Goal: Task Accomplishment & Management: Manage account settings

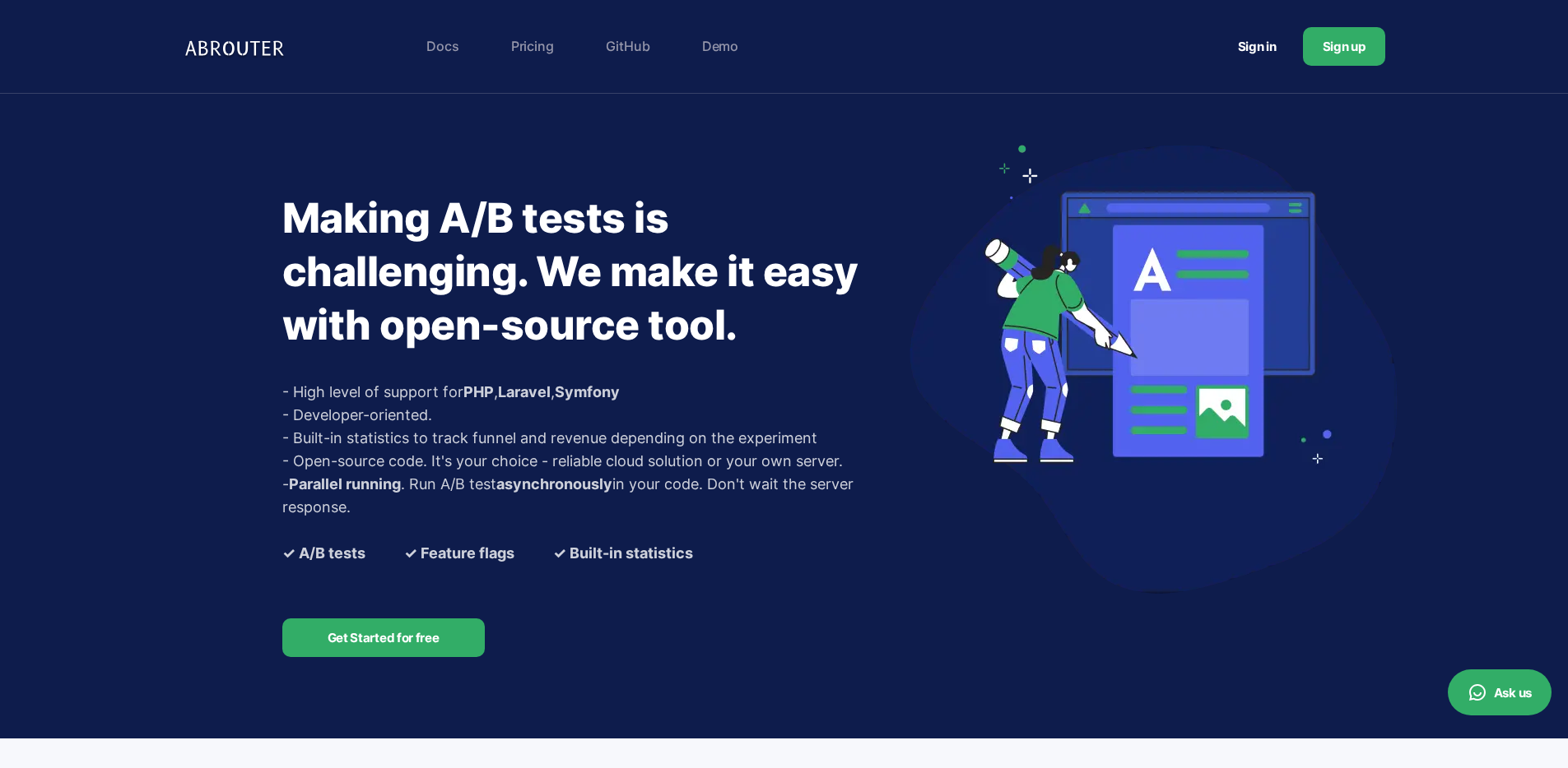
click at [1261, 52] on link "Sign in" at bounding box center [1256, 47] width 78 height 31
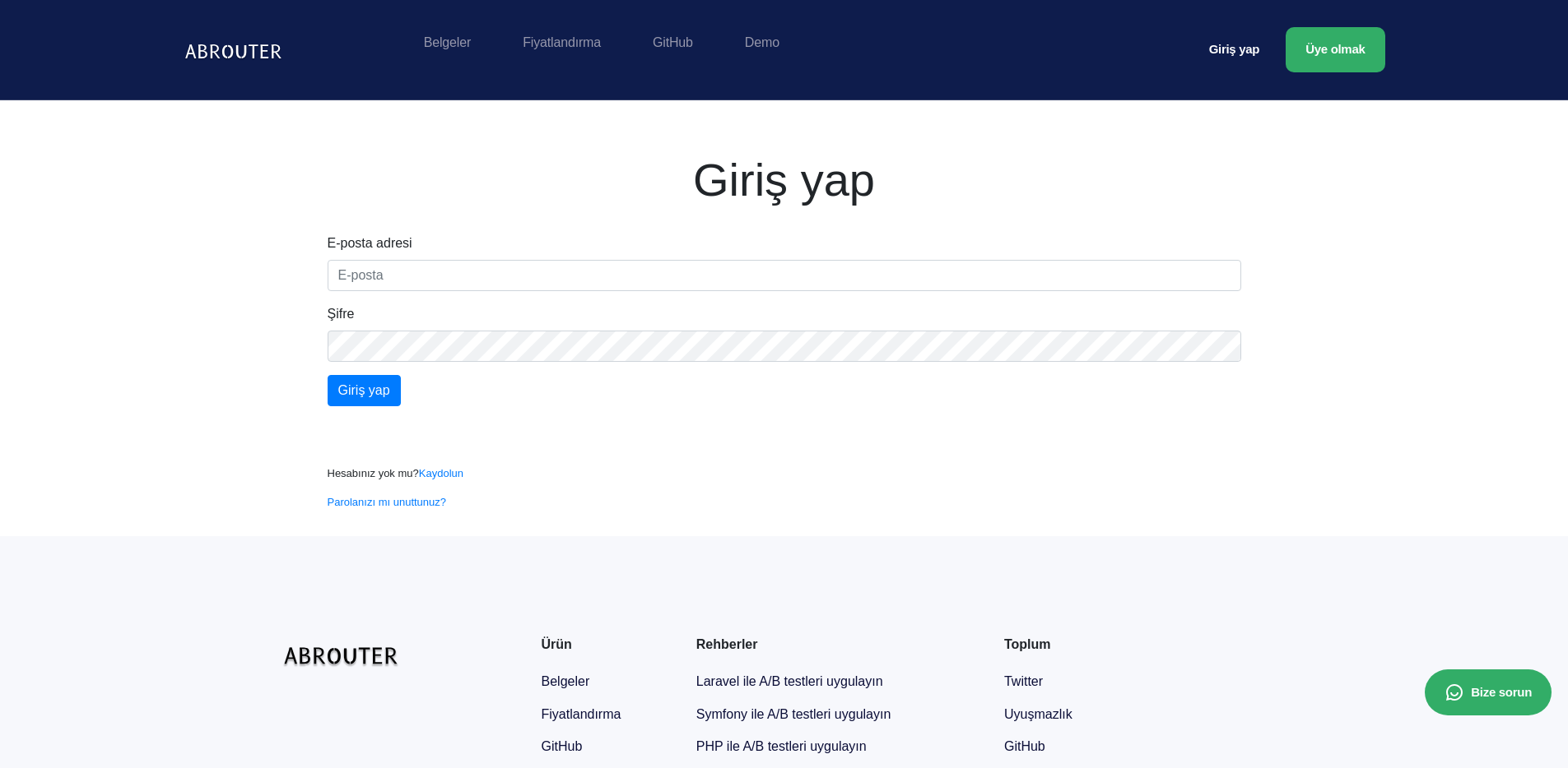
drag, startPoint x: 1125, startPoint y: 292, endPoint x: 876, endPoint y: 282, distance: 249.2
click at [1122, 292] on form "E-posta adresi Şifre Giriş yap" at bounding box center [784, 320] width 913 height 173
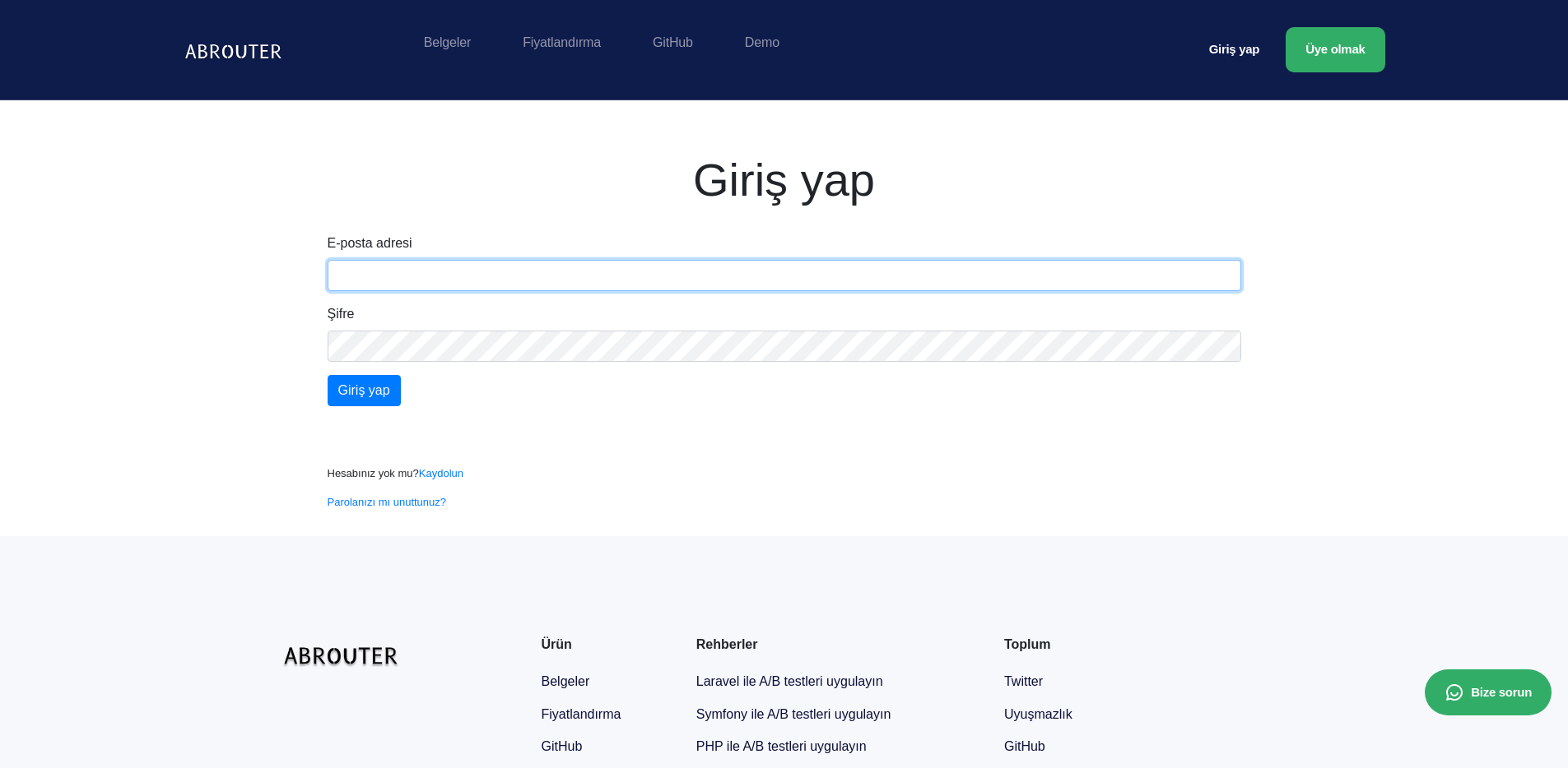
click at [877, 271] on input "text" at bounding box center [784, 276] width 913 height 32
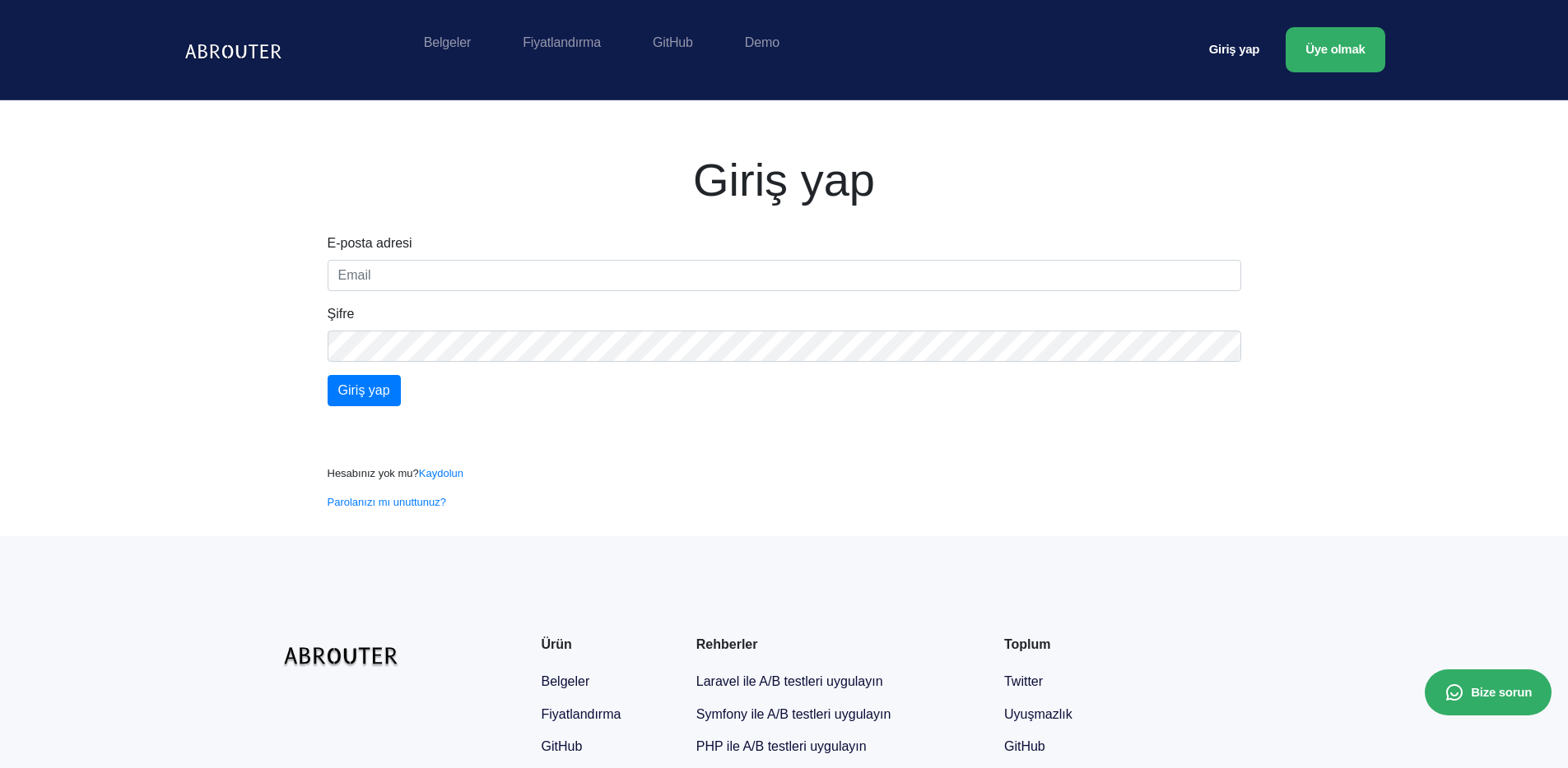
click at [886, 486] on div "E-posta adresi Şifre Giriş yap Hesabınız yok mu? Kaydolun Parolanızı mı unuttun…" at bounding box center [784, 372] width 938 height 277
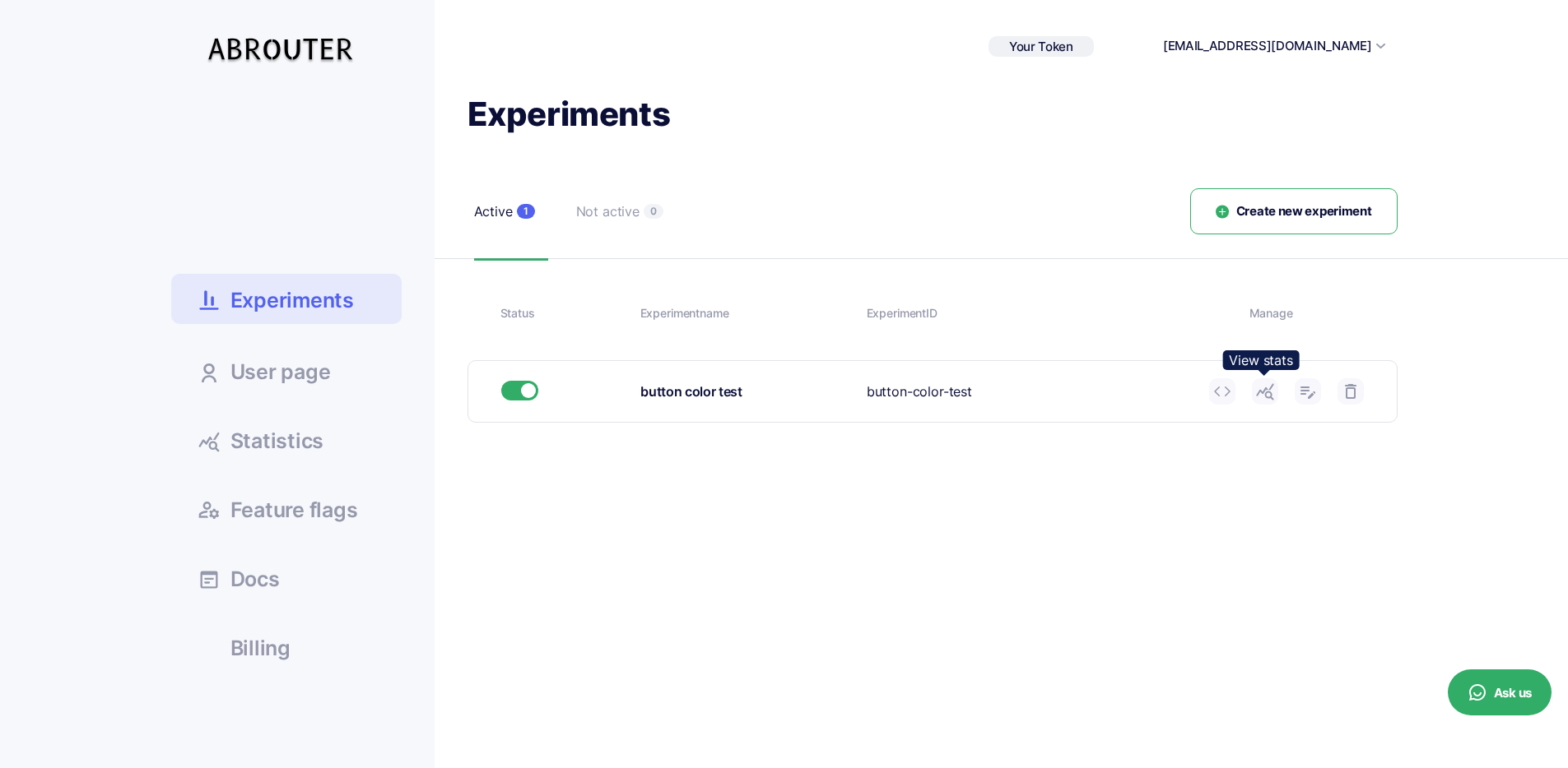
click at [1263, 396] on icon at bounding box center [1264, 392] width 20 height 20
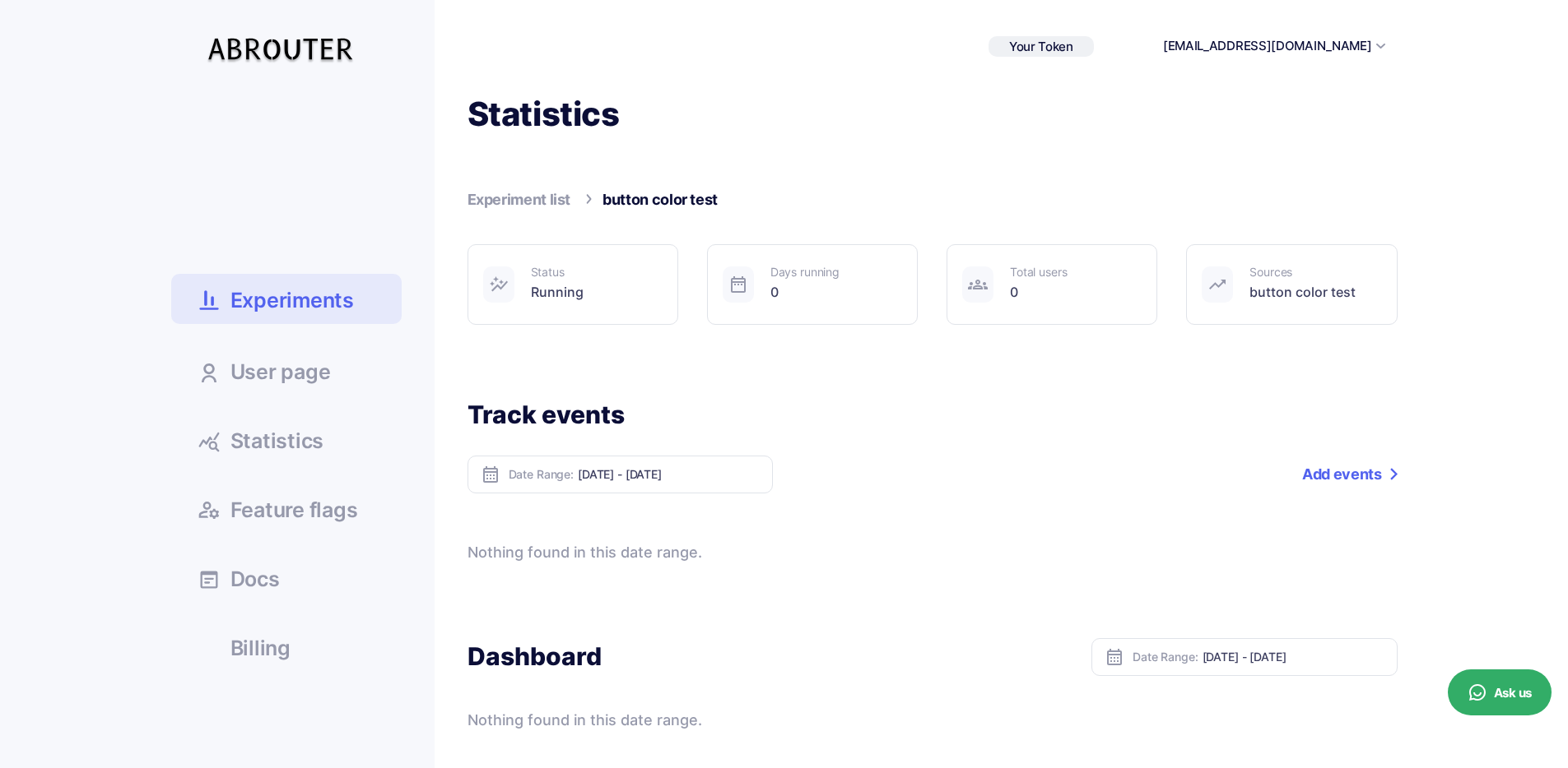
click at [295, 465] on ul "Experiments User page Statistics Docs" at bounding box center [286, 381] width 231 height 576
click at [296, 447] on span "Statistics" at bounding box center [277, 441] width 94 height 21
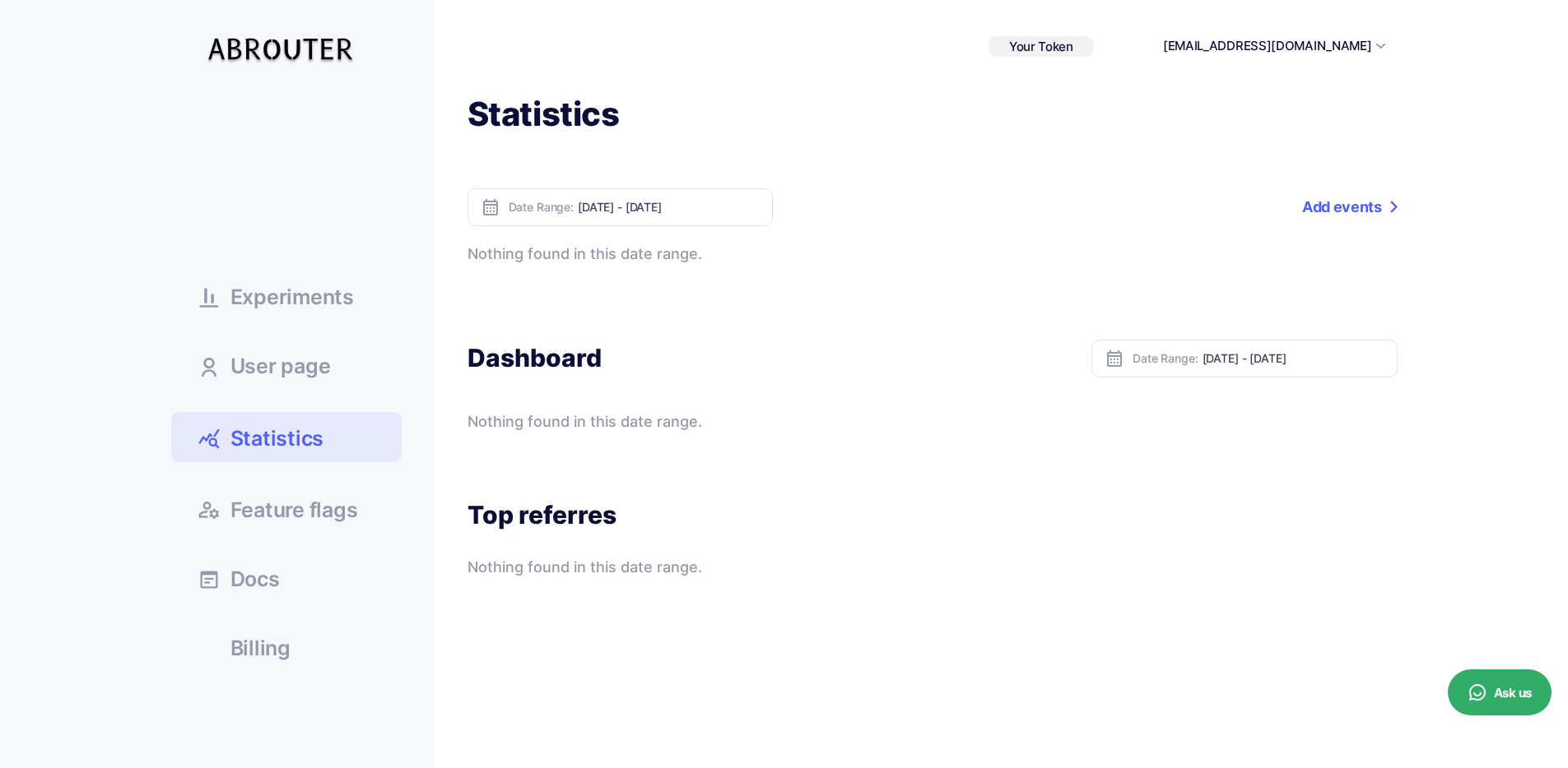
click at [1367, 216] on link "Add events" at bounding box center [1348, 207] width 95 height 38
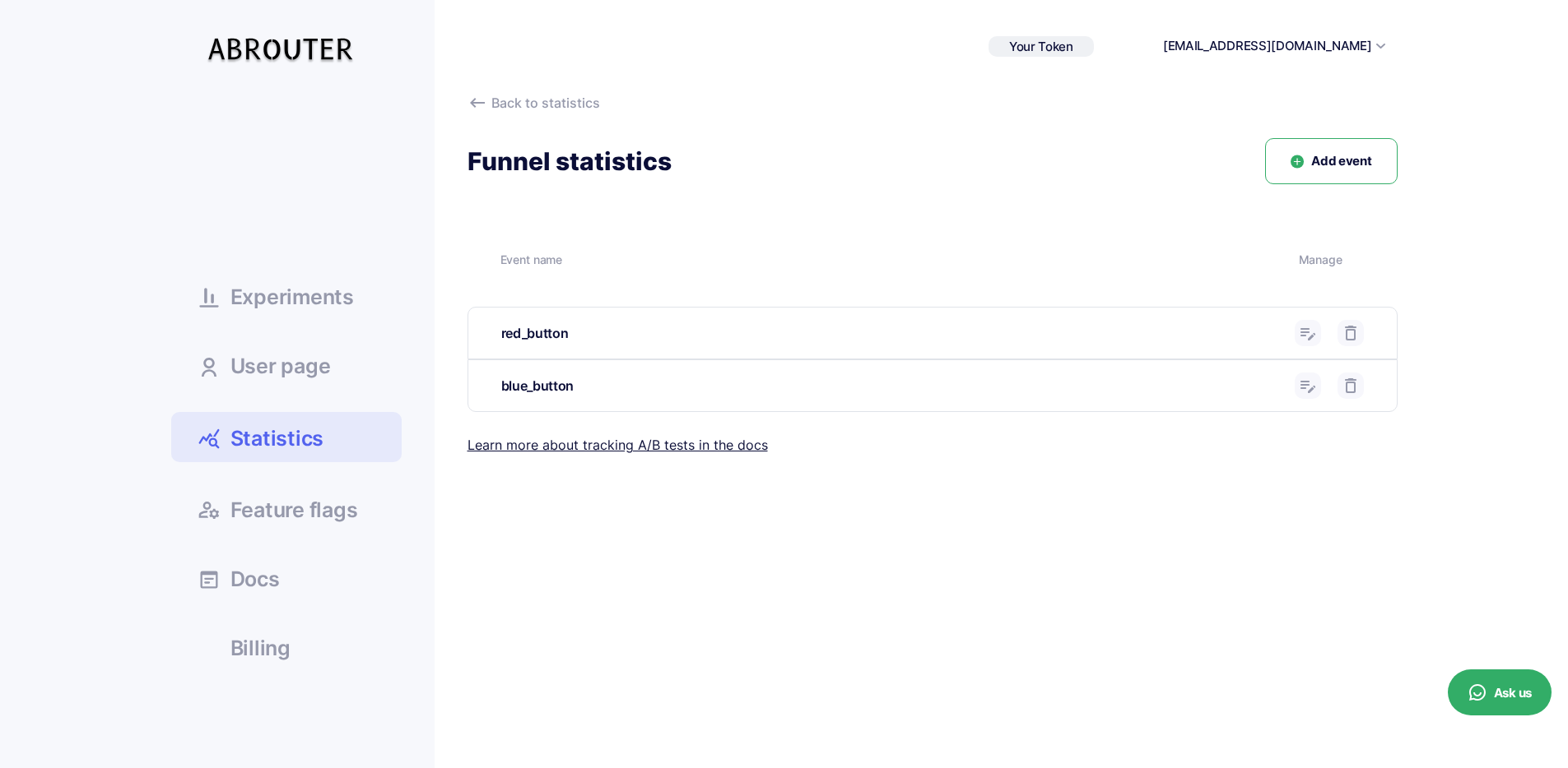
click at [1301, 324] on icon at bounding box center [1308, 333] width 20 height 20
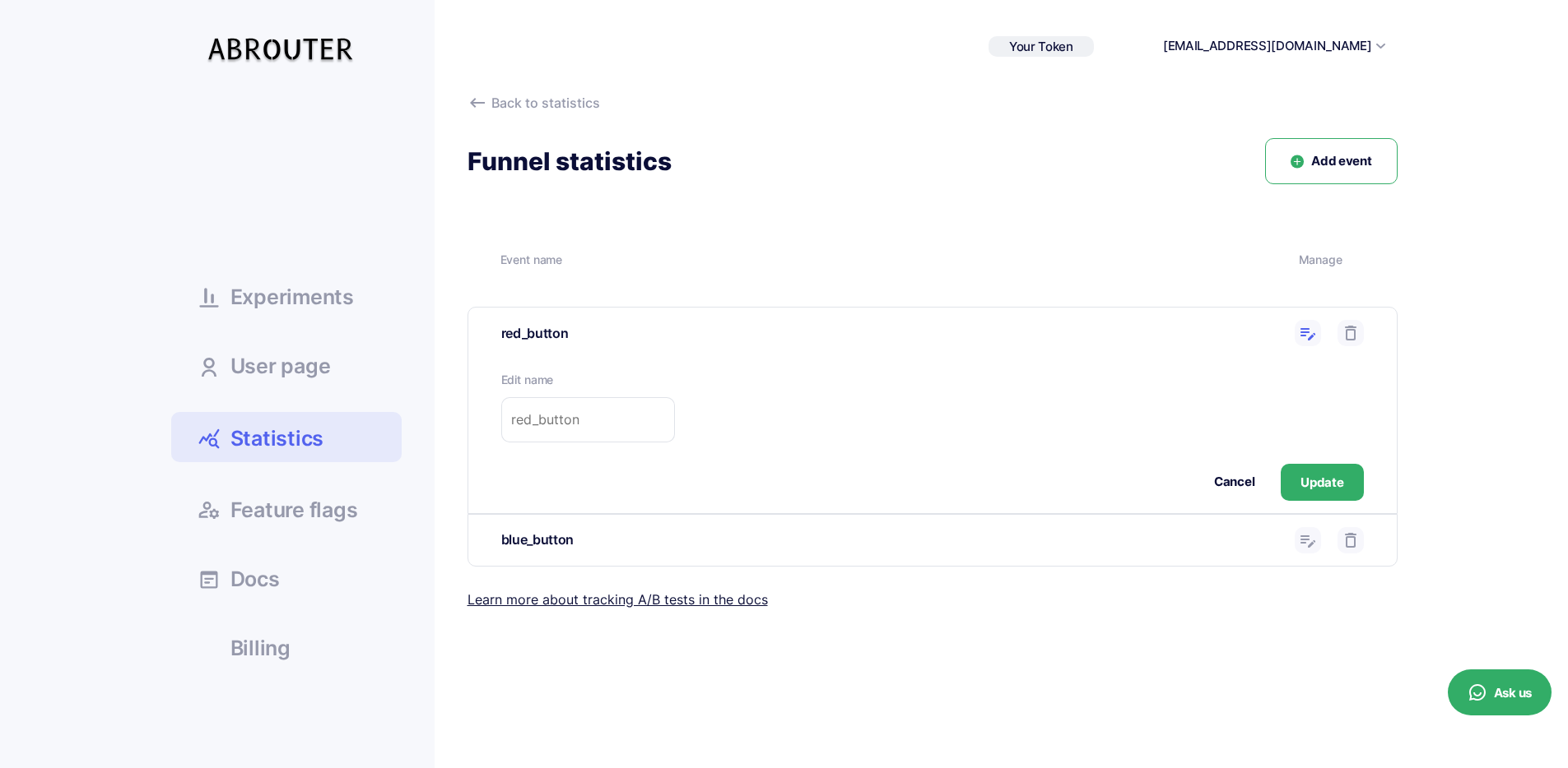
click at [1209, 486] on div "Cancel Update" at bounding box center [932, 482] width 863 height 37
click at [1224, 482] on button "Cancel" at bounding box center [1234, 482] width 41 height 19
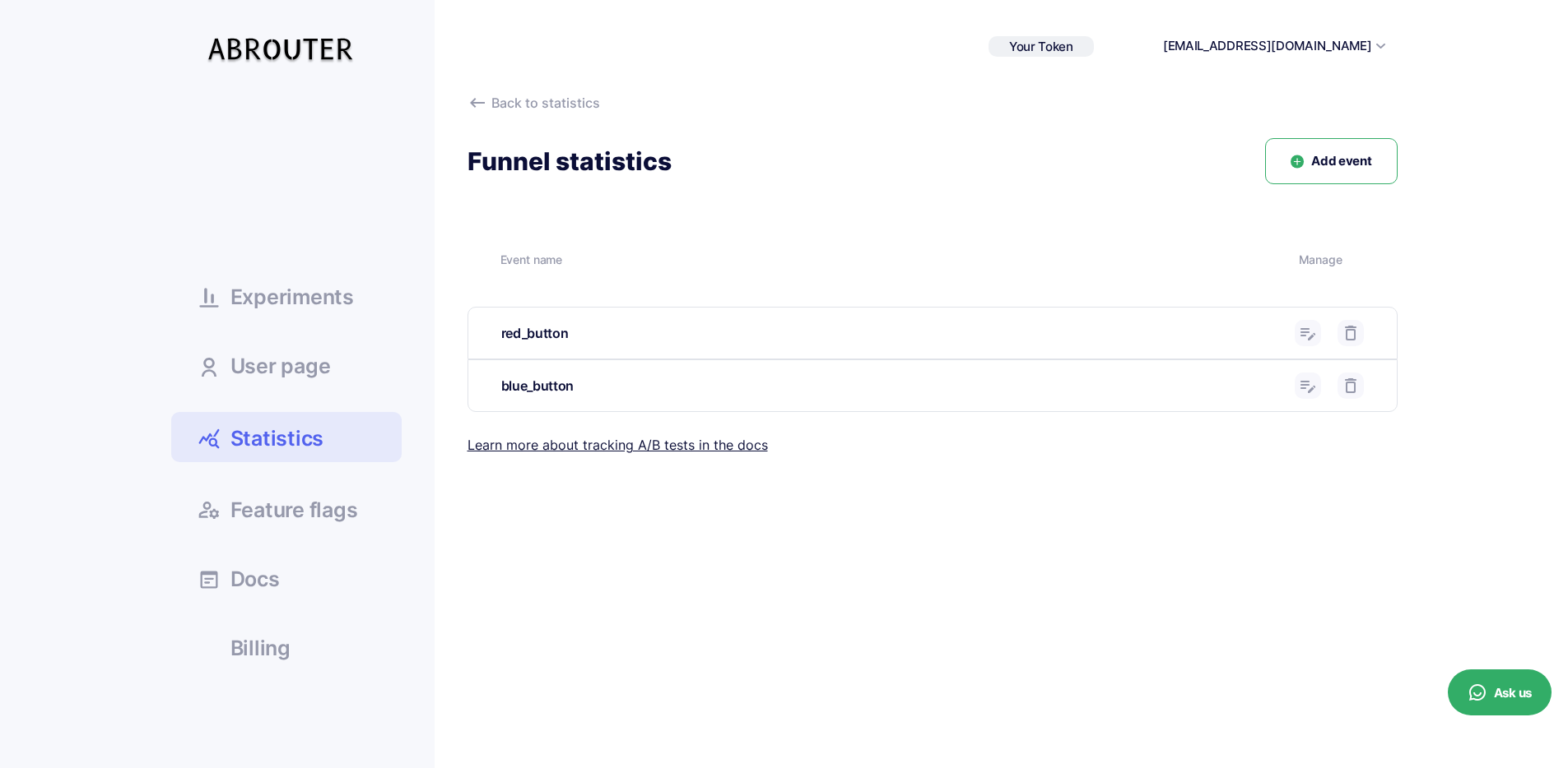
click at [0, 0] on use at bounding box center [0, 0] width 0 height 0
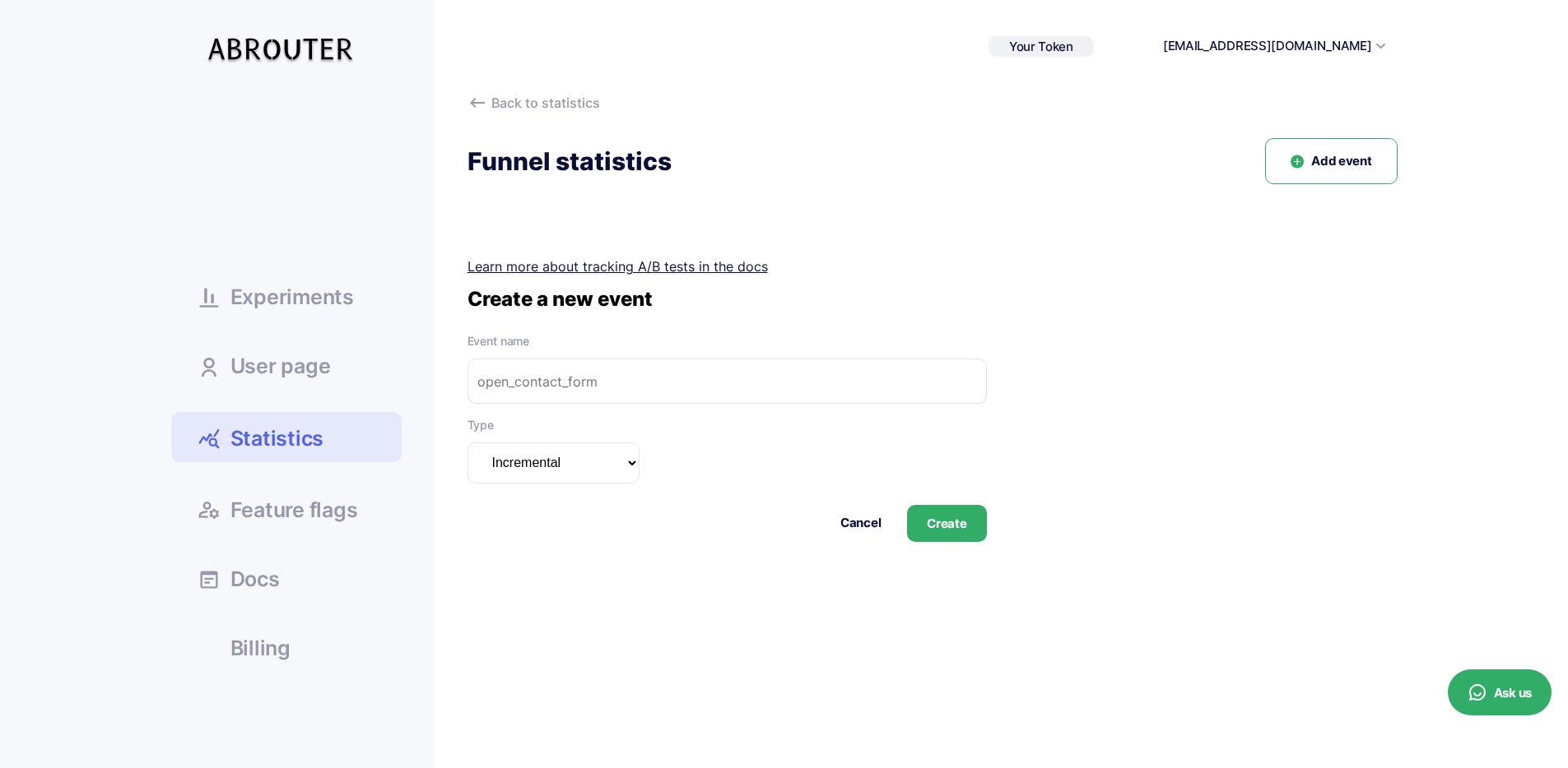
click at [617, 469] on select "Incremental Summarizable Incremental unique" at bounding box center [553, 464] width 172 height 41
click at [842, 514] on button "Cancel" at bounding box center [860, 523] width 41 height 19
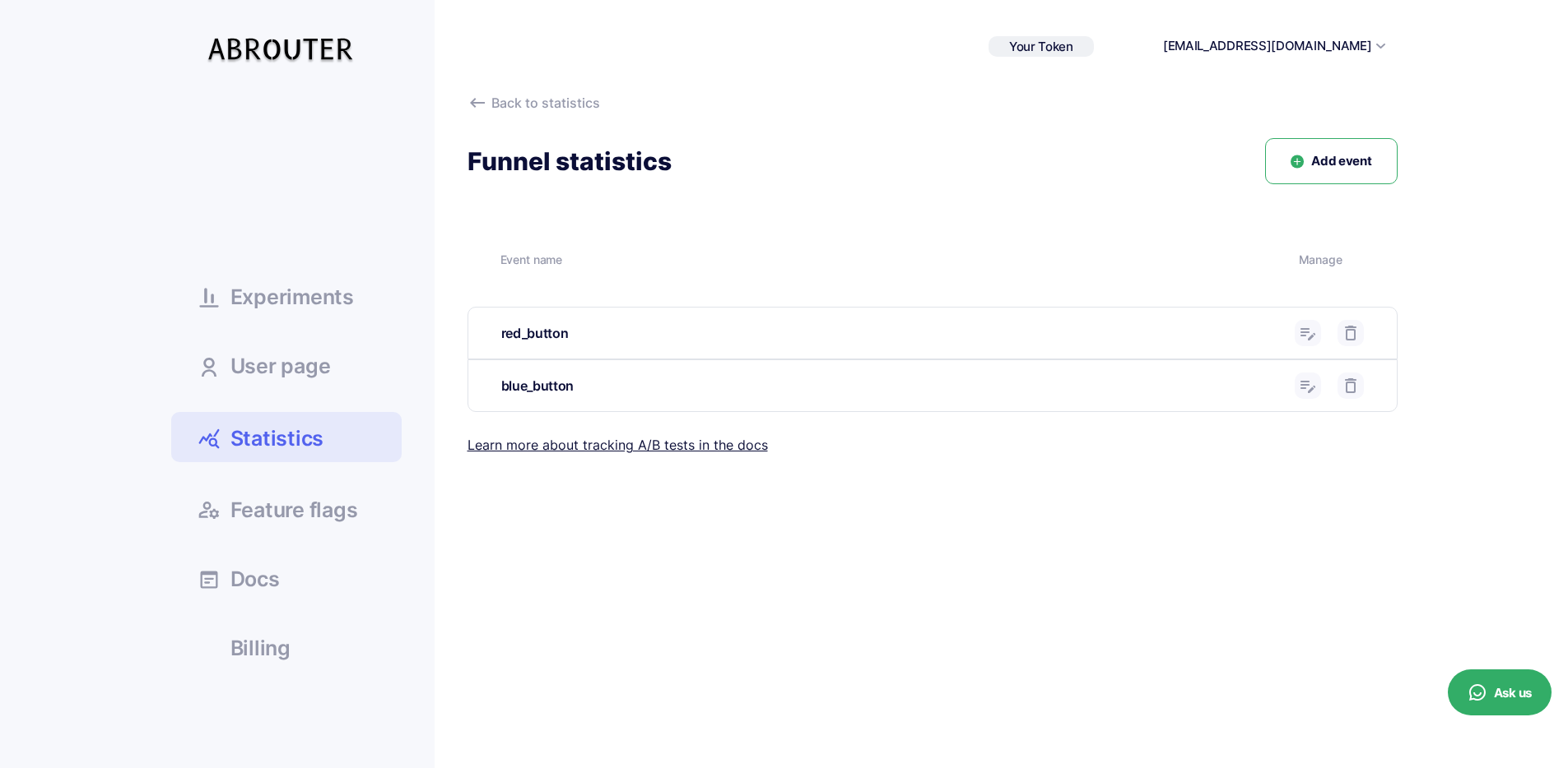
click at [1312, 389] on icon at bounding box center [1308, 386] width 20 height 20
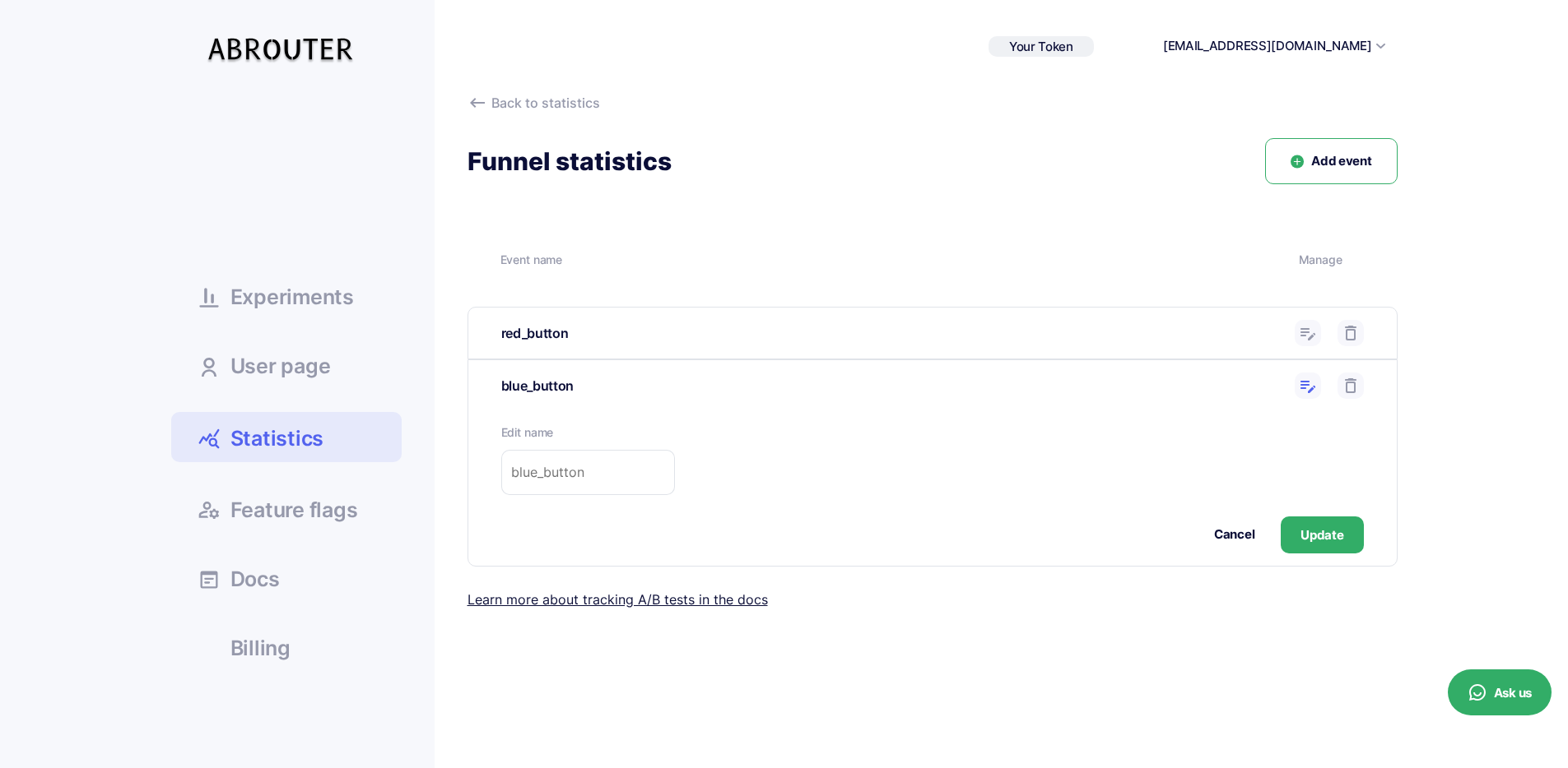
click at [1306, 386] on icon at bounding box center [1308, 386] width 20 height 20
click at [1237, 524] on div "Cancel Update" at bounding box center [932, 535] width 863 height 37
click at [1234, 530] on button "Cancel" at bounding box center [1234, 535] width 41 height 19
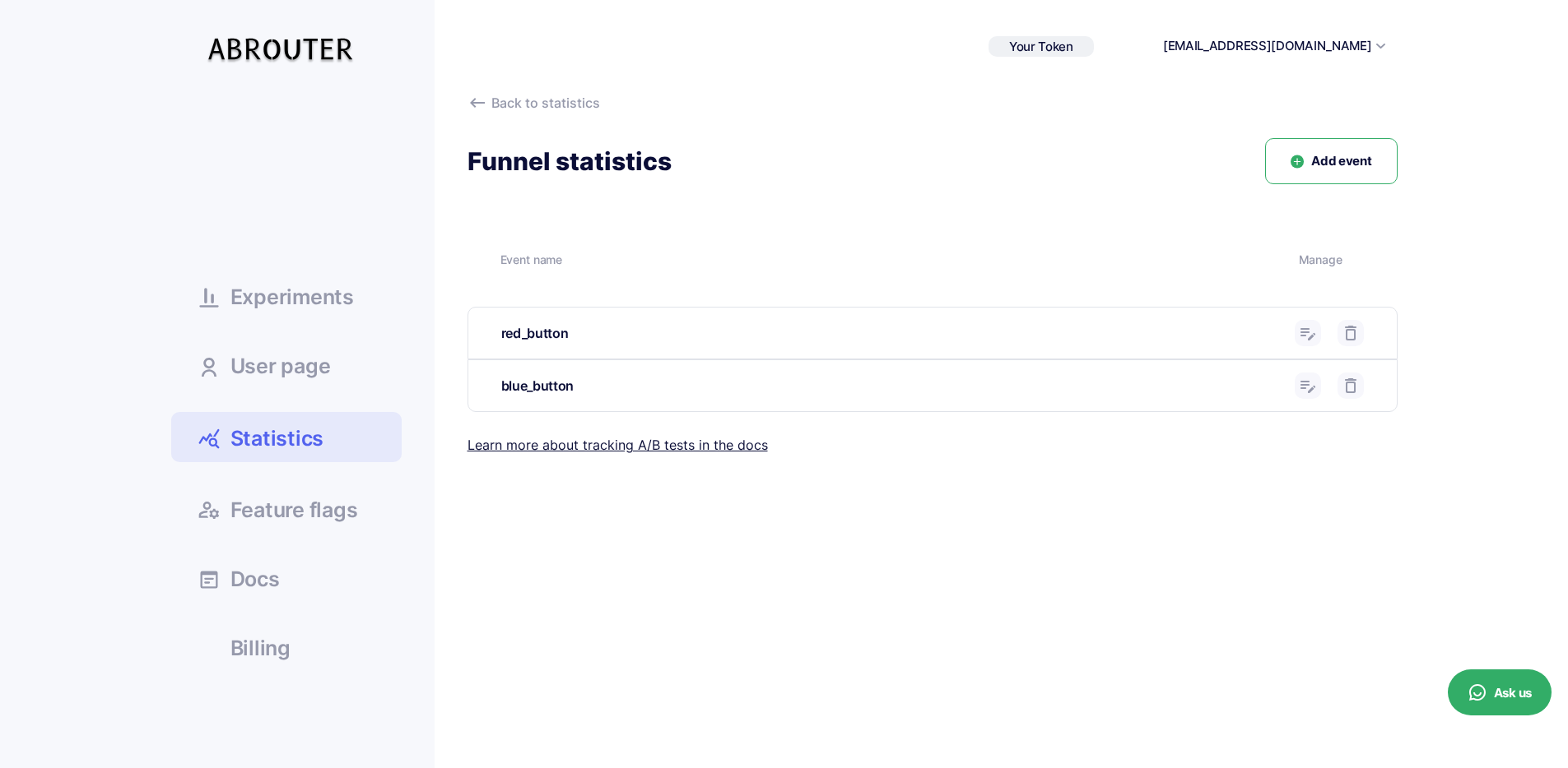
click at [535, 384] on div "blue_button" at bounding box center [891, 386] width 781 height 21
copy div "blue_button"
click at [640, 390] on div "blue_button" at bounding box center [891, 386] width 781 height 21
click at [300, 446] on span "Statistics" at bounding box center [277, 438] width 94 height 29
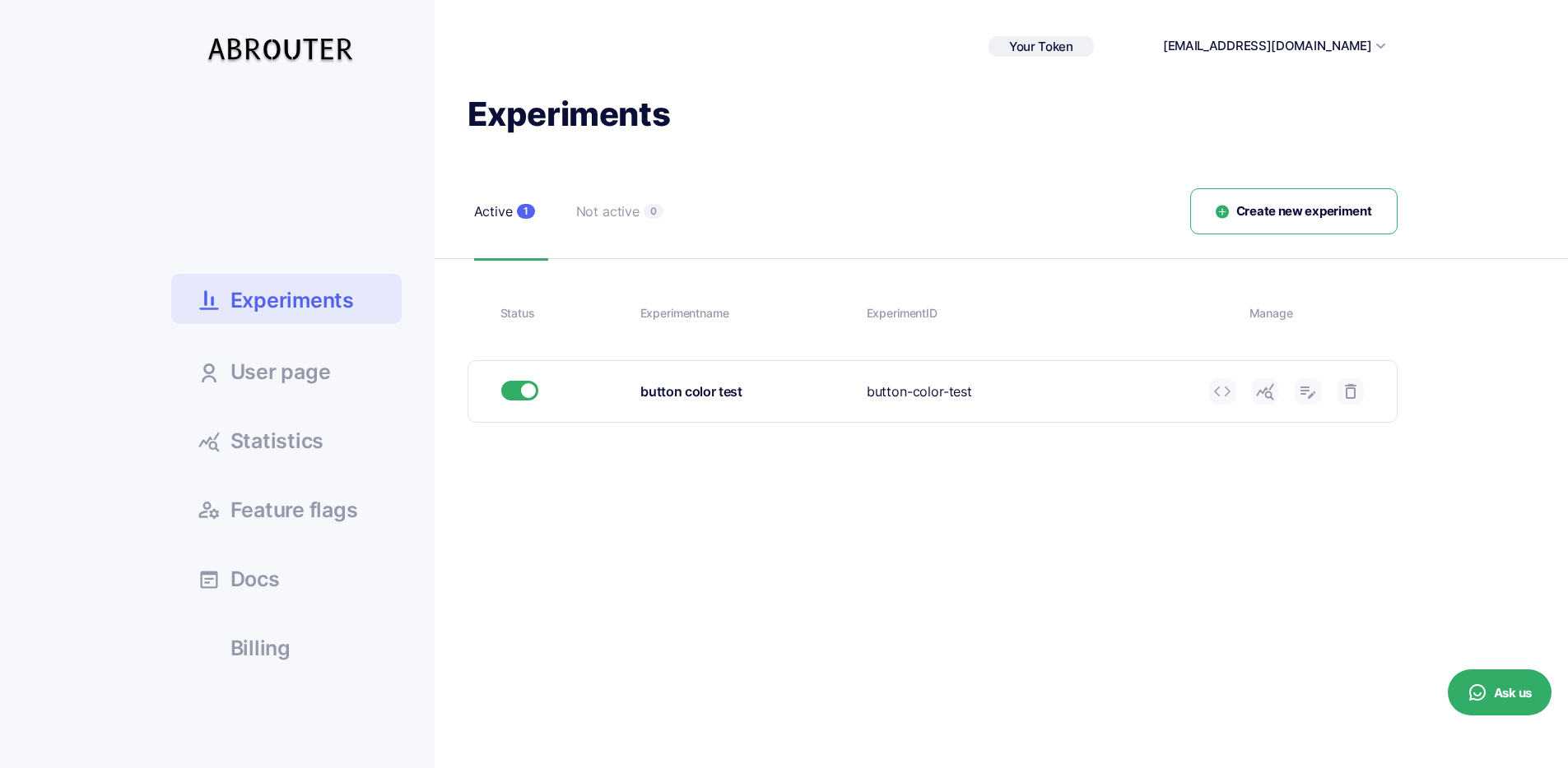
click at [1264, 391] on use at bounding box center [1264, 393] width 17 height 16
click at [615, 105] on h1 "Experiments" at bounding box center [932, 114] width 929 height 43
click at [605, 71] on div at bounding box center [605, 71] width 0 height 0
click at [621, 103] on h1 "Experiments" at bounding box center [932, 114] width 929 height 43
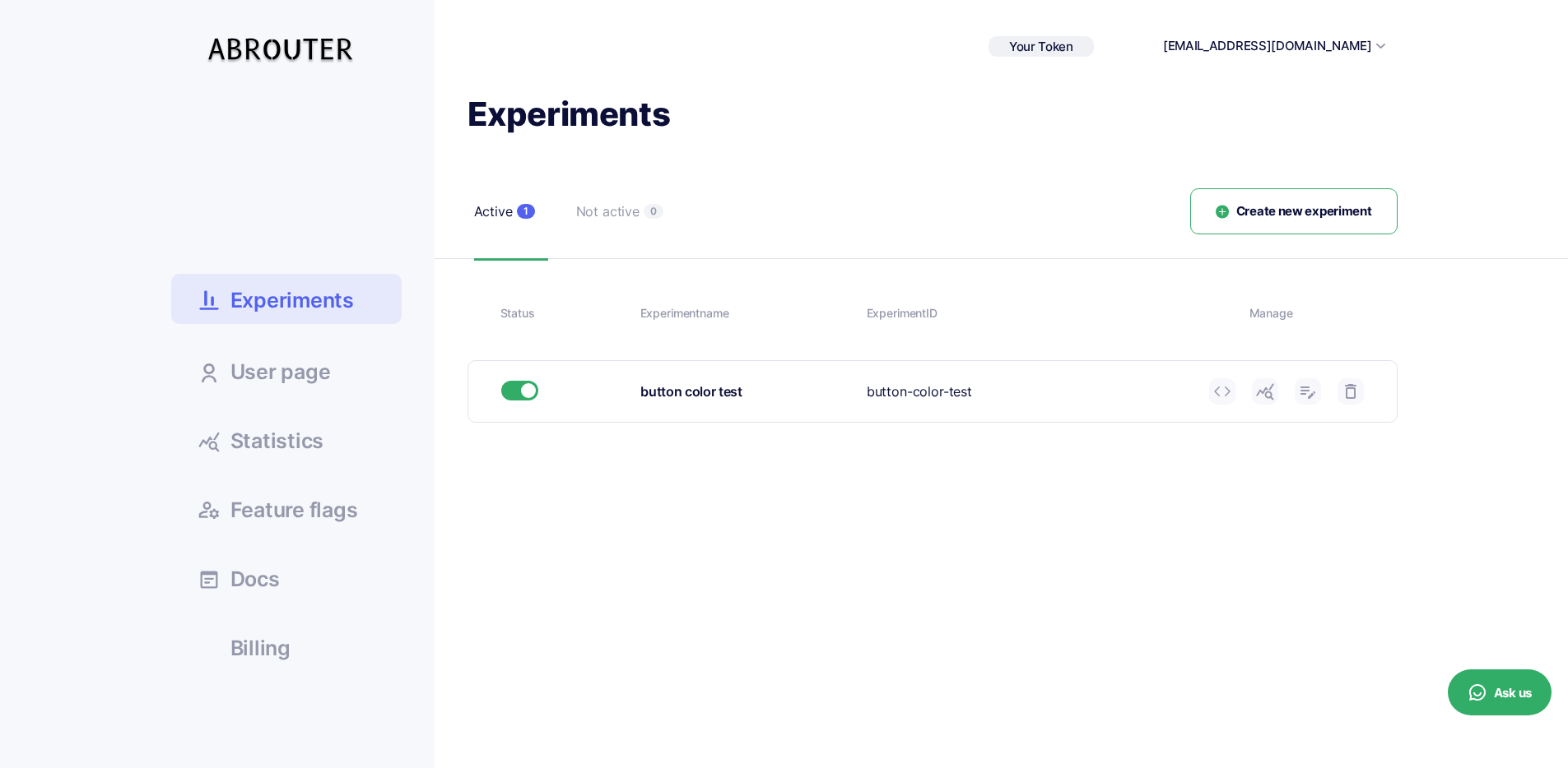
click at [574, 113] on h1 "Experiments" at bounding box center [932, 114] width 929 height 43
copy h1 "Experiments"
click at [747, 263] on div "Active 1 Not active 0 Create new experiment Status Experiment name Experiment I…" at bounding box center [932, 305] width 929 height 234
click at [1310, 402] on link at bounding box center [1307, 391] width 26 height 26
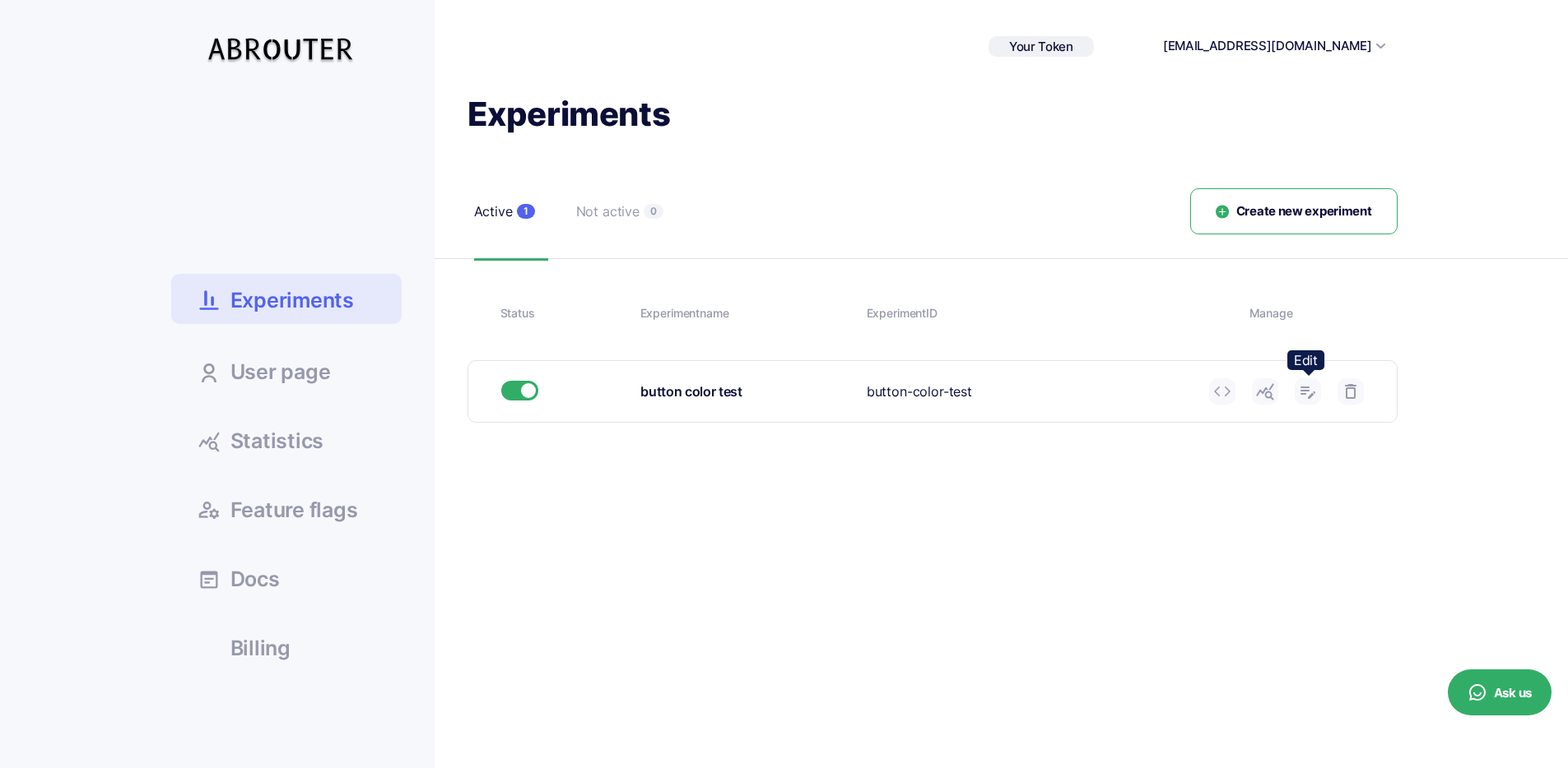
type input "button color test"
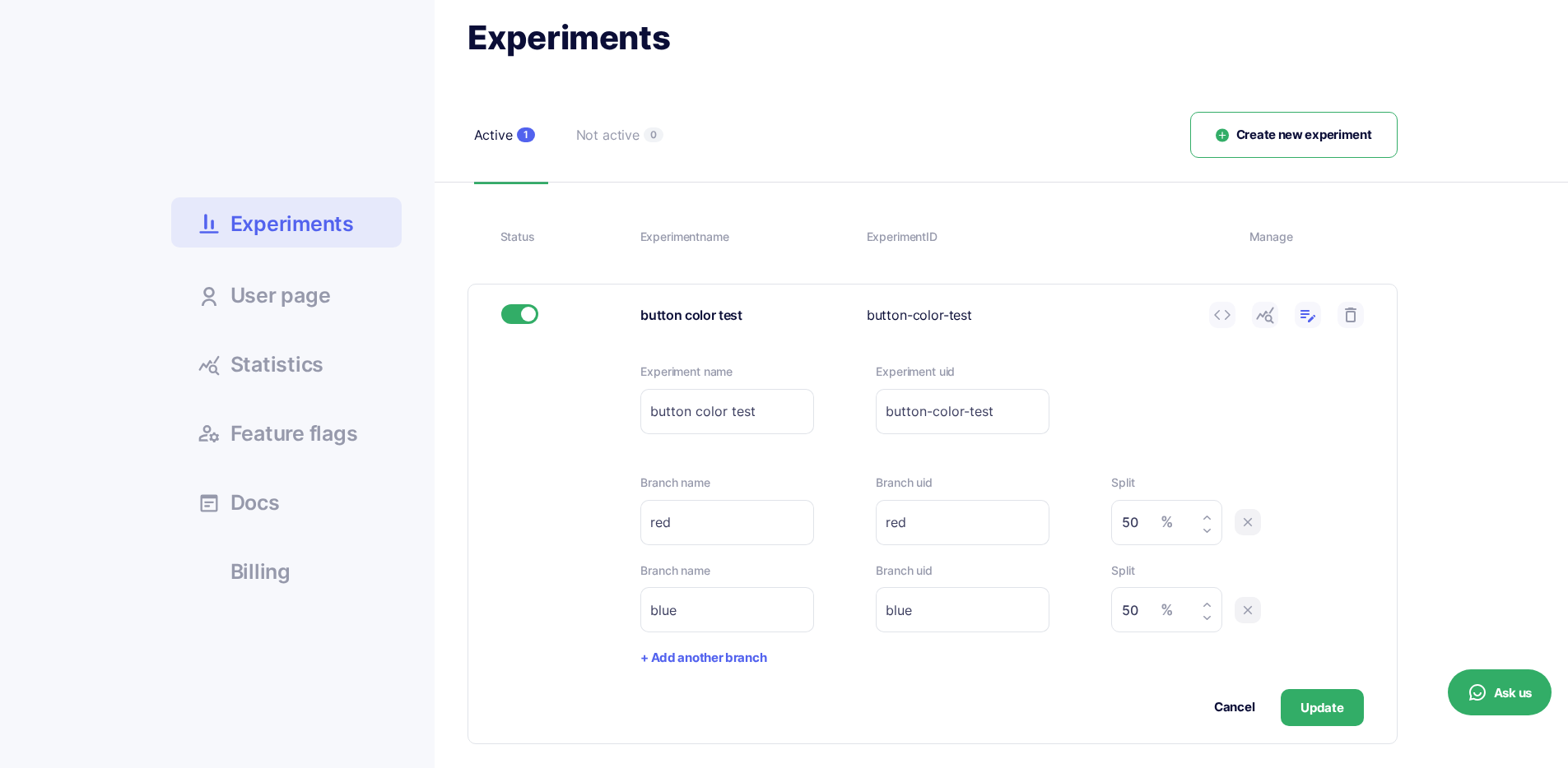
scroll to position [91, 0]
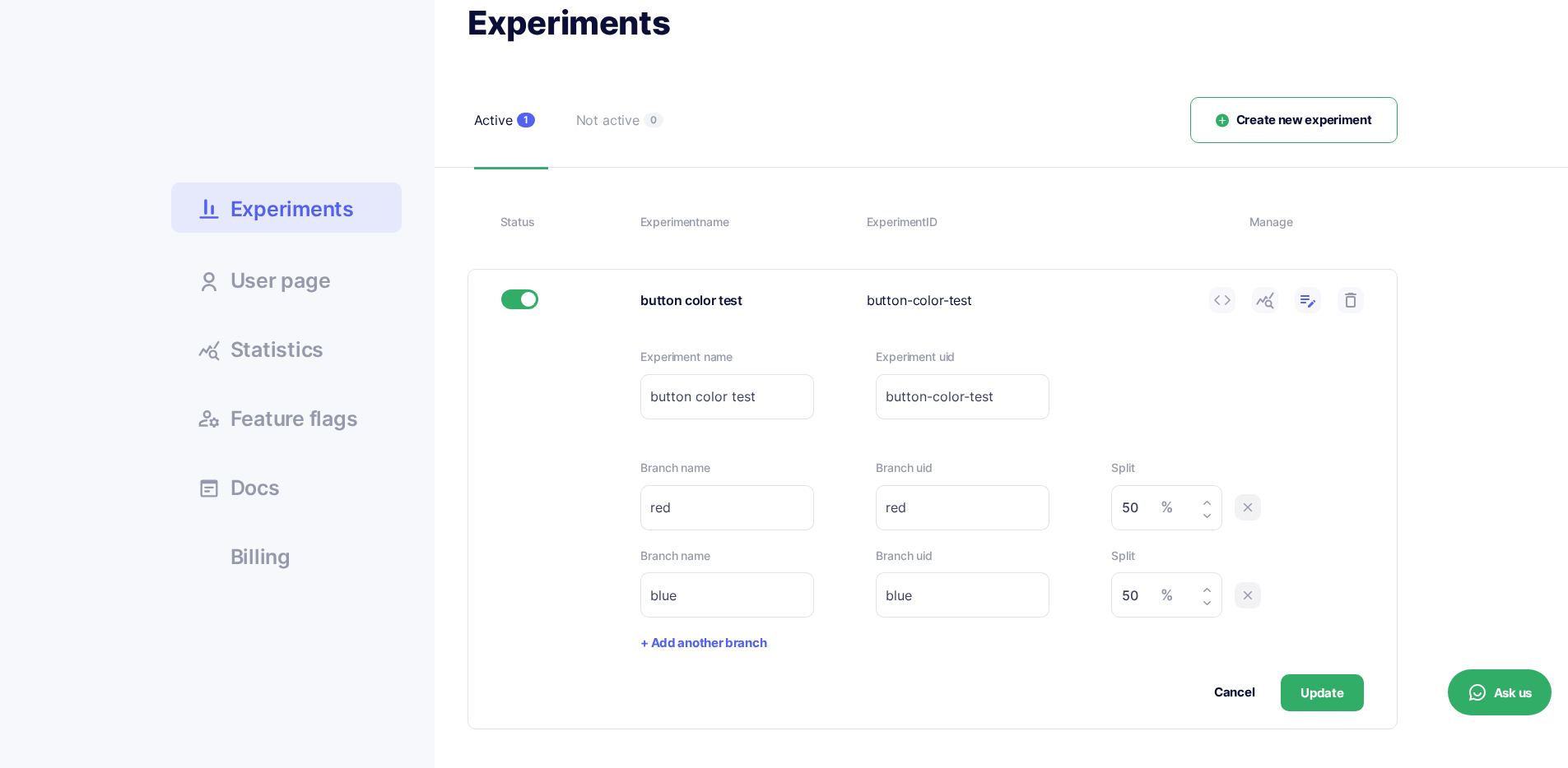
click at [705, 505] on input "red" at bounding box center [727, 508] width 174 height 45
click at [864, 508] on div "Branch name red Please enter branch name. Branch uid red Please enter branch ui…" at bounding box center [1002, 494] width 722 height 71
click at [753, 514] on input "red" at bounding box center [727, 508] width 174 height 45
click at [1227, 693] on button "Cancel" at bounding box center [1234, 692] width 41 height 19
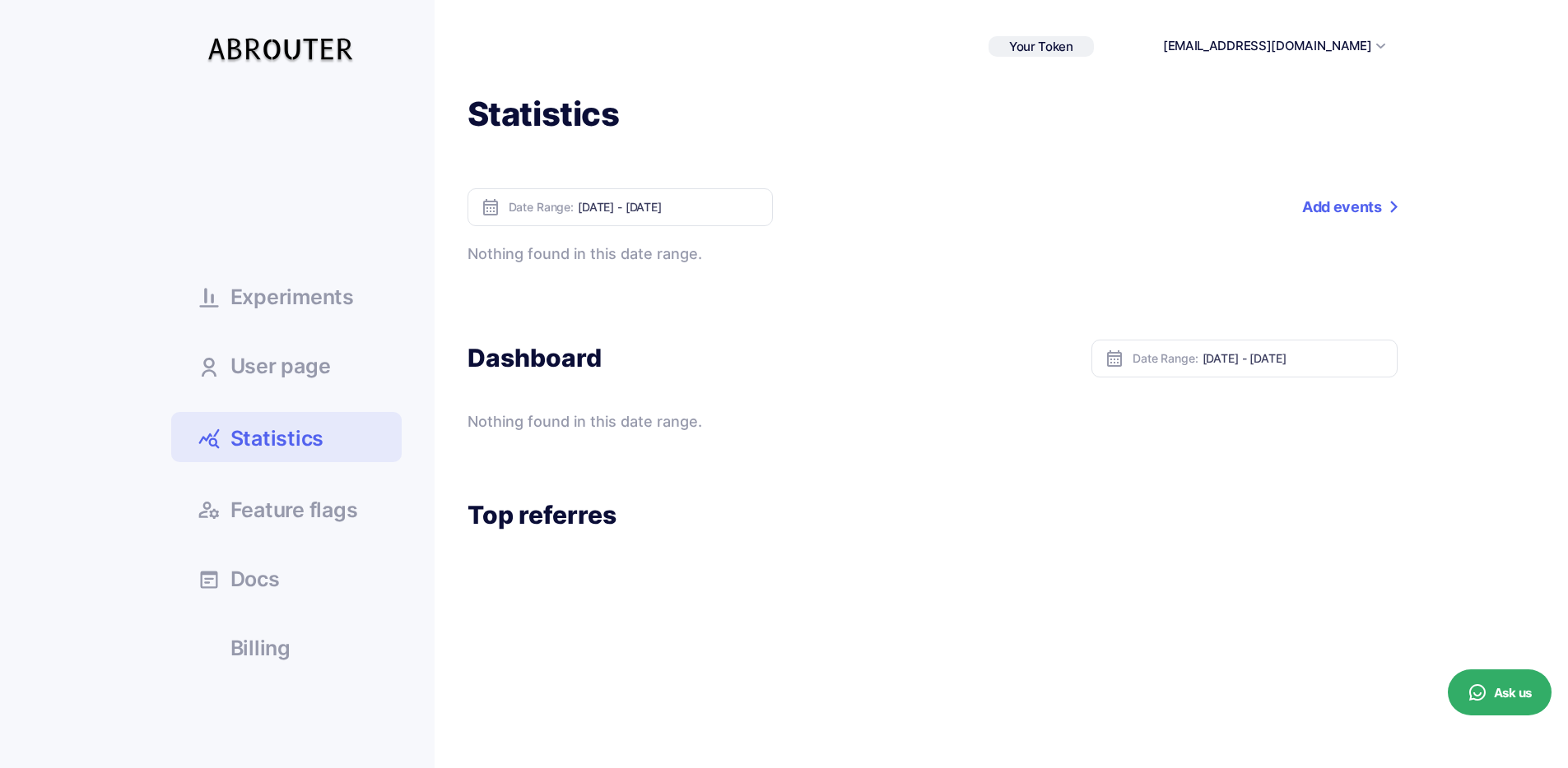
click at [307, 301] on span "Experiments" at bounding box center [292, 297] width 123 height 21
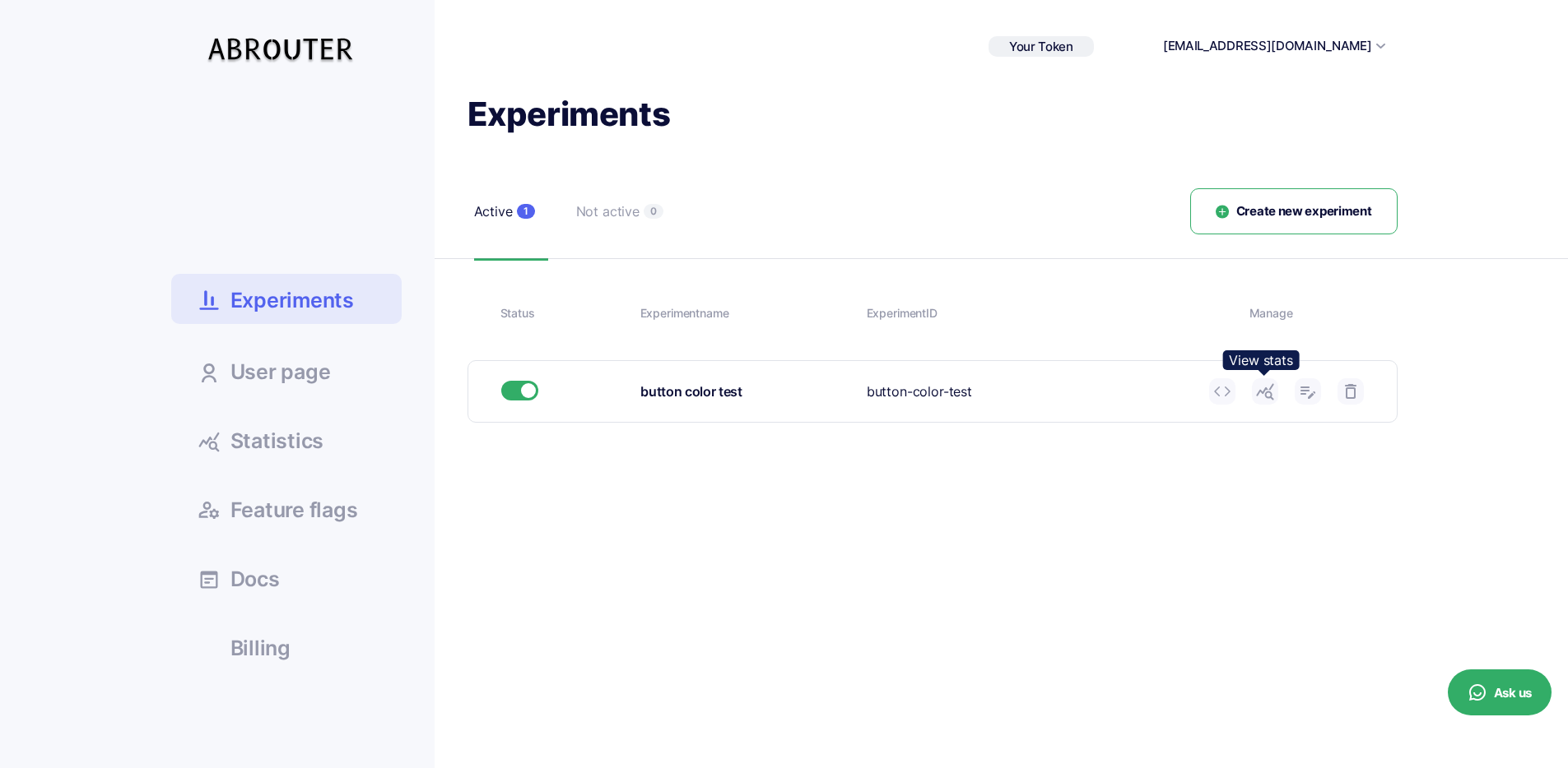
click at [1271, 390] on icon at bounding box center [1264, 392] width 20 height 20
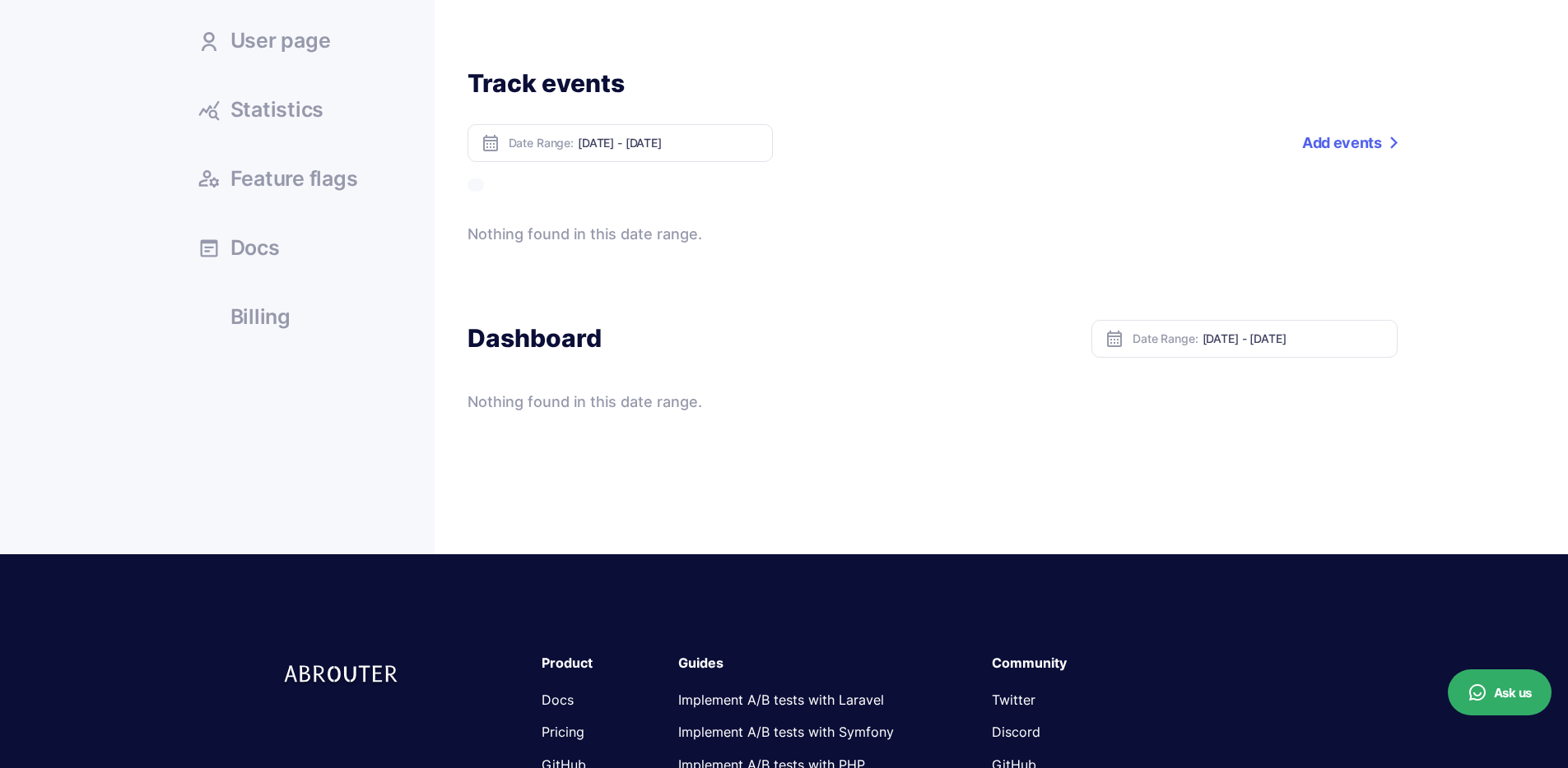
scroll to position [146, 0]
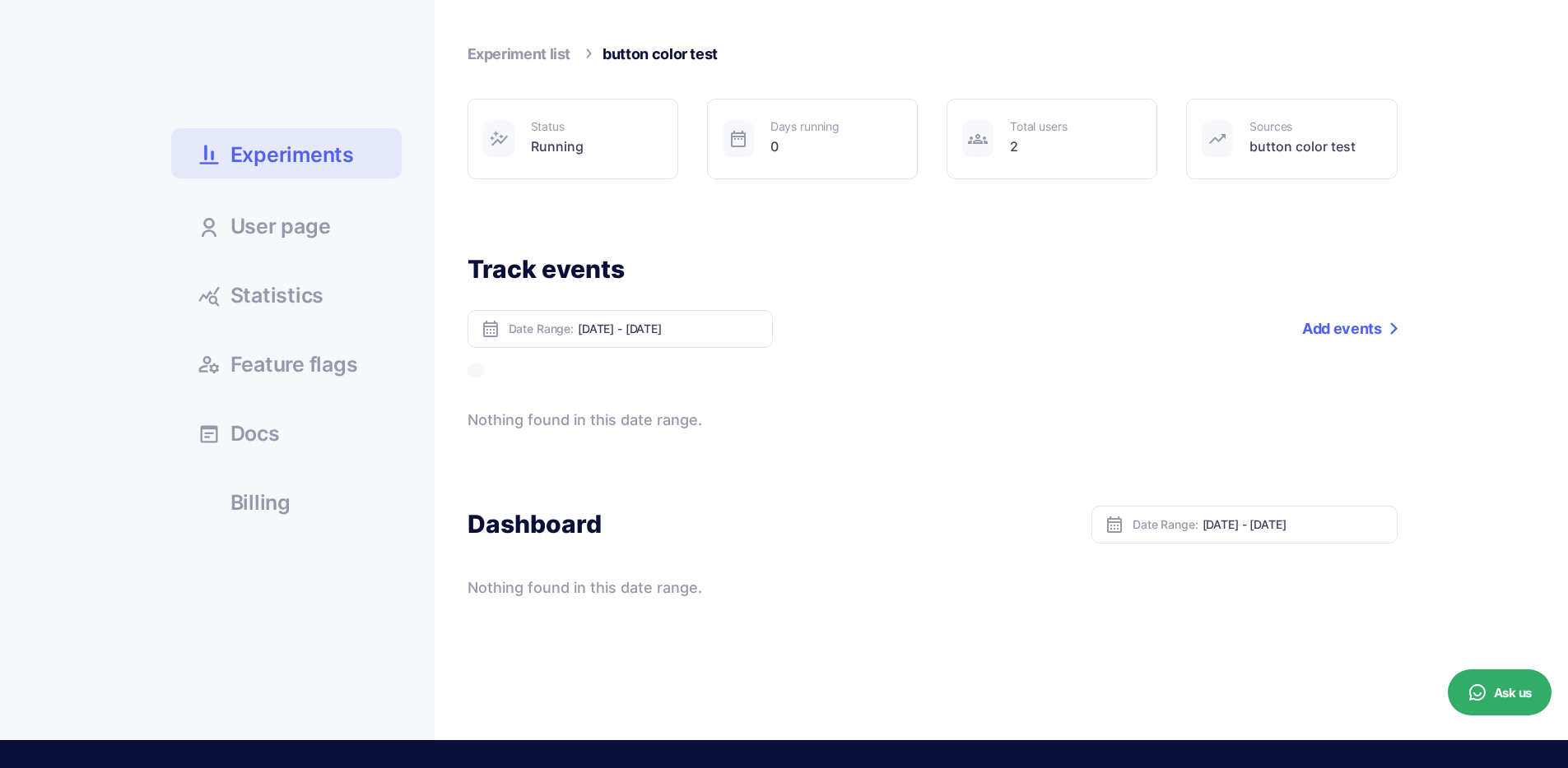
click at [608, 337] on div "Date Range: [DATE] - [DATE]" at bounding box center [620, 329] width 305 height 38
click at [630, 337] on div "Date Range: Oct 08, 2025 - Oct 14, 2025" at bounding box center [620, 329] width 305 height 38
click at [676, 332] on input "[DATE] - [DATE]" at bounding box center [668, 329] width 182 height 14
click at [598, 357] on li "[DATE]" at bounding box center [636, 355] width 115 height 25
type input "Oct 14, 2025 - Oct 14, 2025"
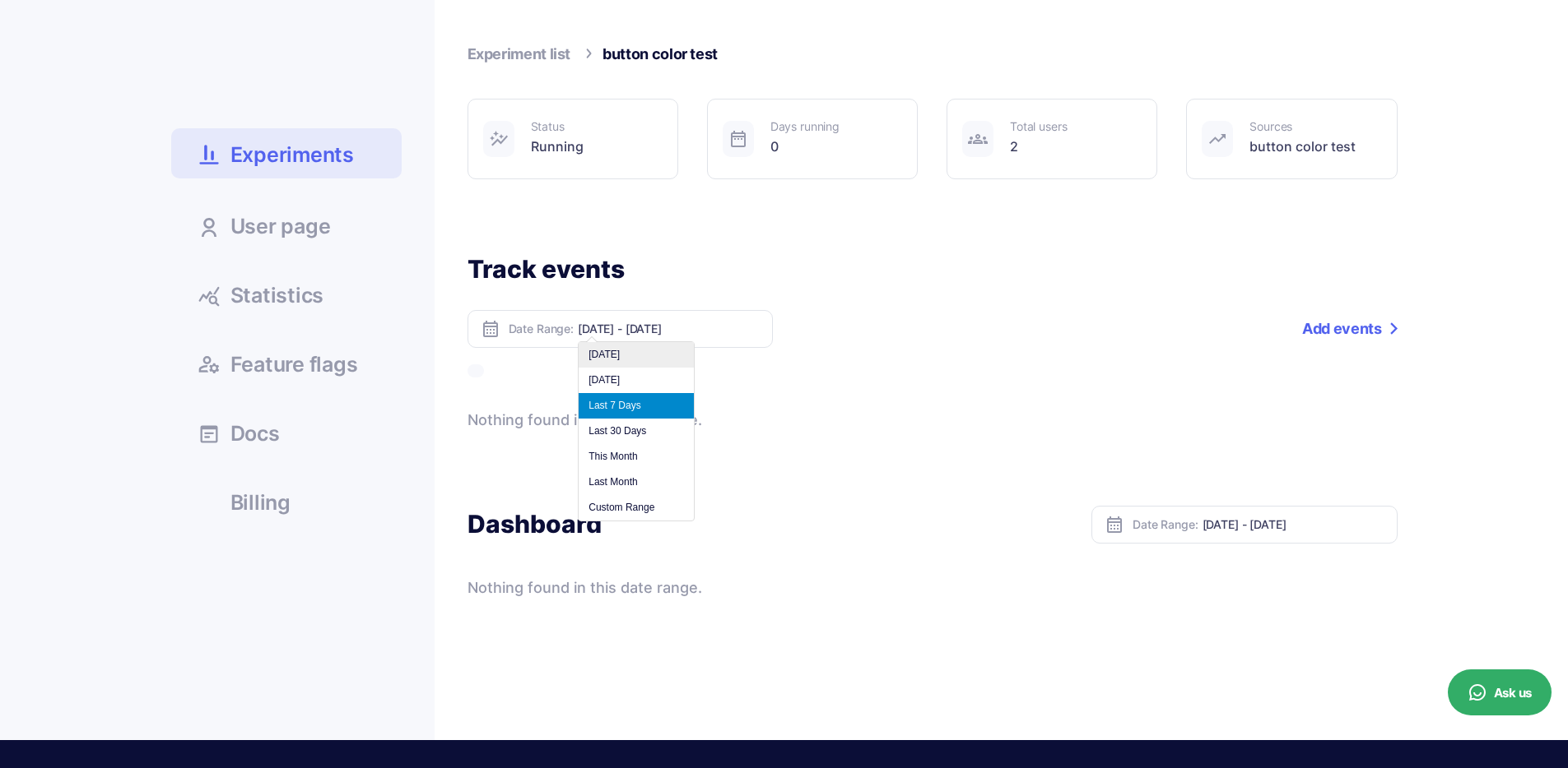
type input "Oct 14, 2025 - Oct 14, 2025"
click at [607, 335] on input "Oct 14, 2025 - Oct 14, 2025" at bounding box center [668, 329] width 182 height 14
click at [623, 375] on li "[DATE]" at bounding box center [636, 380] width 115 height 25
type input "Oct 13, 2025 - Oct 13, 2025"
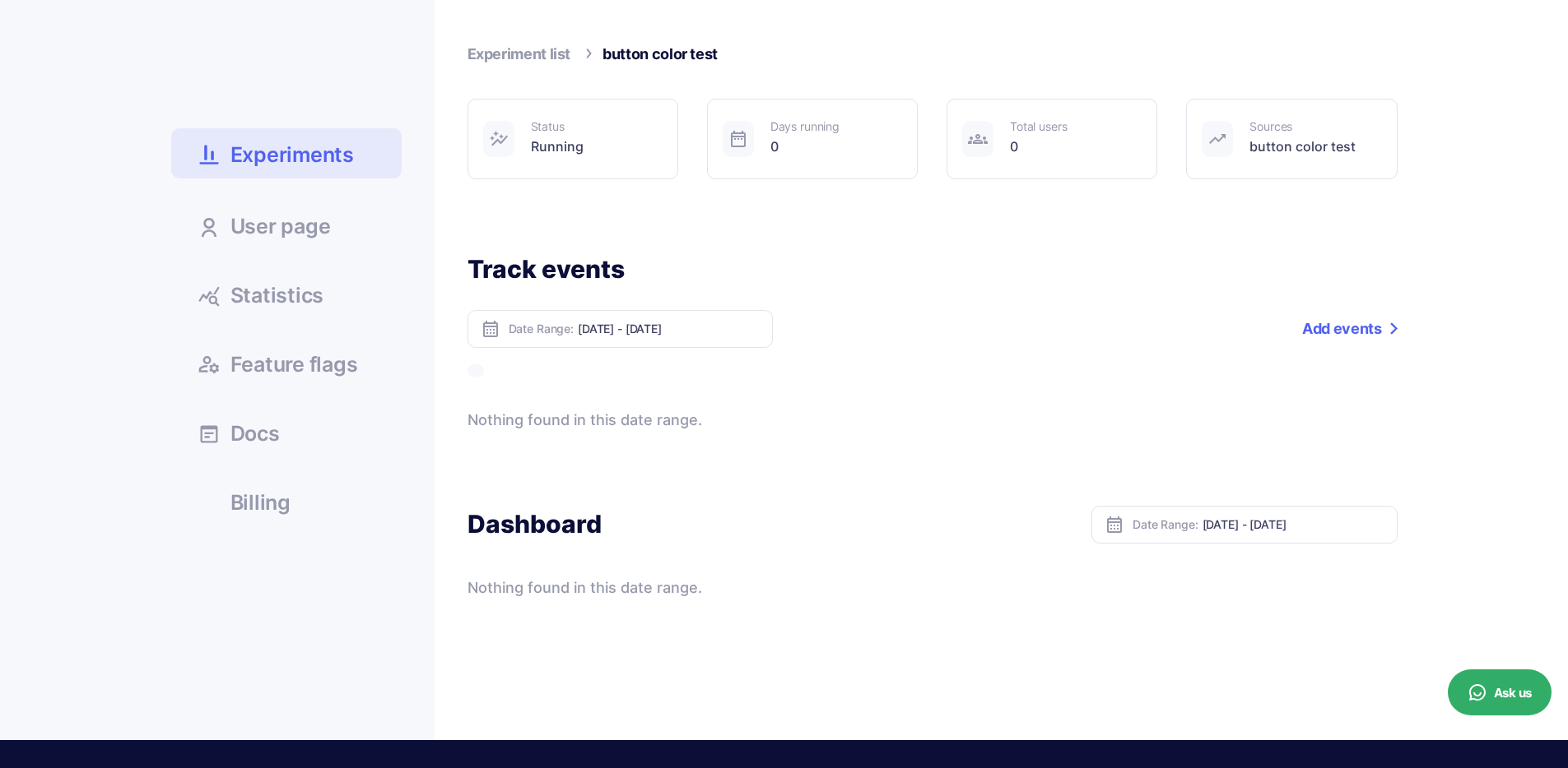
click at [1207, 393] on div "Track events Date Range: Oct 13, 2025 - Oct 13, 2025 Add a tag Add events Nothi…" at bounding box center [932, 342] width 929 height 178
click at [310, 292] on span "Statistics" at bounding box center [277, 295] width 94 height 21
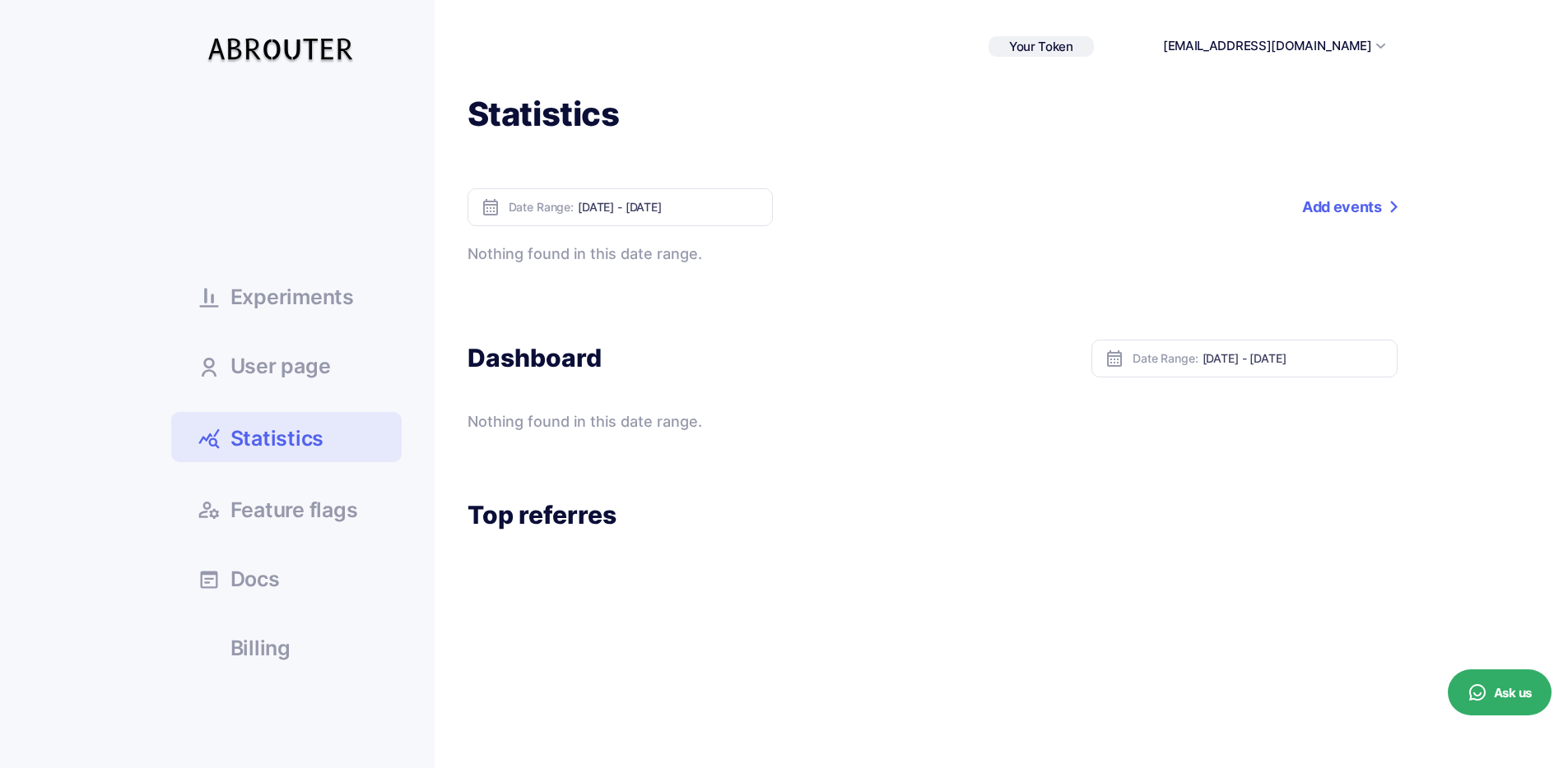
click at [1336, 205] on link "Add events" at bounding box center [1348, 207] width 95 height 38
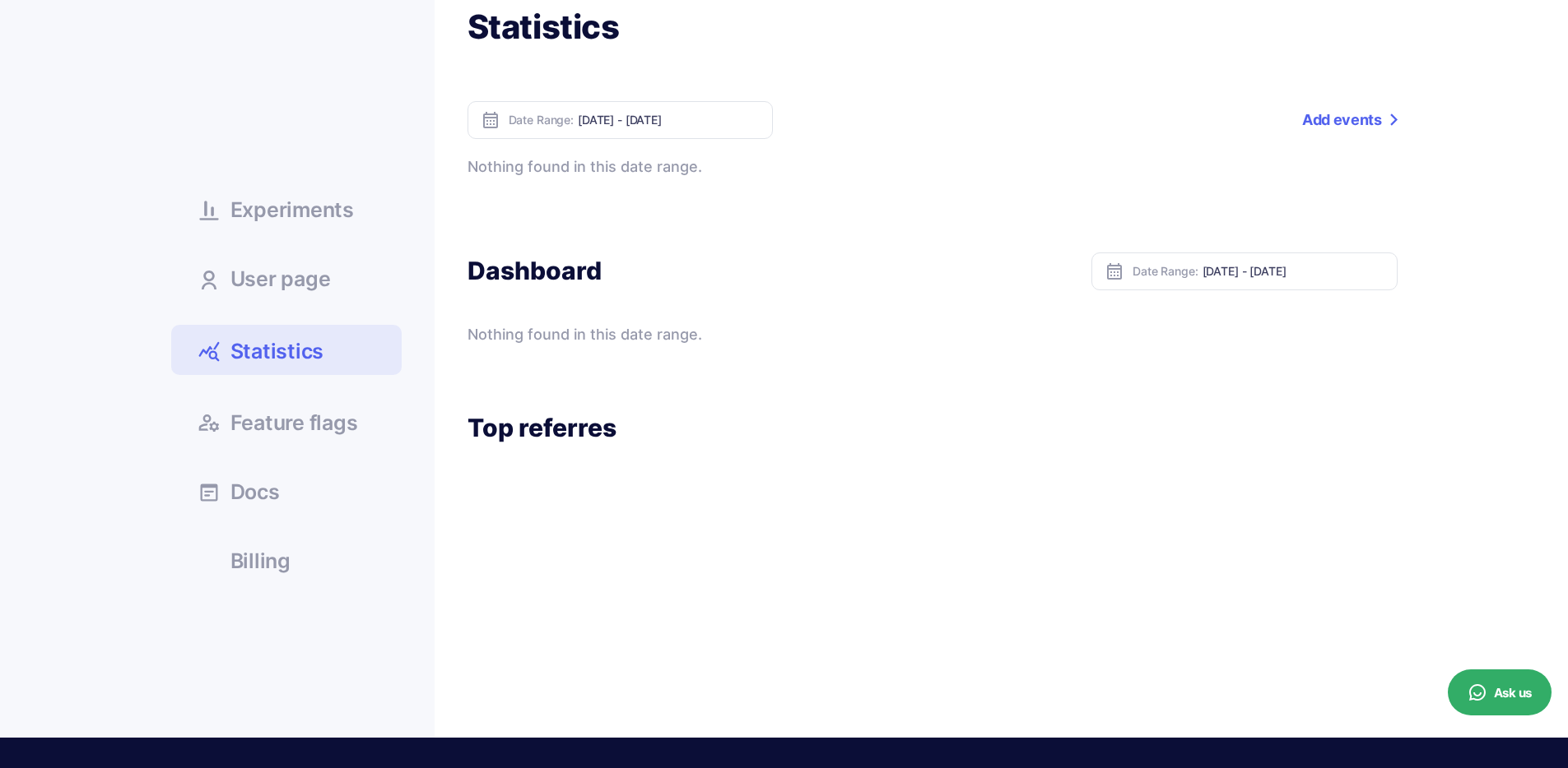
scroll to position [171, 0]
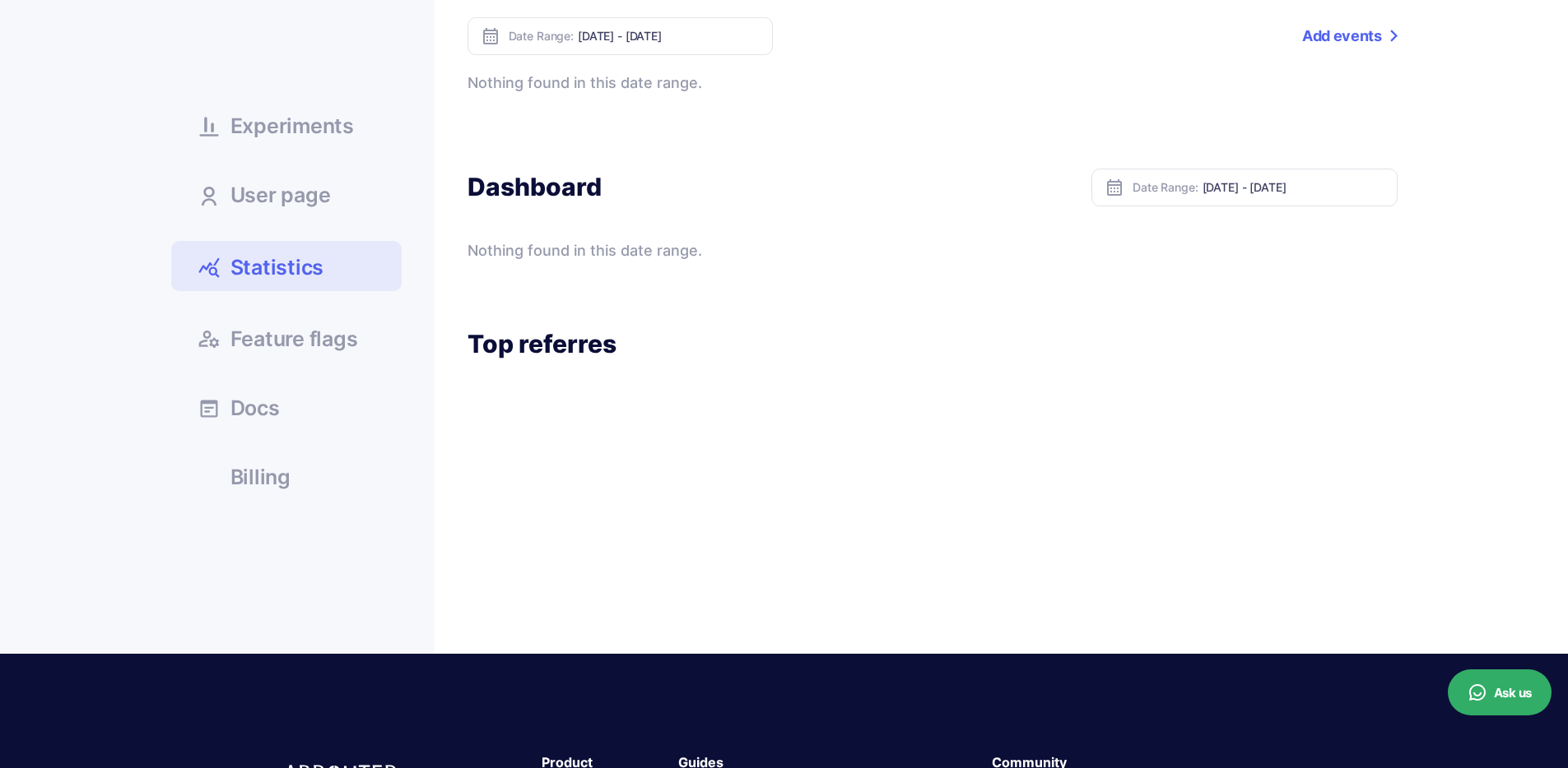
click at [326, 357] on link "Feature flags" at bounding box center [286, 338] width 231 height 44
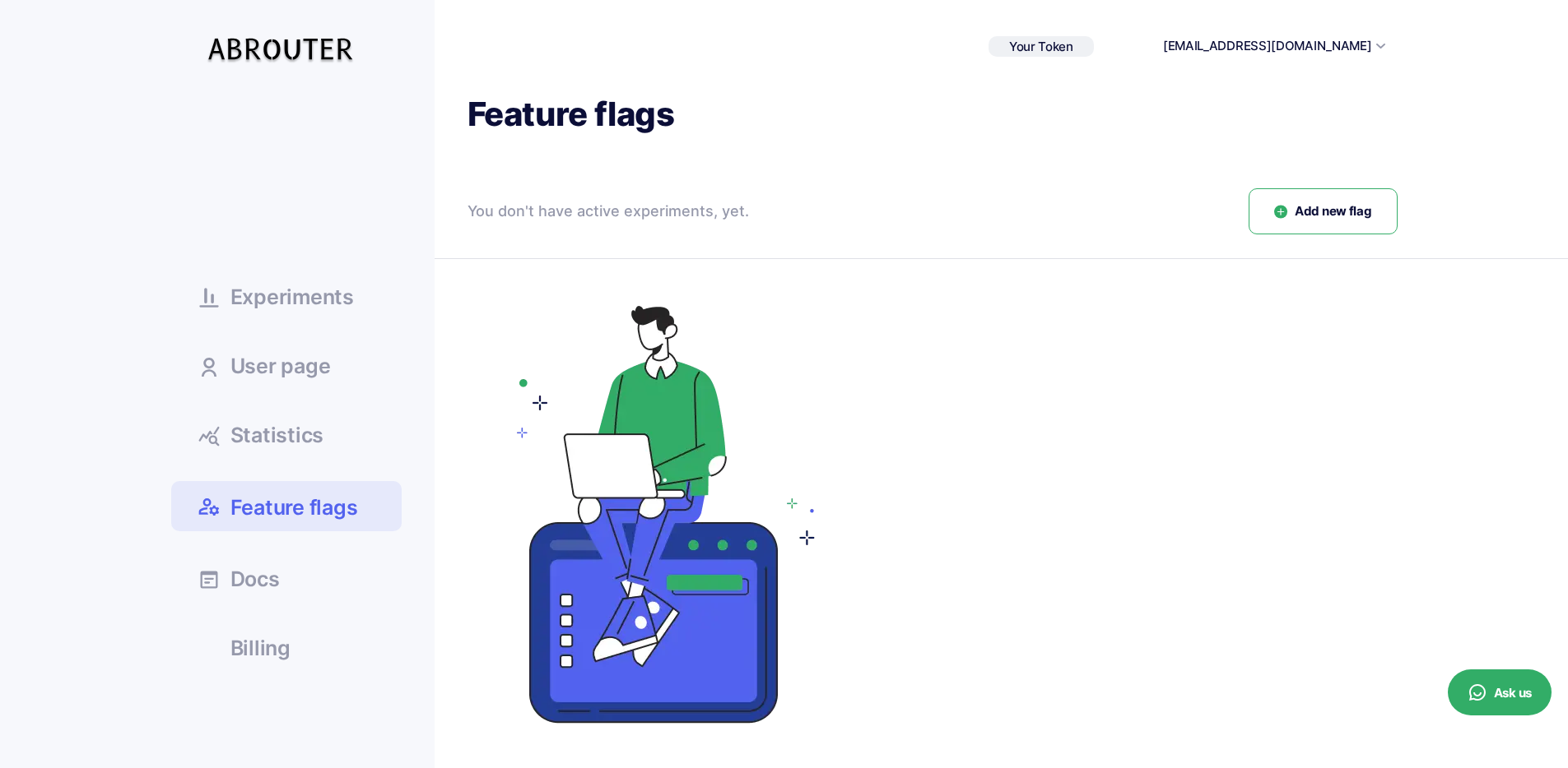
click at [321, 297] on span "Experiments" at bounding box center [292, 297] width 123 height 21
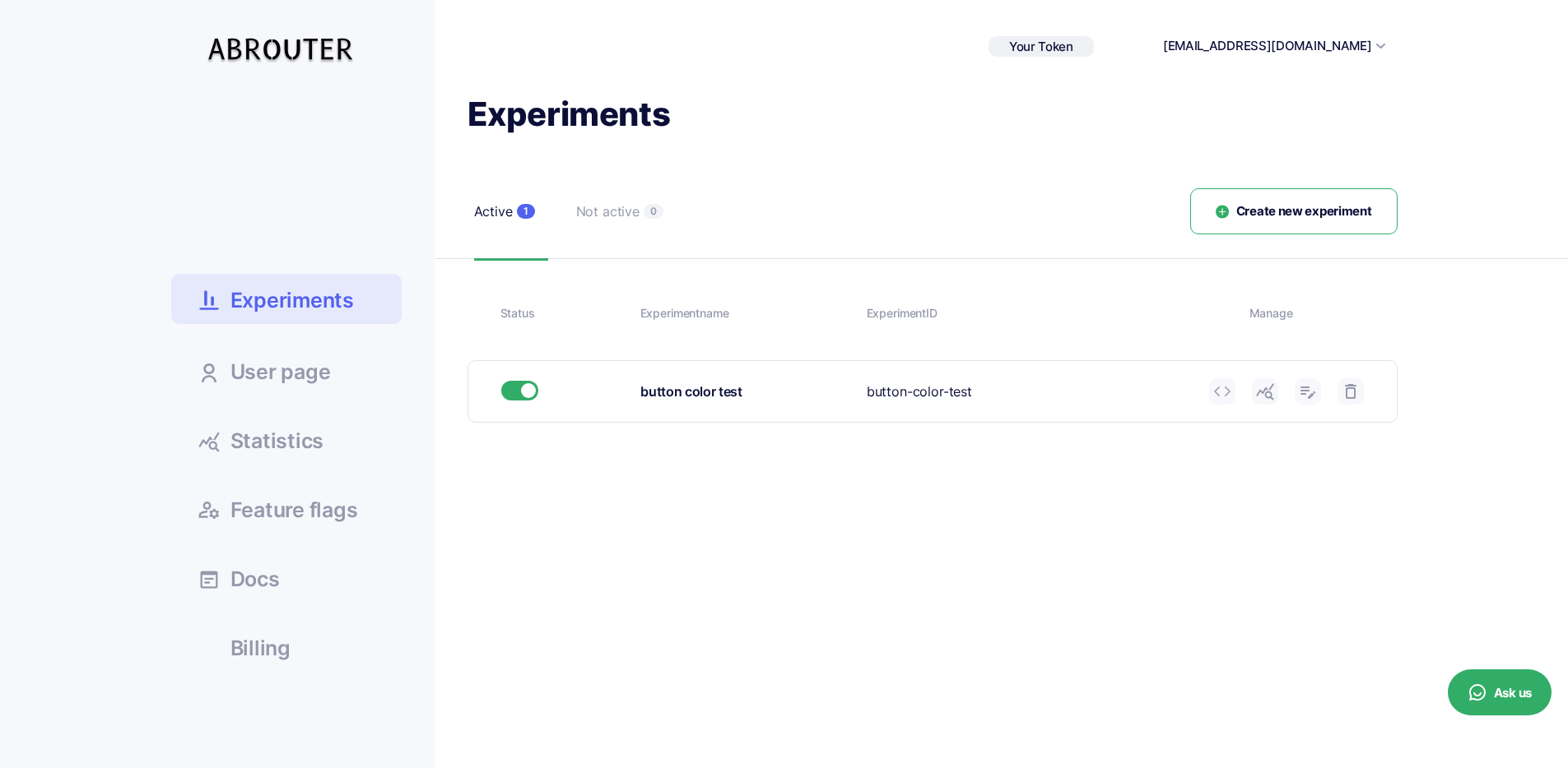
drag, startPoint x: 805, startPoint y: 388, endPoint x: 884, endPoint y: 393, distance: 79.2
click at [805, 388] on div "button color test" at bounding box center [748, 392] width 214 height 21
click at [1228, 397] on icon at bounding box center [1222, 392] width 20 height 20
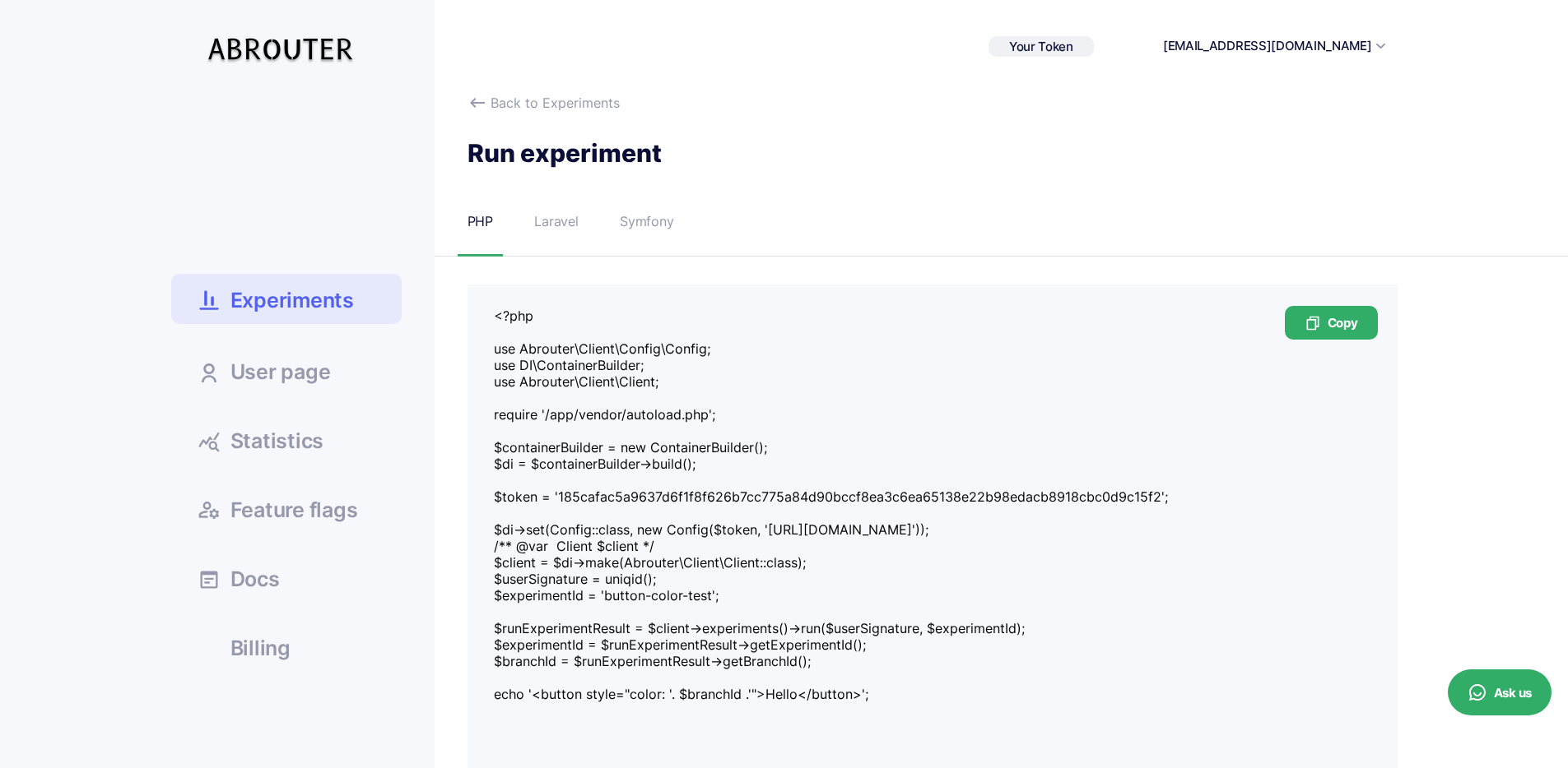
click at [560, 227] on div "Laravel" at bounding box center [556, 221] width 44 height 21
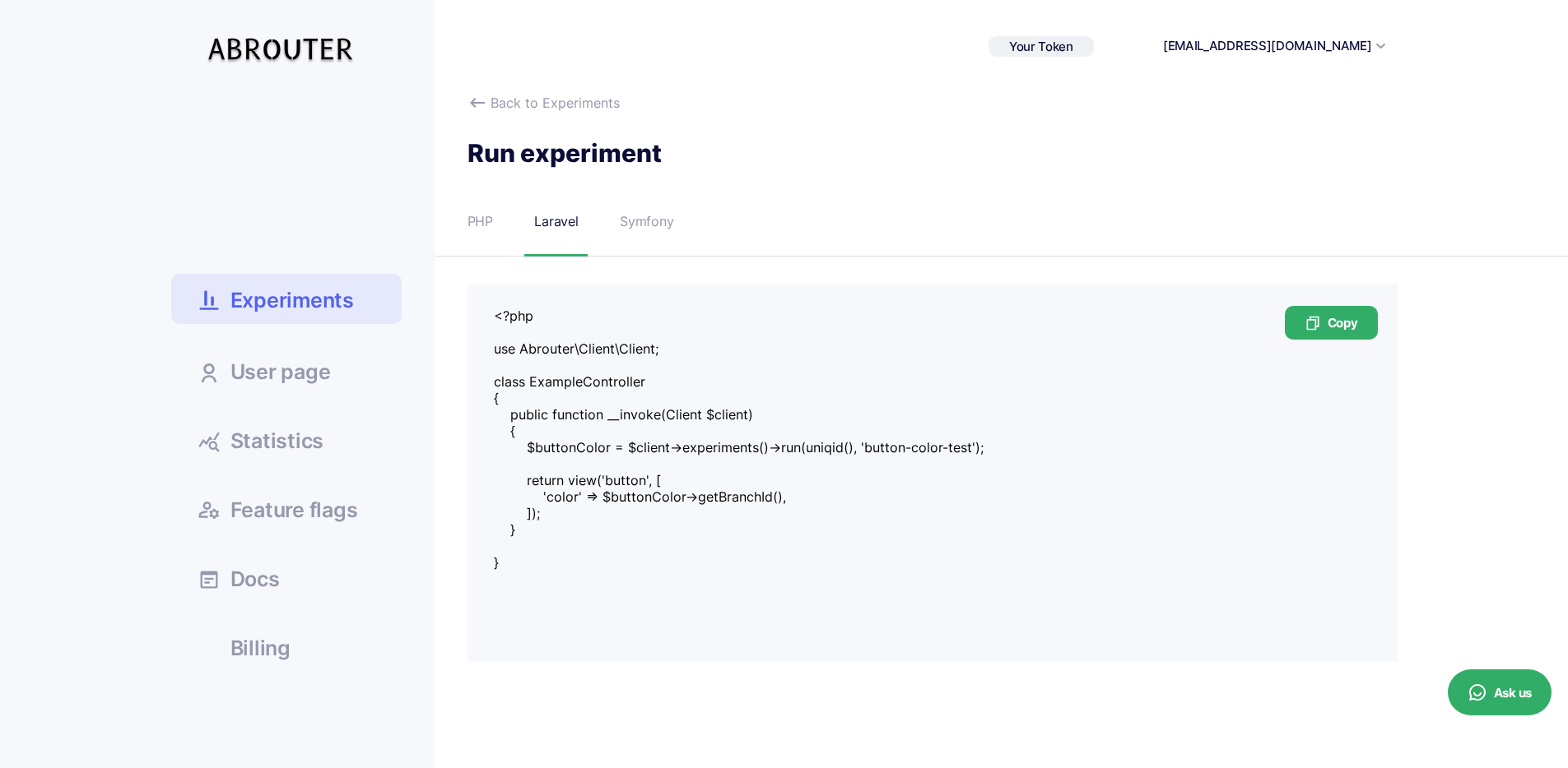
click at [485, 224] on div "PHP" at bounding box center [480, 221] width 26 height 21
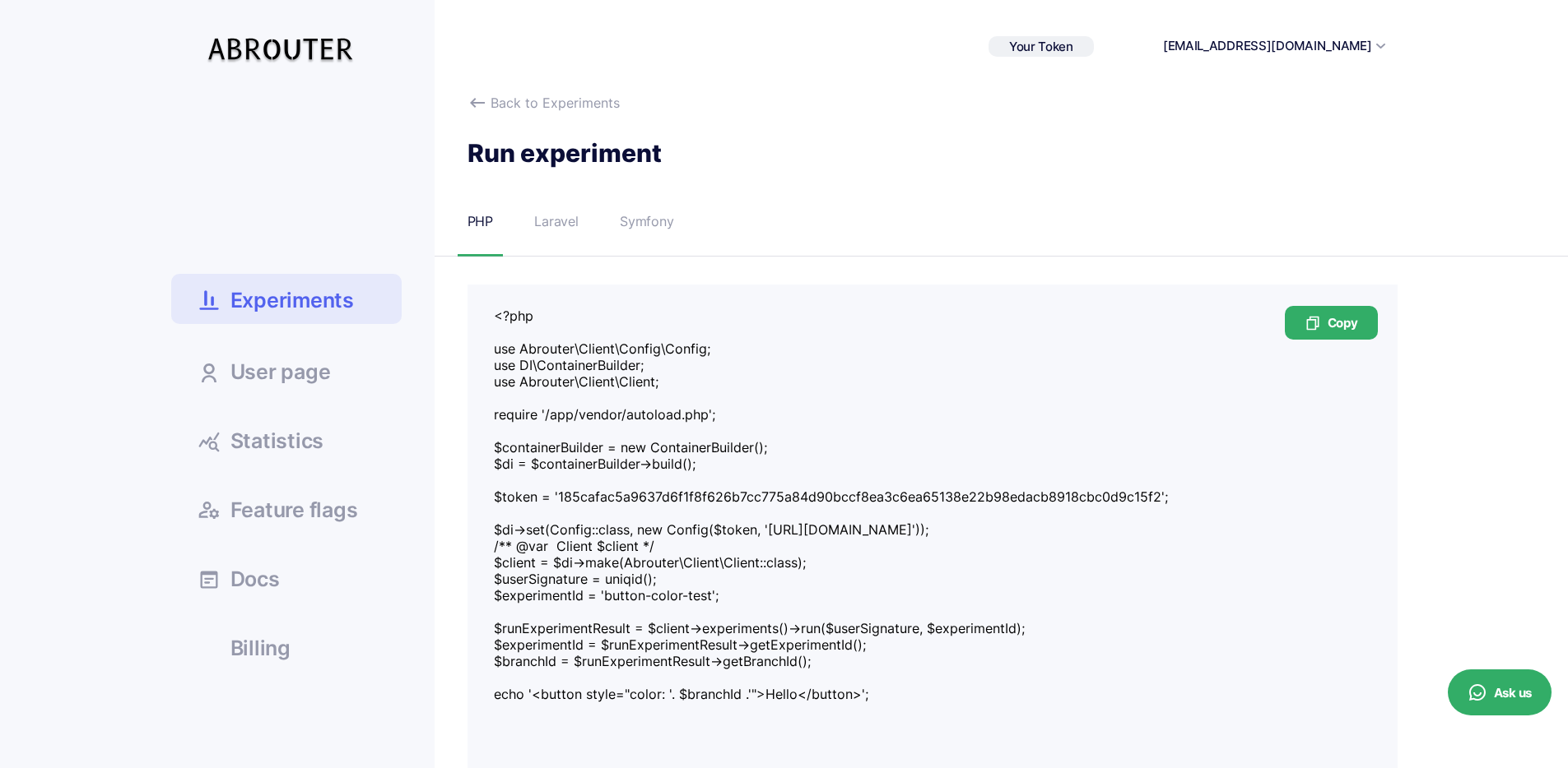
click at [545, 230] on div "Laravel" at bounding box center [556, 221] width 44 height 21
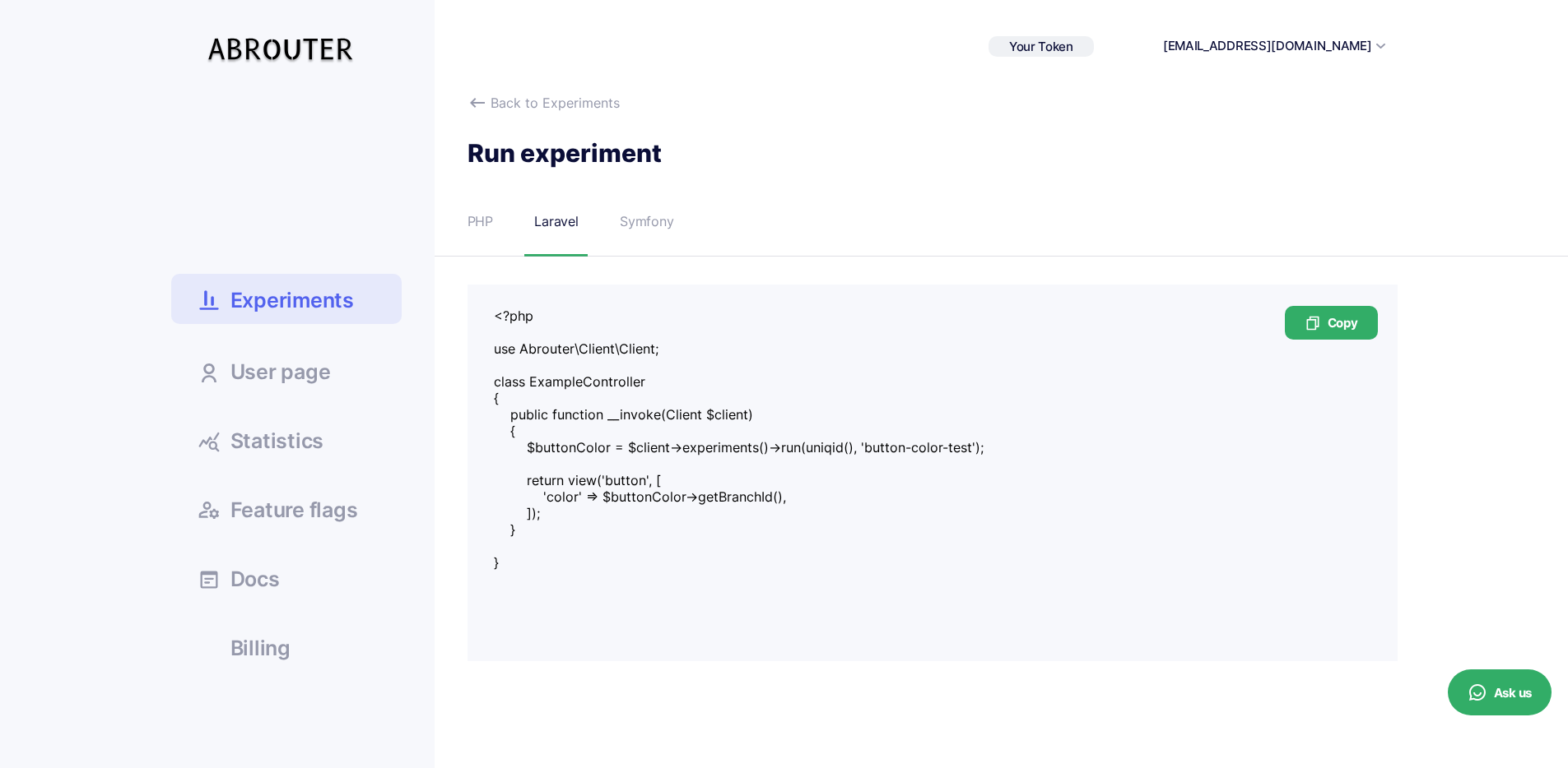
drag, startPoint x: 616, startPoint y: 498, endPoint x: 783, endPoint y: 501, distance: 167.0
click at [783, 501] on textarea "<?php use Abrouter\Client\Client; class ExampleController { public function __i…" at bounding box center [932, 447] width 877 height 280
click at [482, 230] on div "PHP" at bounding box center [480, 221] width 26 height 21
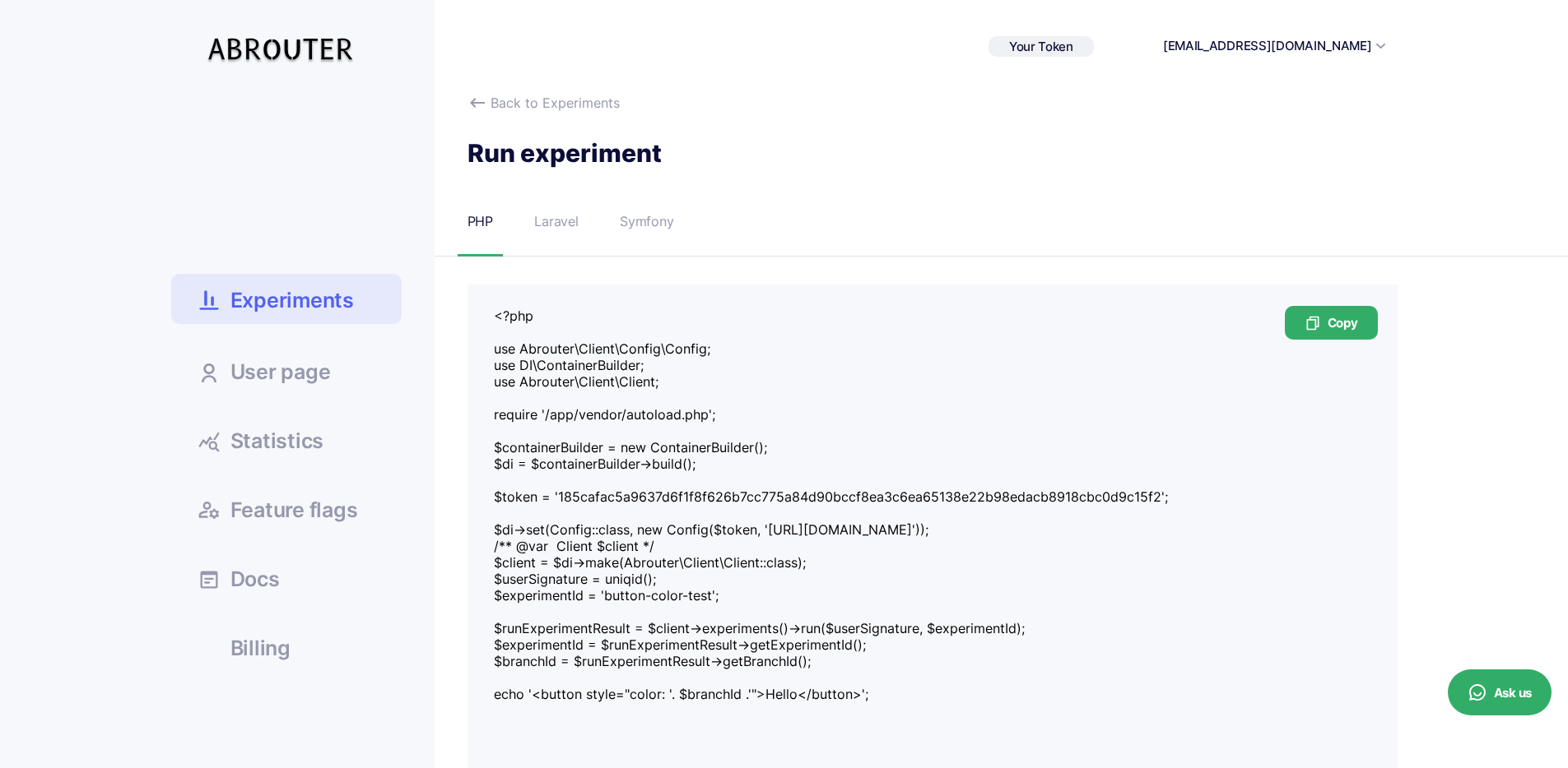
click at [548, 226] on div "Laravel" at bounding box center [556, 221] width 44 height 21
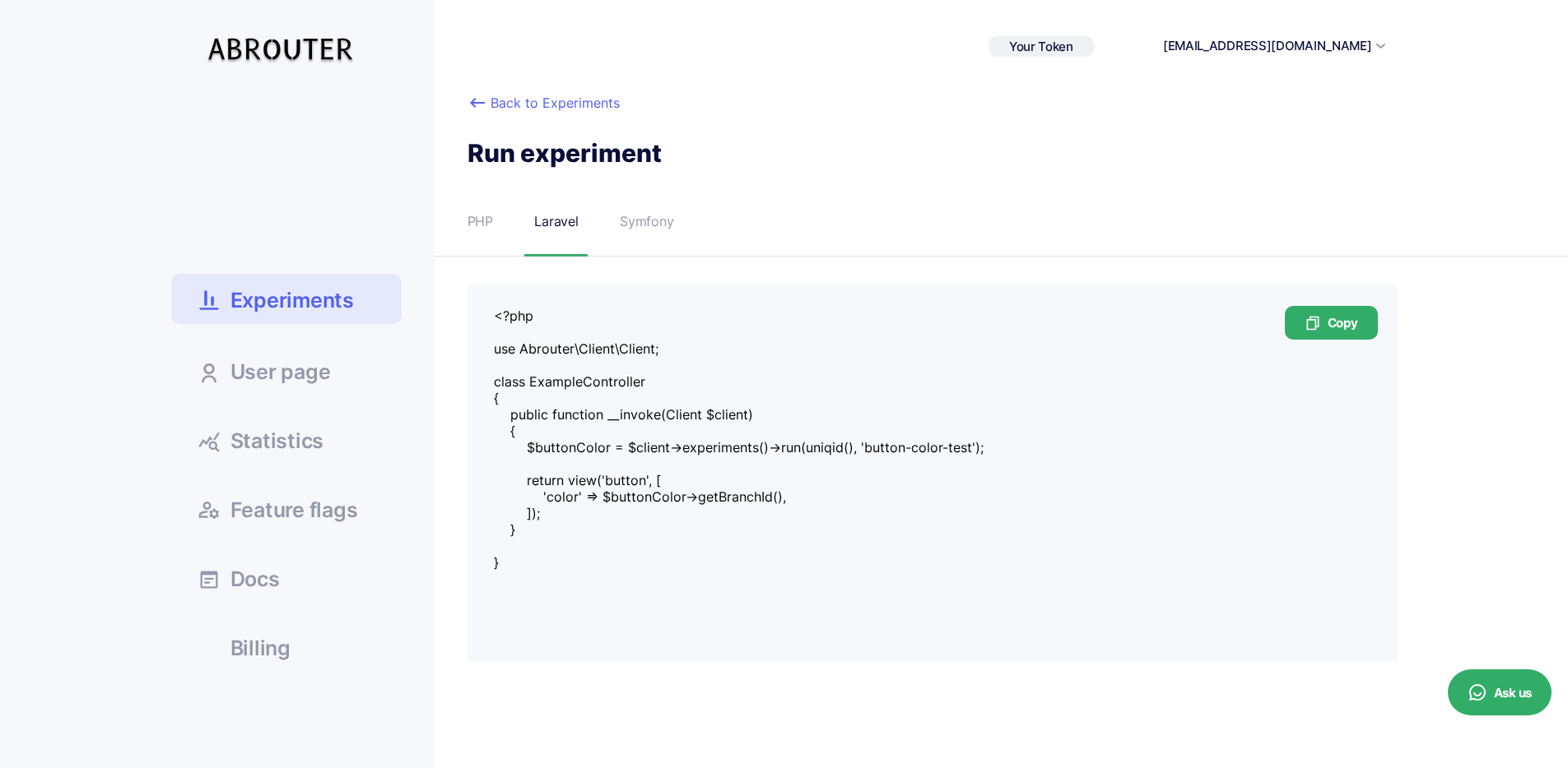
click at [485, 102] on icon at bounding box center [477, 103] width 20 height 20
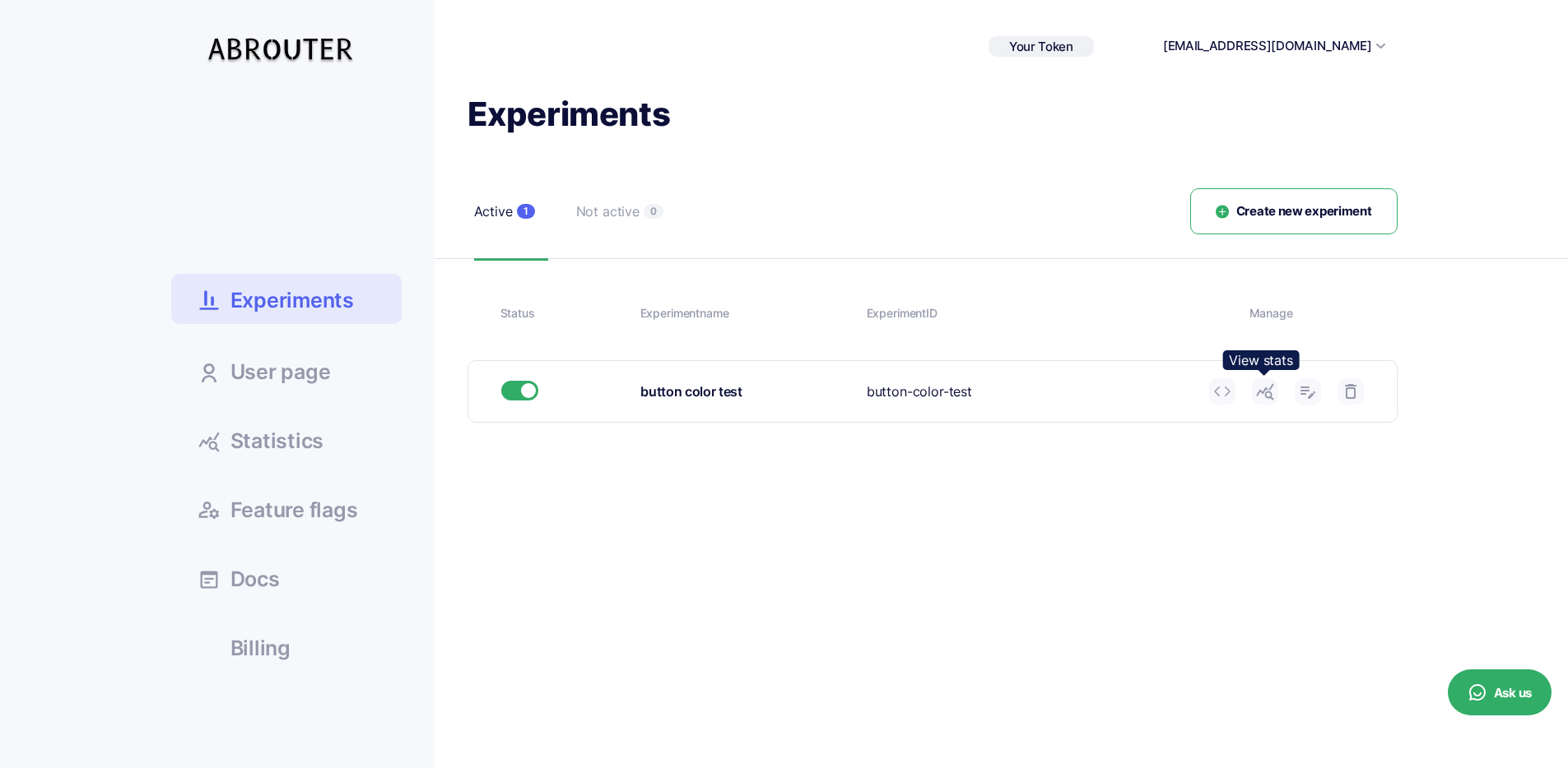
click at [1266, 391] on use at bounding box center [1264, 393] width 17 height 16
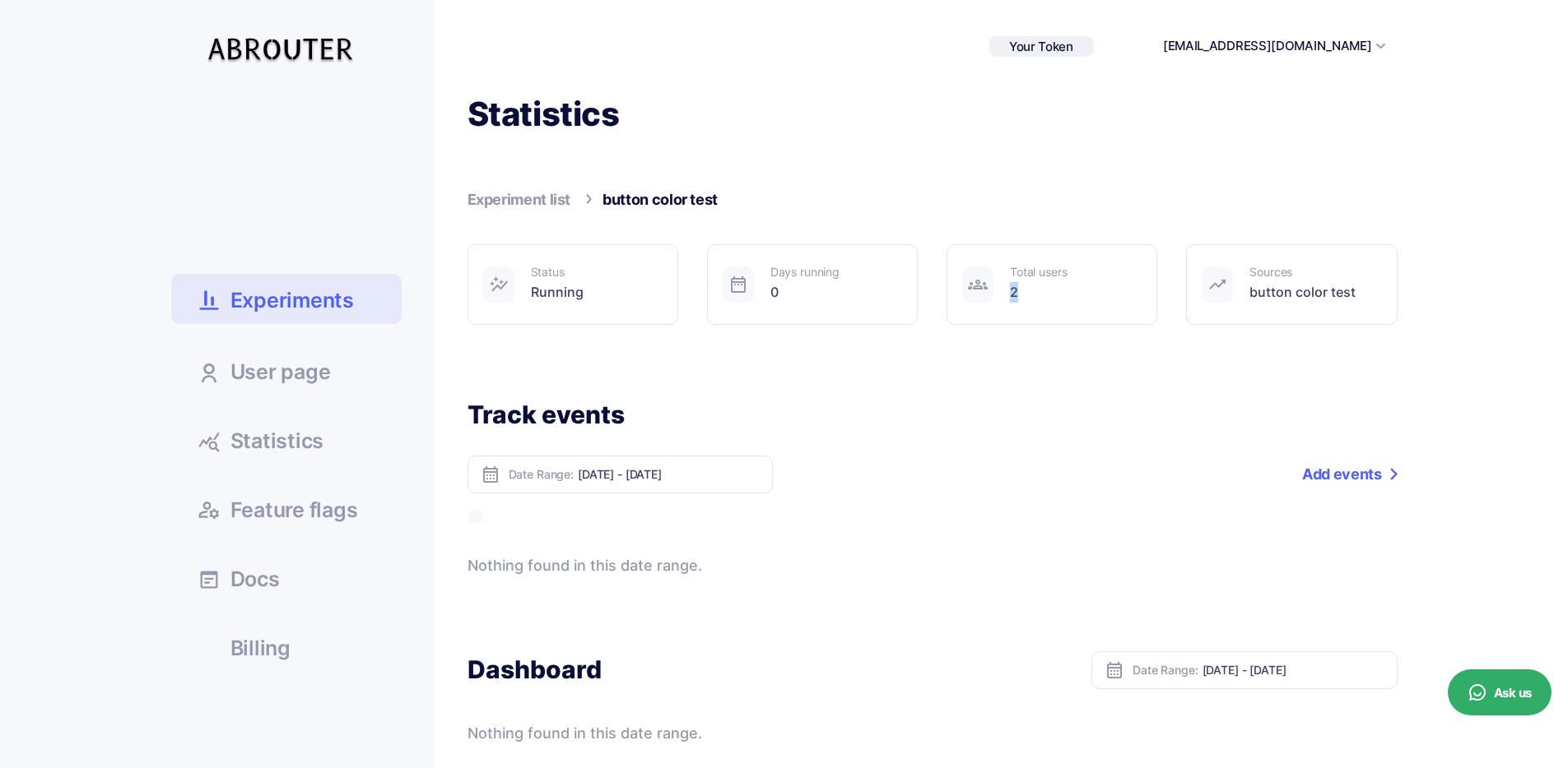
drag, startPoint x: 1002, startPoint y: 292, endPoint x: 1236, endPoint y: 312, distance: 234.9
click at [1152, 303] on div "Total users 2" at bounding box center [1052, 285] width 211 height 81
click at [1236, 311] on div "Sources button color test" at bounding box center [1292, 285] width 211 height 81
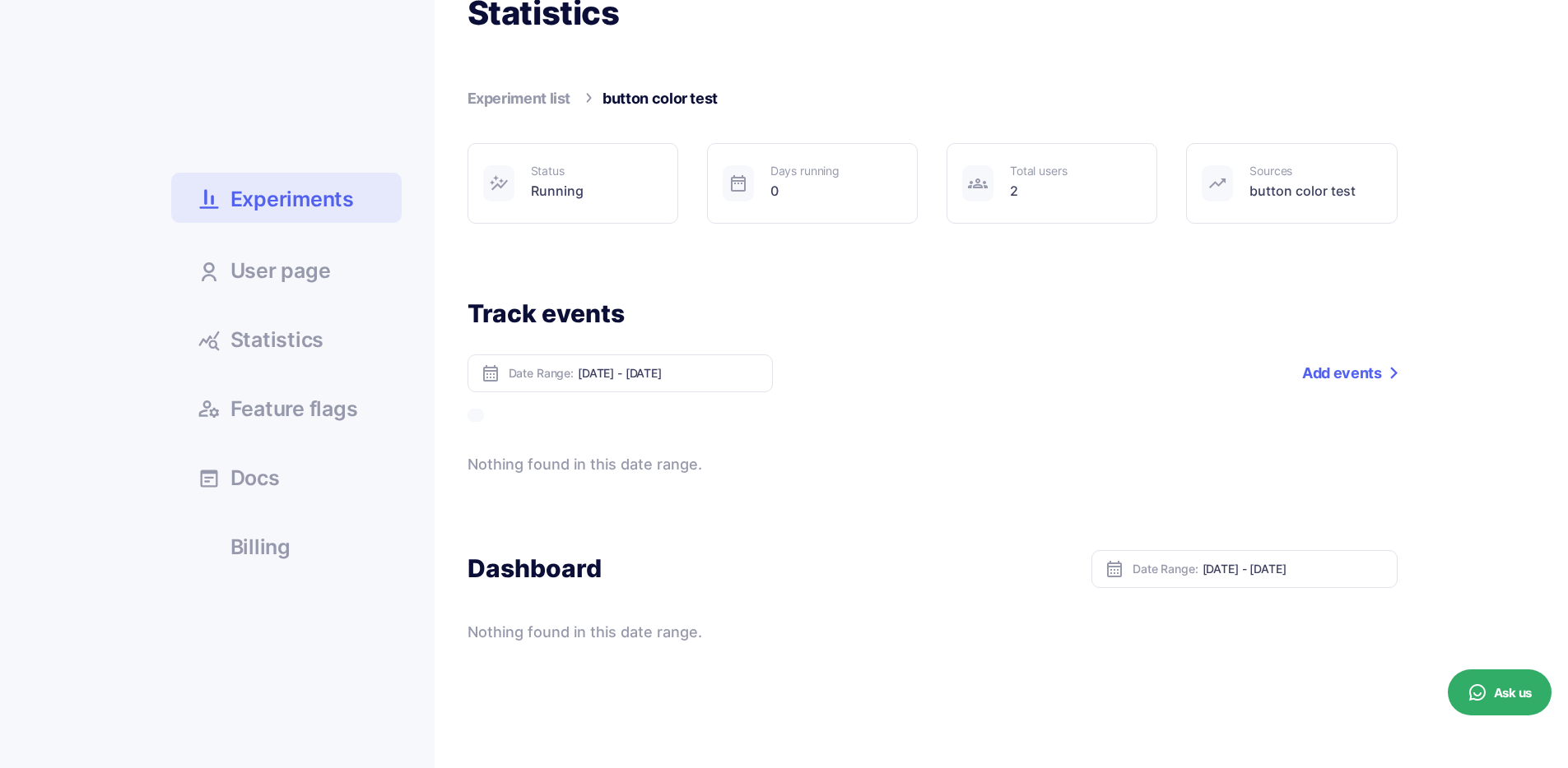
scroll to position [106, 0]
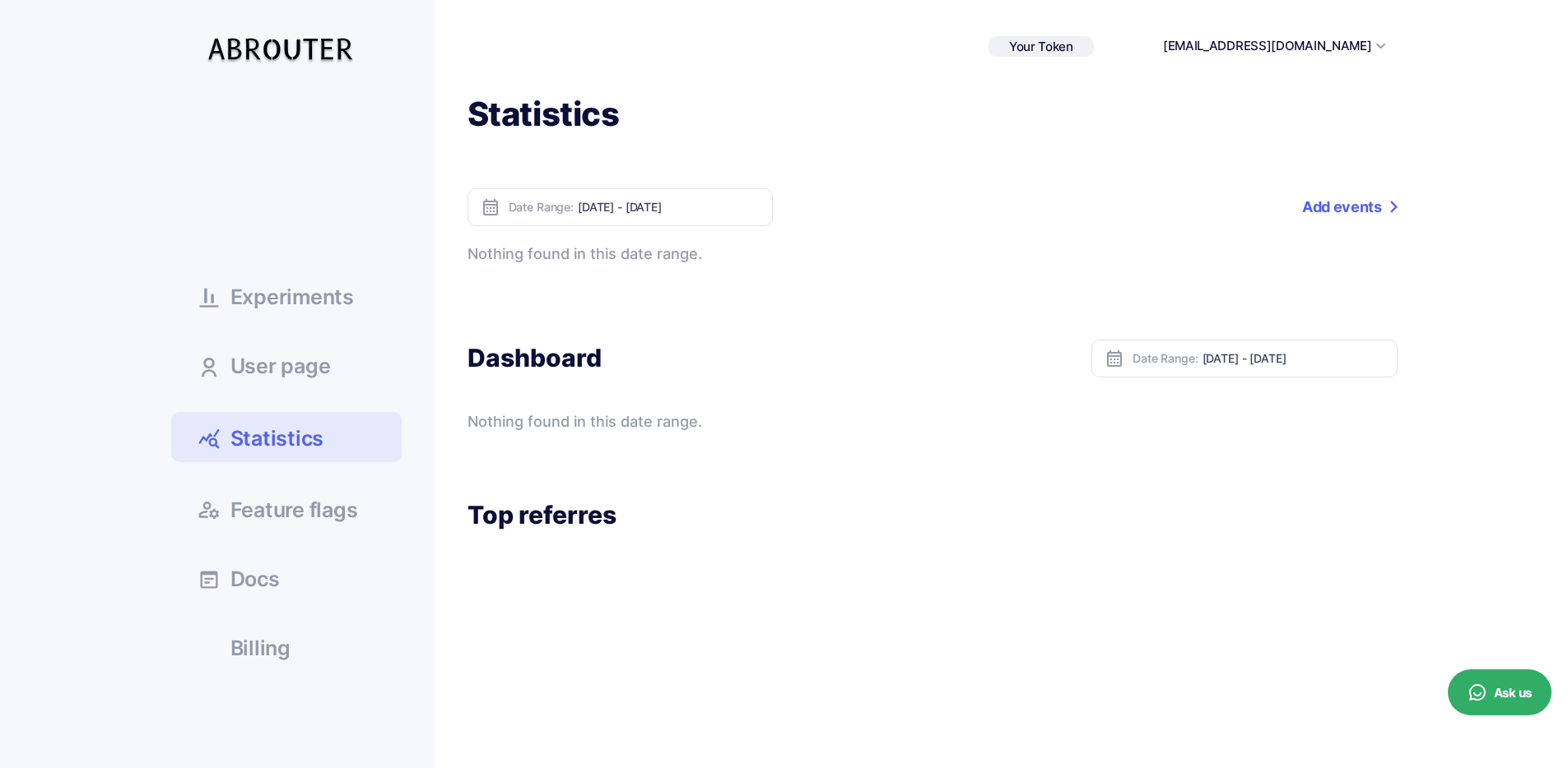
click at [1339, 203] on link "Add events" at bounding box center [1348, 207] width 95 height 38
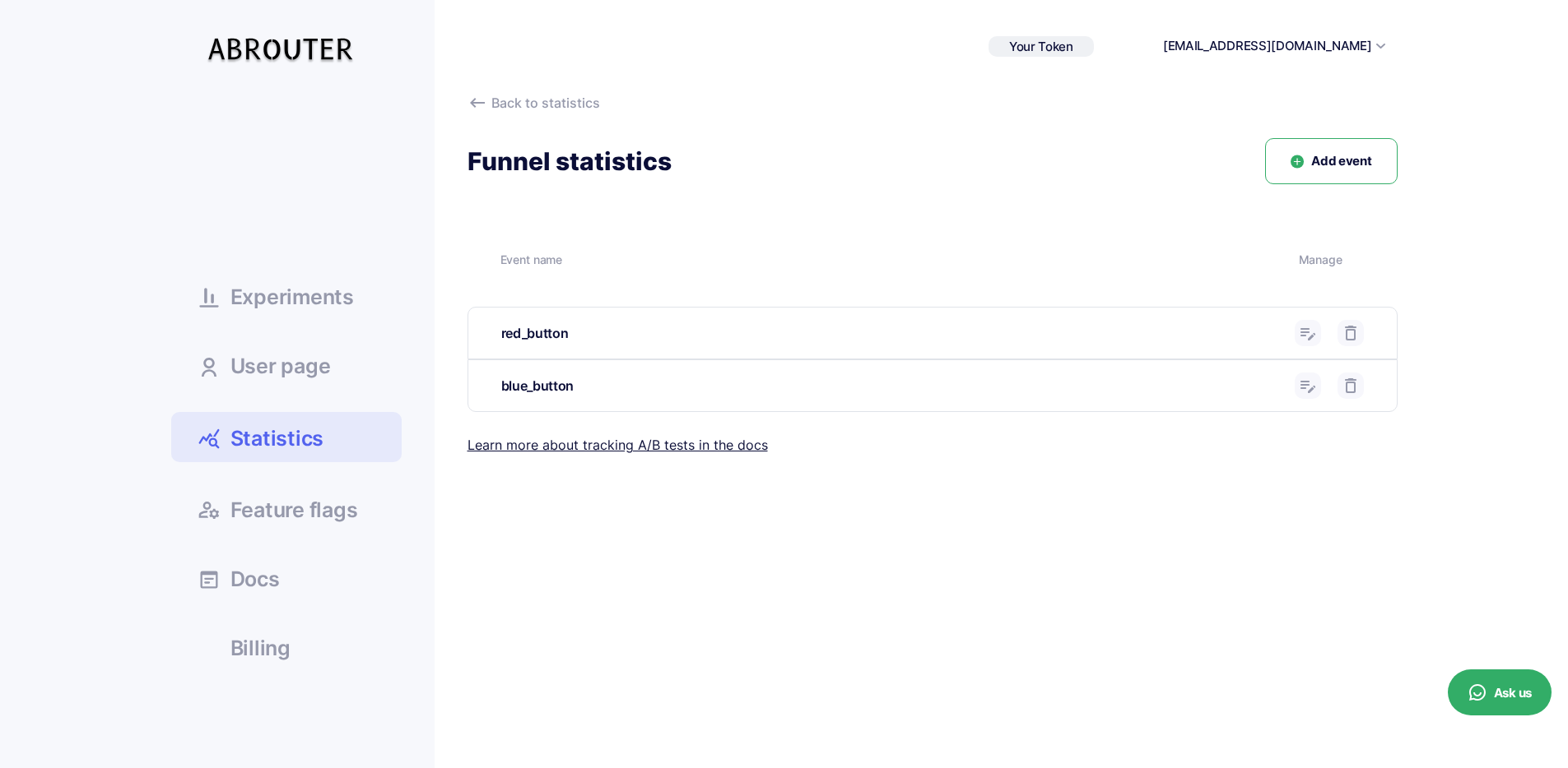
click at [1319, 150] on button "Add event" at bounding box center [1330, 161] width 131 height 47
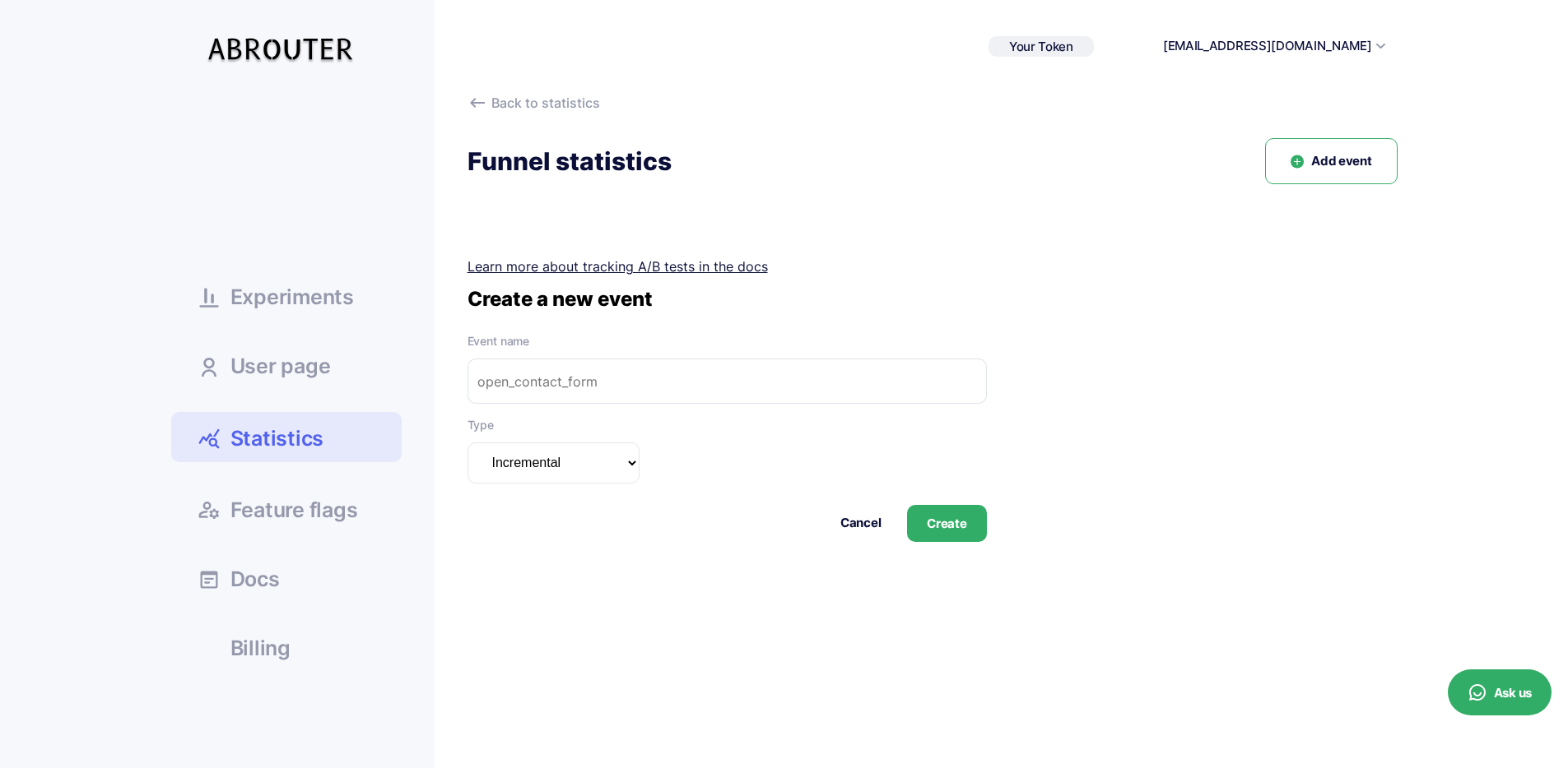
click at [339, 429] on link "Statistics" at bounding box center [286, 438] width 231 height 50
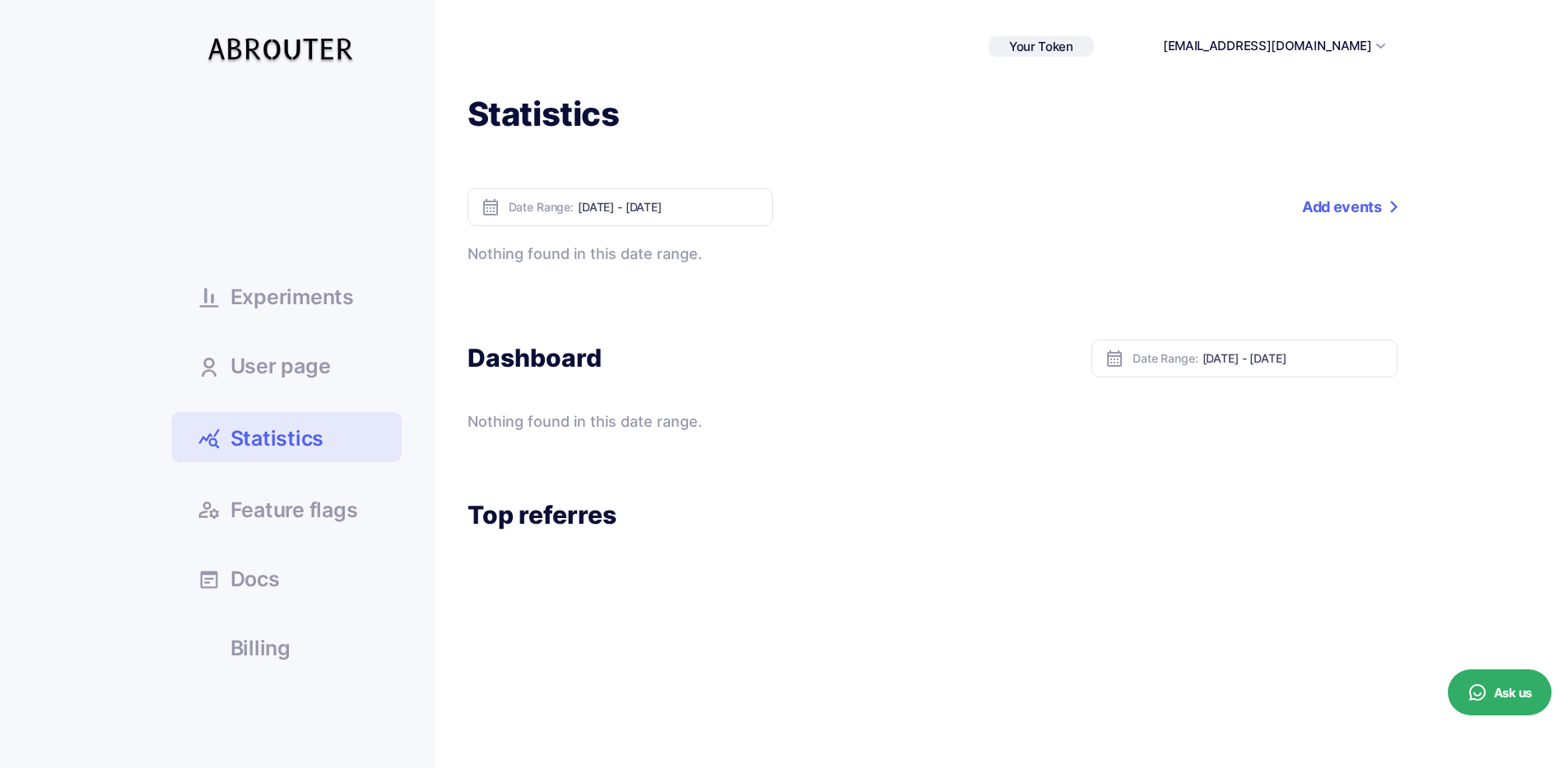
click at [621, 252] on div "Nothing found in this date range." at bounding box center [932, 255] width 929 height 23
click at [610, 222] on div at bounding box center [610, 222] width 0 height 0
click at [624, 254] on div "Nothing found in this date range." at bounding box center [932, 255] width 929 height 23
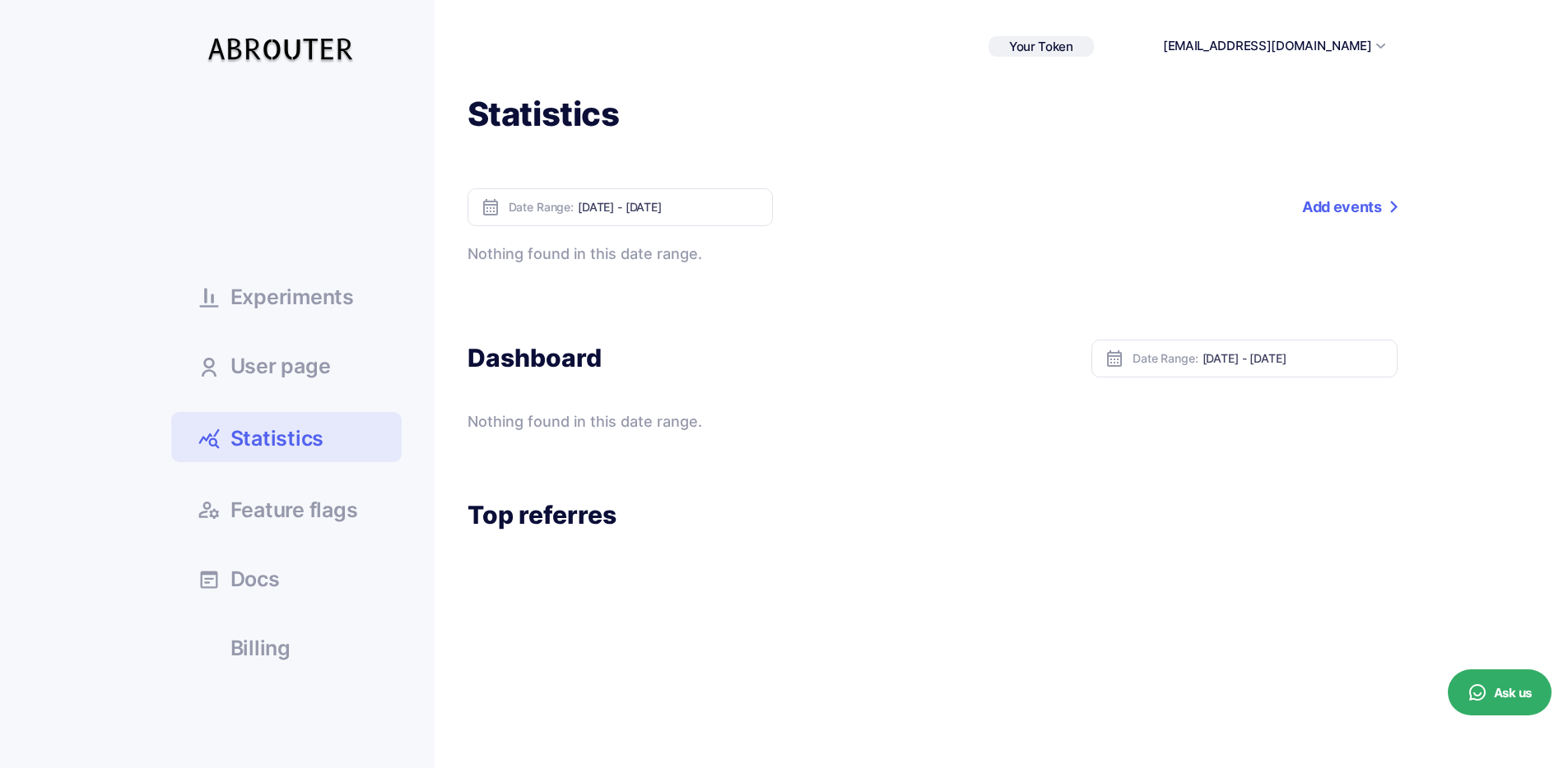
click at [626, 208] on input "[DATE] - [DATE]" at bounding box center [668, 207] width 182 height 14
click at [630, 238] on li "[DATE]" at bounding box center [636, 233] width 115 height 25
type input "Oct 14, 2025 - Oct 14, 2025"
click at [266, 435] on span "Statistics" at bounding box center [277, 438] width 94 height 29
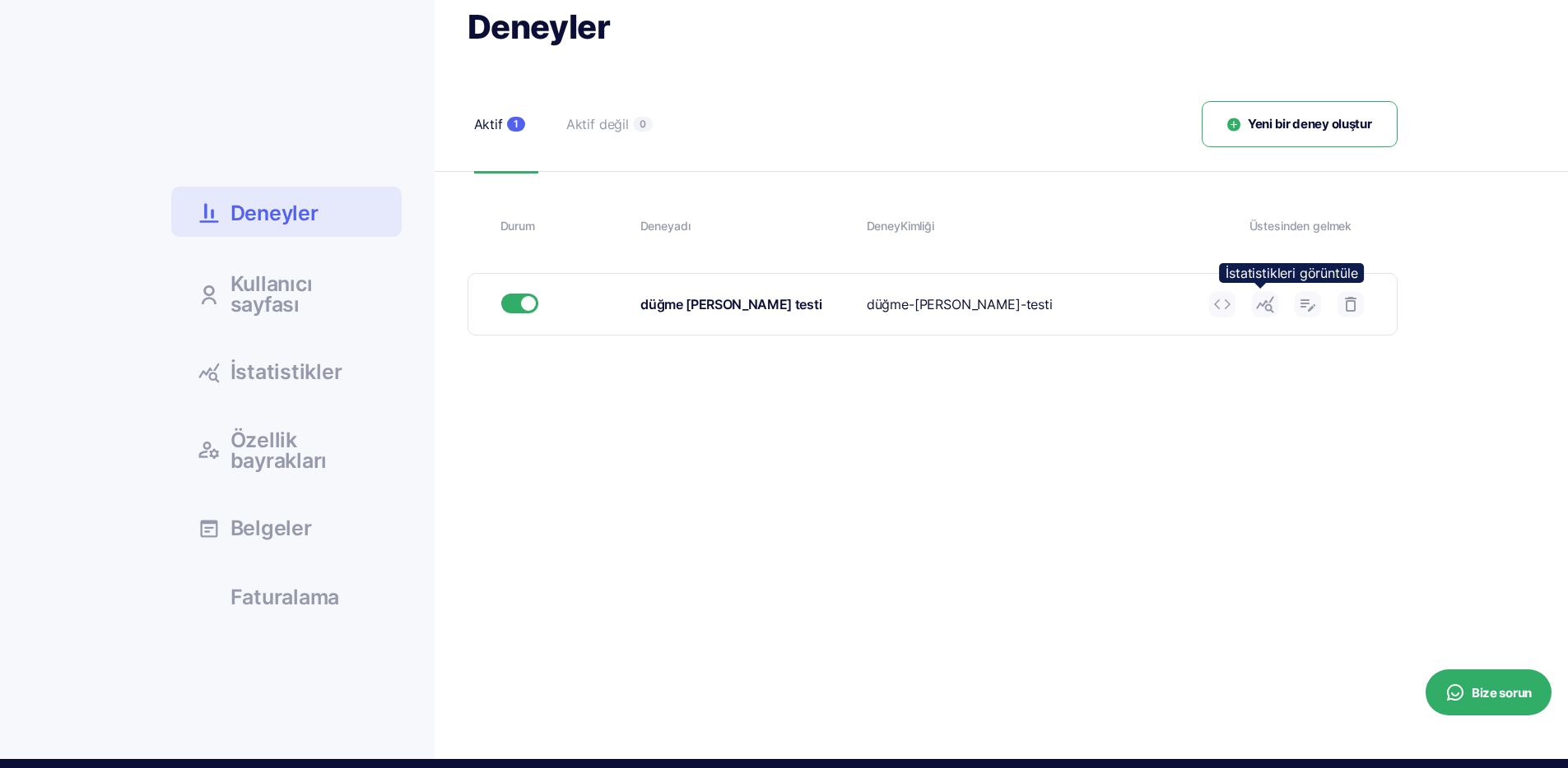
click at [1260, 309] on icon at bounding box center [1264, 304] width 20 height 20
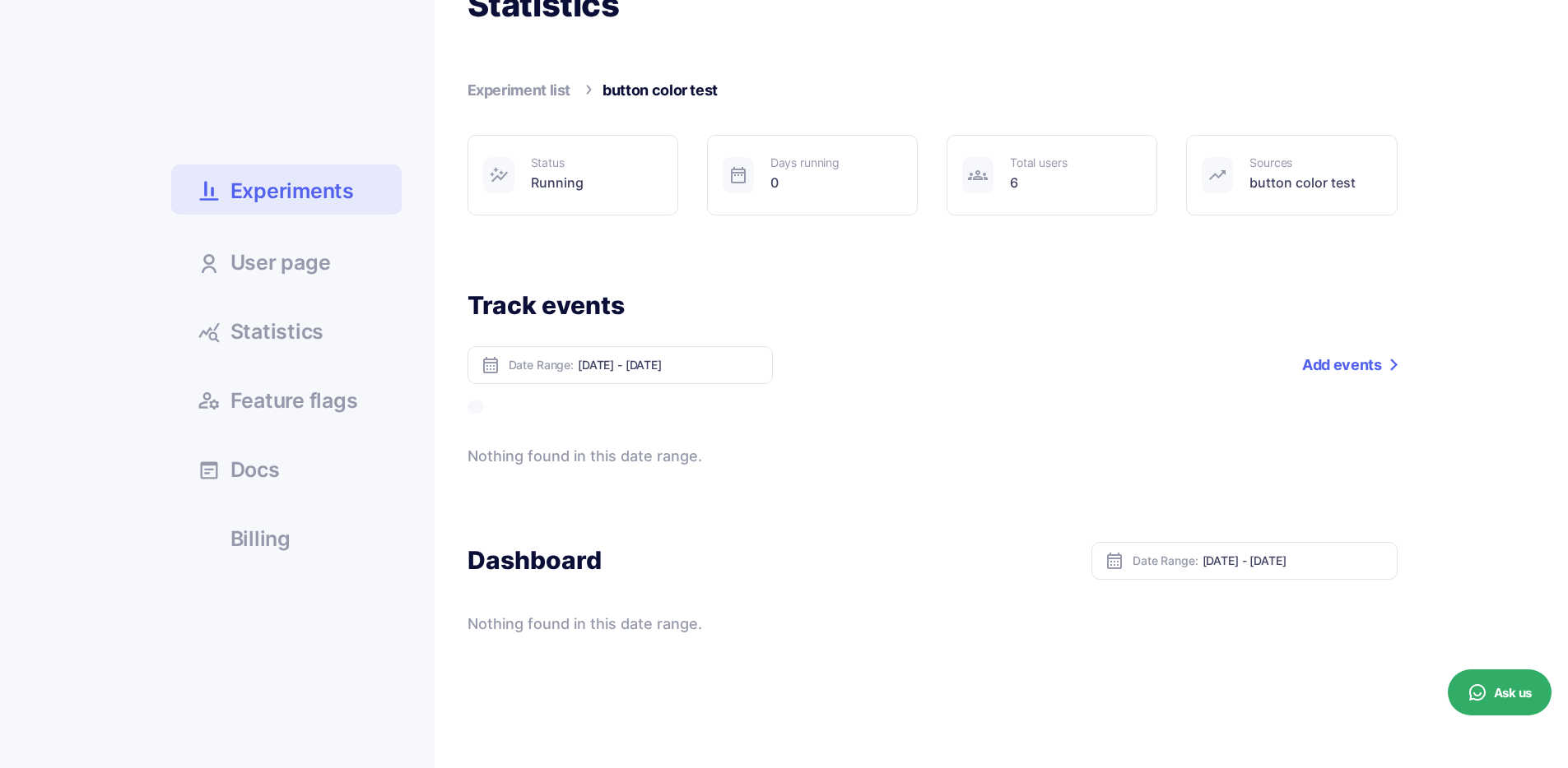
scroll to position [94, 0]
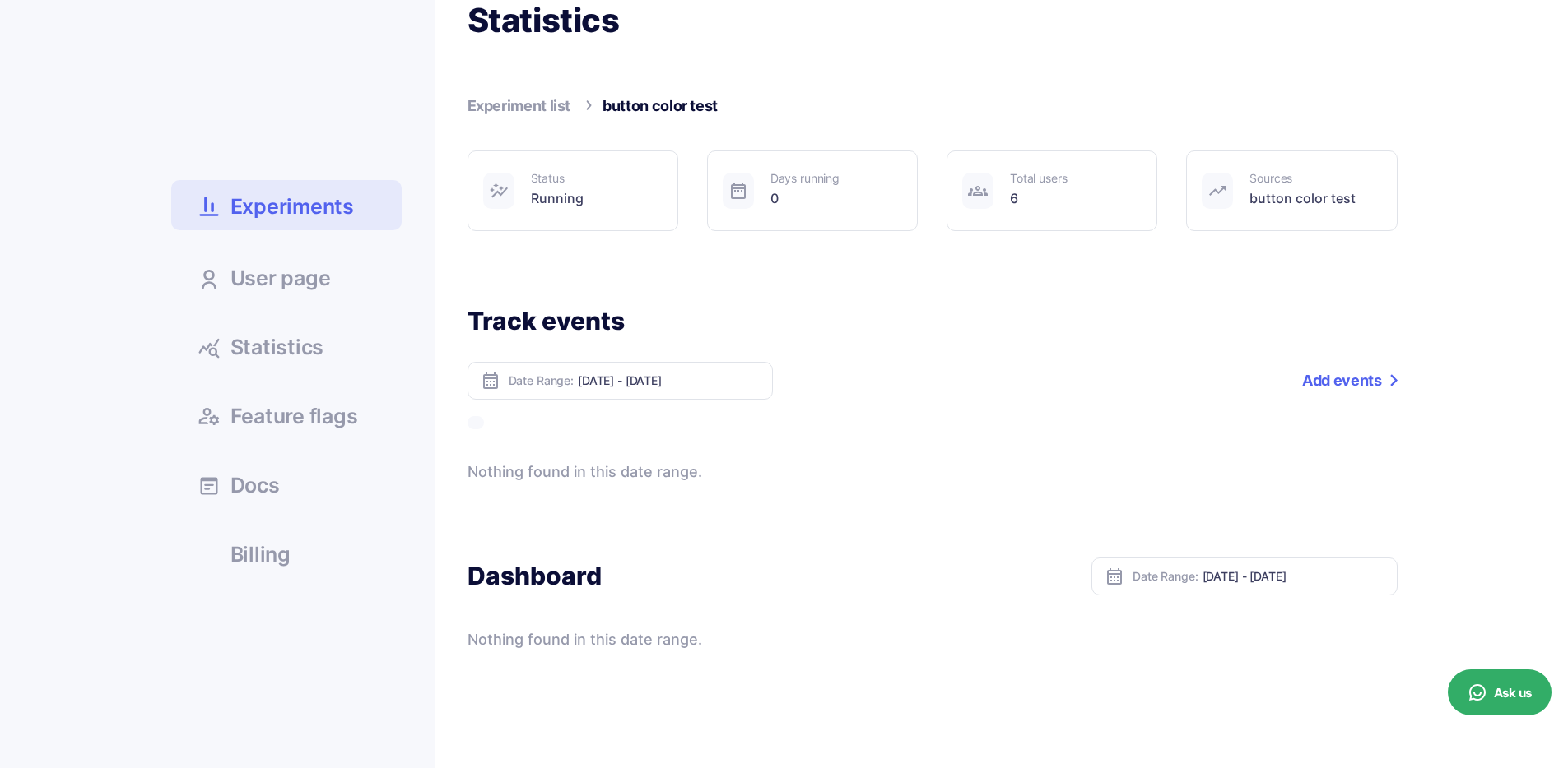
click at [303, 366] on link "Statistics" at bounding box center [286, 346] width 231 height 44
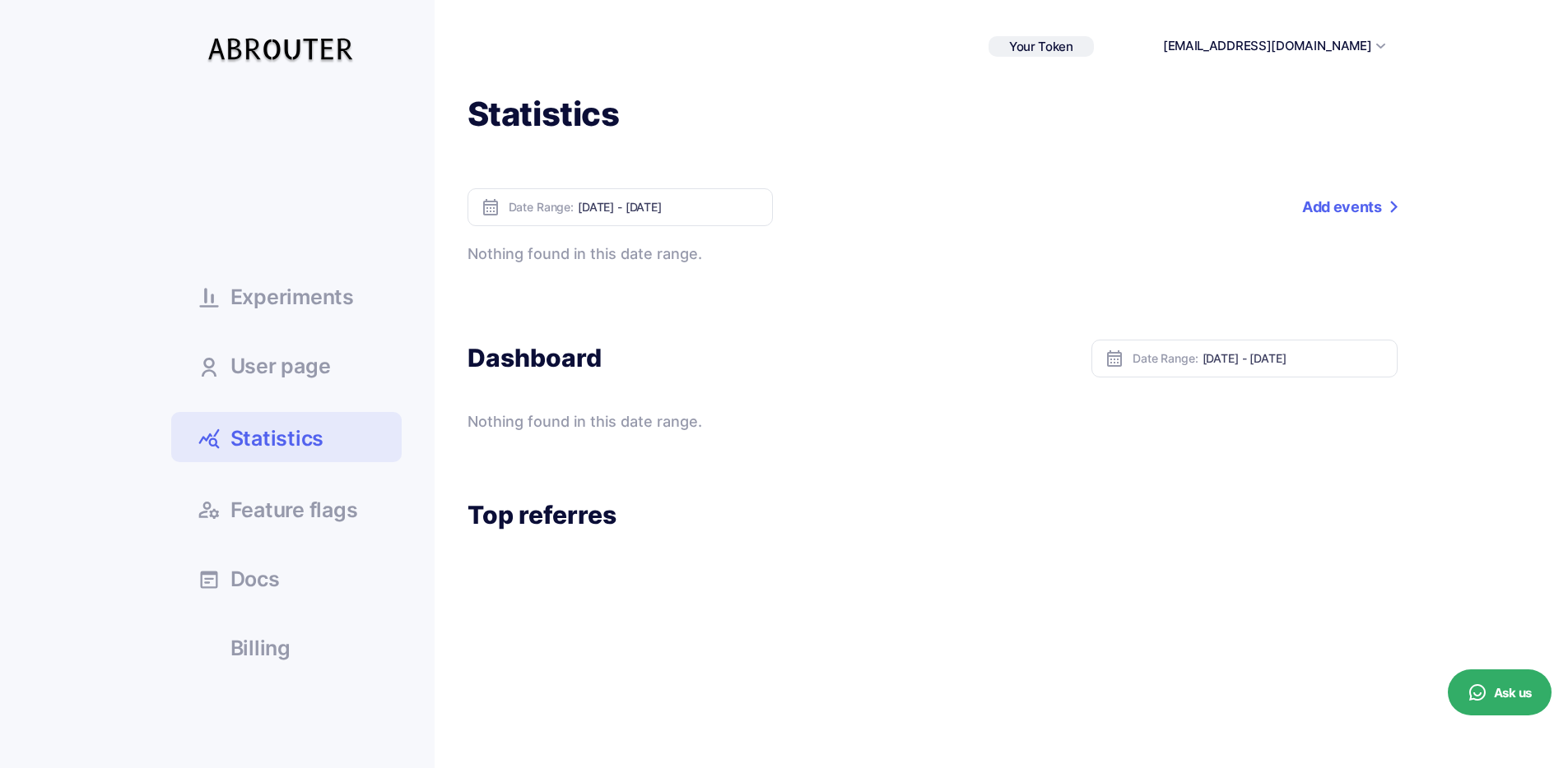
click at [304, 306] on span "Experiments" at bounding box center [292, 297] width 123 height 21
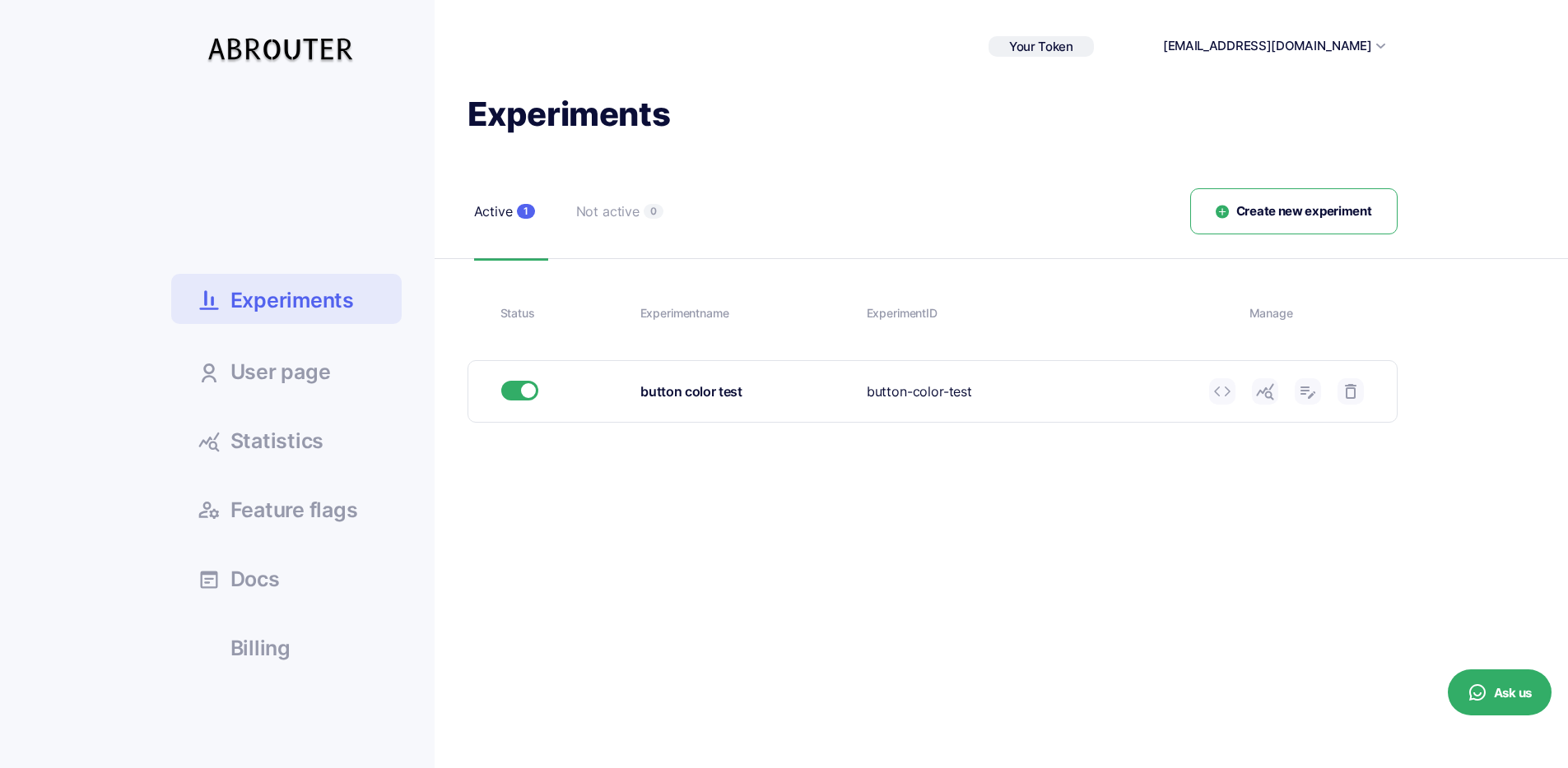
click at [339, 441] on link "Statistics" at bounding box center [286, 439] width 231 height 44
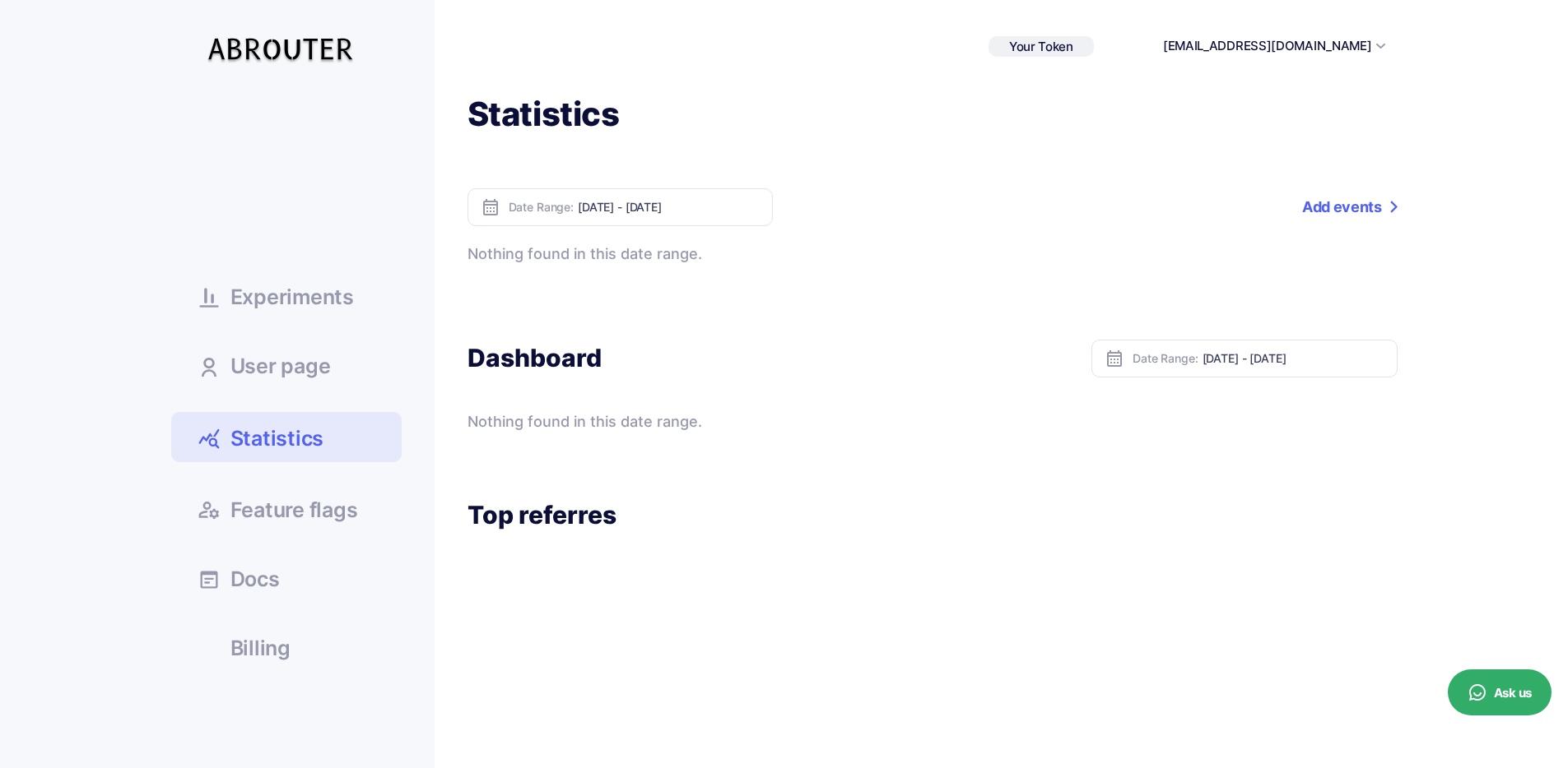
click at [559, 126] on h1 "Statistics" at bounding box center [932, 114] width 929 height 43
copy h1 "Statistics"
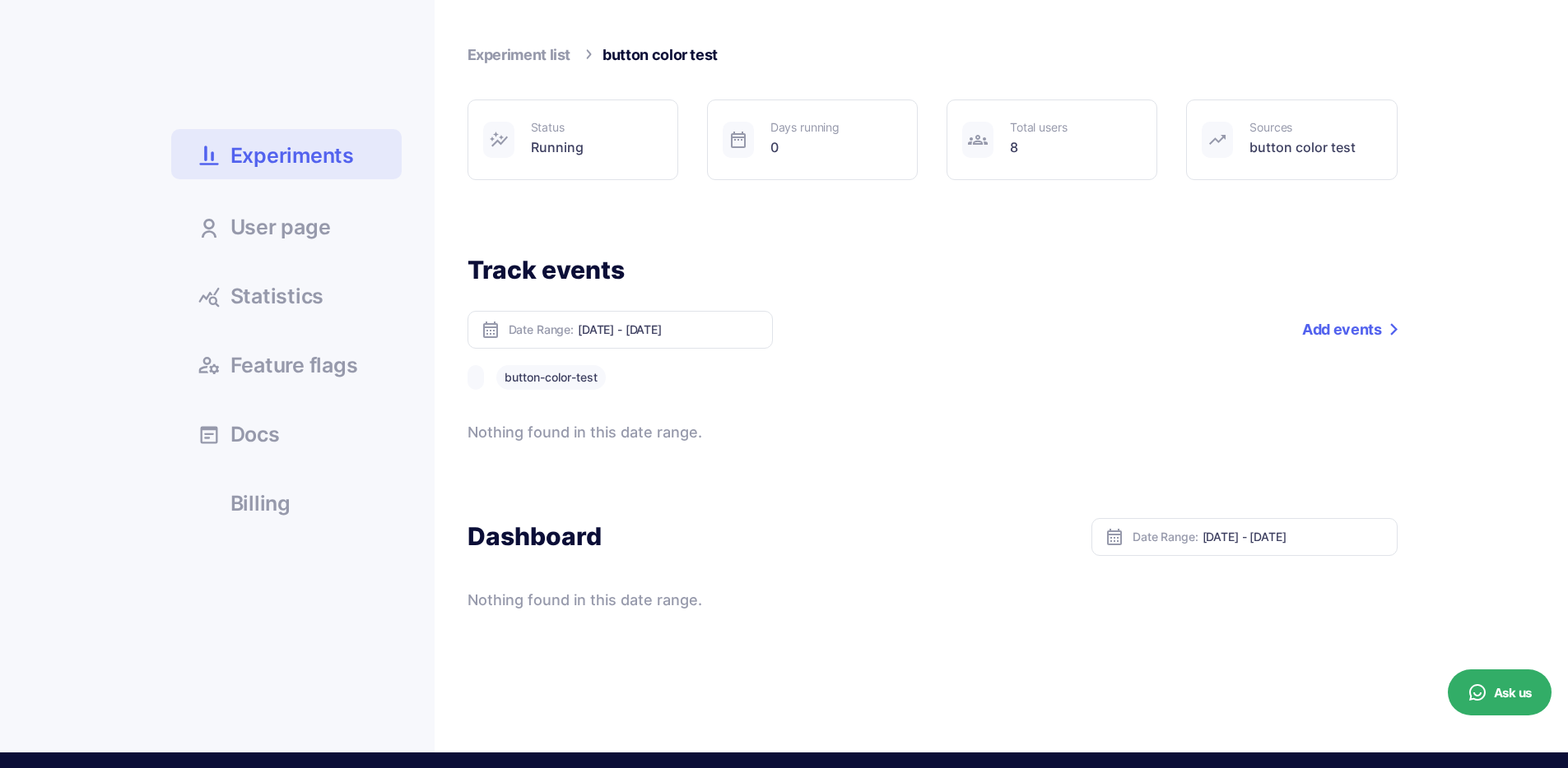
scroll to position [185, 0]
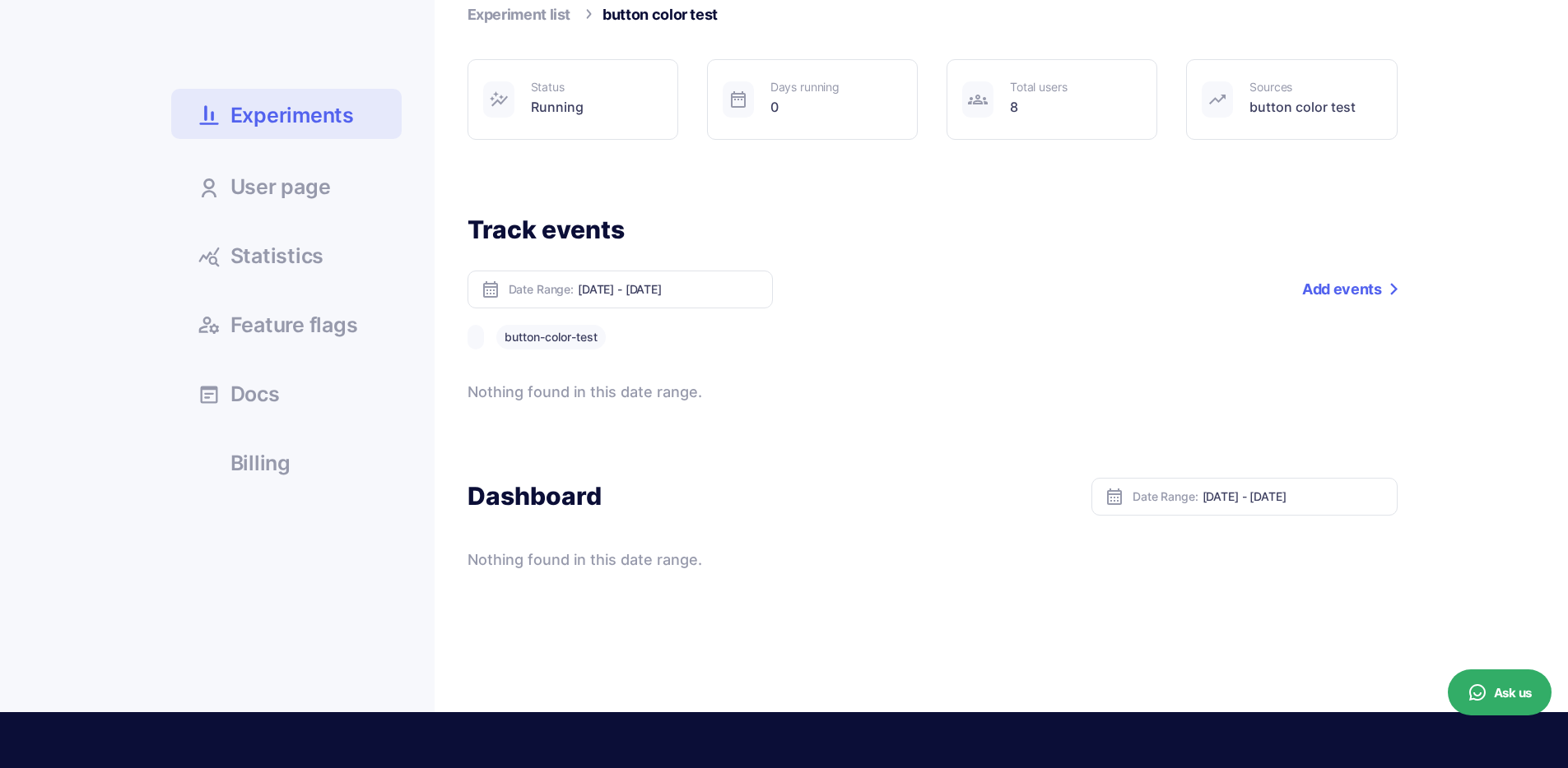
click at [582, 333] on button "button-color-test" at bounding box center [551, 337] width 110 height 24
click at [260, 272] on link "Statistics" at bounding box center [286, 255] width 231 height 44
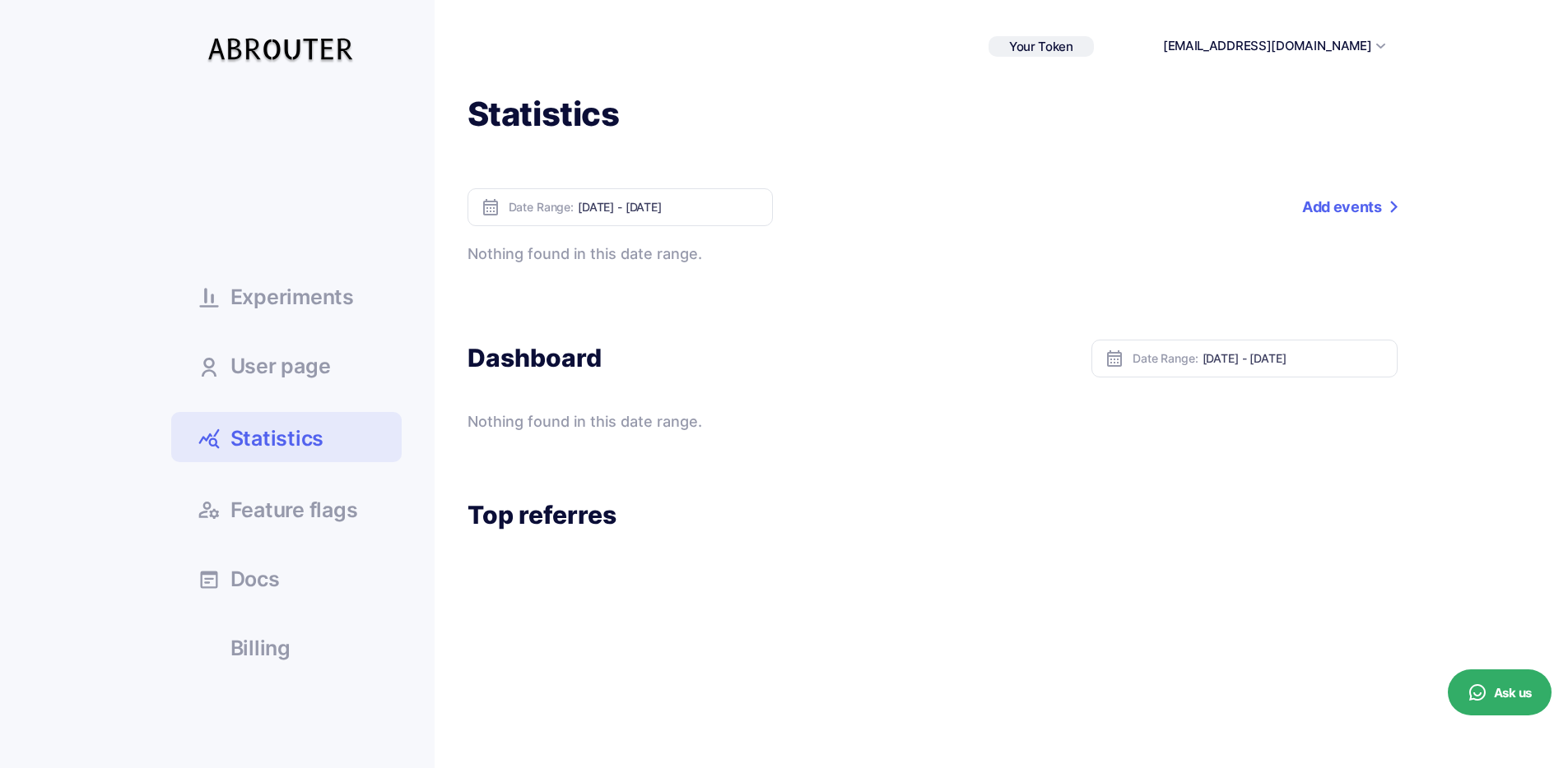
click at [1323, 212] on link "Add events" at bounding box center [1348, 207] width 95 height 38
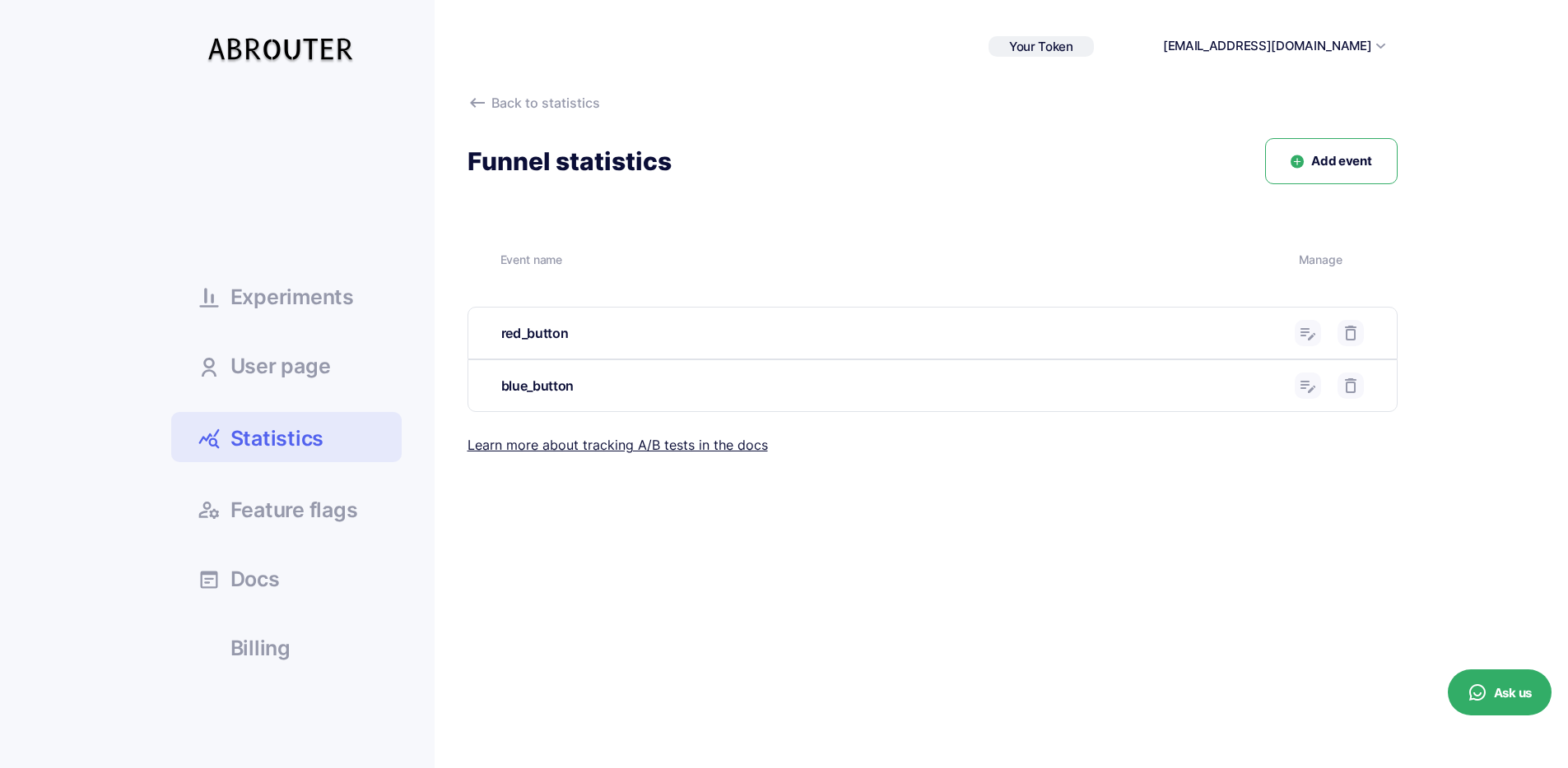
click at [1309, 323] on icon at bounding box center [1308, 333] width 20 height 20
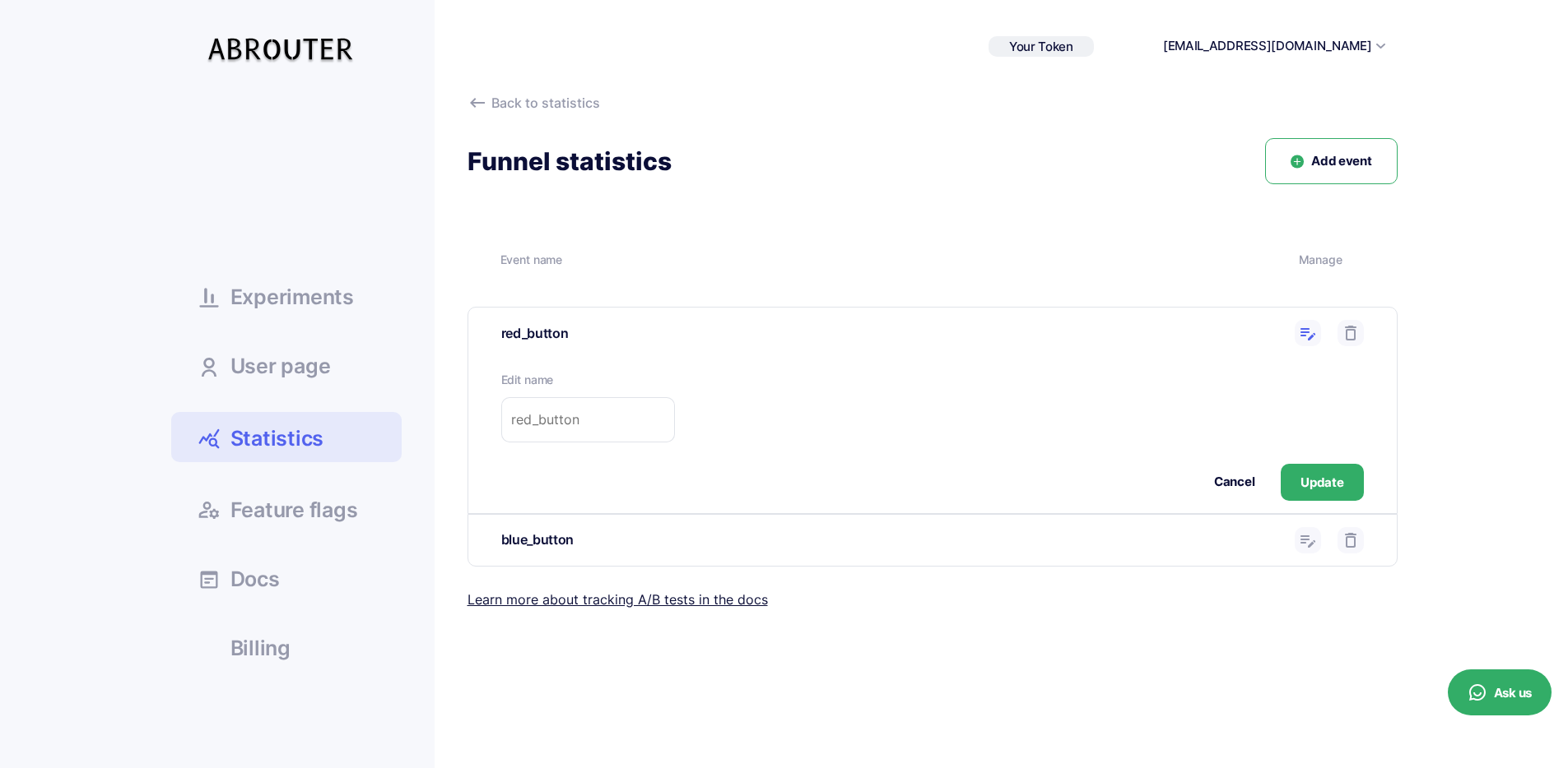
click at [1305, 331] on use at bounding box center [1308, 335] width 14 height 13
click at [324, 294] on span "Experiments" at bounding box center [292, 297] width 123 height 21
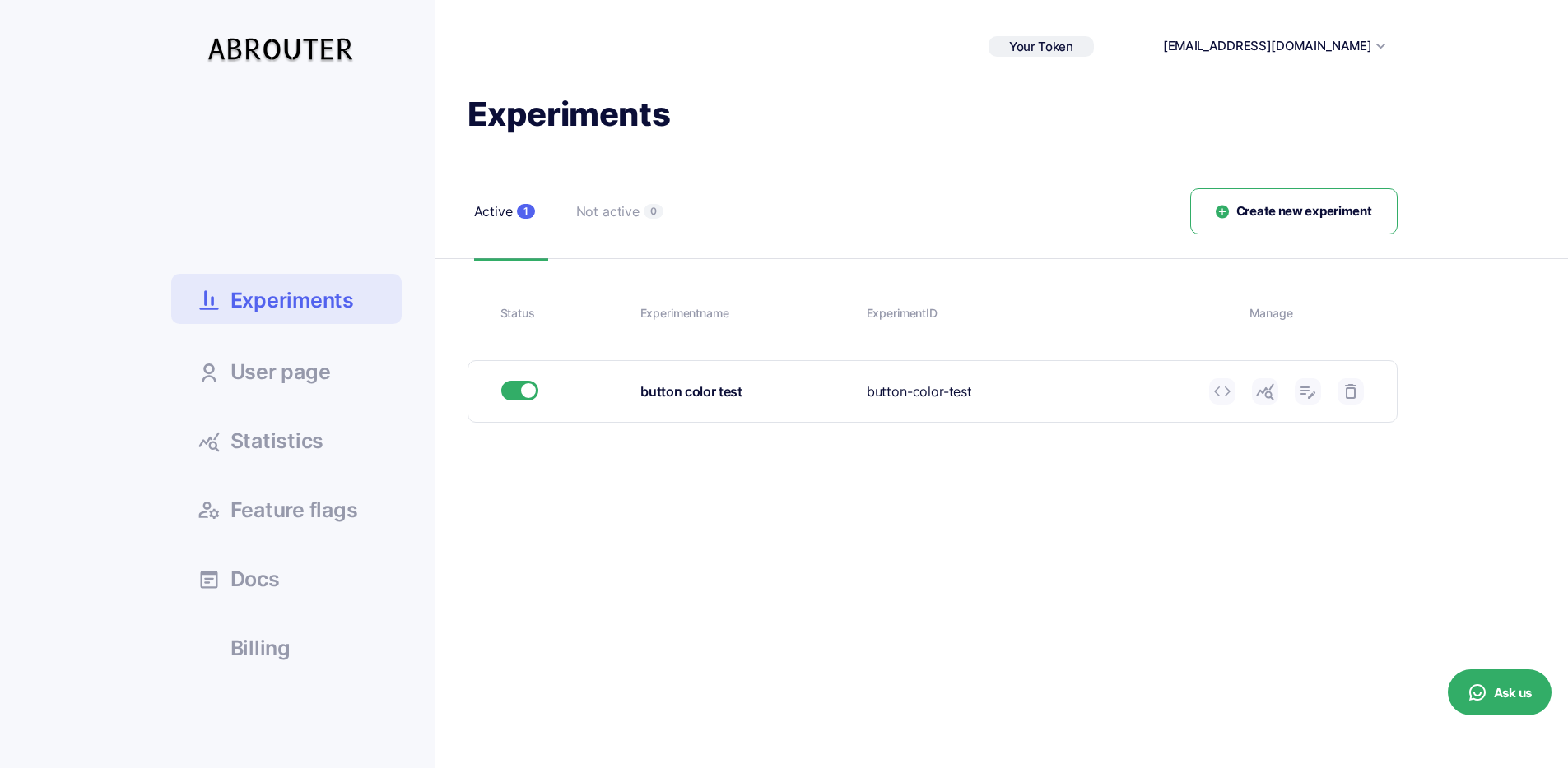
click at [1273, 386] on icon at bounding box center [1264, 392] width 20 height 20
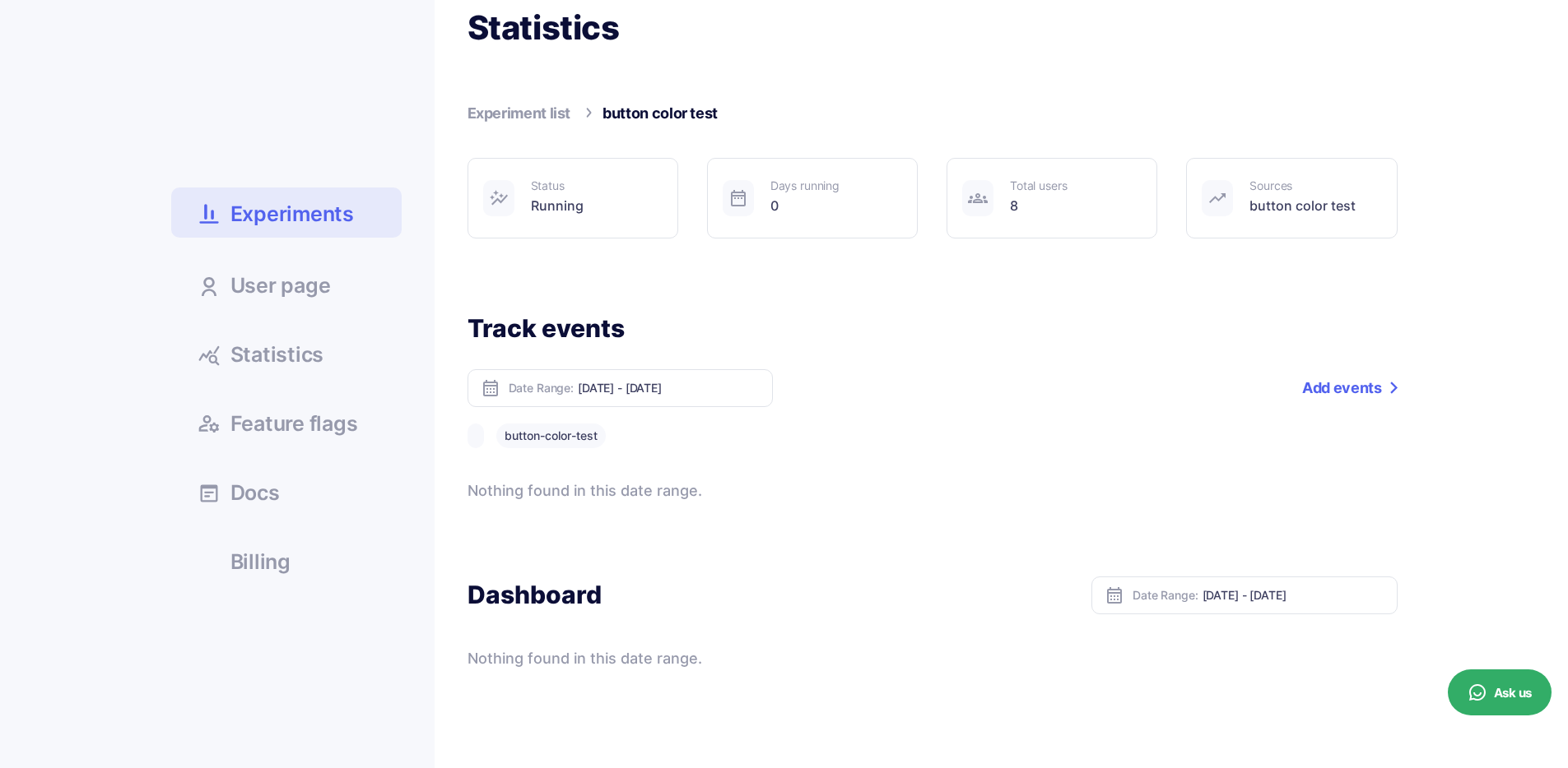
scroll to position [281, 0]
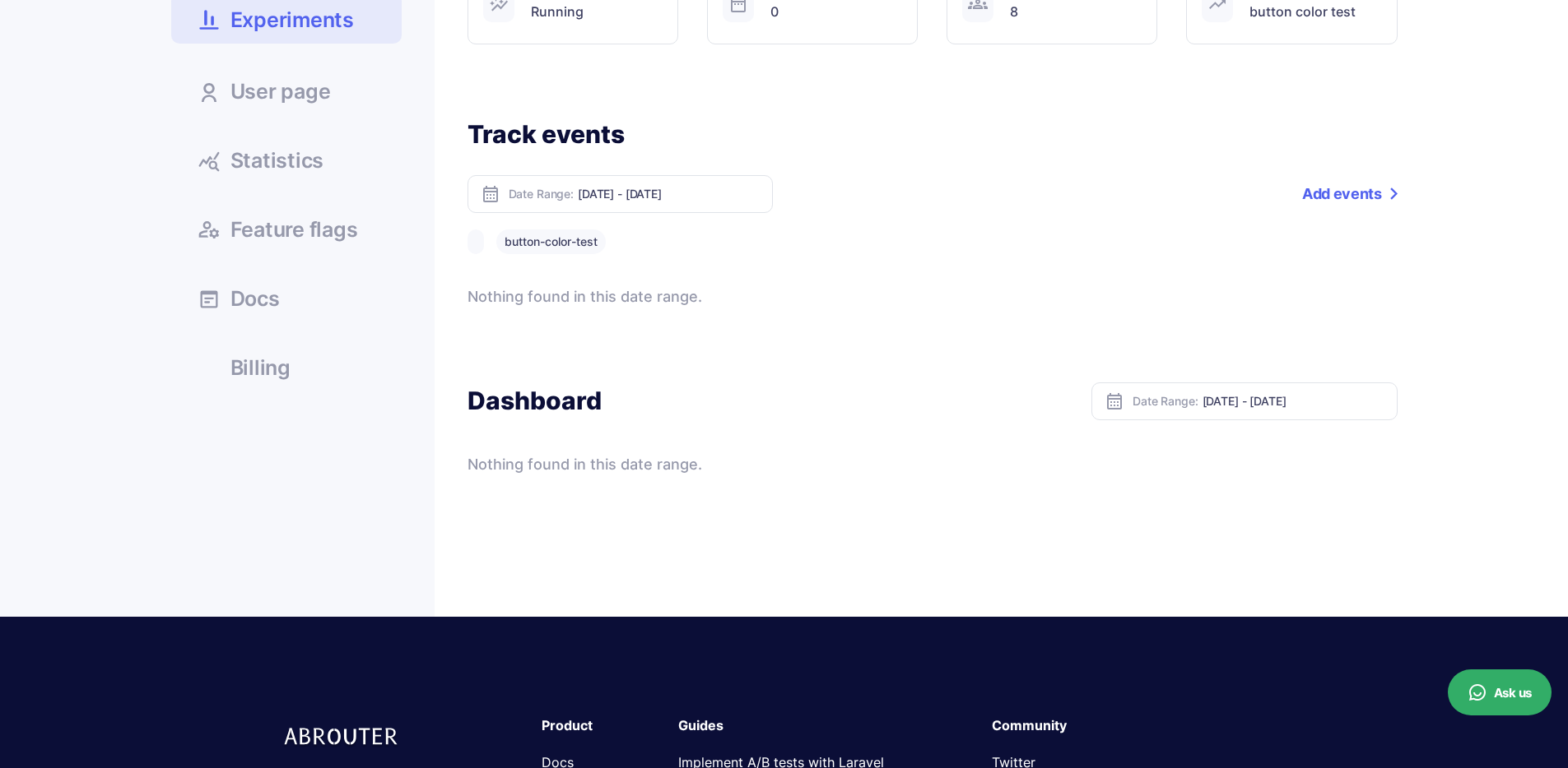
click at [479, 248] on button at bounding box center [476, 241] width 16 height 24
click at [538, 243] on button "button-color-test" at bounding box center [551, 241] width 110 height 24
click at [1338, 201] on link "Add events" at bounding box center [1348, 194] width 95 height 38
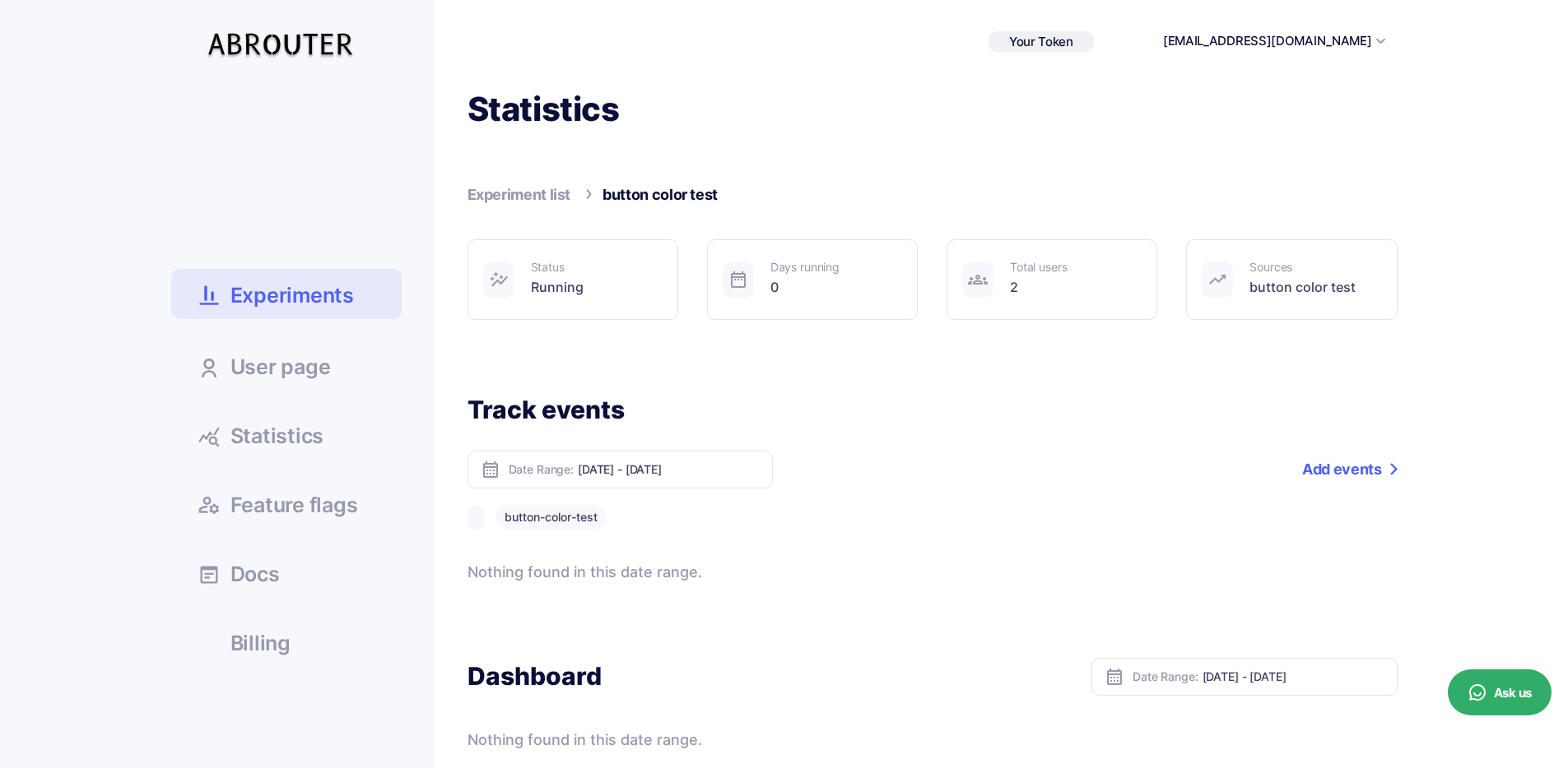
scroll to position [0, 0]
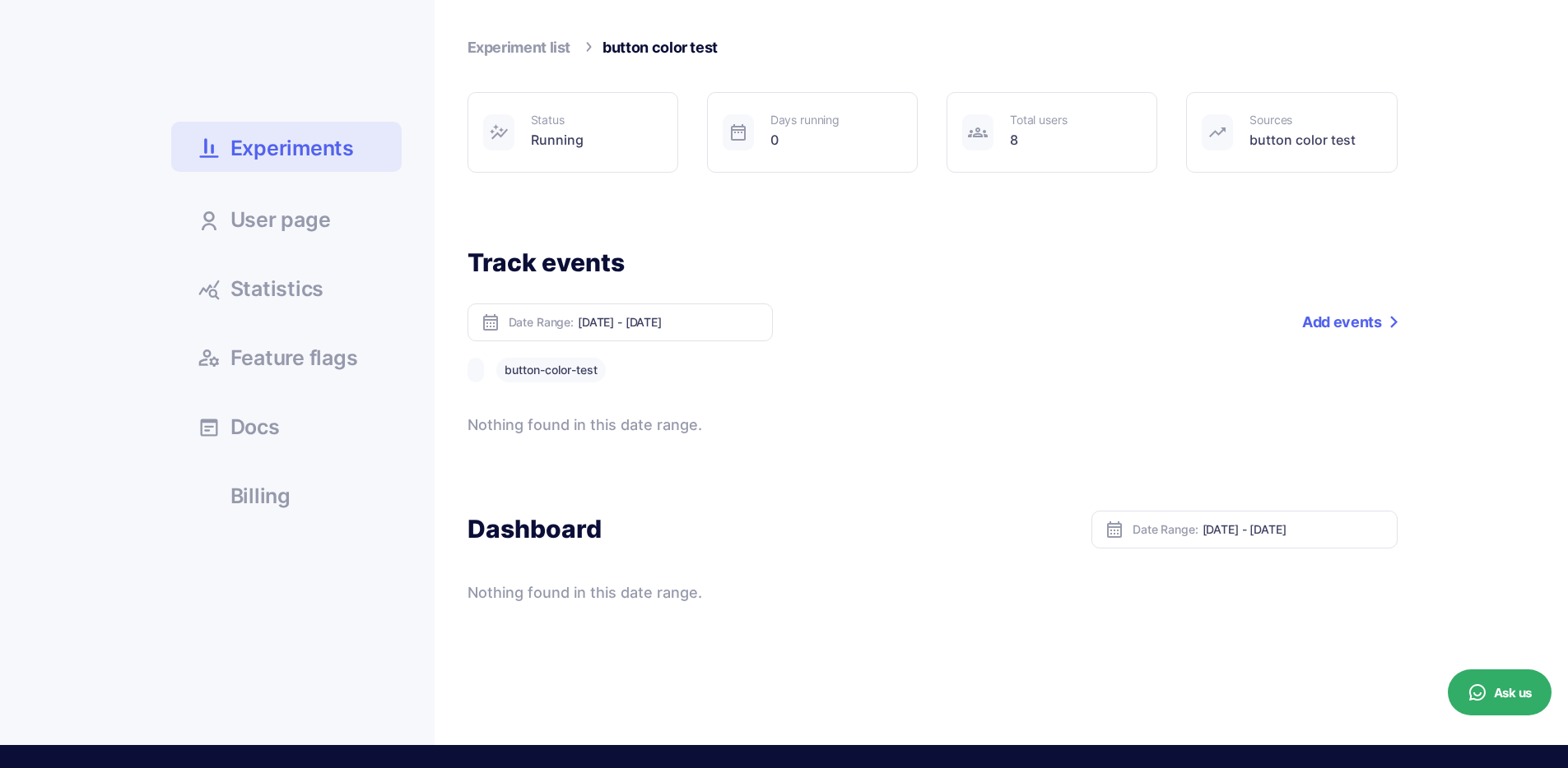
scroll to position [167, 0]
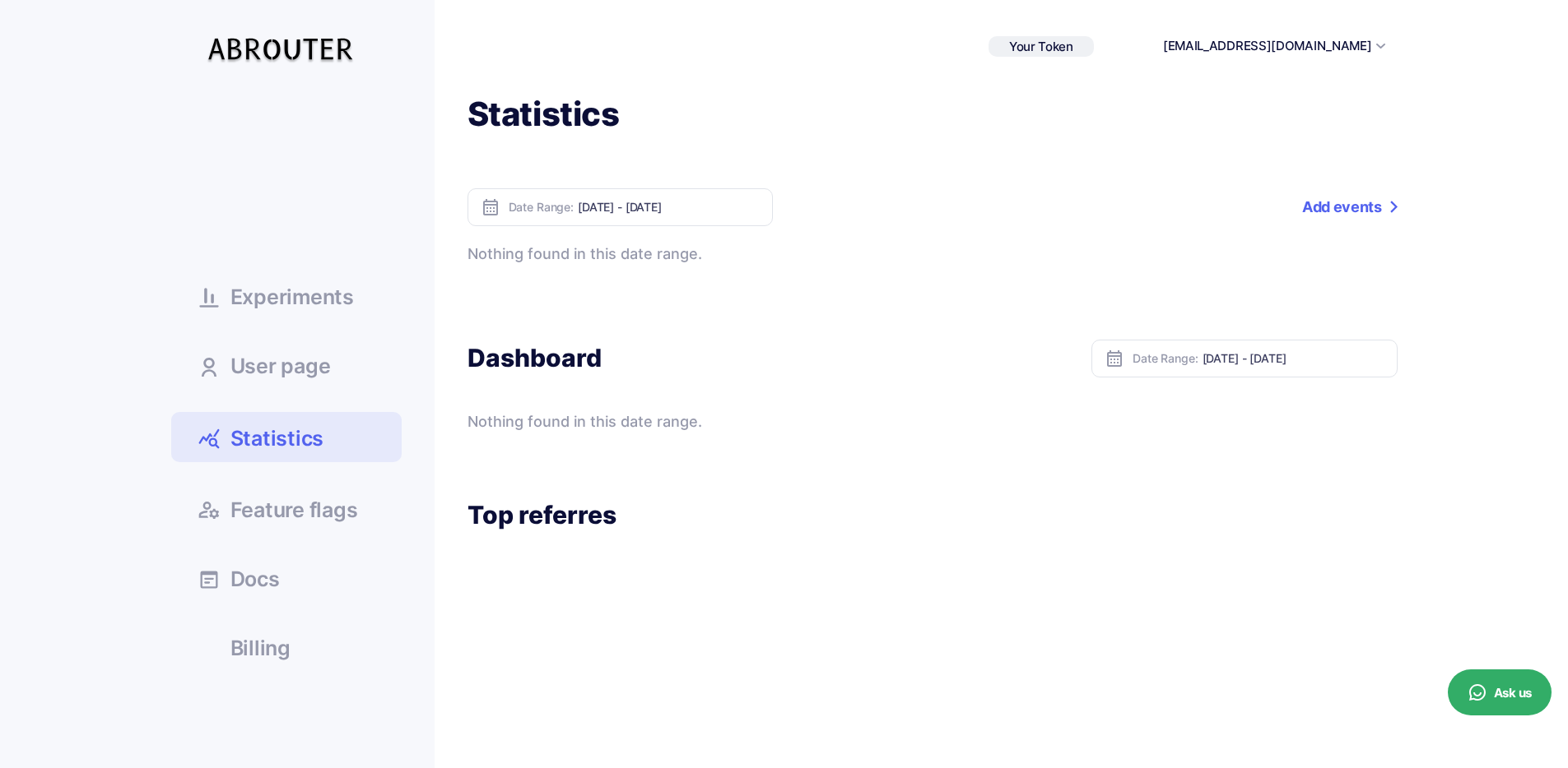
click at [304, 287] on span "Experiments" at bounding box center [292, 297] width 123 height 21
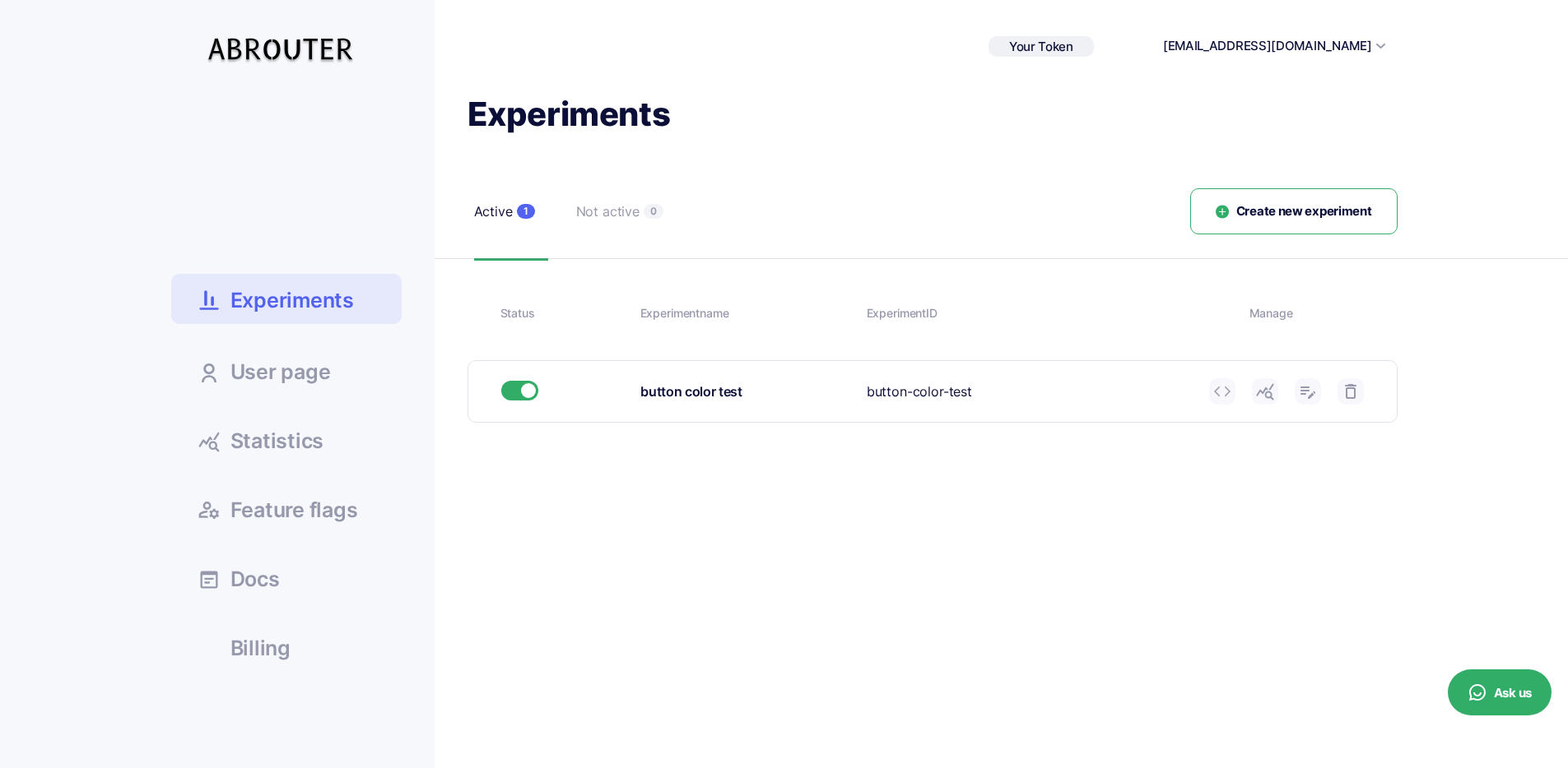
click at [1286, 395] on div at bounding box center [1286, 391] width 155 height 26
click at [1272, 396] on icon at bounding box center [1264, 392] width 20 height 20
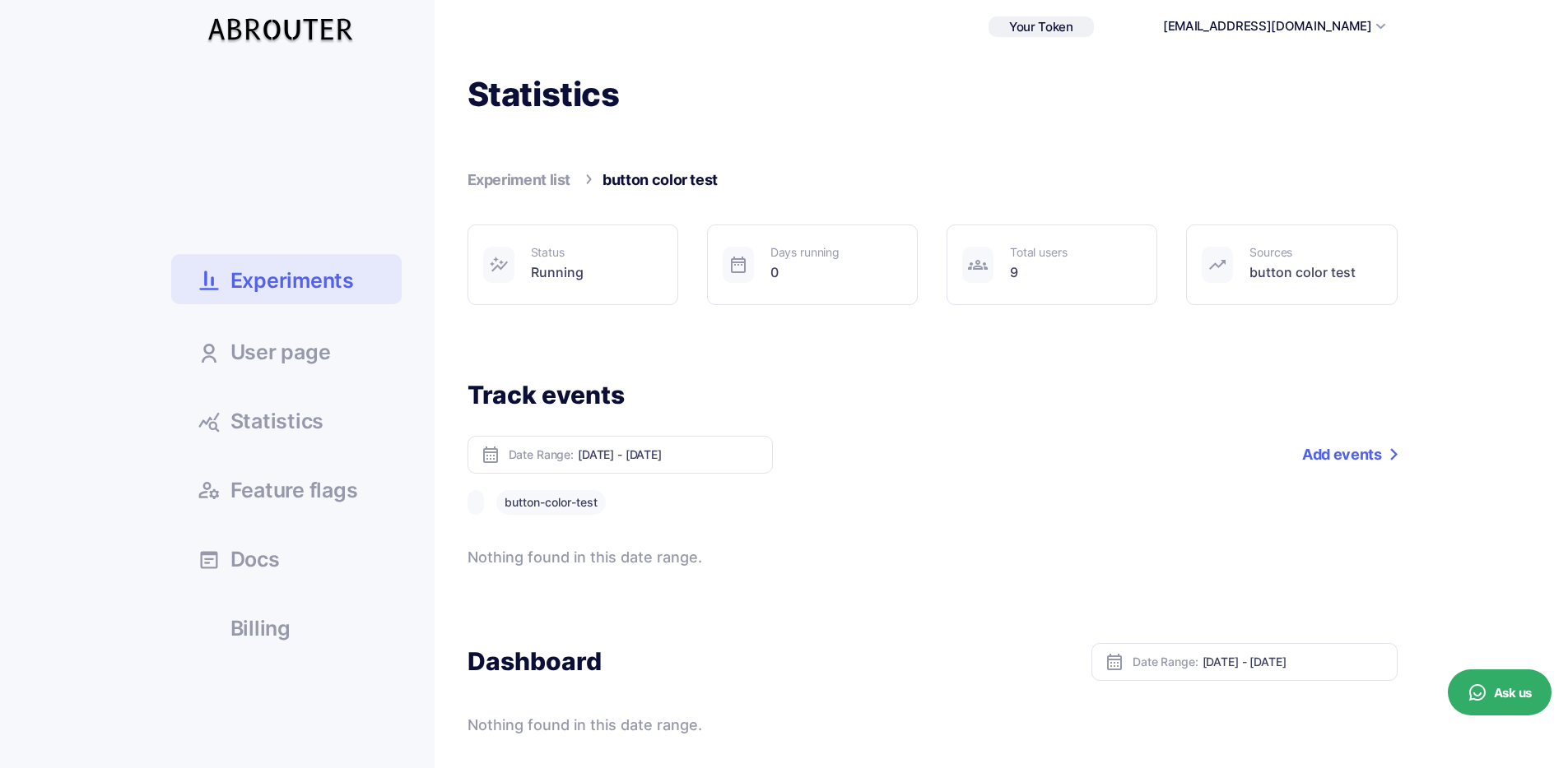
scroll to position [23, 0]
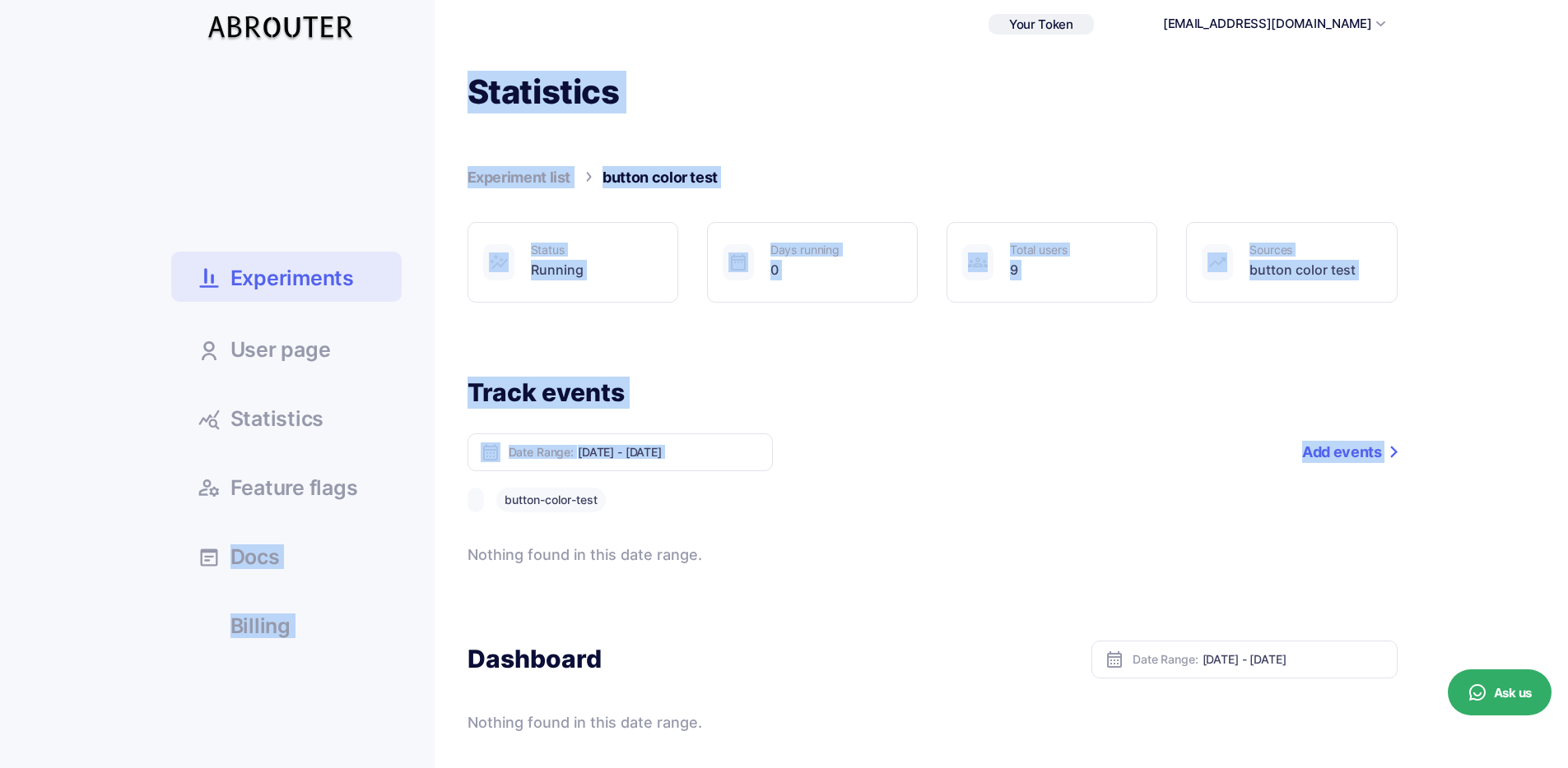
drag, startPoint x: 657, startPoint y: 493, endPoint x: 502, endPoint y: 501, distance: 155.2
click at [419, 490] on div "Experiments User page Statistics" at bounding box center [784, 474] width 1226 height 805
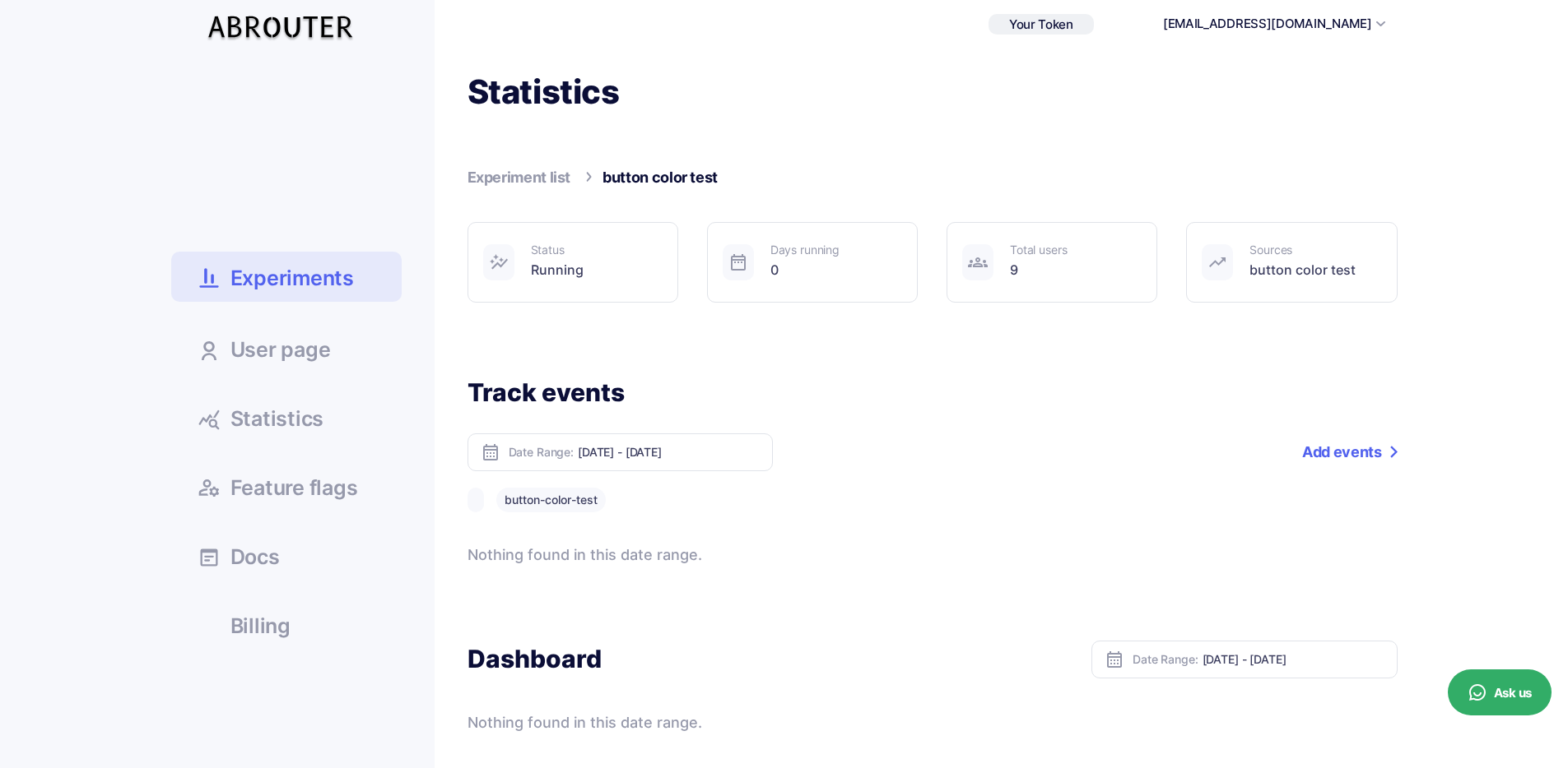
click at [667, 510] on div "button-color-test" at bounding box center [932, 500] width 929 height 24
click at [581, 503] on button "button-color-test" at bounding box center [551, 500] width 110 height 24
click at [472, 507] on button at bounding box center [476, 500] width 16 height 24
click at [510, 504] on button "button-color-test" at bounding box center [551, 500] width 110 height 24
click at [672, 501] on div "button-color-test" at bounding box center [932, 500] width 929 height 24
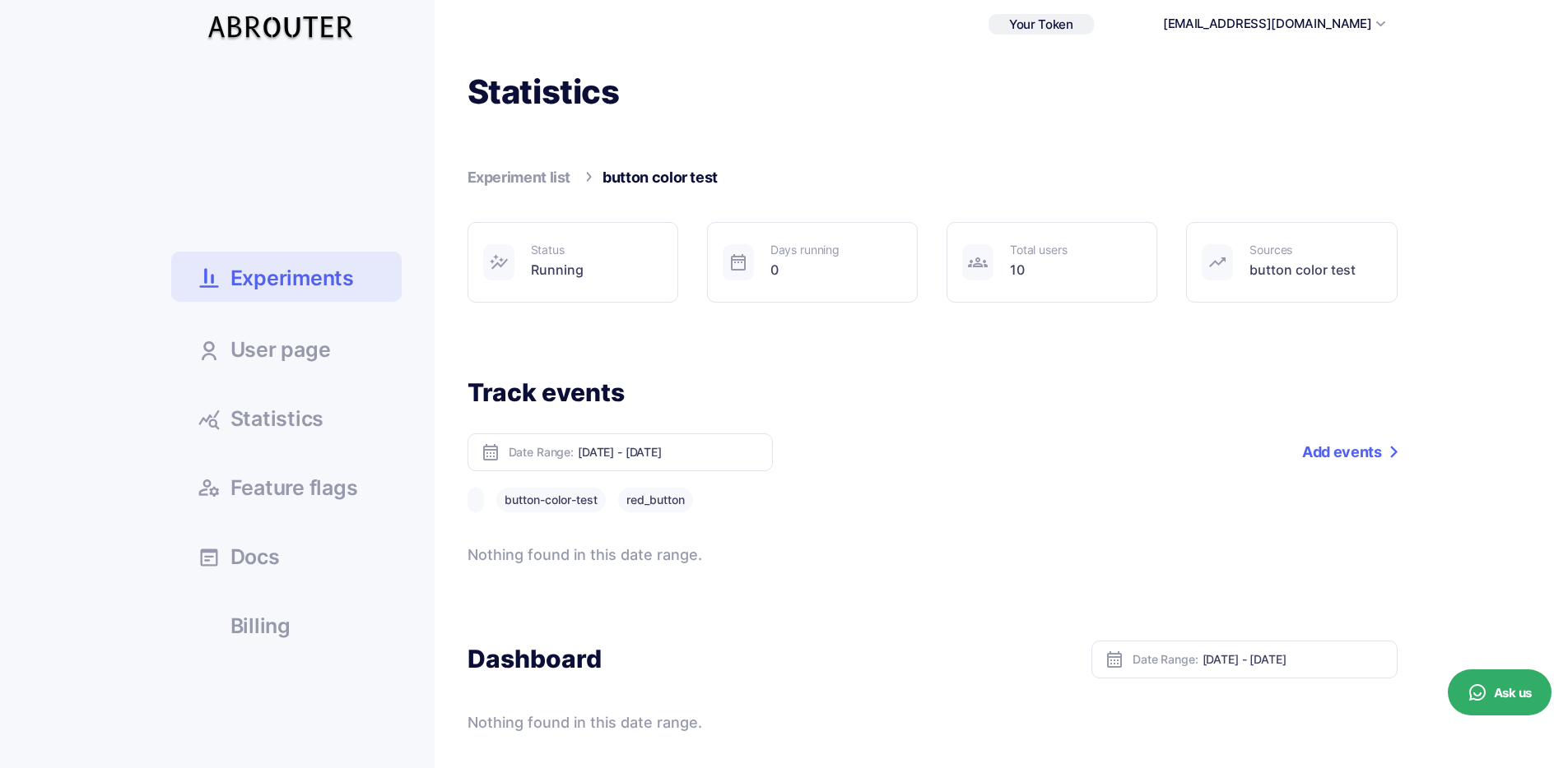
click at [643, 501] on button "red_button" at bounding box center [655, 500] width 75 height 24
click at [567, 506] on button "button-color-test" at bounding box center [551, 500] width 110 height 24
click at [479, 501] on button at bounding box center [476, 500] width 16 height 24
click at [1346, 446] on link "Add events" at bounding box center [1348, 453] width 95 height 38
click at [720, 500] on button "blue" at bounding box center [725, 500] width 40 height 24
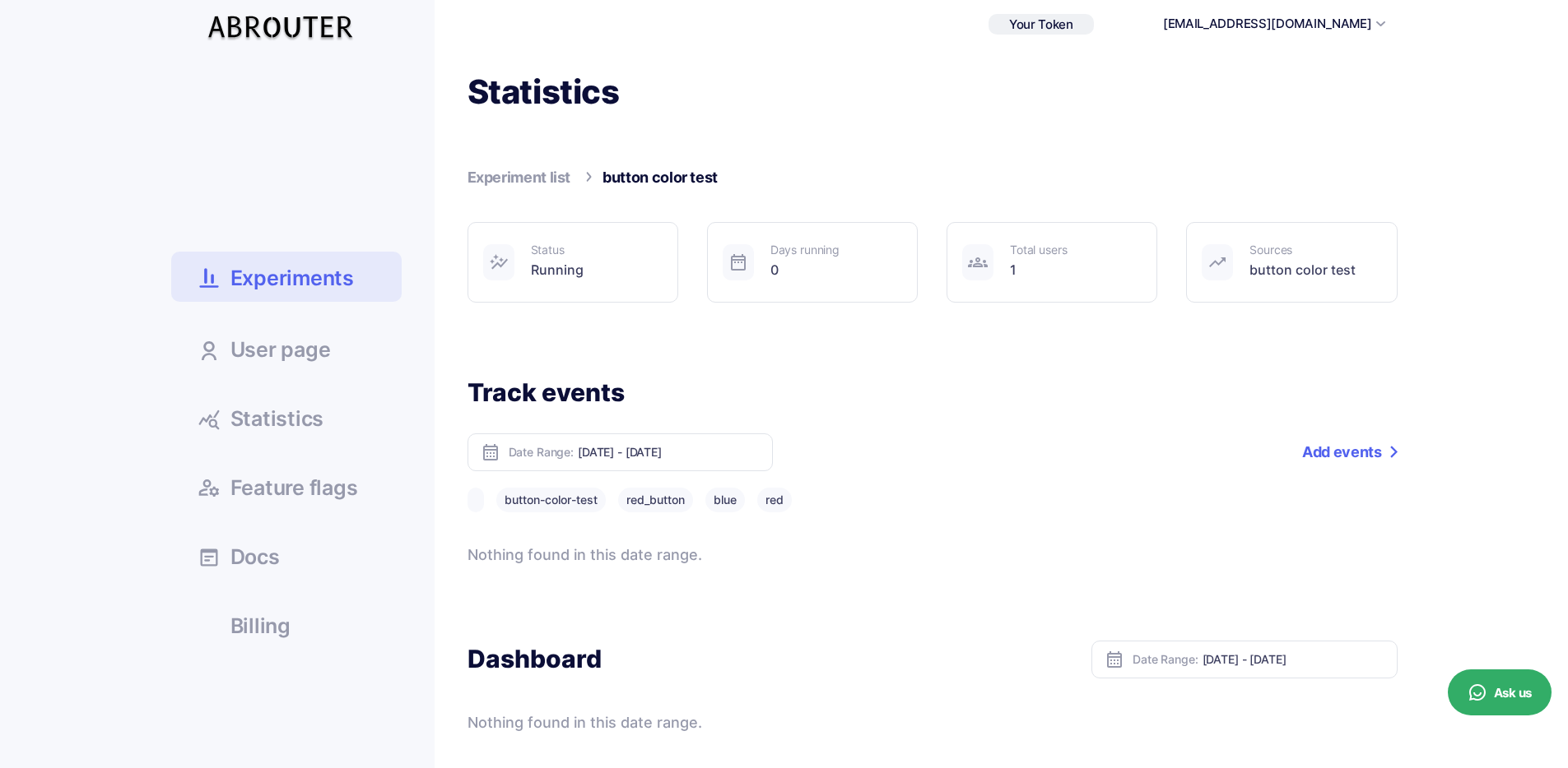
click at [779, 501] on button "red" at bounding box center [775, 500] width 34 height 24
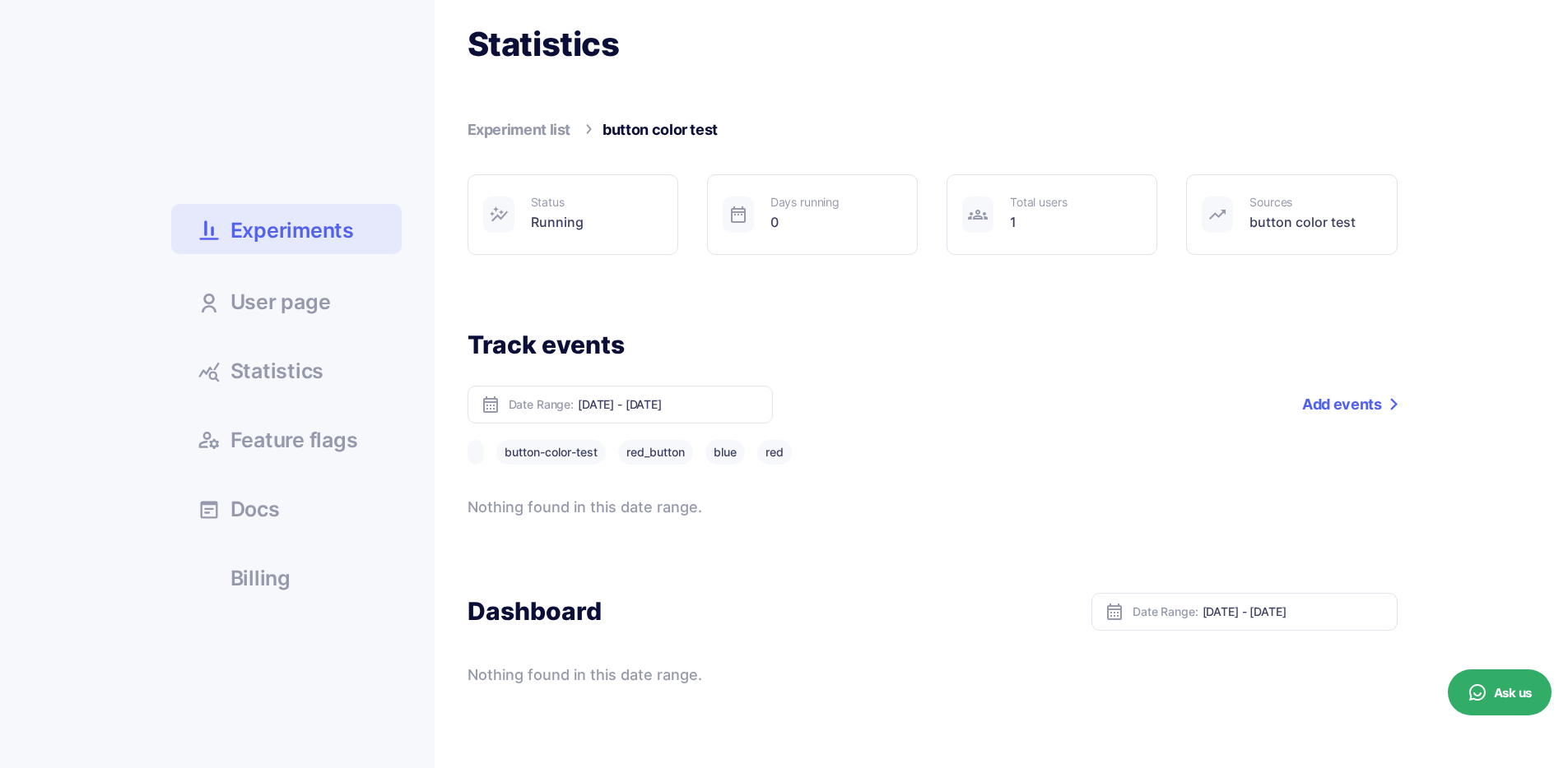
scroll to position [81, 0]
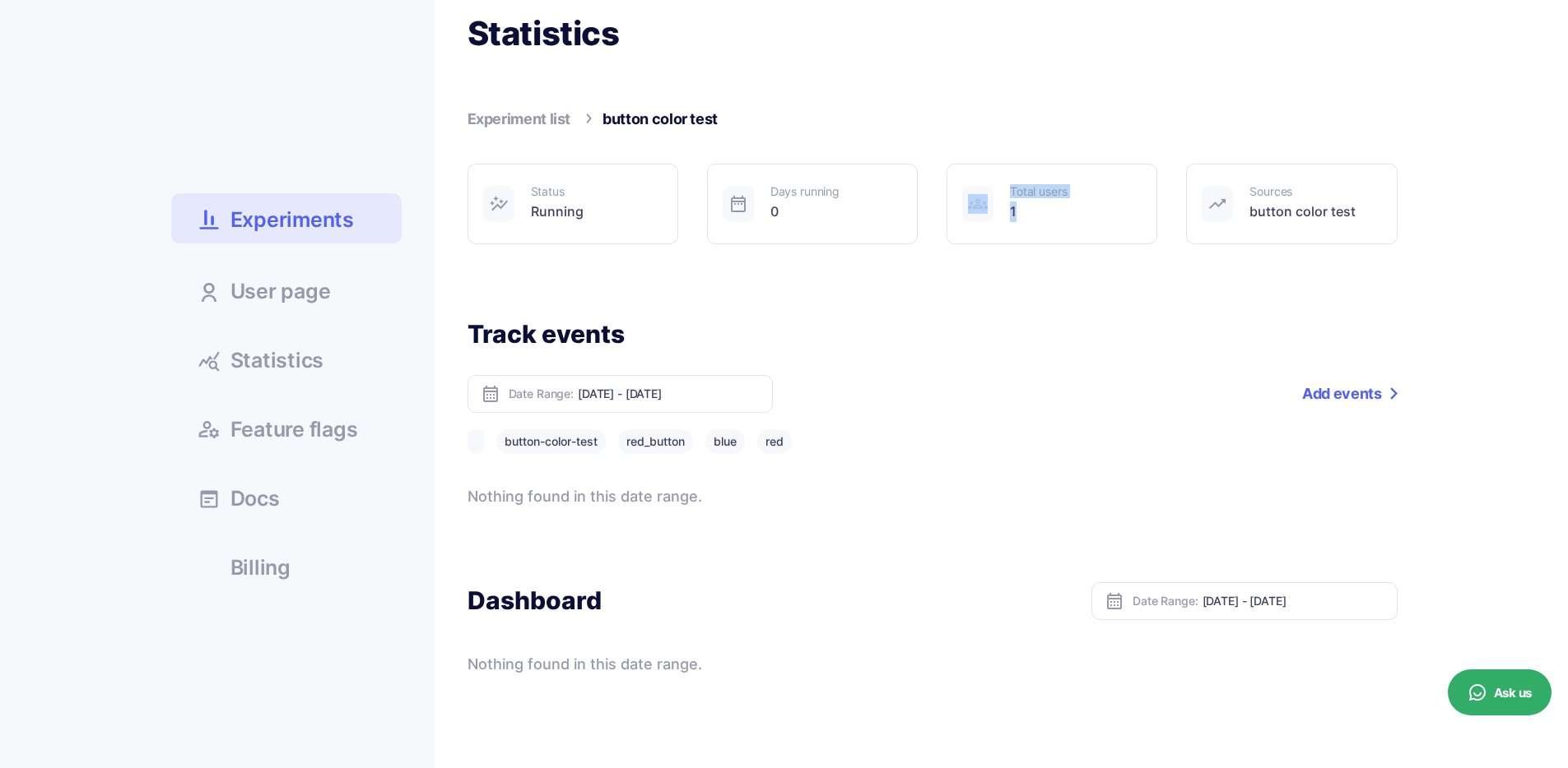
drag, startPoint x: 1017, startPoint y: 203, endPoint x: 954, endPoint y: 195, distance: 63.5
click at [945, 196] on div "Status Running Days running 0 Total users 1" at bounding box center [932, 204] width 929 height 81
click at [1106, 224] on div "Total users 1" at bounding box center [1052, 204] width 211 height 81
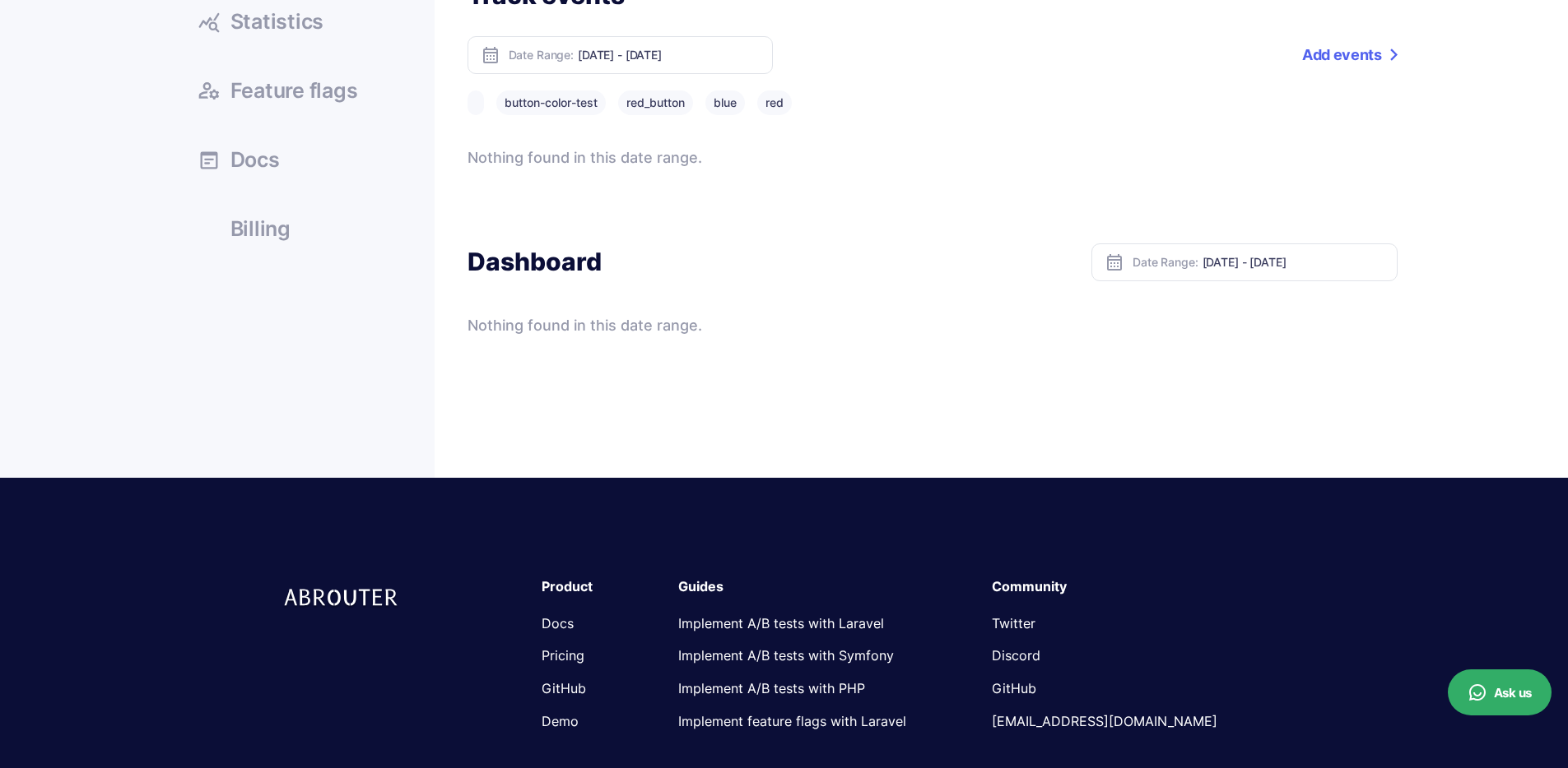
scroll to position [426, 0]
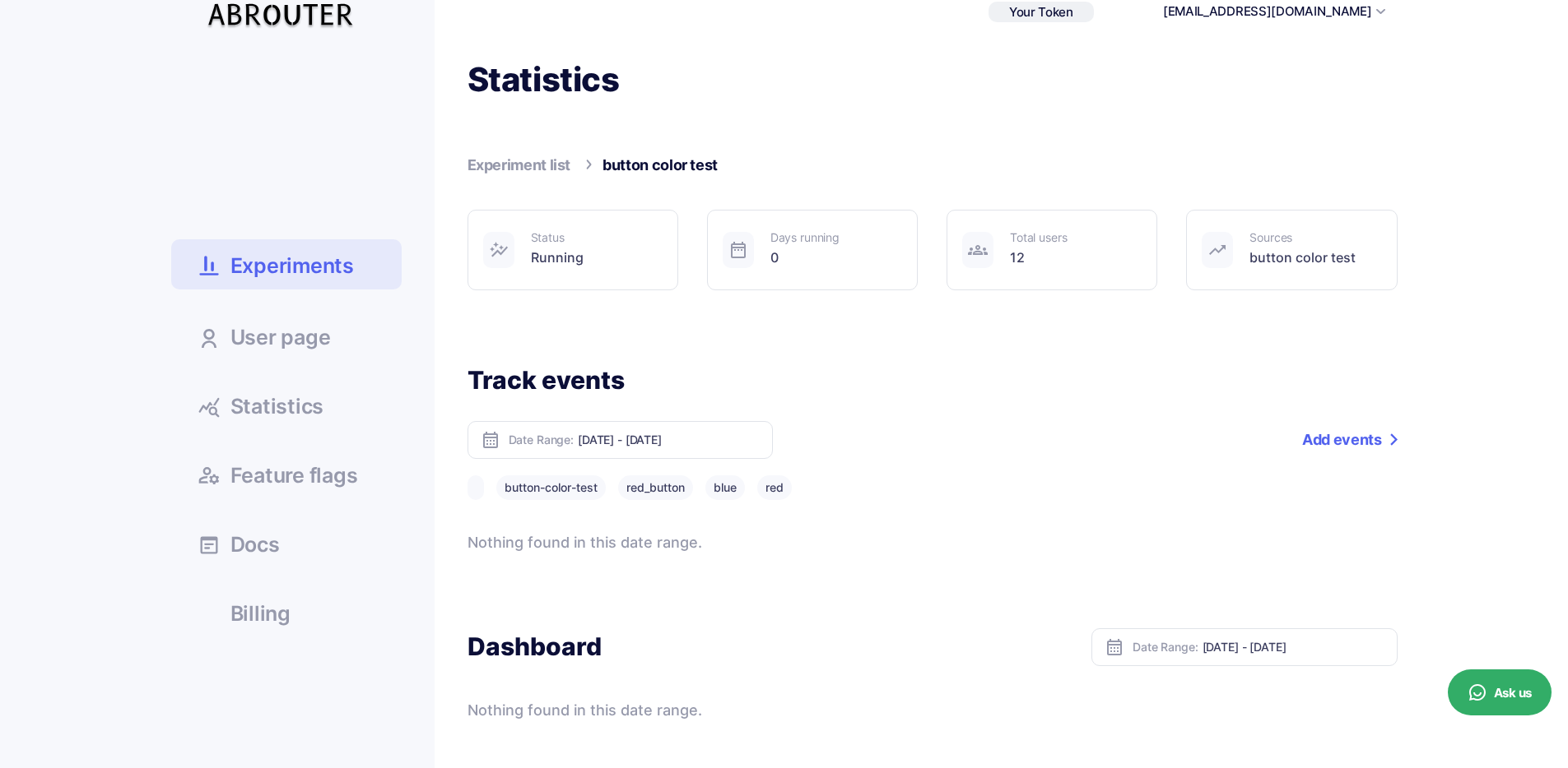
scroll to position [10, 0]
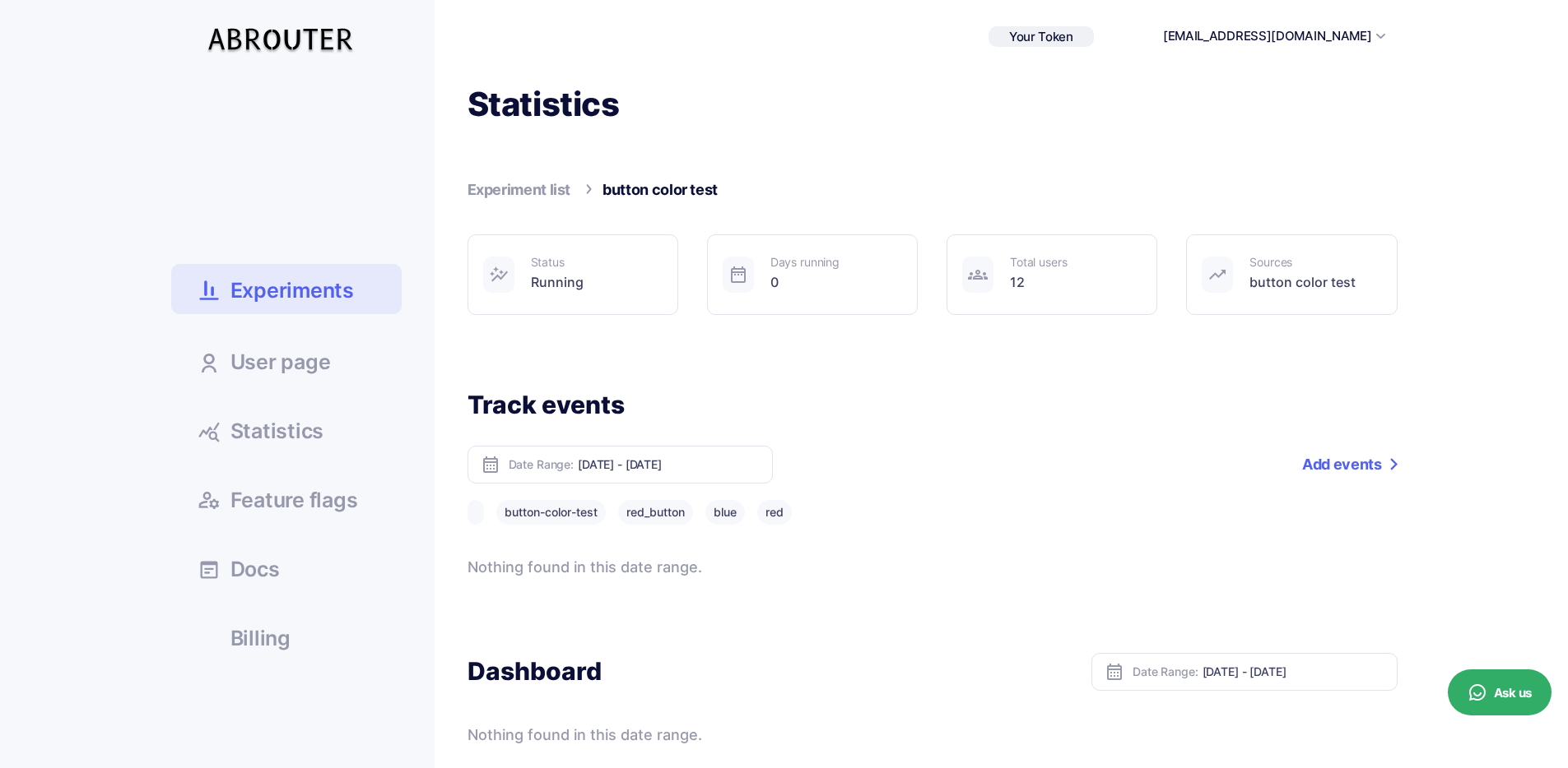
click at [308, 428] on span "Statistics" at bounding box center [277, 431] width 94 height 21
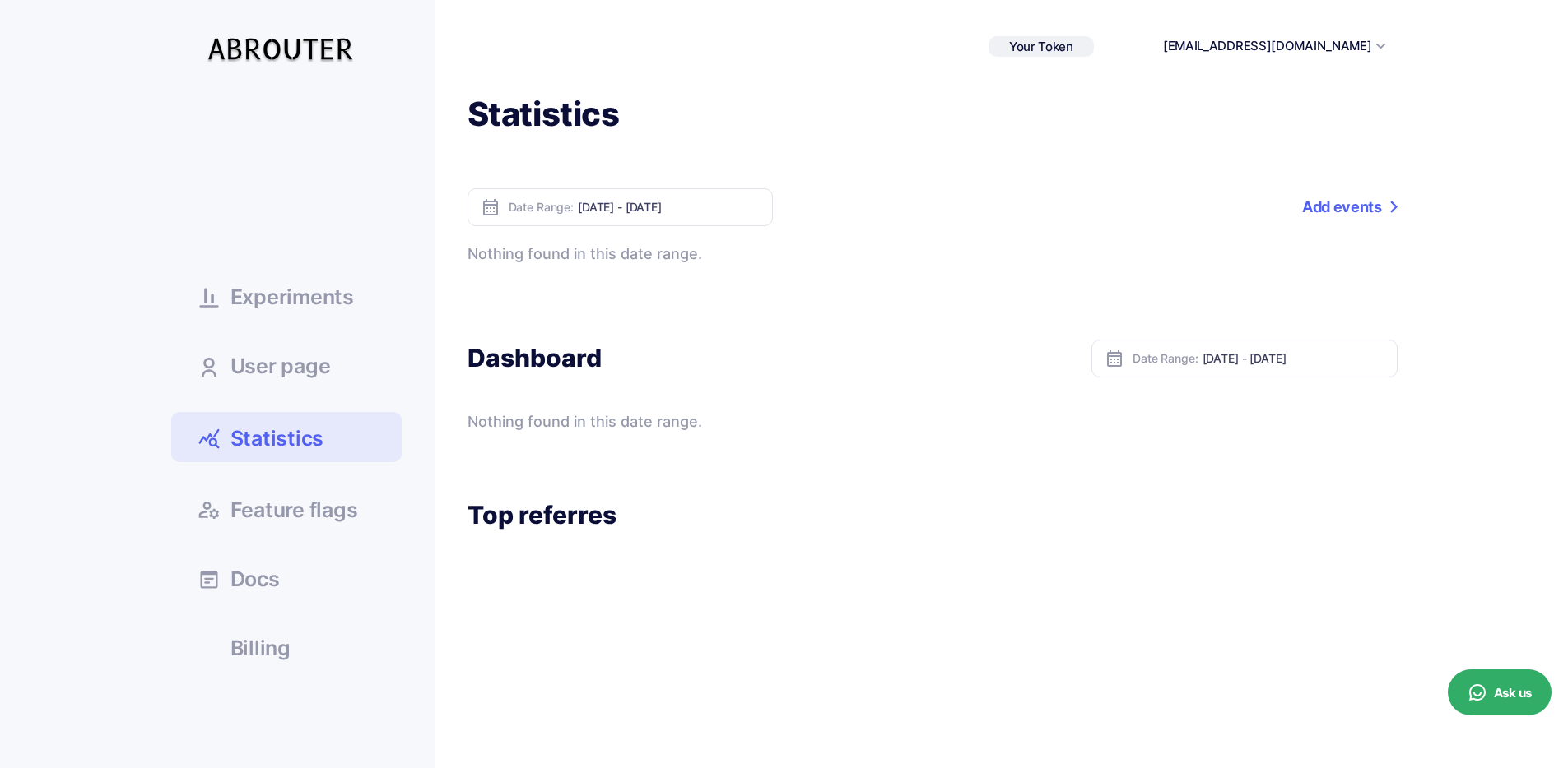
click at [1354, 212] on link "Add events" at bounding box center [1348, 207] width 95 height 38
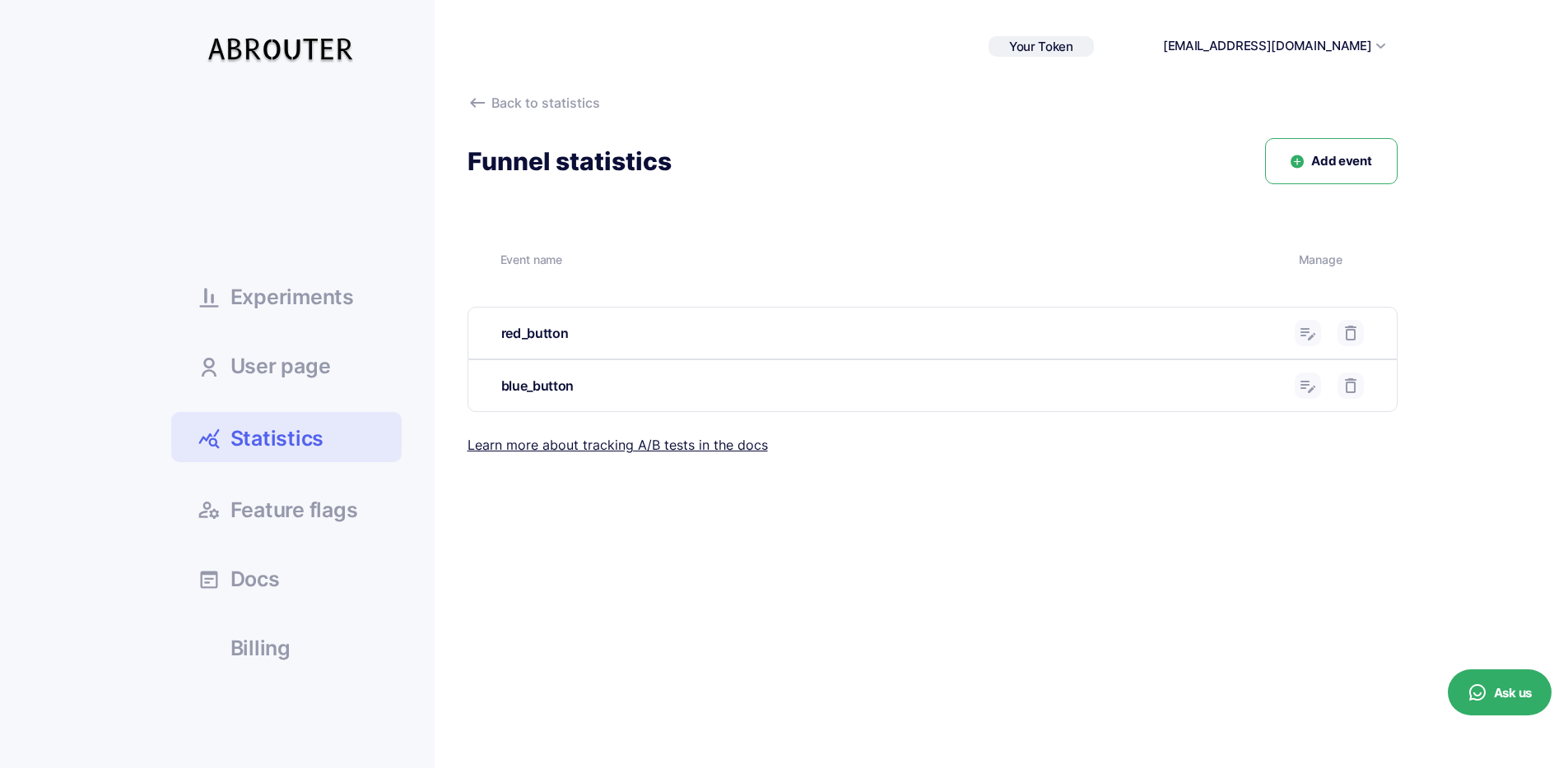
click at [517, 342] on div "red_button" at bounding box center [891, 333] width 781 height 21
click at [520, 330] on div "red_button" at bounding box center [891, 333] width 781 height 21
click at [523, 371] on div "blue_button" at bounding box center [932, 385] width 929 height 51
click at [528, 384] on div "blue_button" at bounding box center [891, 386] width 781 height 21
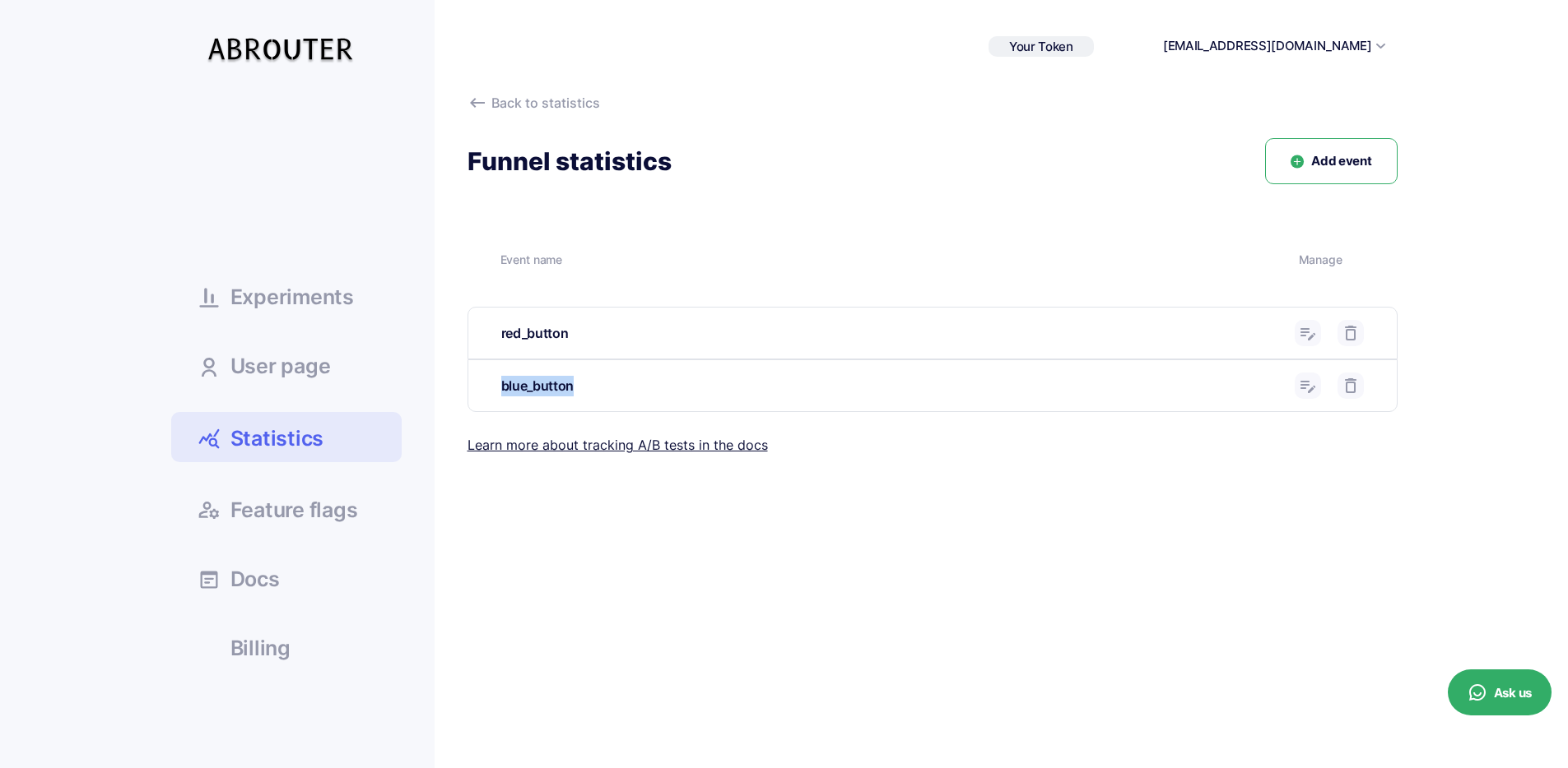
click at [528, 384] on div "blue_button" at bounding box center [891, 386] width 781 height 21
click at [338, 292] on span "Experiments" at bounding box center [292, 297] width 123 height 21
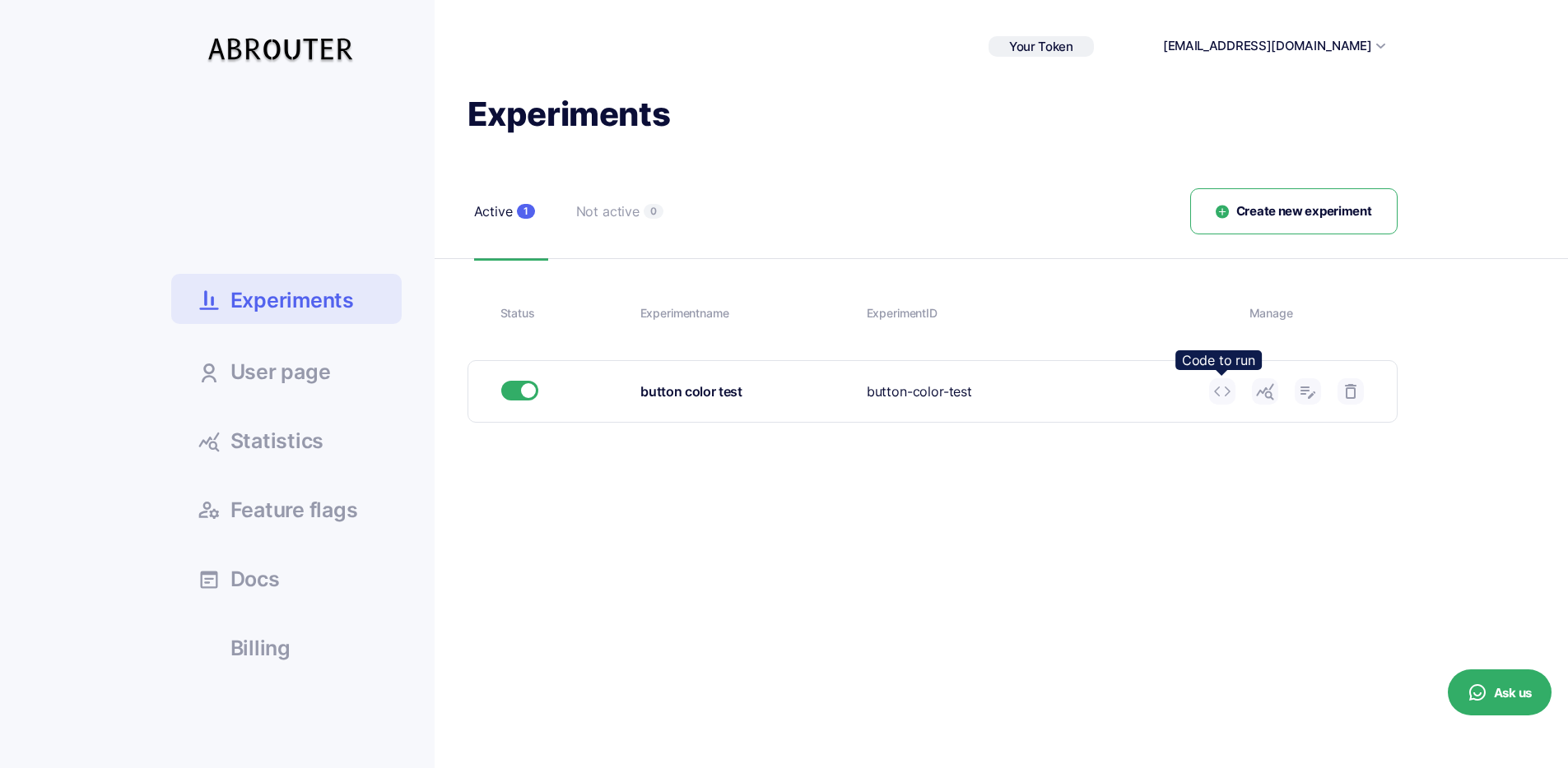
click at [1226, 386] on icon at bounding box center [1222, 392] width 20 height 20
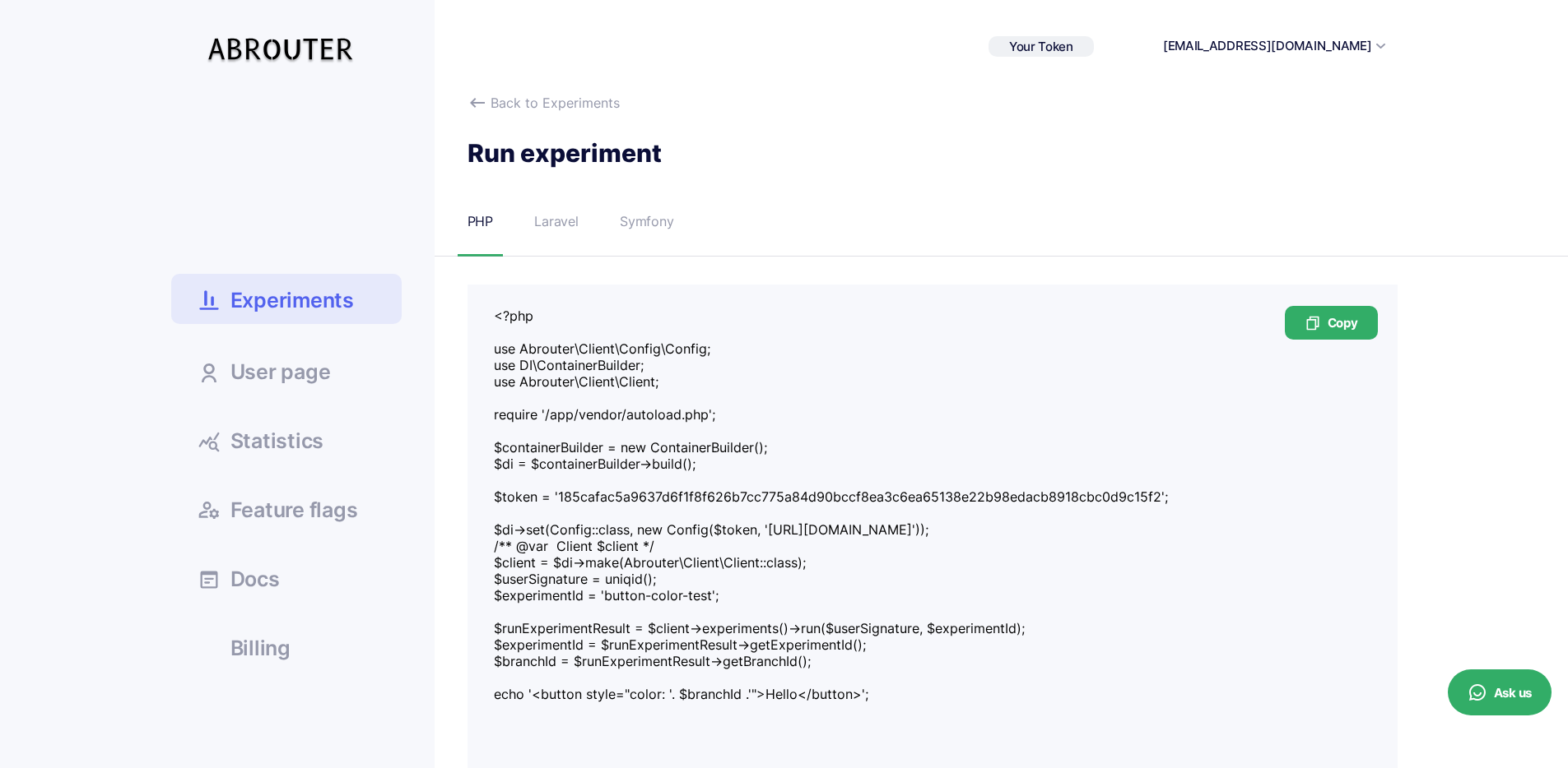
click at [558, 223] on div "Laravel" at bounding box center [556, 221] width 44 height 21
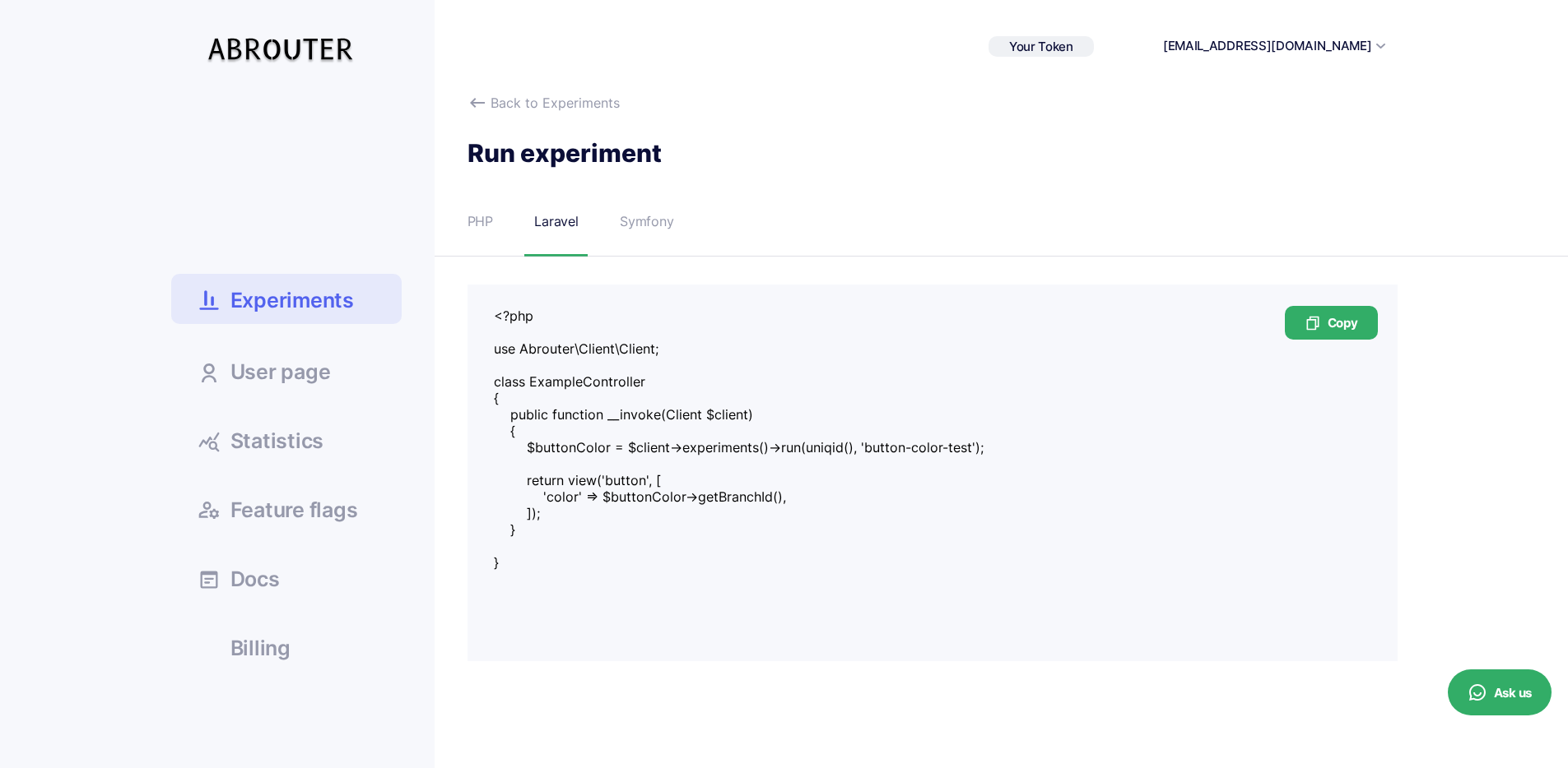
click at [322, 304] on span "Experiments" at bounding box center [292, 301] width 123 height 29
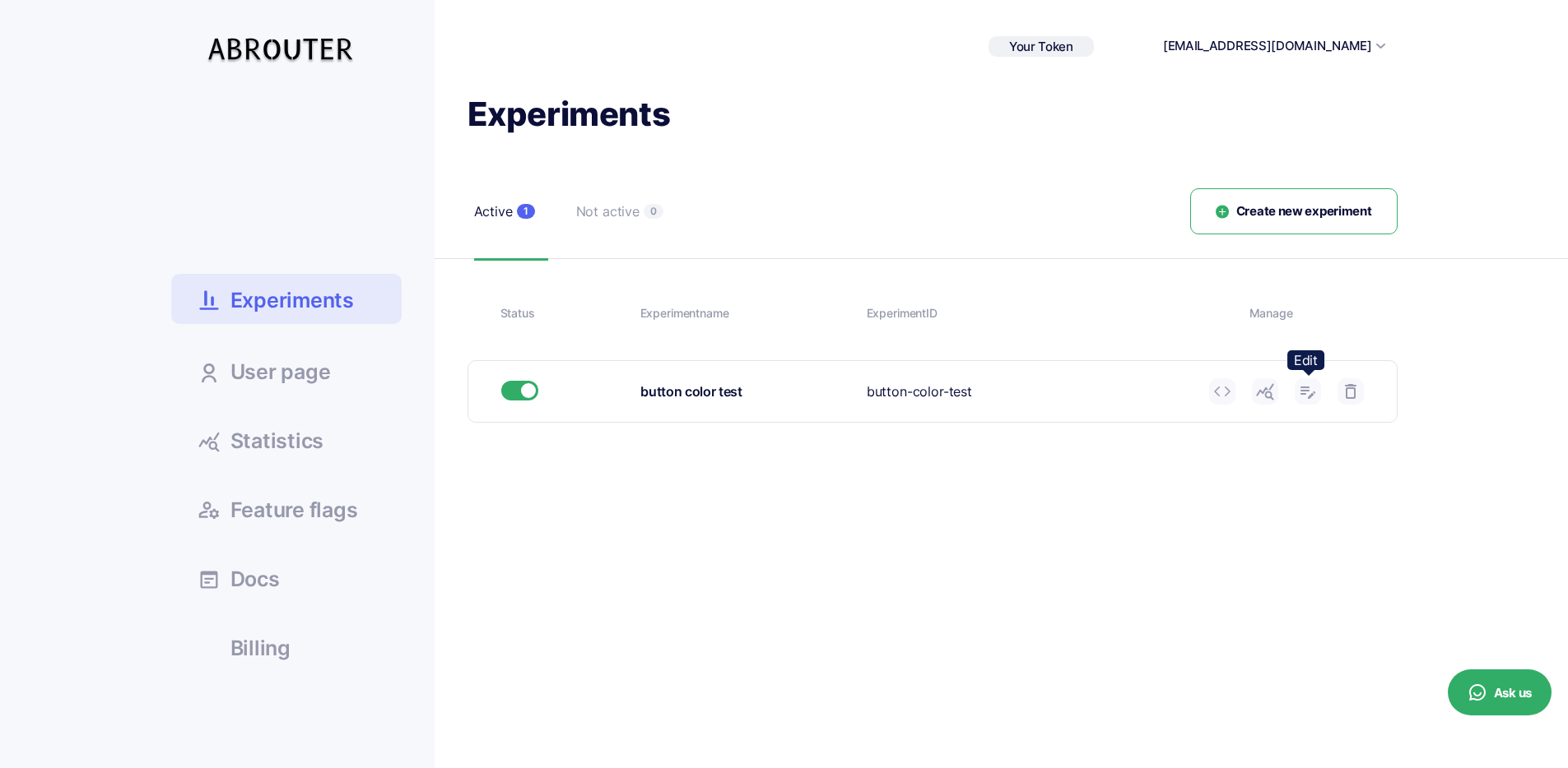
click at [1314, 398] on icon at bounding box center [1308, 392] width 20 height 20
type input "button color test"
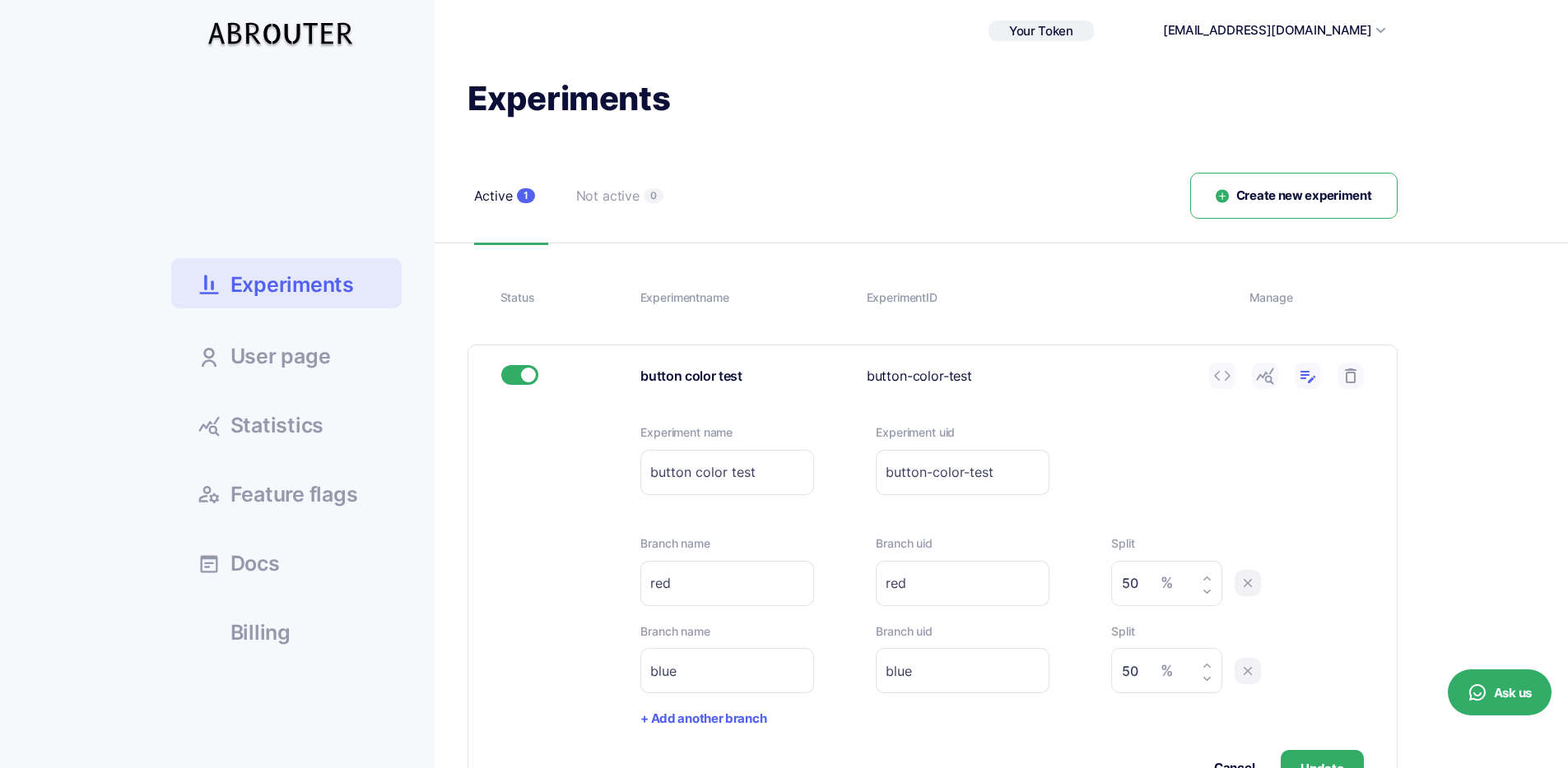
scroll to position [91, 0]
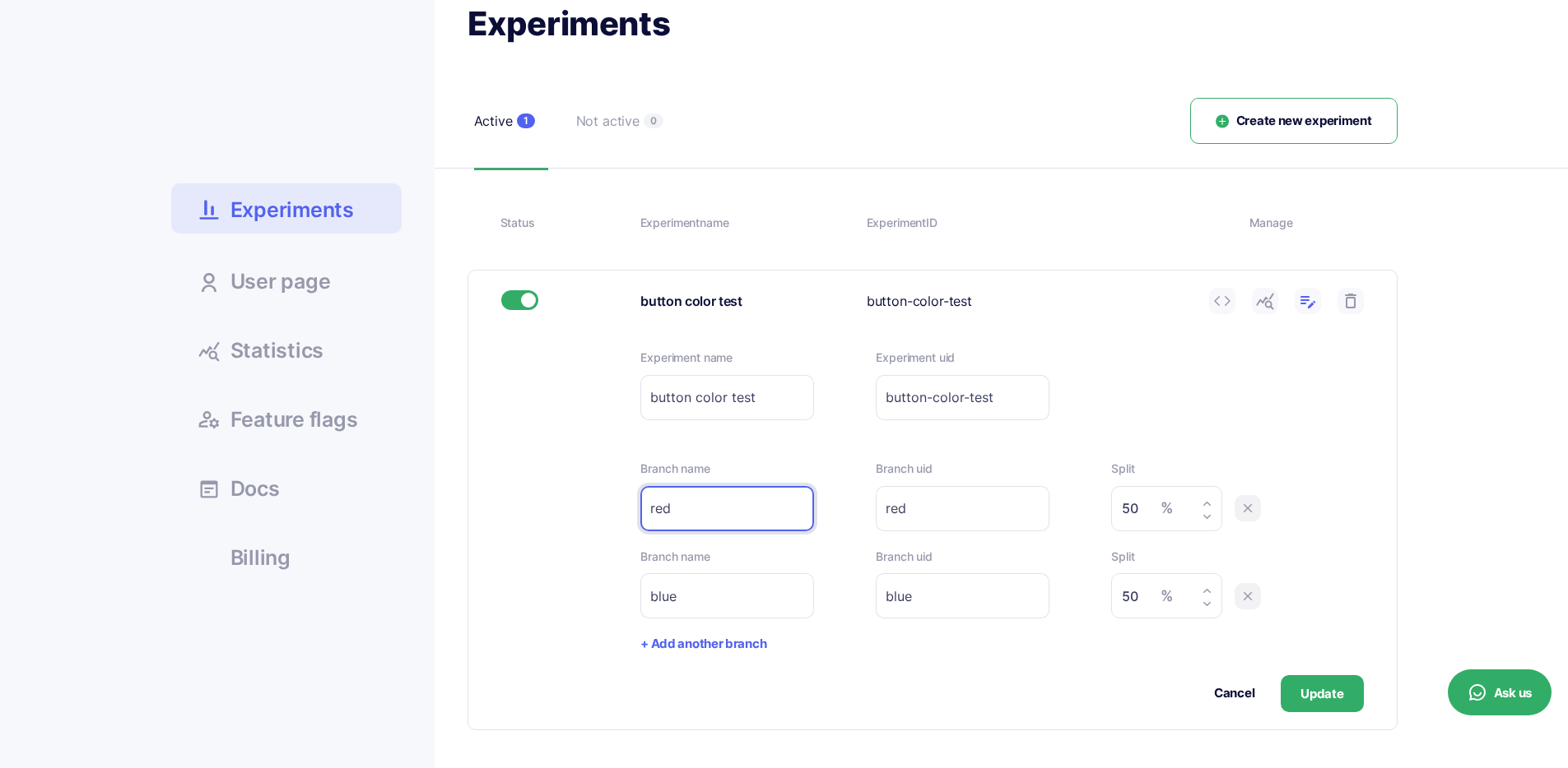
drag, startPoint x: 763, startPoint y: 514, endPoint x: 677, endPoint y: 512, distance: 86.0
click at [634, 505] on div "Experiment name button color test Please enter experiment name. Experiment uid …" at bounding box center [932, 530] width 929 height 398
click at [757, 506] on input "red" at bounding box center [727, 509] width 174 height 45
drag, startPoint x: 748, startPoint y: 460, endPoint x: 696, endPoint y: 465, distance: 52.2
click at [747, 461] on label "Branch name" at bounding box center [727, 469] width 174 height 18
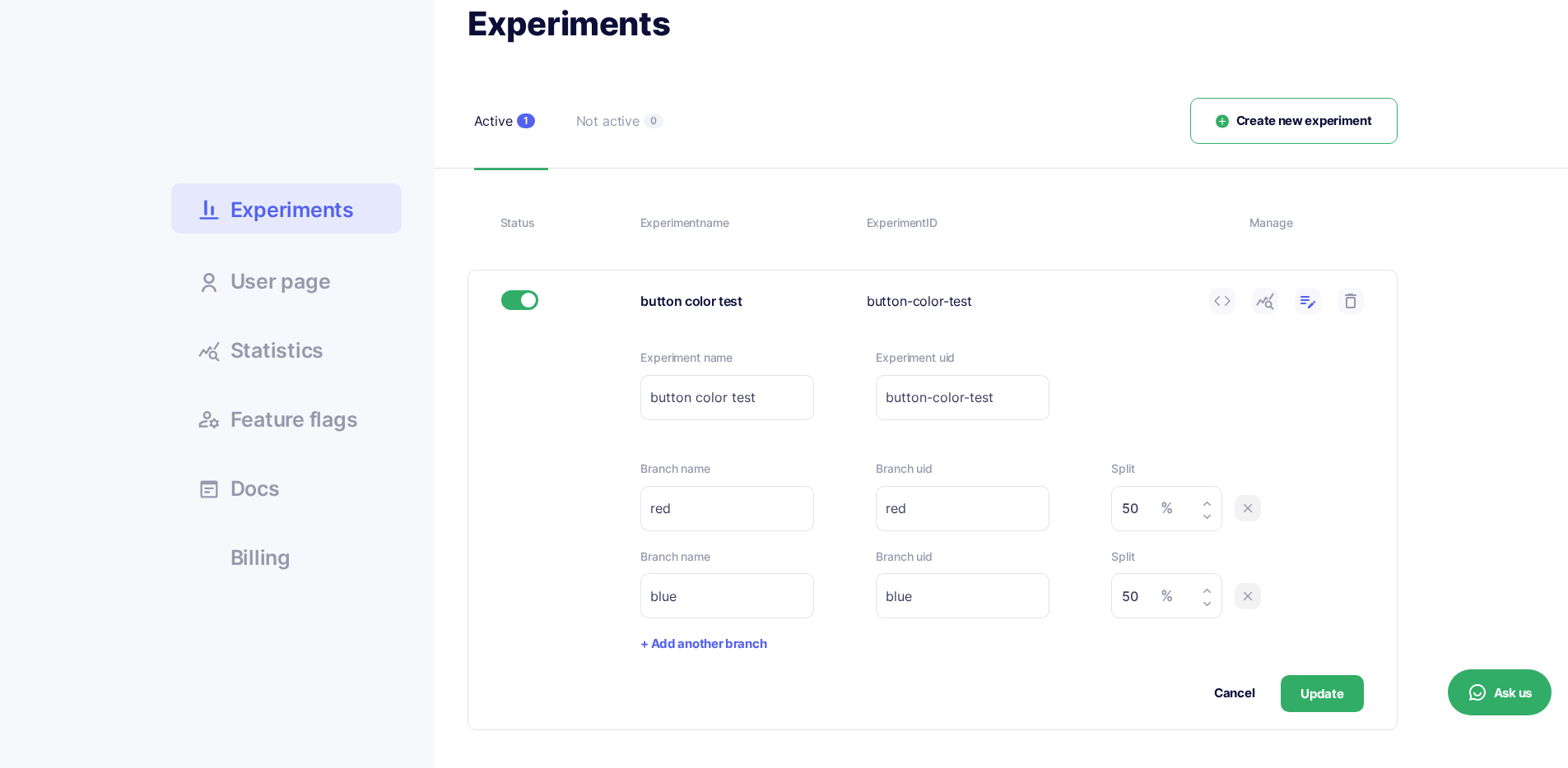
click at [696, 465] on label "Branch name" at bounding box center [727, 469] width 174 height 18
click at [696, 464] on label "Branch name" at bounding box center [727, 469] width 174 height 18
click at [685, 438] on div at bounding box center [685, 438] width 0 height 0
click at [692, 468] on label "Branch name" at bounding box center [727, 469] width 174 height 18
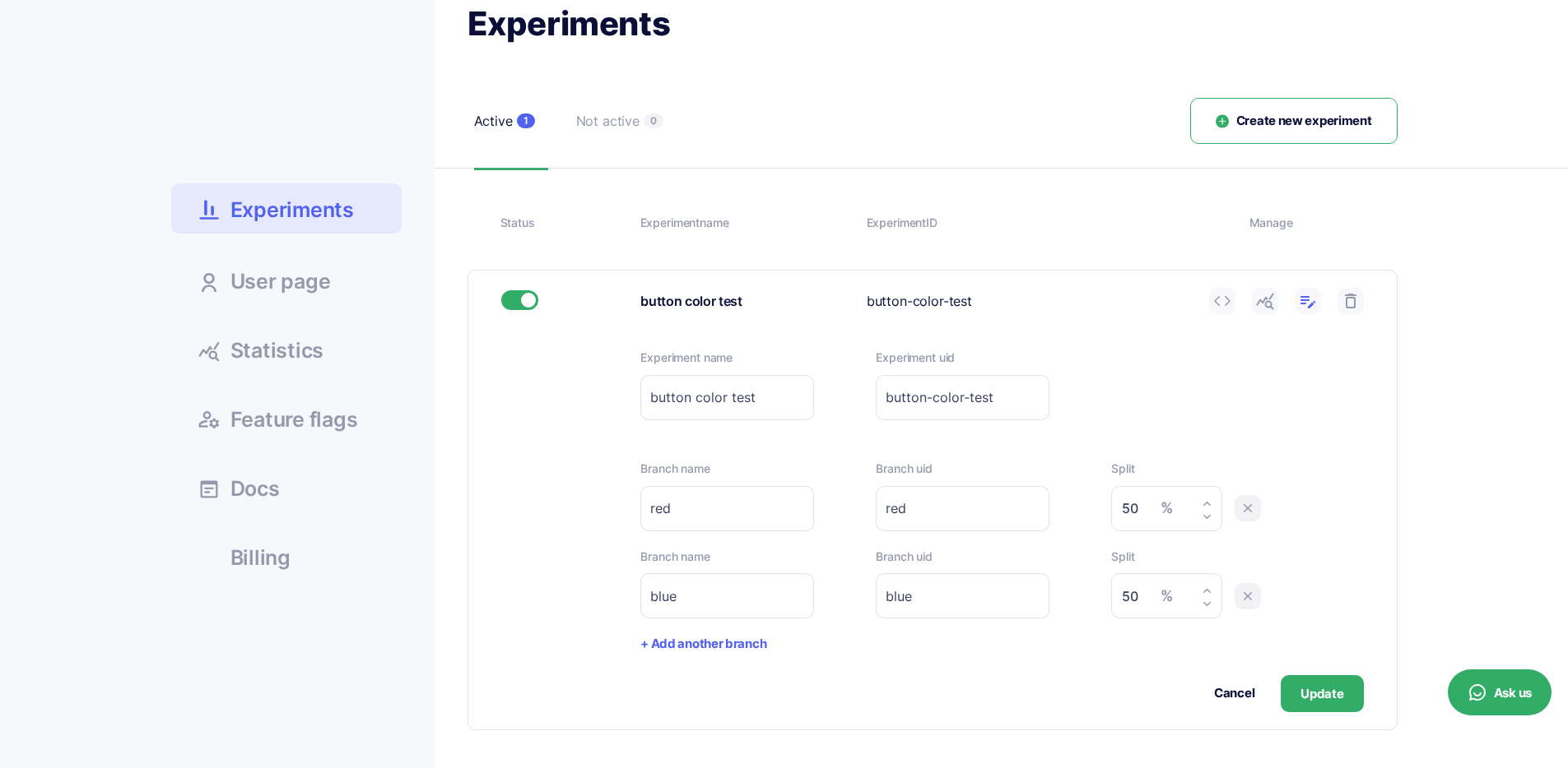
click at [1202, 505] on icon at bounding box center [1207, 504] width 9 height 9
click at [1210, 514] on icon at bounding box center [1207, 517] width 9 height 9
type input "50"
click at [944, 365] on label "Experiment uid" at bounding box center [962, 357] width 174 height 18
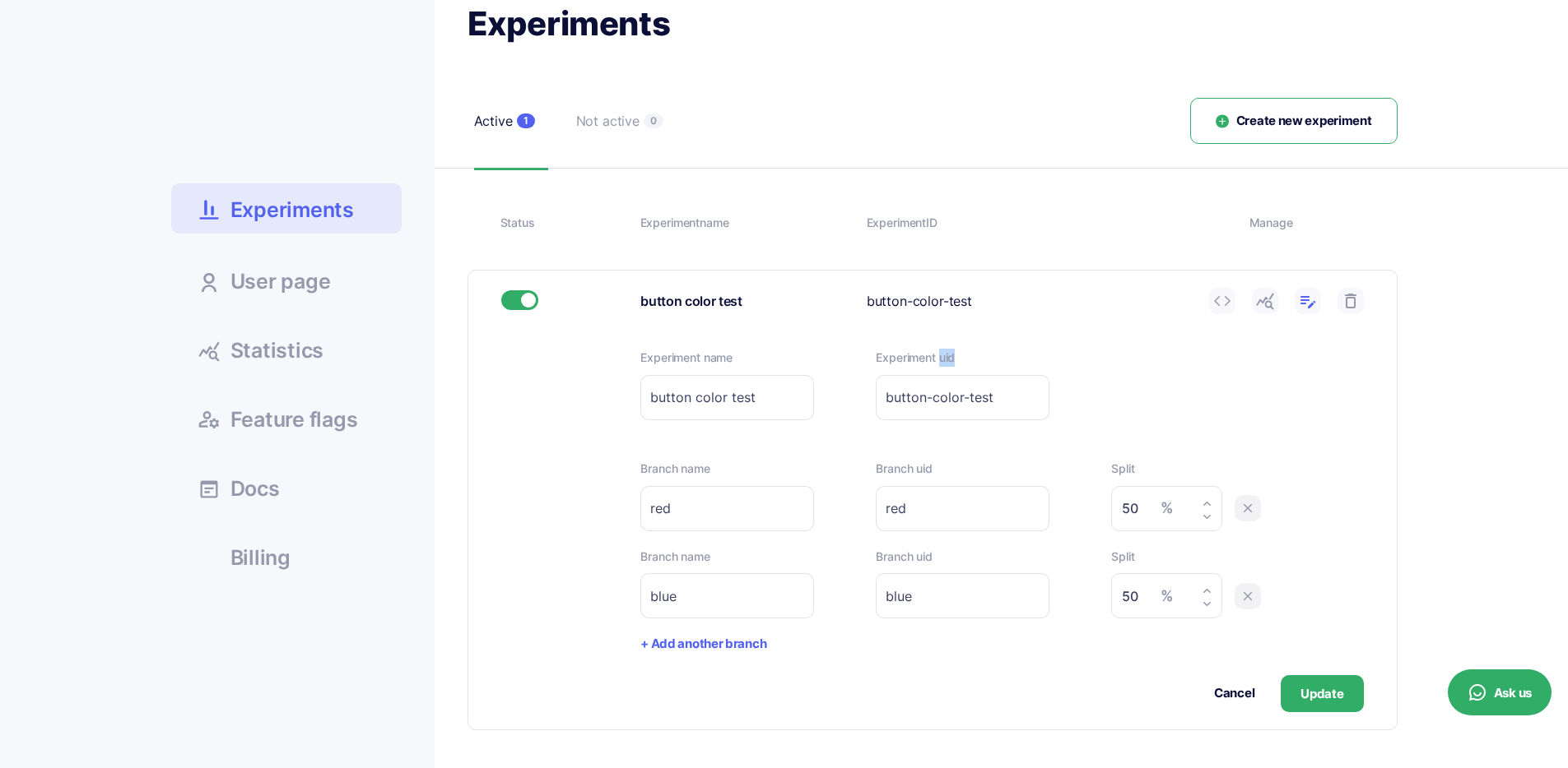
click at [933, 366] on div at bounding box center [933, 366] width 0 height 0
click at [928, 357] on label "Experiment uid" at bounding box center [962, 357] width 174 height 18
click at [254, 344] on span "Statistics" at bounding box center [277, 350] width 94 height 21
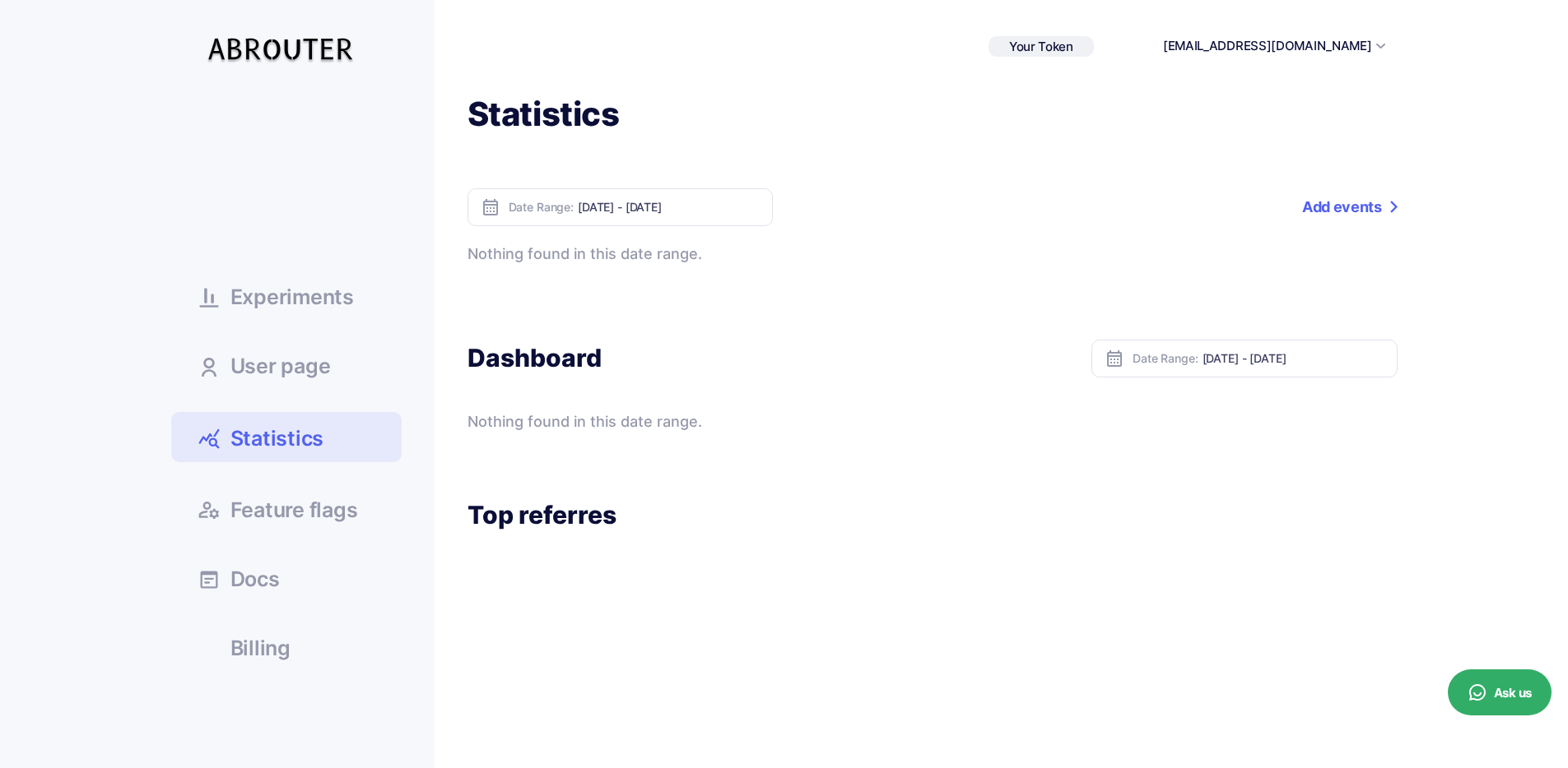
click at [1333, 203] on link "Add events" at bounding box center [1348, 207] width 95 height 38
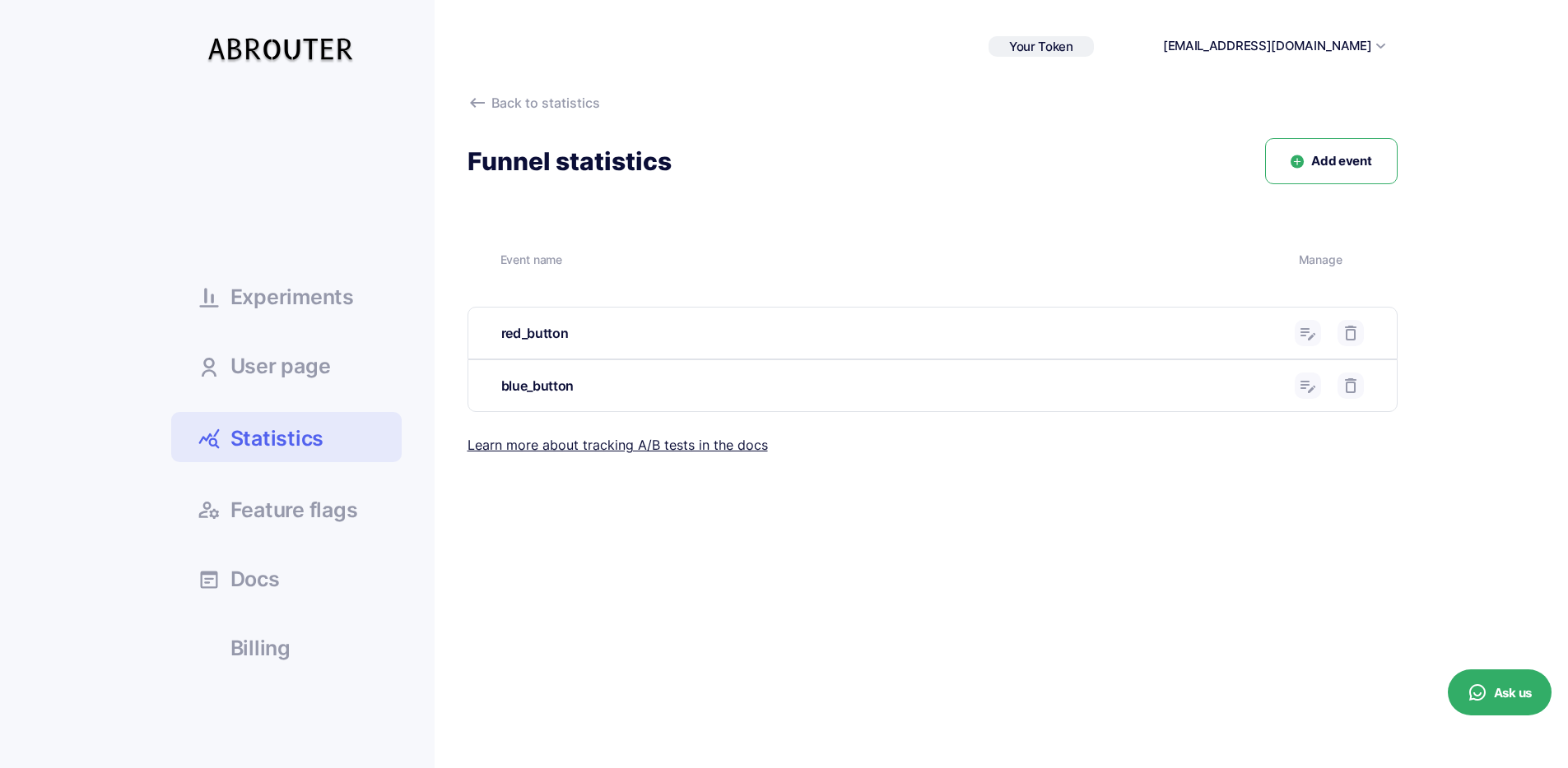
click at [297, 291] on span "Experiments" at bounding box center [292, 297] width 123 height 21
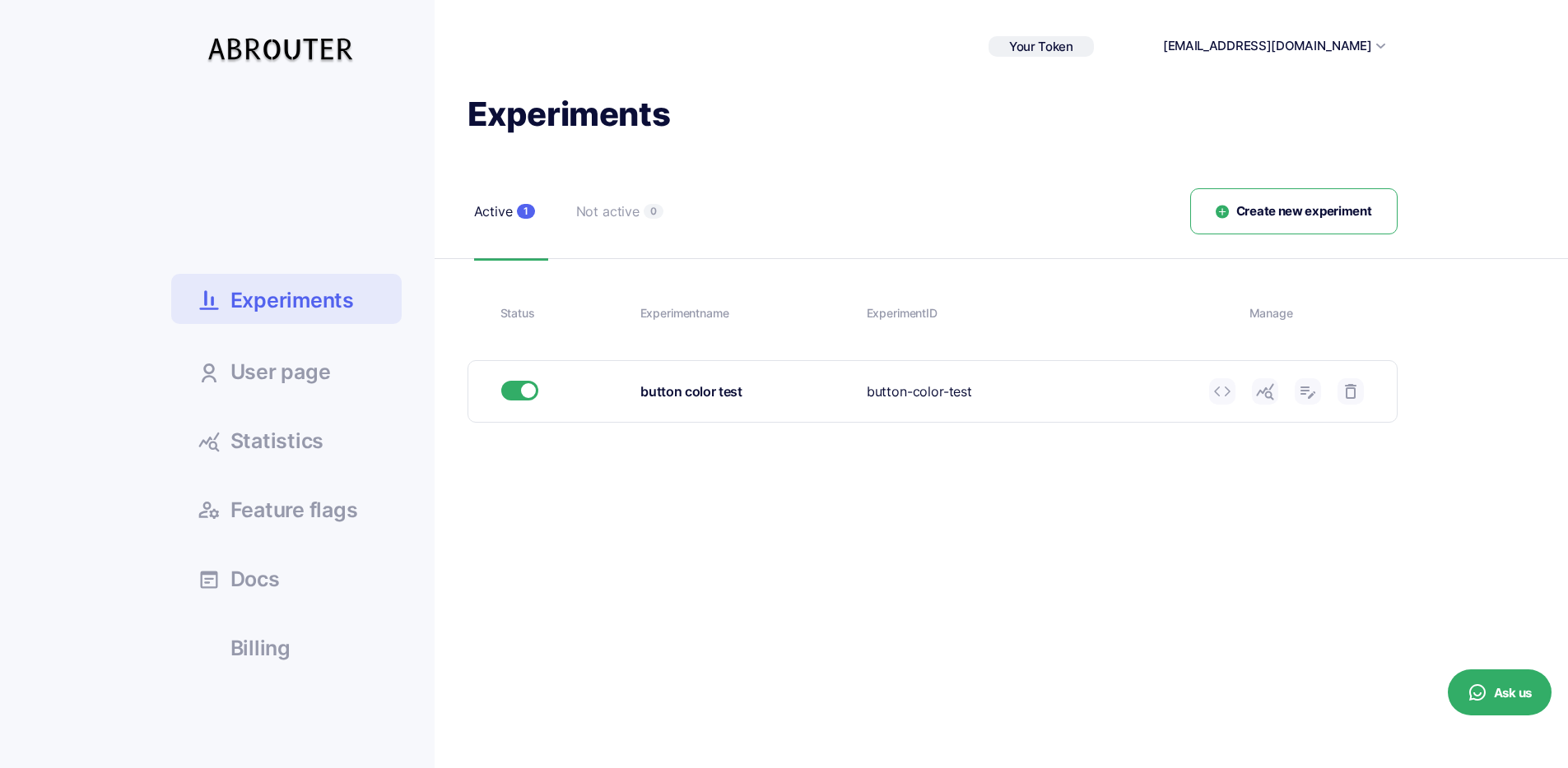
click at [1319, 393] on link at bounding box center [1307, 391] width 26 height 26
type input "button color test"
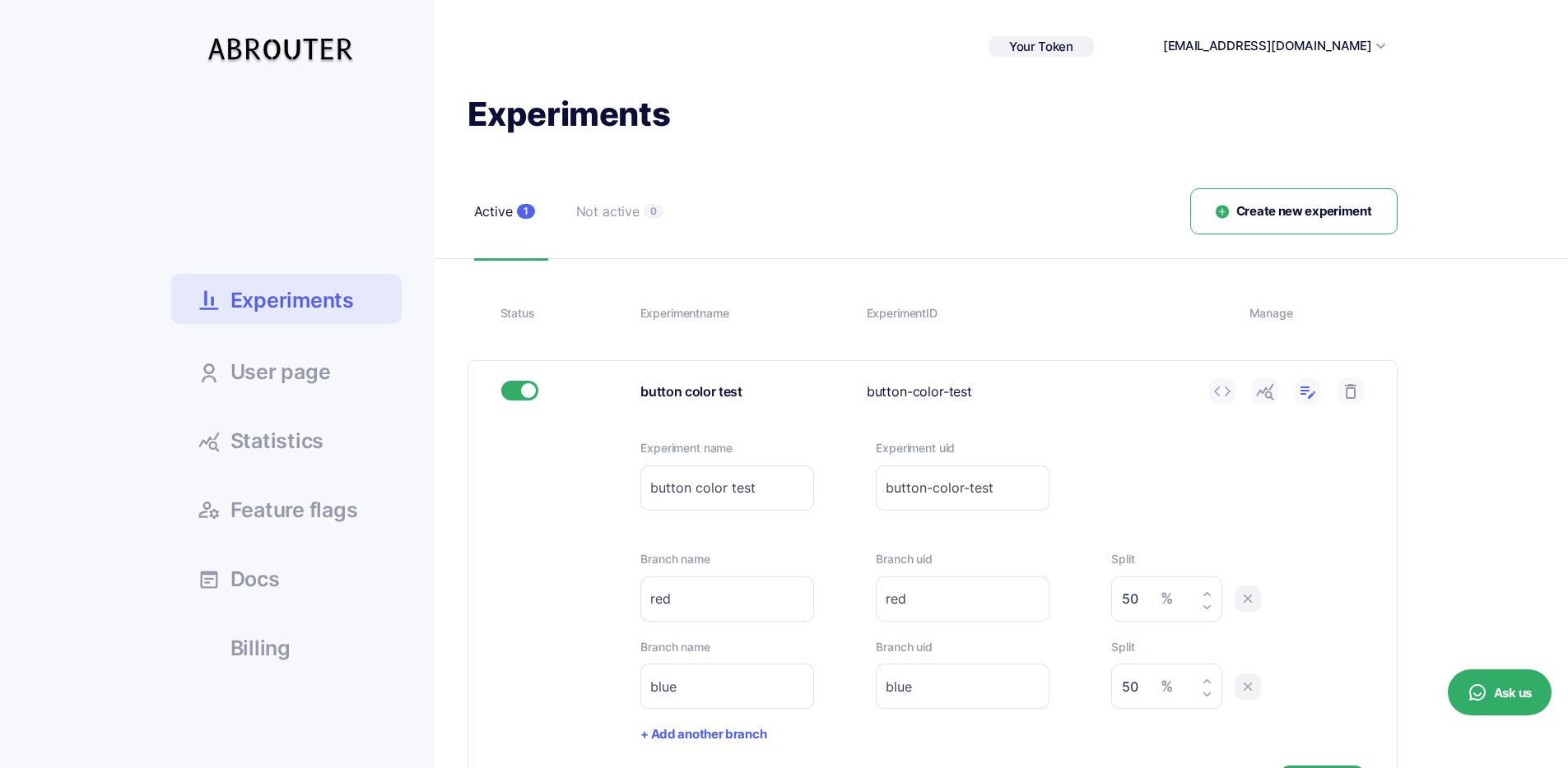
click at [1313, 395] on icon at bounding box center [1308, 392] width 20 height 20
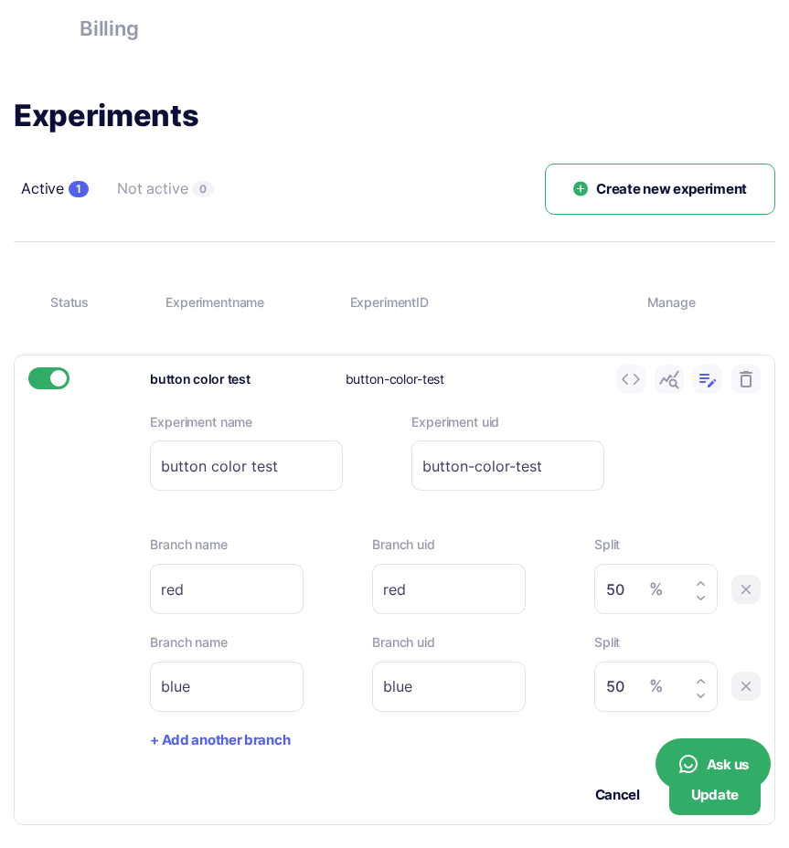
scroll to position [450, 0]
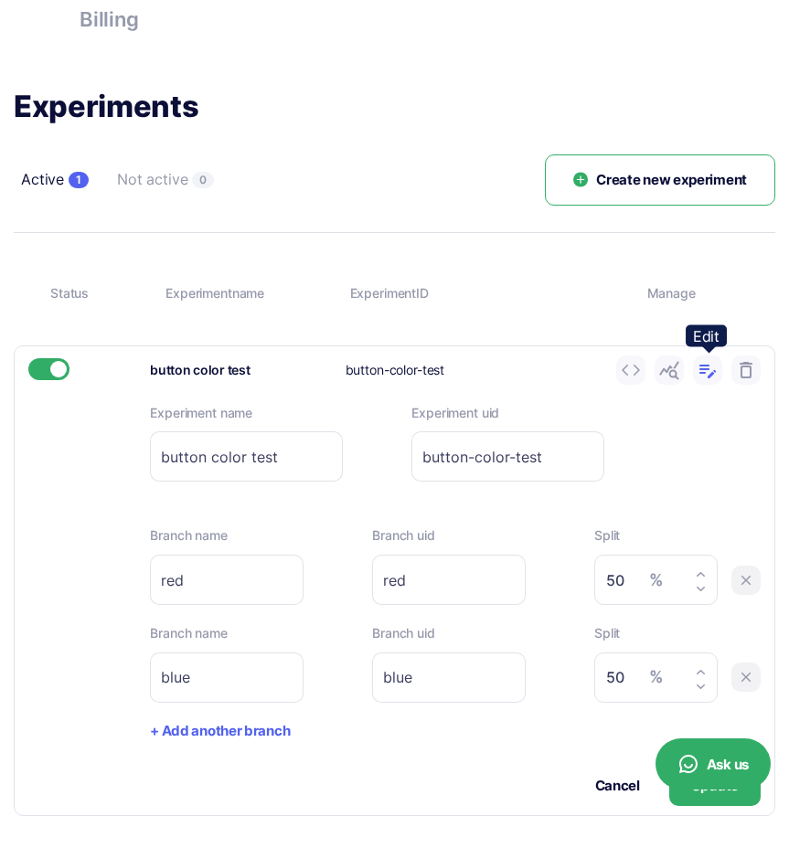
click at [712, 367] on icon at bounding box center [707, 370] width 22 height 22
click at [668, 376] on icon at bounding box center [669, 370] width 22 height 22
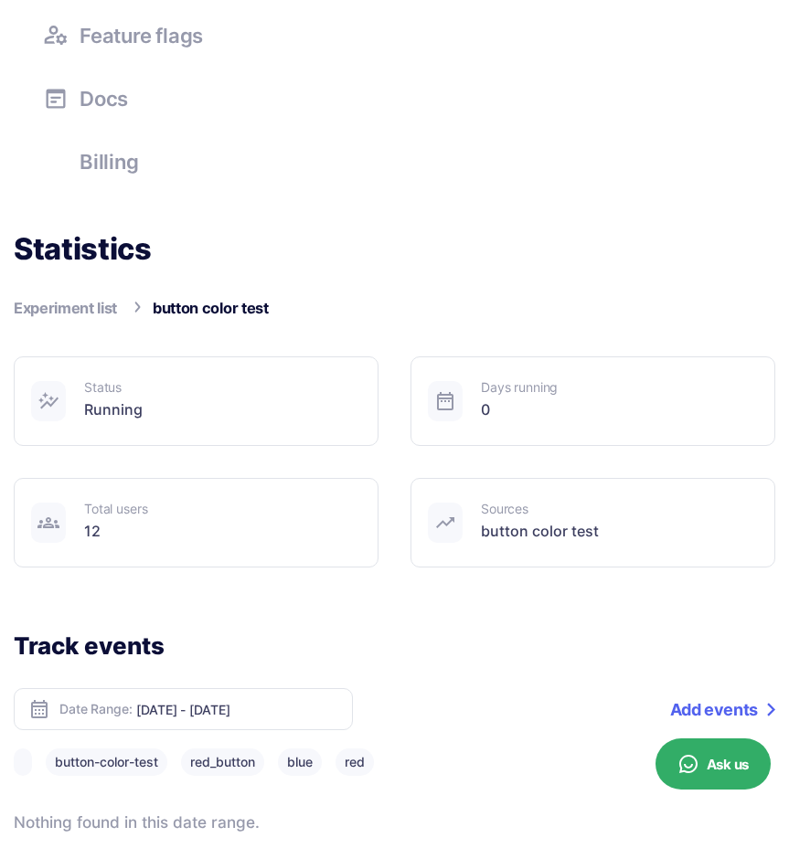
scroll to position [535, 0]
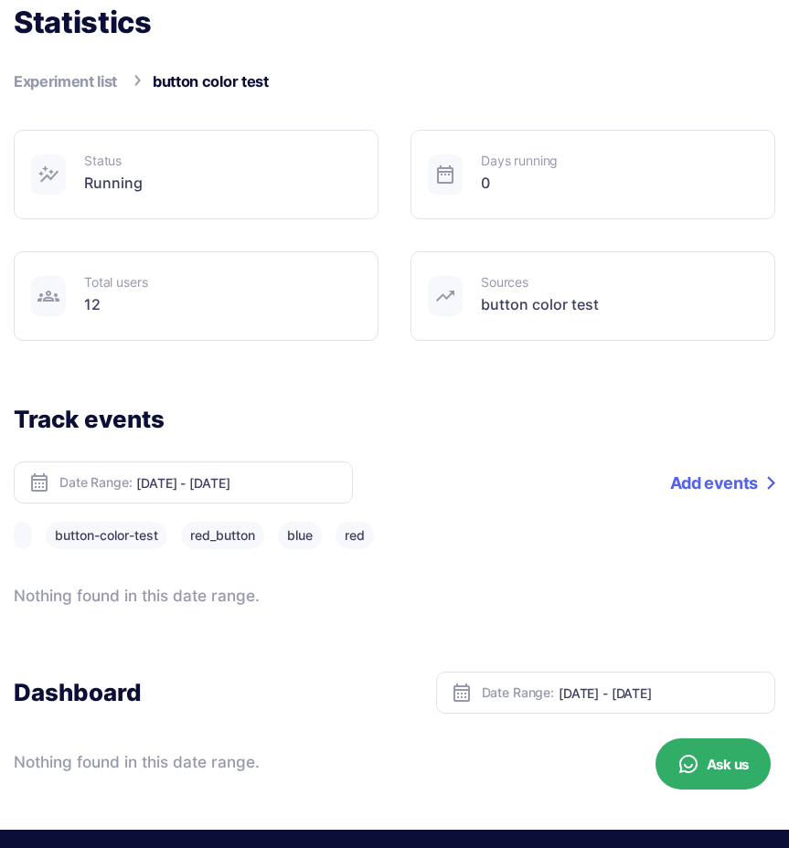
drag, startPoint x: 294, startPoint y: 550, endPoint x: 303, endPoint y: 544, distance: 11.2
click at [295, 549] on button "blue" at bounding box center [300, 535] width 44 height 27
click at [366, 533] on button "red" at bounding box center [354, 535] width 38 height 27
click at [204, 602] on div "Nothing found in this date range." at bounding box center [394, 596] width 761 height 25
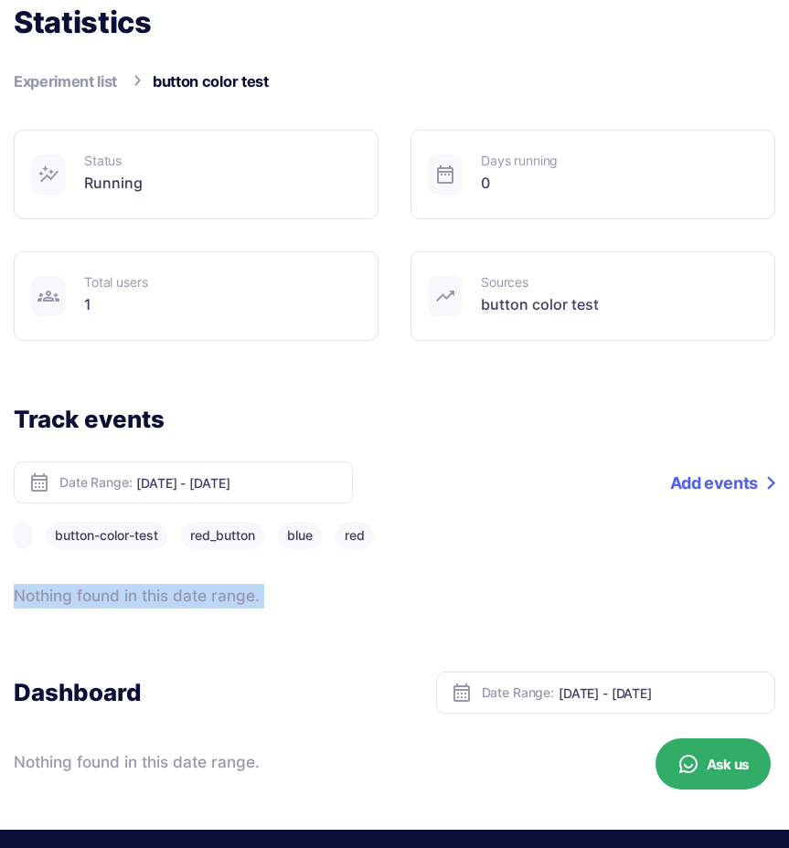
click at [204, 602] on div "Nothing found in this date range." at bounding box center [394, 596] width 761 height 25
click at [192, 609] on div at bounding box center [192, 609] width 0 height 0
click at [205, 598] on div "Nothing found in this date range." at bounding box center [394, 596] width 761 height 25
click at [423, 581] on div "Track events Date Range: Oct 08, 2025 - Oct 14, 2025 Add a tag Add events butto…" at bounding box center [394, 506] width 761 height 205
click at [249, 488] on input "[DATE] - [DATE]" at bounding box center [237, 483] width 202 height 16
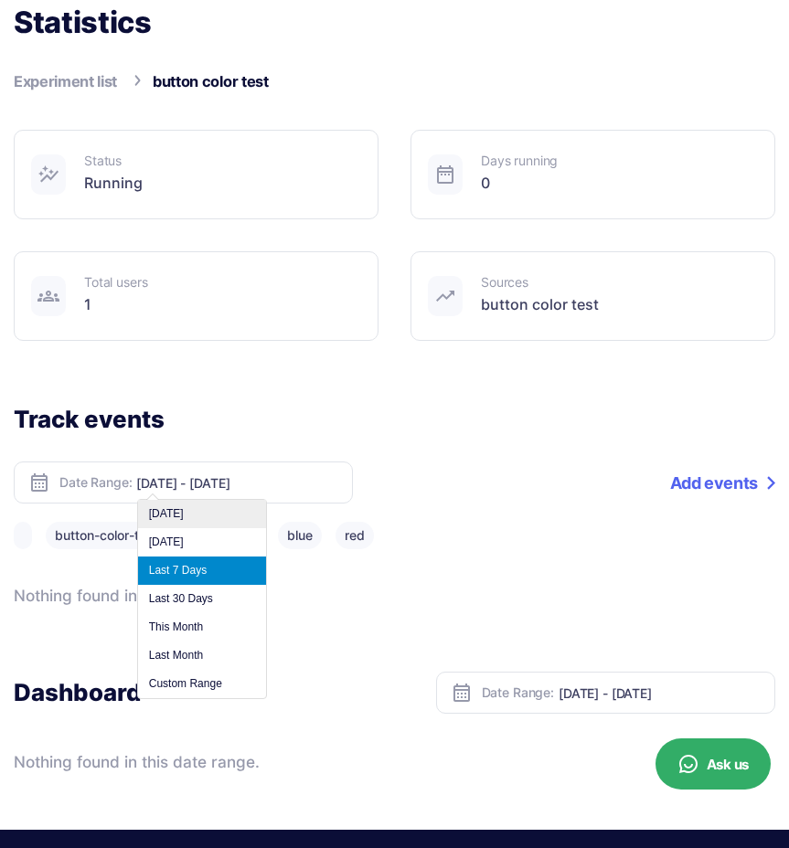
click at [213, 523] on li "[DATE]" at bounding box center [202, 514] width 128 height 28
type input "[DATE] - [DATE]"
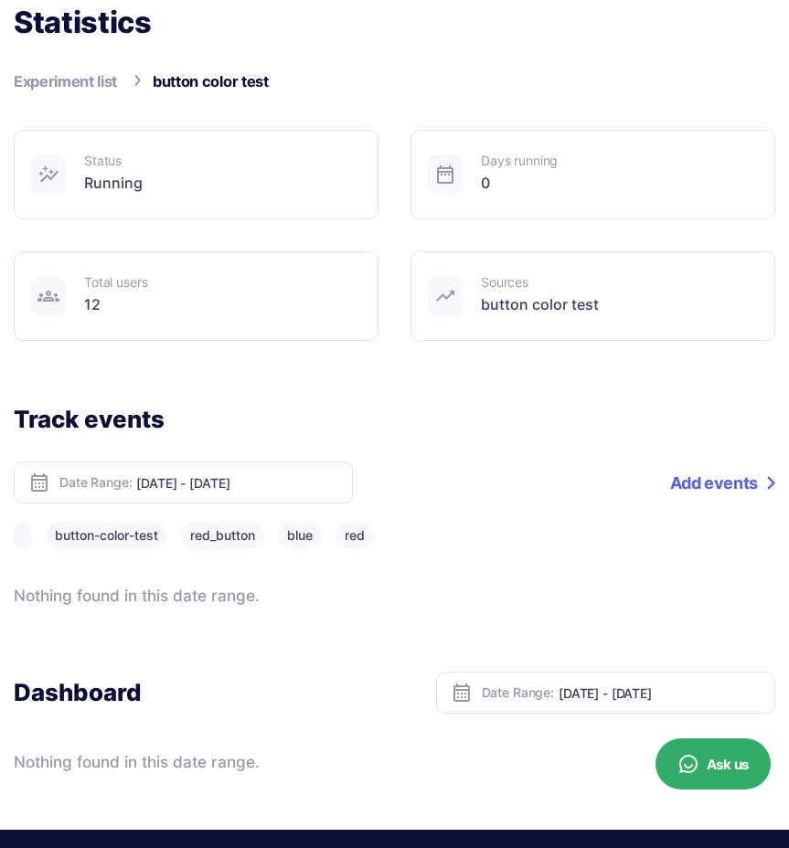
click at [219, 489] on input "Oct 14, 2025 - Oct 14, 2025" at bounding box center [237, 483] width 202 height 16
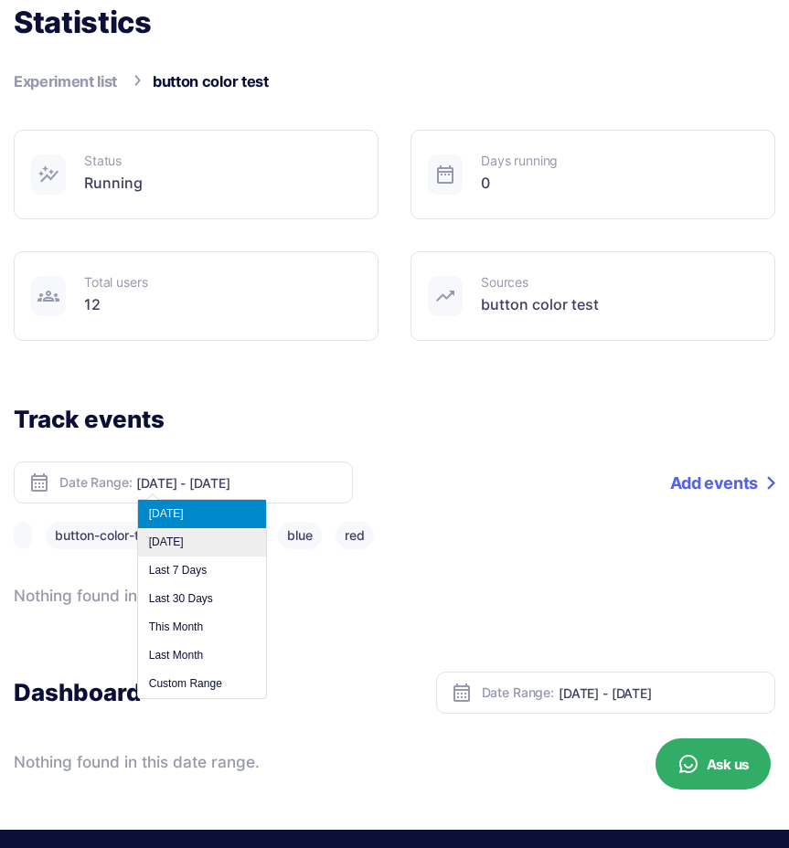
click at [208, 536] on li "Yesterday" at bounding box center [202, 542] width 128 height 28
type input "Oct 13, 2025 - Oct 13, 2025"
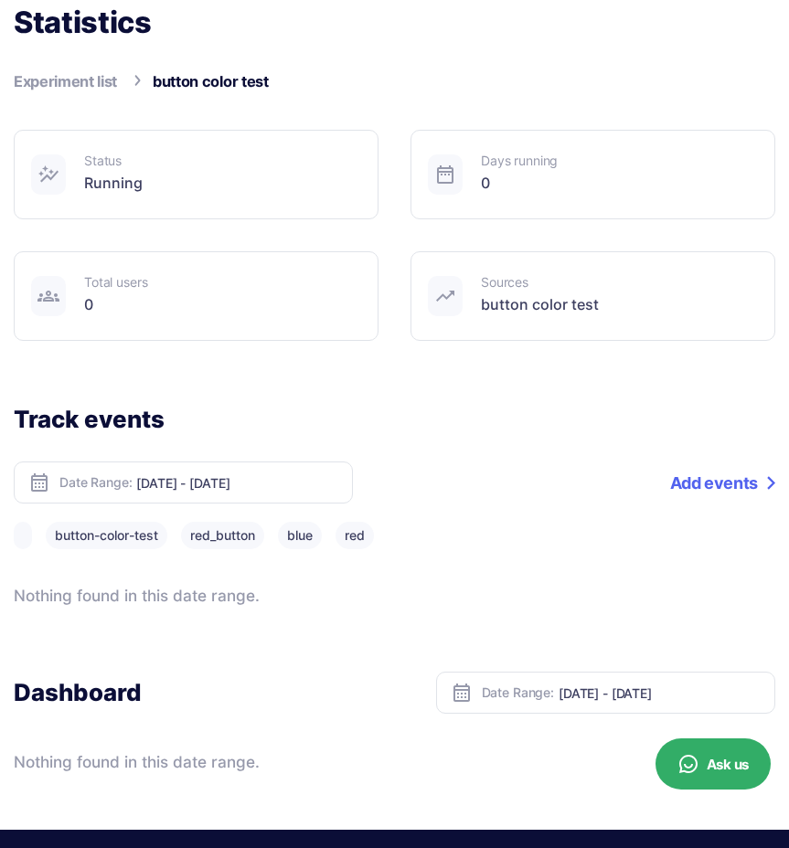
click at [212, 496] on div "Date Range: Oct 13, 2025 - Oct 13, 2025" at bounding box center [183, 482] width 339 height 42
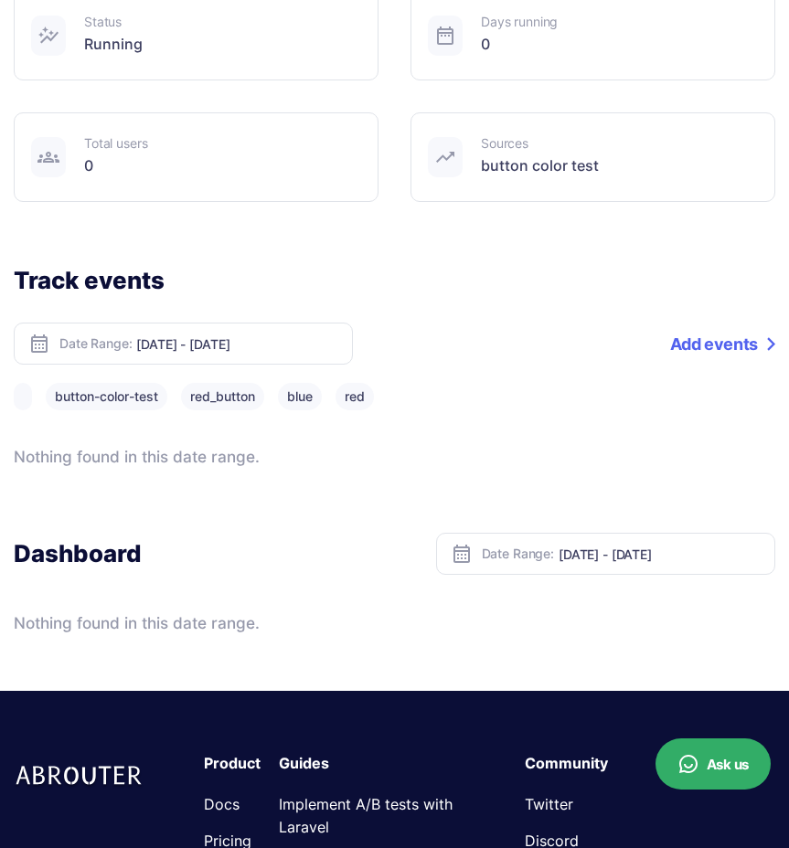
scroll to position [866, 0]
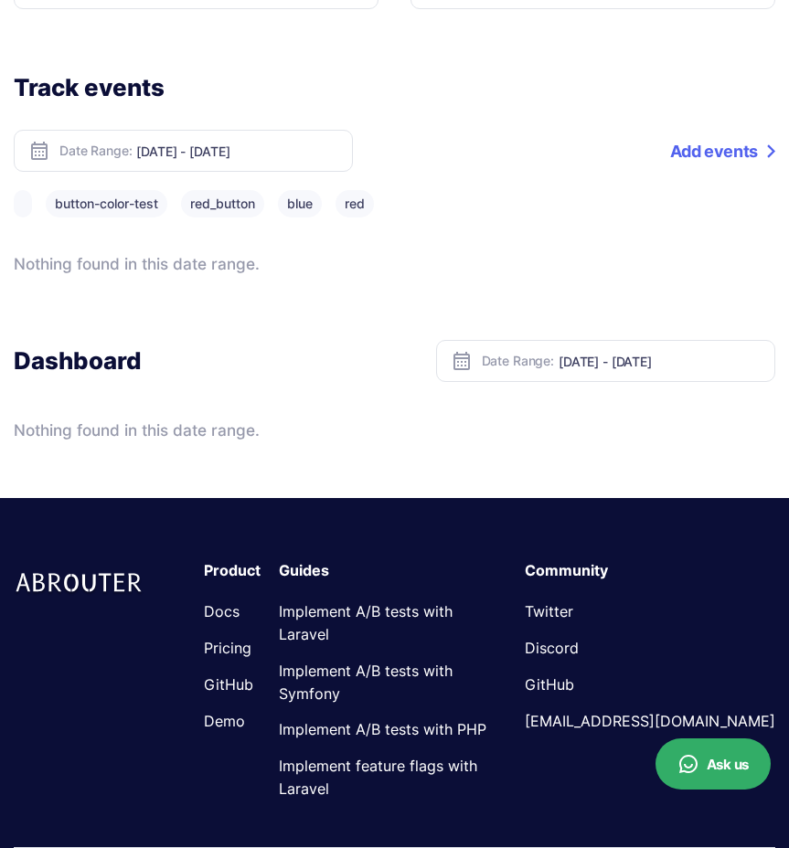
drag, startPoint x: 607, startPoint y: 347, endPoint x: 609, endPoint y: 367, distance: 20.3
click at [606, 348] on div "Date Range: Oct 13, 2025 - Oct 13, 2025" at bounding box center [605, 361] width 339 height 42
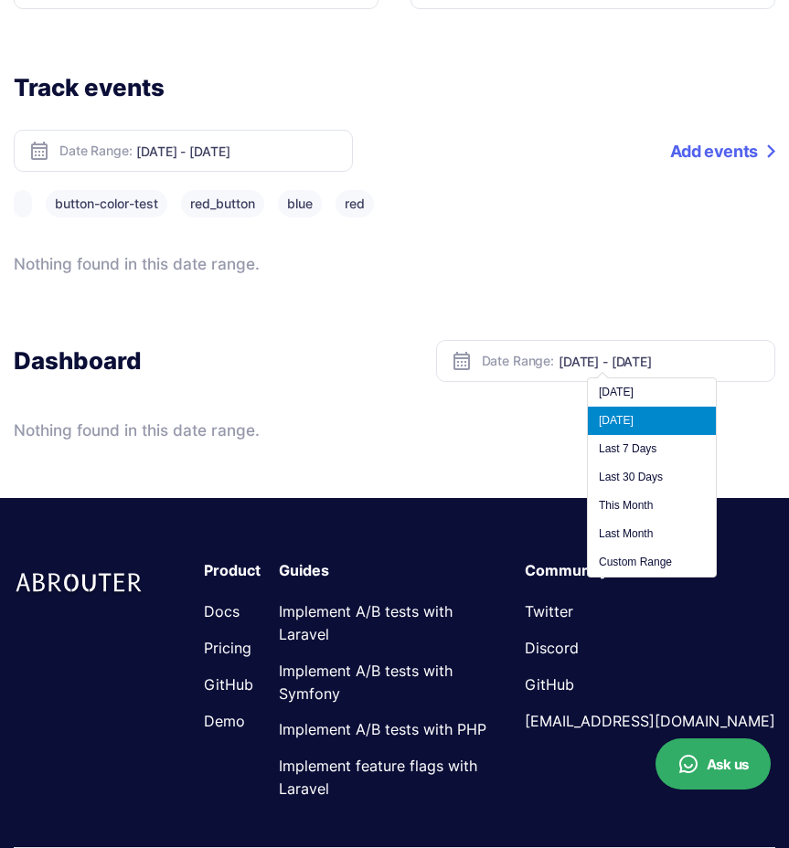
click at [610, 367] on input "Oct 13, 2025 - Oct 13, 2025" at bounding box center [659, 362] width 202 height 16
click at [619, 398] on li "[DATE]" at bounding box center [651, 392] width 128 height 28
type input "Oct 14, 2025 - Oct 14, 2025"
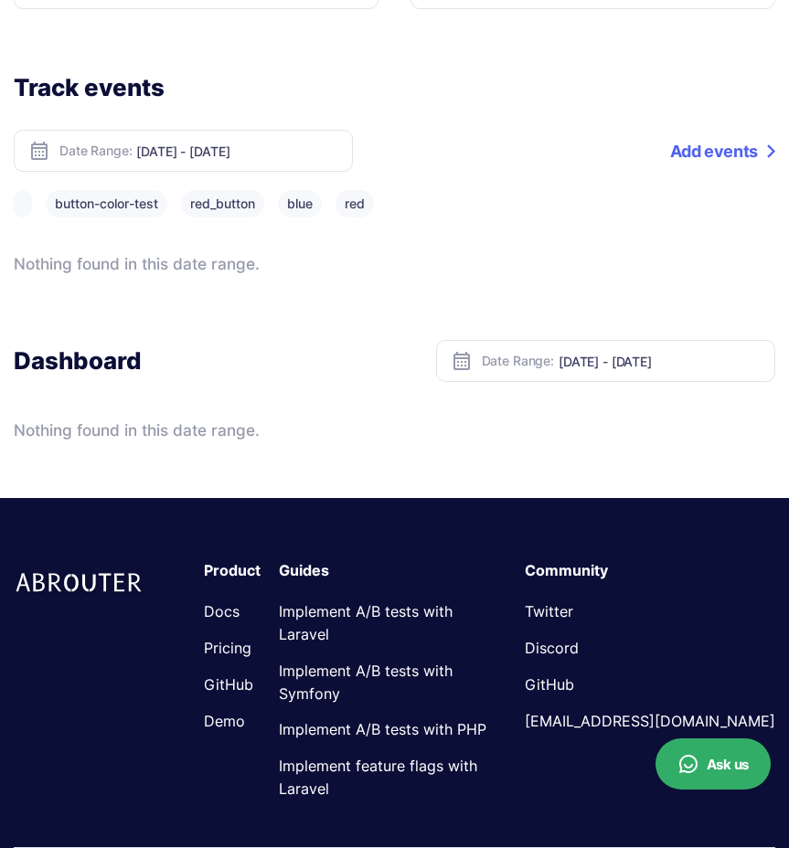
click at [606, 362] on input "Oct 14, 2025 - Oct 14, 2025" at bounding box center [659, 362] width 202 height 16
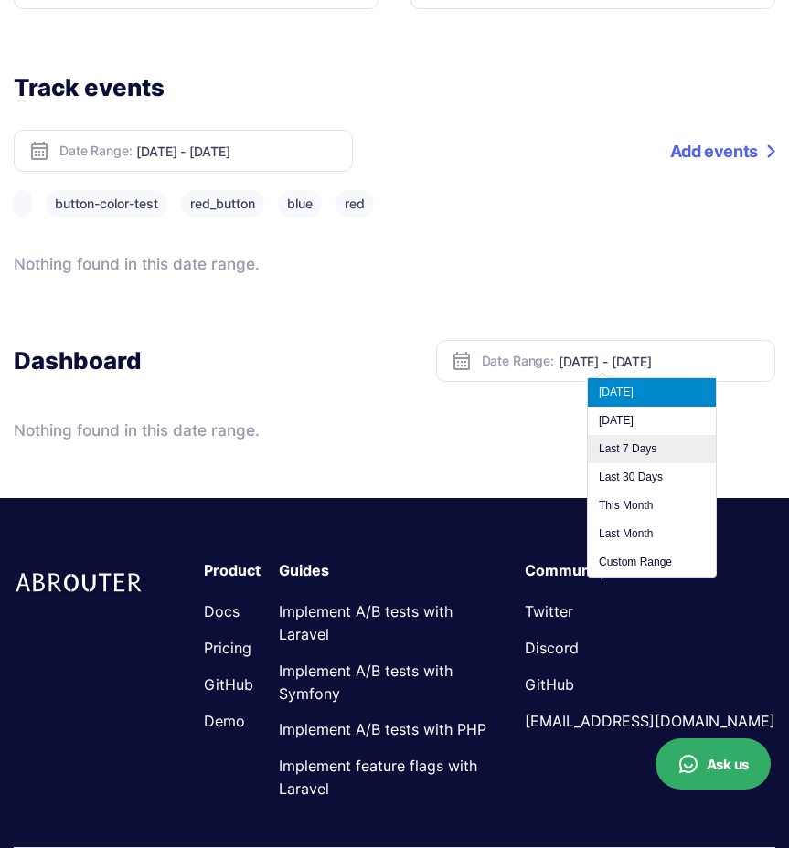
click at [649, 439] on li "Last 7 Days" at bounding box center [651, 449] width 128 height 28
type input "[DATE] - [DATE]"
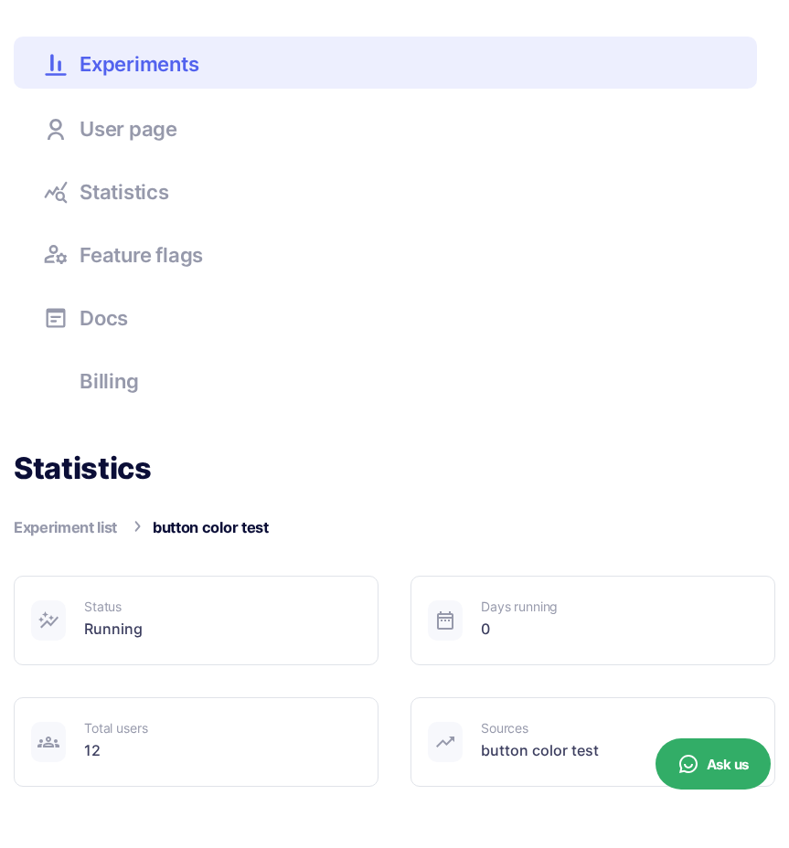
scroll to position [0, 0]
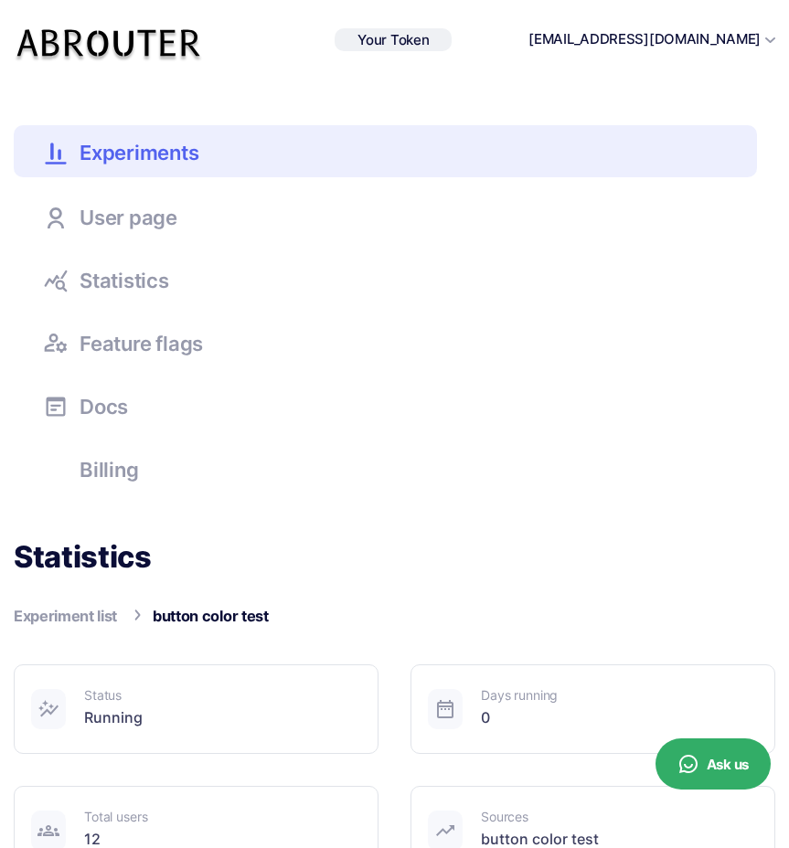
click at [250, 275] on link "Statistics" at bounding box center [385, 278] width 743 height 49
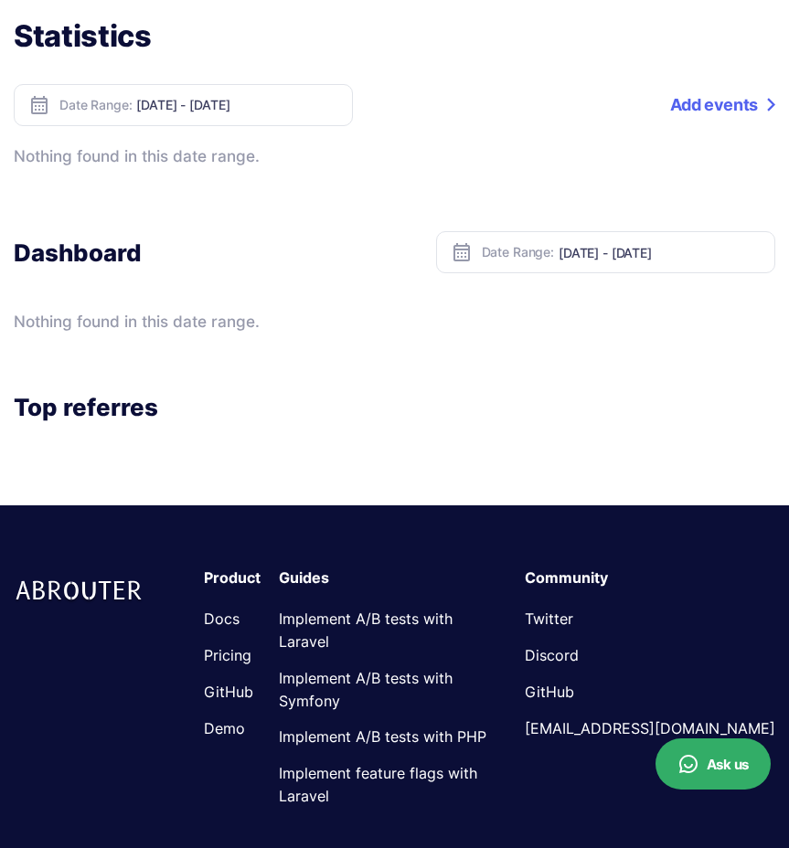
scroll to position [521, 0]
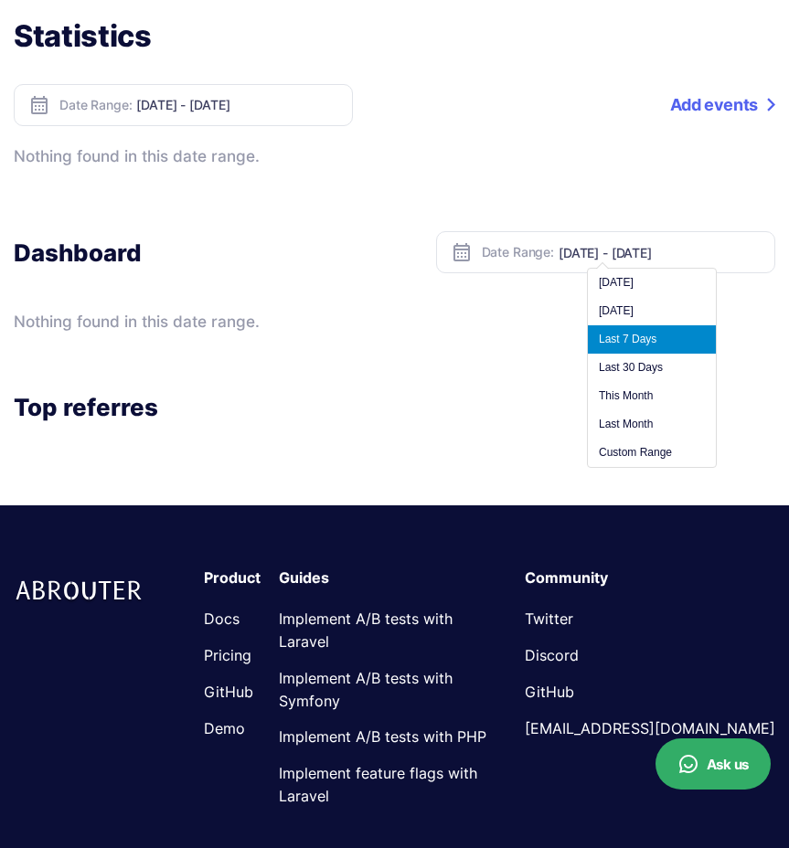
click at [626, 254] on input "[DATE] - [DATE]" at bounding box center [659, 253] width 202 height 16
click at [632, 336] on li "Last 7 Days" at bounding box center [651, 339] width 128 height 28
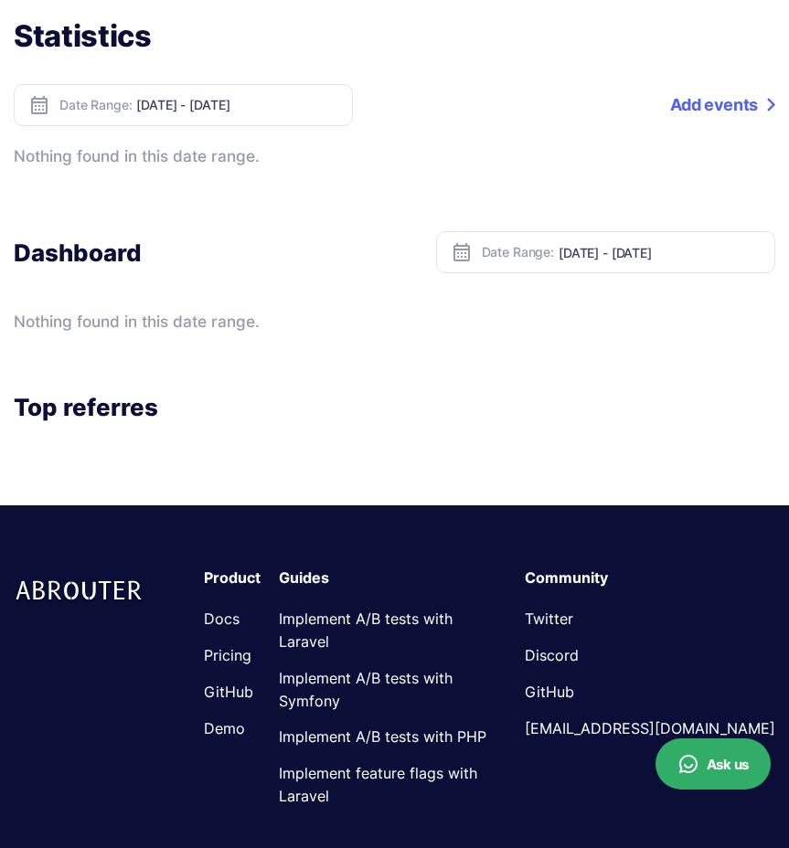
click at [633, 259] on input "[DATE] - [DATE]" at bounding box center [659, 253] width 202 height 16
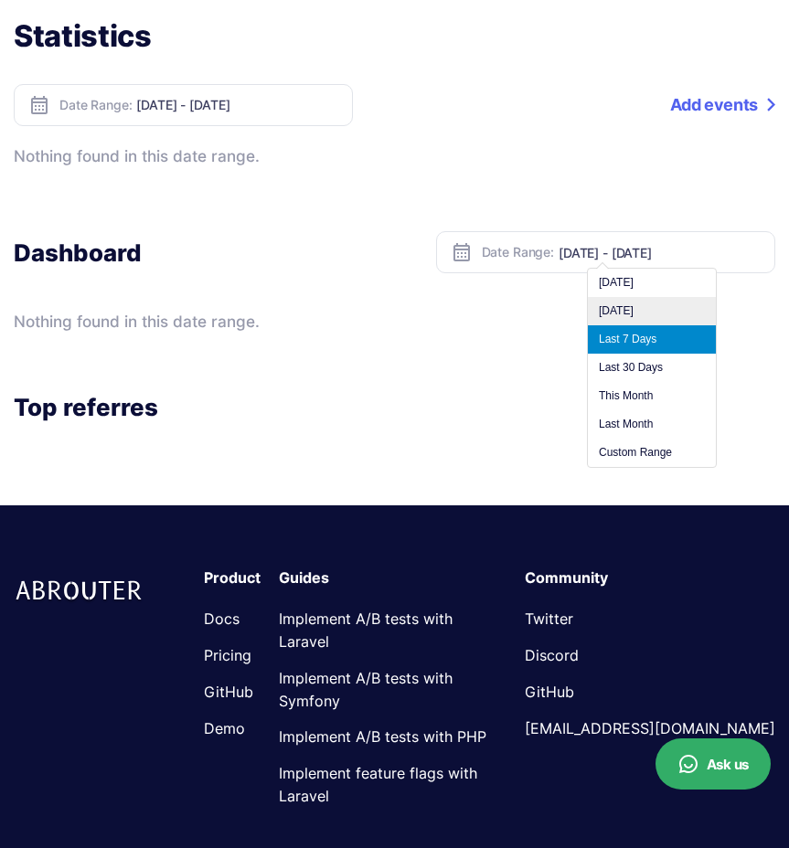
click at [623, 305] on li "[DATE]" at bounding box center [651, 311] width 128 height 28
type input "[DATE] - [DATE]"
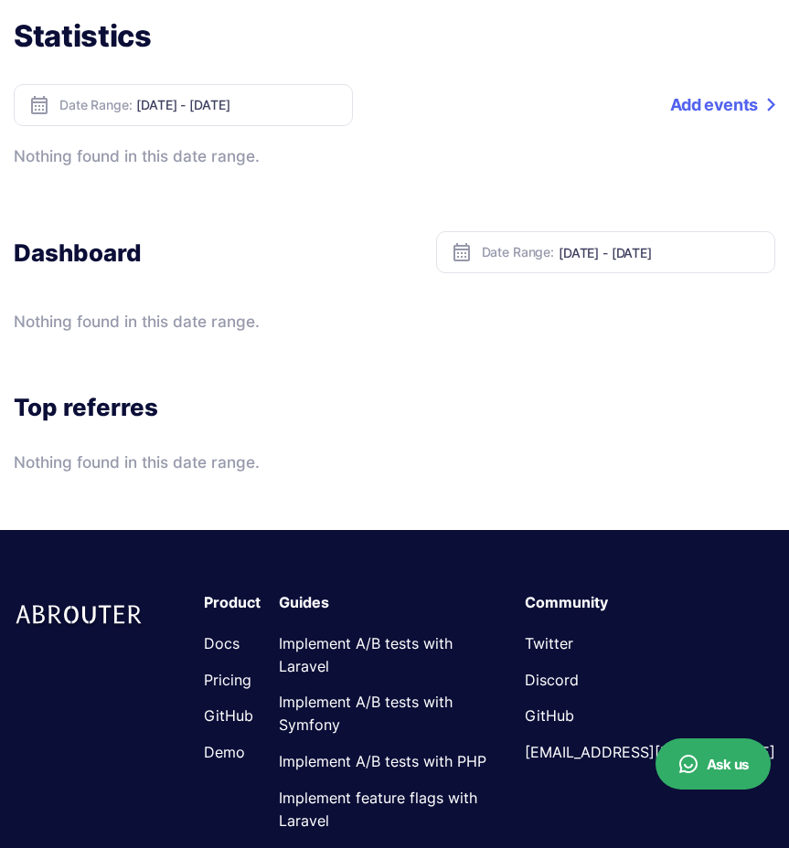
drag, startPoint x: 617, startPoint y: 262, endPoint x: 620, endPoint y: 281, distance: 19.5
click at [617, 262] on div "Date Range: [DATE] - [DATE]" at bounding box center [605, 252] width 339 height 42
click at [617, 256] on input "[DATE] - [DATE]" at bounding box center [659, 253] width 202 height 16
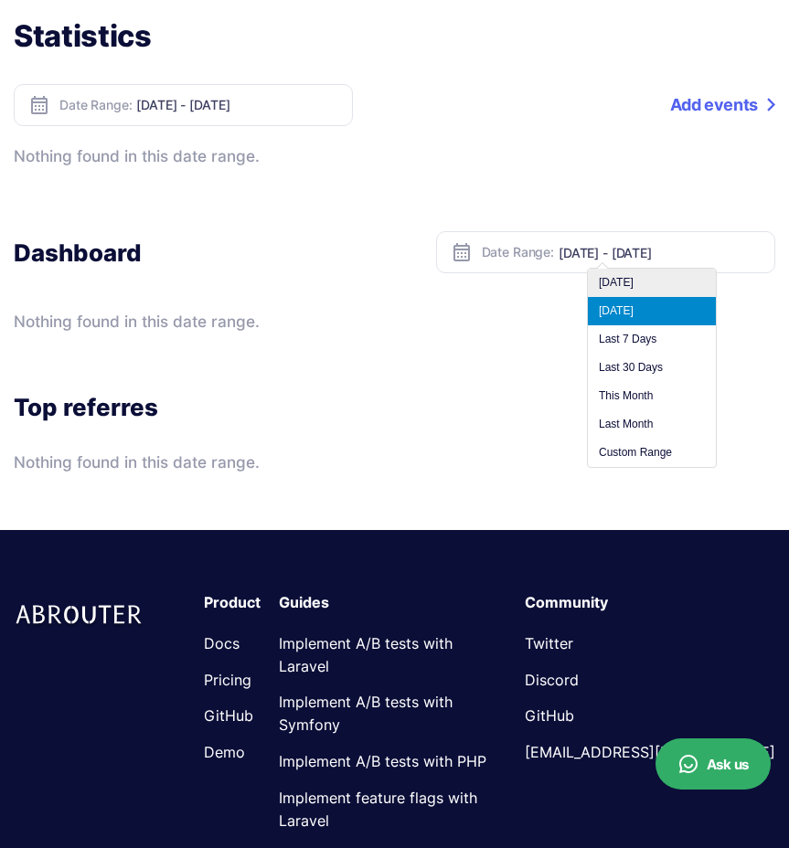
click at [625, 291] on li "[DATE]" at bounding box center [651, 283] width 128 height 28
type input "[DATE] - [DATE]"
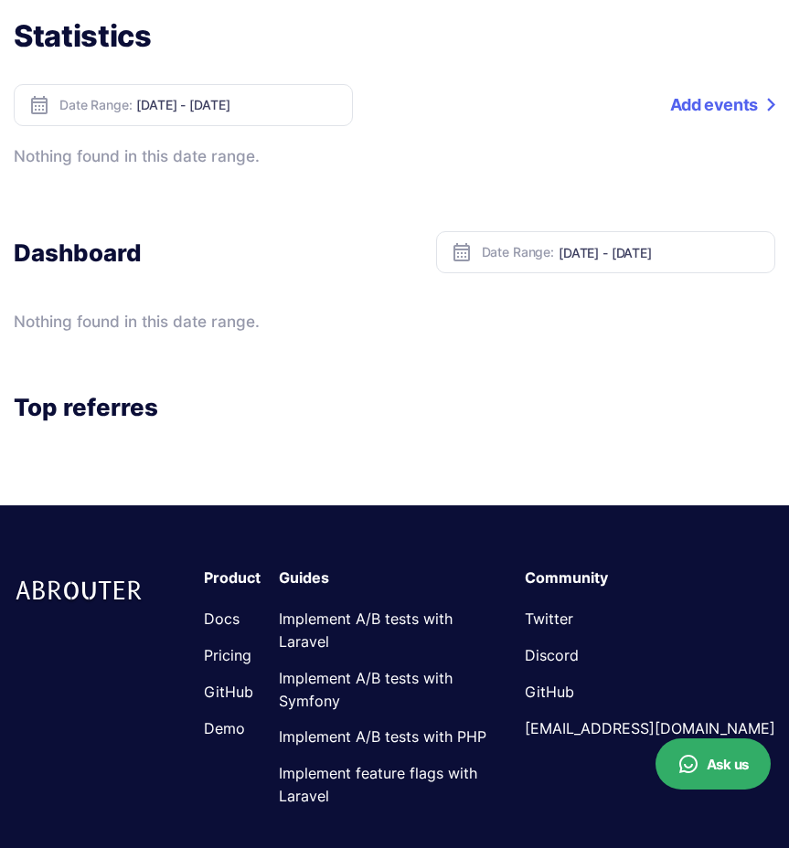
click at [621, 247] on input "[DATE] - [DATE]" at bounding box center [659, 253] width 202 height 16
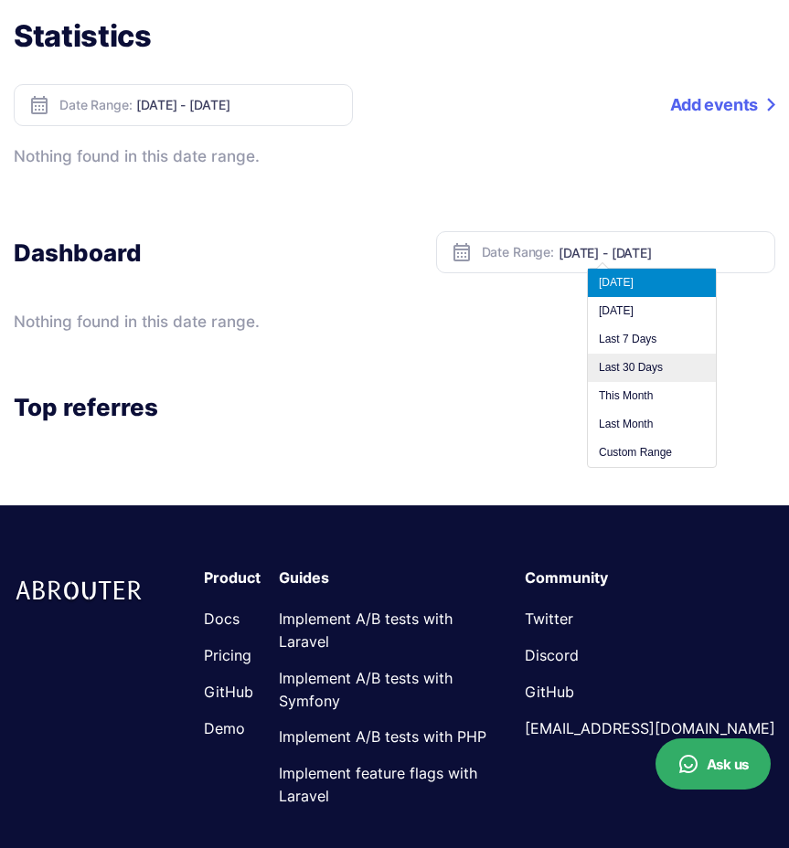
click at [627, 354] on li "Last 30 Days" at bounding box center [651, 368] width 128 height 28
type input "[DATE] - [DATE]"
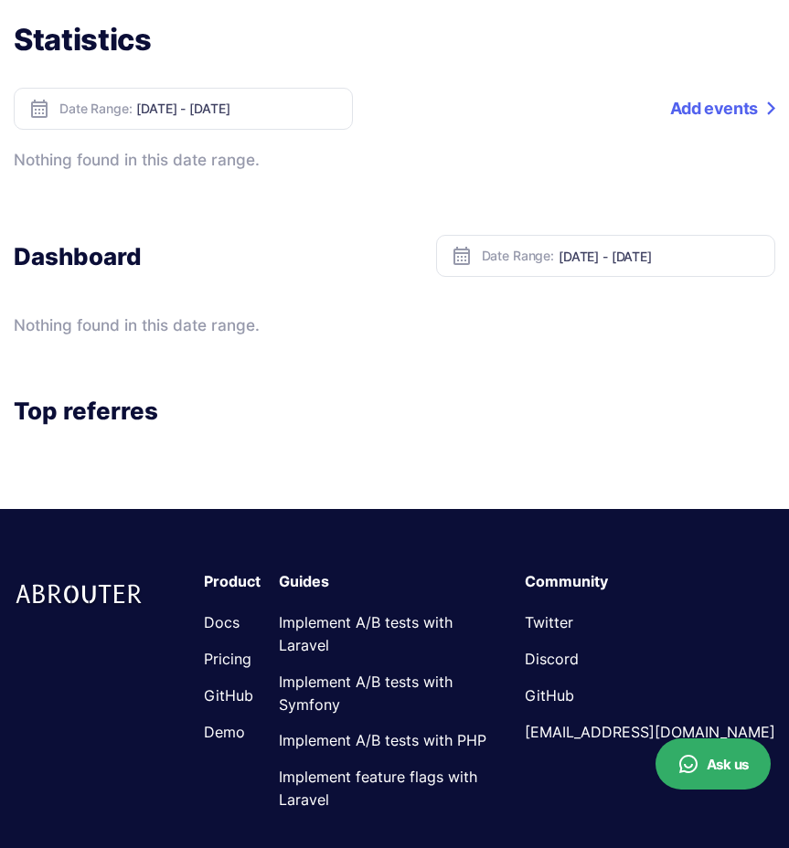
scroll to position [517, 0]
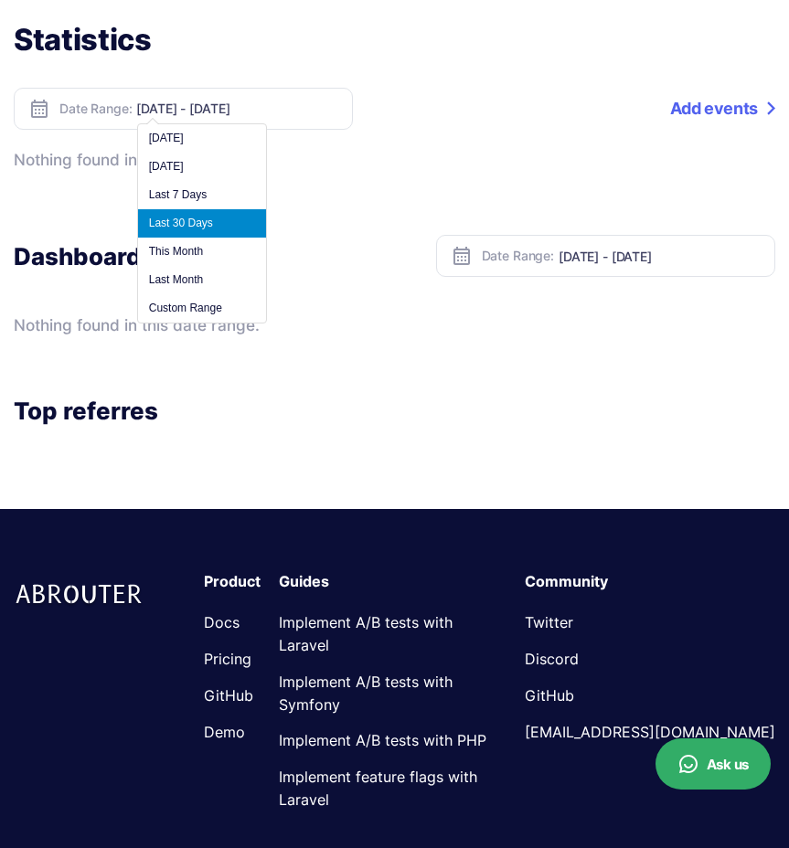
click at [217, 115] on input "Sep 15, 2025 - Oct 14, 2025" at bounding box center [237, 109] width 202 height 16
click at [199, 147] on li "Today" at bounding box center [202, 138] width 128 height 28
type input "Oct 14, 2025 - Oct 14, 2025"
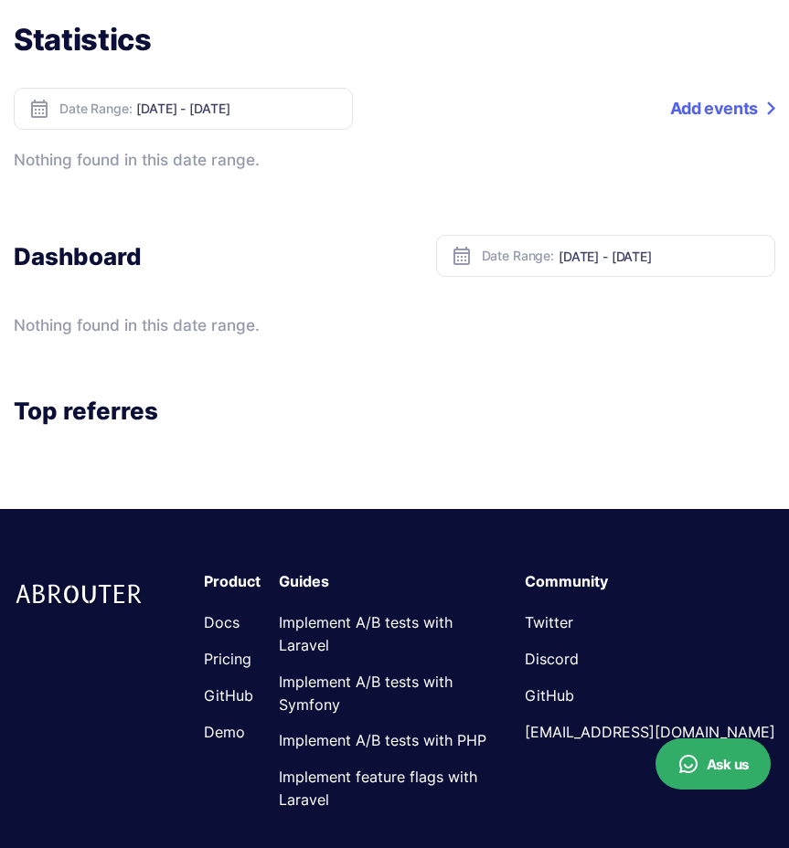
click at [209, 103] on input "Oct 14, 2025 - Oct 14, 2025" at bounding box center [237, 109] width 202 height 16
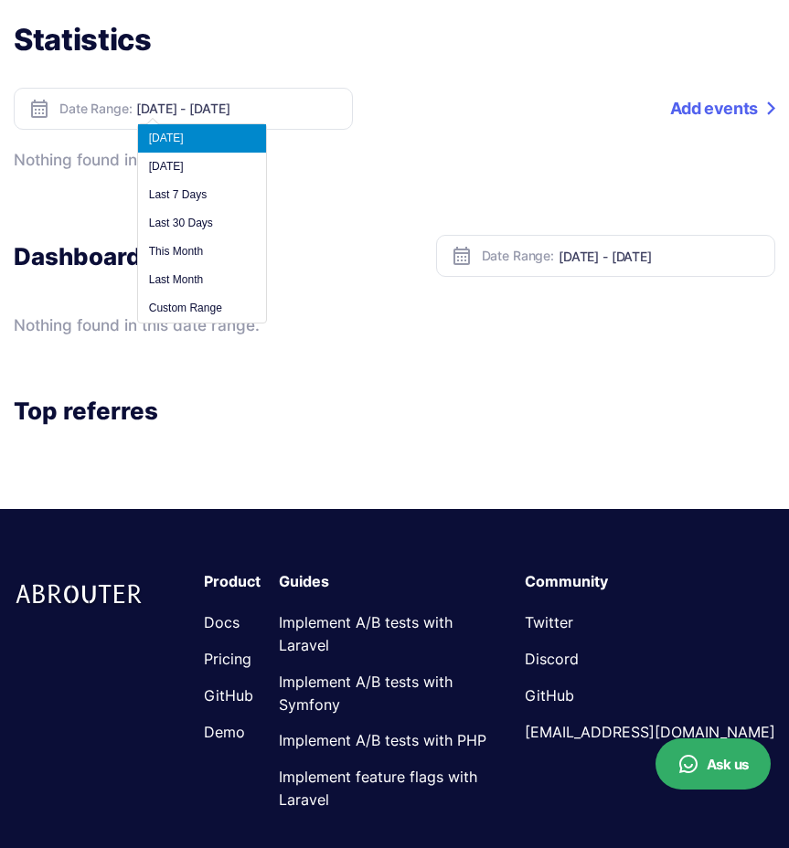
click at [216, 224] on li "Last 30 Days" at bounding box center [202, 223] width 128 height 28
type input "Sep 15, 2025 - Oct 14, 2025"
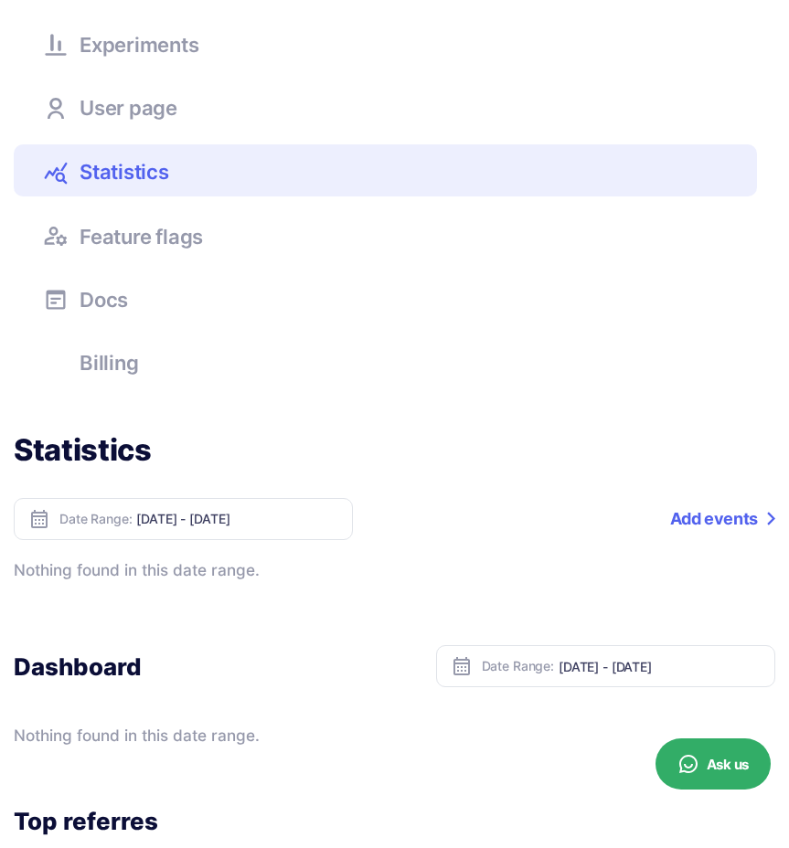
scroll to position [0, 0]
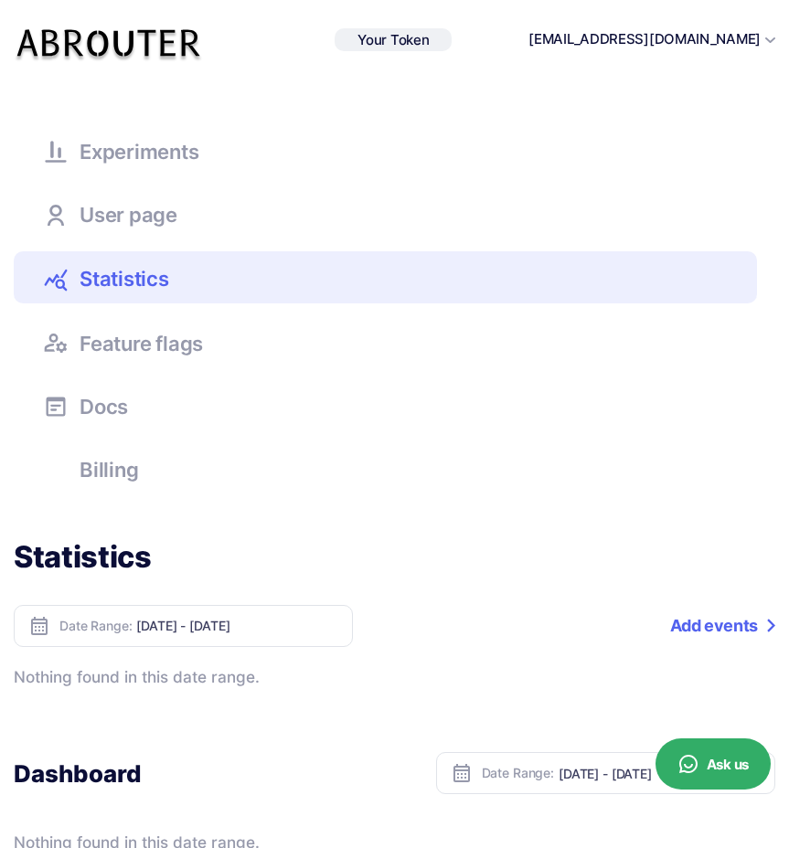
click at [202, 333] on span "Feature flags" at bounding box center [140, 343] width 123 height 20
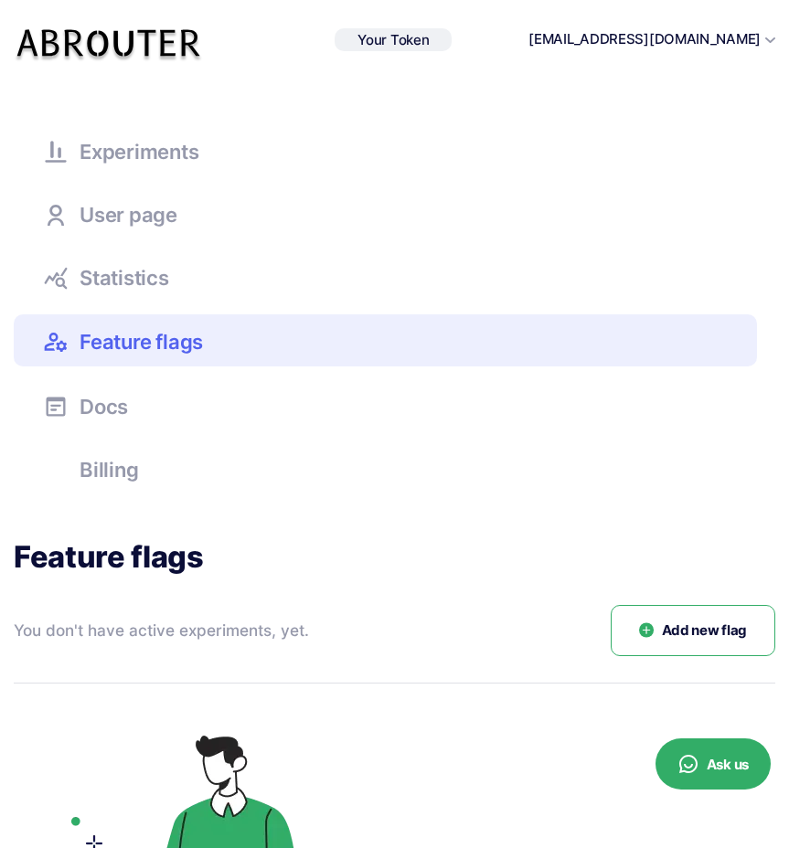
click at [184, 173] on link "Experiments" at bounding box center [385, 149] width 743 height 49
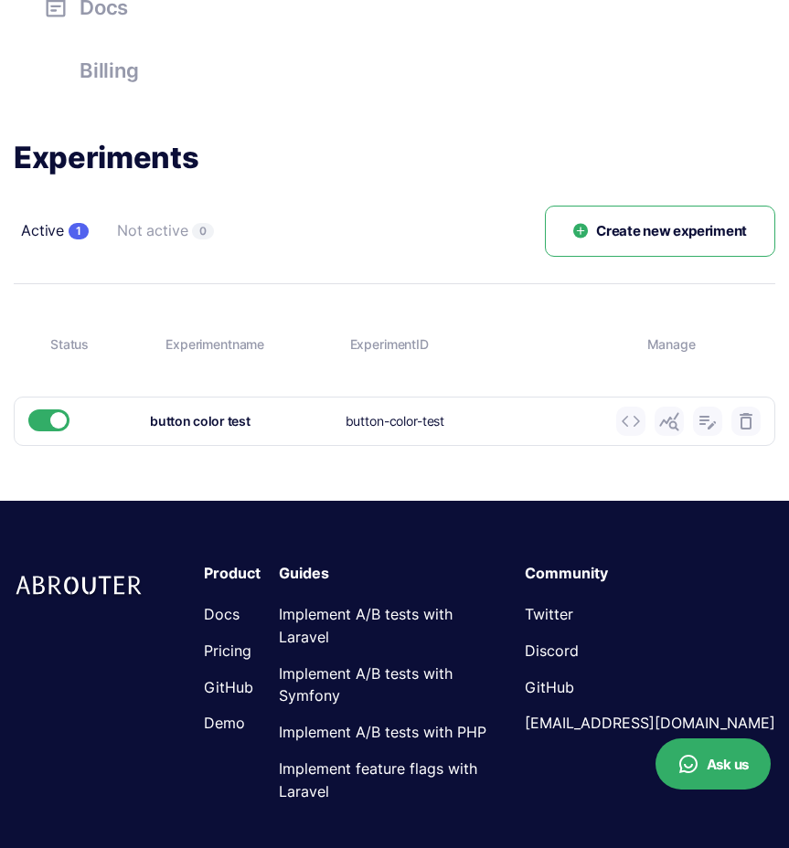
scroll to position [400, 0]
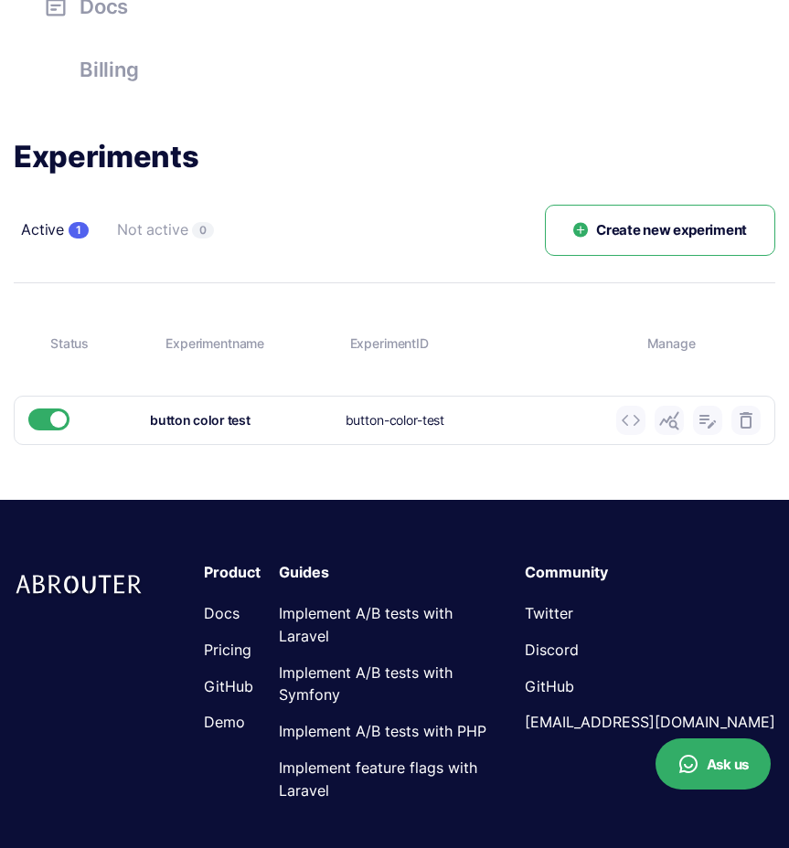
click at [659, 421] on icon at bounding box center [669, 420] width 22 height 22
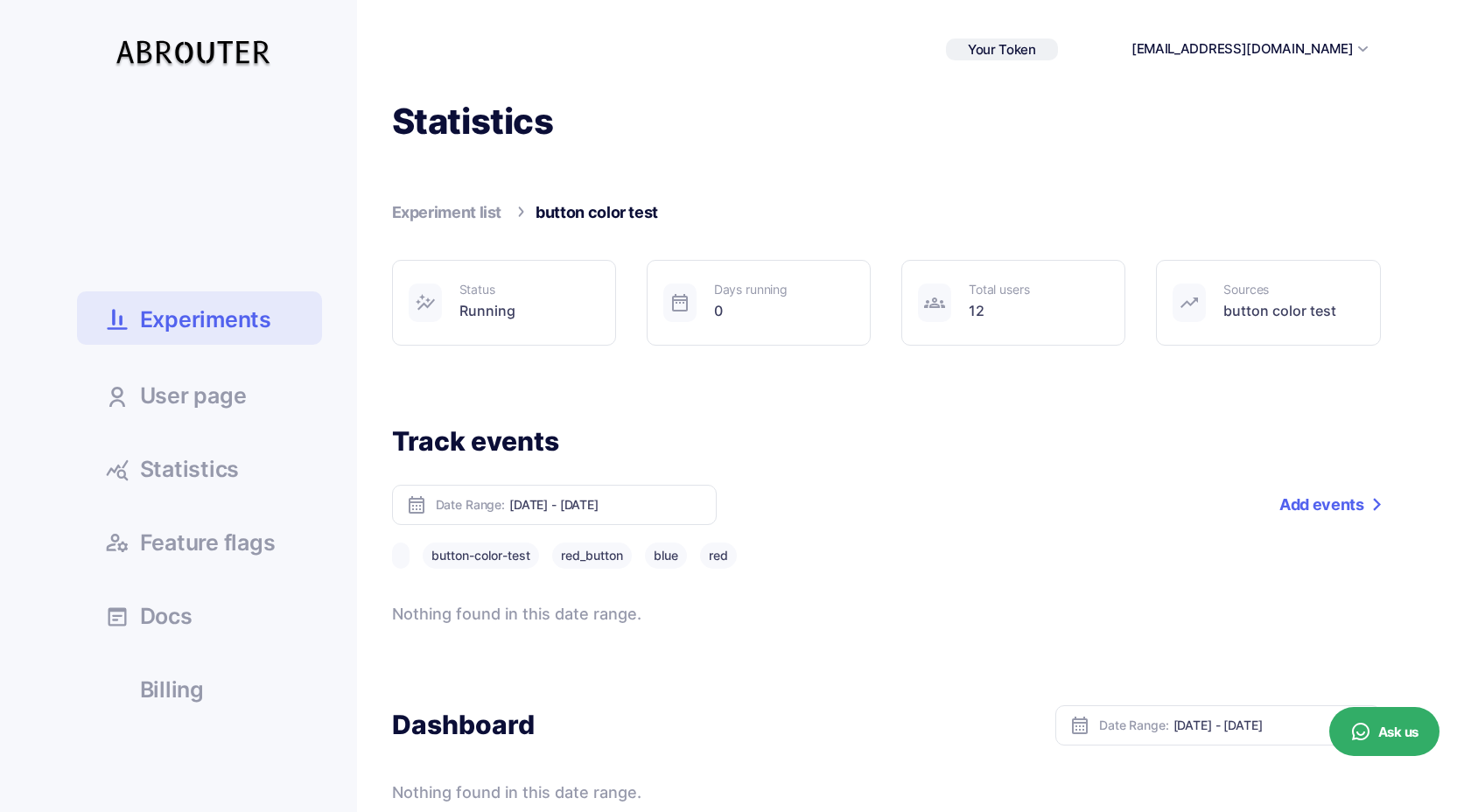
click at [1036, 50] on span "Your Token" at bounding box center [1002, 49] width 68 height 16
click at [1036, 76] on div "185cafac5a9637d..." at bounding box center [988, 78] width 95 height 13
click at [1063, 79] on icon at bounding box center [1055, 77] width 17 height 11
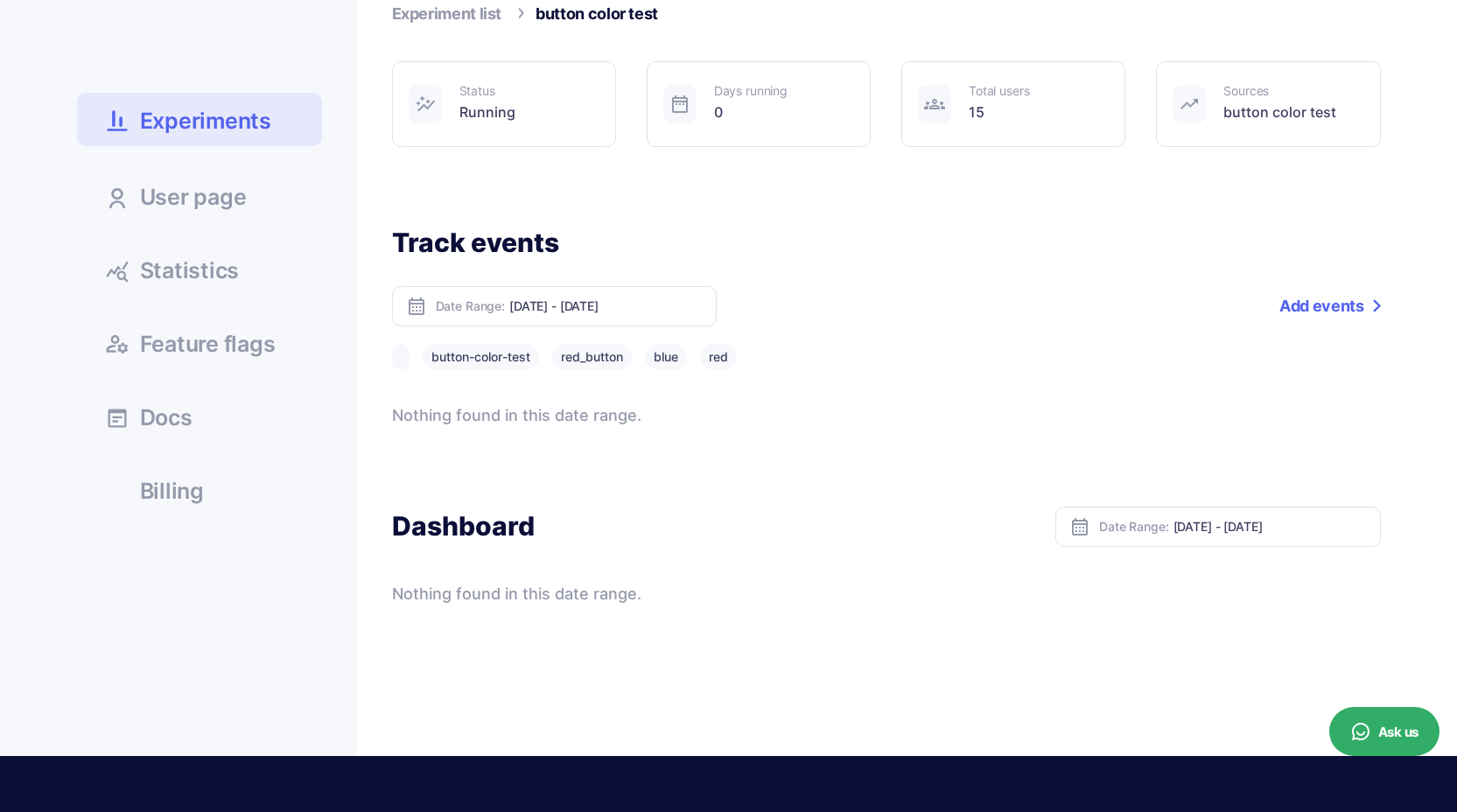
scroll to position [202, 0]
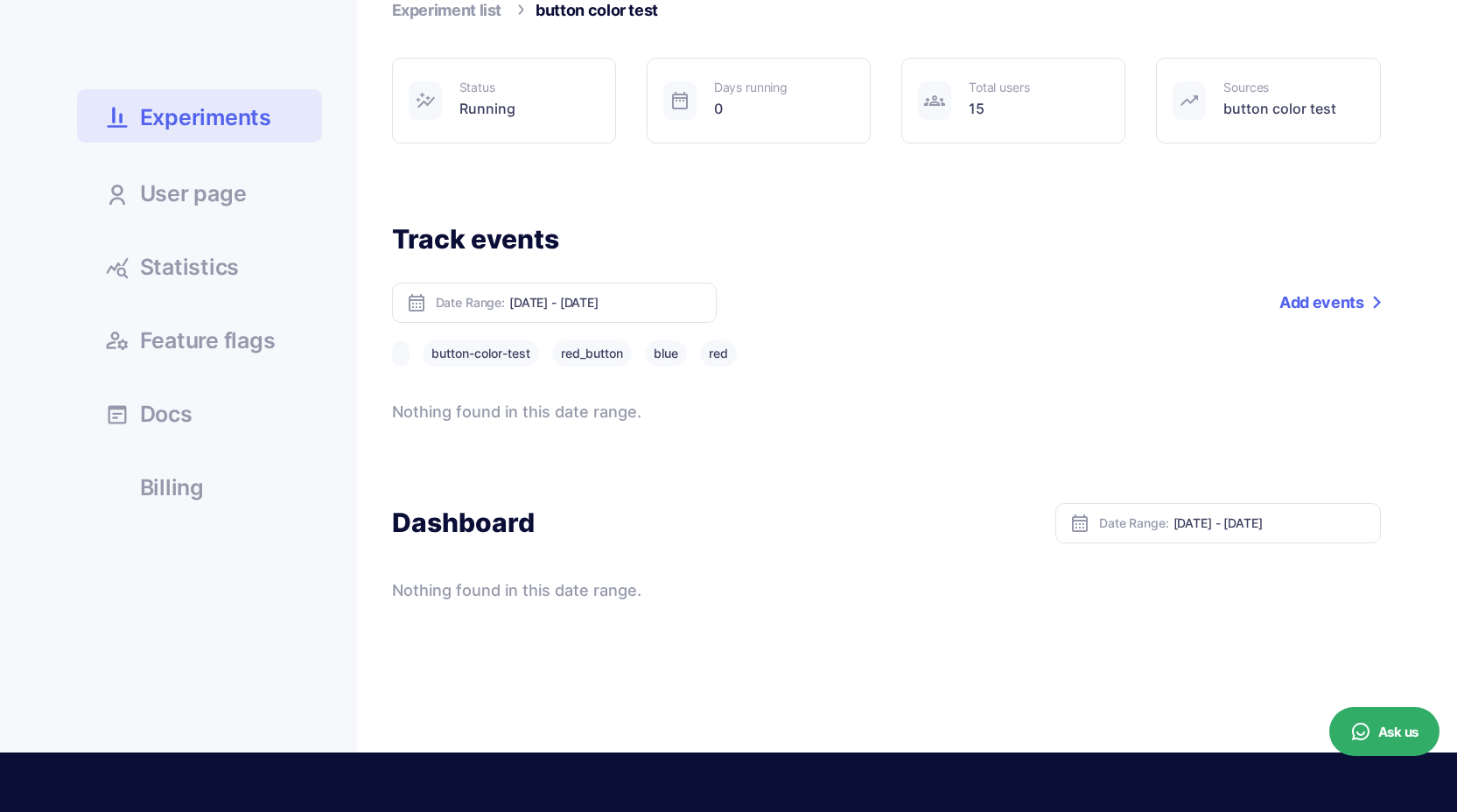
click at [249, 282] on link "Statistics" at bounding box center [199, 265] width 245 height 47
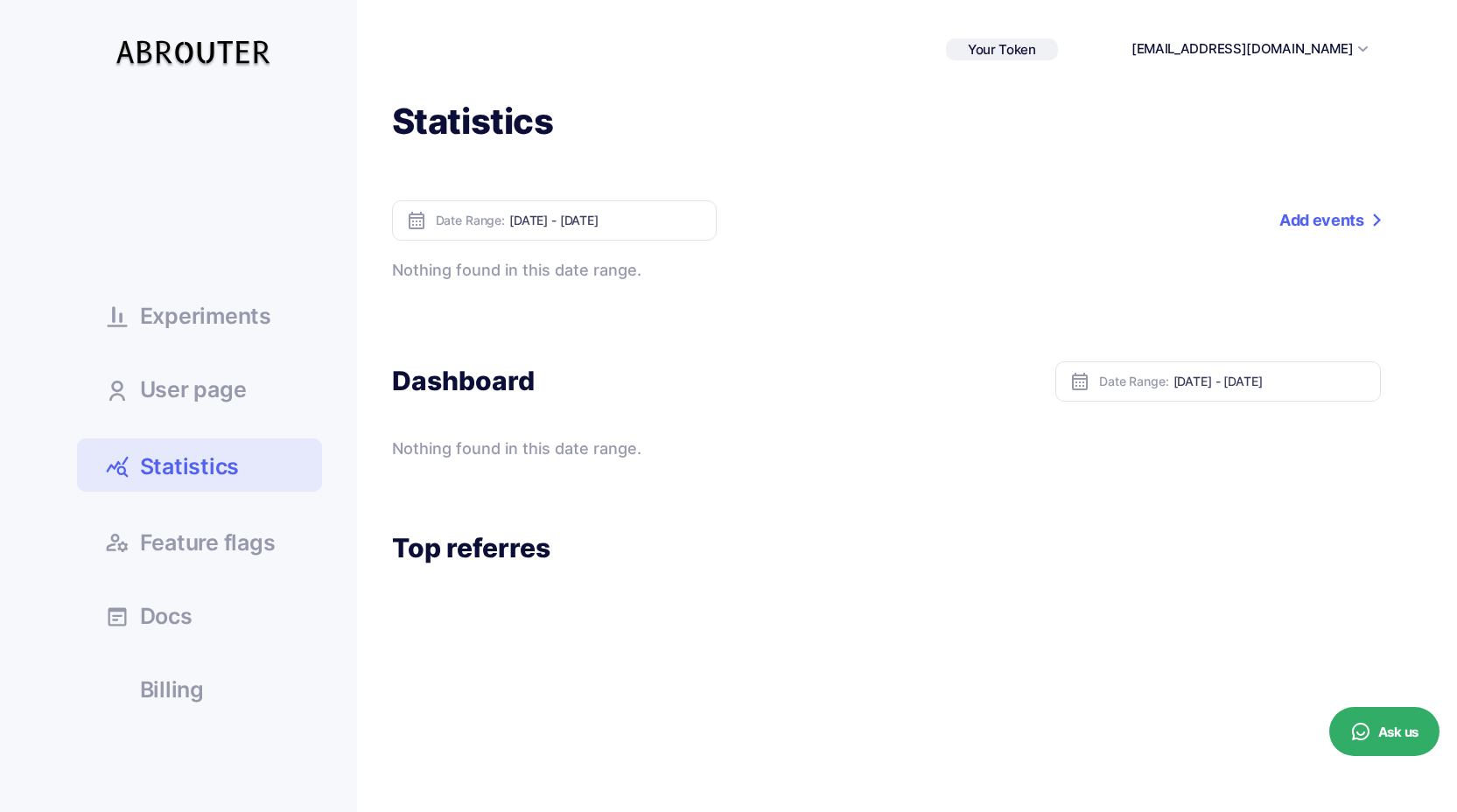
click at [225, 327] on span "Experiments" at bounding box center [205, 316] width 131 height 22
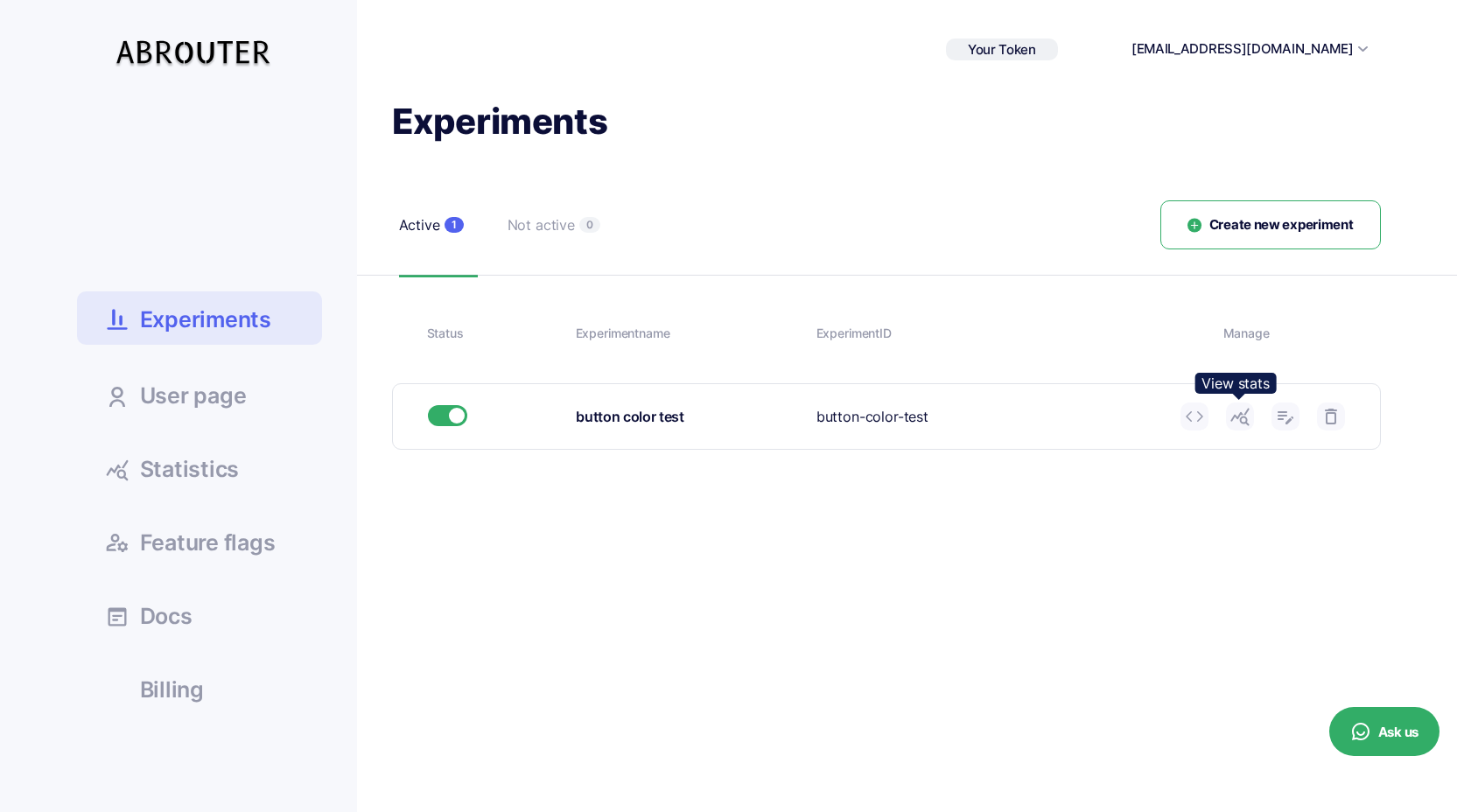
click at [1241, 413] on use at bounding box center [1240, 417] width 18 height 17
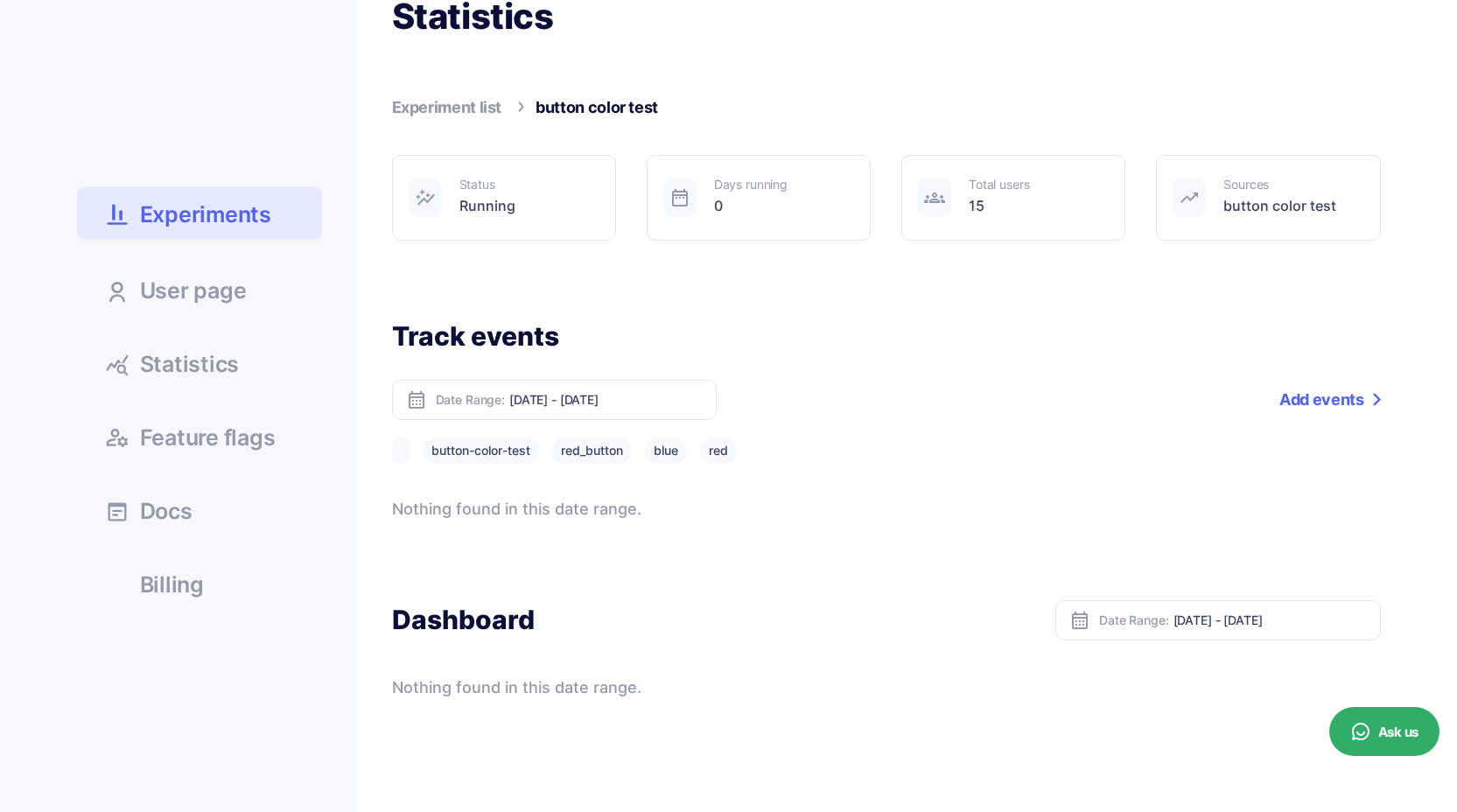
scroll to position [148, 0]
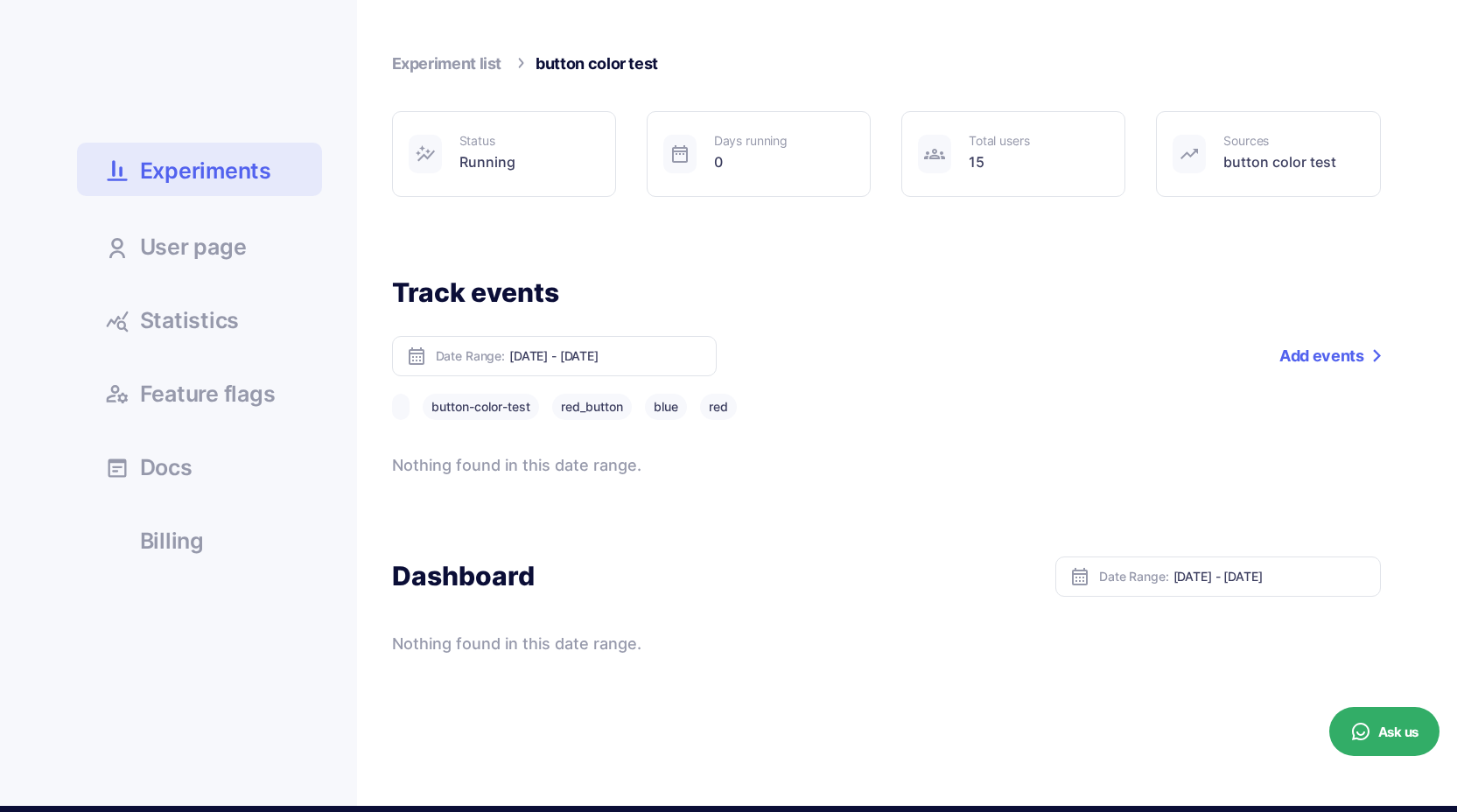
click at [678, 407] on button "blue" at bounding box center [666, 406] width 42 height 26
click at [710, 403] on button "red" at bounding box center [718, 406] width 36 height 26
click at [601, 410] on button "red_button" at bounding box center [592, 406] width 80 height 26
click at [502, 412] on button "button-color-test" at bounding box center [481, 406] width 117 height 26
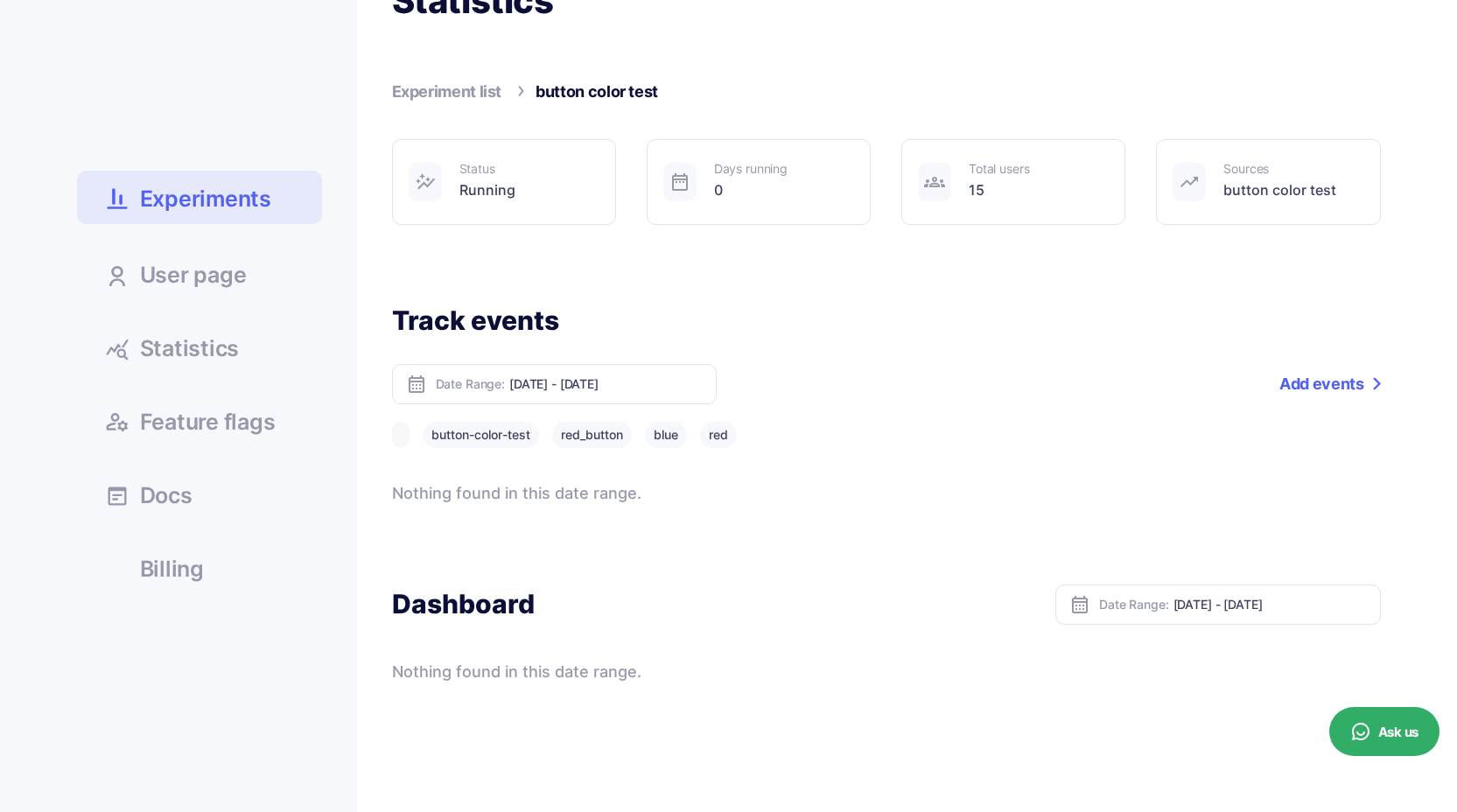
scroll to position [120, 0]
click at [216, 360] on span "Statistics" at bounding box center [190, 350] width 100 height 22
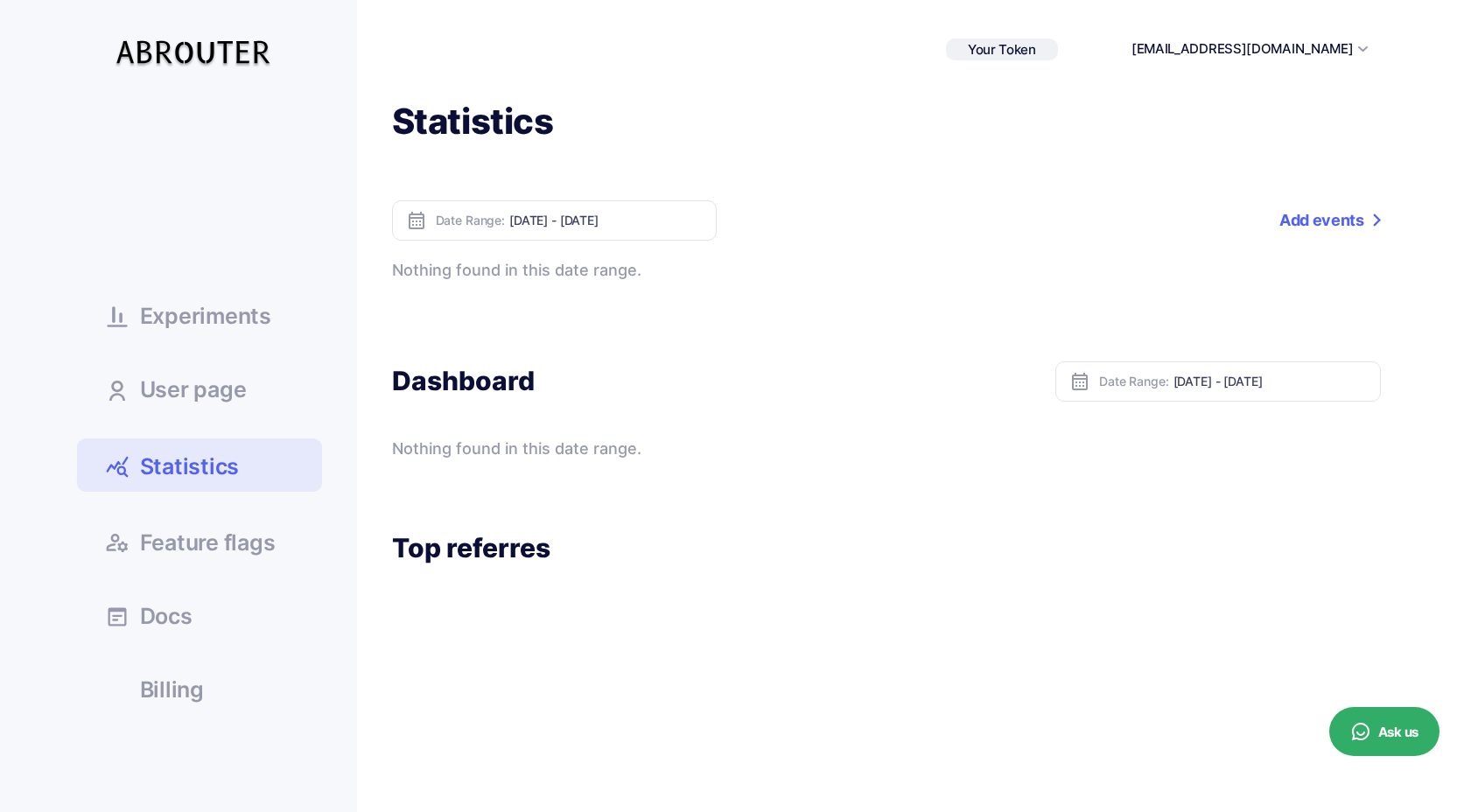
click at [583, 221] on input "[DATE] - [DATE]" at bounding box center [606, 220] width 194 height 15
click at [573, 248] on li "Today" at bounding box center [572, 248] width 123 height 27
type input "Oct 14, 2025 - Oct 14, 2025"
click at [207, 289] on ul "Experiments User page Statistics Docs" at bounding box center [199, 405] width 245 height 613
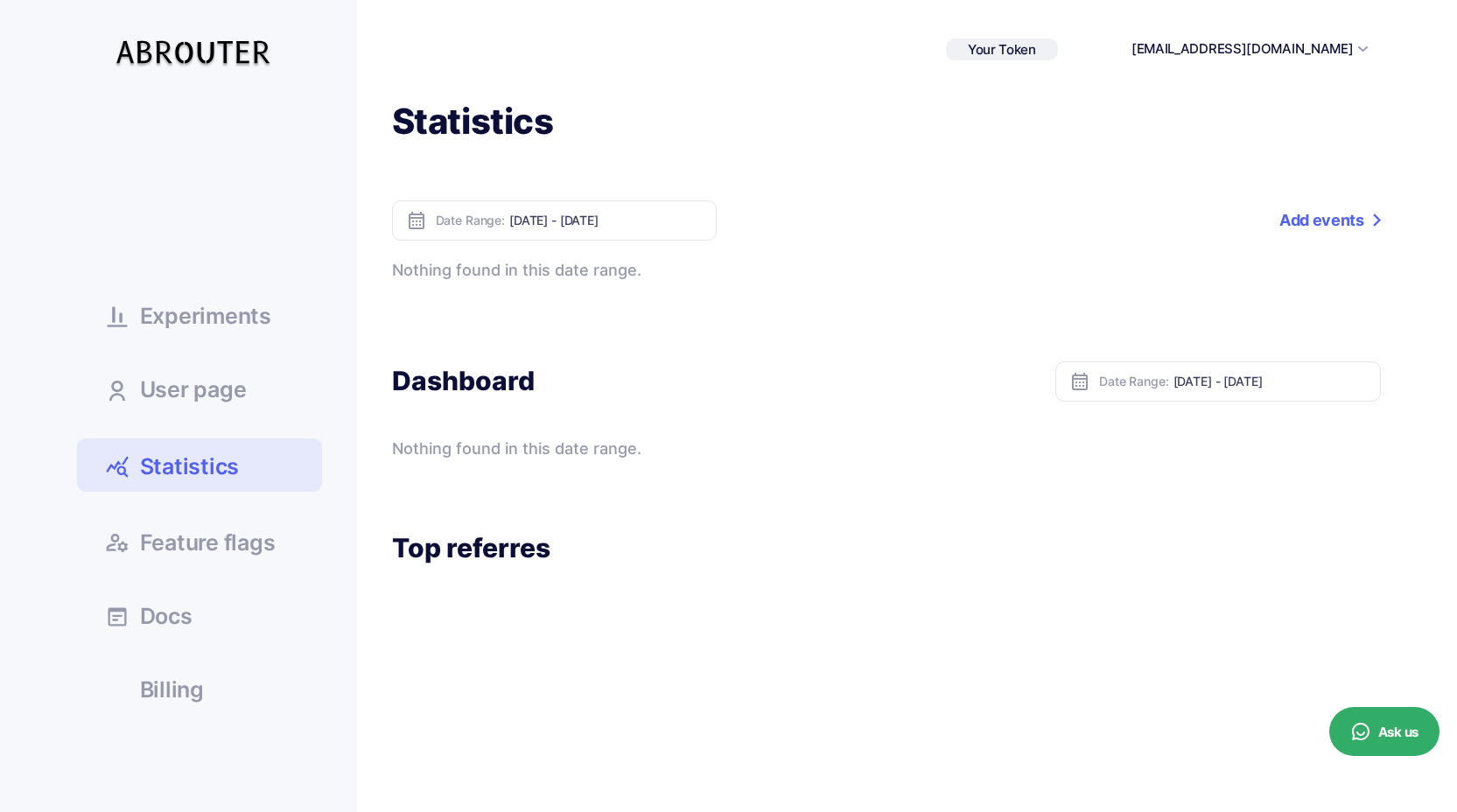
click at [207, 305] on span "Experiments" at bounding box center [205, 316] width 131 height 22
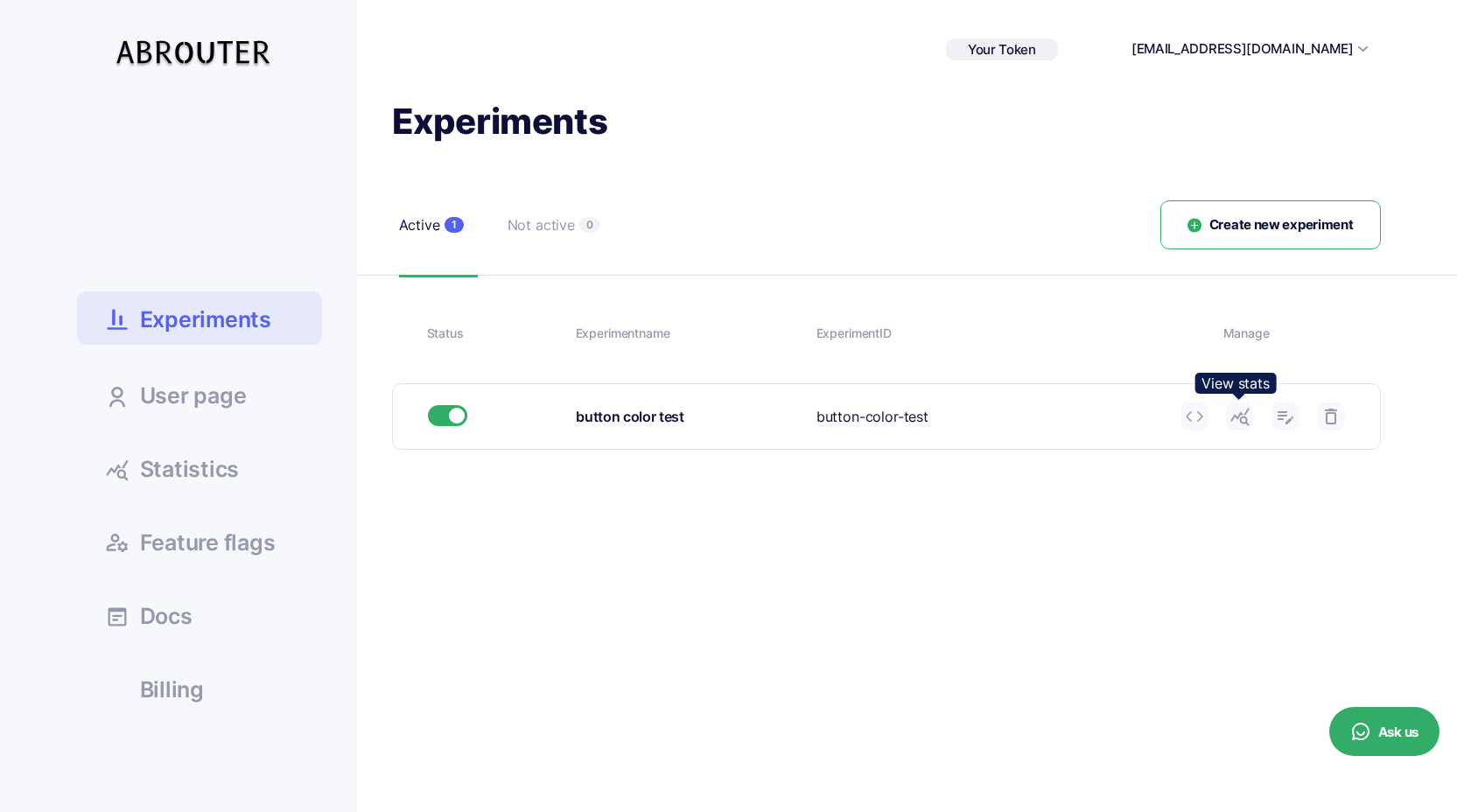
click at [1252, 417] on link at bounding box center [1240, 416] width 28 height 28
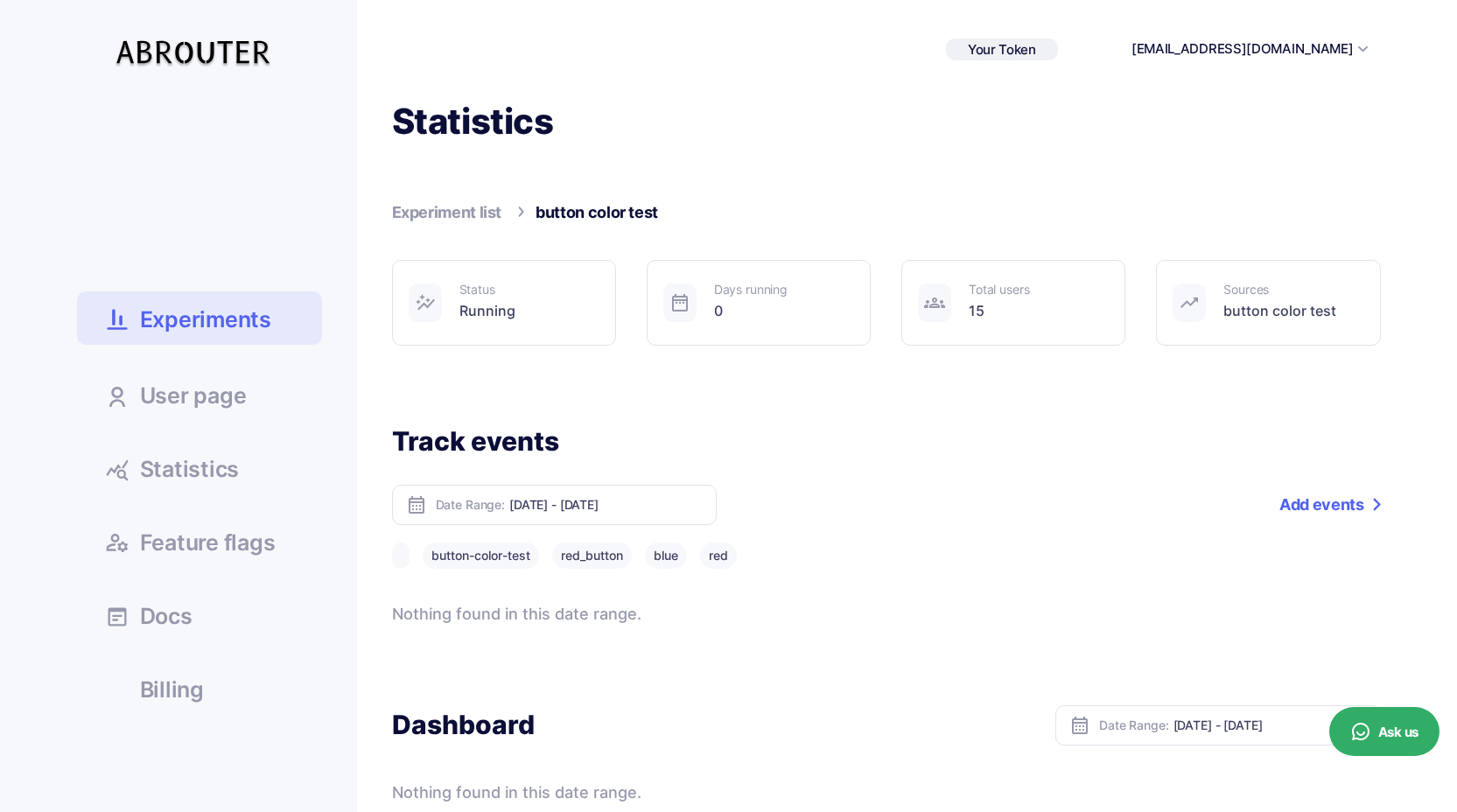
click at [511, 561] on button "button-color-test" at bounding box center [481, 554] width 117 height 26
click at [583, 550] on button "red_button" at bounding box center [592, 554] width 80 height 26
click at [667, 553] on button "blue" at bounding box center [666, 554] width 42 height 26
click button "red"
click input "[DATE] - [DATE]"
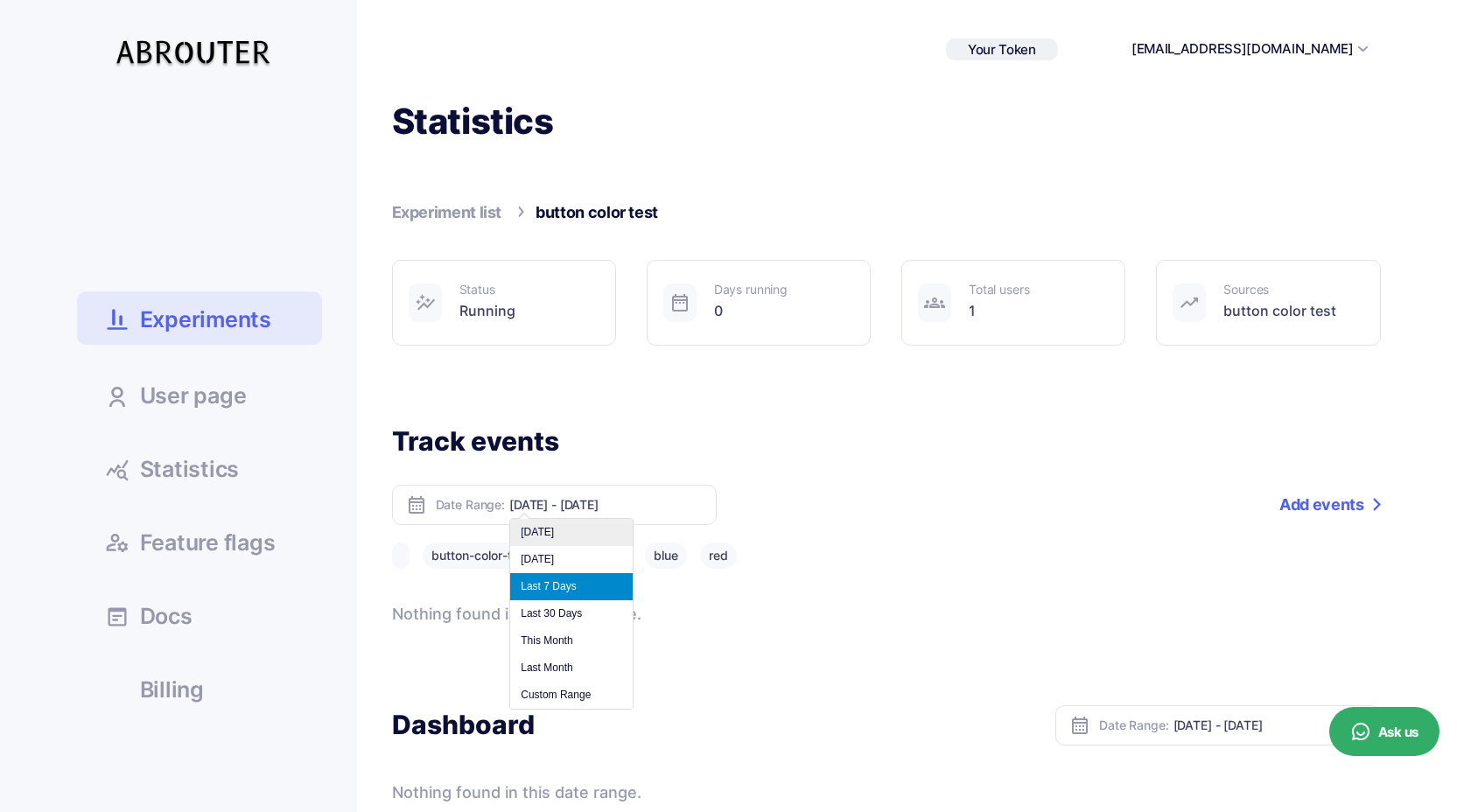
click li "[DATE]"
type input "Oct 14, 2025 - Oct 14, 2025"
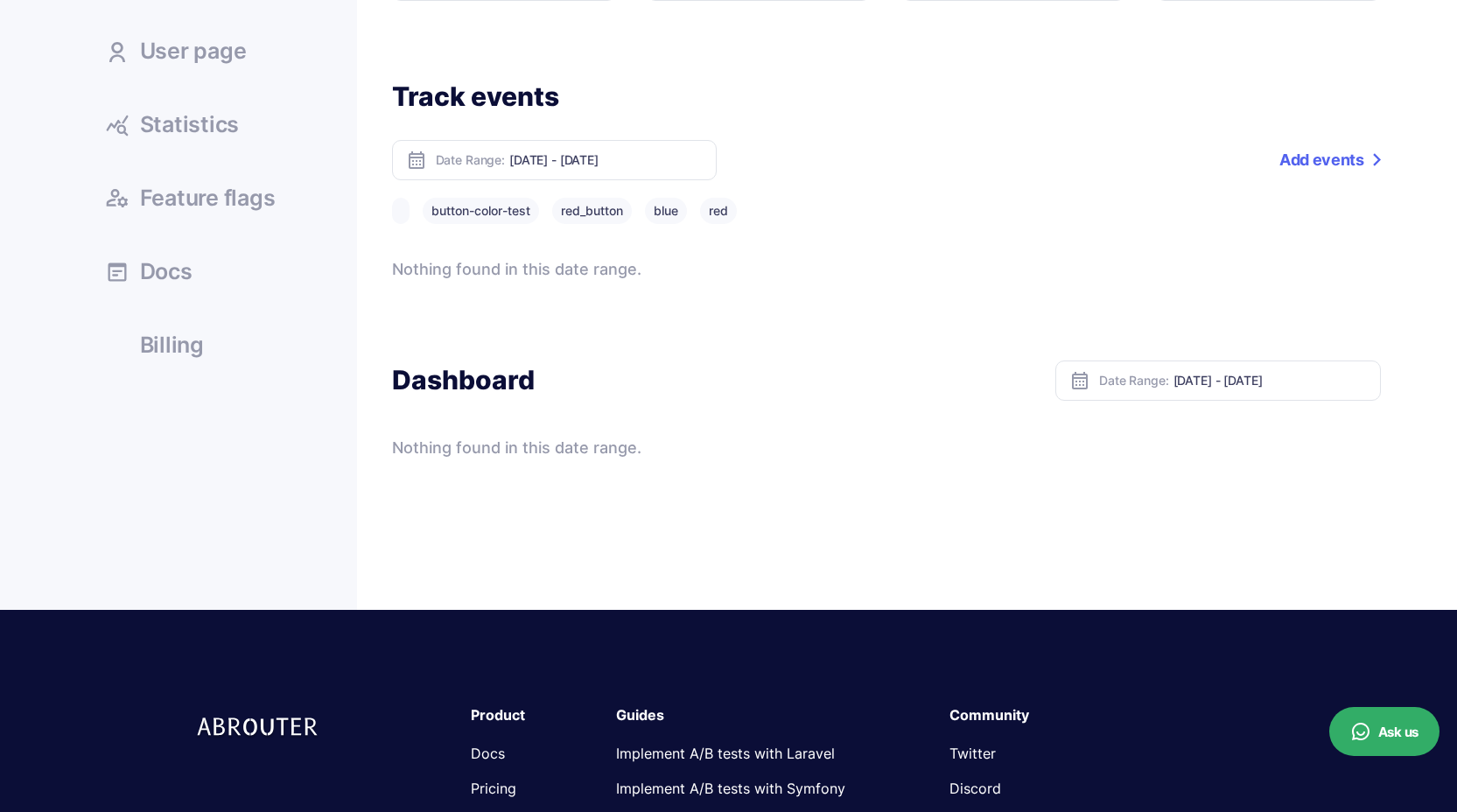
scroll to position [138, 0]
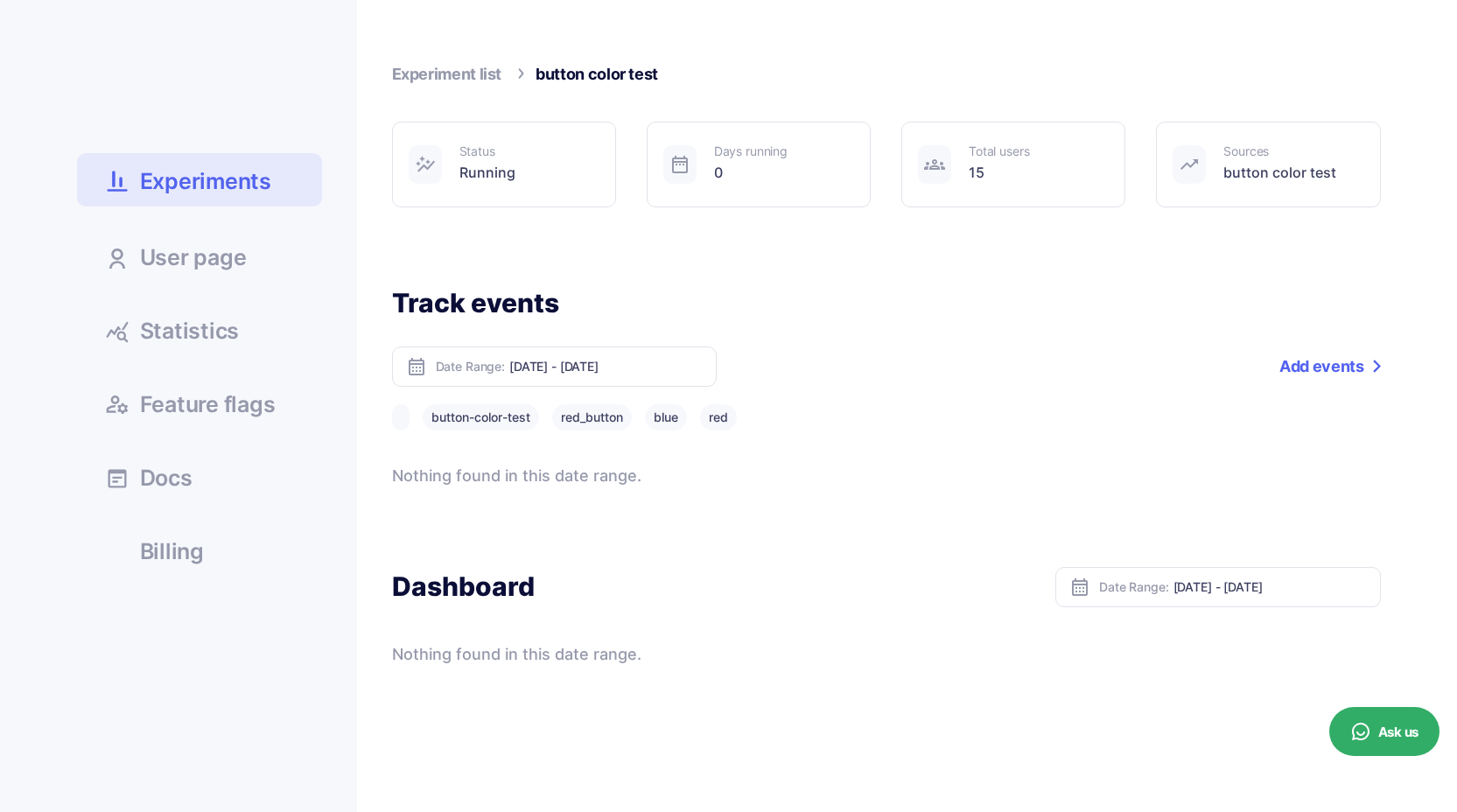
click link "Statistics"
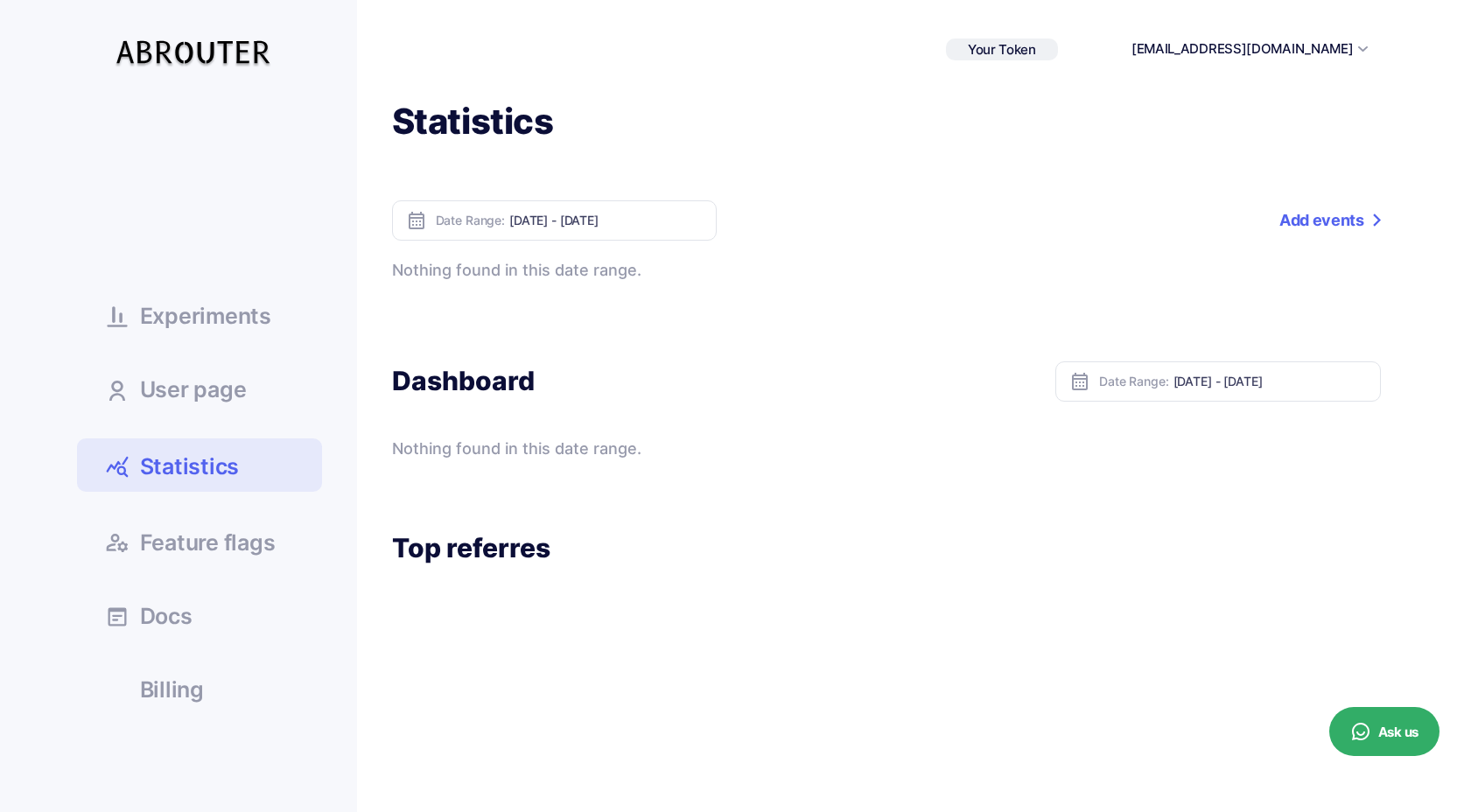
click at [241, 330] on link "Experiments" at bounding box center [199, 314] width 245 height 47
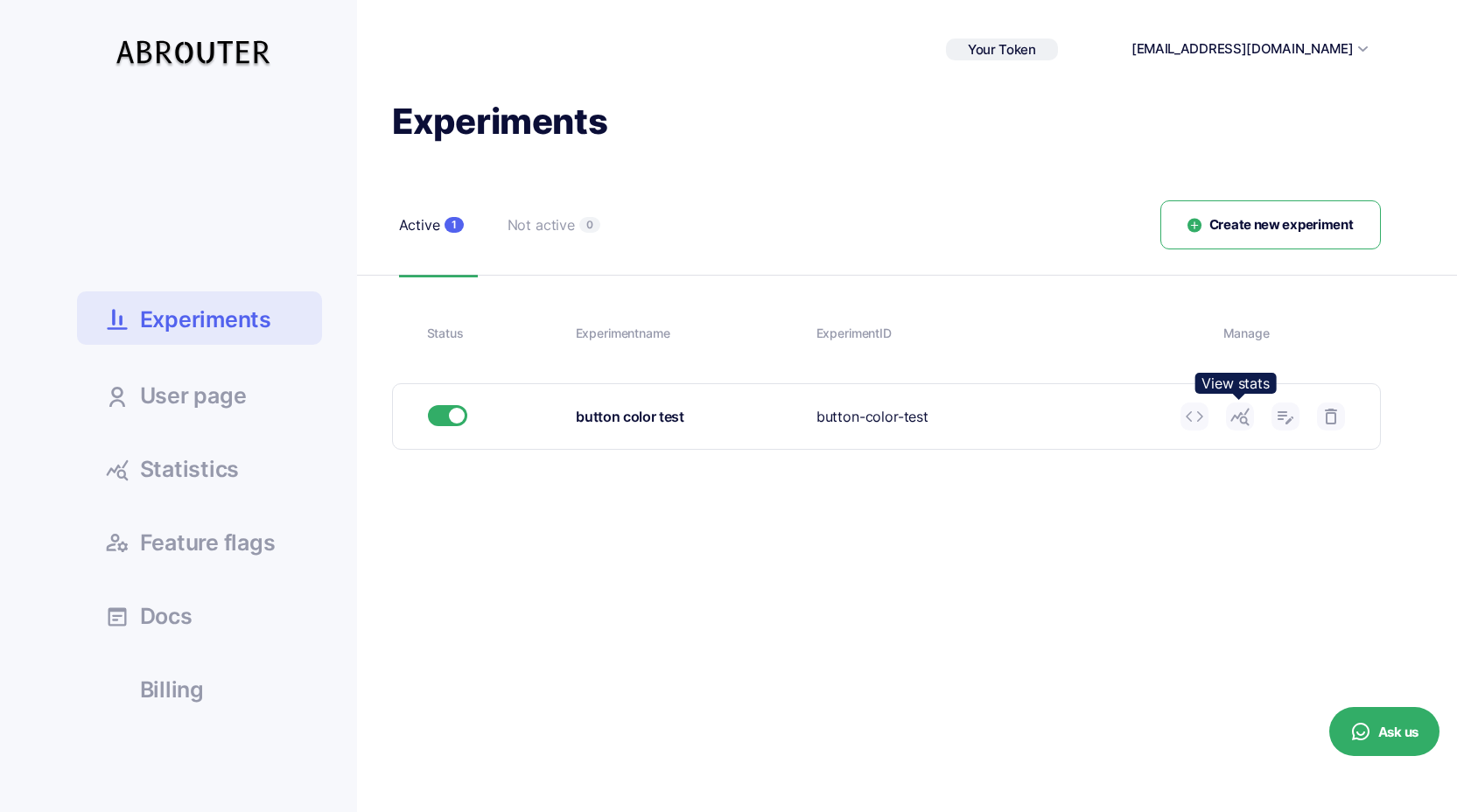
click at [1241, 417] on icon at bounding box center [1241, 417] width 21 height 21
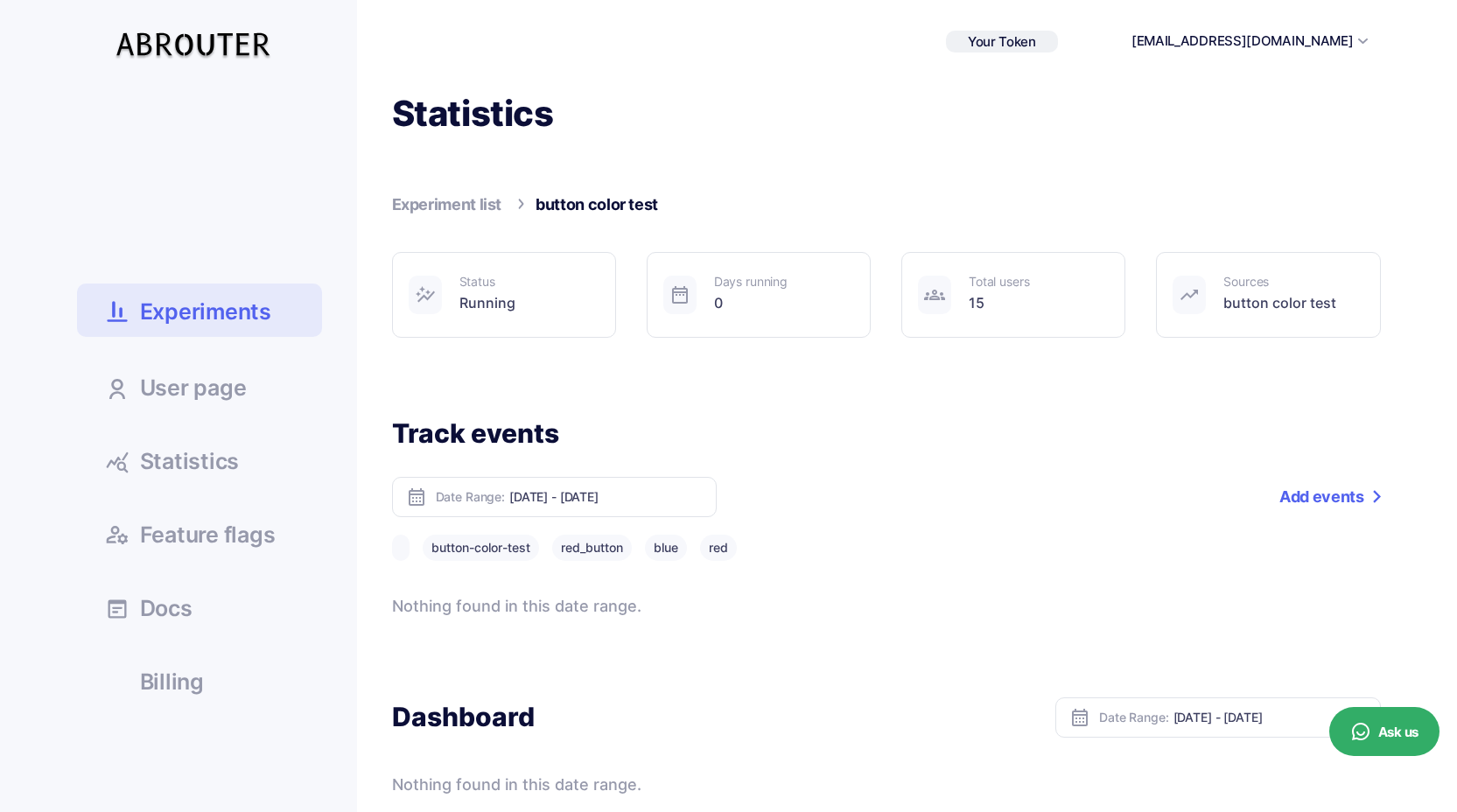
scroll to position [26, 0]
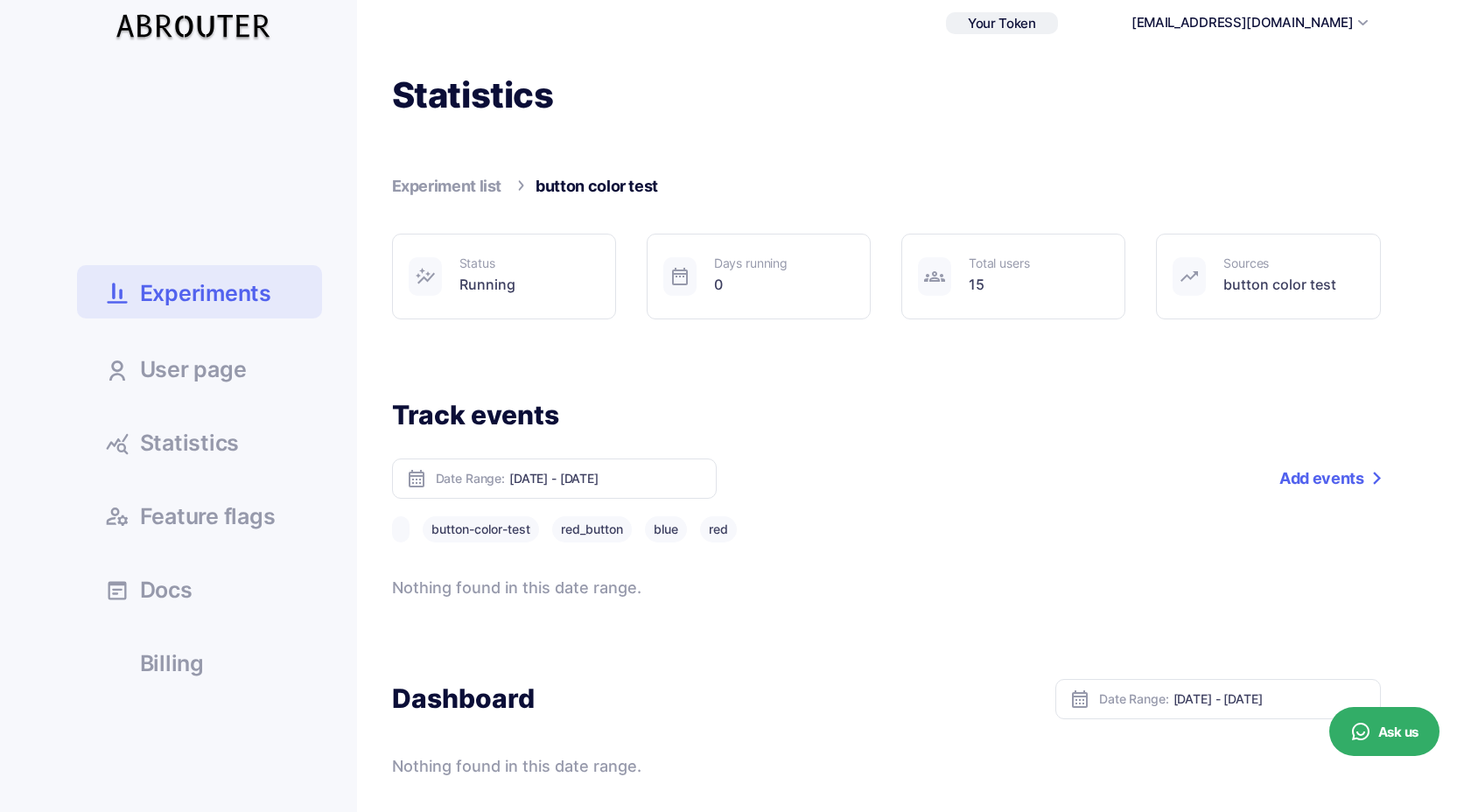
click at [611, 530] on button "red_button" at bounding box center [592, 529] width 80 height 26
click at [672, 529] on button "blue" at bounding box center [666, 529] width 42 height 26
click at [724, 532] on button "red" at bounding box center [718, 529] width 36 height 26
click at [482, 537] on button "button-color-test" at bounding box center [481, 529] width 117 height 26
click at [524, 357] on div "Statistics Experiment list button color test Status Running Days running 0 3 bu…" at bounding box center [869, 425] width 1024 height 706
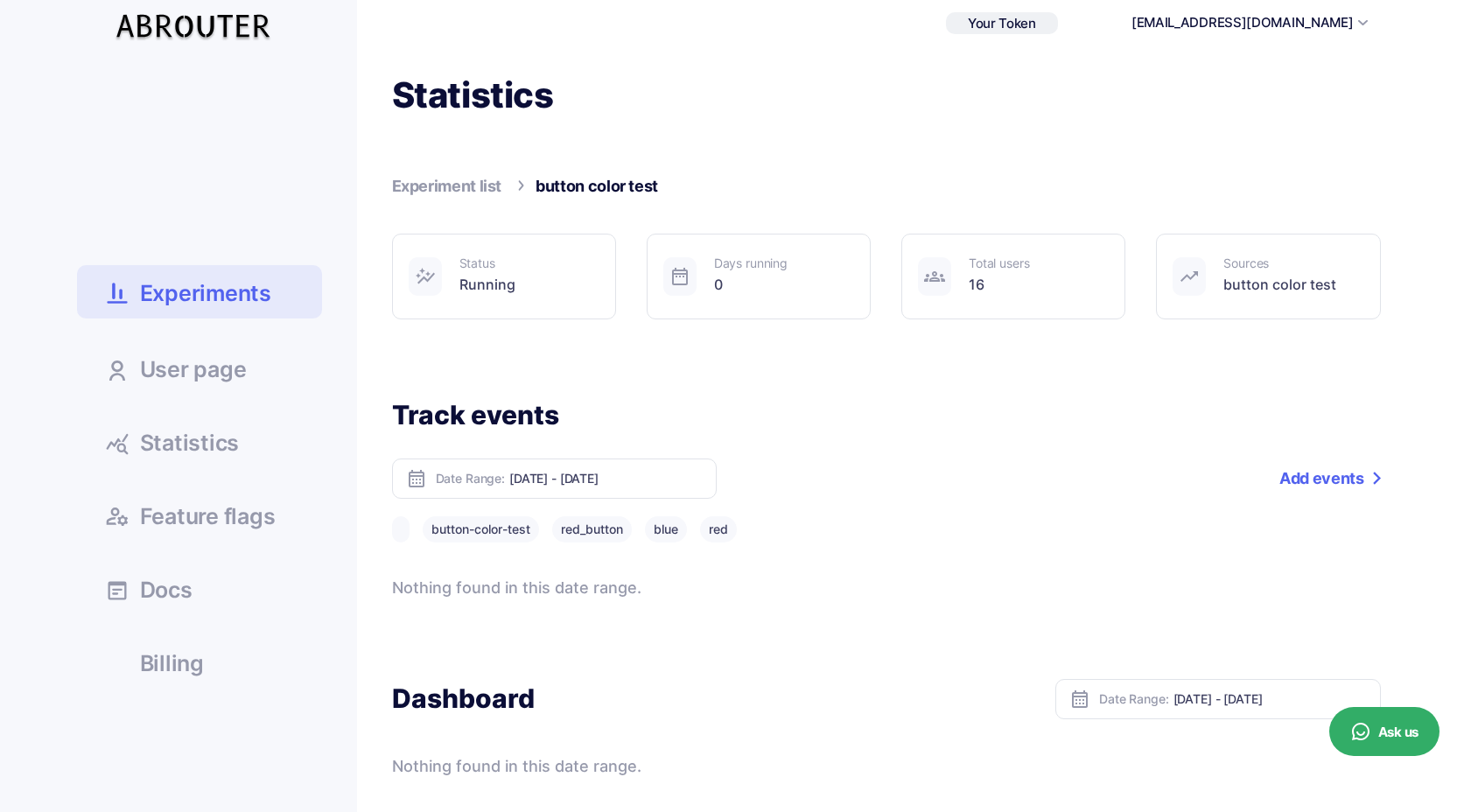
click at [228, 439] on span "Statistics" at bounding box center [190, 442] width 100 height 22
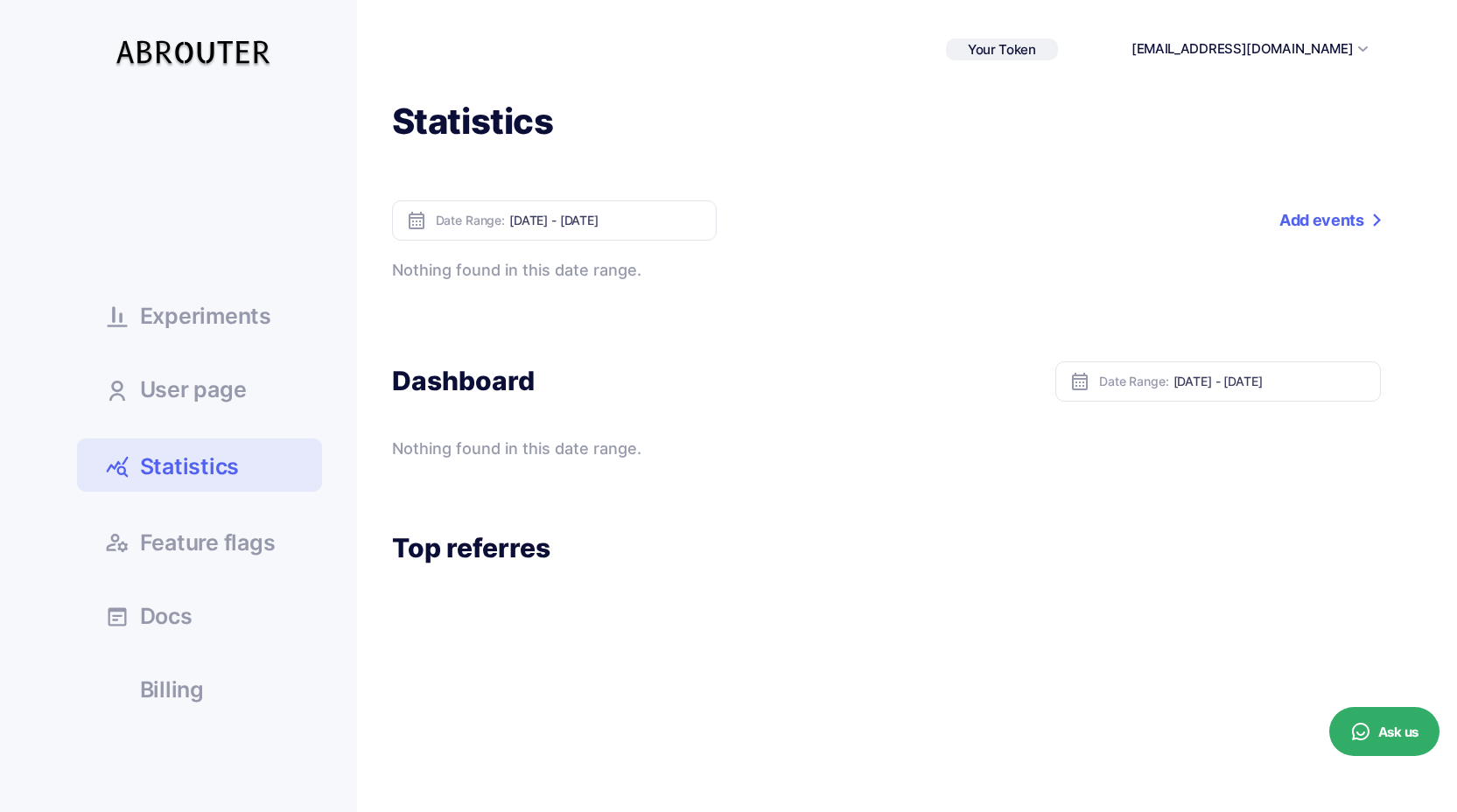
click at [592, 201] on div "Date Range: Oct 08, 2025 - Oct 14, 2025" at bounding box center [554, 220] width 325 height 40
click at [592, 220] on input "Oct 08, 2025 - Oct 14, 2025" at bounding box center [606, 220] width 194 height 15
click at [580, 258] on li "Today" at bounding box center [572, 248] width 123 height 27
type input "Oct 14, 2025 - Oct 14, 2025"
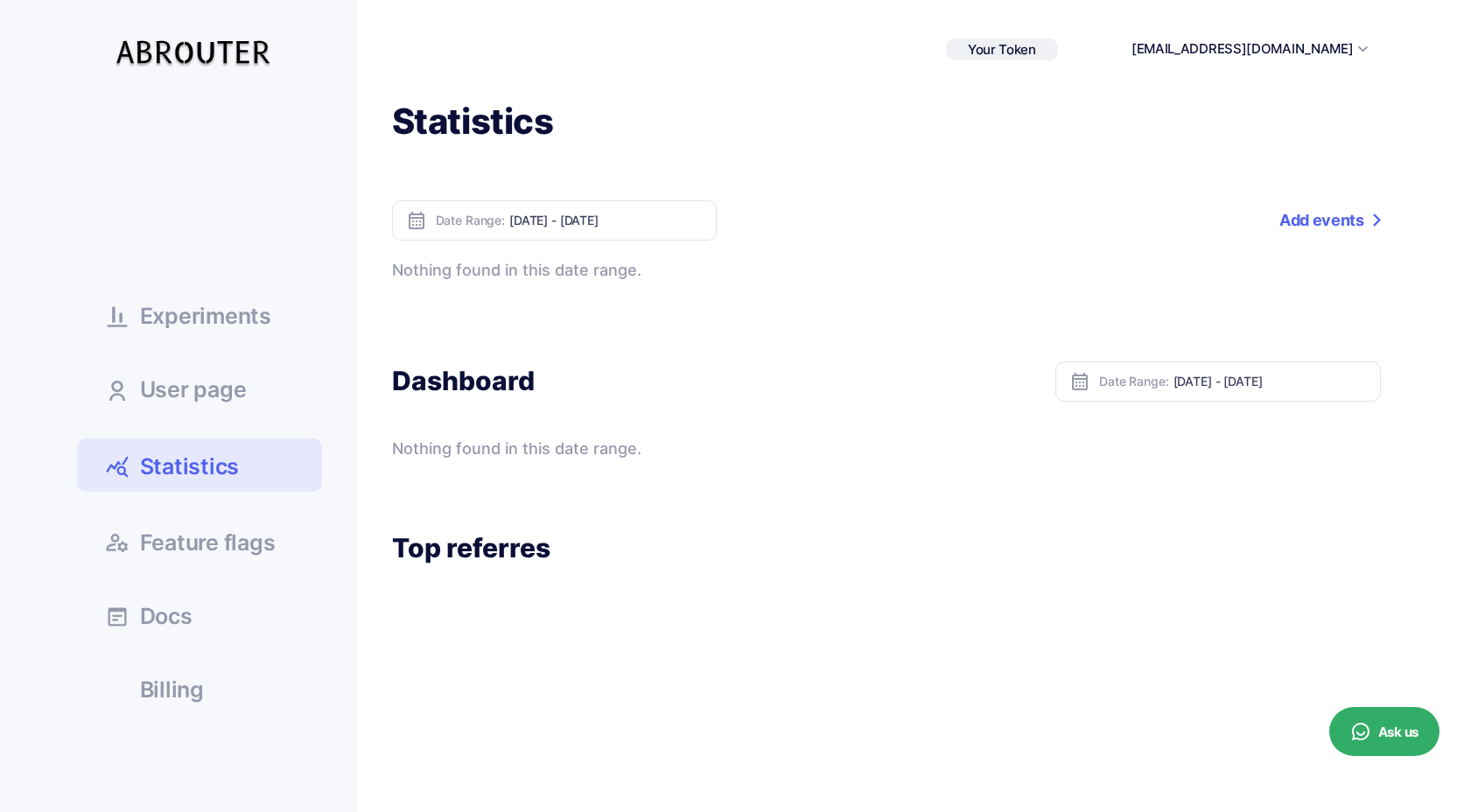
click at [210, 345] on ul "Experiments User page Statistics Docs" at bounding box center [199, 405] width 245 height 613
click at [202, 327] on span "Experiments" at bounding box center [205, 316] width 131 height 22
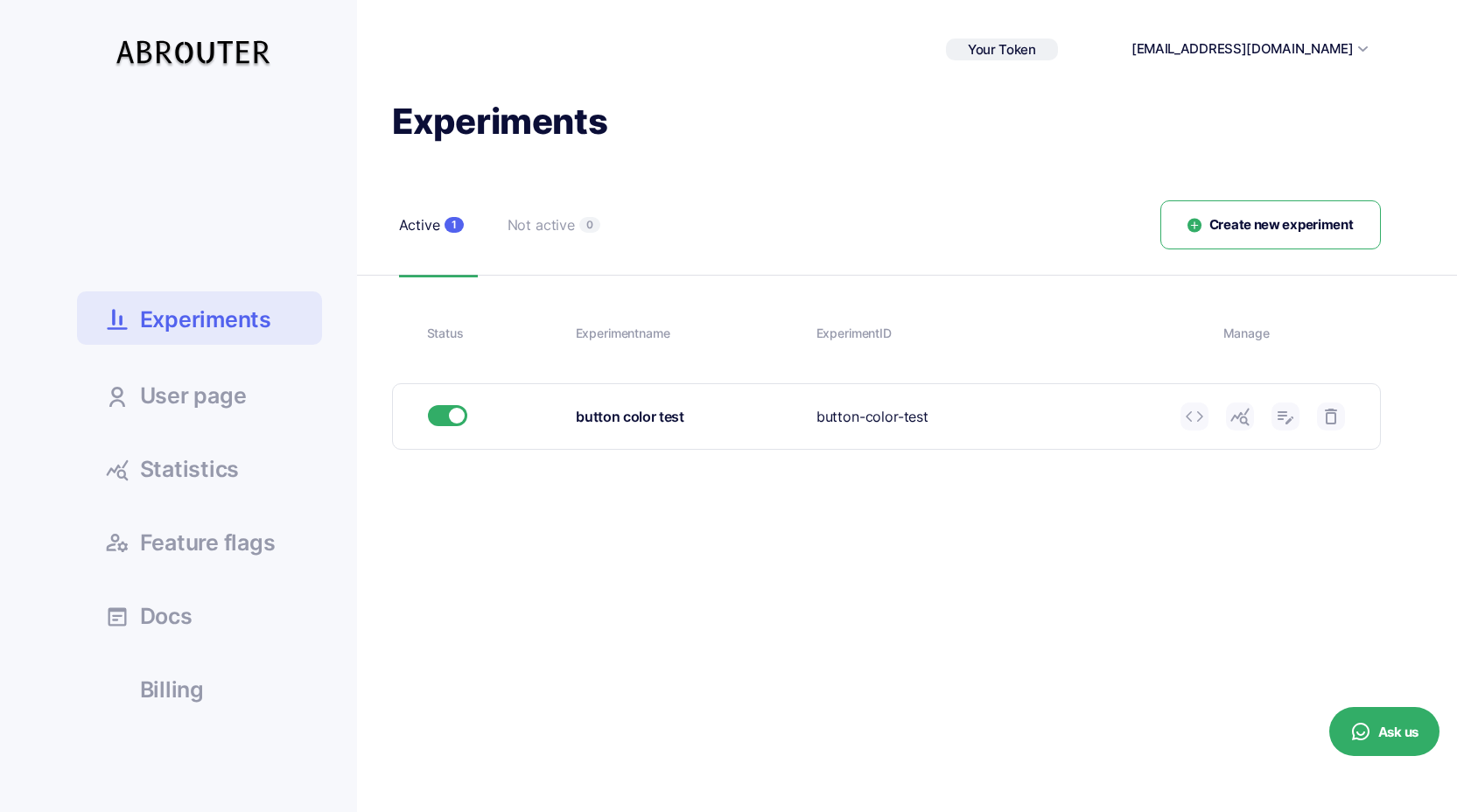
click at [1262, 420] on div at bounding box center [1263, 416] width 165 height 28
click at [1243, 420] on icon at bounding box center [1241, 417] width 21 height 21
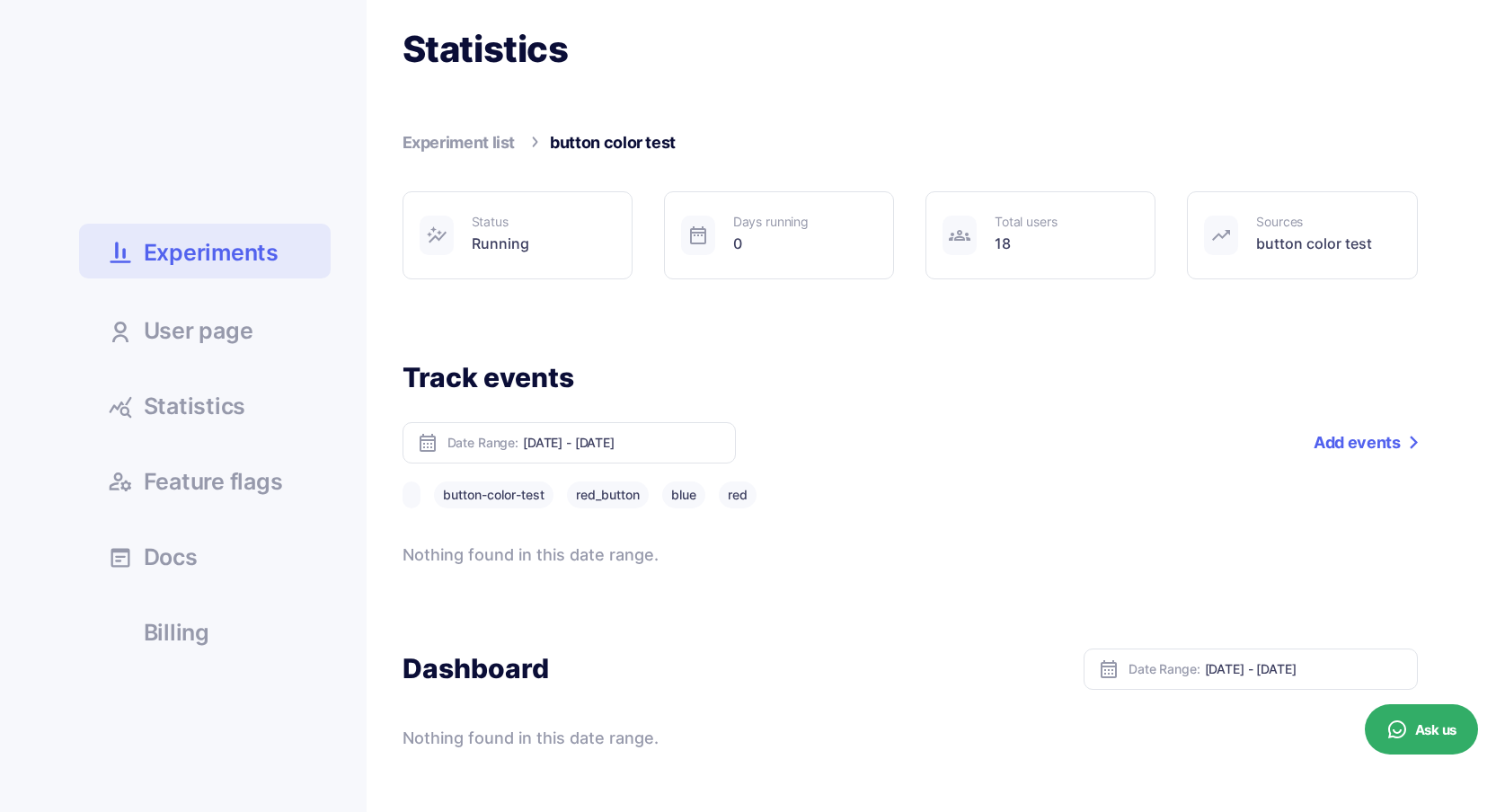
scroll to position [25, 0]
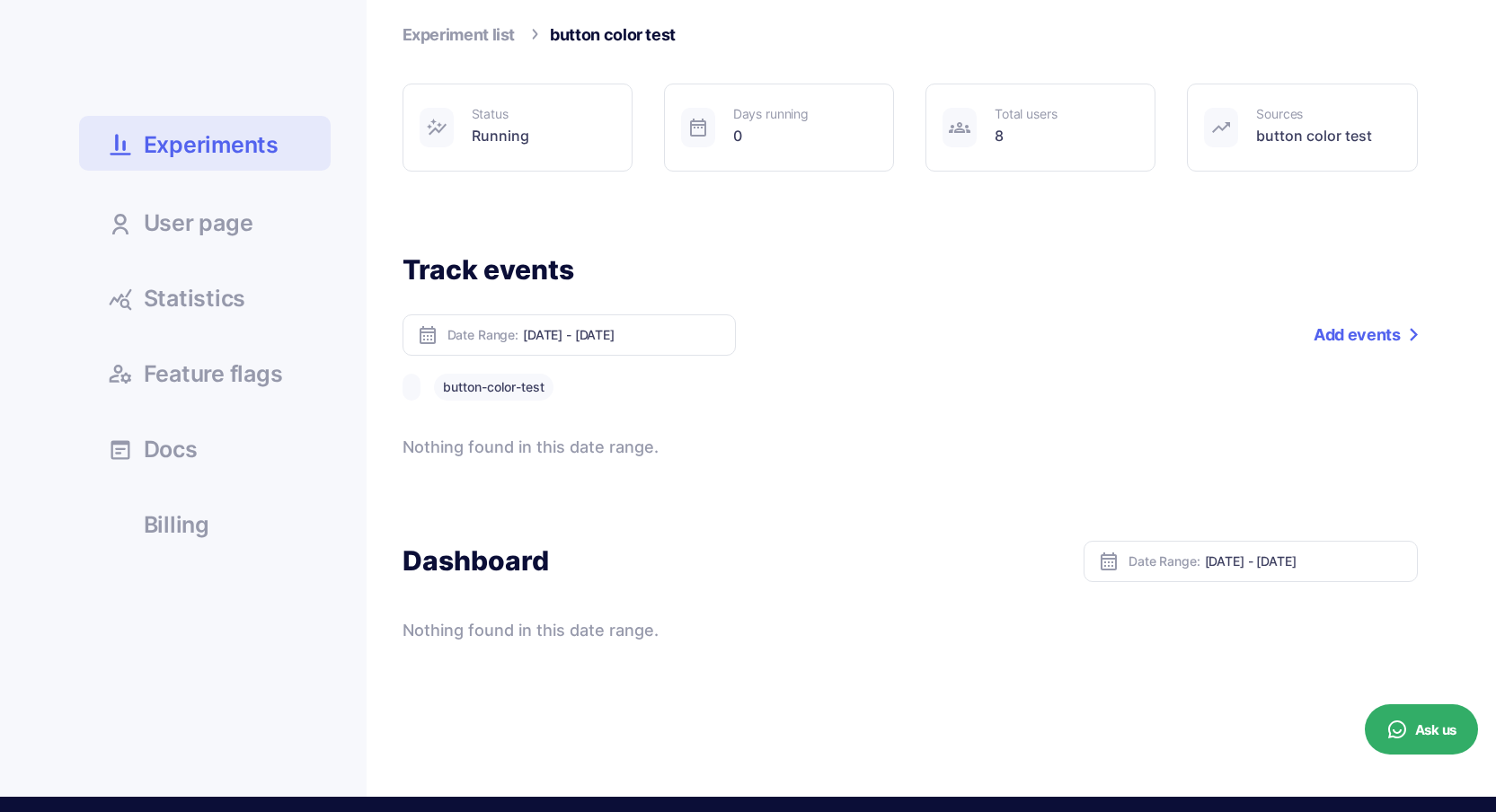
click at [247, 142] on span "Experiments" at bounding box center [210, 145] width 135 height 31
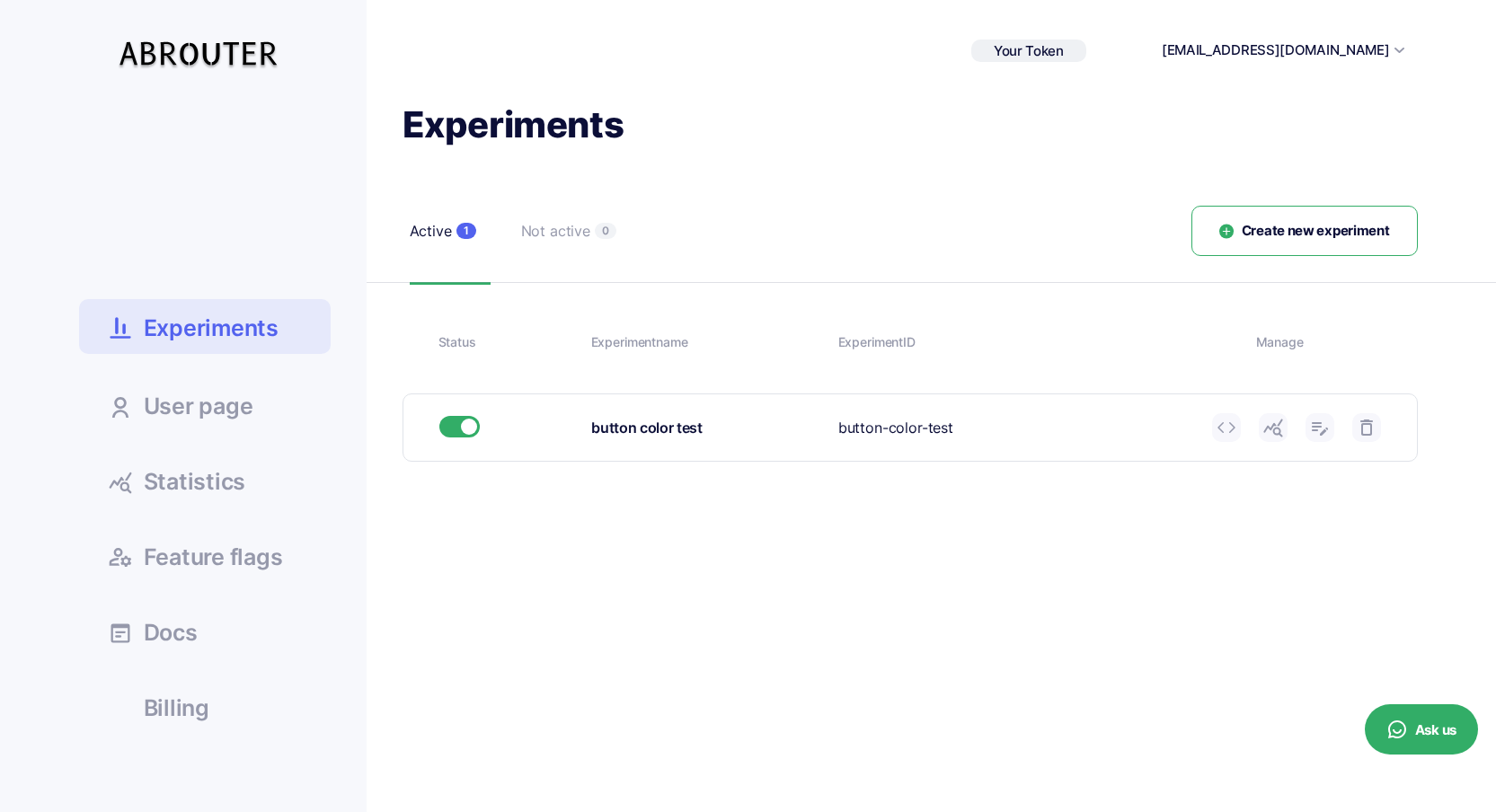
click at [1267, 432] on icon at bounding box center [1274, 428] width 22 height 22
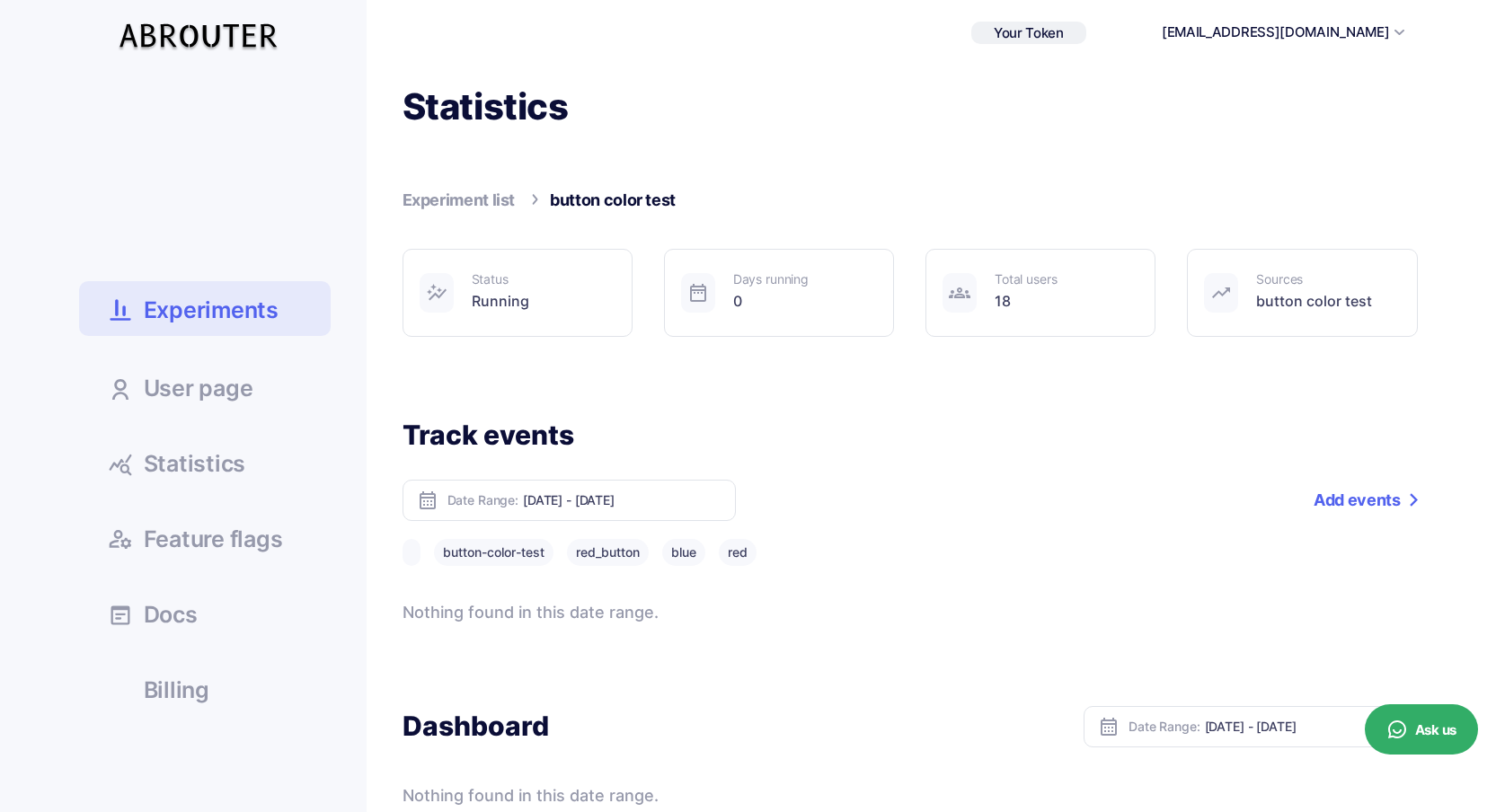
scroll to position [27, 0]
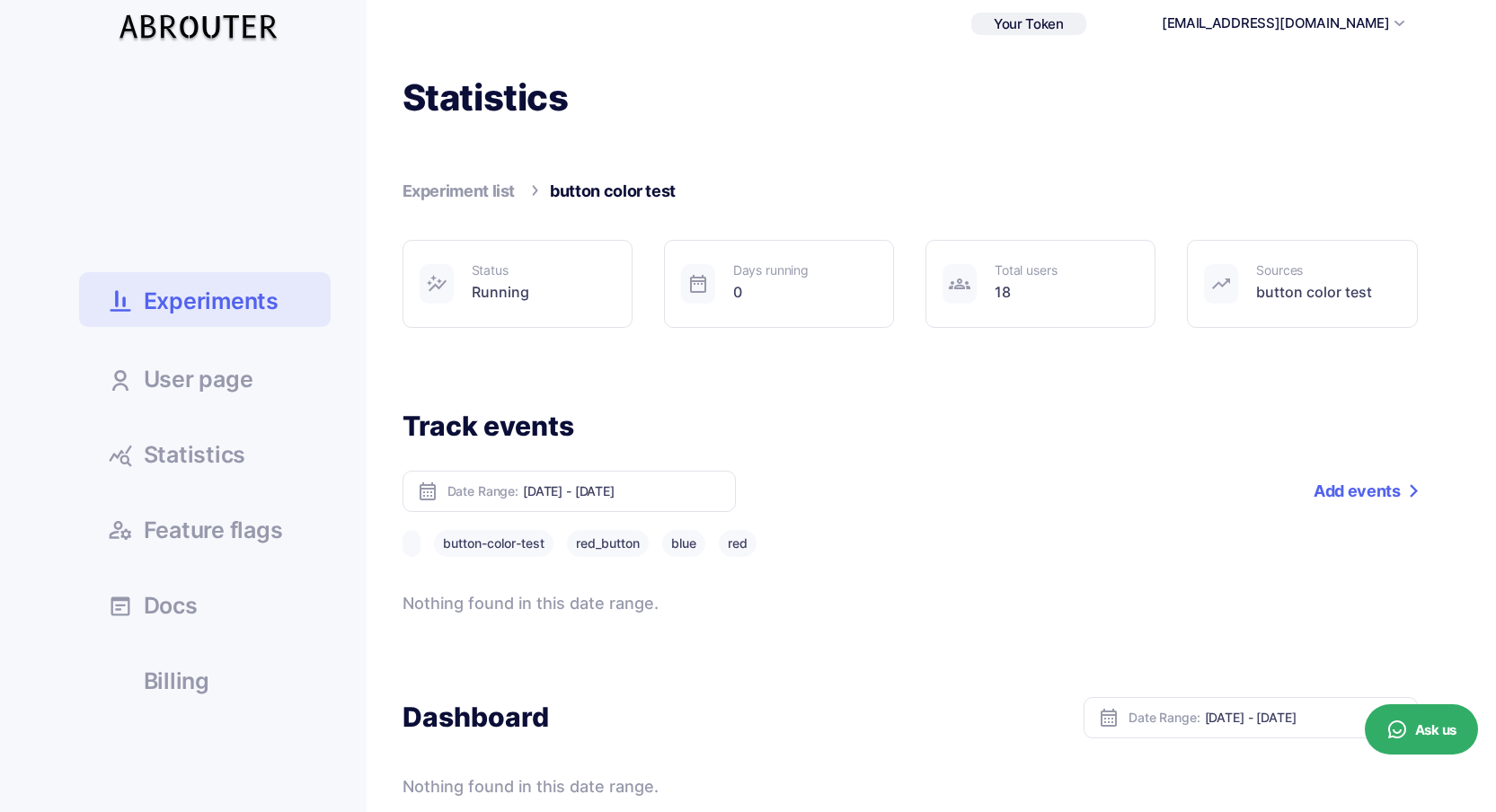
click at [226, 463] on span "Statistics" at bounding box center [195, 454] width 102 height 23
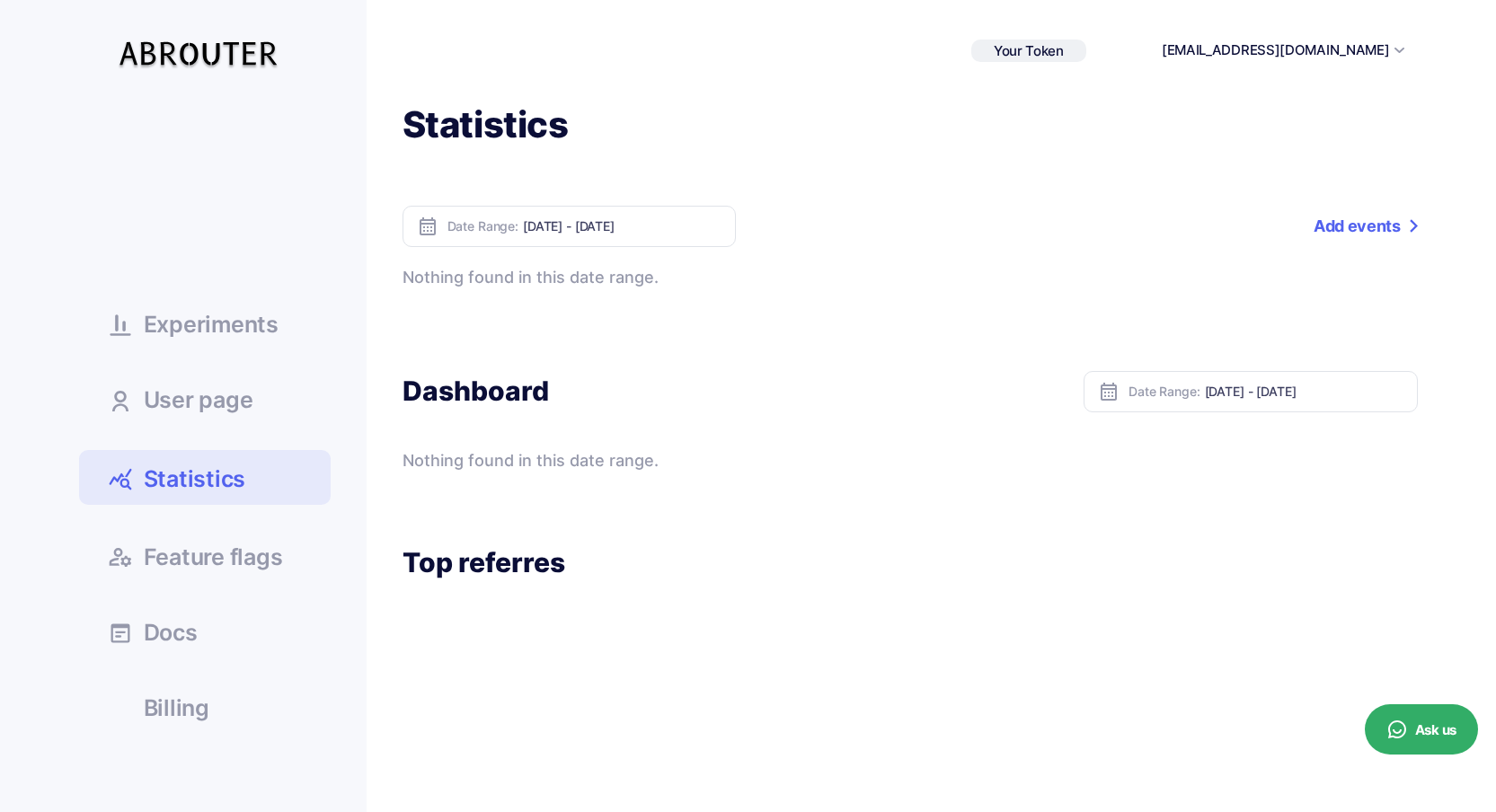
click at [247, 330] on span "Experiments" at bounding box center [210, 324] width 135 height 23
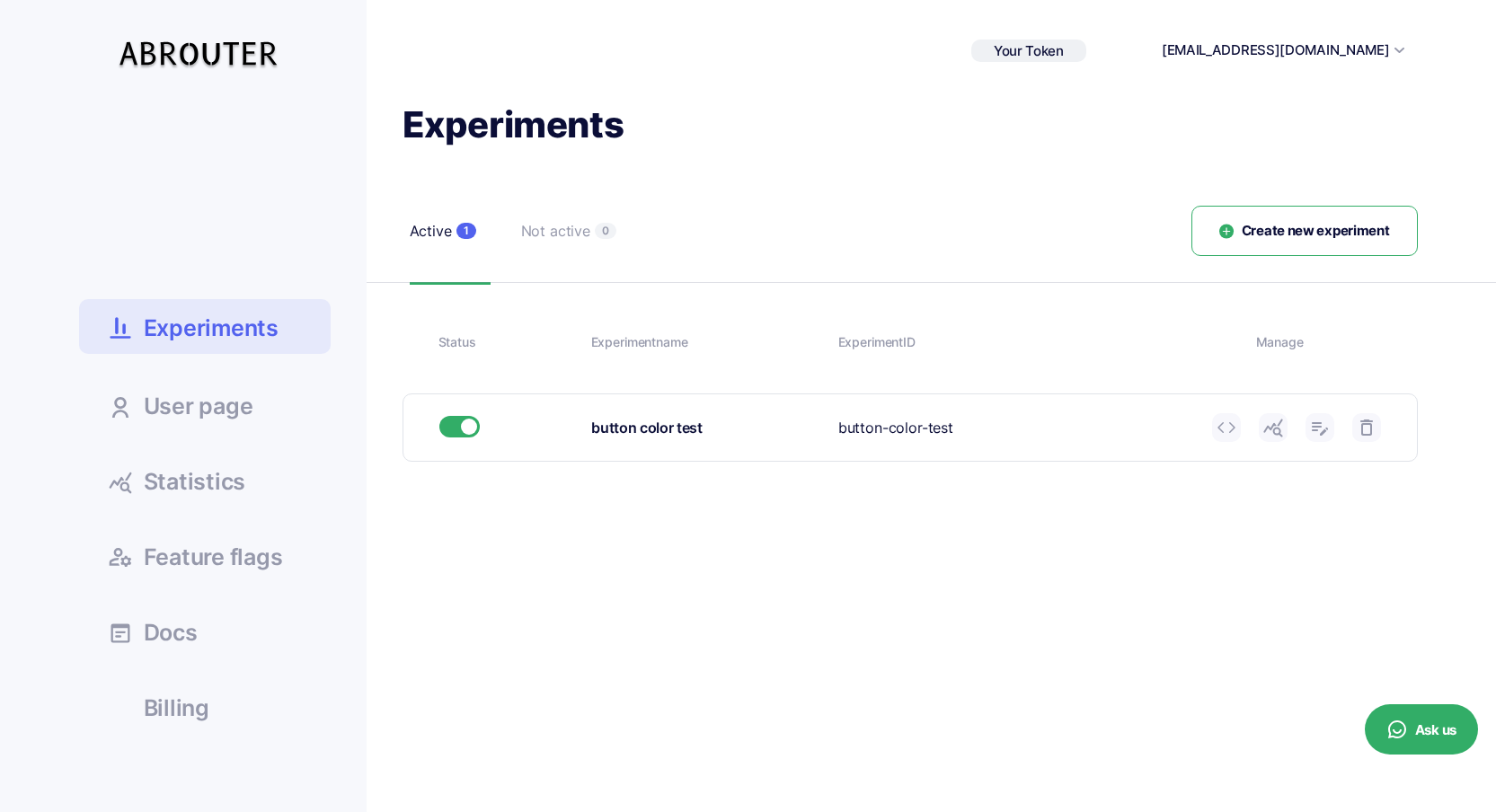
click at [1268, 434] on icon at bounding box center [1274, 428] width 22 height 22
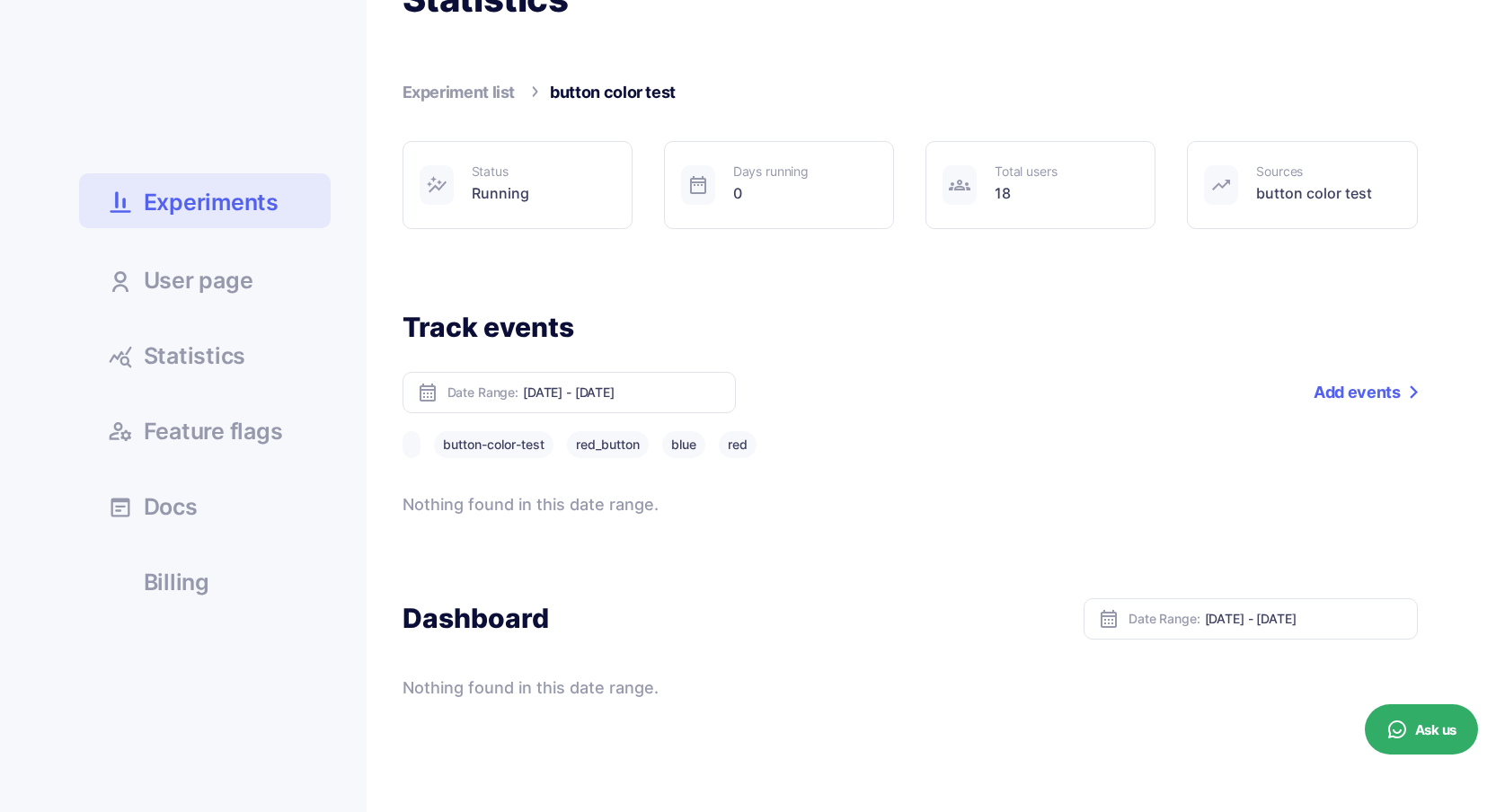
scroll to position [218, 0]
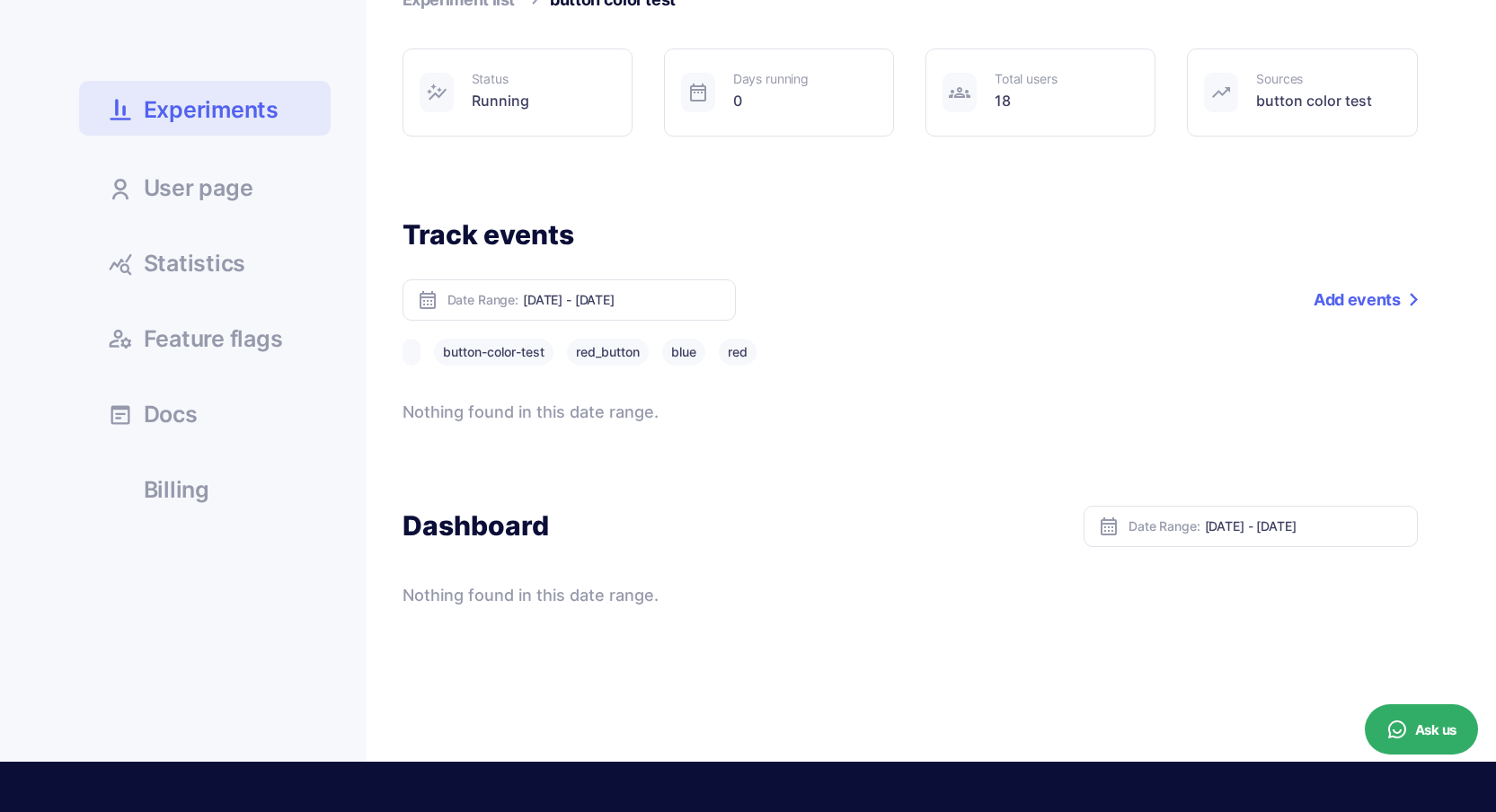
click at [697, 353] on button "blue" at bounding box center [684, 351] width 43 height 27
click at [730, 355] on button "red" at bounding box center [738, 351] width 37 height 27
click at [588, 347] on button "red_button" at bounding box center [608, 351] width 82 height 27
click at [526, 358] on button "button-color-test" at bounding box center [494, 351] width 120 height 27
click at [1030, 297] on div "Date Range: Oct 08, 2025 - Oct 14, 2025 Add a tag Add events" at bounding box center [910, 300] width 1015 height 41
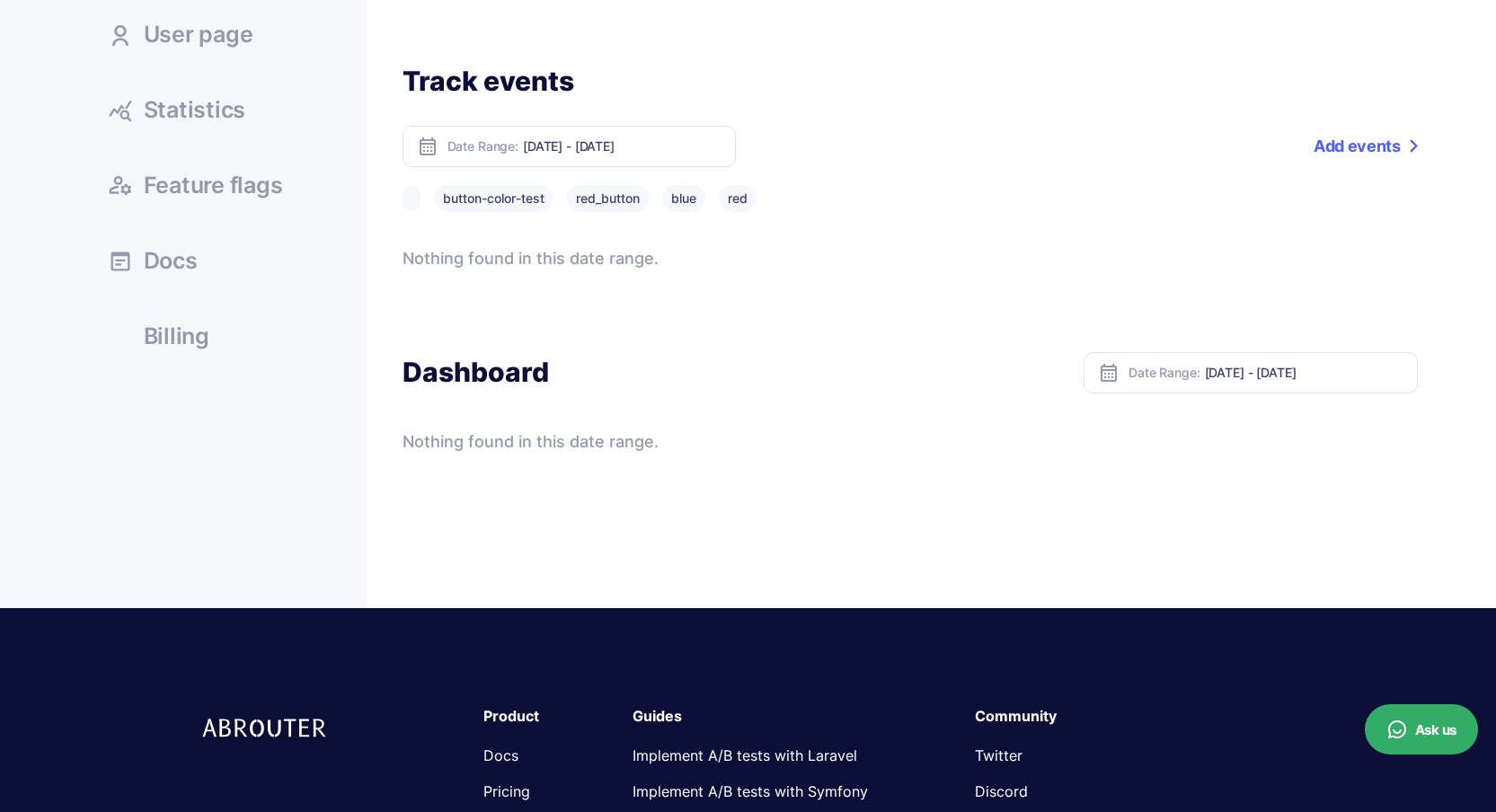
scroll to position [299, 0]
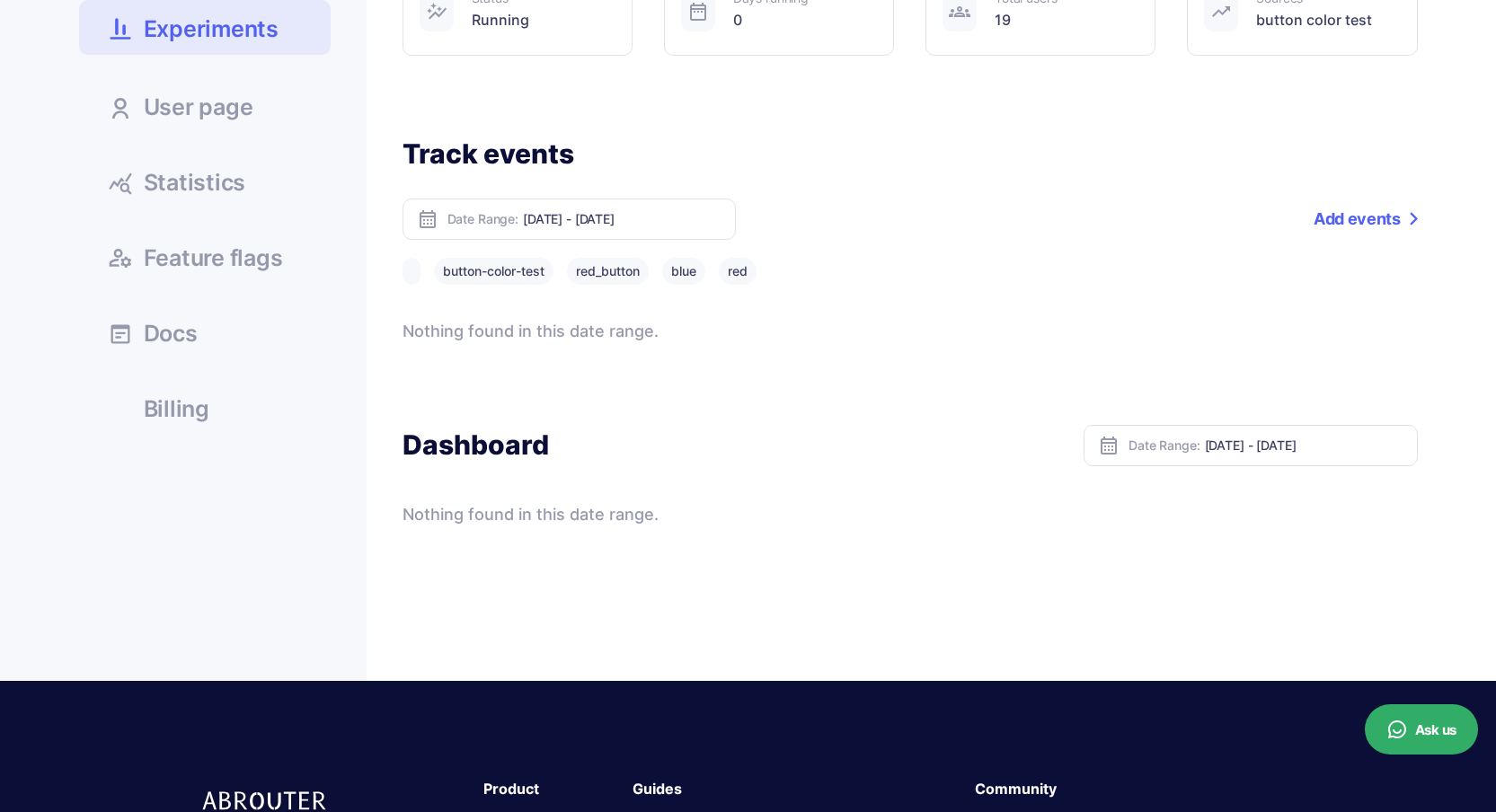
click at [601, 270] on button "red_button" at bounding box center [608, 270] width 82 height 27
click at [682, 278] on button "blue" at bounding box center [684, 270] width 43 height 27
click at [742, 282] on button "red" at bounding box center [738, 270] width 37 height 27
click at [482, 270] on button "button-color-test" at bounding box center [494, 270] width 120 height 27
click at [264, 167] on link "Statistics" at bounding box center [205, 181] width 252 height 48
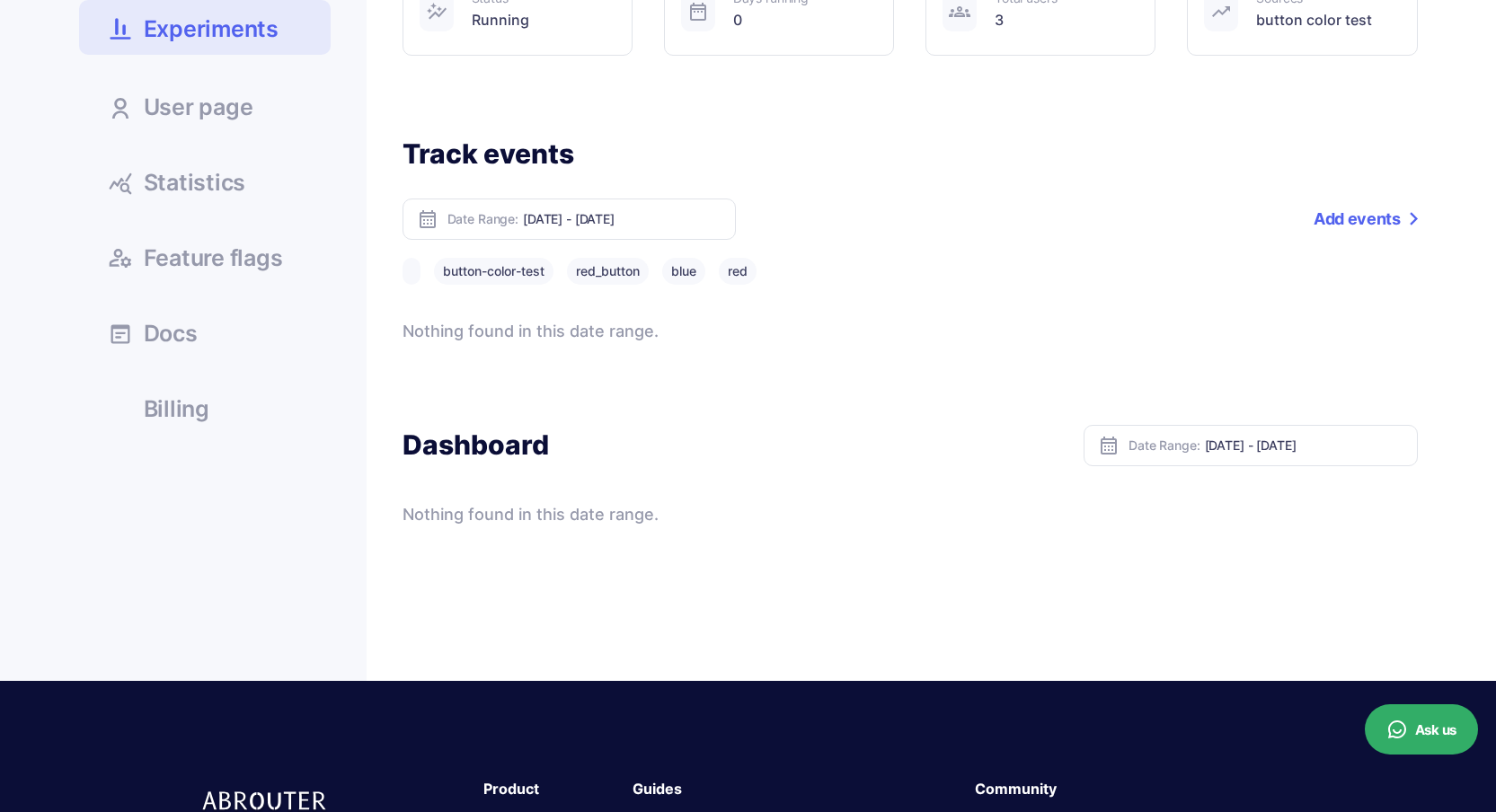
scroll to position [297, 0]
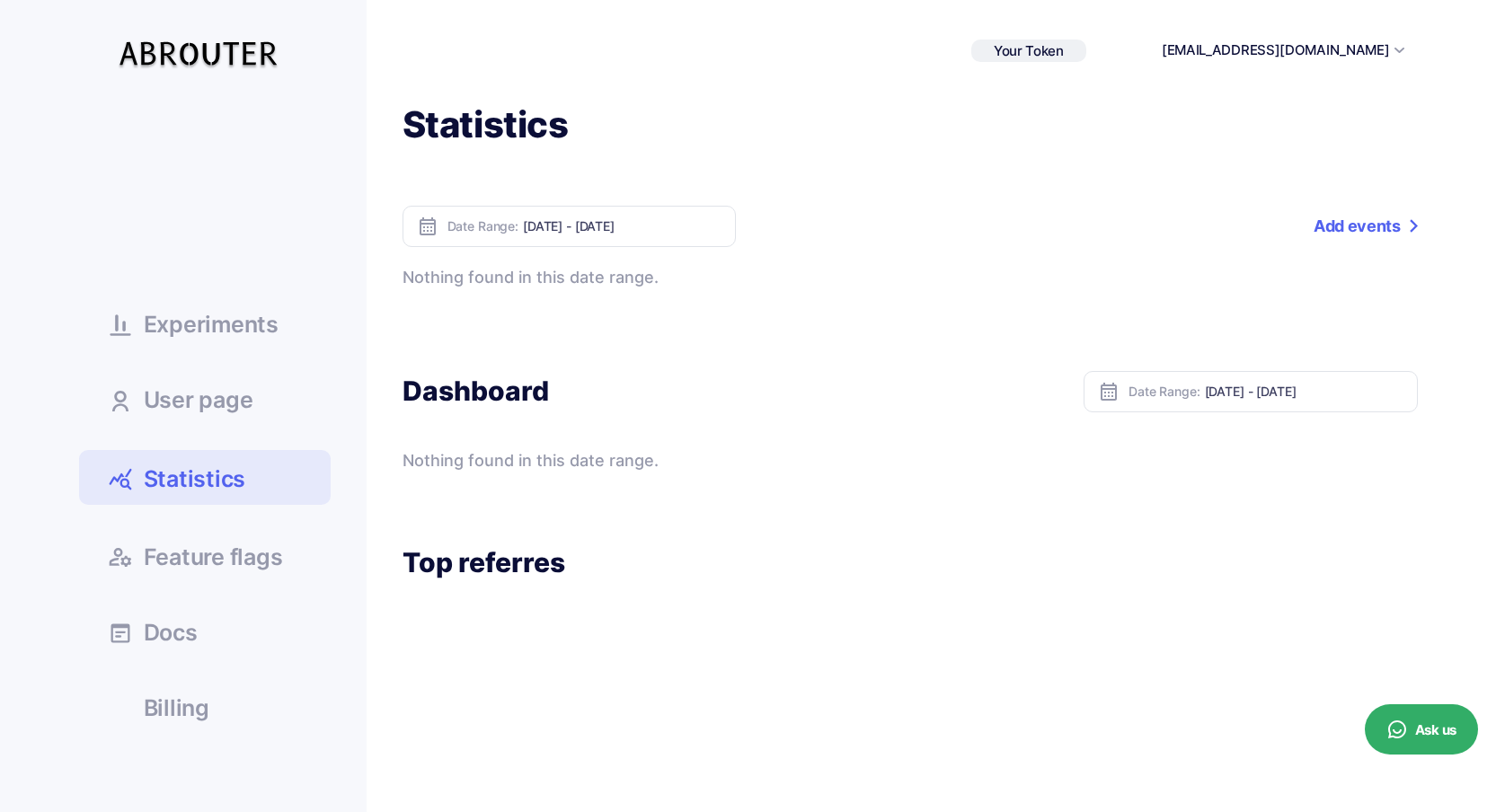
scroll to position [4, 0]
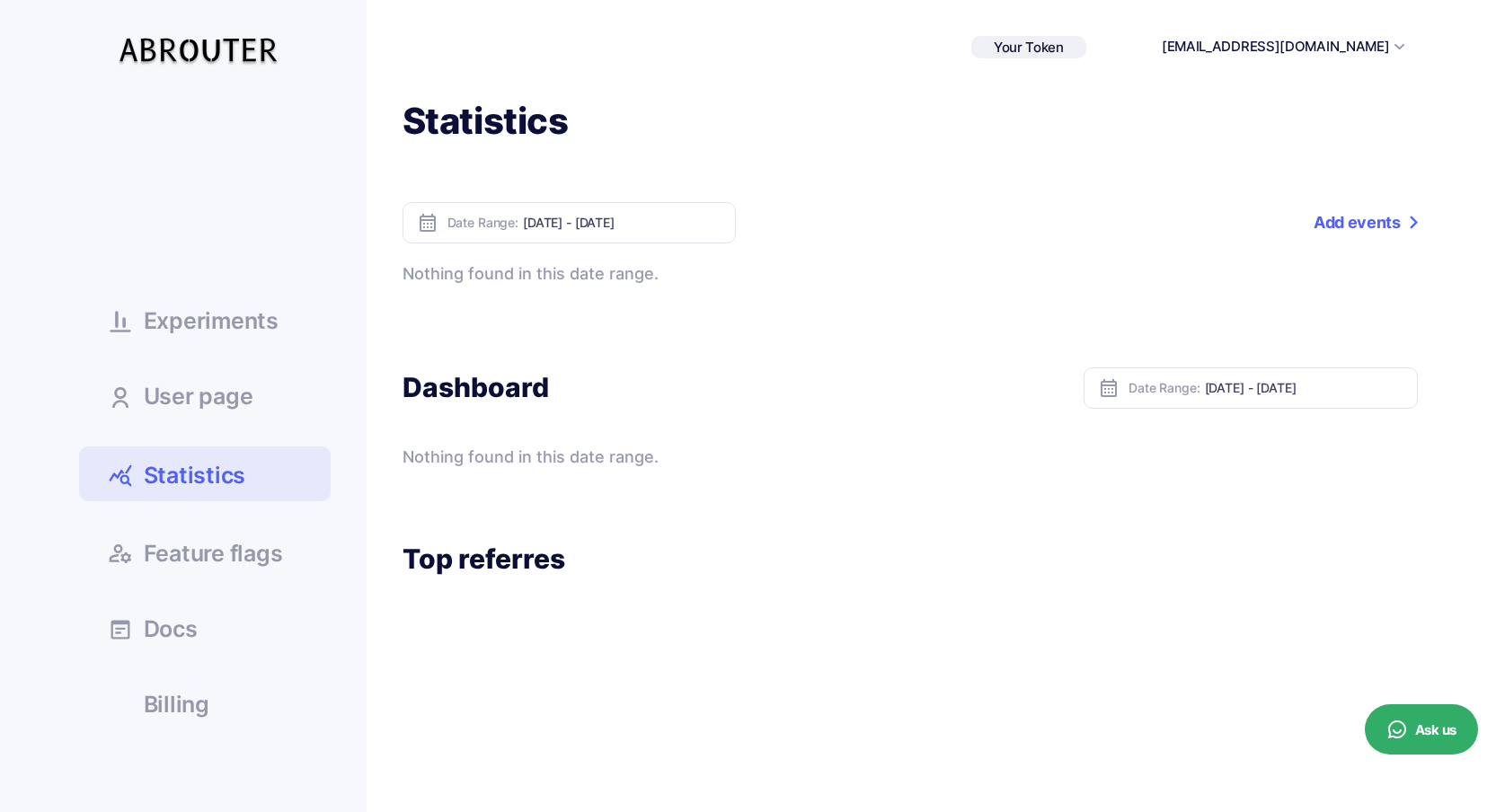
click at [624, 223] on input "Oct 08, 2025 - Oct 14, 2025" at bounding box center [623, 222] width 199 height 16
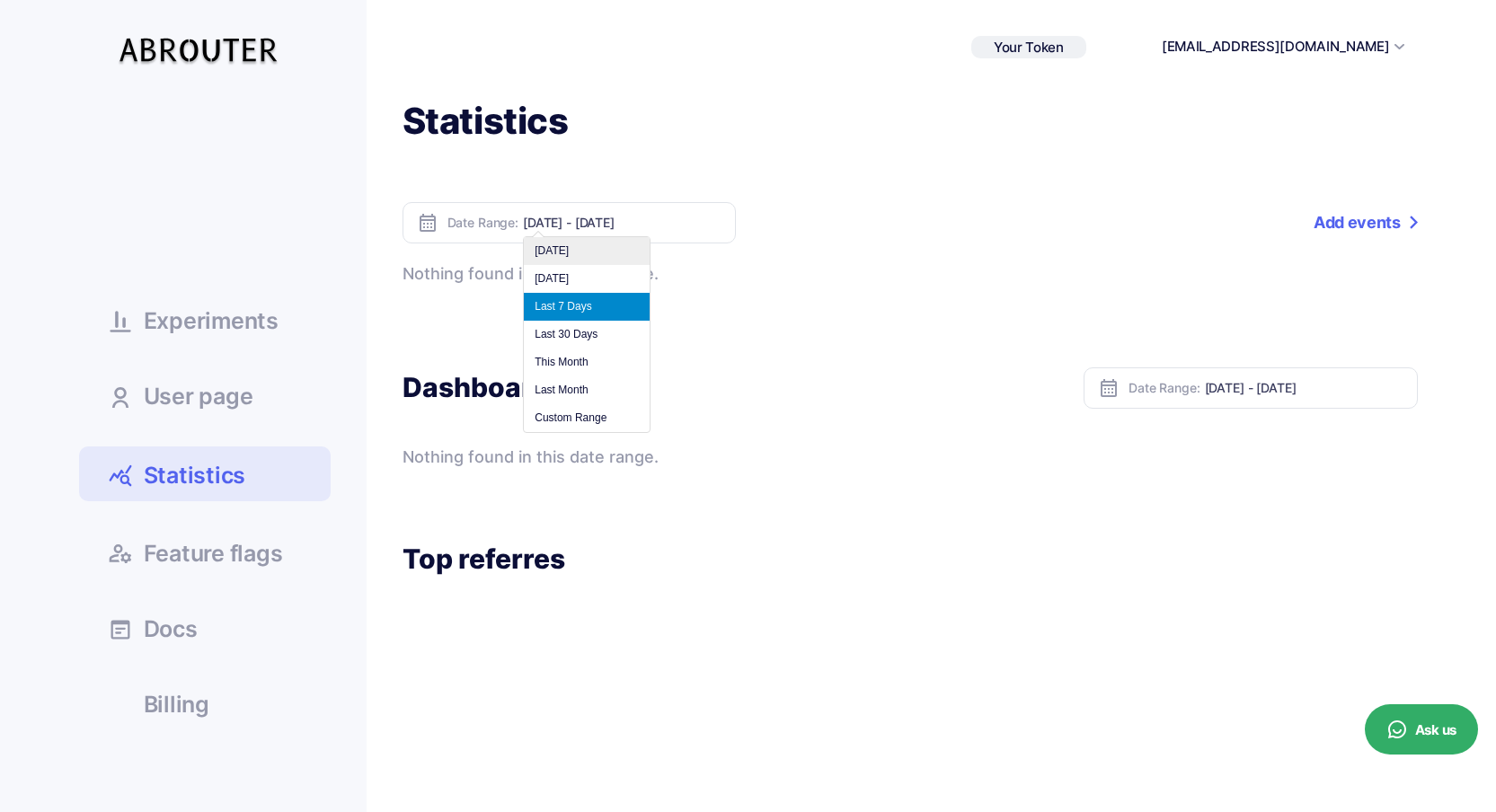
click at [612, 250] on li "Today" at bounding box center [587, 251] width 126 height 28
type input "Oct 14, 2025 - Oct 14, 2025"
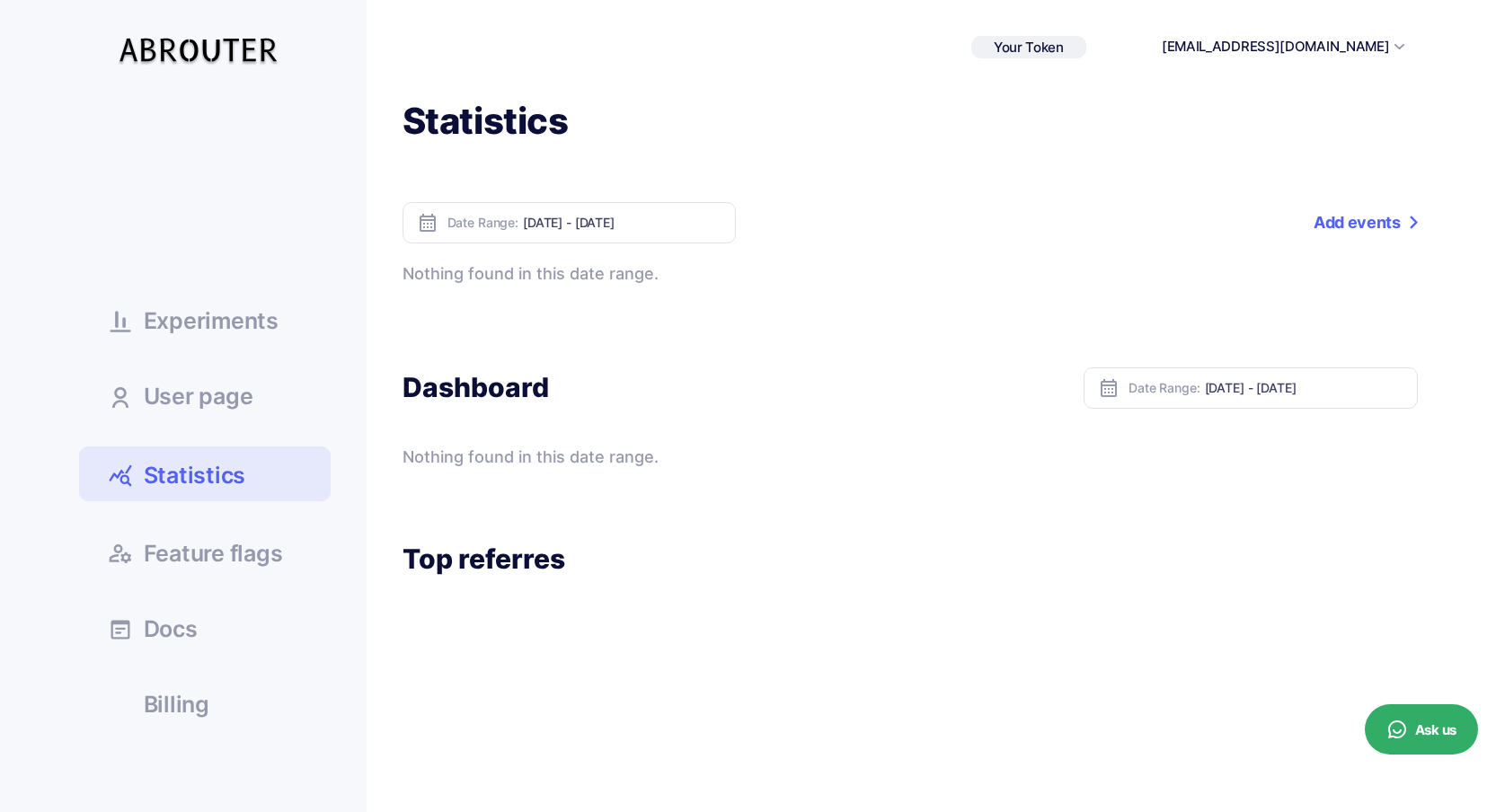
click at [1338, 229] on link "Add events" at bounding box center [1365, 223] width 103 height 41
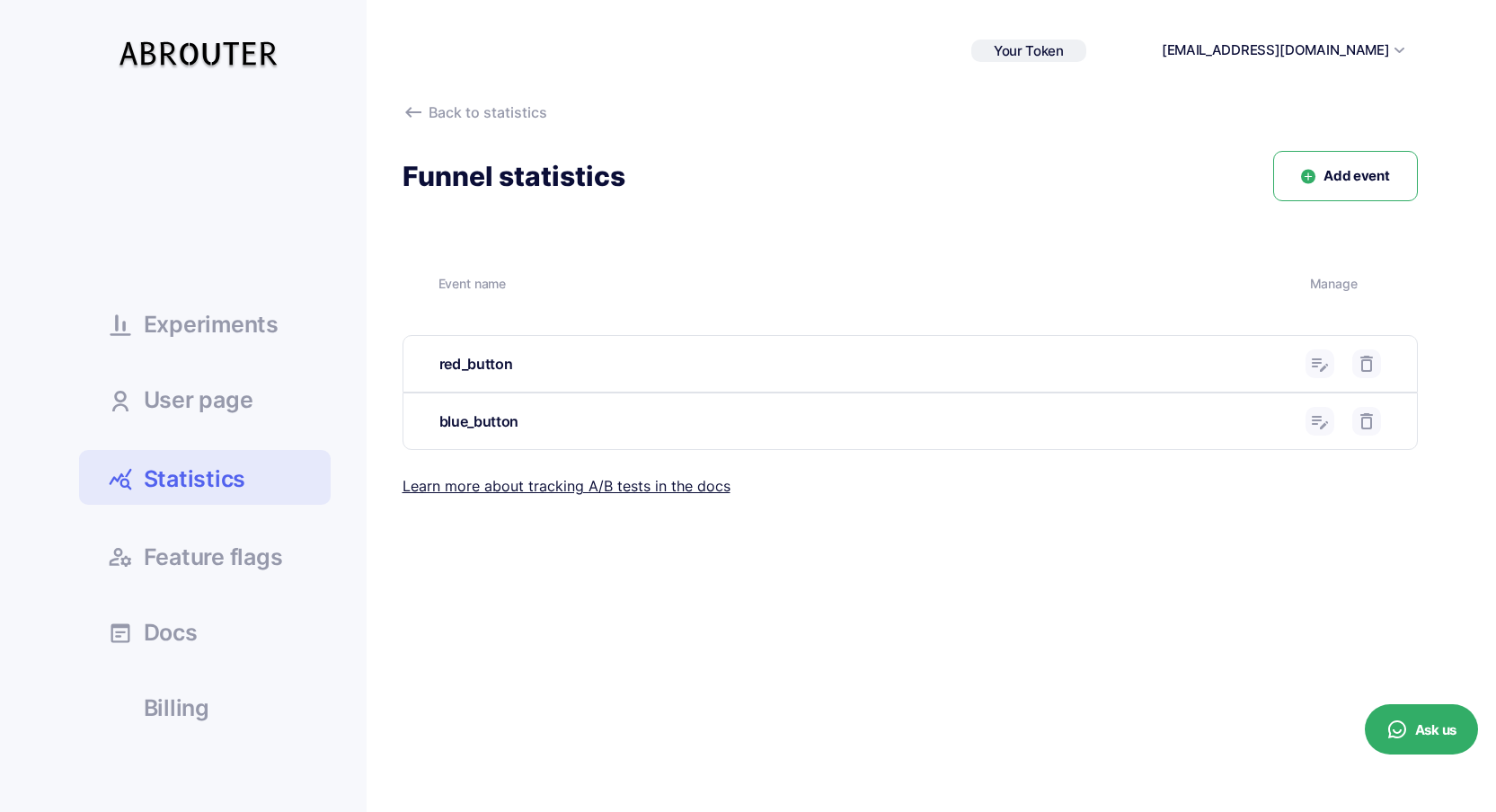
click at [483, 357] on div "red_button" at bounding box center [866, 364] width 853 height 23
click at [1007, 377] on div "red_button" at bounding box center [910, 364] width 1014 height 56
click at [1327, 364] on use at bounding box center [1320, 366] width 16 height 14
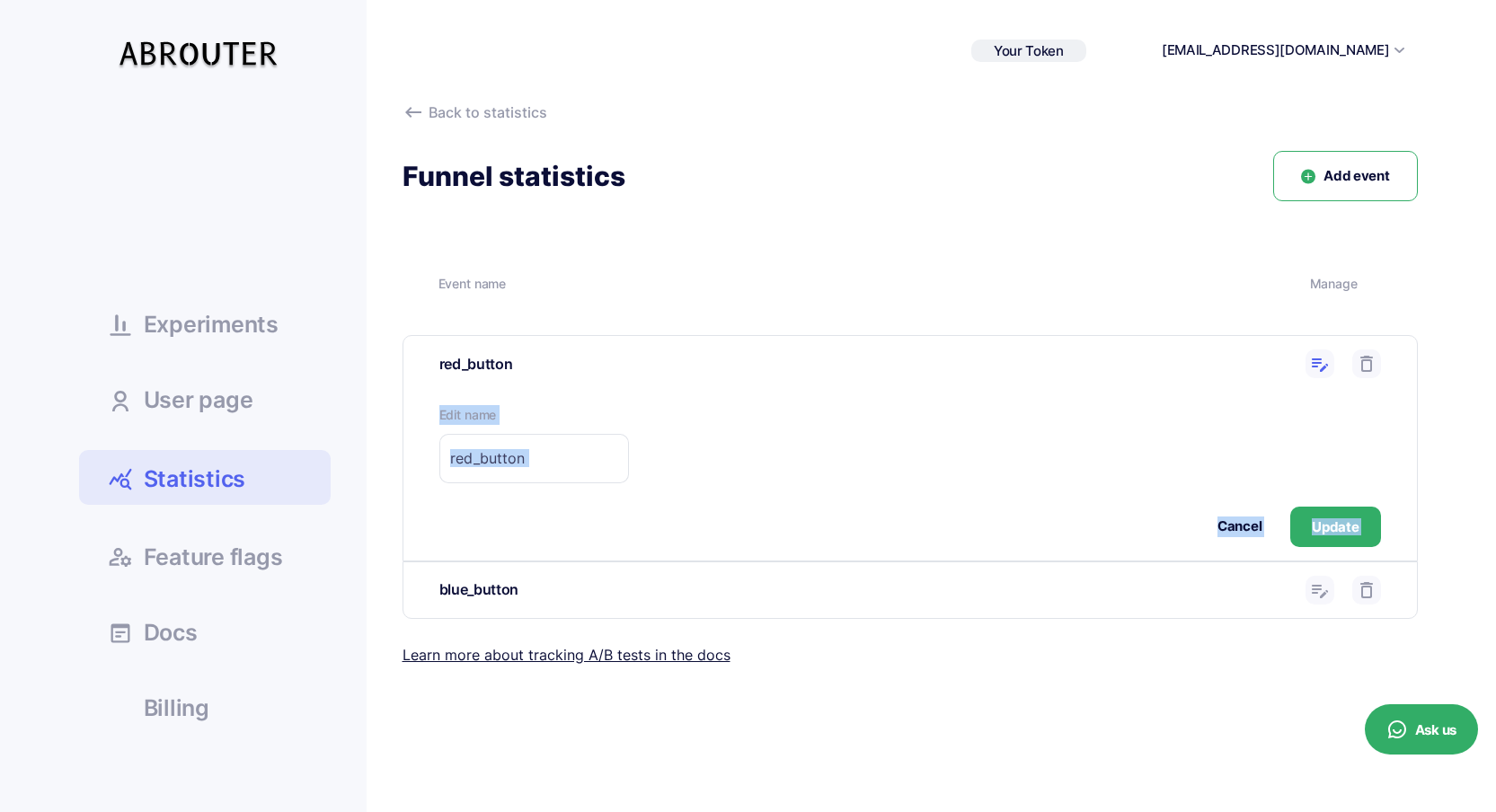
click at [1142, 413] on form "Edit name Cancel Update" at bounding box center [911, 476] width 942 height 142
click at [1227, 523] on button "Cancel" at bounding box center [1239, 526] width 44 height 21
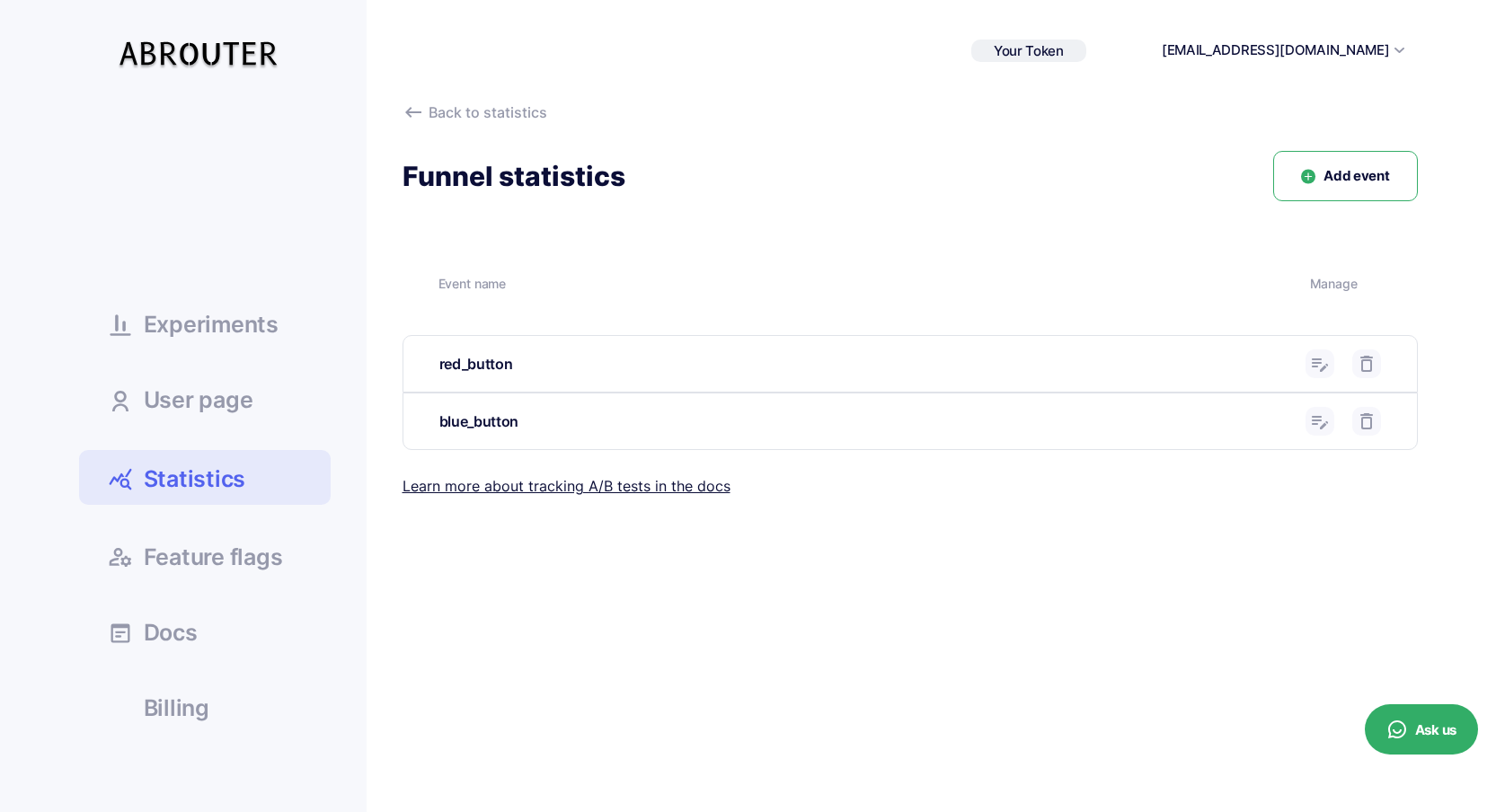
click at [221, 465] on span "Statistics" at bounding box center [195, 479] width 102 height 31
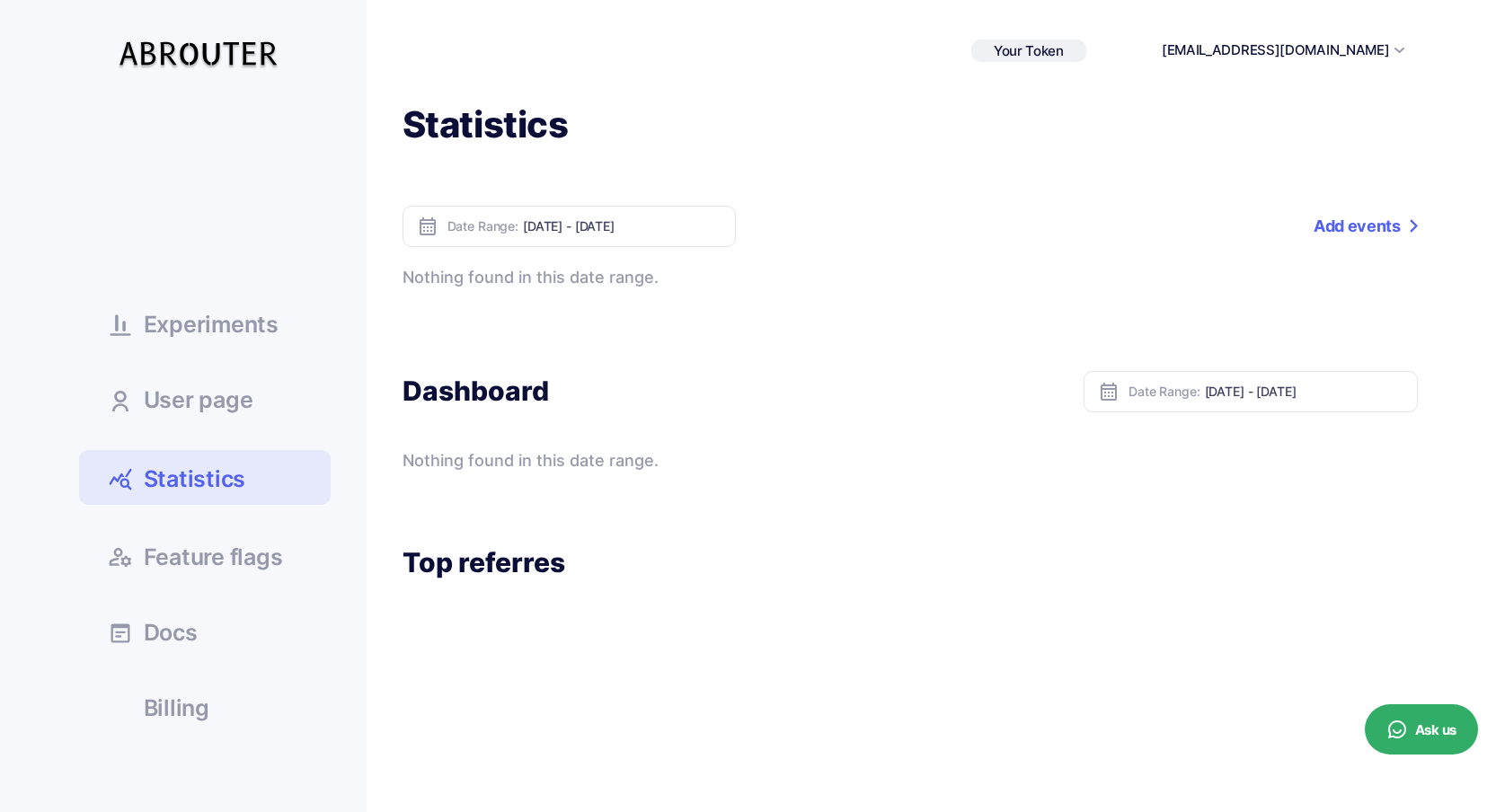
click at [258, 343] on link "Experiments" at bounding box center [205, 322] width 252 height 48
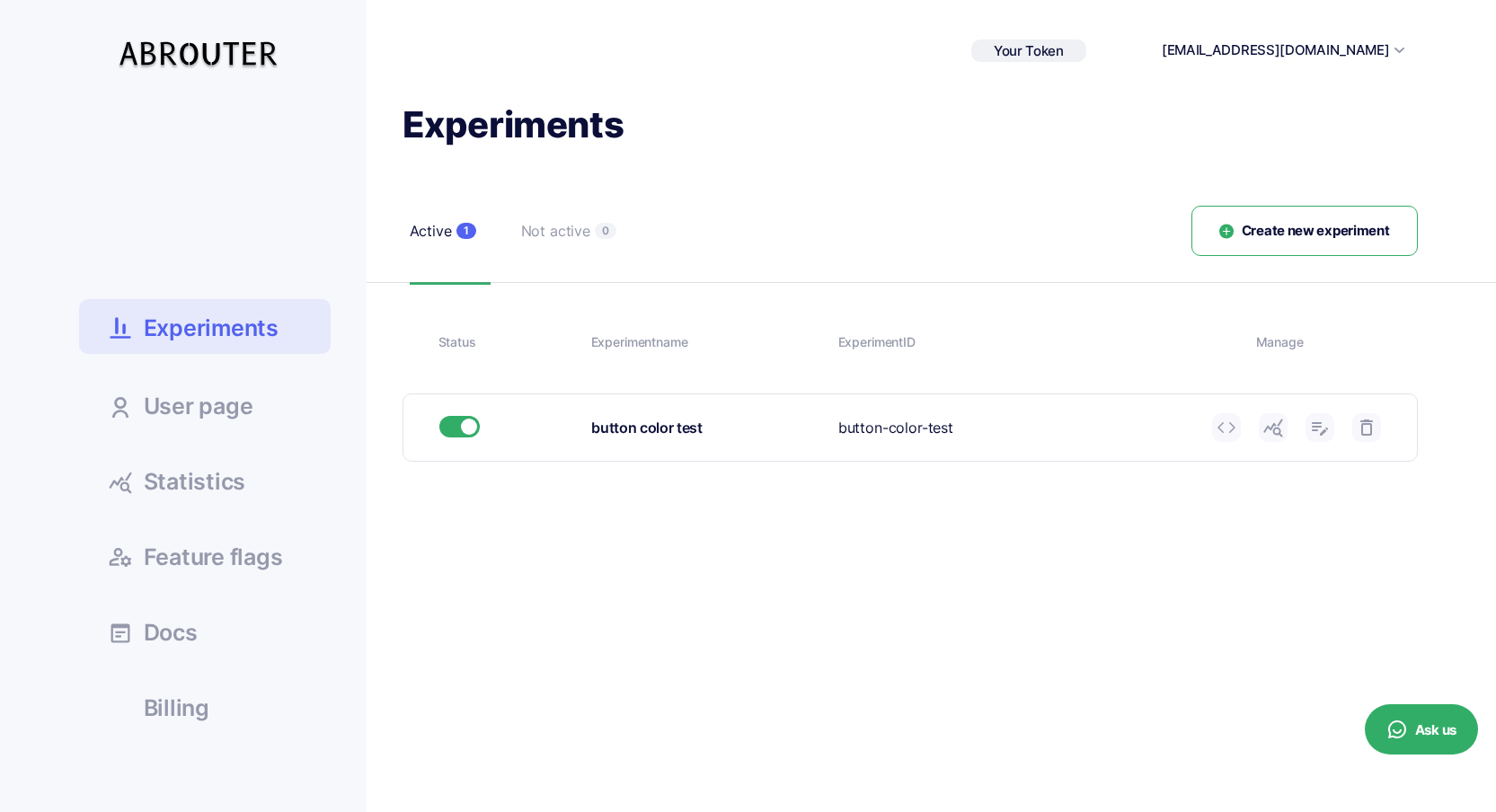
click at [1271, 434] on icon at bounding box center [1274, 428] width 22 height 22
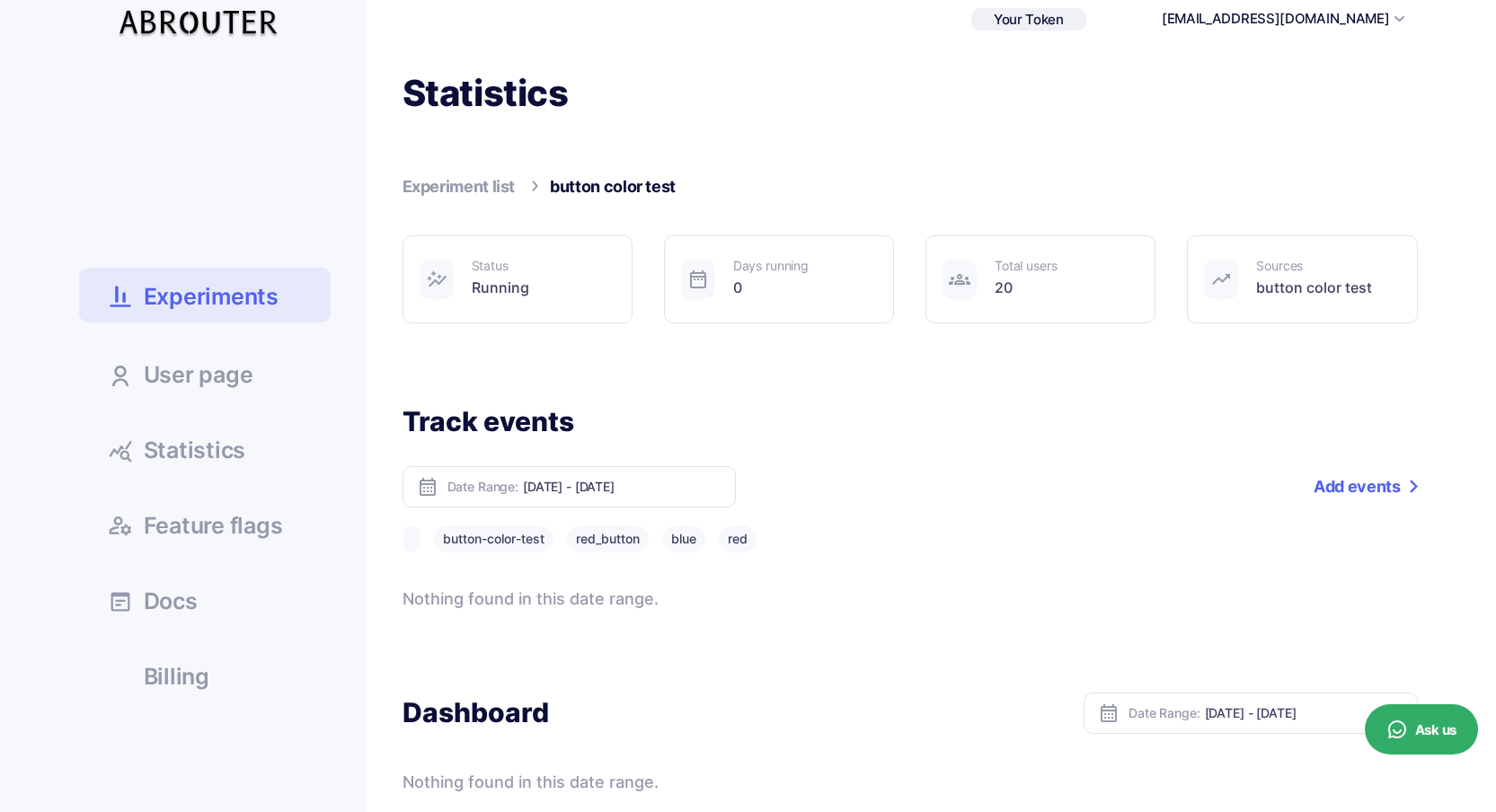
scroll to position [200, 0]
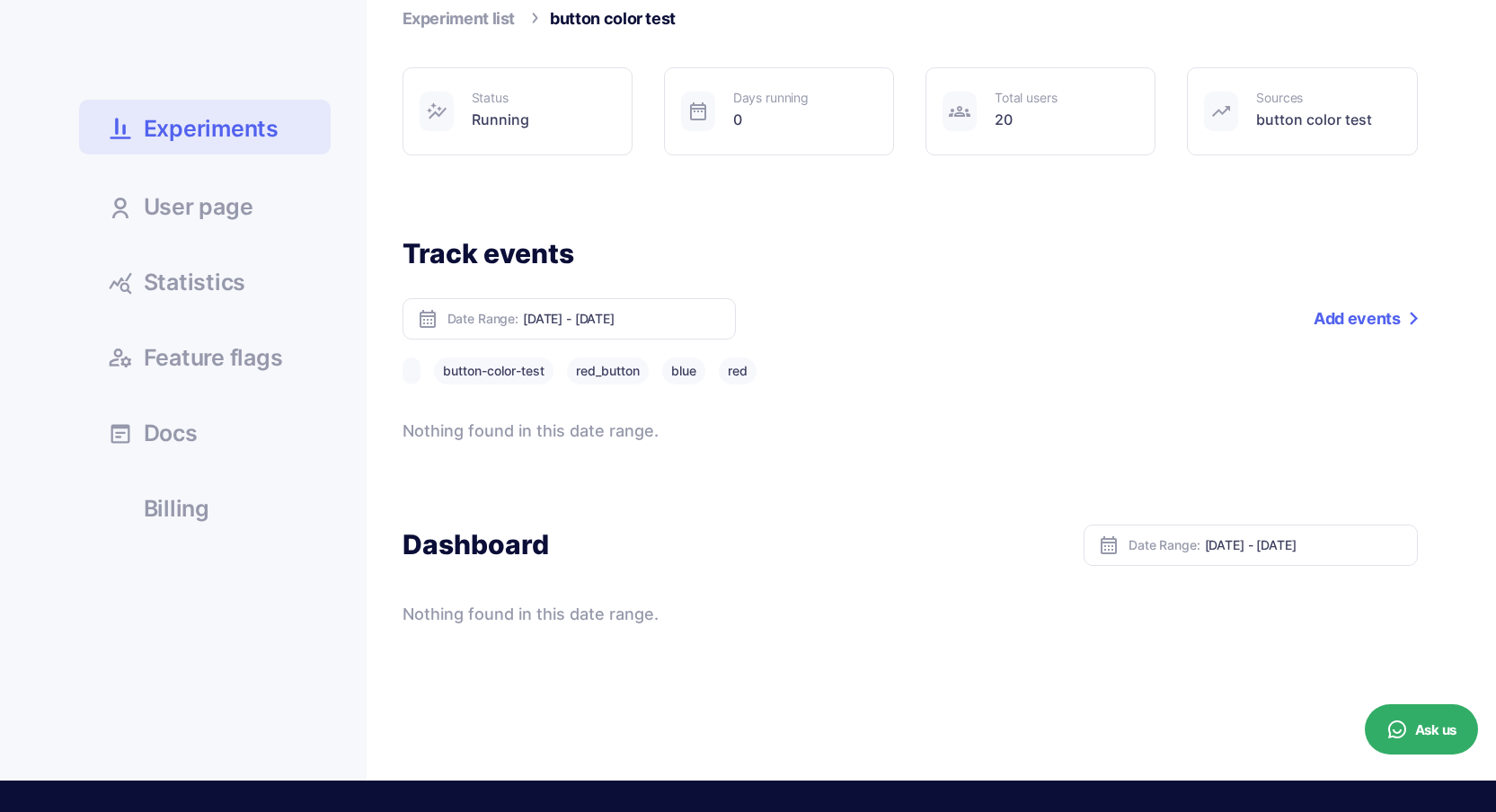
click at [236, 123] on span "Experiments" at bounding box center [210, 129] width 135 height 31
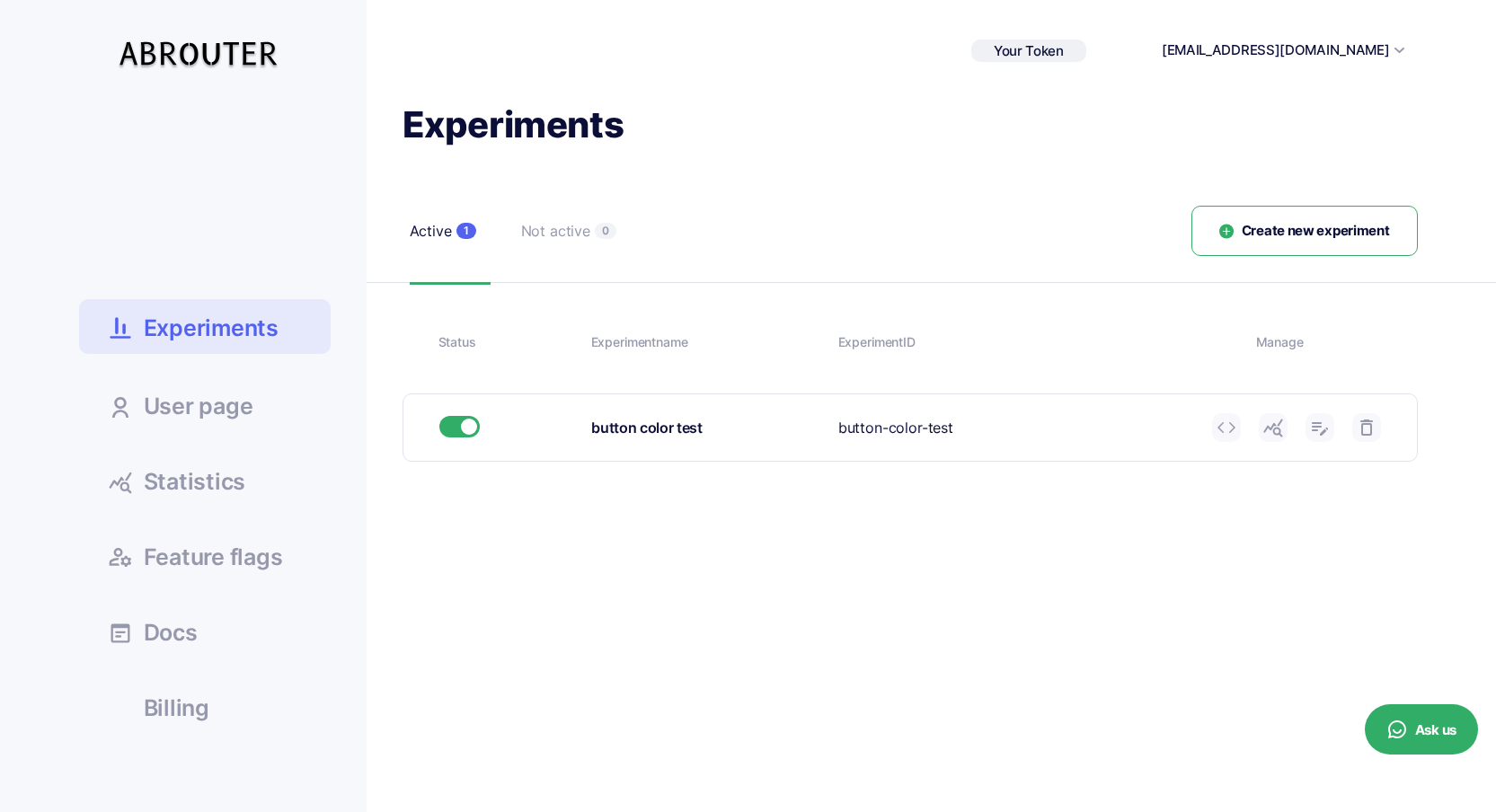
click at [1267, 426] on use at bounding box center [1273, 429] width 19 height 18
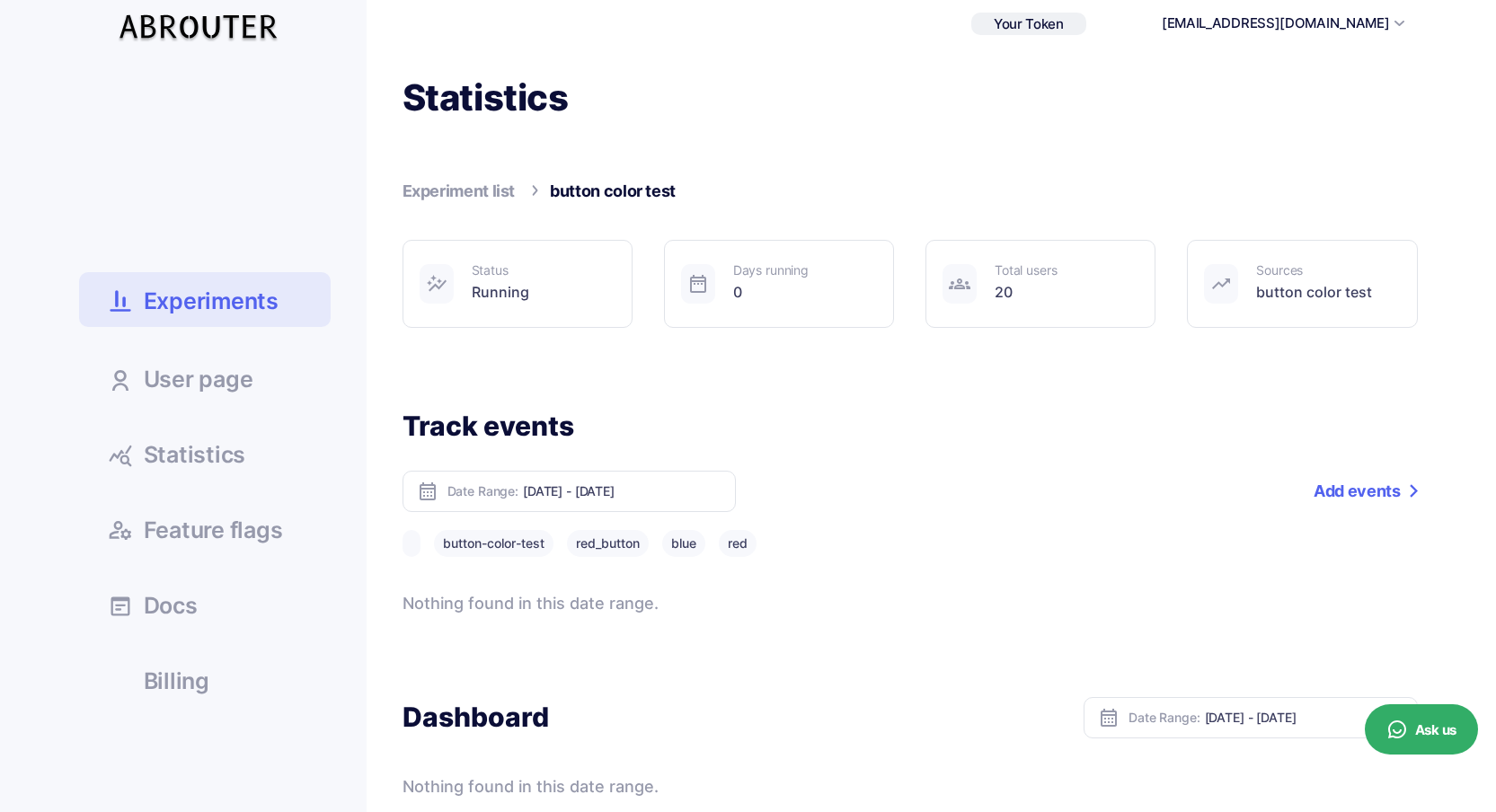
scroll to position [90, 0]
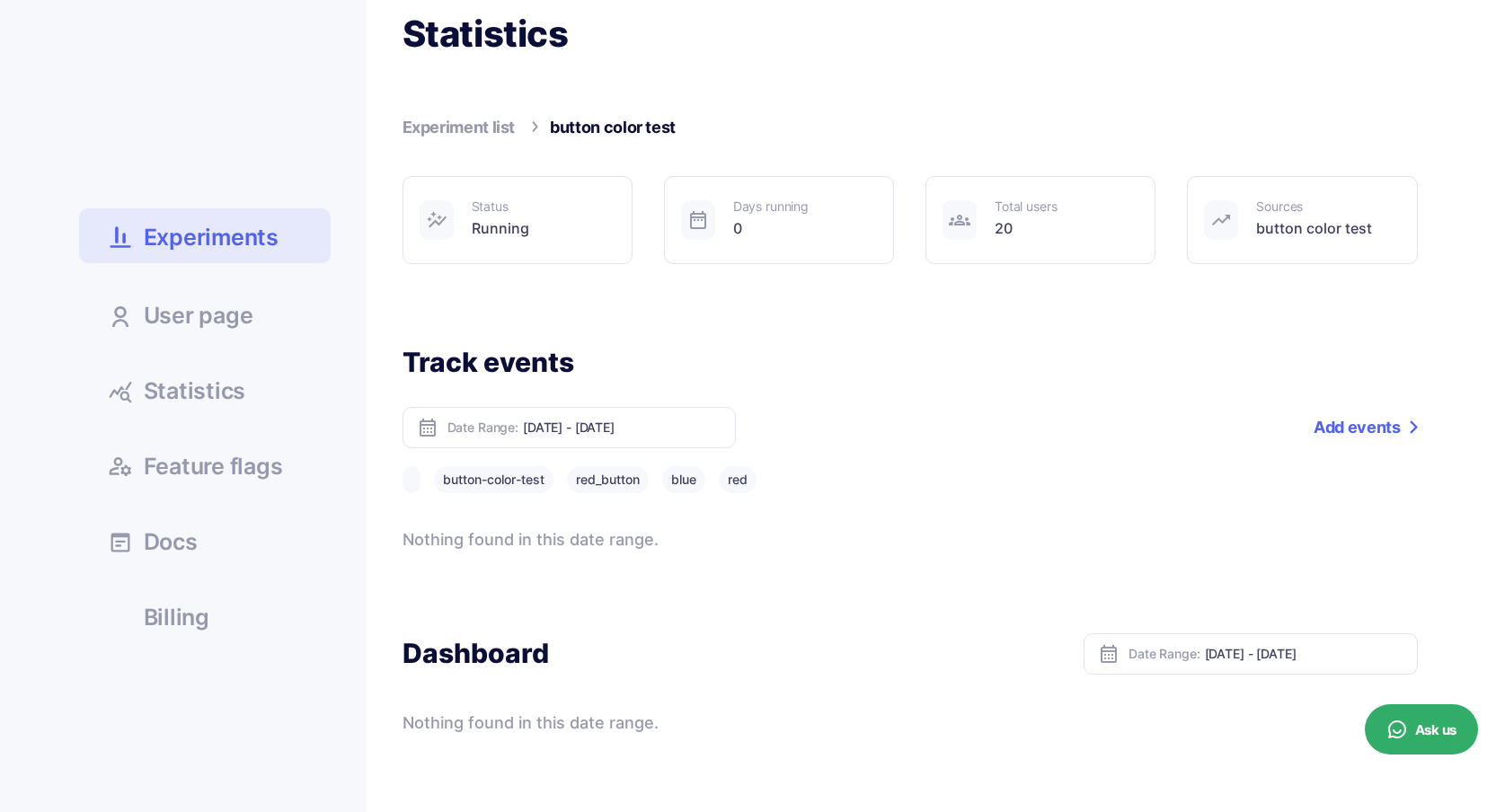
click at [218, 383] on span "Statistics" at bounding box center [195, 390] width 102 height 23
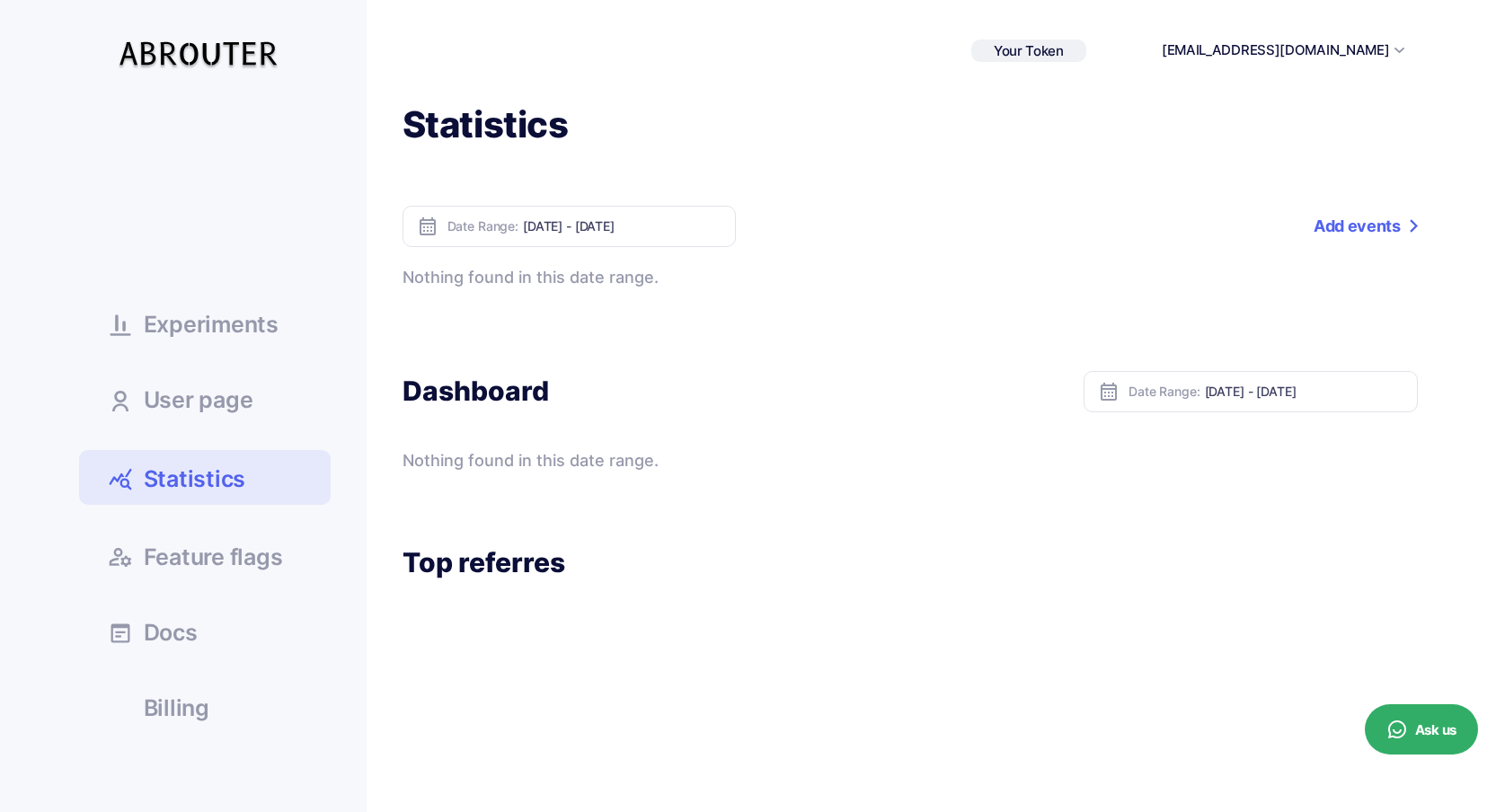
click at [181, 333] on span "Experiments" at bounding box center [210, 324] width 135 height 23
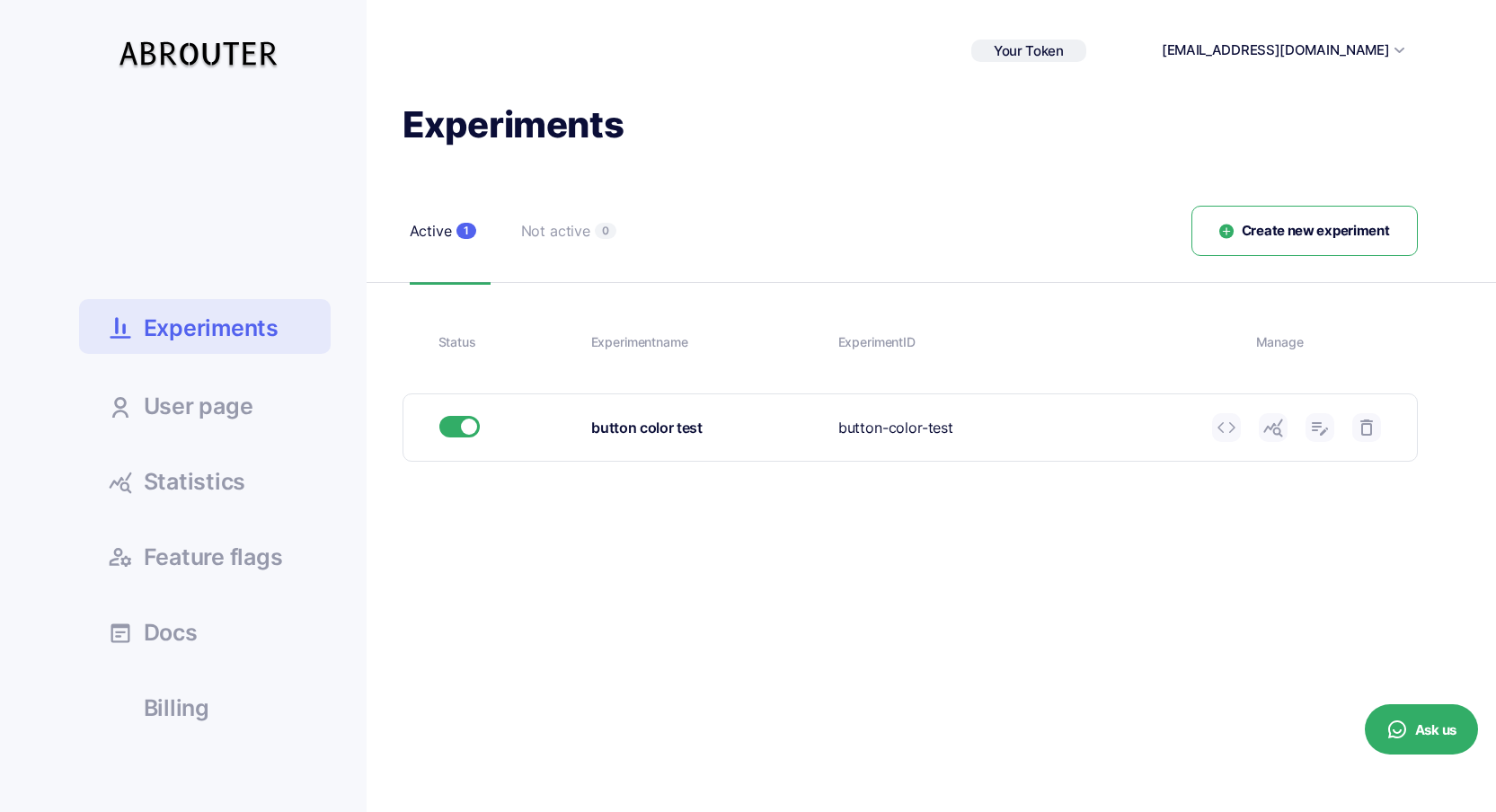
click at [257, 561] on span "Feature flags" at bounding box center [213, 557] width 140 height 23
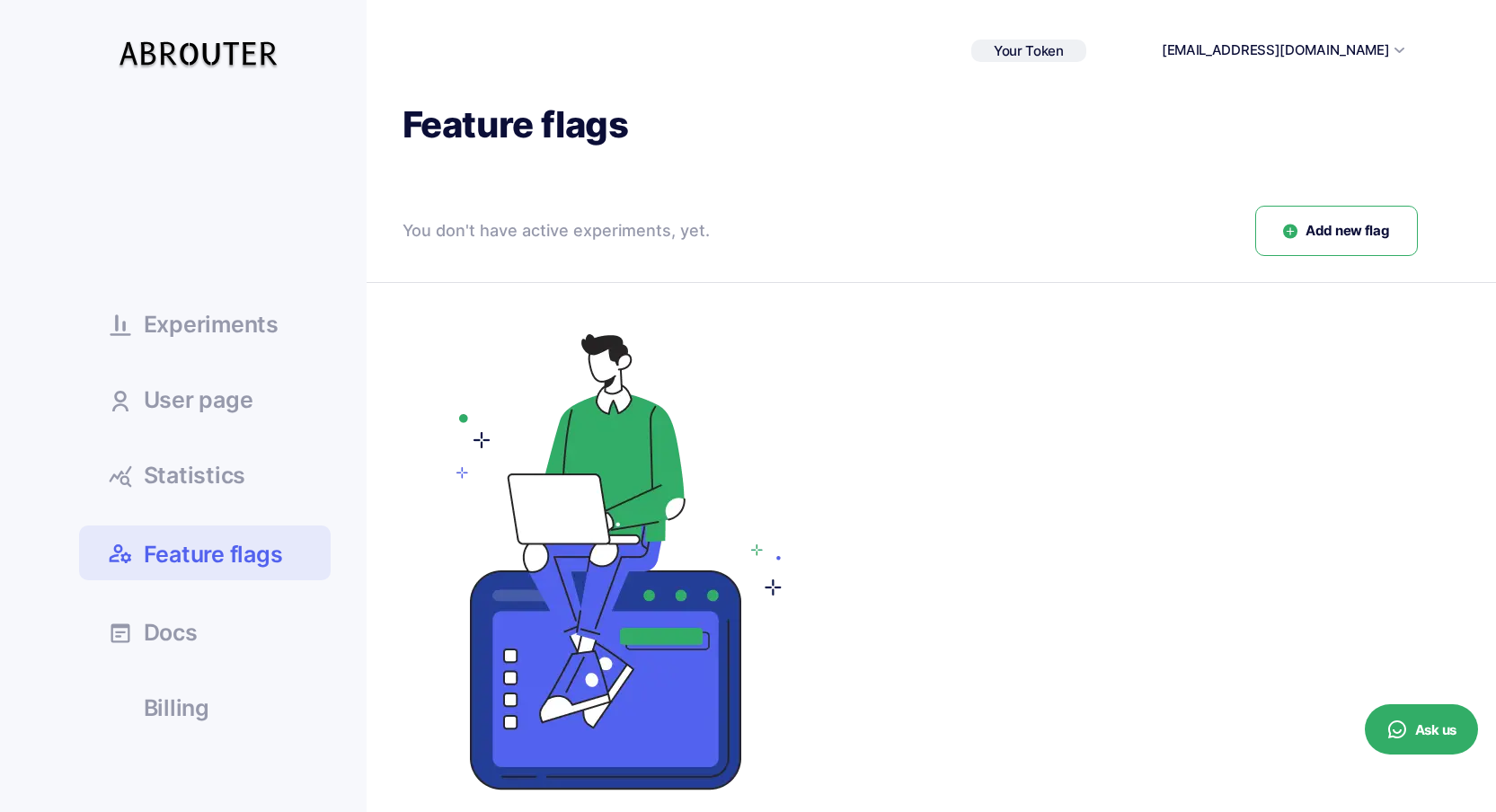
click at [1314, 230] on span "Add new flag" at bounding box center [1347, 231] width 84 height 21
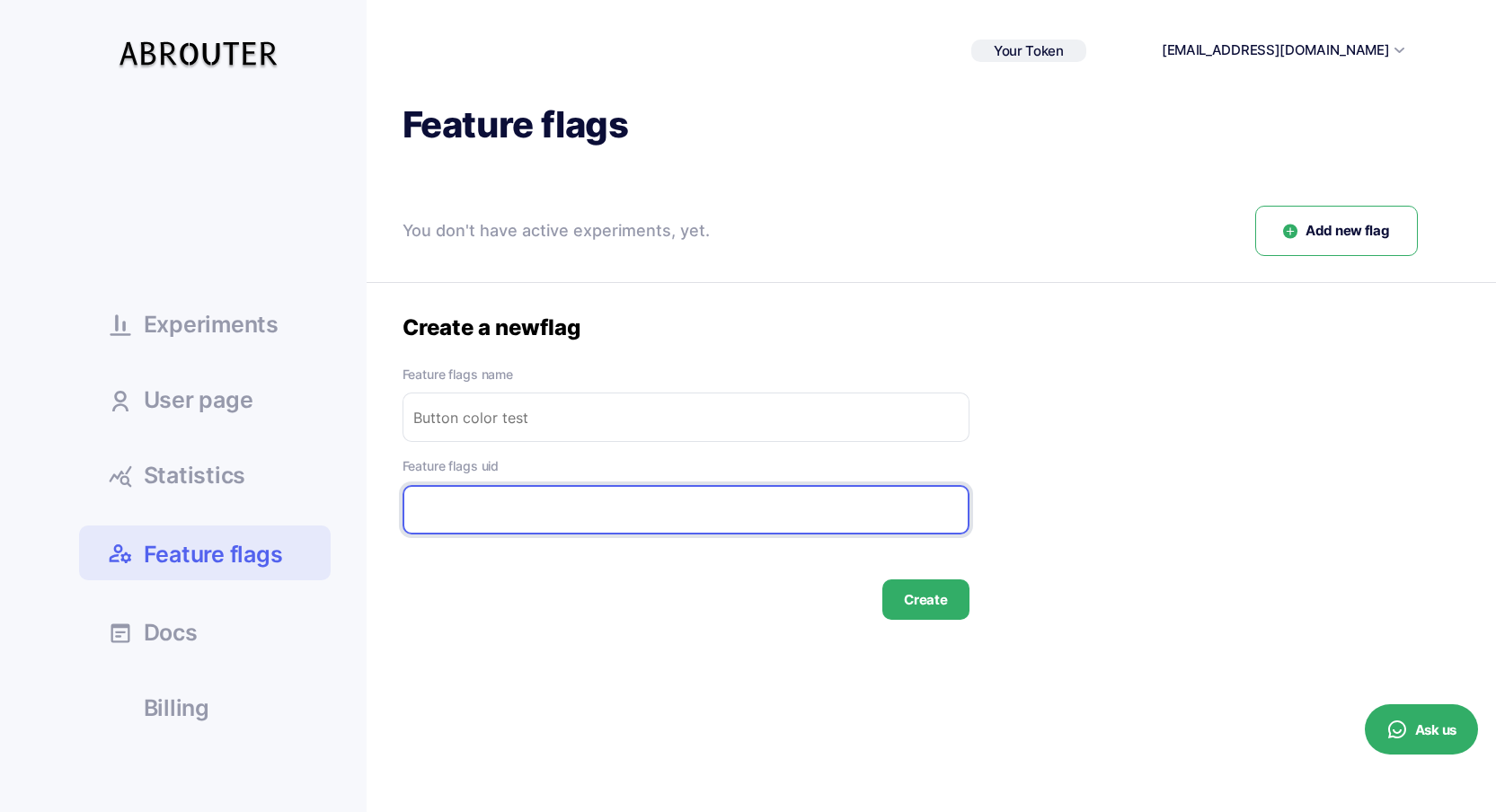
click at [657, 498] on input "text" at bounding box center [686, 509] width 568 height 49
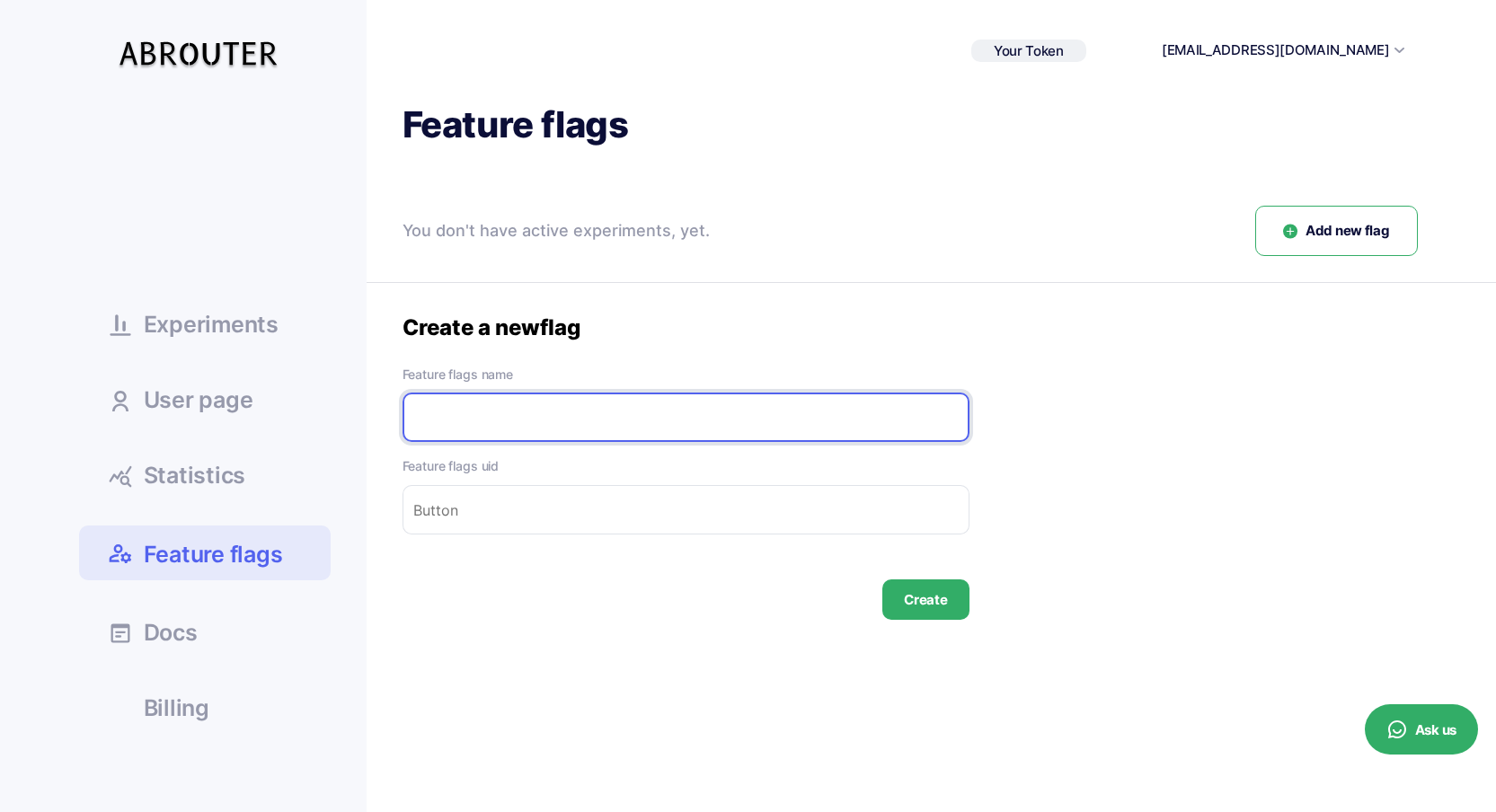
click at [649, 429] on input "text" at bounding box center [686, 417] width 568 height 49
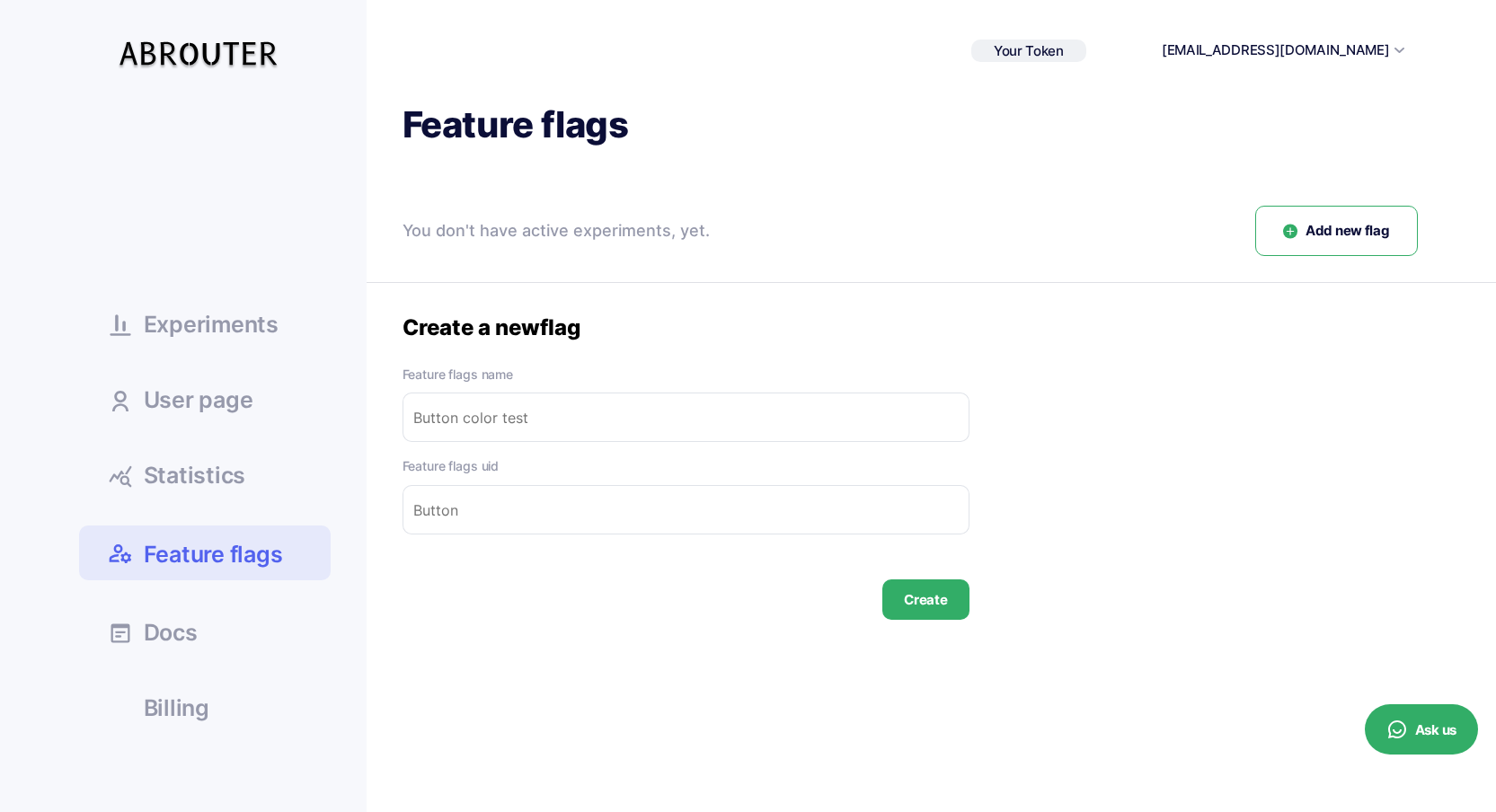
drag, startPoint x: 709, startPoint y: 333, endPoint x: 649, endPoint y: 435, distance: 118.3
click at [709, 333] on div "Create a new flag" at bounding box center [686, 327] width 568 height 28
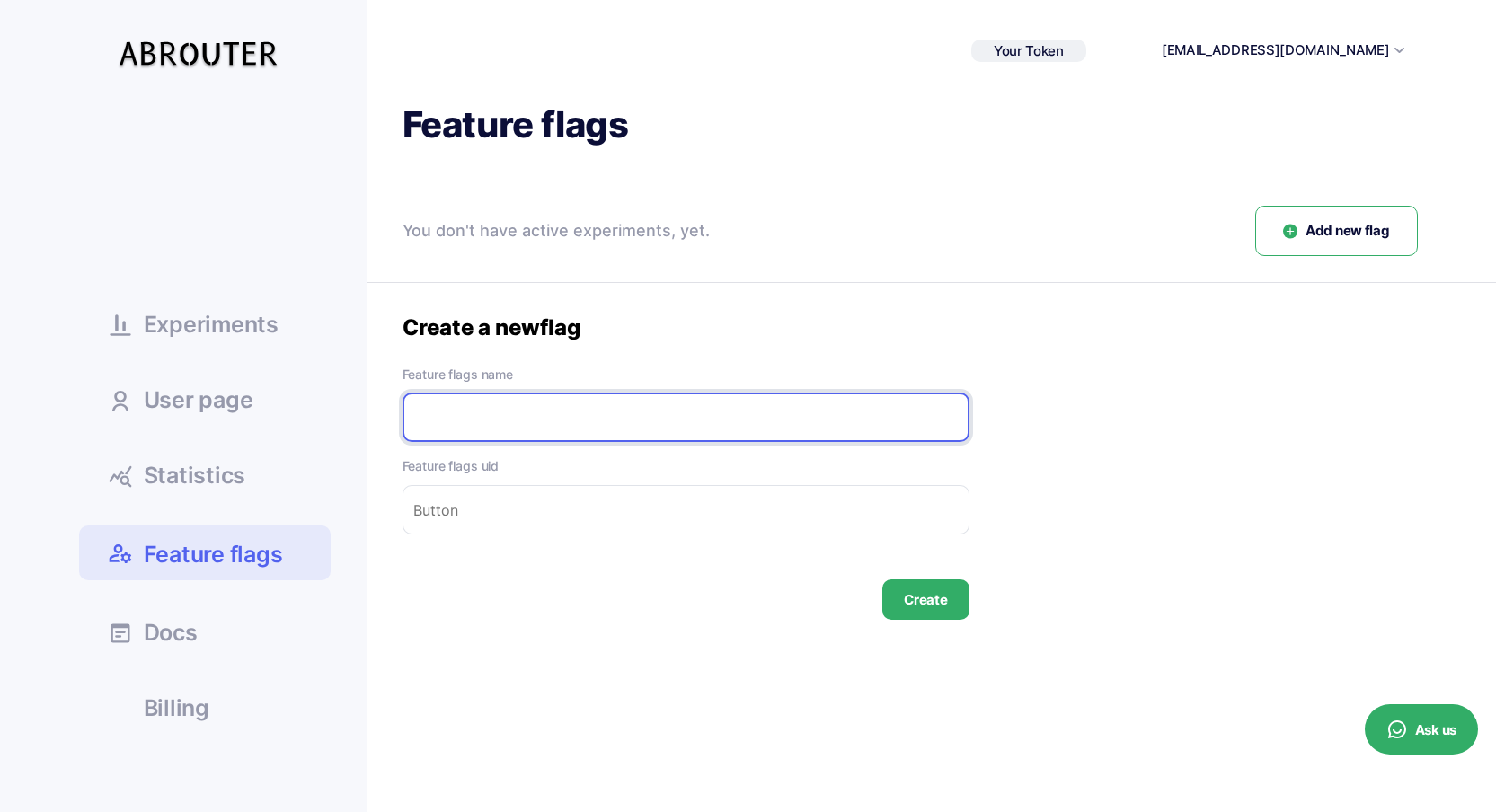
click at [629, 418] on input "text" at bounding box center [686, 417] width 568 height 49
type input "a"
type input "as"
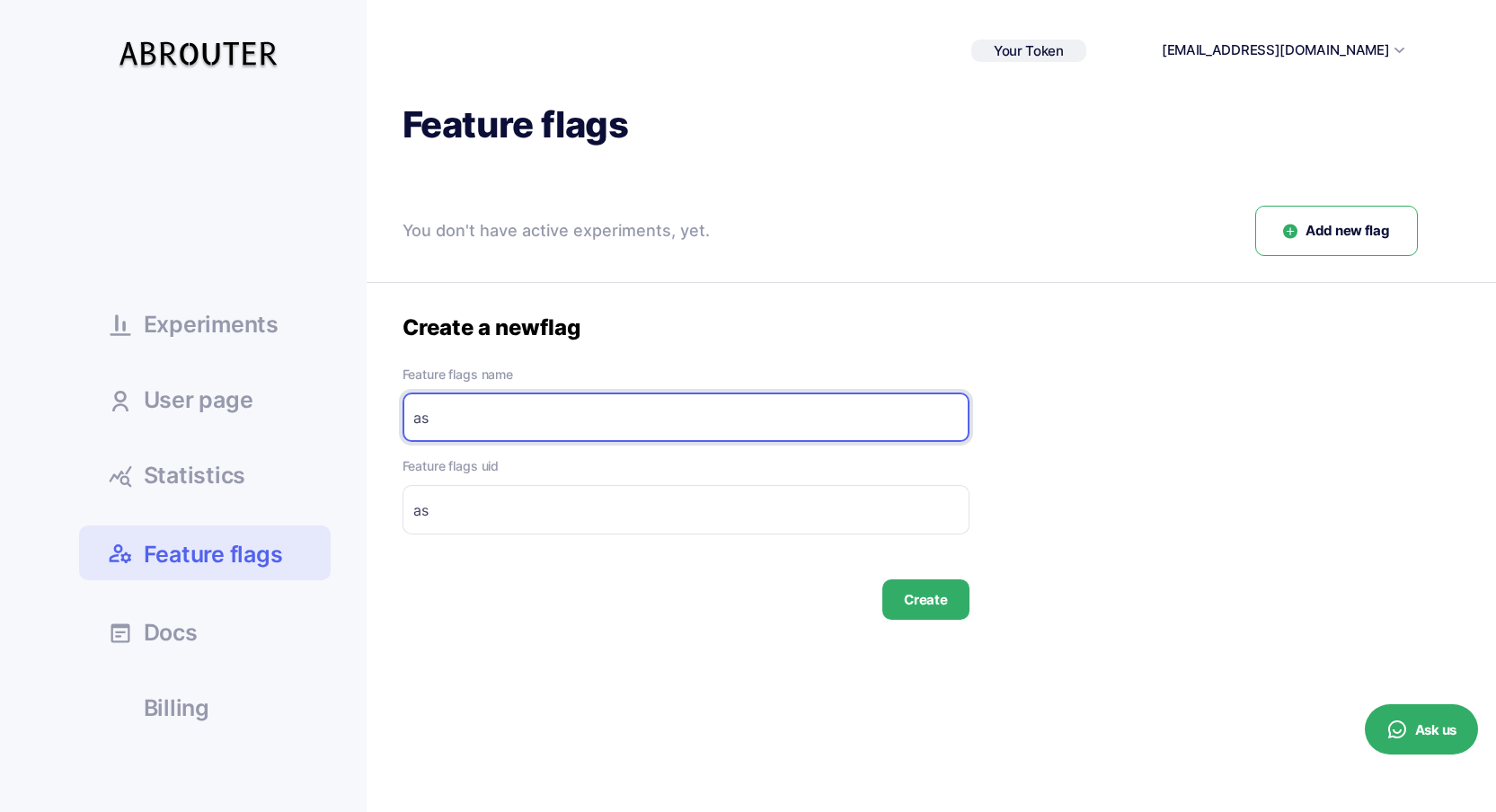
type input "asd"
type input "b"
type input "bu"
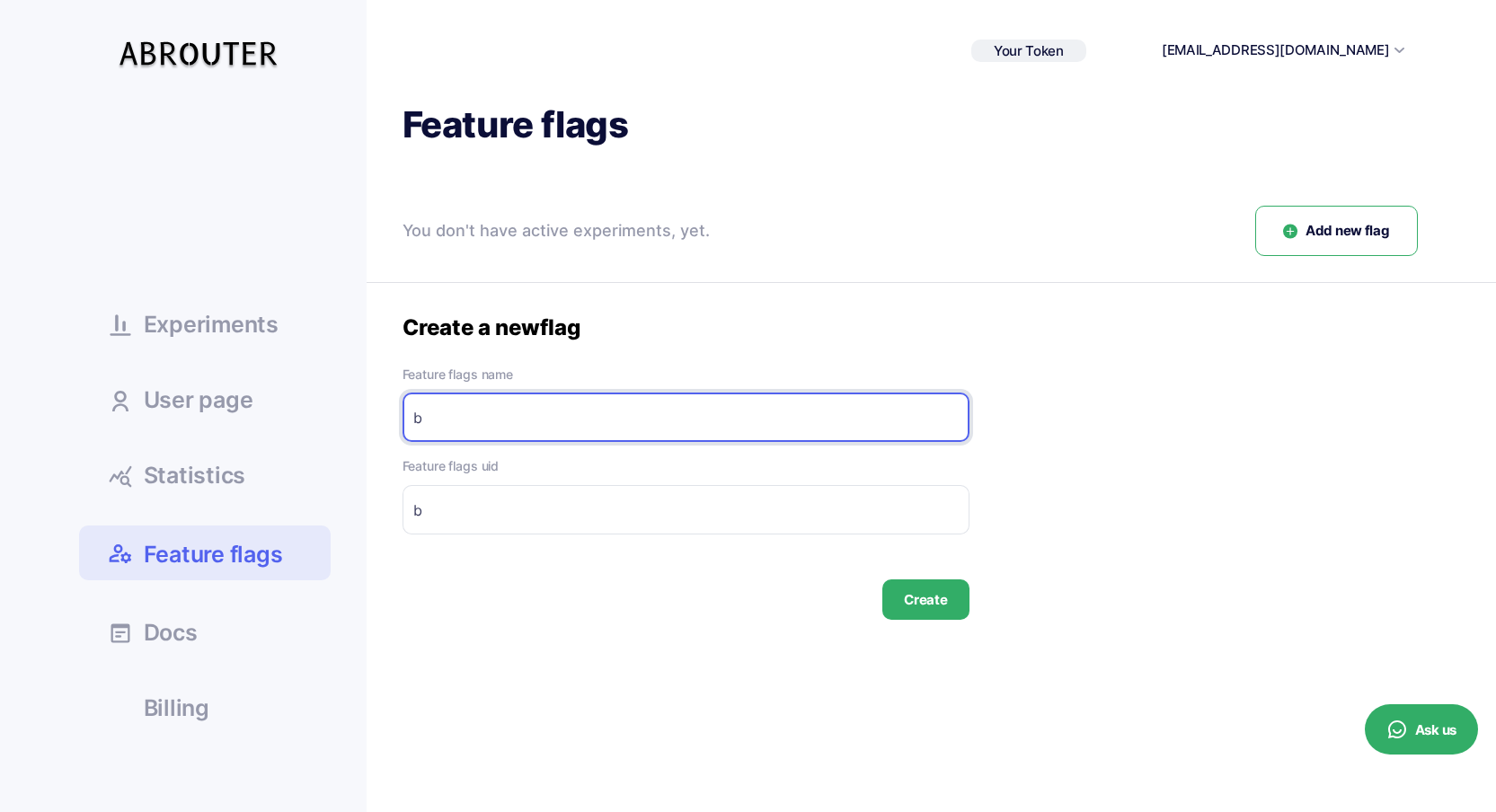
type input "bu"
type input "but"
type input "butt"
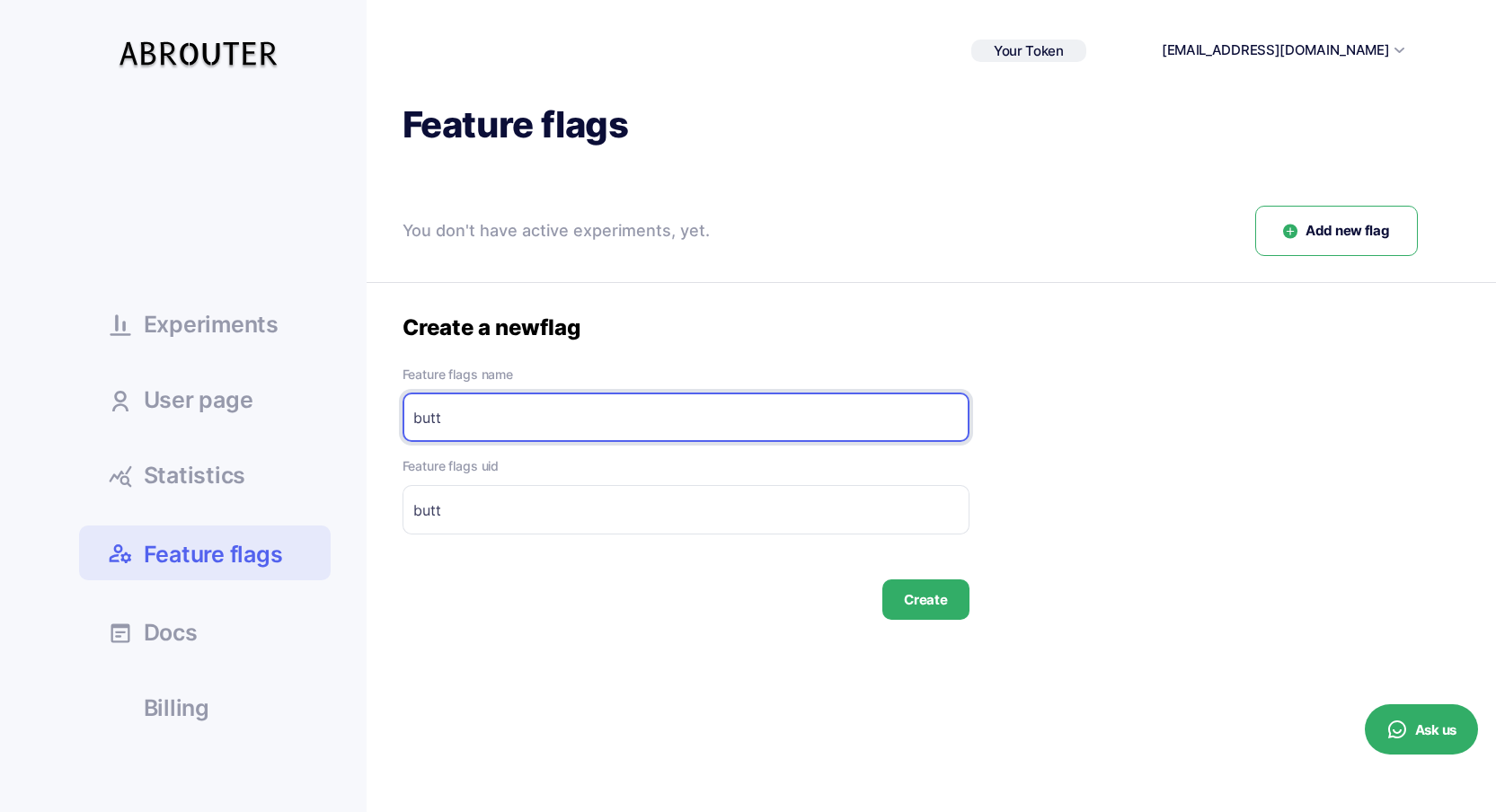
type input "butto"
type input "butt"
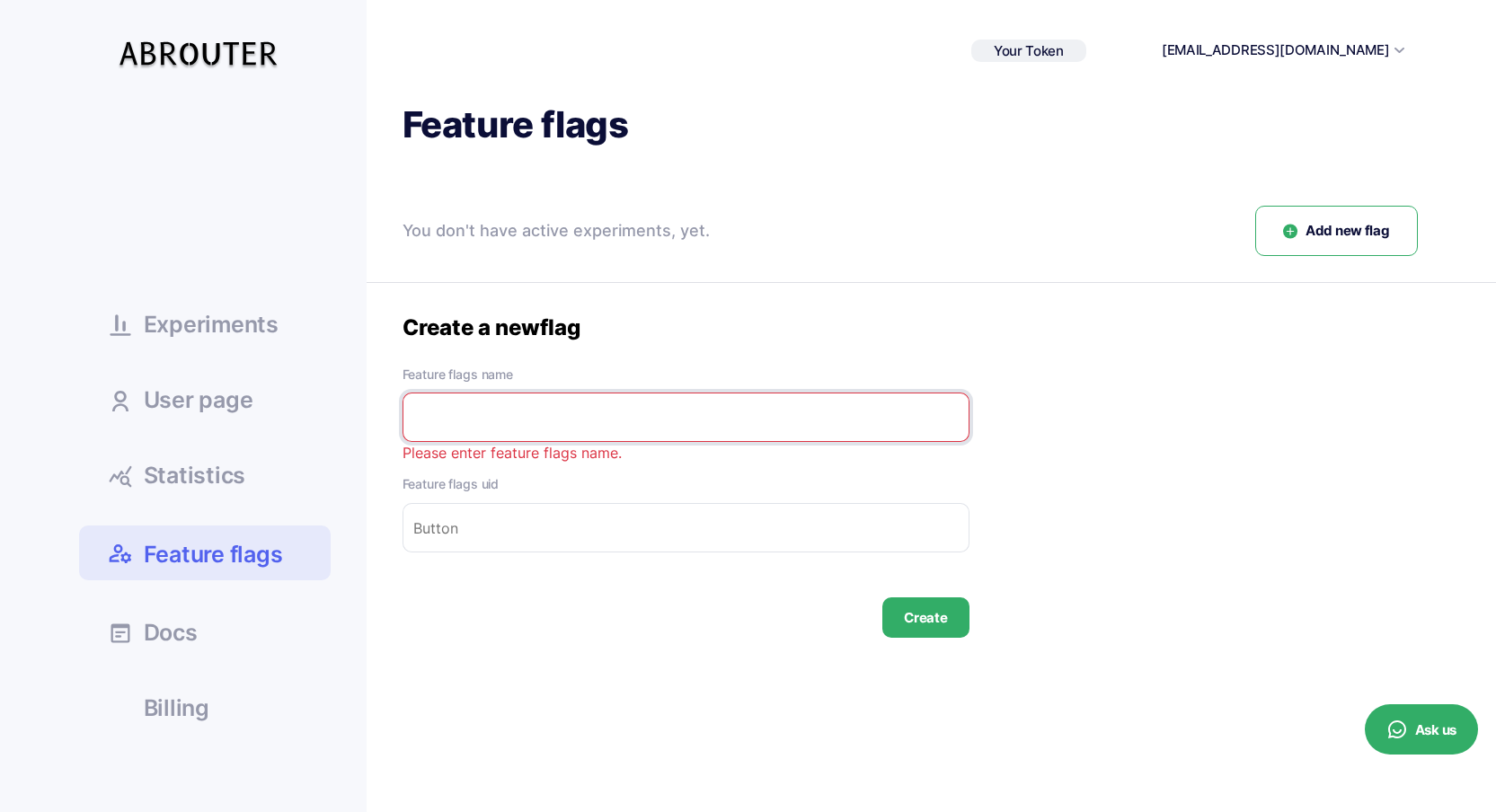
type input "B"
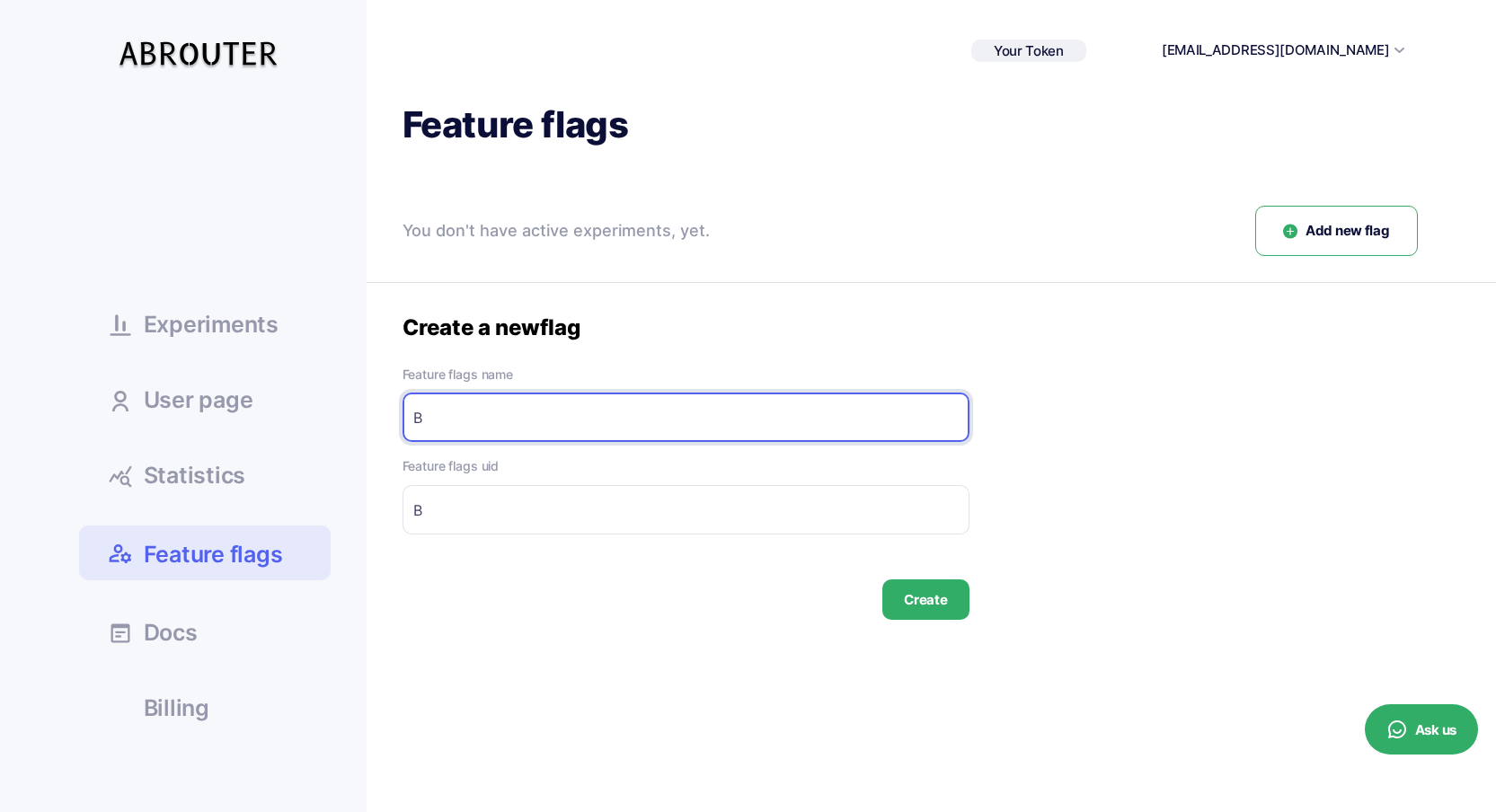
type input "Bu"
type input "But"
type input "Buto"
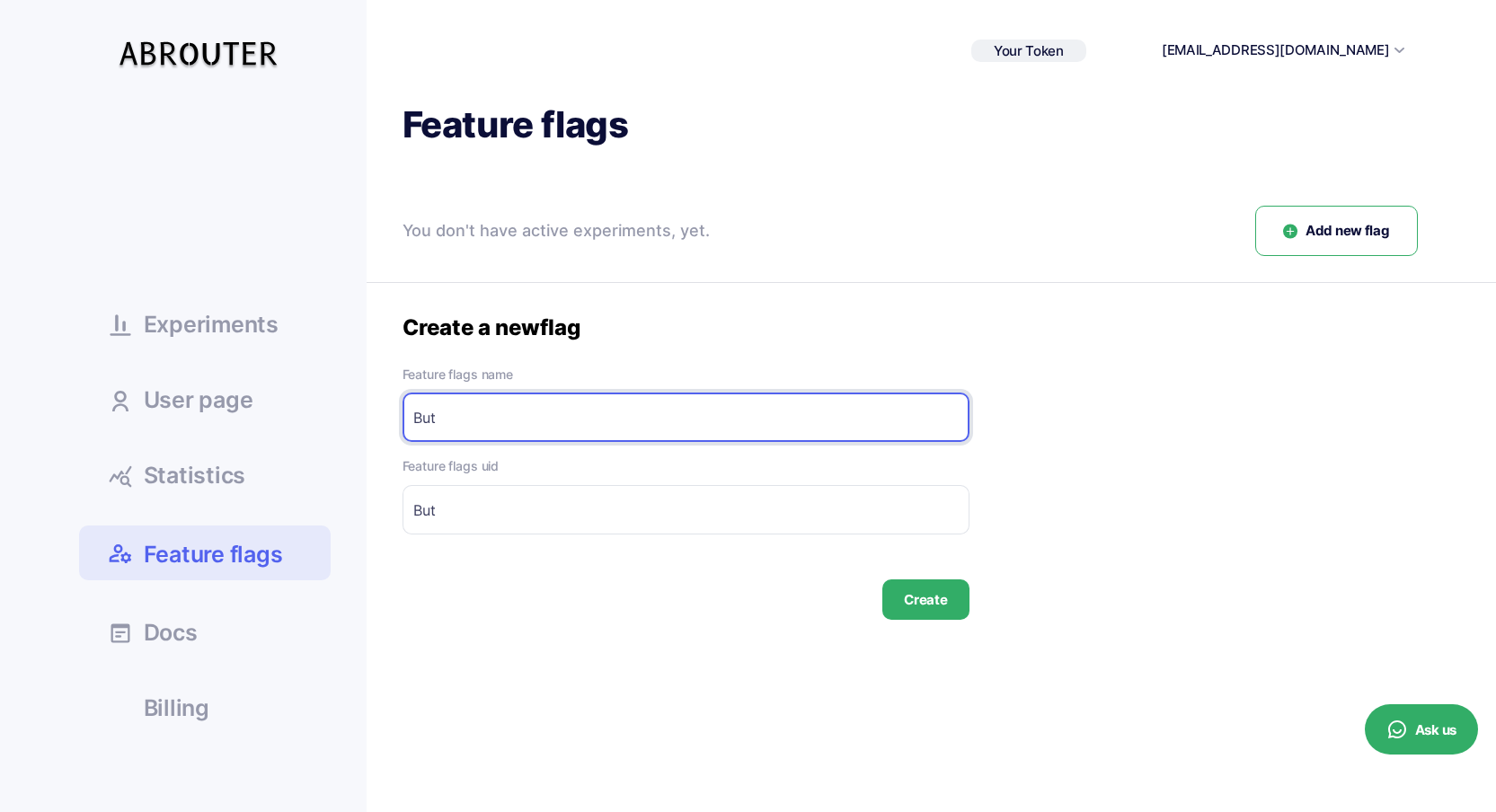
type input "Buto"
type input "Buton"
type input "Buto"
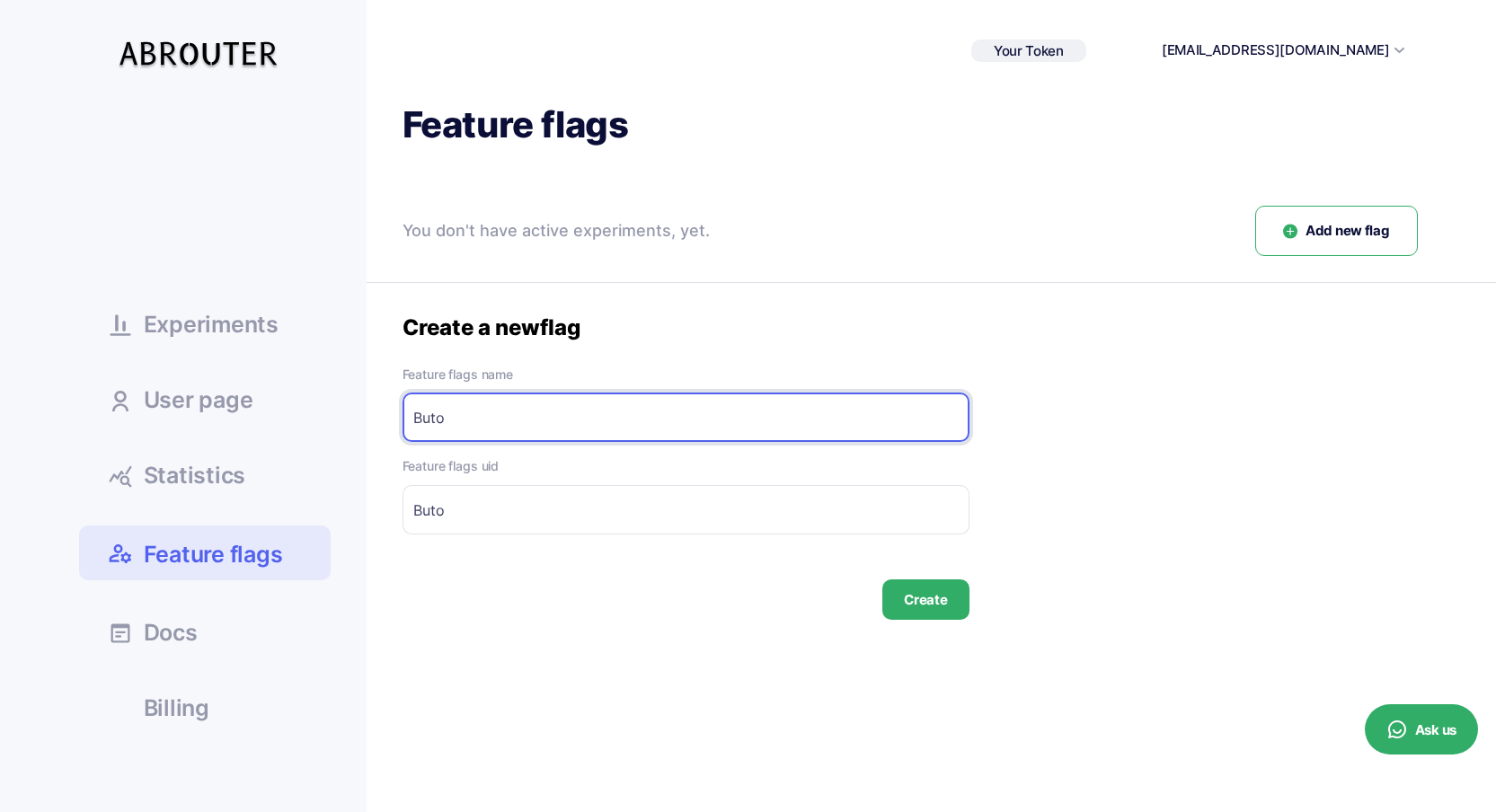
type input "But"
type input "Butt"
type input "Butto"
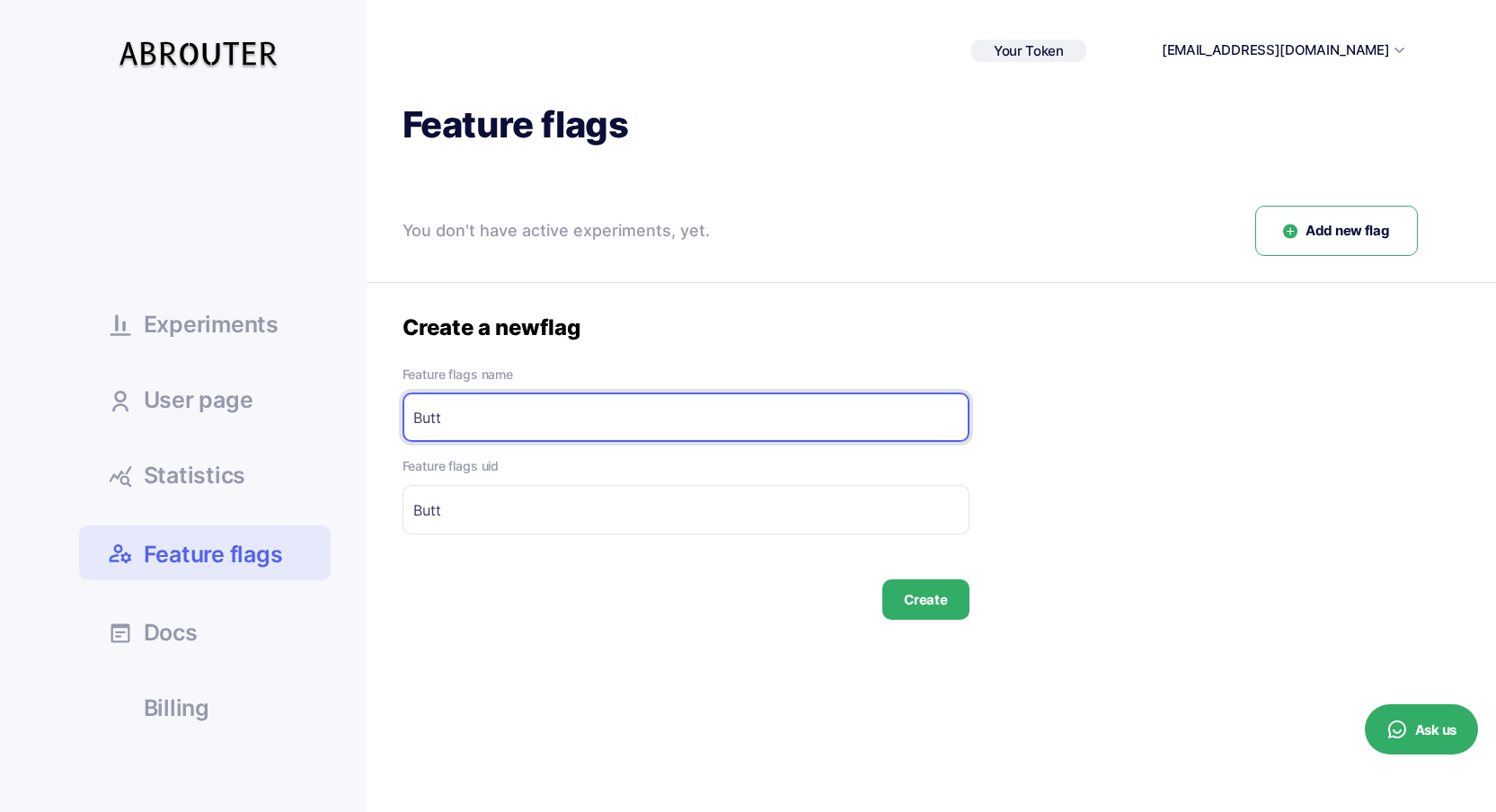
type input "Butto"
type input "Button"
type input "Button-"
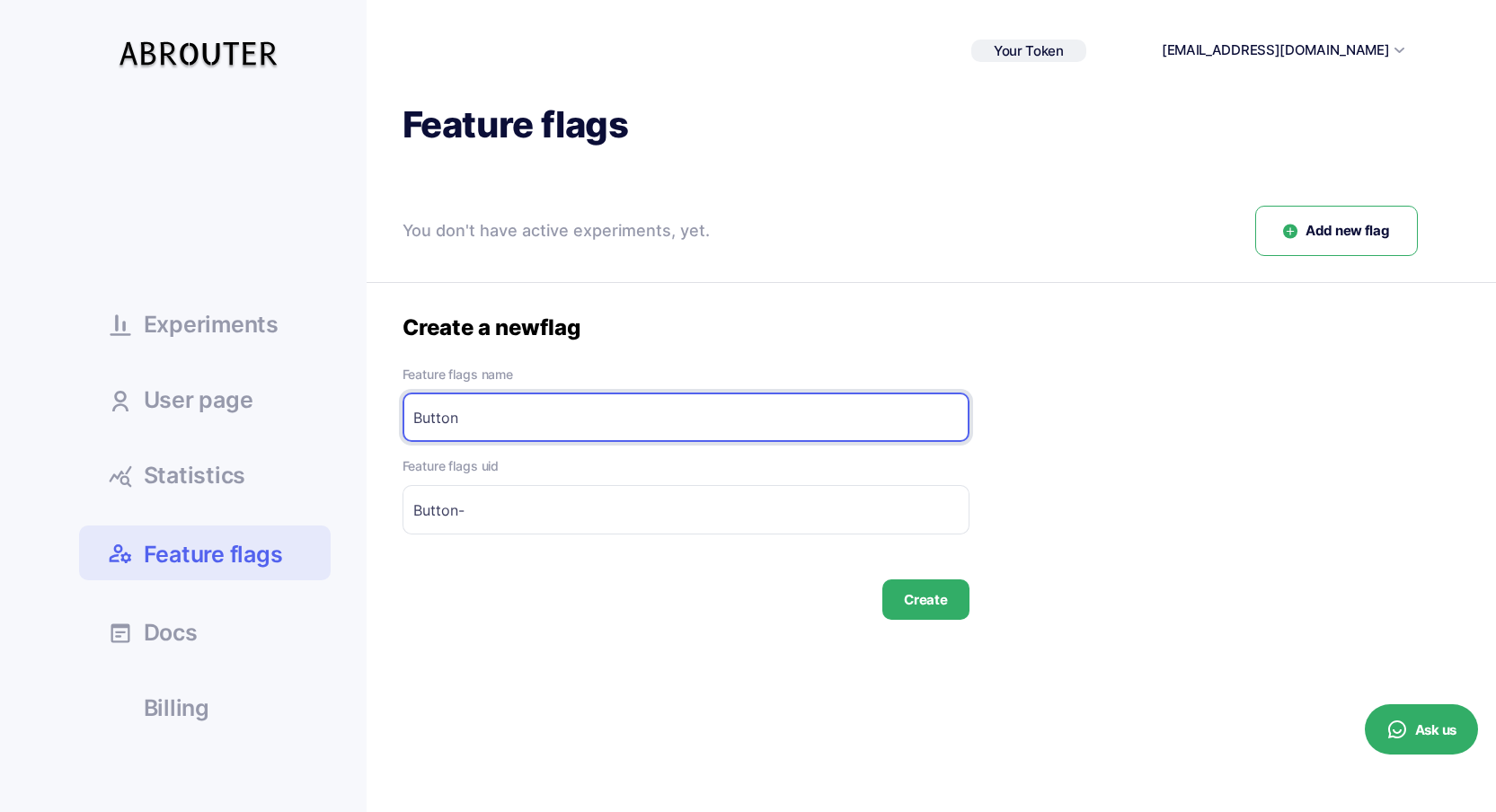
type input "Button c"
type input "Button-c"
type input "Button co"
type input "Button-co"
type input "Button col"
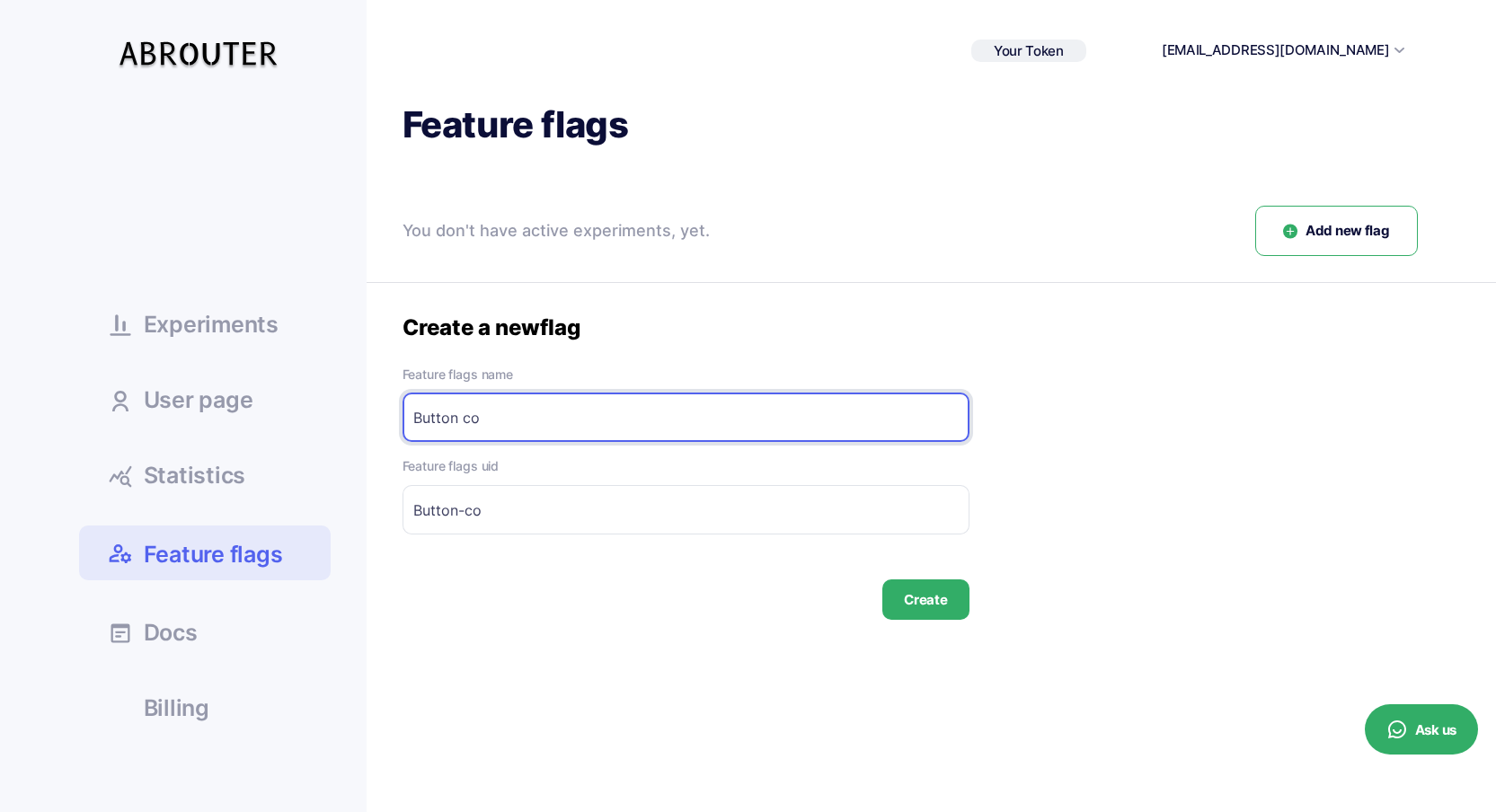
type input "Button-col"
type input "Button colo"
type input "Button-colo"
type input "Button color"
type input "Button-color"
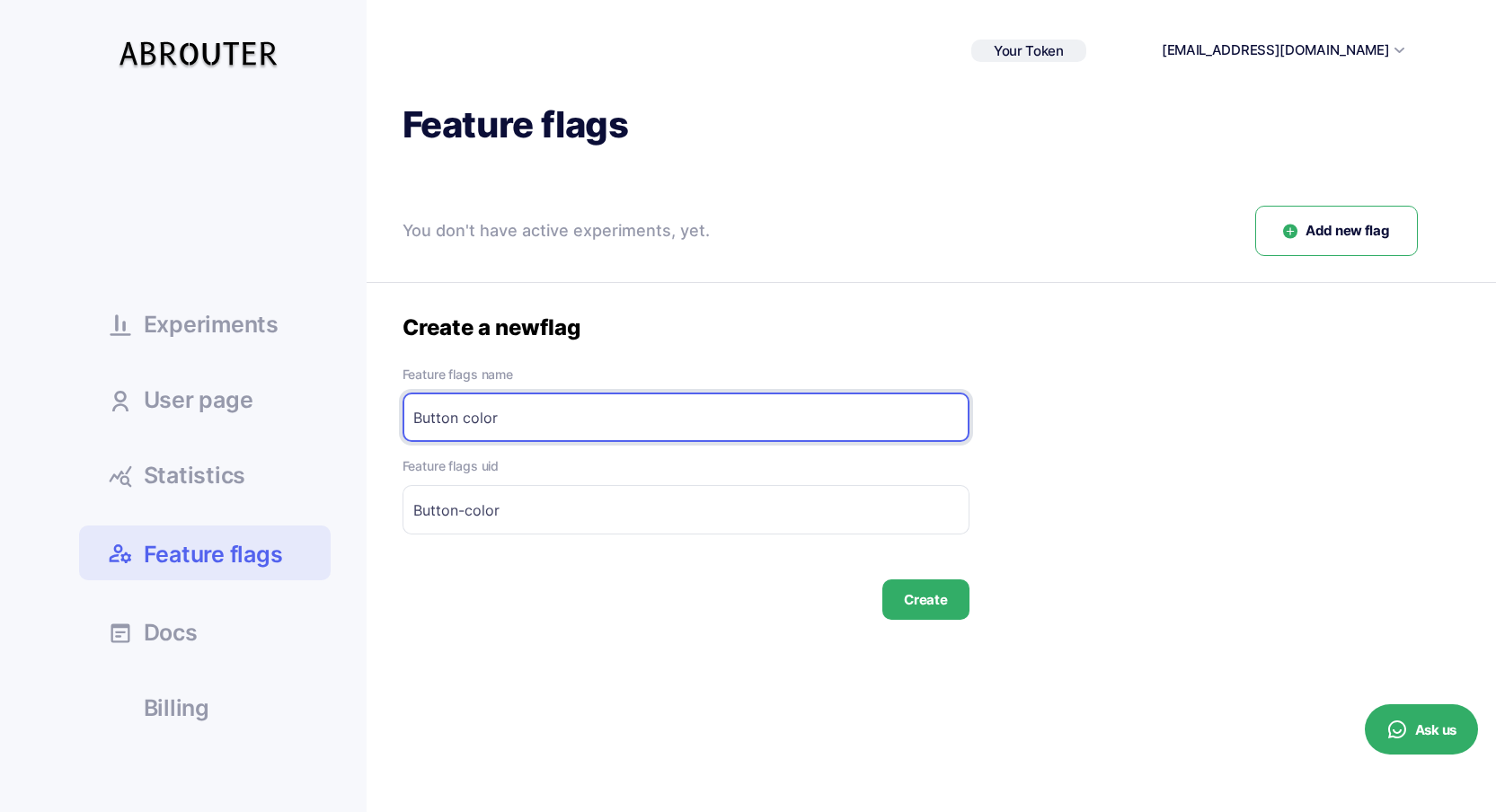
type input "Button color"
type input "Button-color-"
type input "Button color t"
type input "Button-color-t"
type input "Button color te"
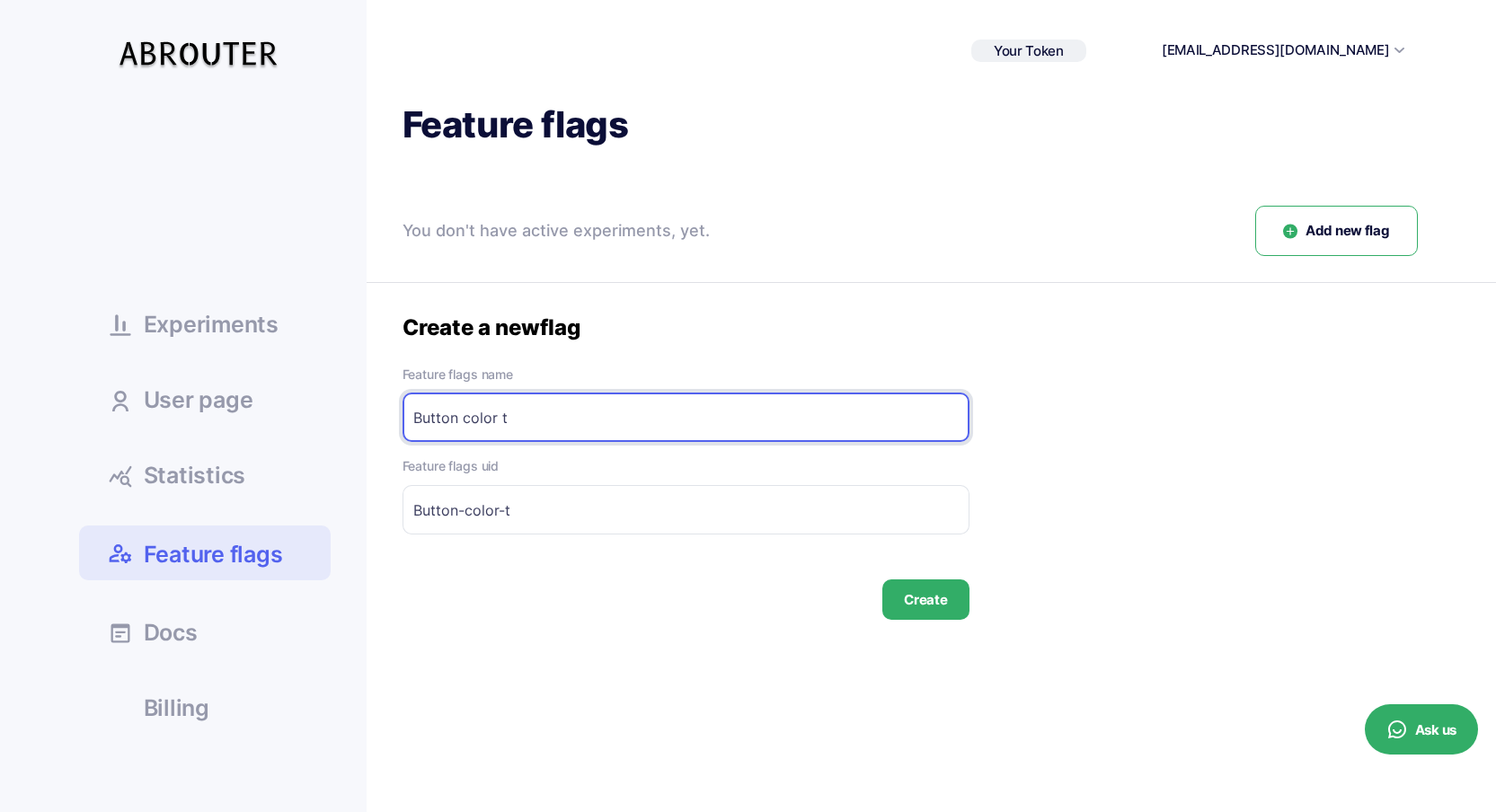
type input "Button-color-te"
type input "Button color tes"
type input "Button-color-tes"
type input "Button color test"
type input "Button-color-test"
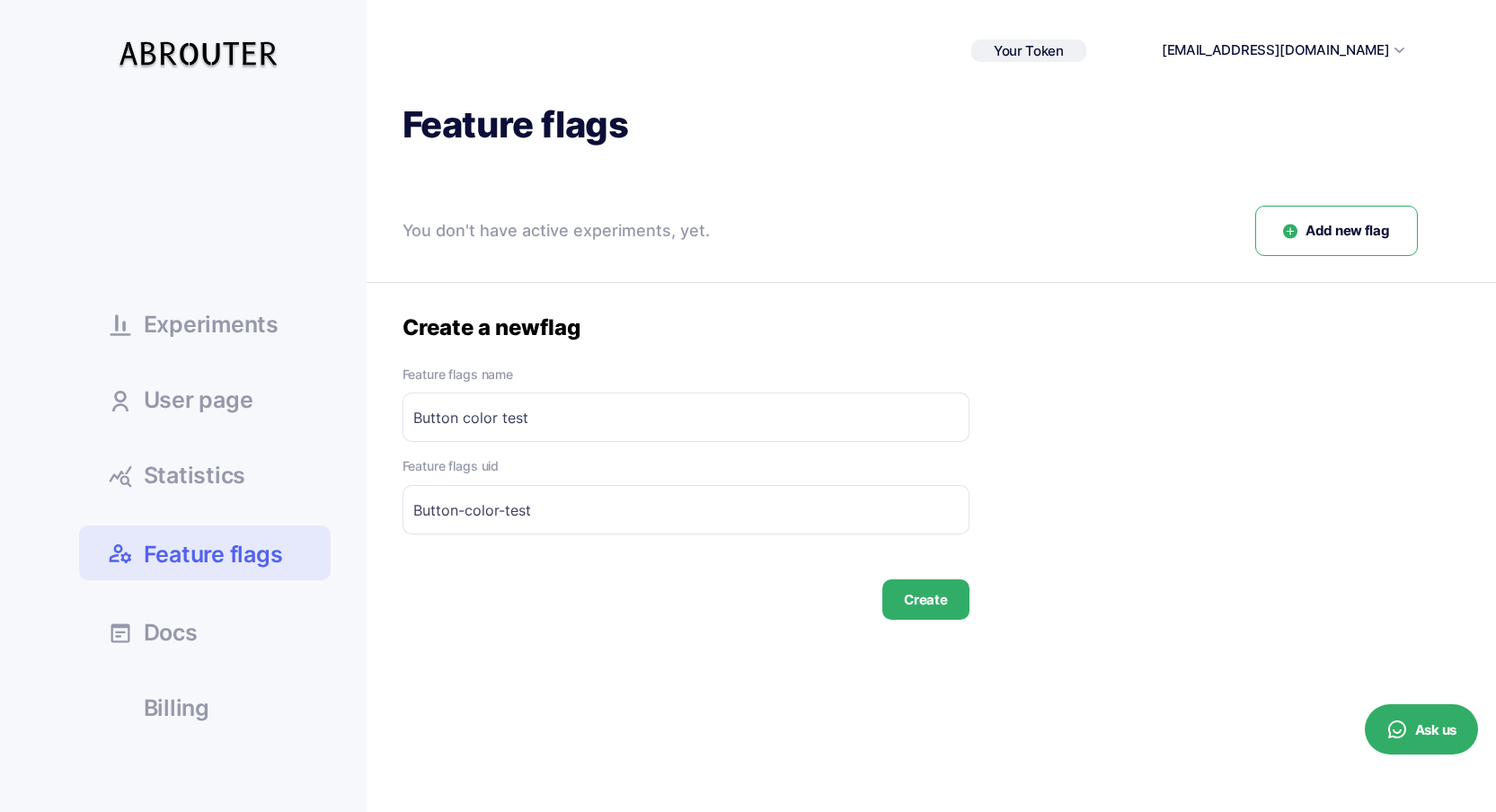
click at [938, 605] on button "Create" at bounding box center [926, 599] width 87 height 40
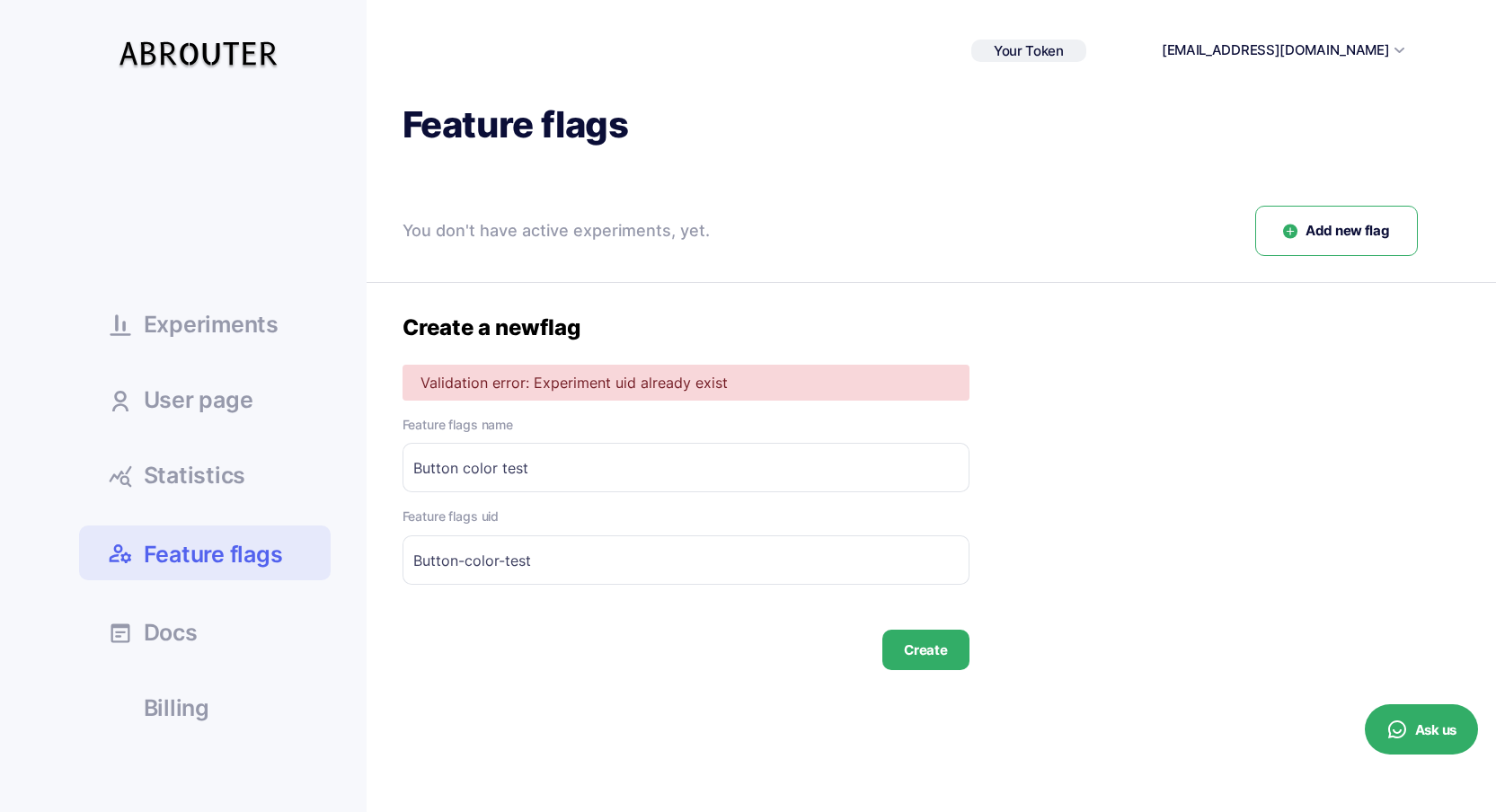
click at [620, 381] on p "Validation error: Experiment uid already exist" at bounding box center [687, 382] width 531 height 15
click at [609, 349] on div at bounding box center [609, 349] width 0 height 0
click at [628, 381] on p "Validation error: Experiment uid already exist" at bounding box center [687, 382] width 531 height 15
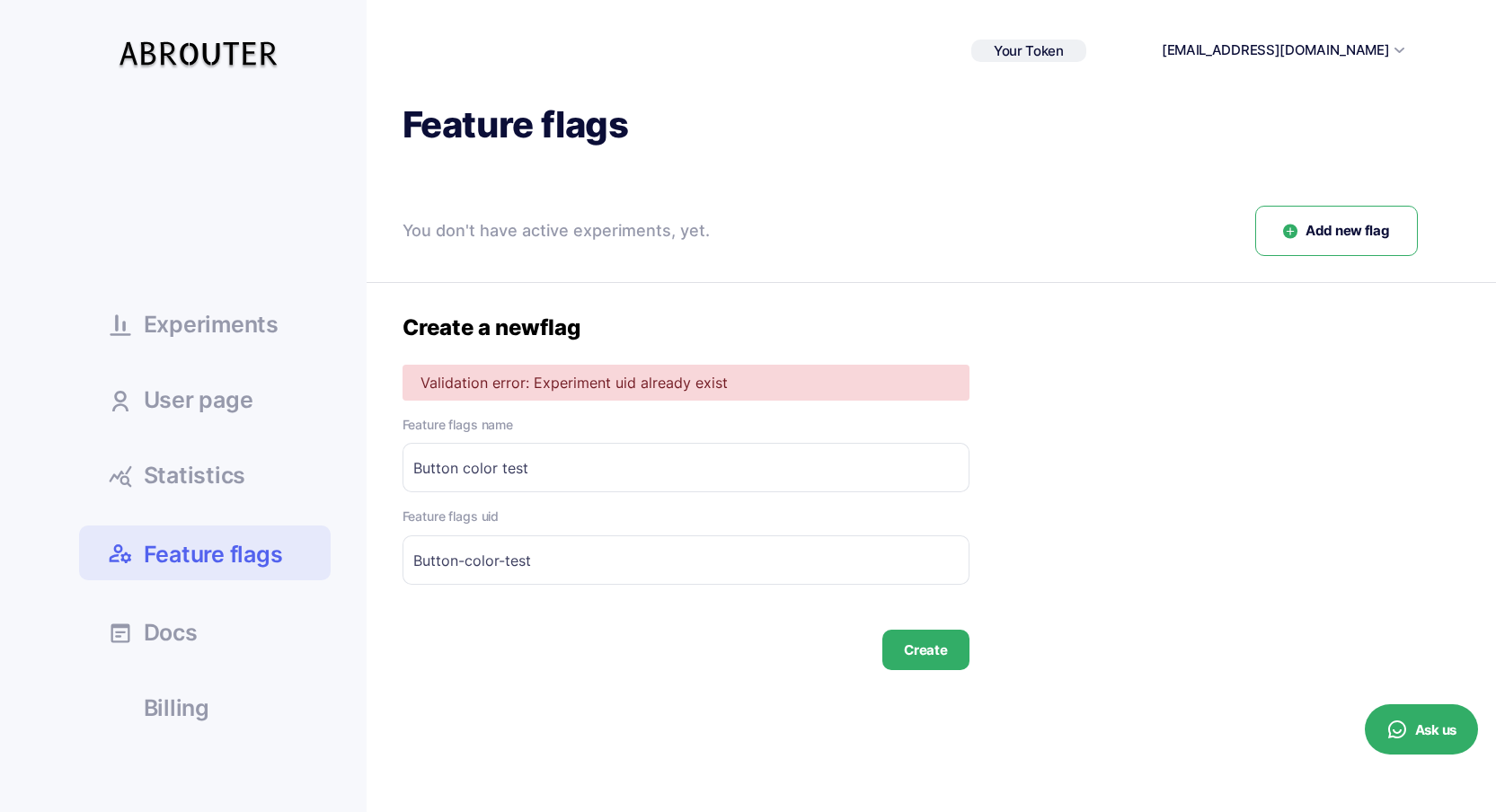
click at [540, 224] on div "You don't have active experiments, yet." at bounding box center [556, 231] width 307 height 26
click at [528, 196] on div at bounding box center [528, 196] width 0 height 0
click at [548, 233] on div "You don't have active experiments, yet." at bounding box center [556, 231] width 307 height 26
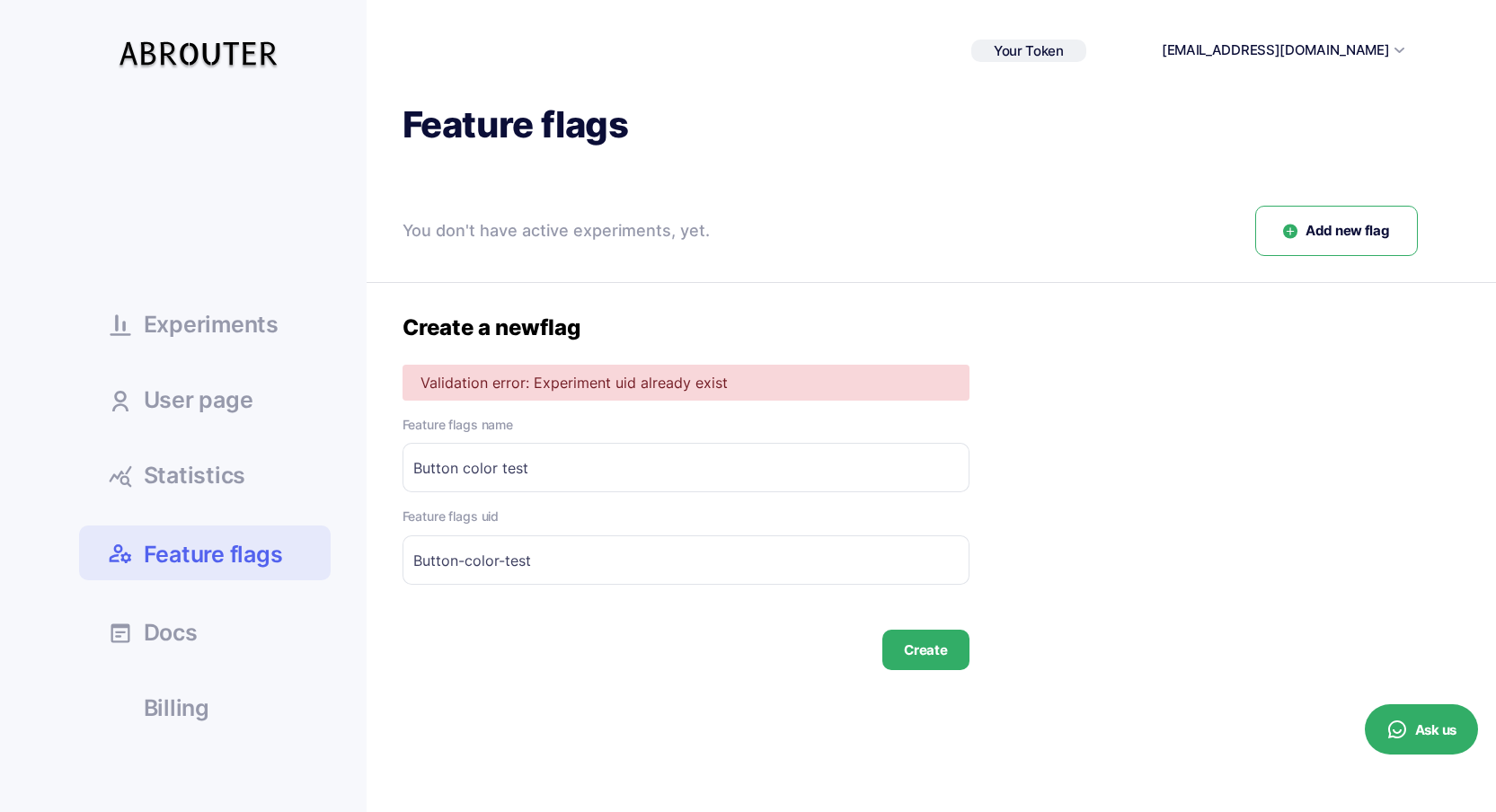
click at [631, 469] on input "Button color test" at bounding box center [686, 467] width 568 height 49
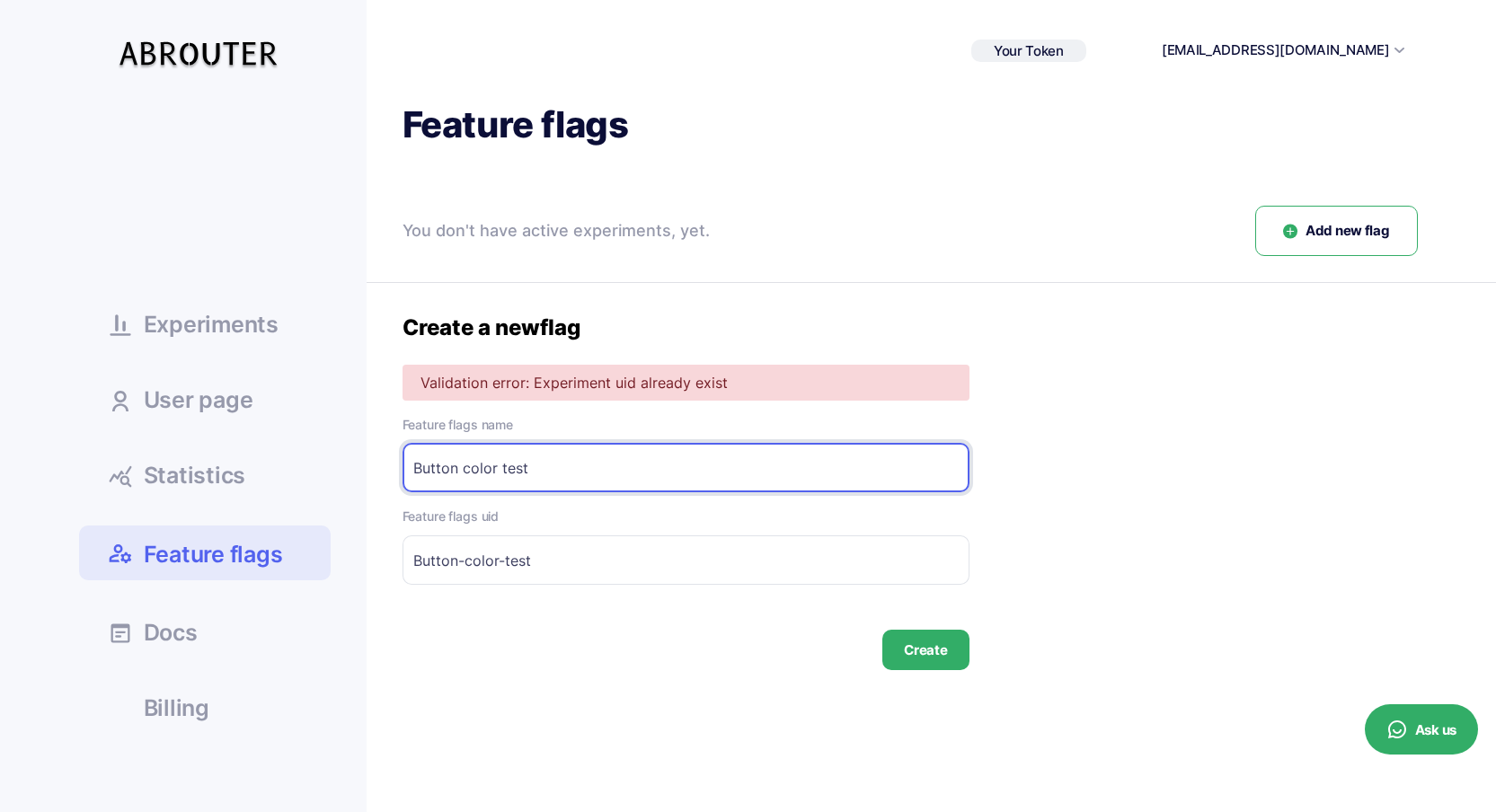
type input "Button color test"
type input "Button-color-test-"
type input "Button color test 2"
type input "Button-color-test-2"
type input "Button color test 2"
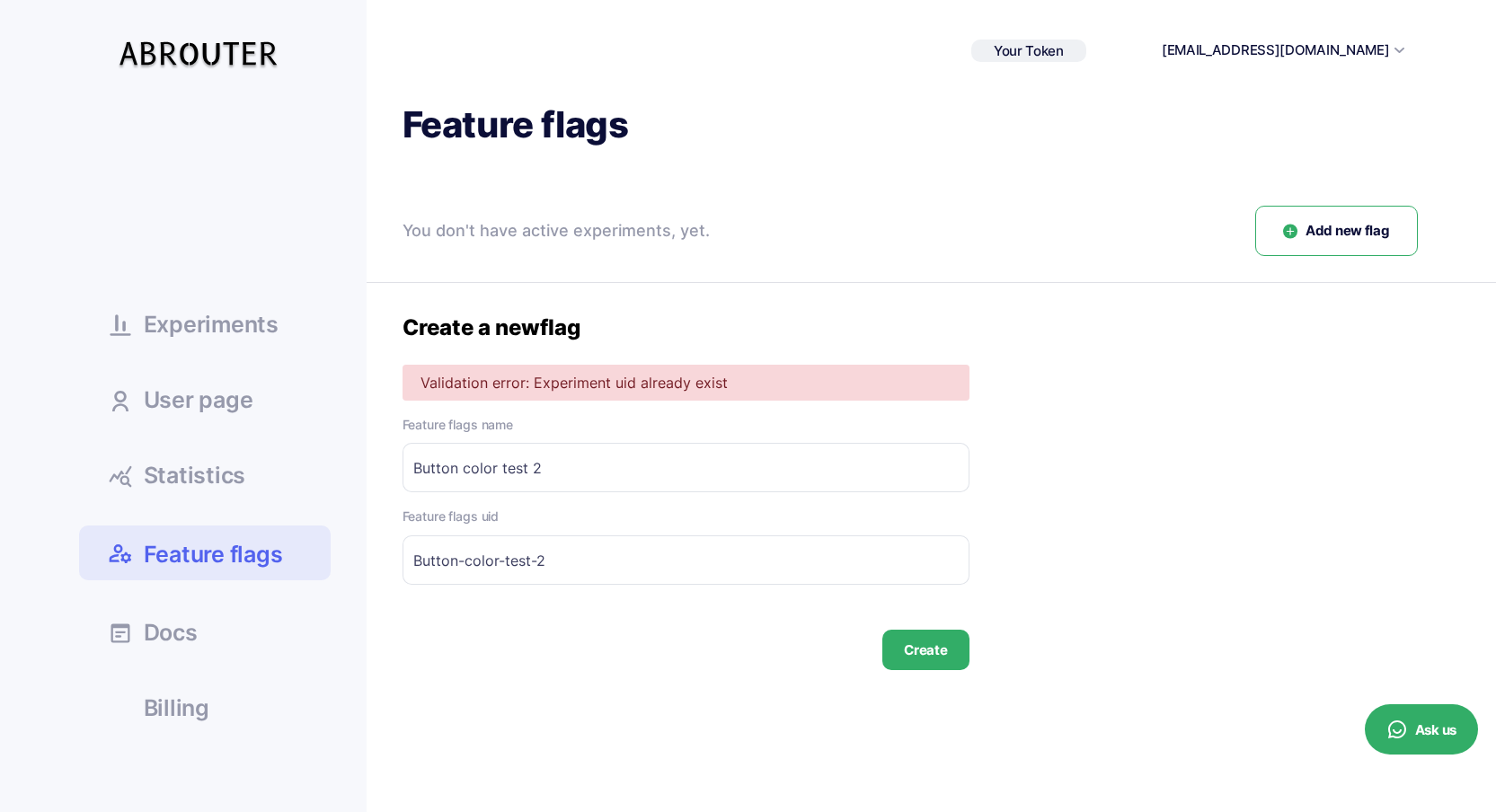
click at [921, 640] on button "Create" at bounding box center [926, 649] width 87 height 40
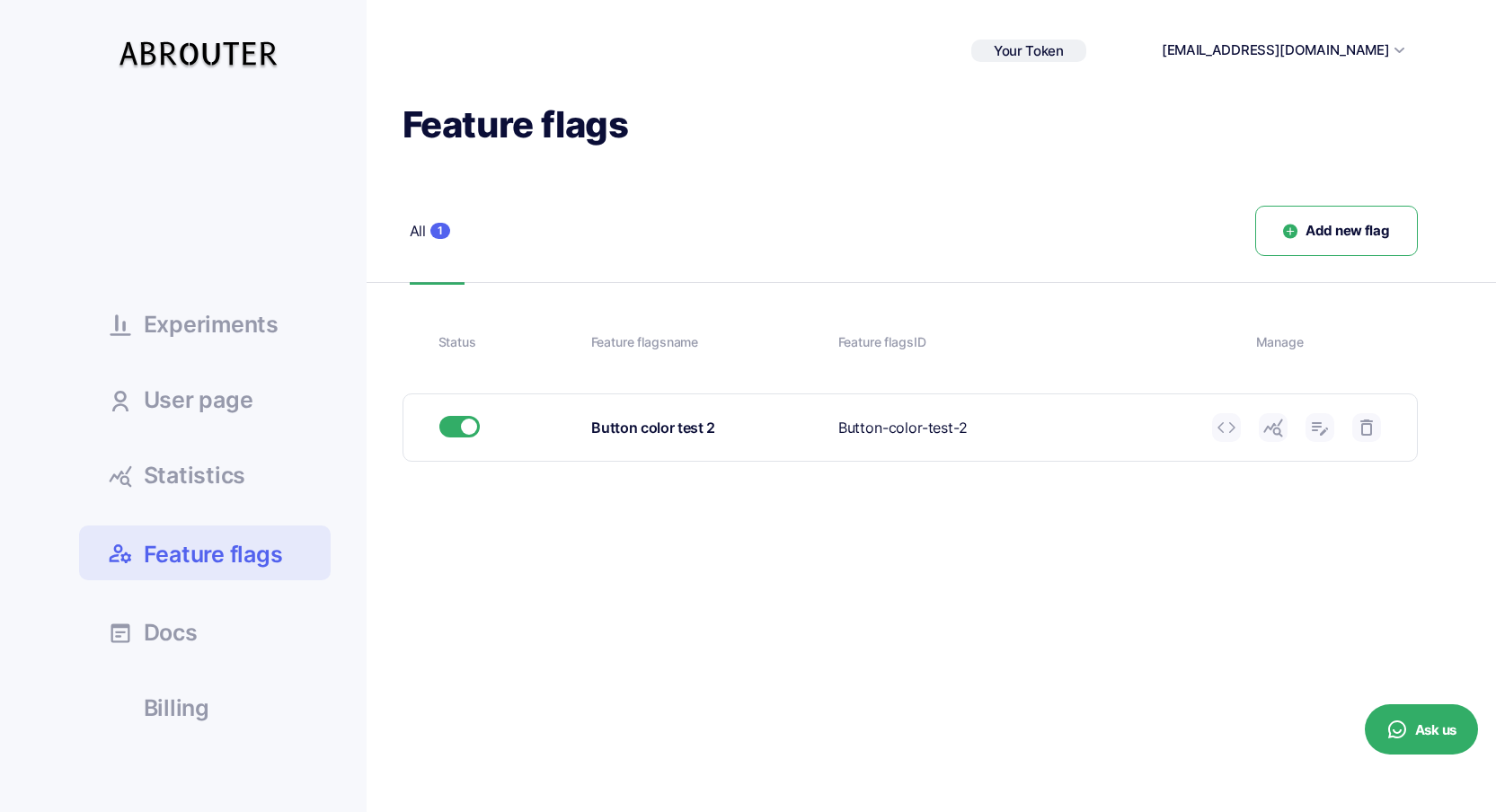
click at [1273, 425] on use at bounding box center [1273, 429] width 19 height 18
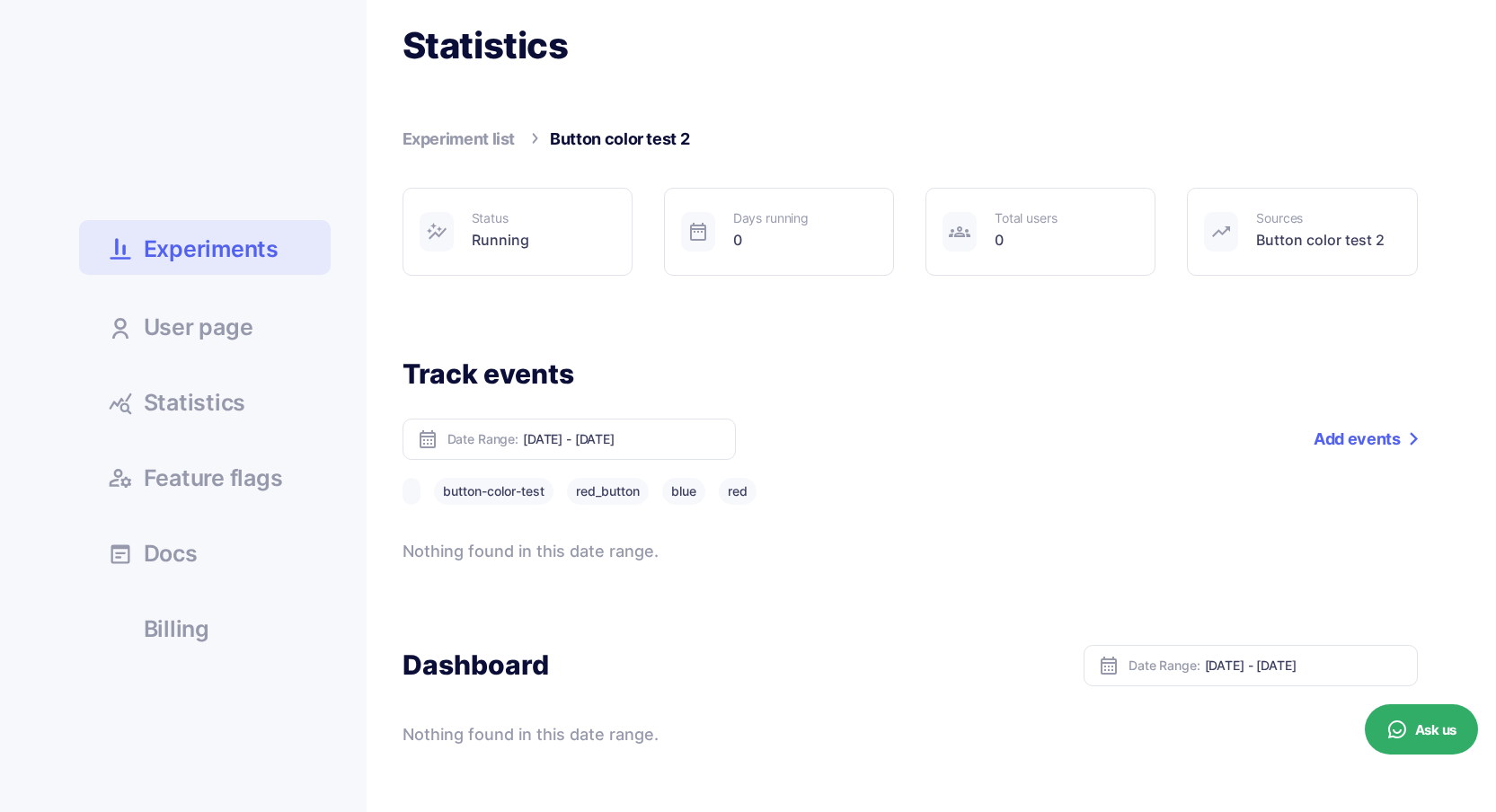
scroll to position [80, 0]
click at [639, 484] on button "red_button" at bounding box center [608, 490] width 82 height 27
click at [503, 146] on link "Experiment list" at bounding box center [458, 138] width 113 height 19
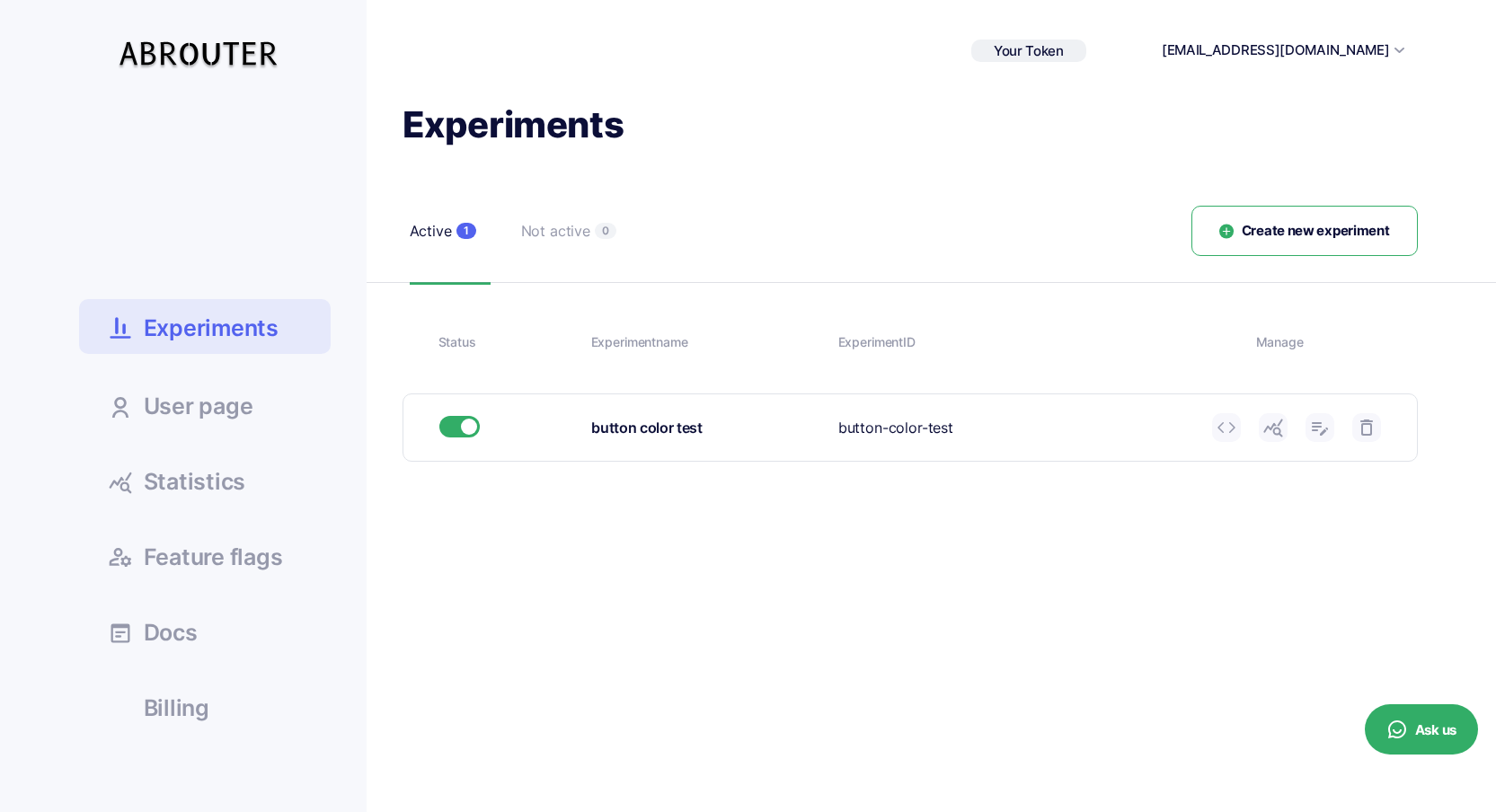
click at [549, 237] on div "Not active" at bounding box center [556, 231] width 69 height 23
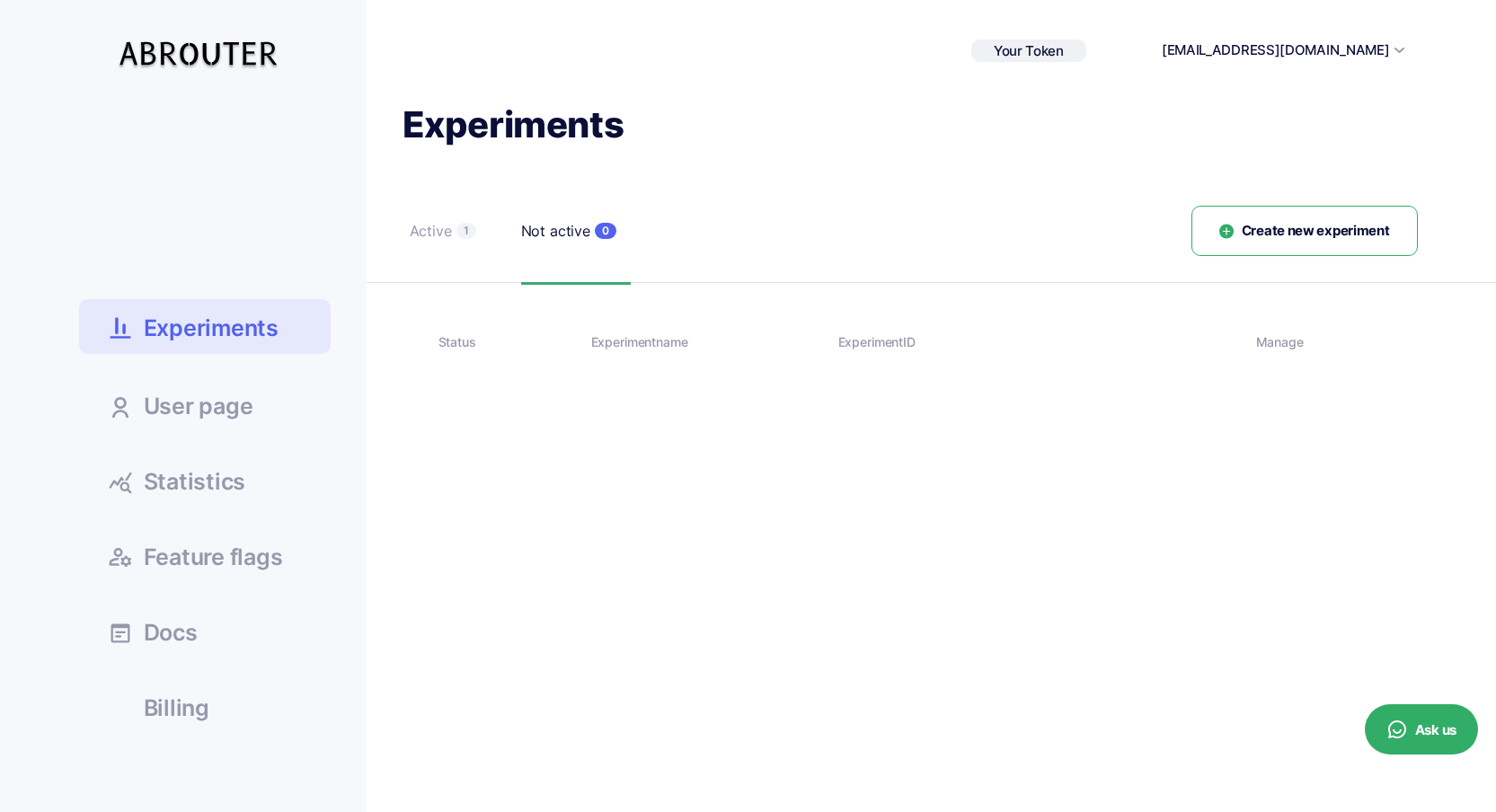
click at [448, 234] on div "Active" at bounding box center [431, 231] width 42 height 23
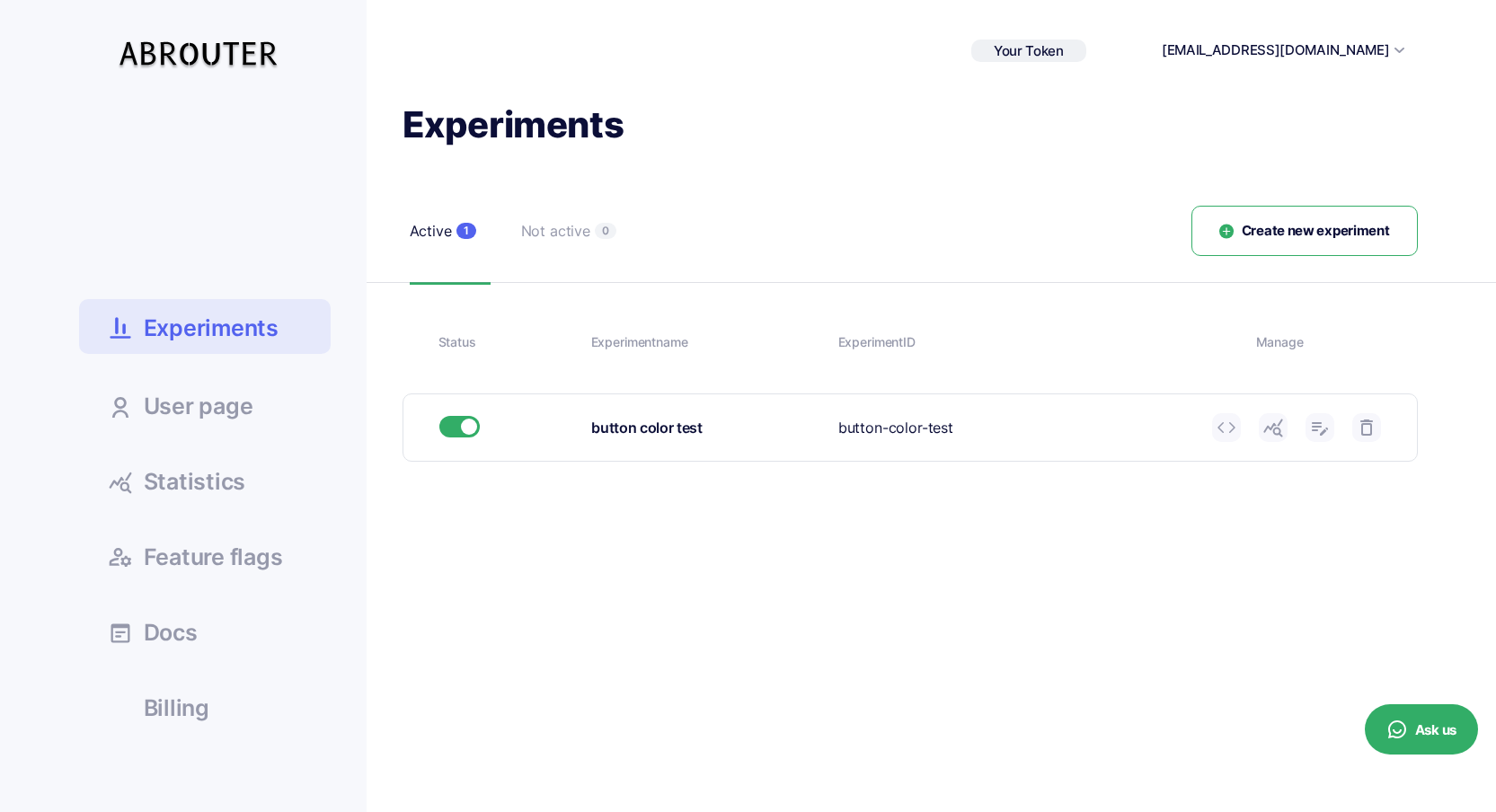
click at [245, 553] on span "Feature flags" at bounding box center [213, 557] width 140 height 23
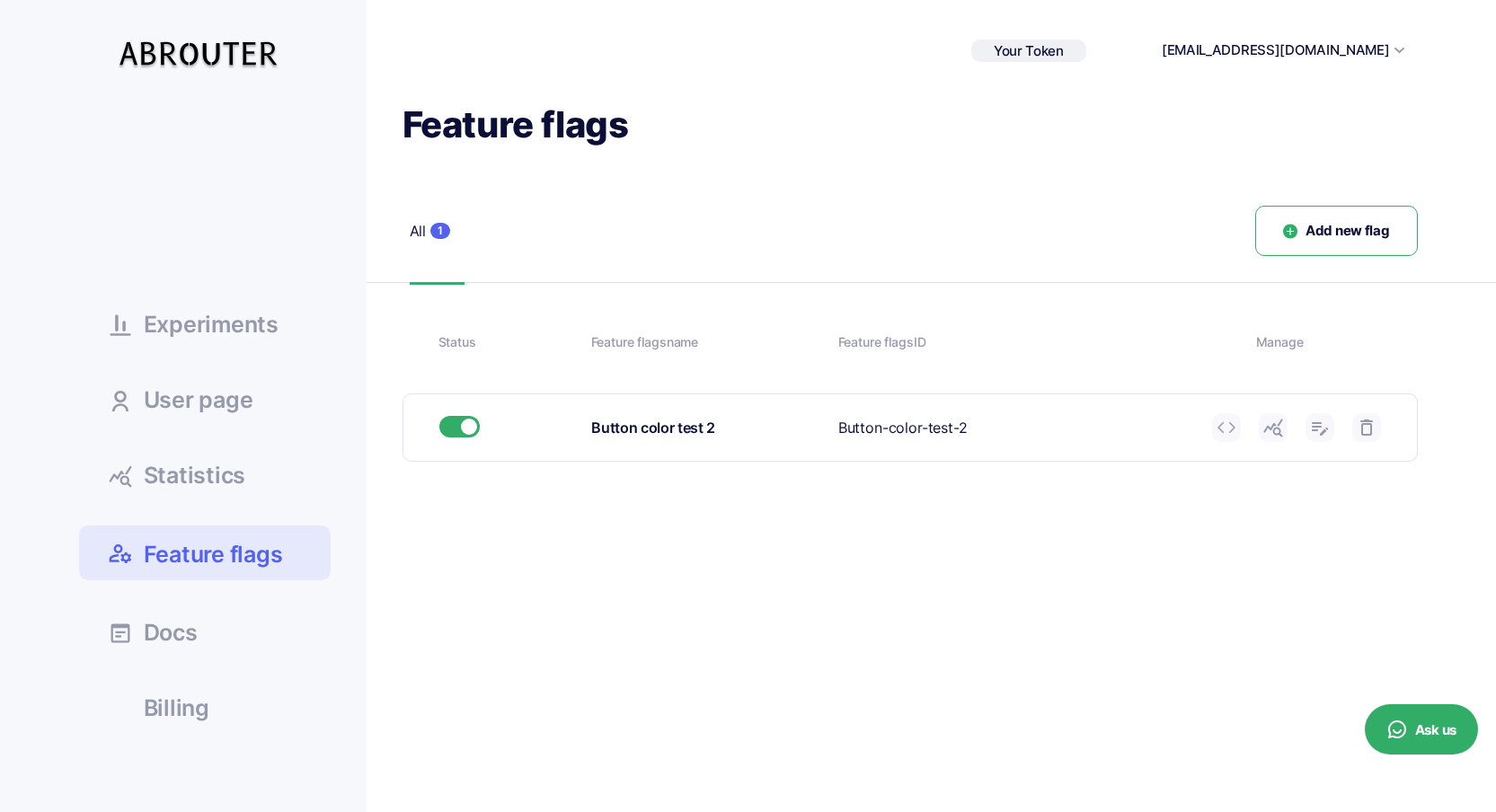
click at [1233, 426] on icon at bounding box center [1227, 428] width 22 height 22
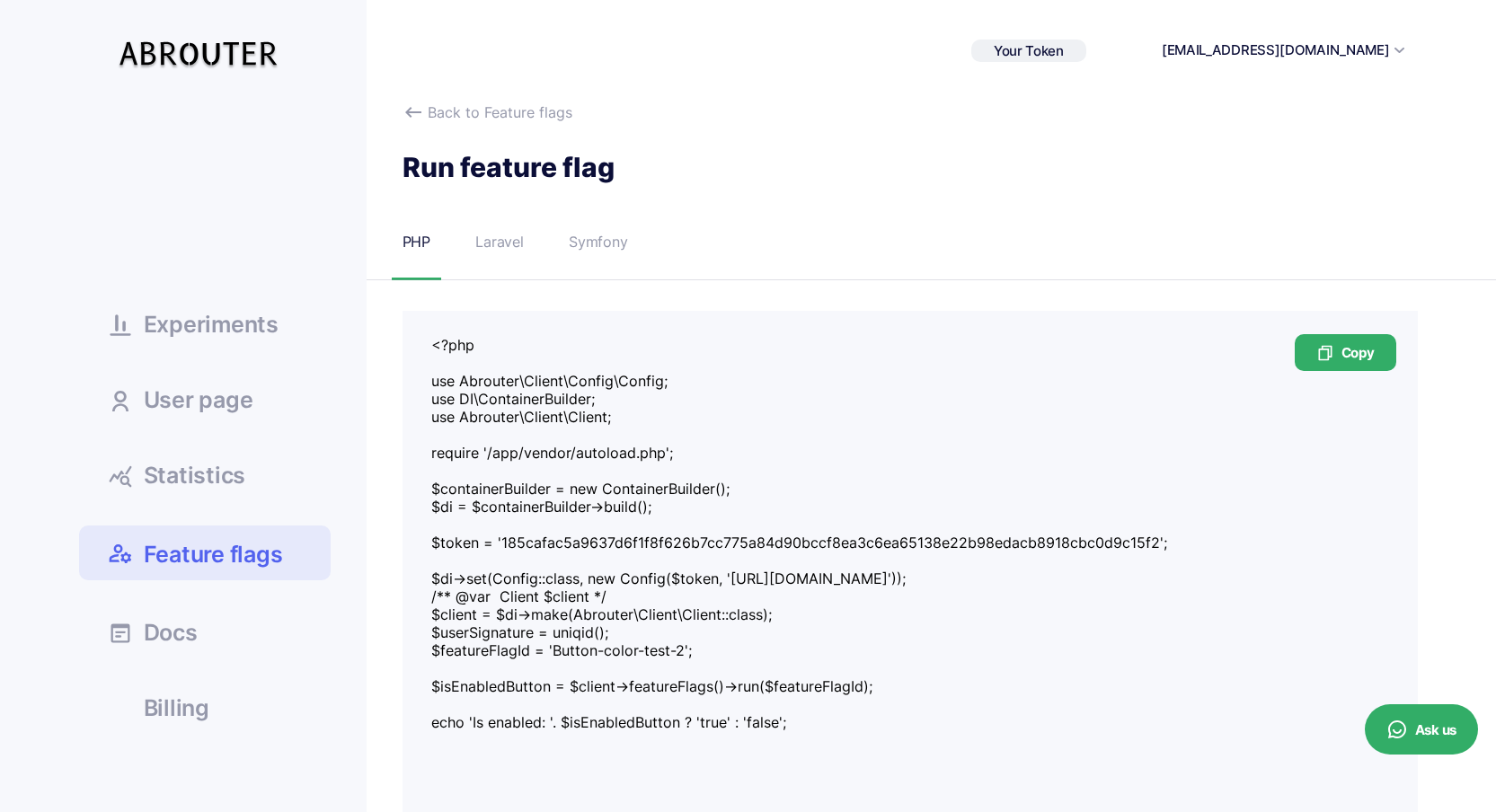
click at [499, 240] on div "Laravel" at bounding box center [499, 242] width 48 height 23
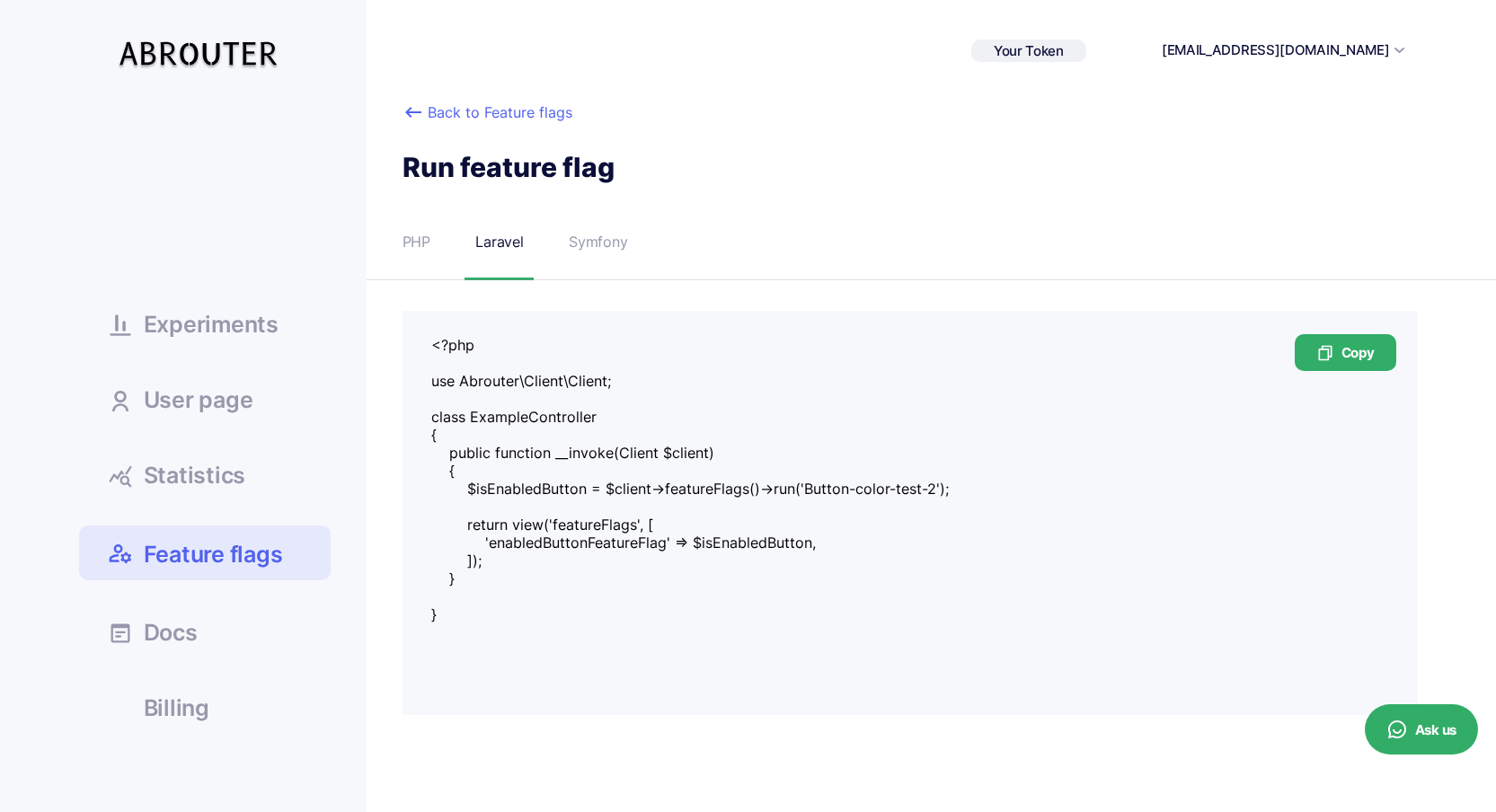
click at [411, 115] on icon at bounding box center [413, 112] width 22 height 22
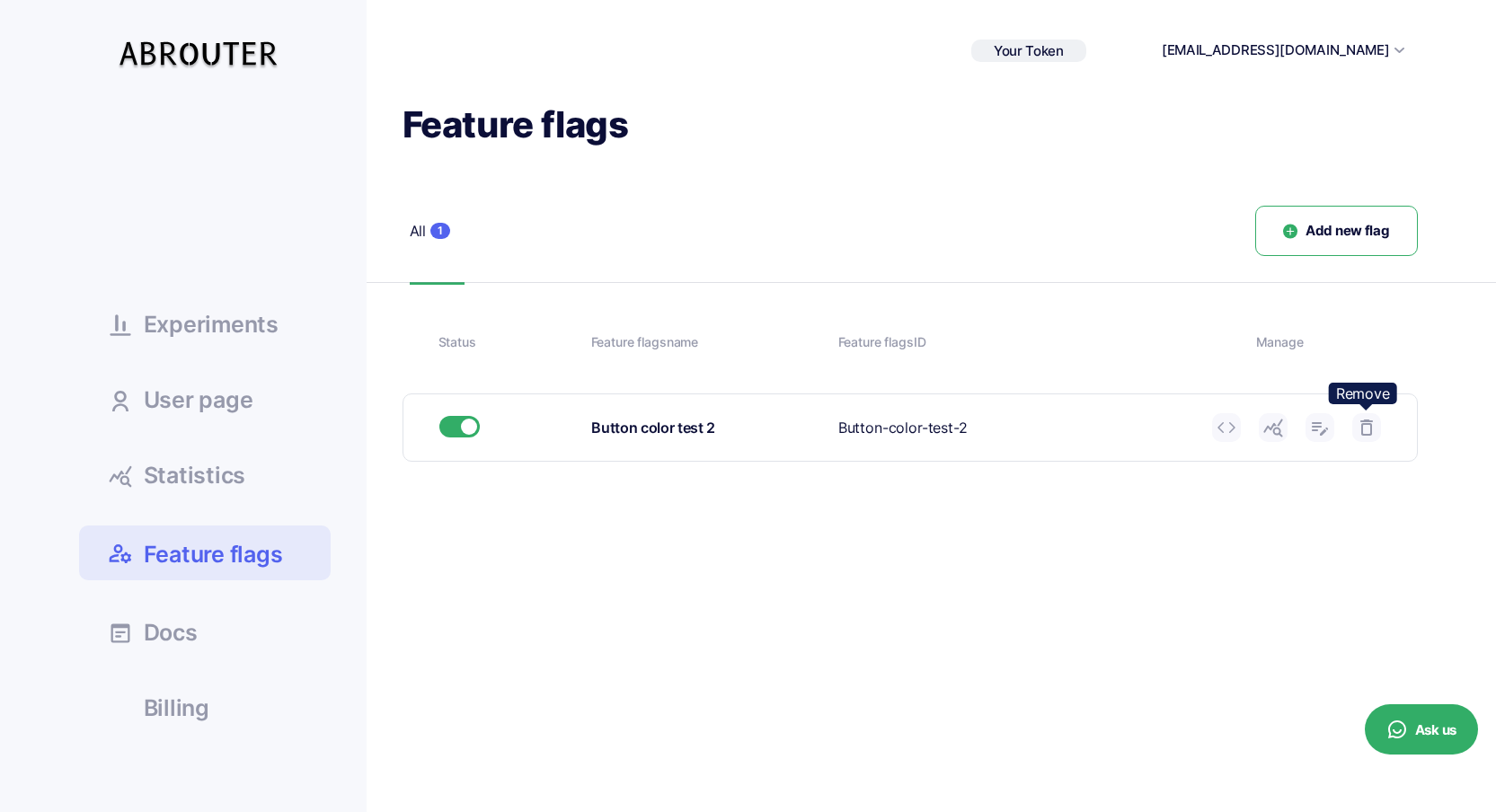
click at [1369, 424] on use at bounding box center [1366, 428] width 13 height 16
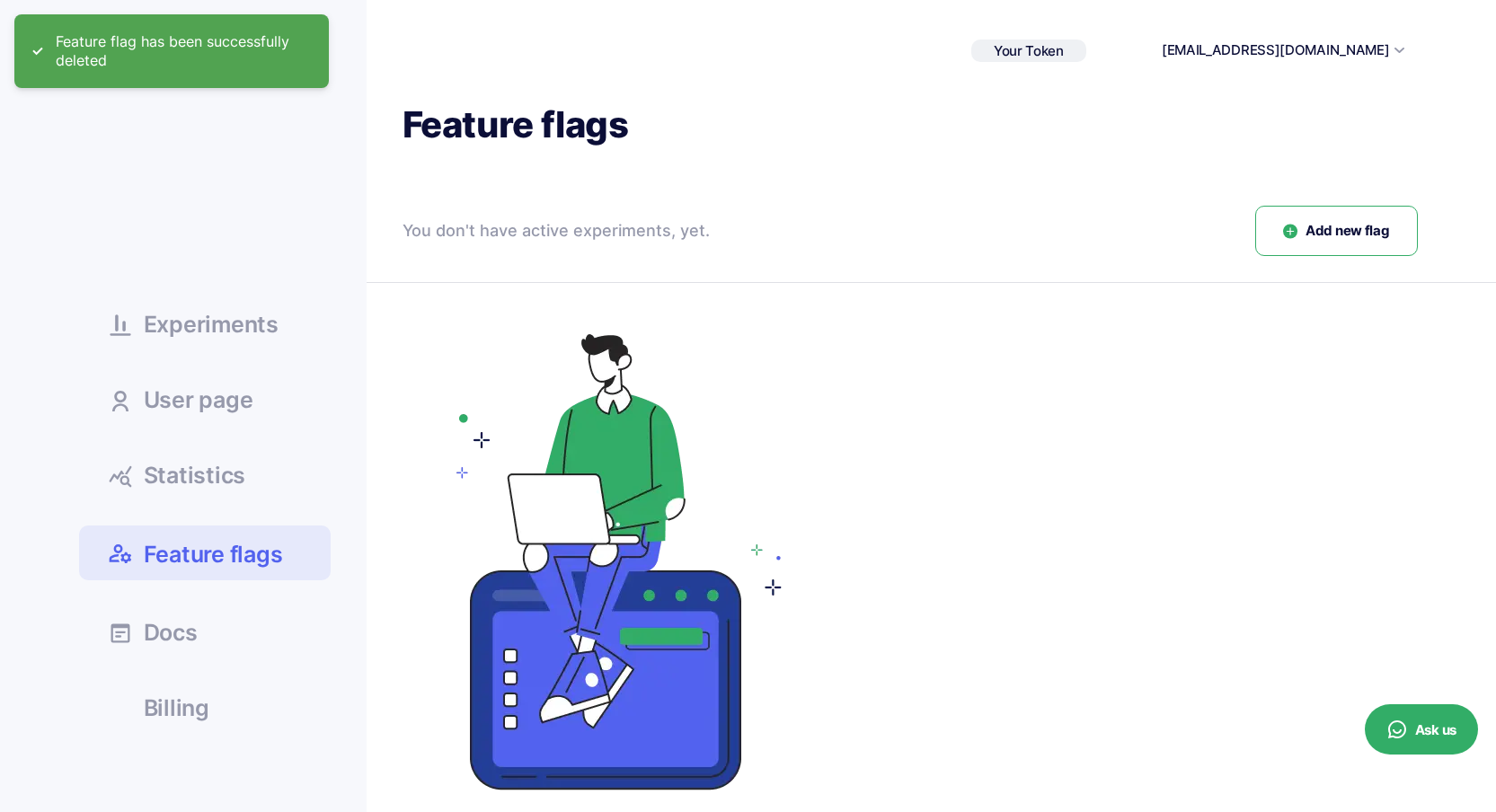
click at [253, 331] on span "Experiments" at bounding box center [210, 324] width 135 height 23
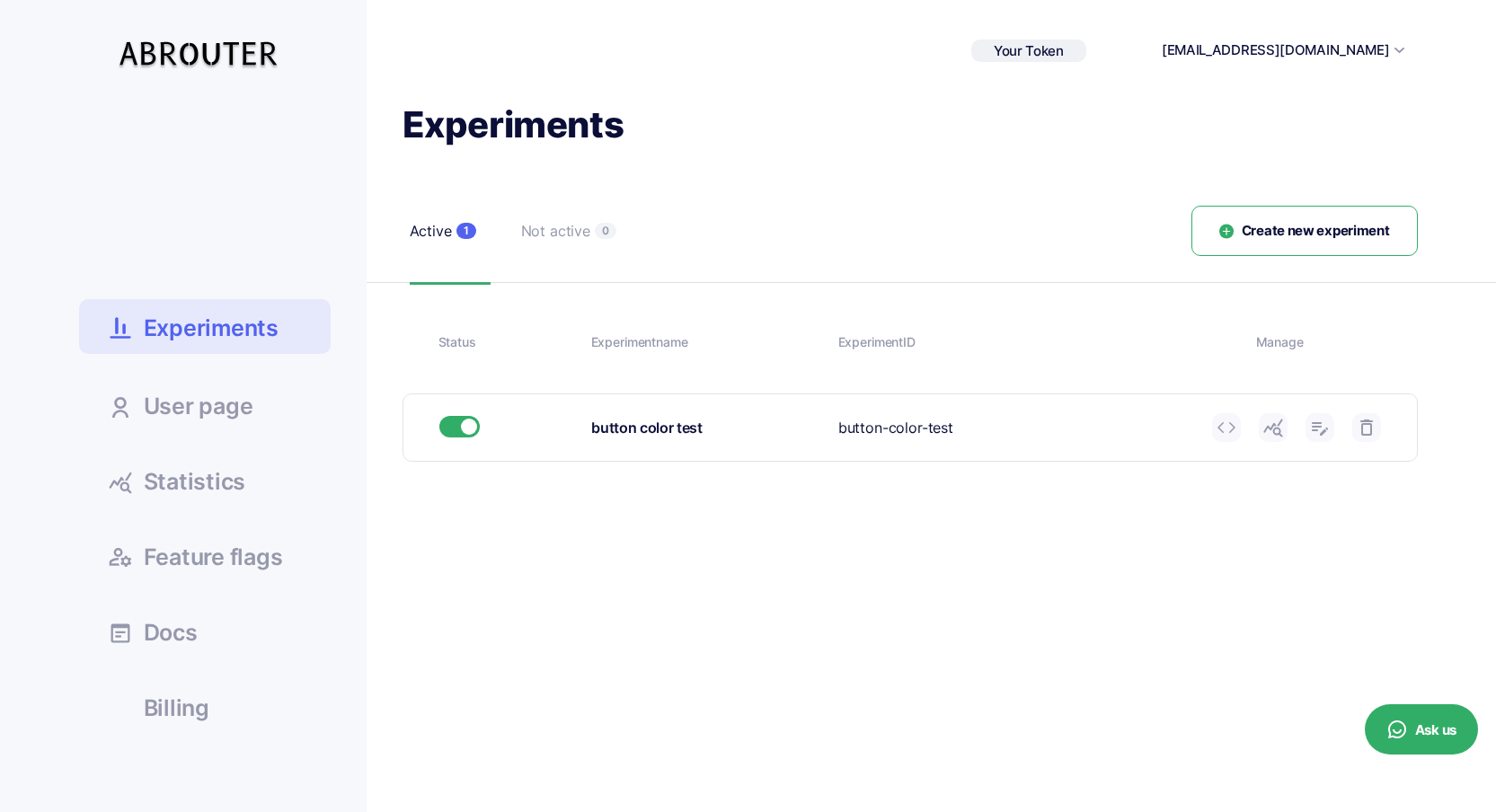
click at [468, 418] on label at bounding box center [459, 427] width 40 height 22
click at [440, 416] on input "checkbox" at bounding box center [440, 416] width 0 height 0
click at [566, 234] on div "Not active" at bounding box center [558, 231] width 69 height 23
click at [466, 427] on label at bounding box center [459, 427] width 40 height 22
click at [440, 416] on input "checkbox" at bounding box center [440, 416] width 0 height 0
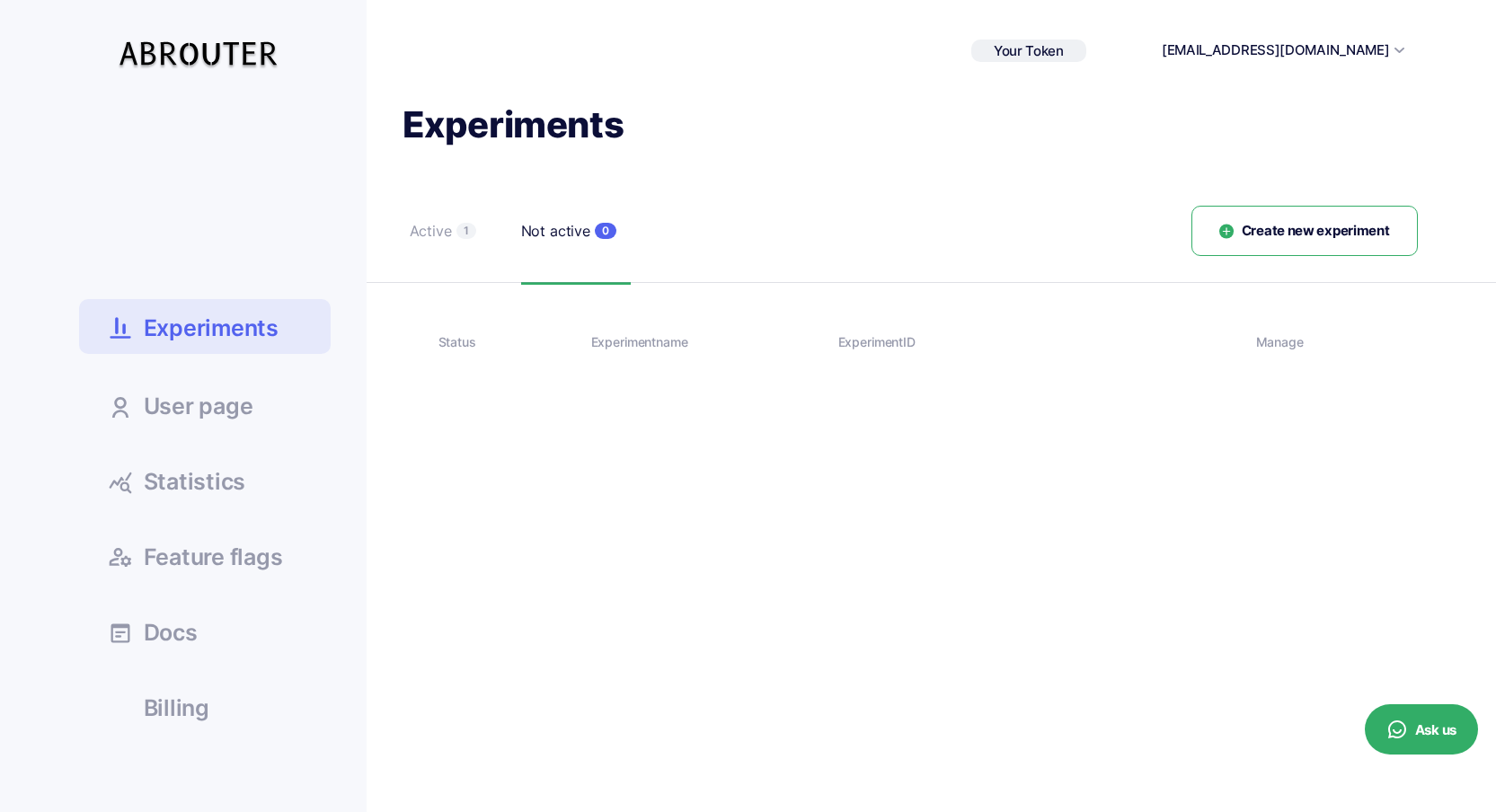
click at [448, 237] on div "Active" at bounding box center [431, 231] width 42 height 23
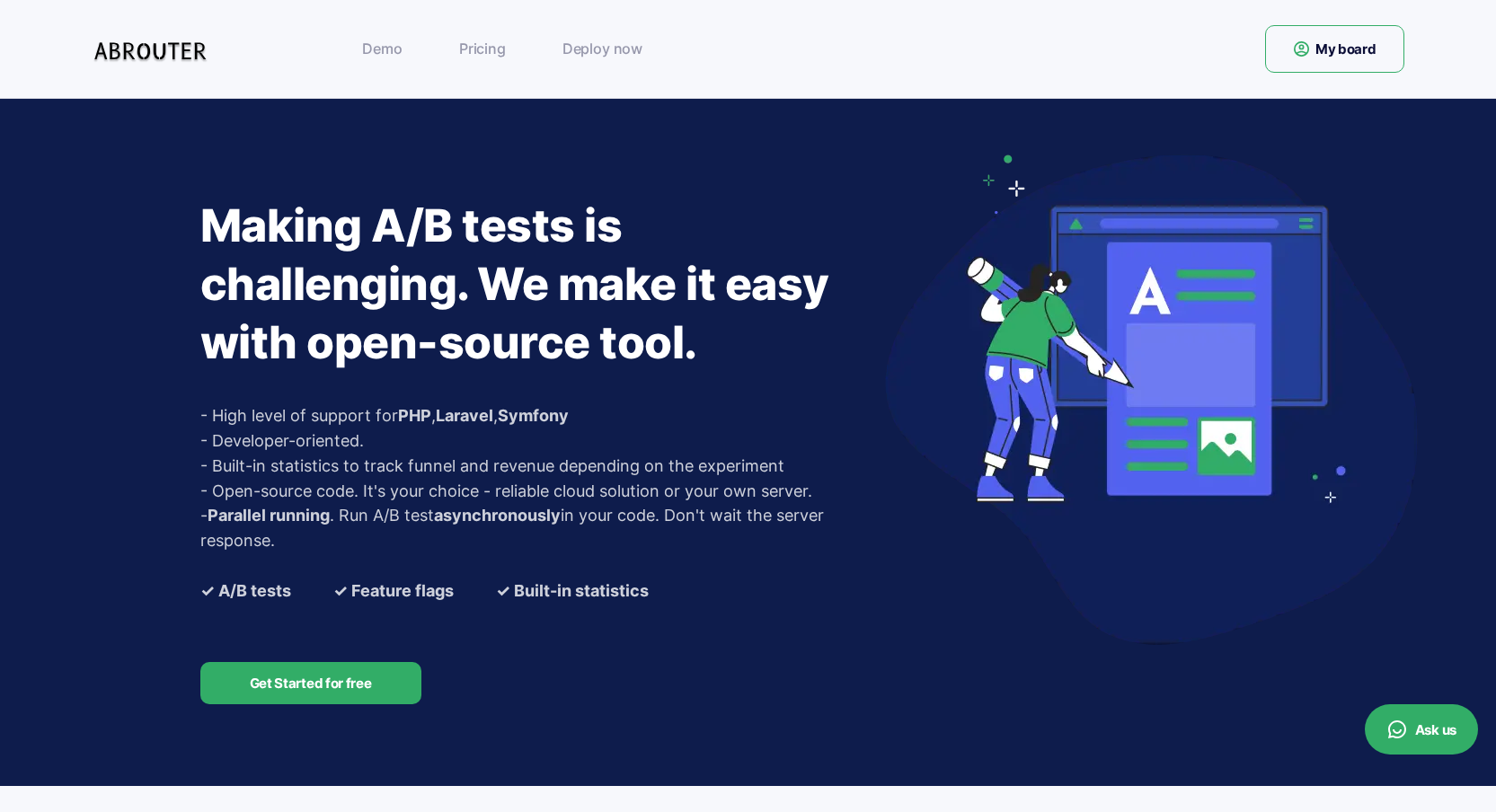
click at [1156, 66] on div "Demo Pricing Deploy now" at bounding box center [670, 48] width 1155 height 37
click at [1287, 61] on link "My board" at bounding box center [1335, 49] width 140 height 47
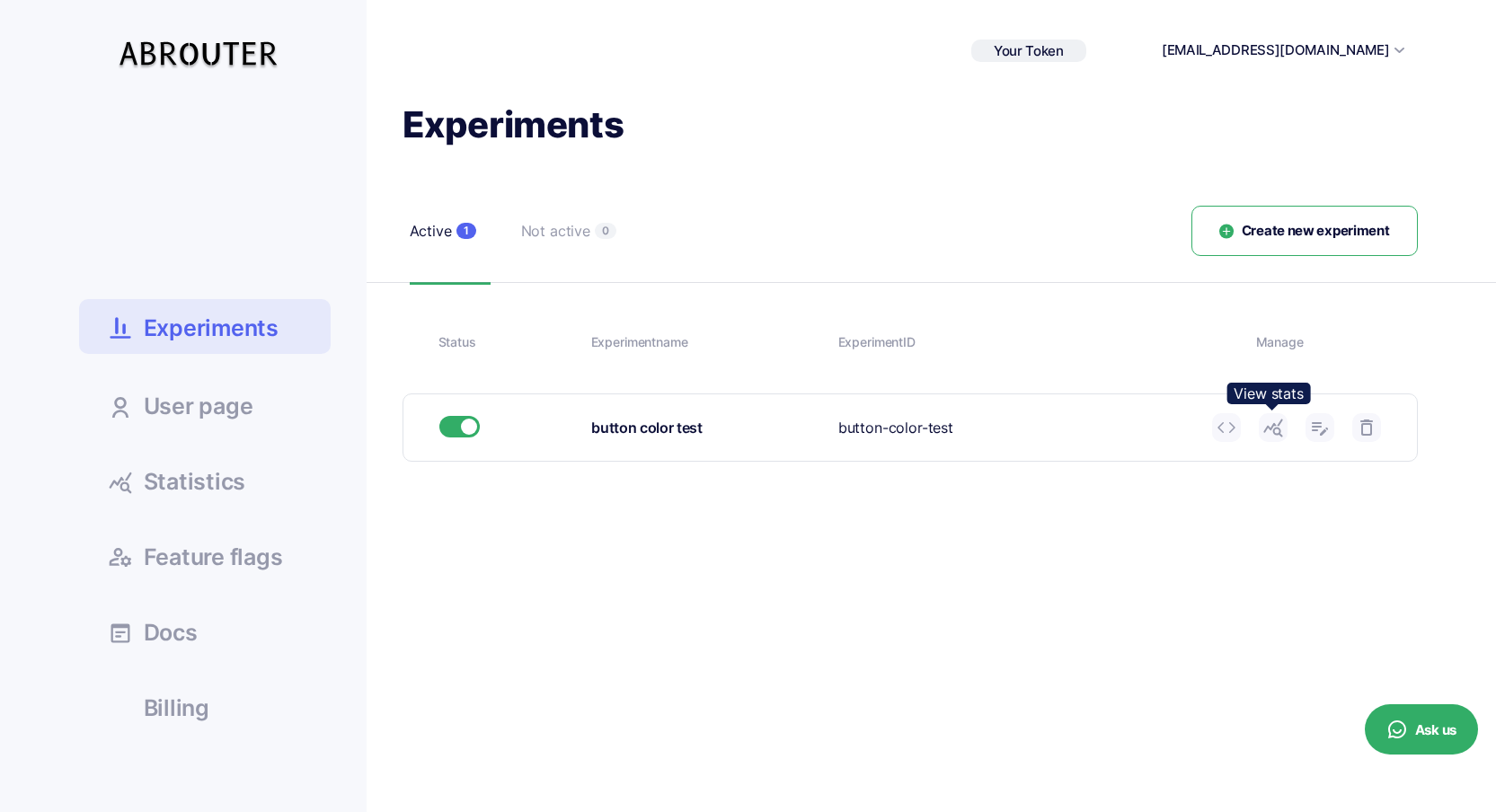
click at [1269, 427] on use at bounding box center [1273, 429] width 19 height 18
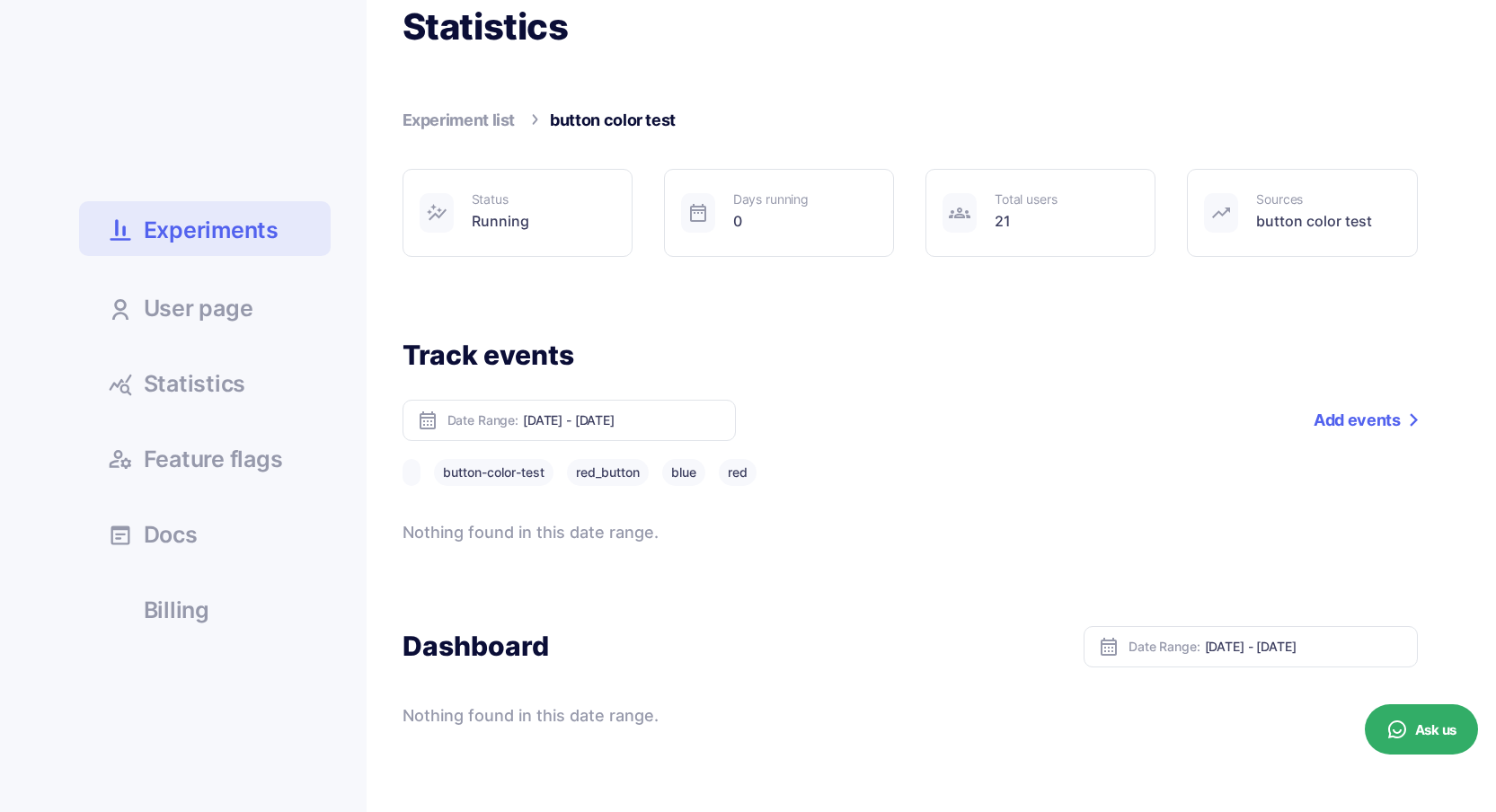
scroll to position [197, 0]
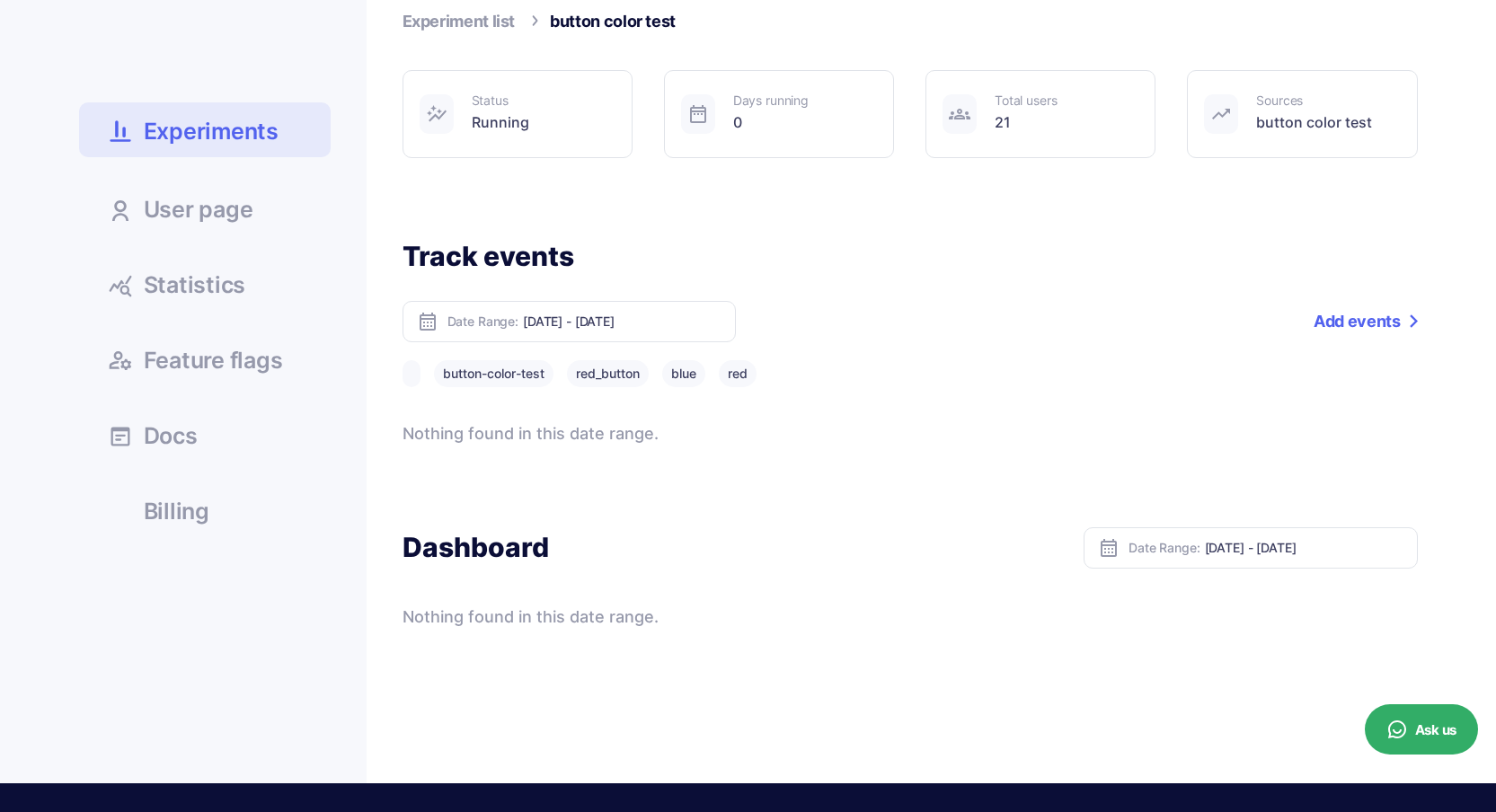
click at [516, 378] on button "button-color-test" at bounding box center [494, 373] width 120 height 27
click at [582, 376] on button "red_button" at bounding box center [608, 373] width 82 height 27
click at [688, 377] on button "blue" at bounding box center [684, 373] width 43 height 27
click at [742, 377] on button "red" at bounding box center [738, 373] width 37 height 27
click at [182, 257] on ul "Experiments User page Statistics Docs" at bounding box center [205, 219] width 252 height 629
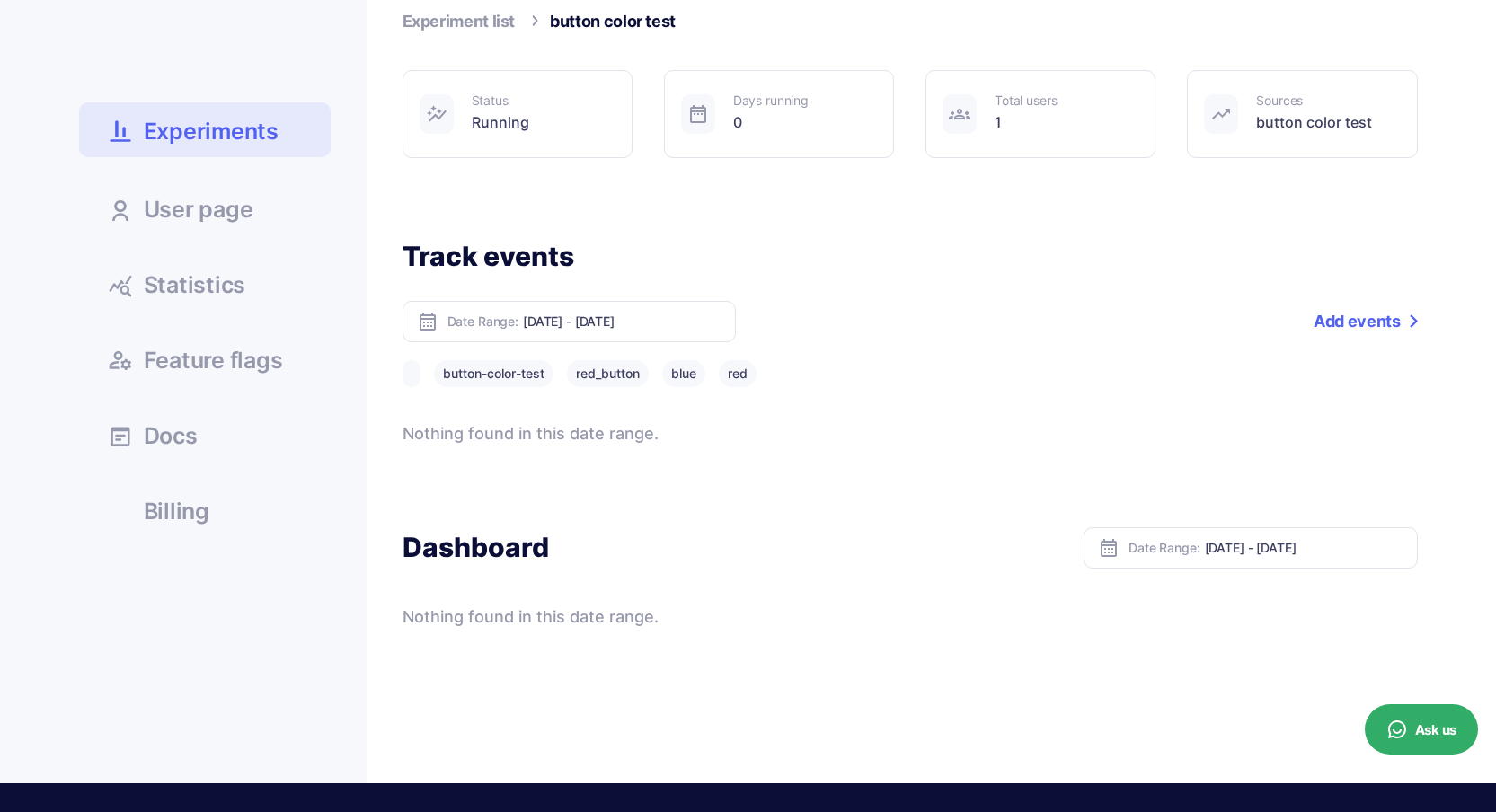
click at [190, 276] on span "Statistics" at bounding box center [195, 285] width 102 height 23
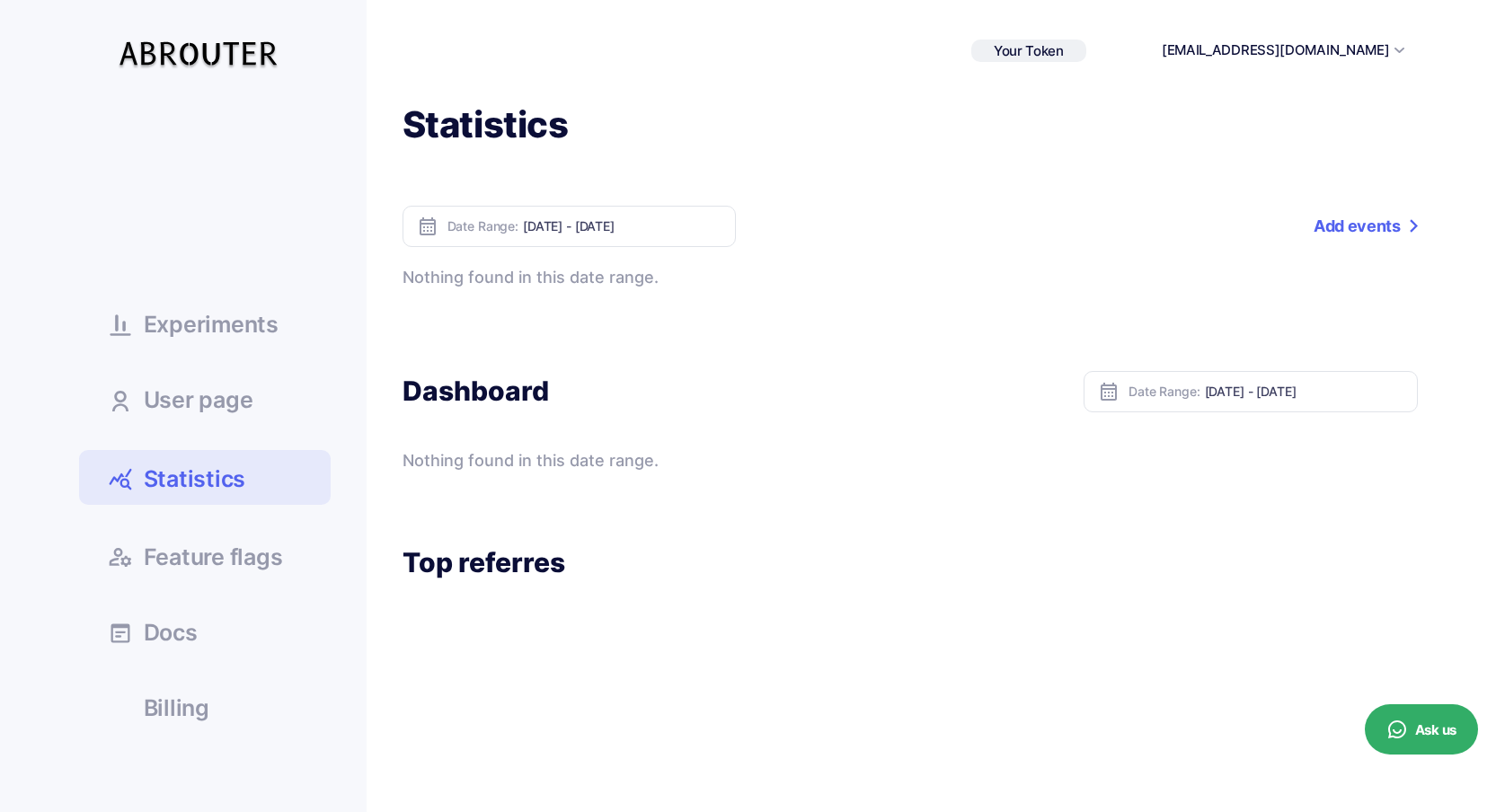
click at [1364, 211] on link "Add events" at bounding box center [1365, 226] width 103 height 41
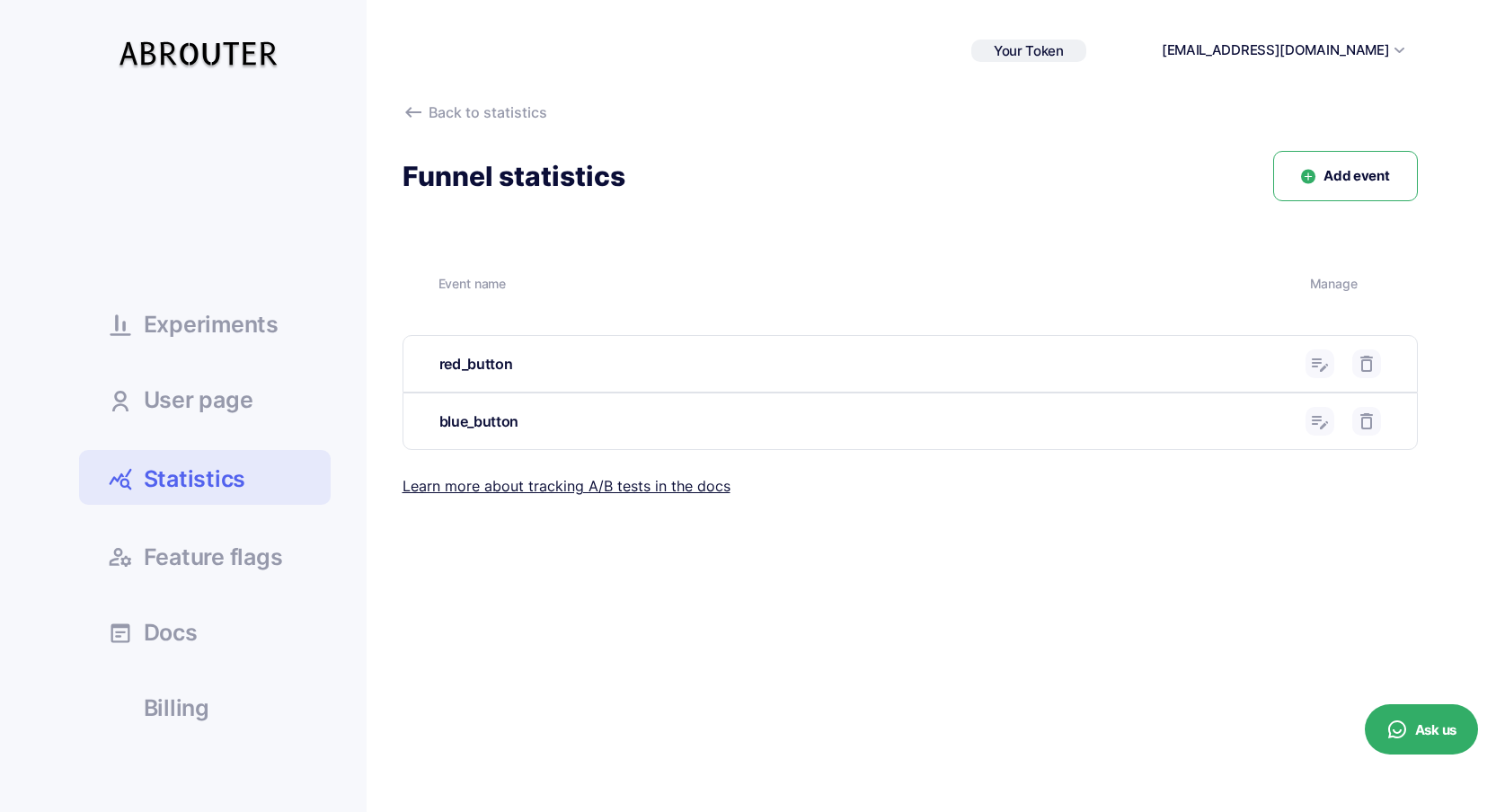
click at [285, 459] on link "Statistics" at bounding box center [205, 478] width 252 height 55
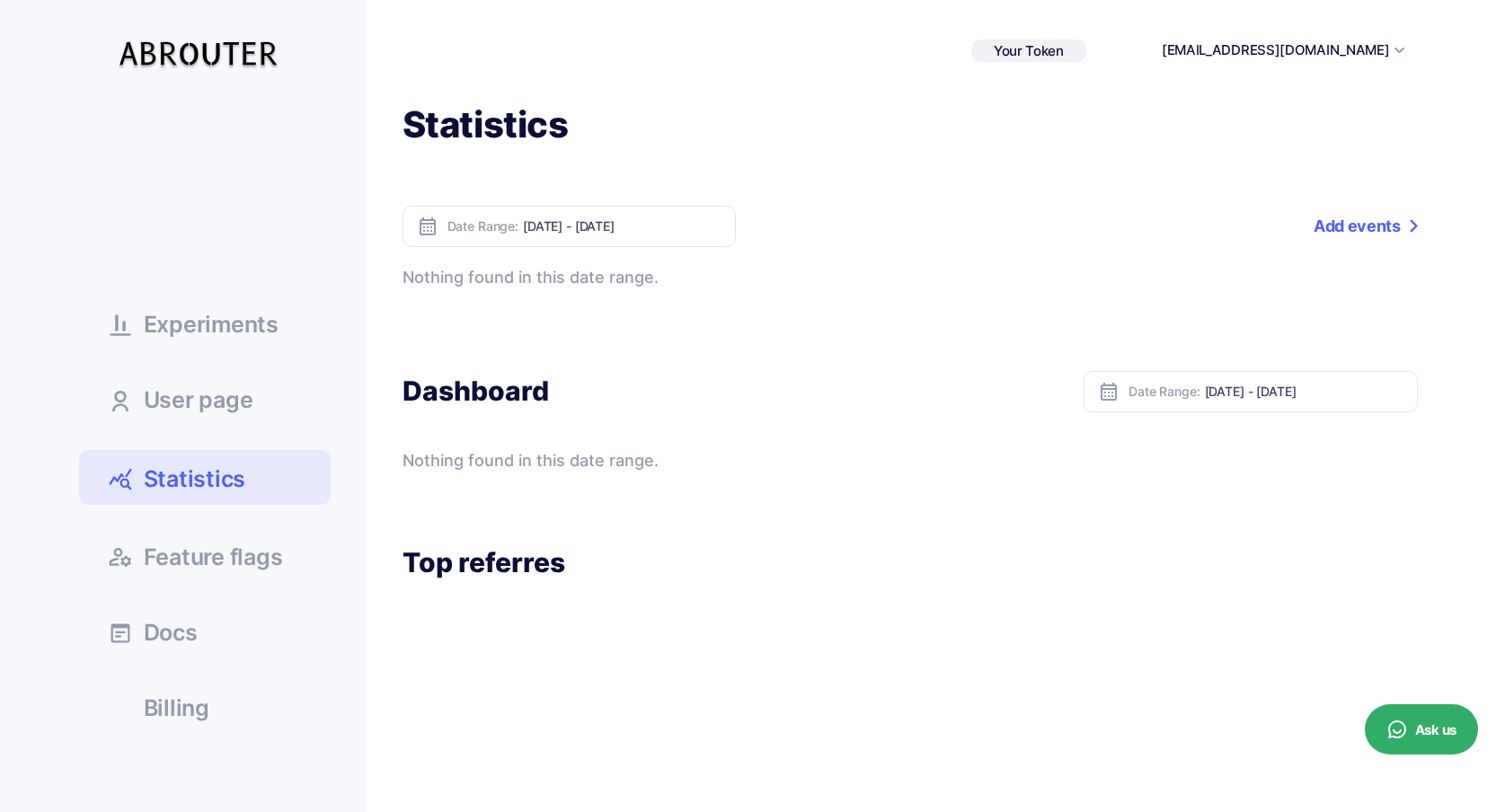
click at [1350, 230] on link "Add events" at bounding box center [1365, 226] width 103 height 41
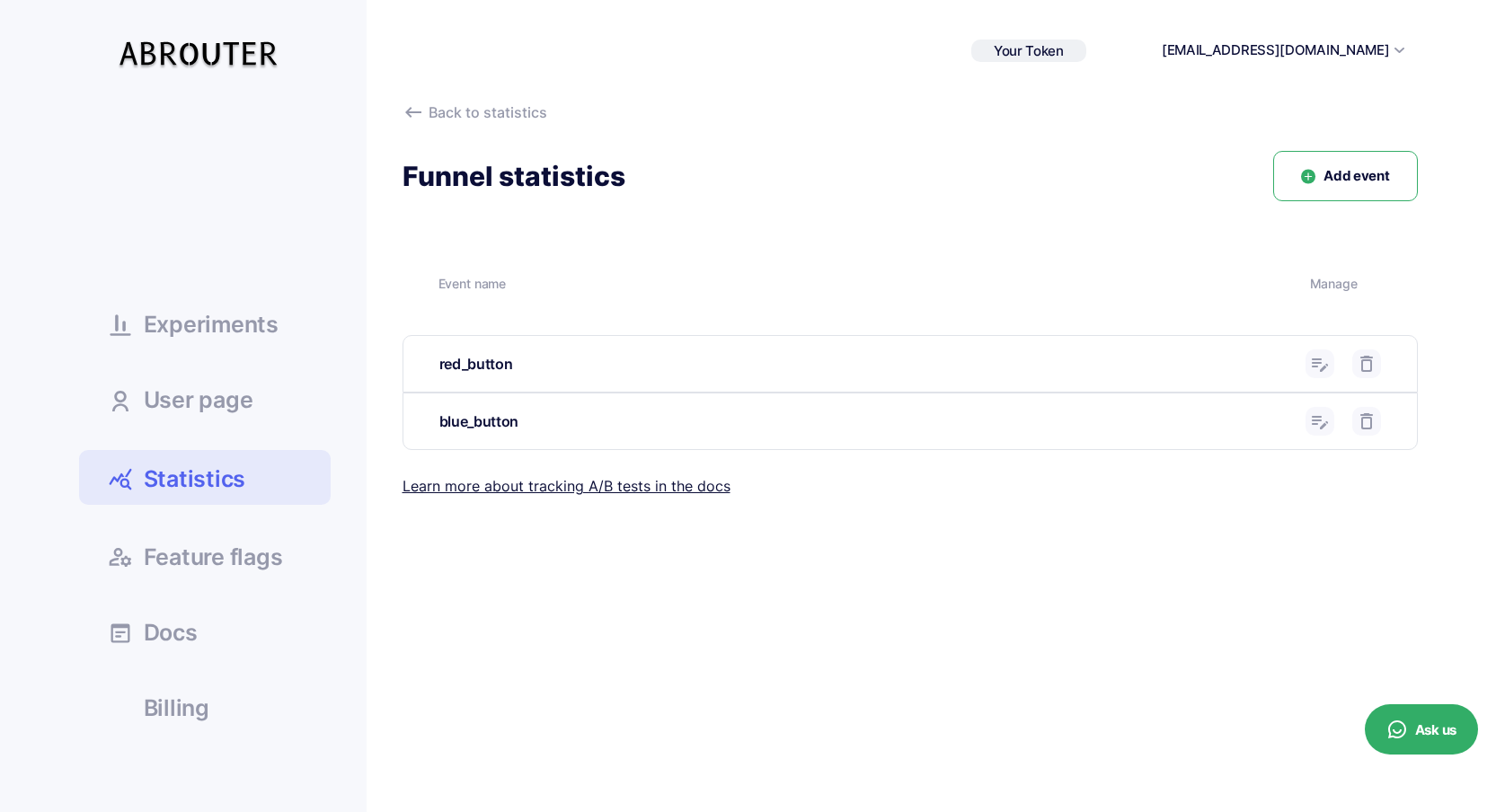
click at [172, 317] on span "Experiments" at bounding box center [210, 324] width 135 height 23
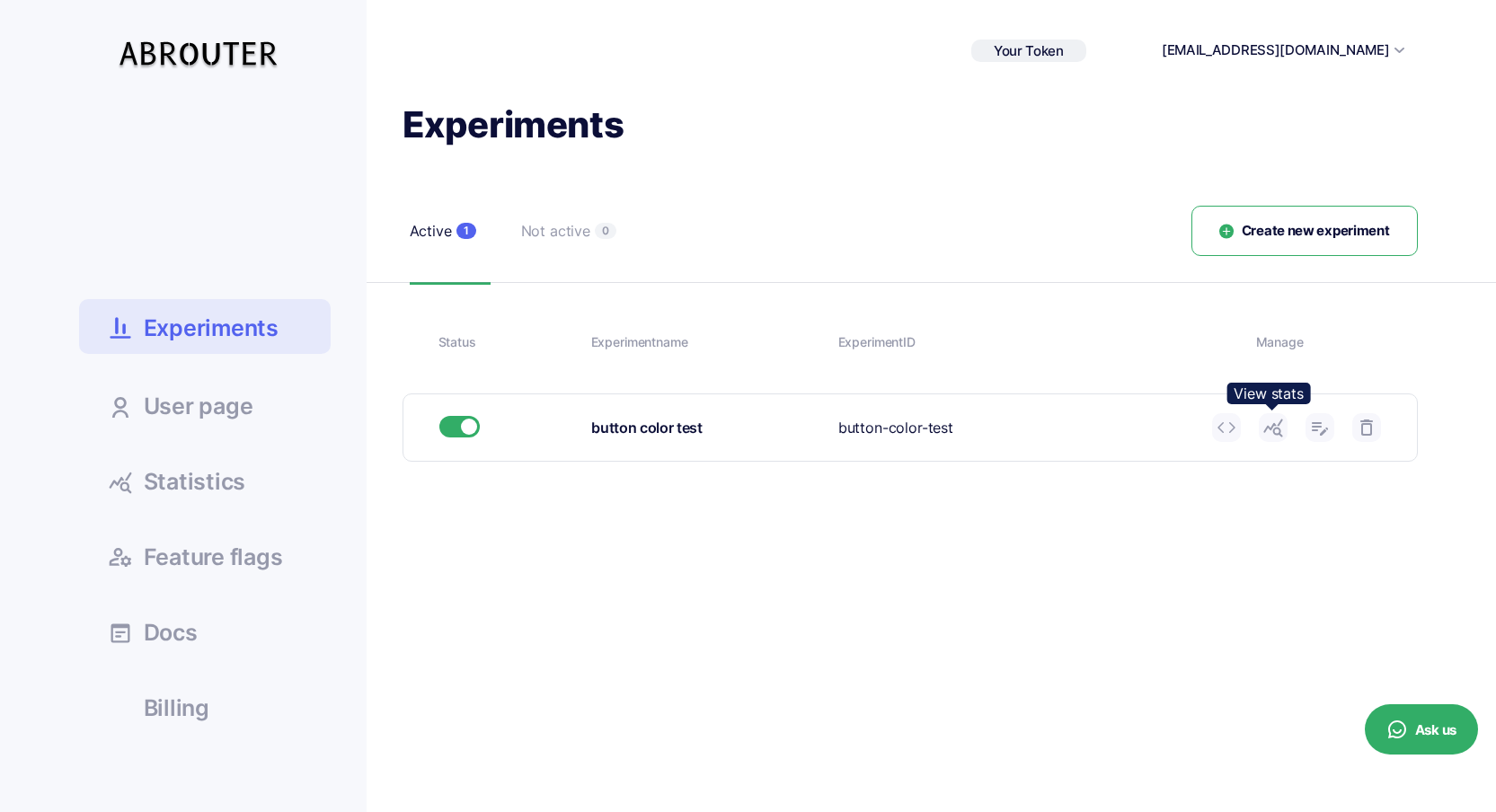
click at [1275, 427] on icon at bounding box center [1274, 428] width 22 height 22
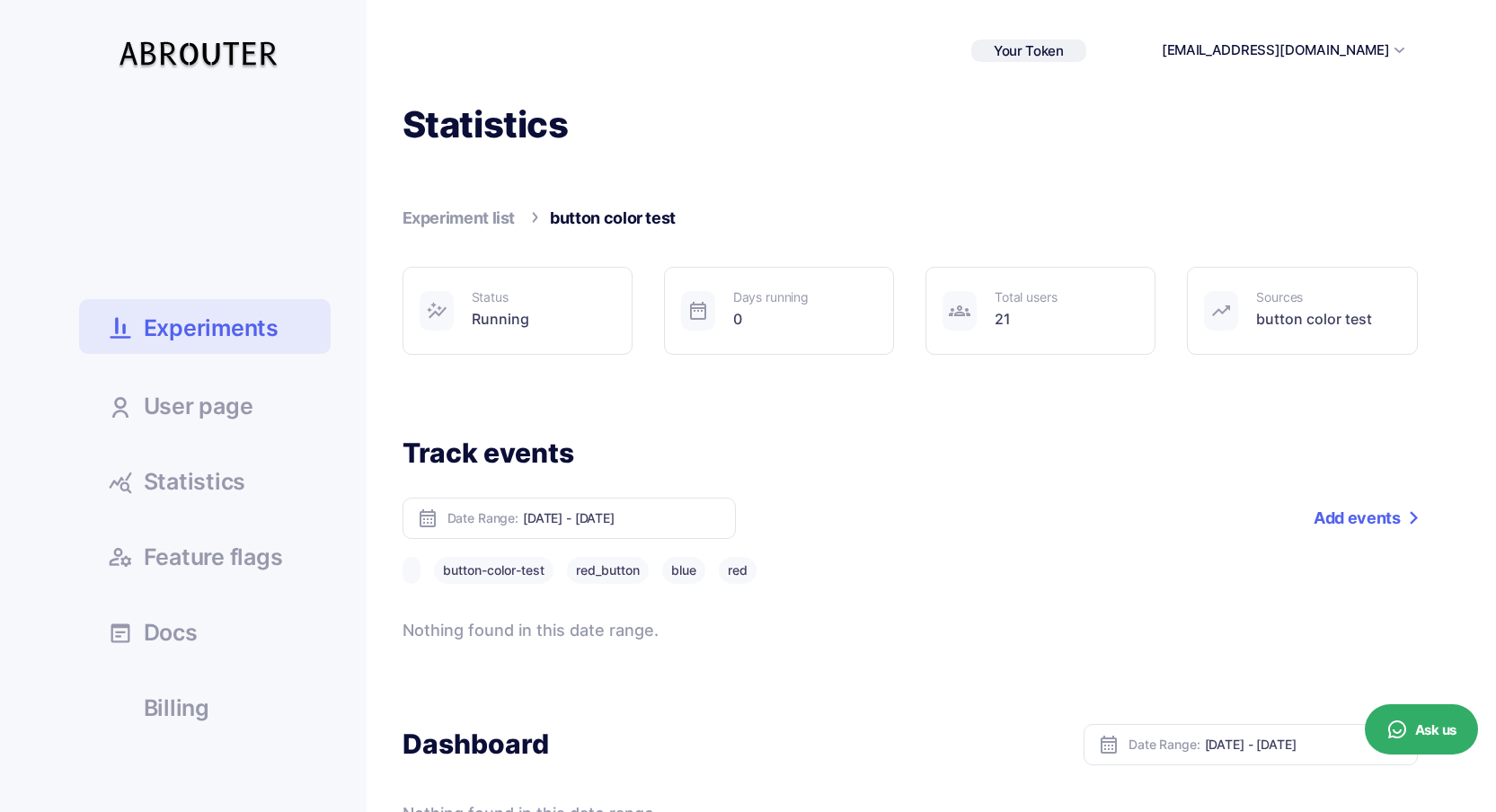
click at [1408, 732] on button "Ask us" at bounding box center [1421, 728] width 113 height 50
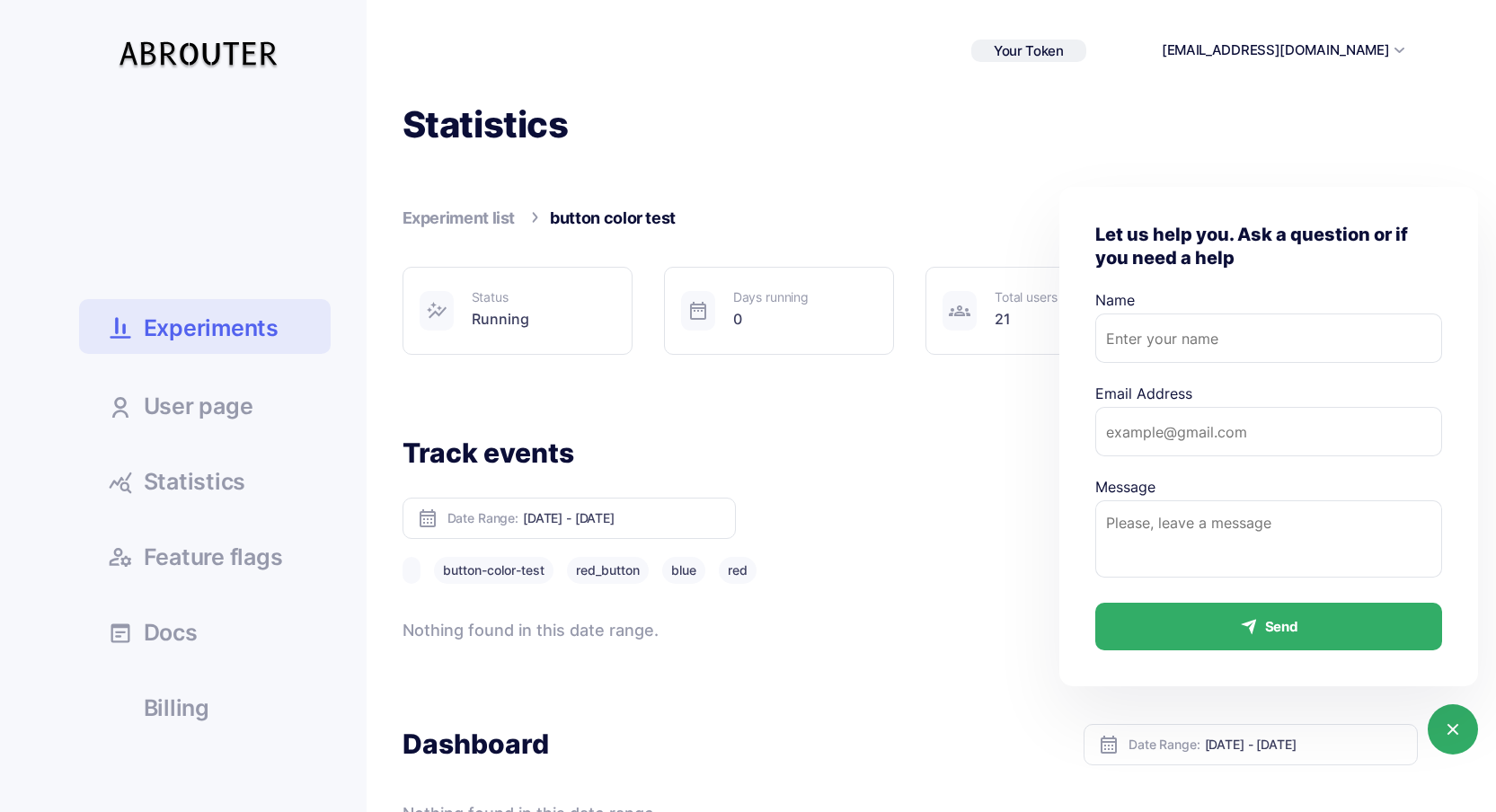
click at [987, 494] on div "Track events Date Range: Oct 08, 2025 - Oct 14, 2025 Add a tag Add events butto…" at bounding box center [910, 539] width 1015 height 207
click at [1460, 722] on icon at bounding box center [1453, 729] width 22 height 22
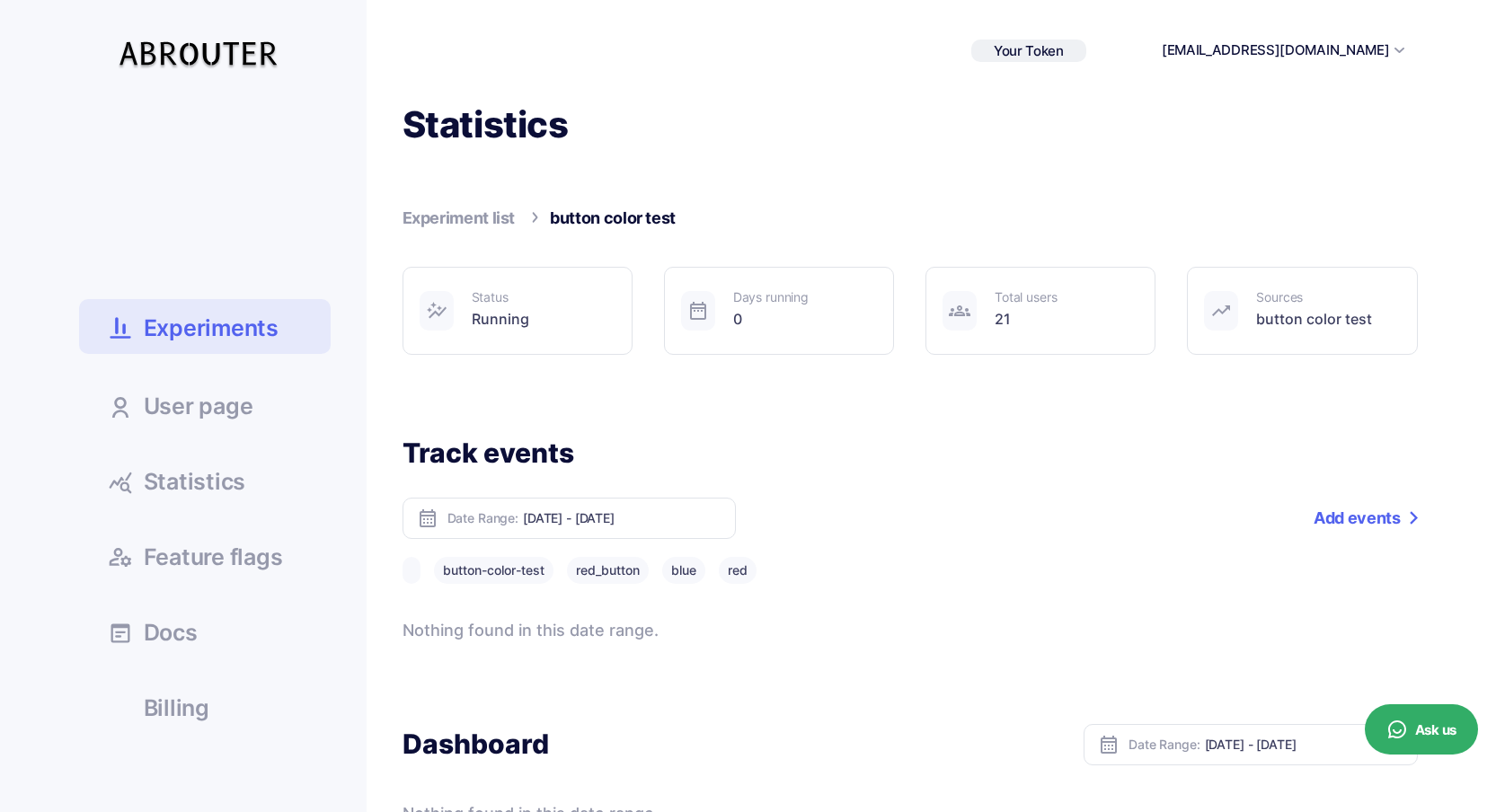
click at [211, 316] on span "Experiments" at bounding box center [210, 328] width 135 height 31
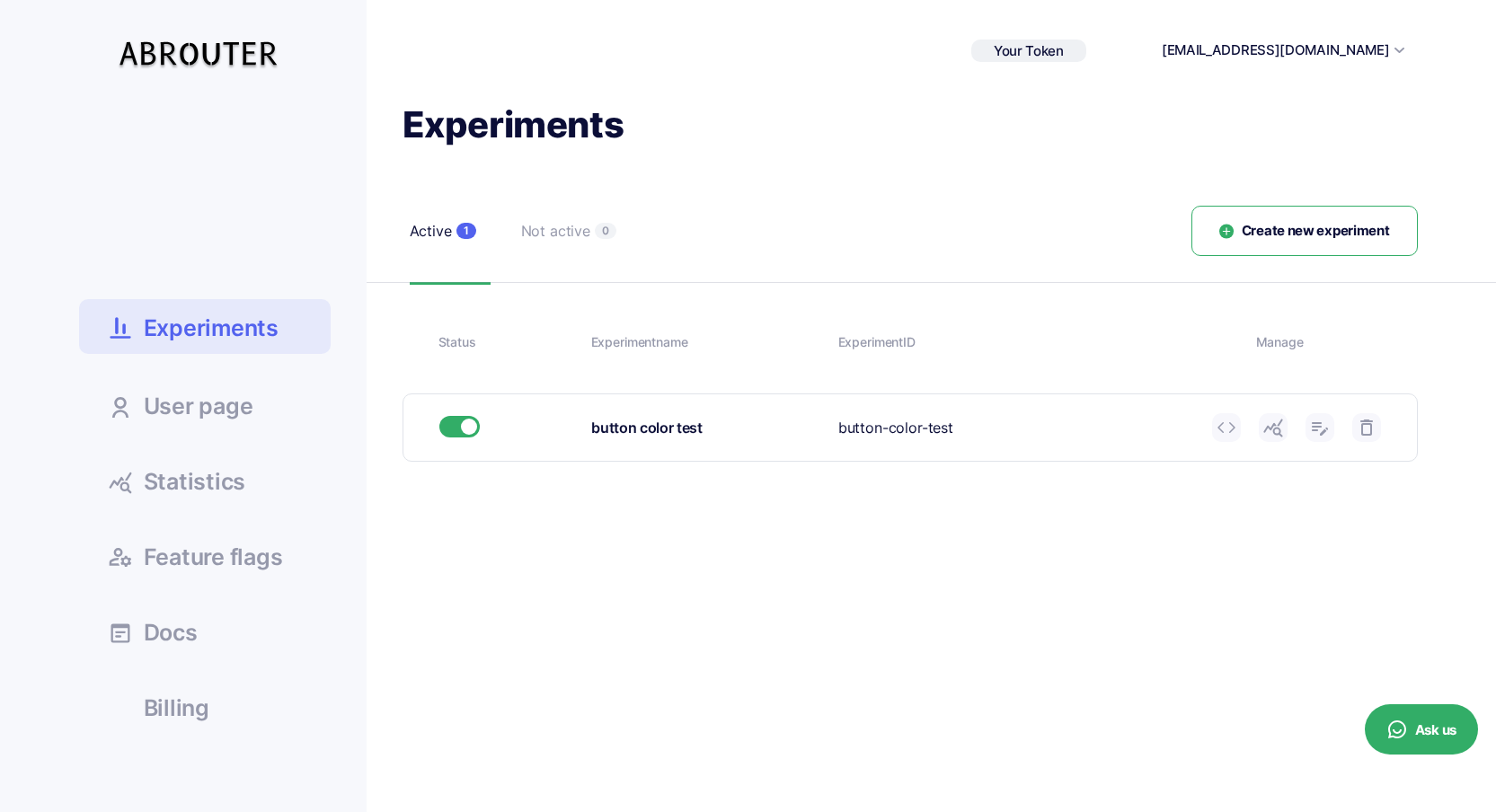
click at [1326, 230] on span "Create new experiment" at bounding box center [1316, 231] width 149 height 21
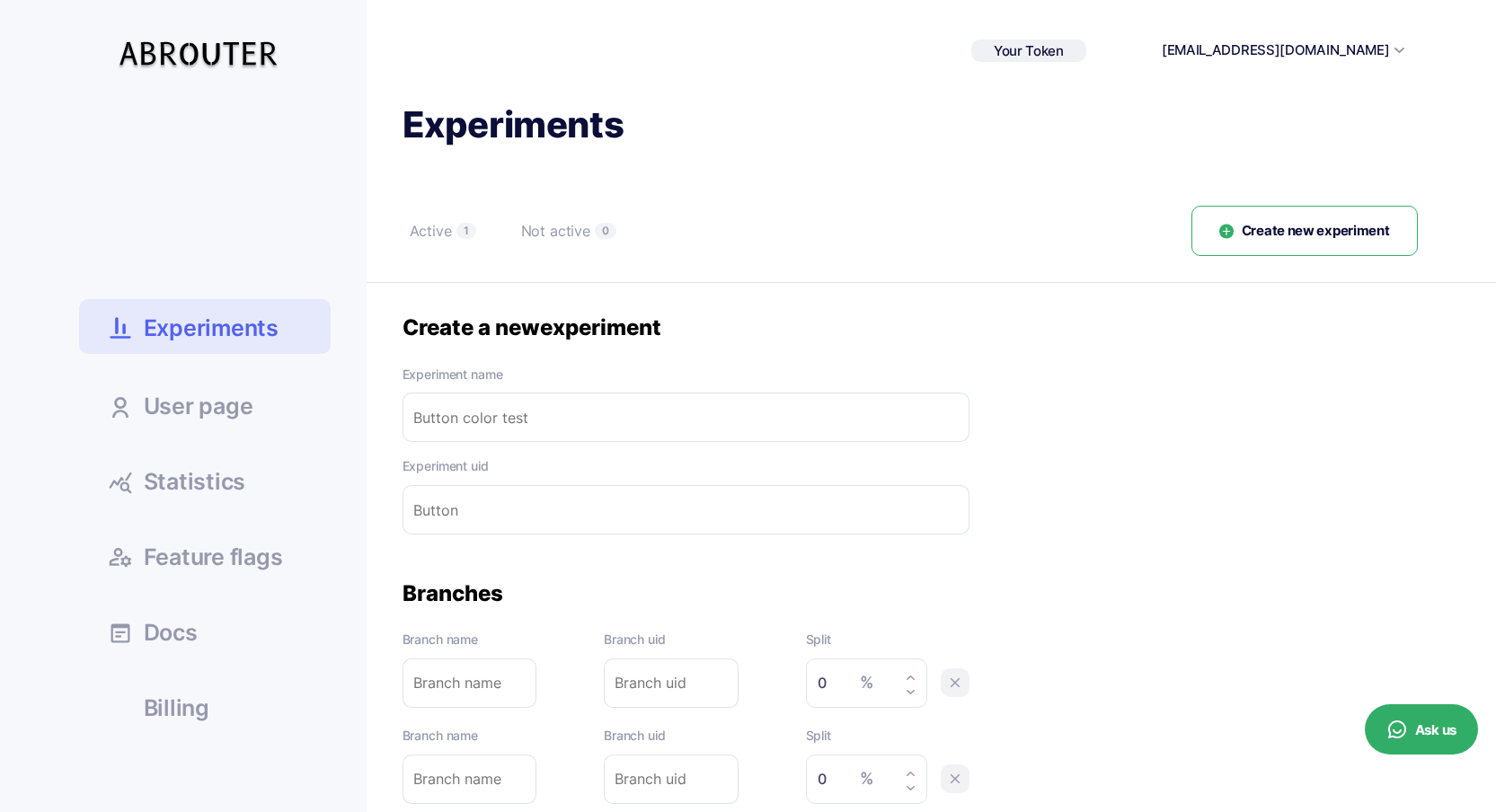
click at [572, 429] on input "text" at bounding box center [686, 417] width 568 height 49
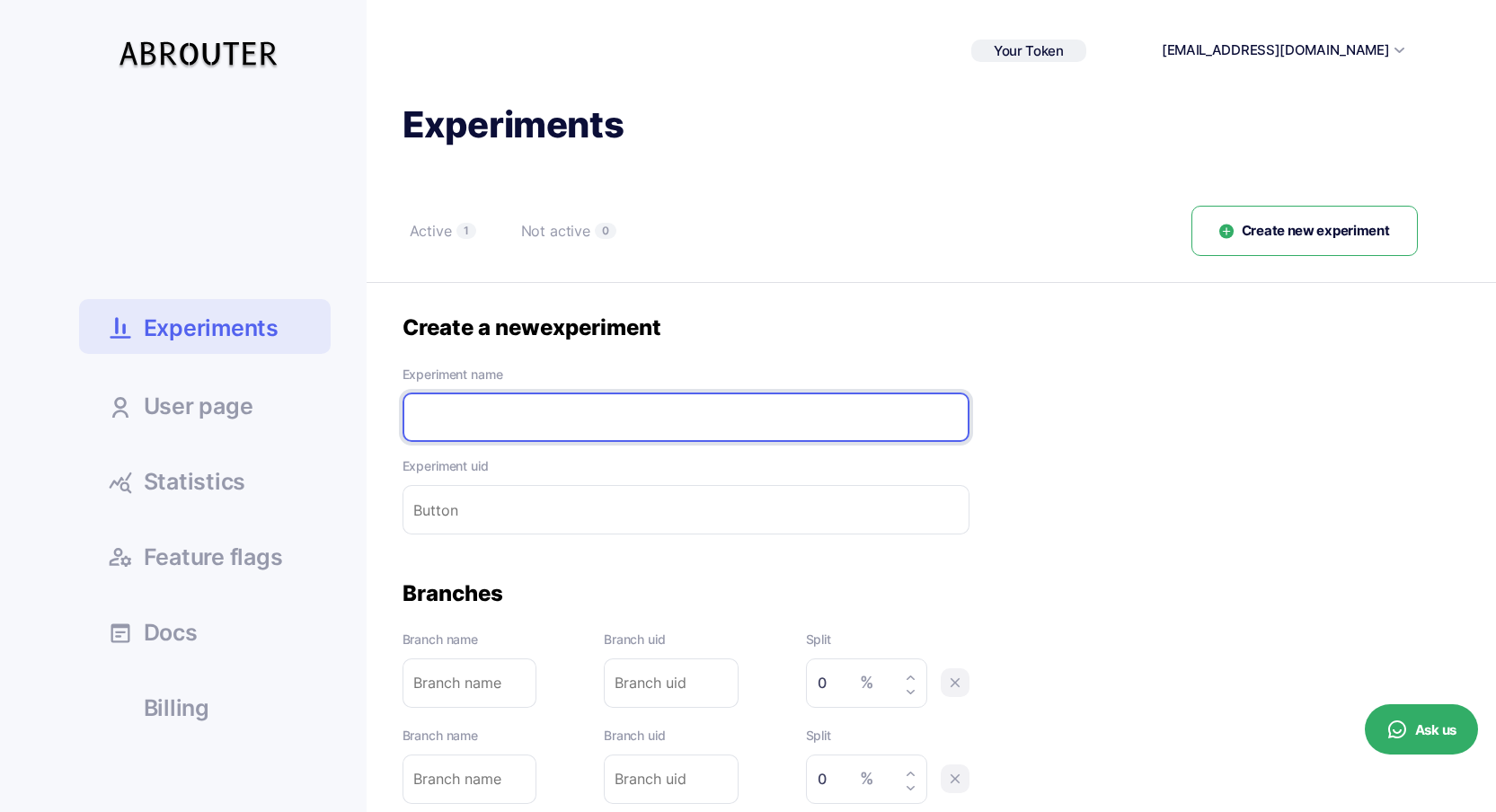
type input "t"
type input "te"
type input "tes"
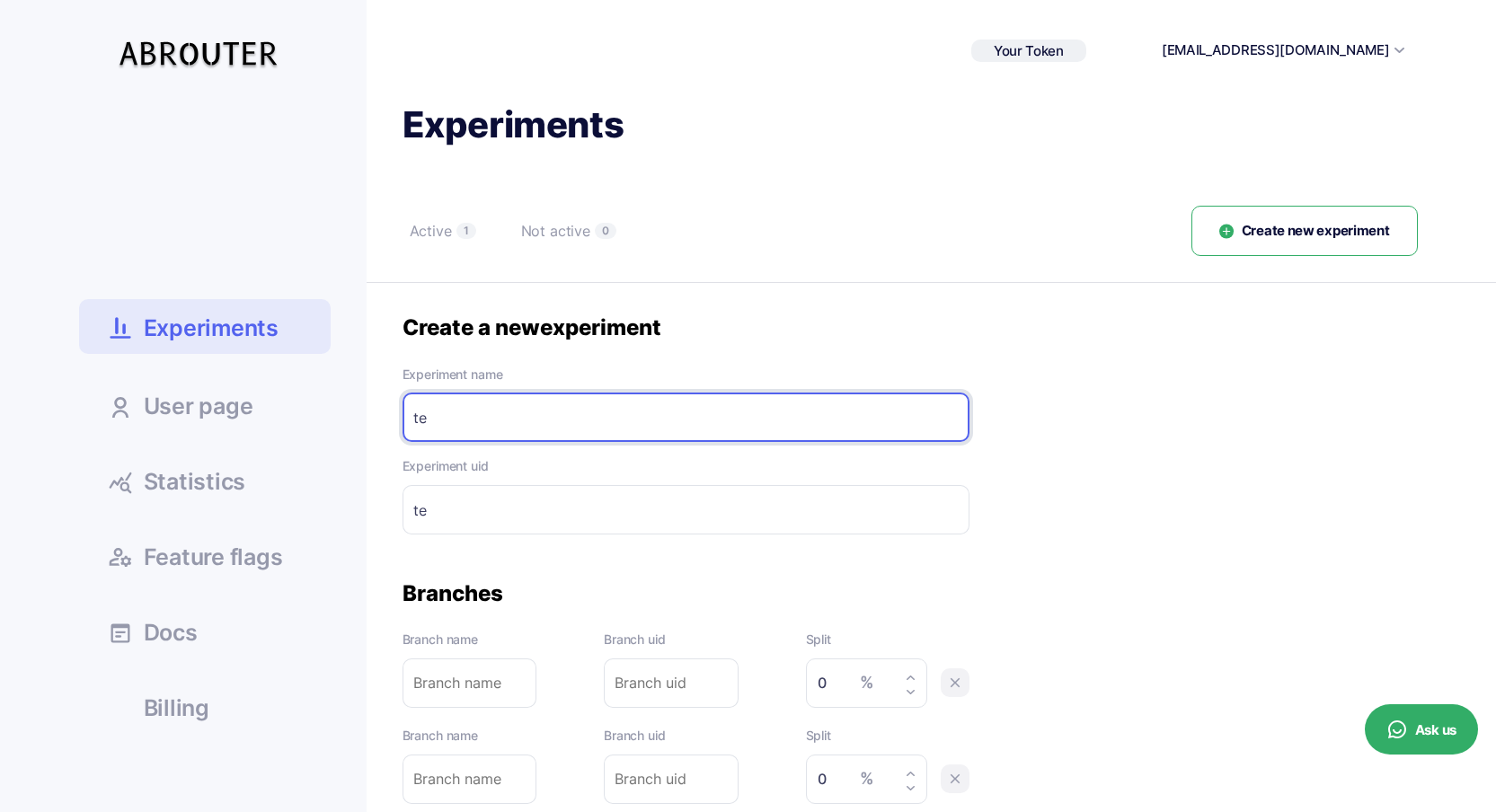
type input "tes"
type input "test"
type input "test2"
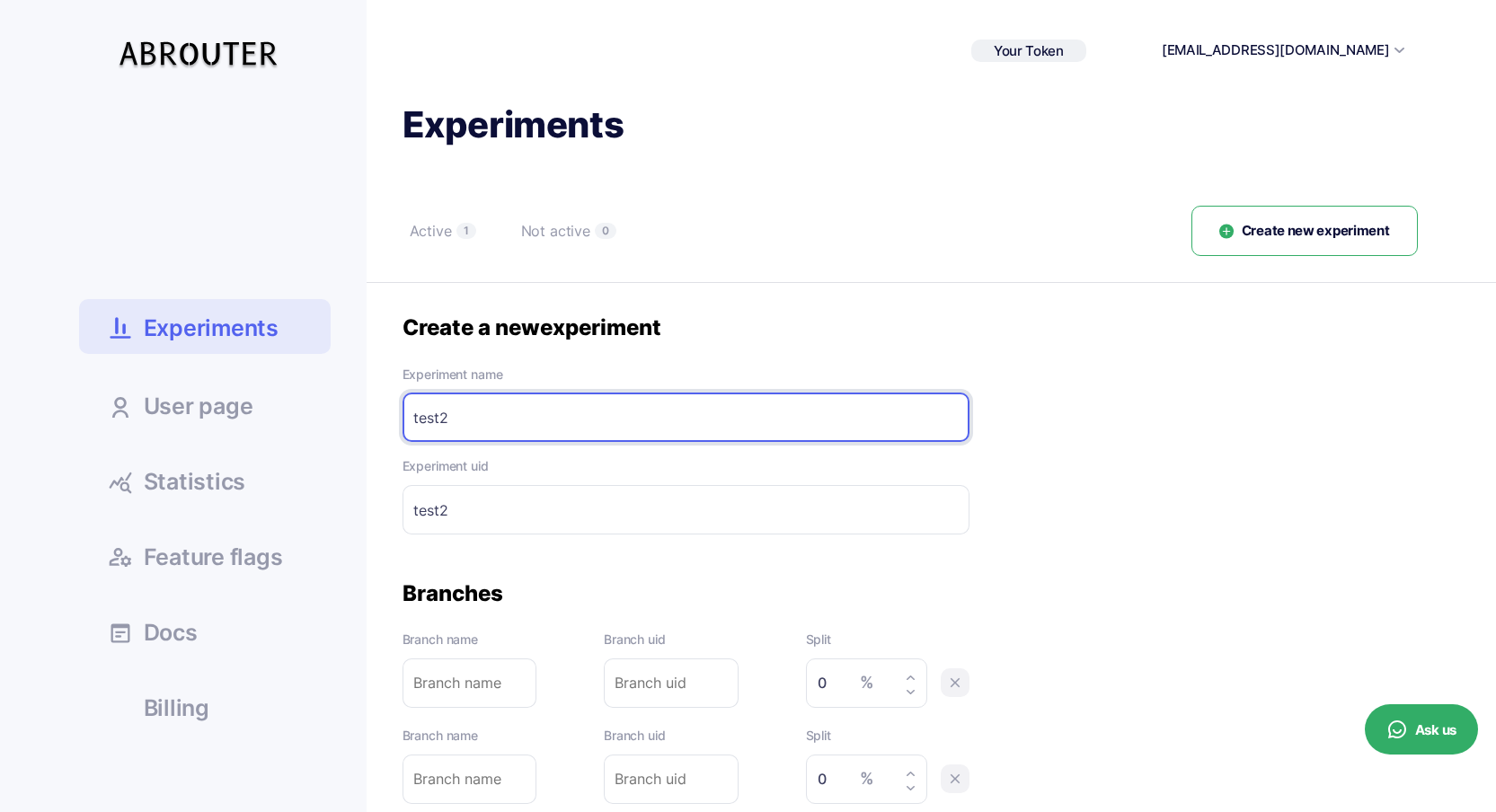
type input "test2"
type input "test2-"
type input "test2"
type input "test"
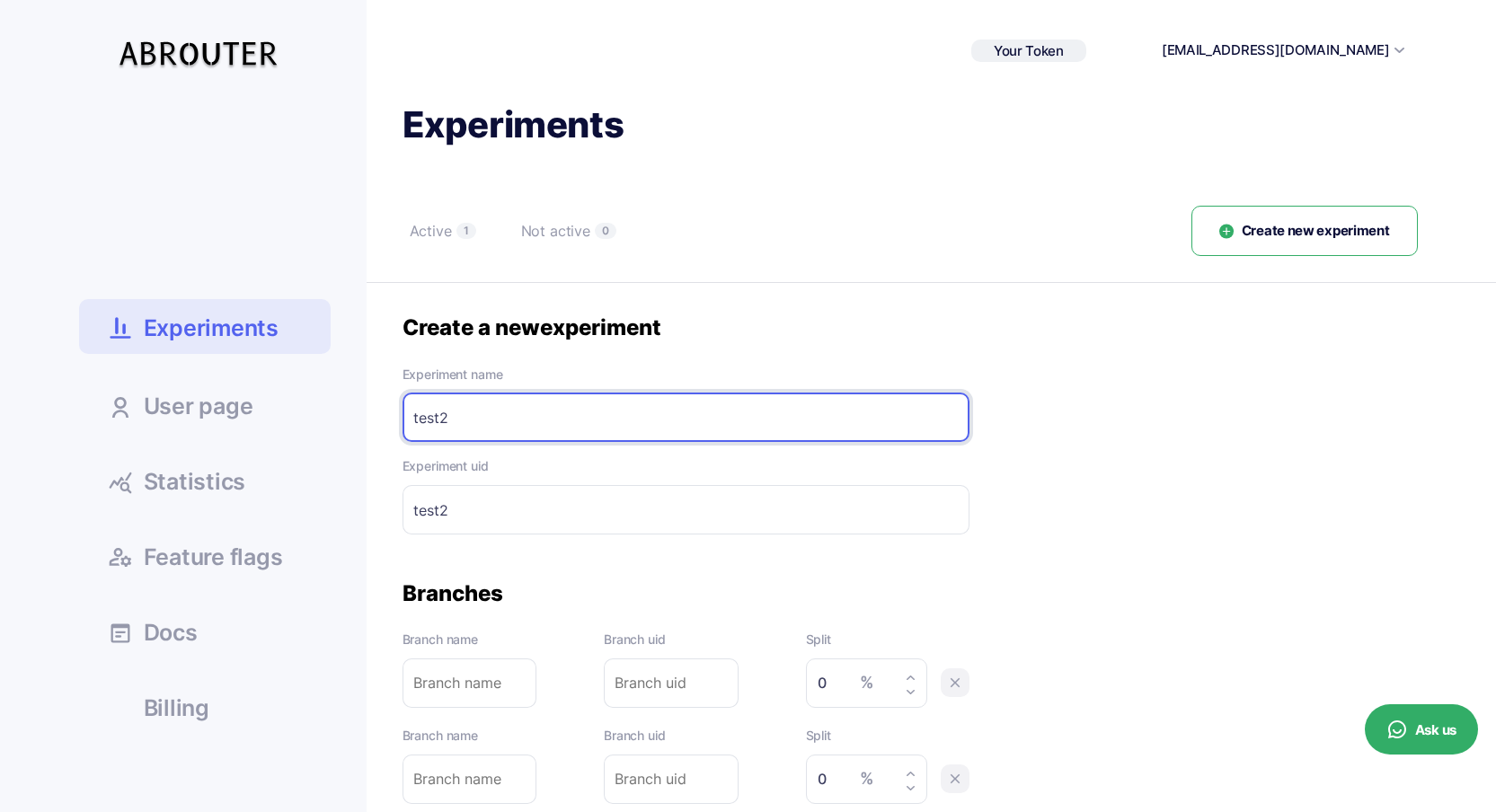
type input "test"
type input "test2"
type input "test"
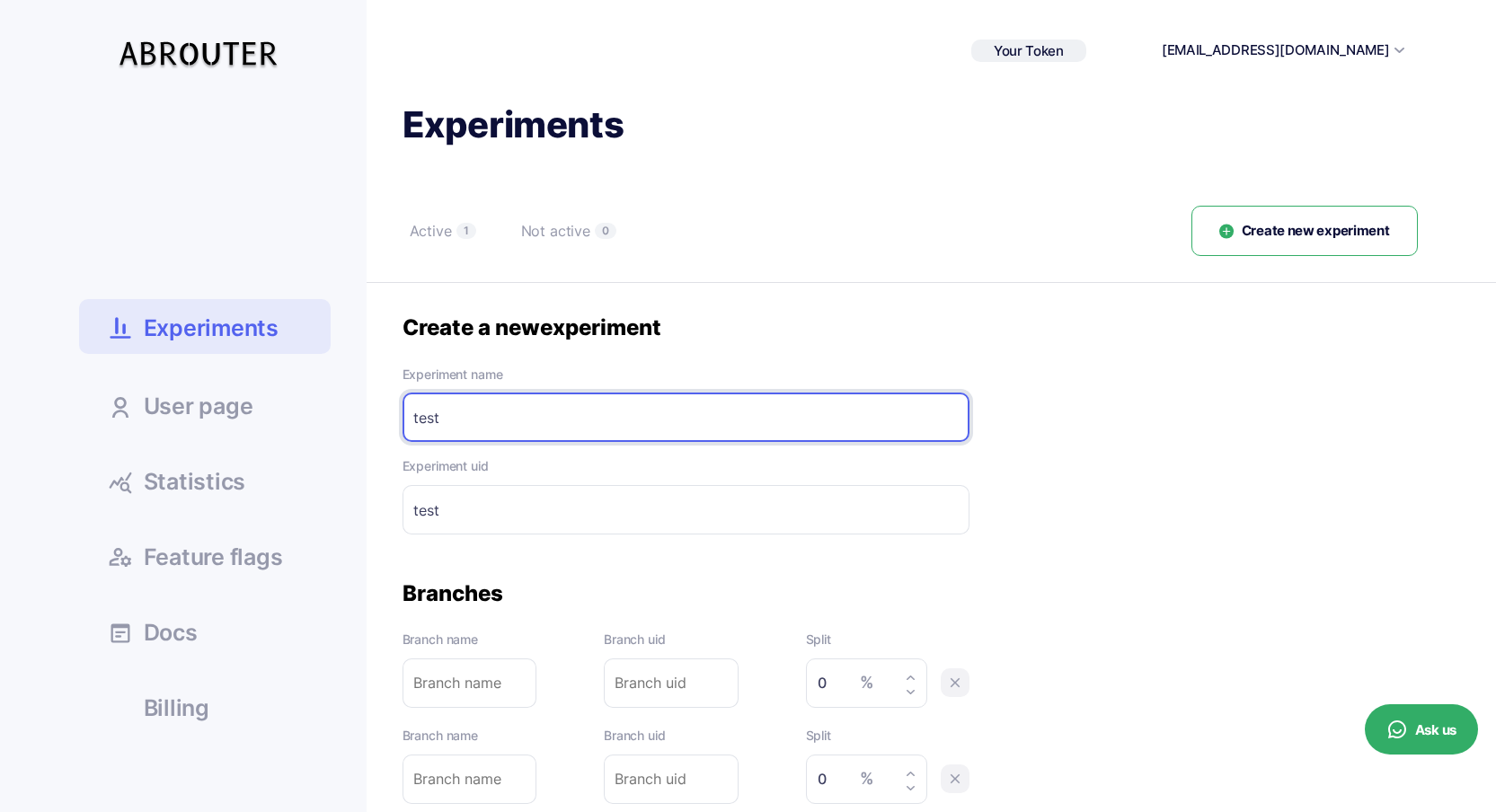
type input "test"
type input "test-"
type input "test 2"
type input "test-2"
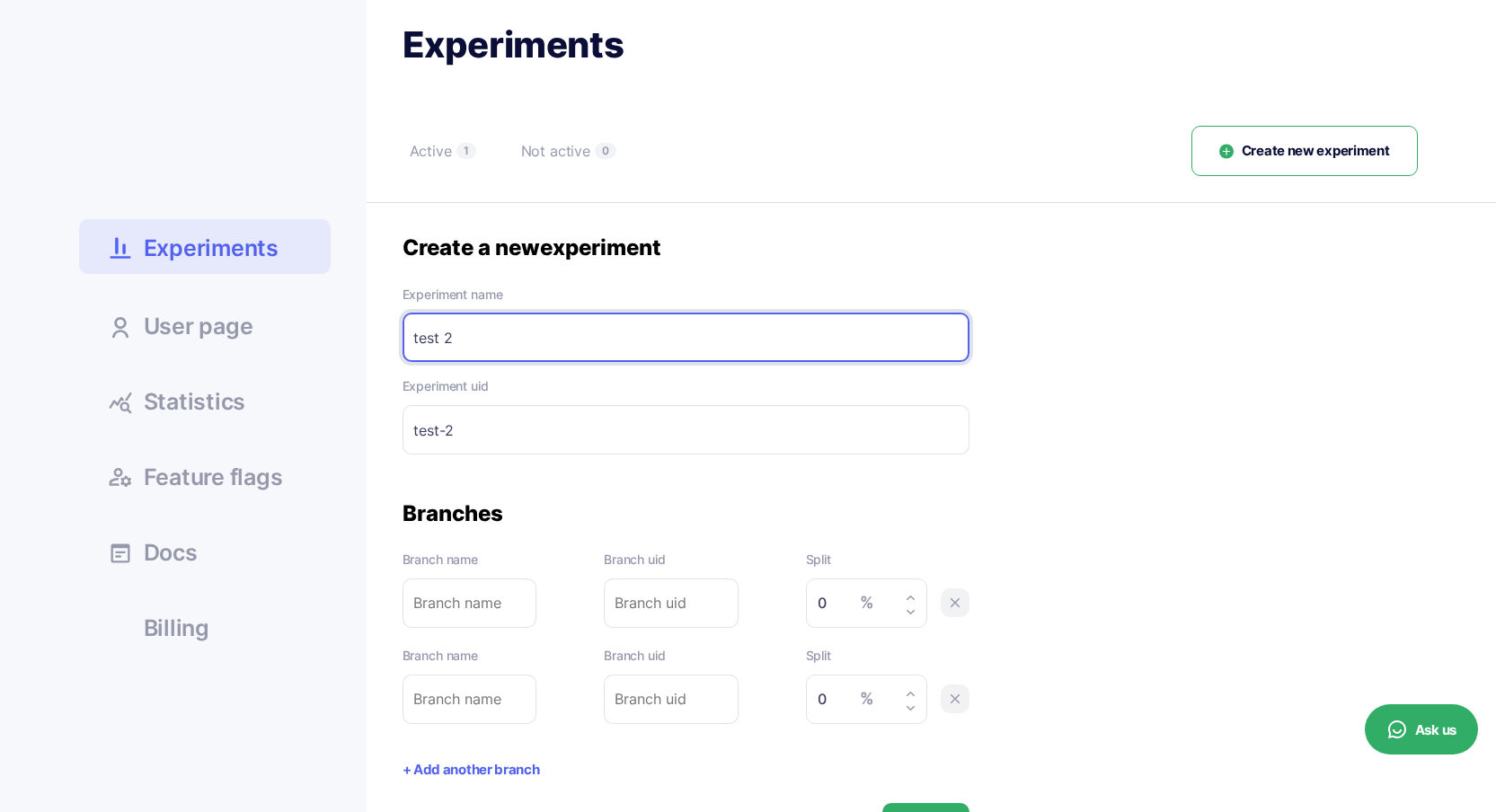
type input "test 2"
click at [458, 582] on input "text" at bounding box center [469, 603] width 135 height 49
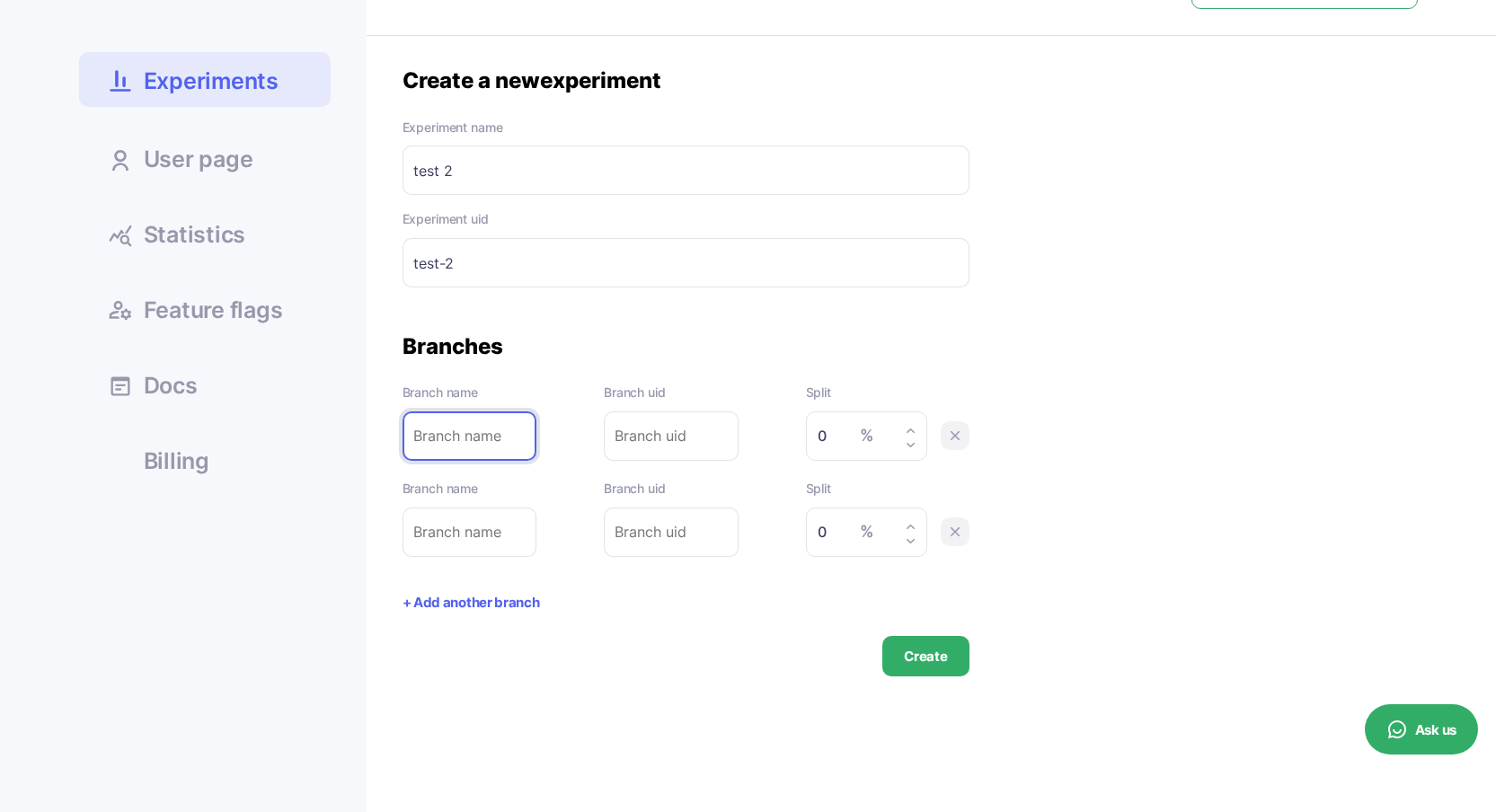
scroll to position [369, 0]
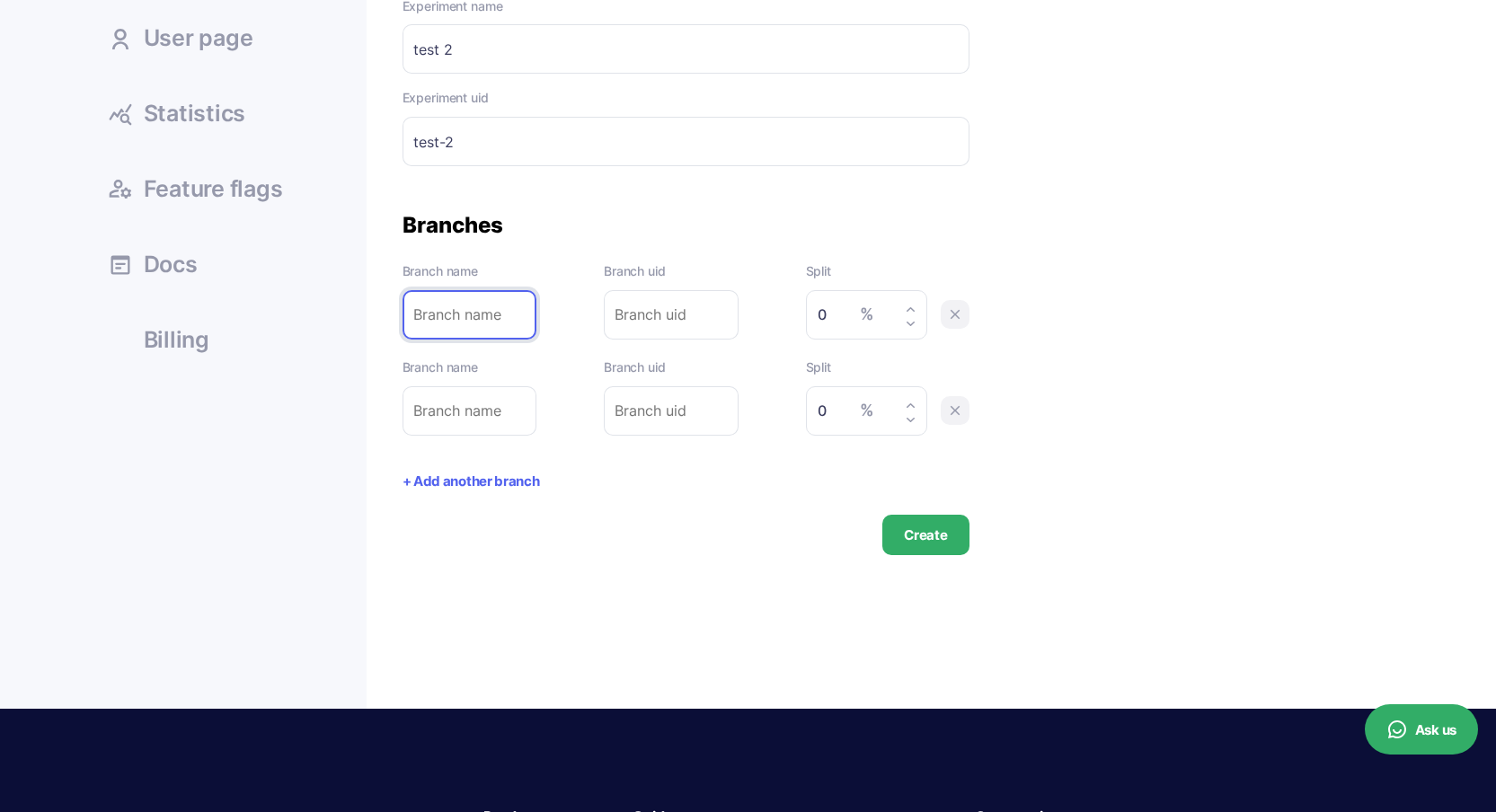
type input "t"
type input "te"
type input "tes"
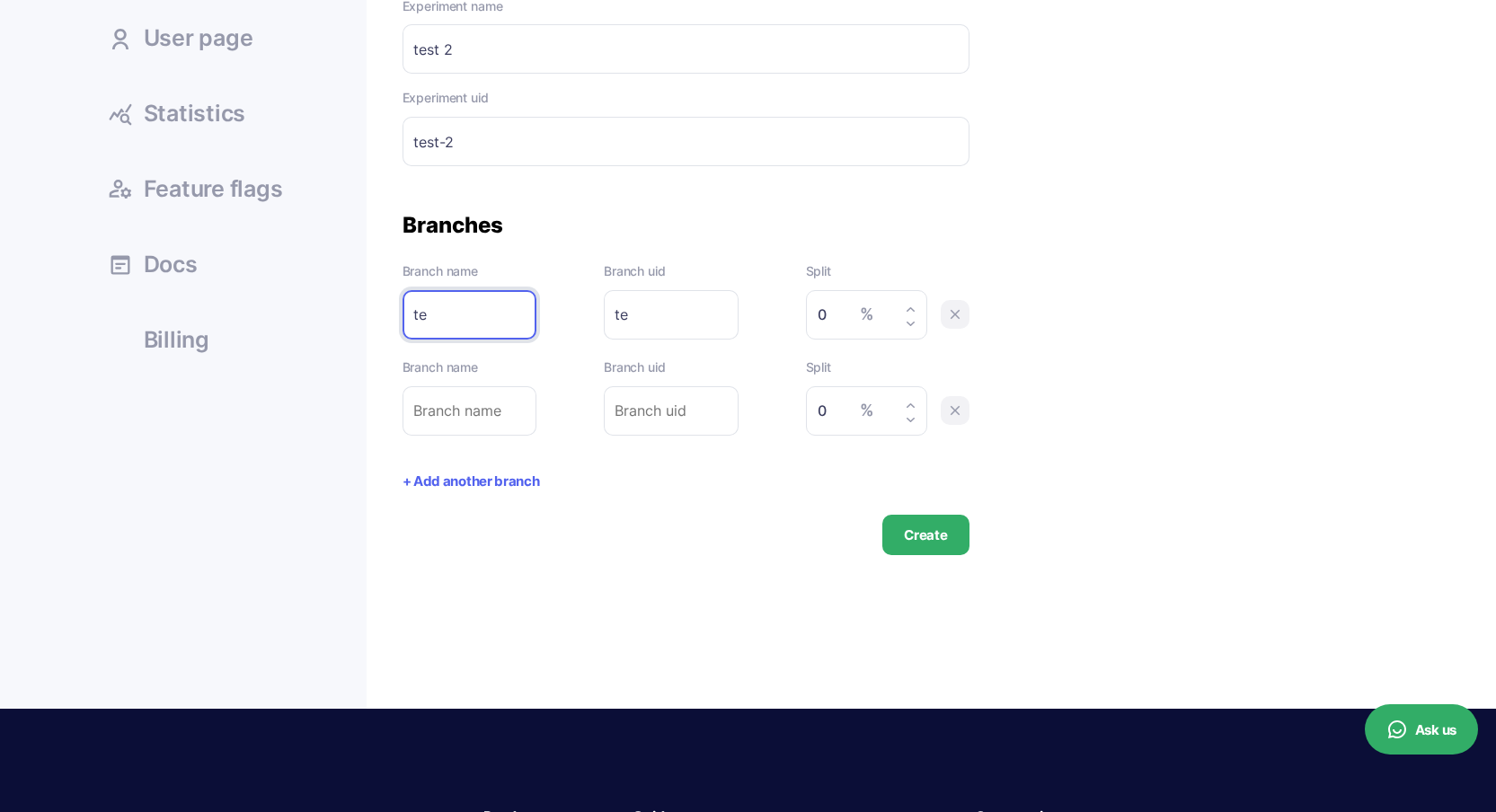
type input "tes"
type input "test"
type input "test1"
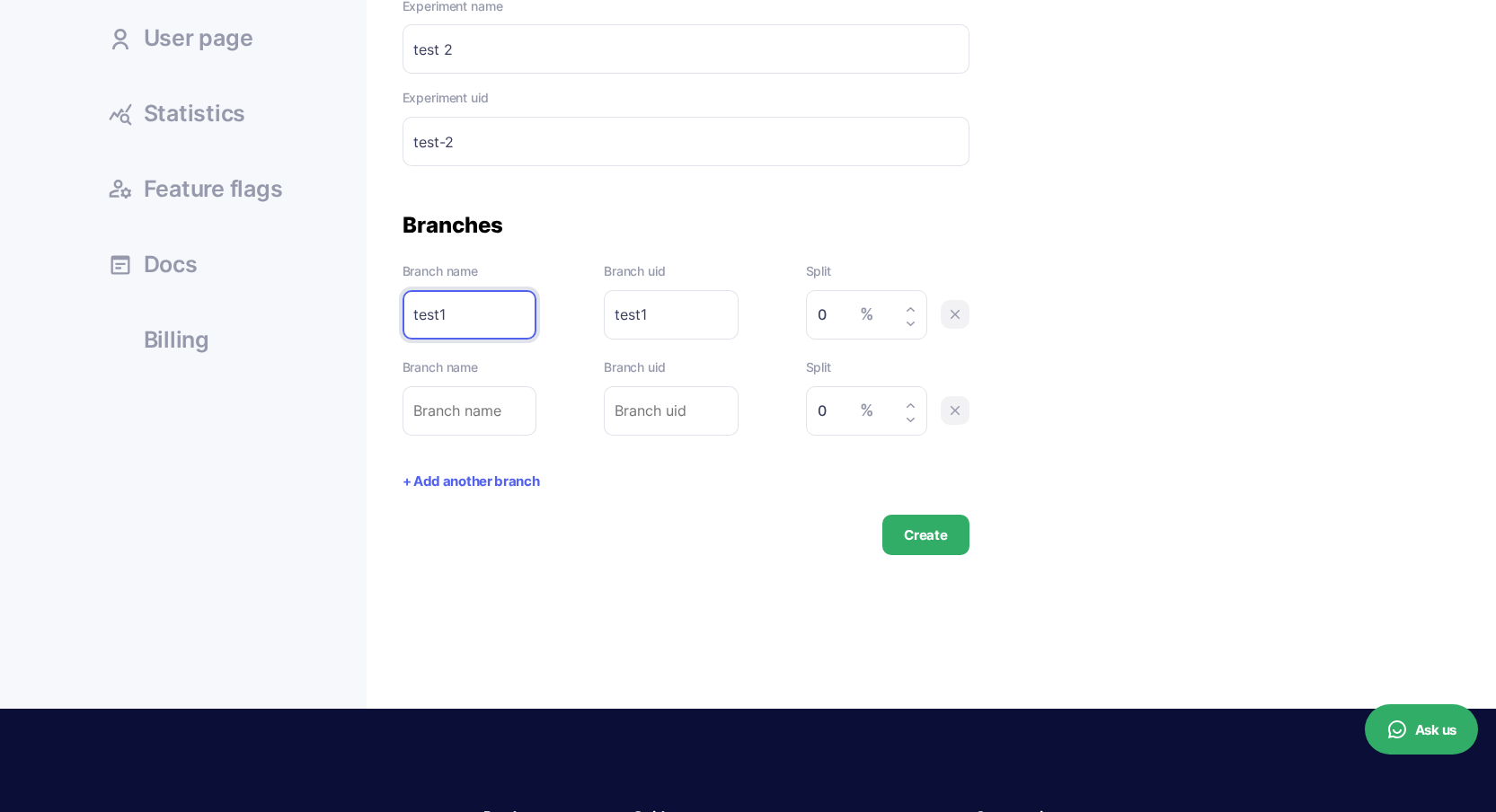
type input "test1"
type input "50"
click at [452, 415] on input "text" at bounding box center [469, 411] width 135 height 49
type input "t"
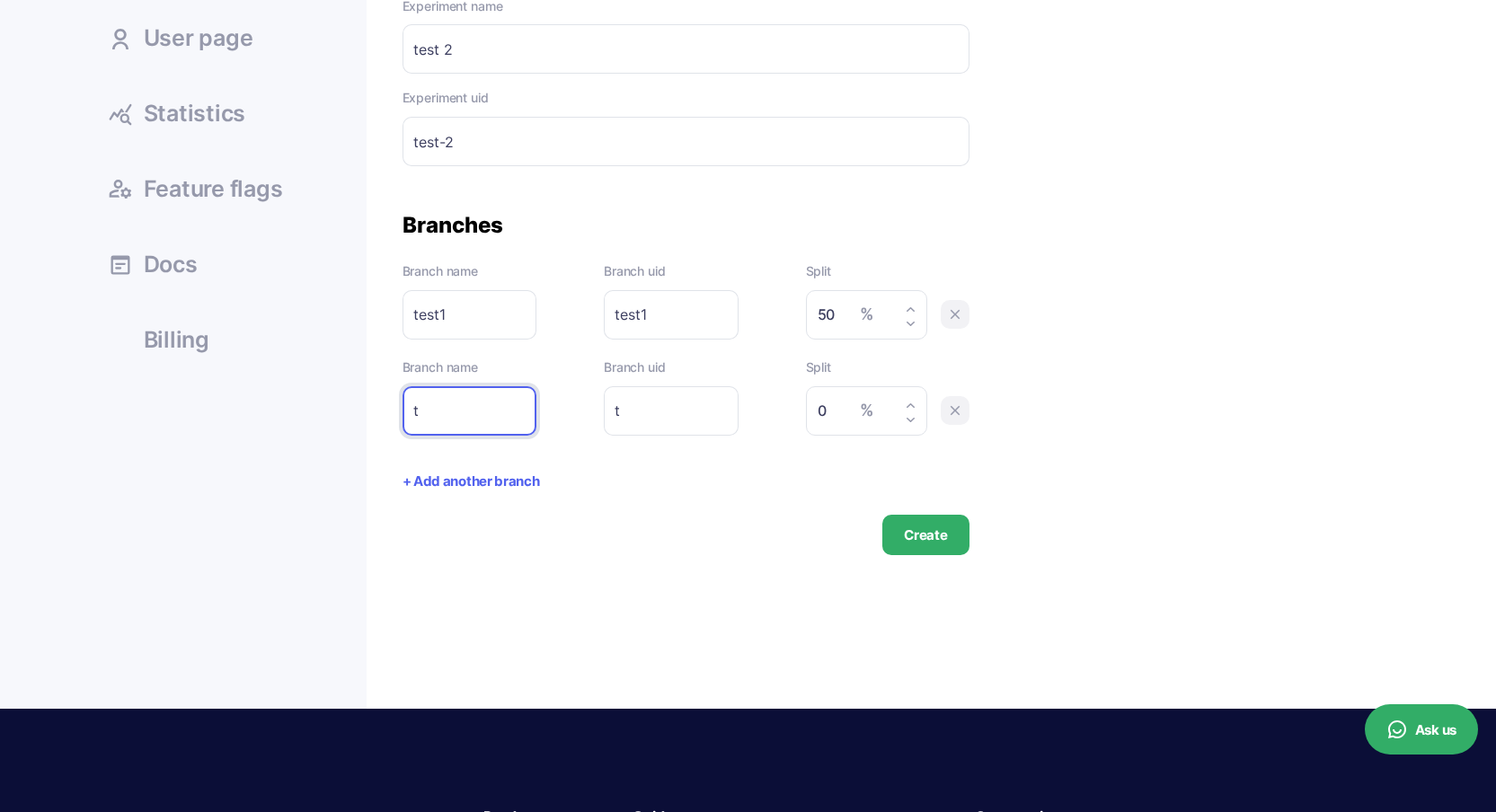
type input "te"
type input "tes"
type input "test"
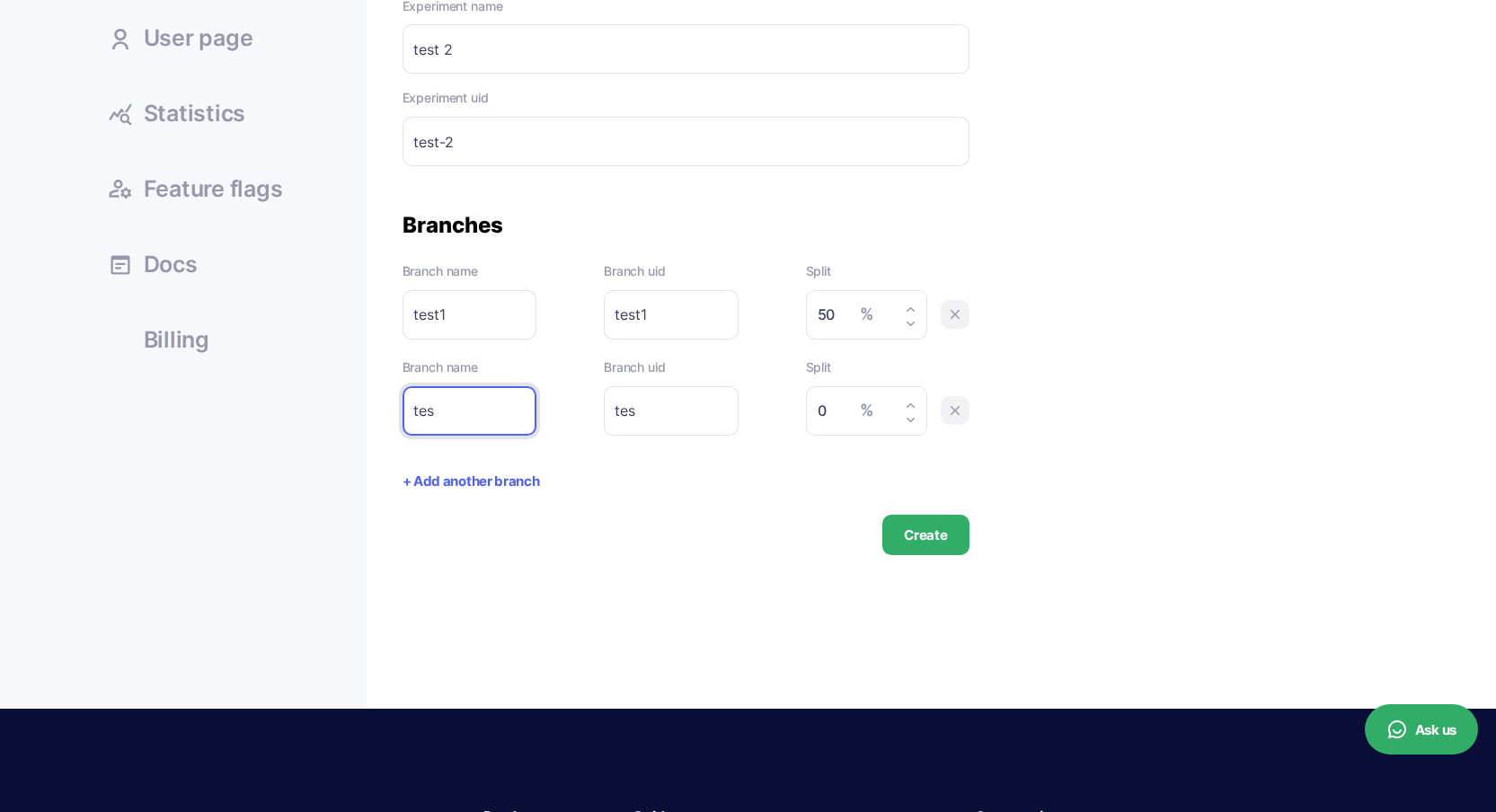
type input "test"
type input "test2"
click at [748, 491] on form "Branch name test1 Please enter branch name. Branch uid test1 Please enter branc…" at bounding box center [686, 408] width 568 height 294
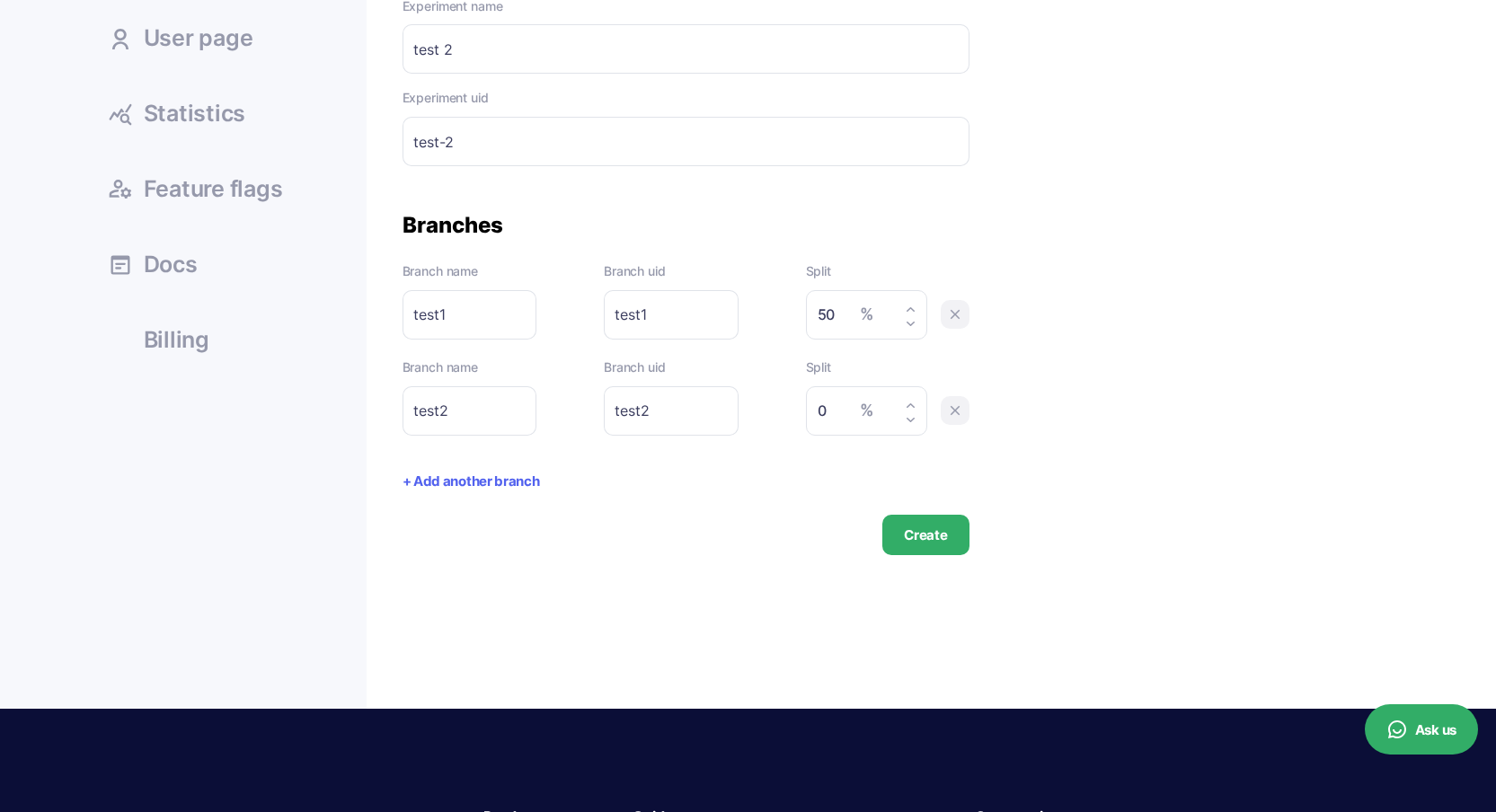
click at [826, 410] on input "0" at bounding box center [862, 411] width 89 height 26
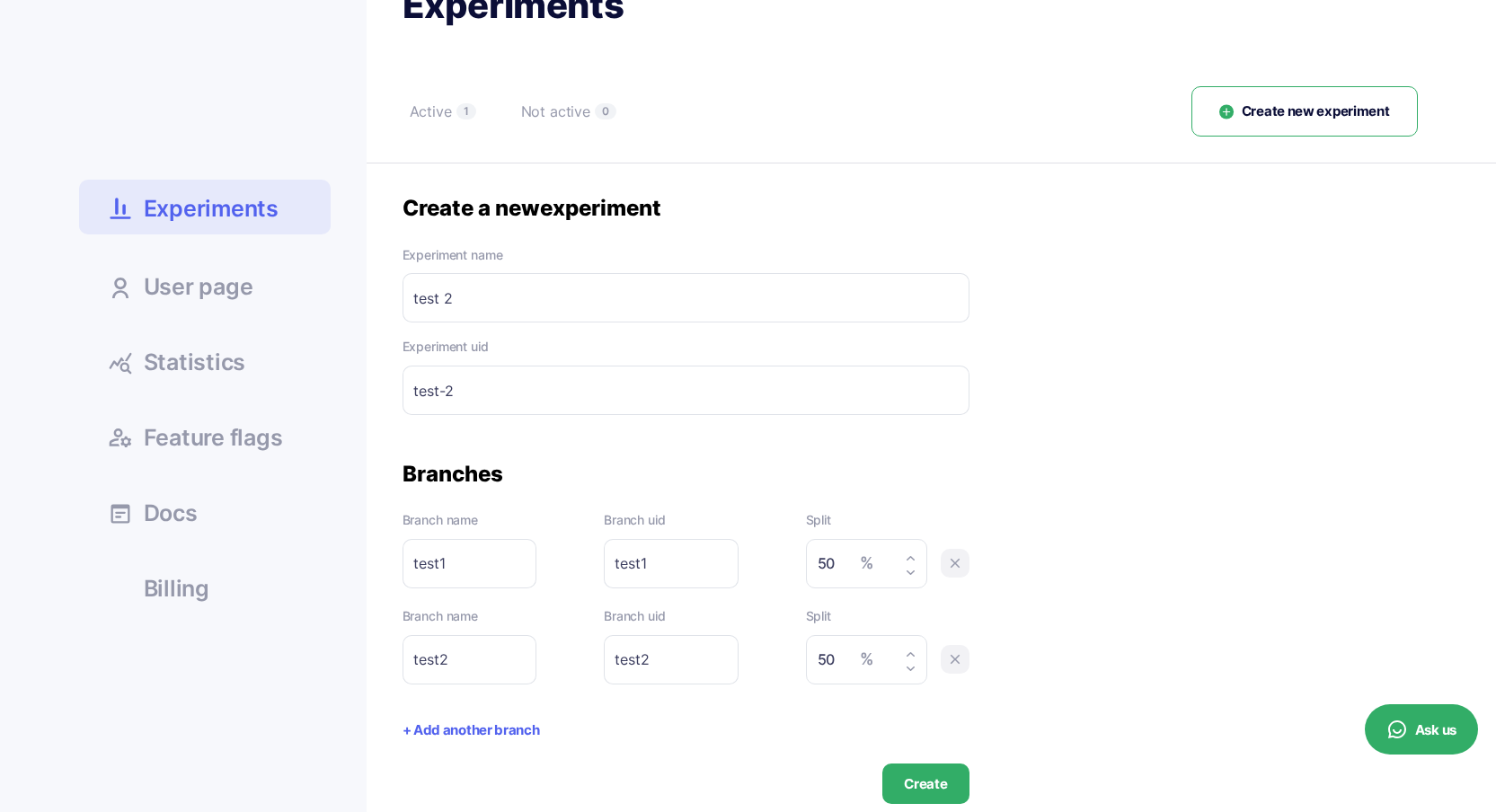
scroll to position [332, 0]
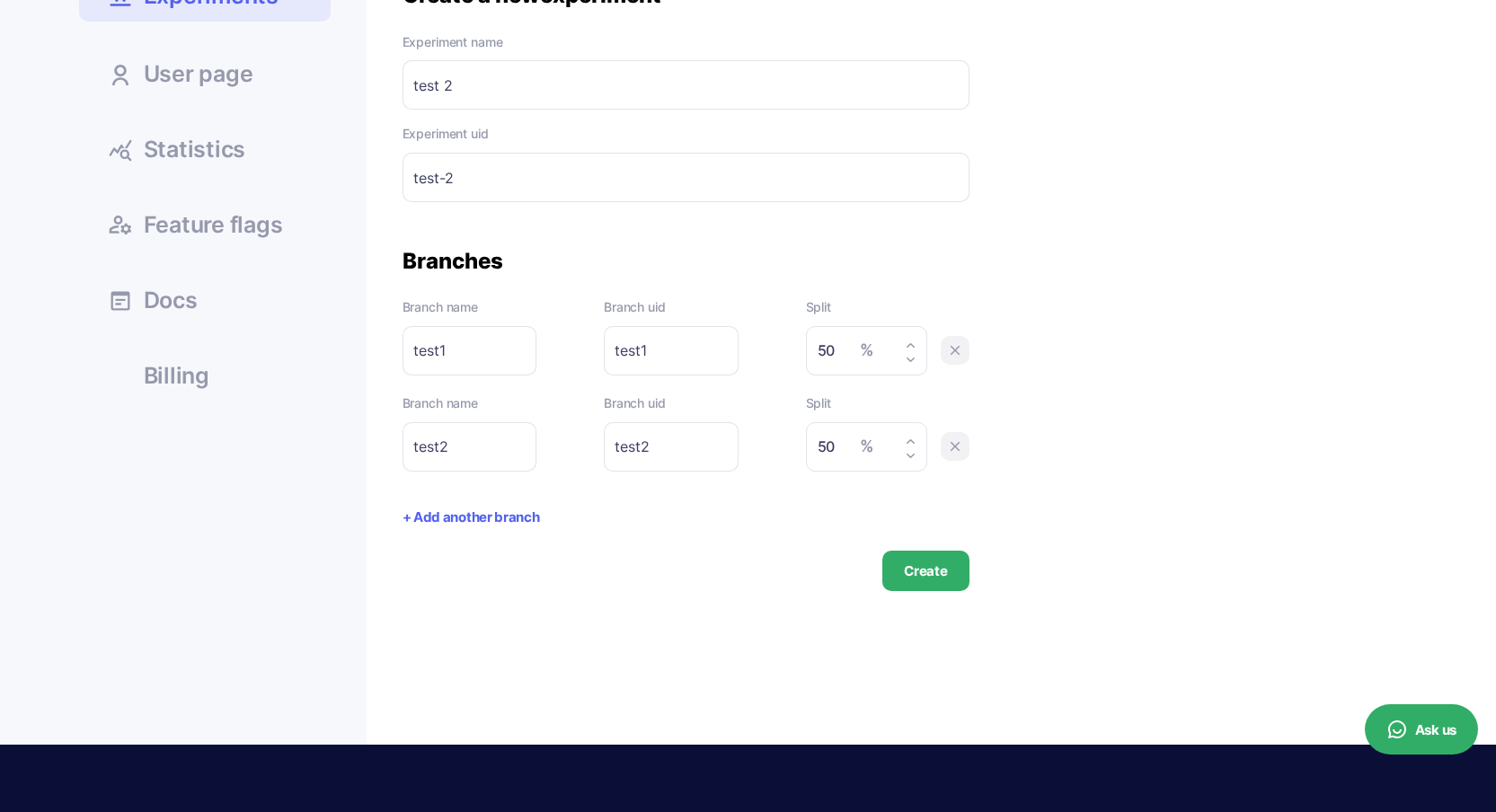
type input "50"
click at [480, 364] on input "test1" at bounding box center [469, 351] width 135 height 49
click at [479, 364] on input "test1" at bounding box center [469, 351] width 135 height 49
type input "r"
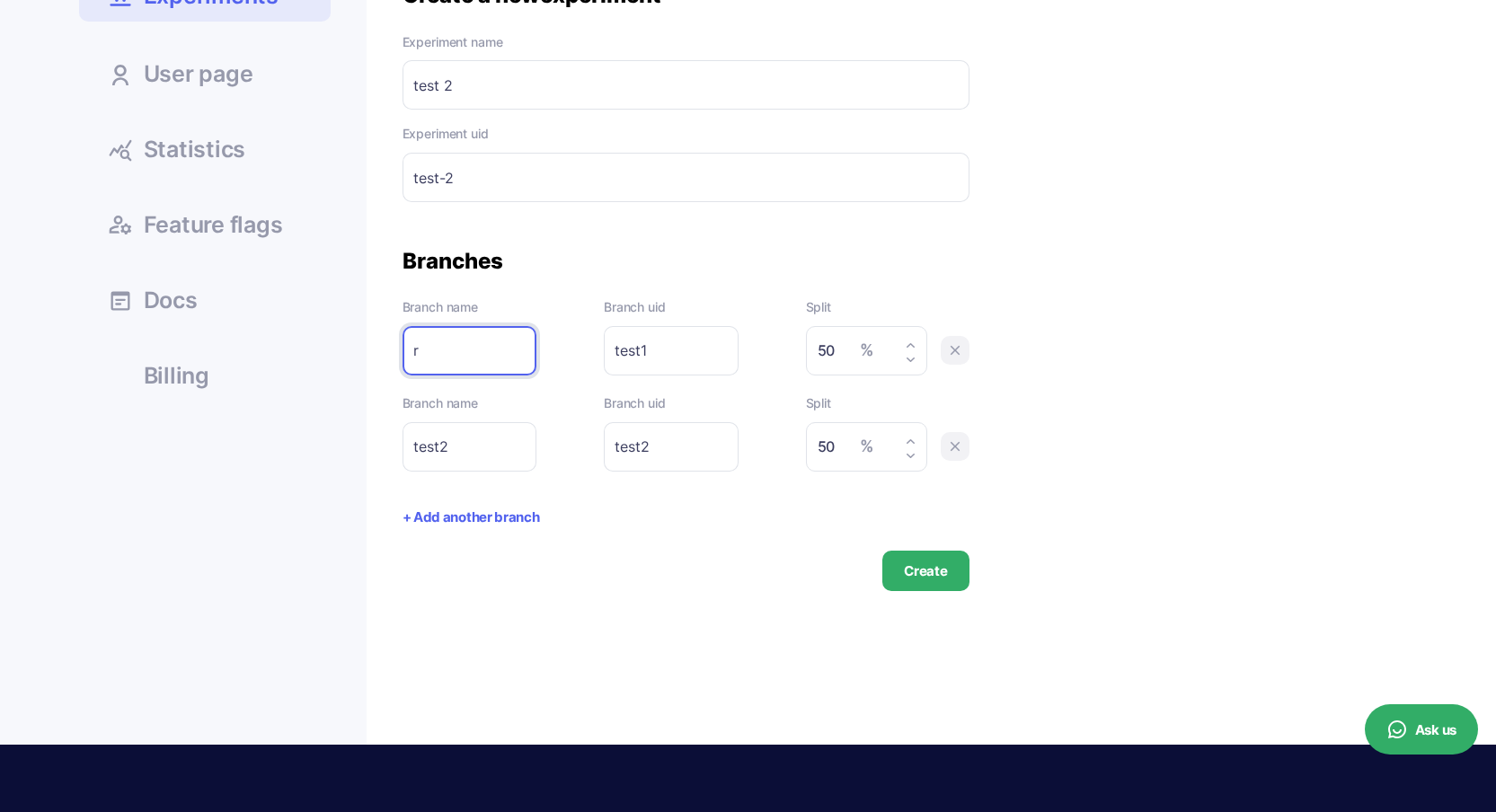
type input "r"
type input "re"
type input "red"
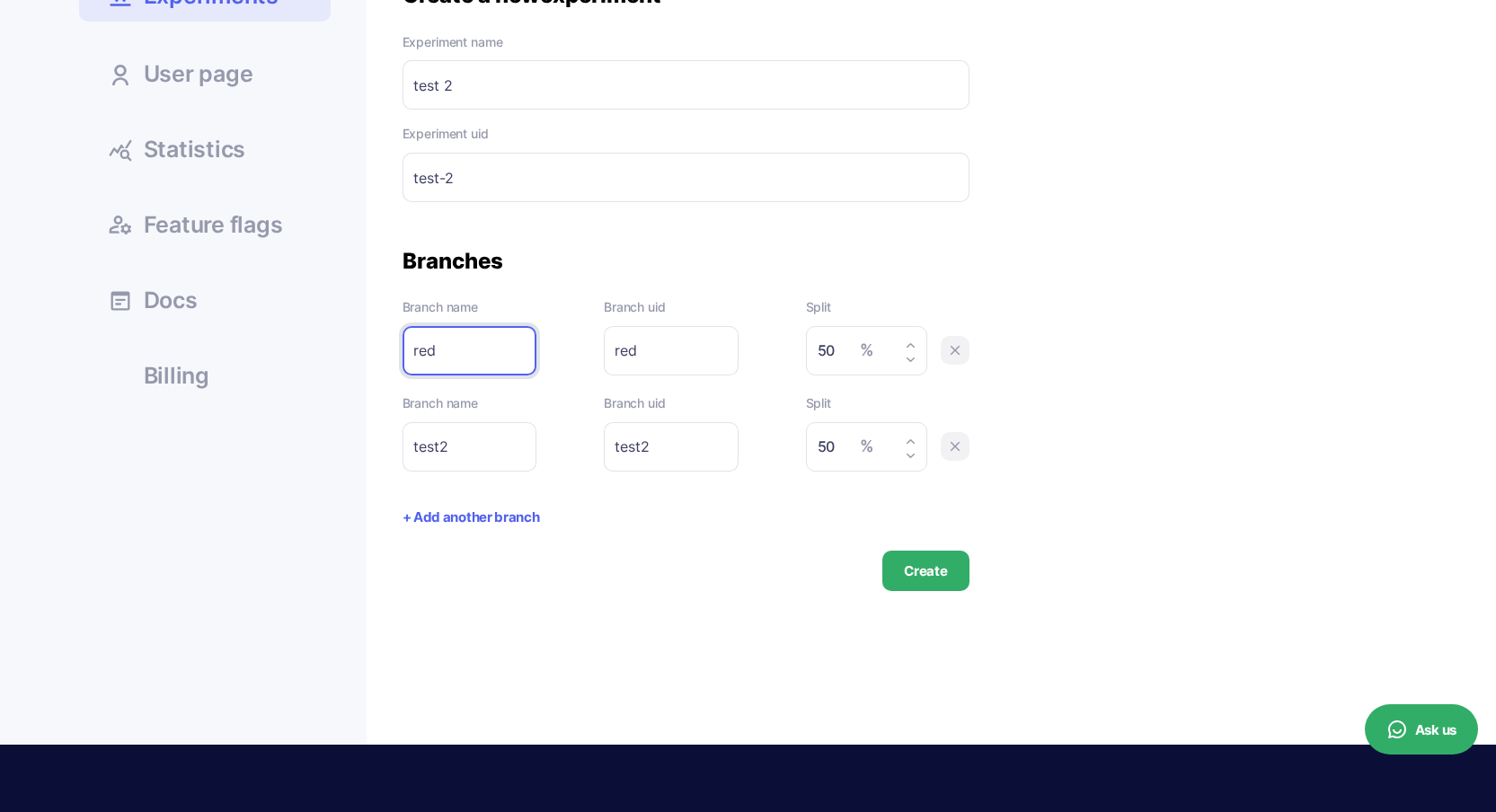
type input "red"
click at [467, 437] on input "test2" at bounding box center [469, 446] width 135 height 49
type input "b"
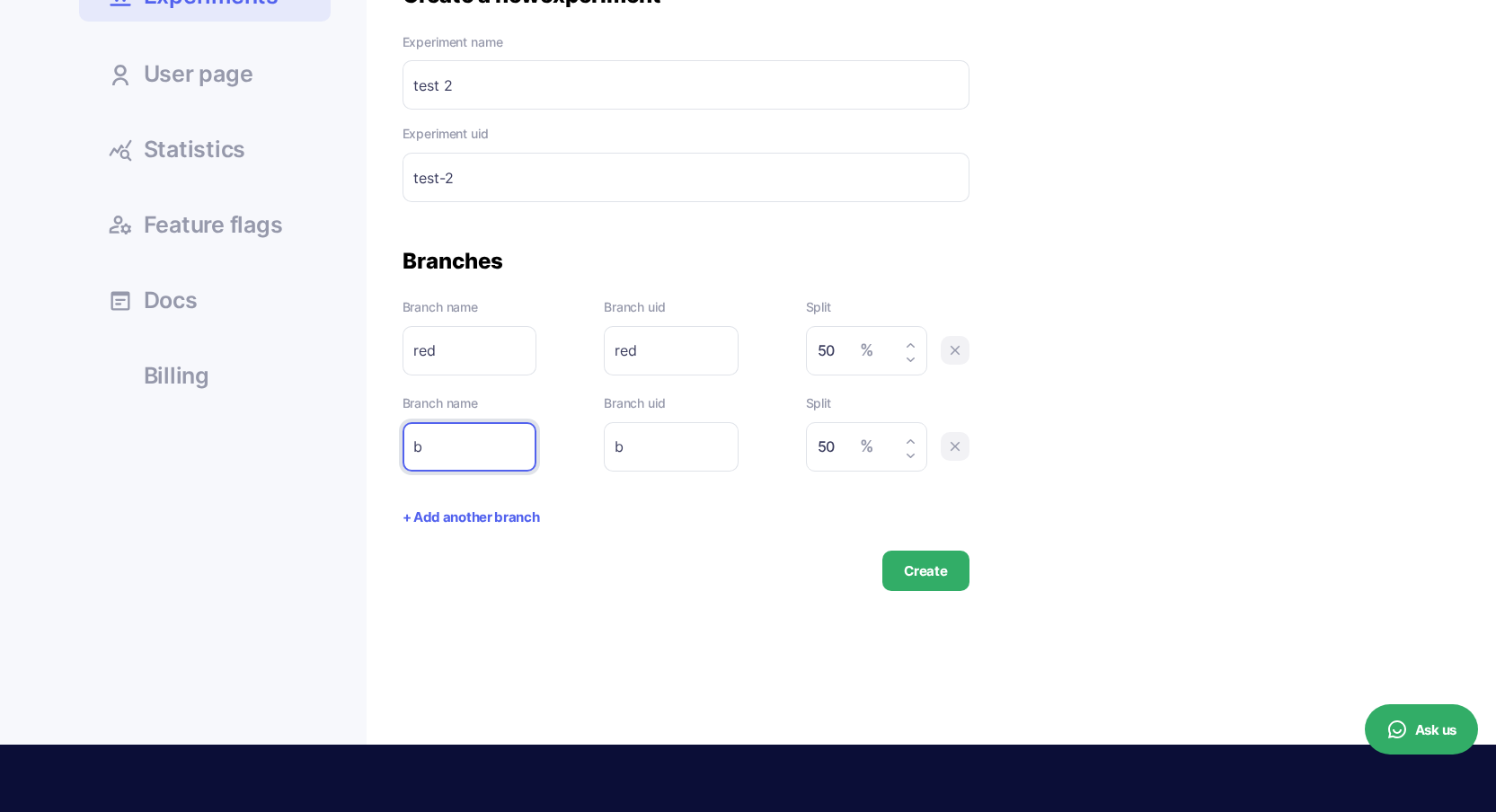
type input "bl"
type input "blu"
type input "blue"
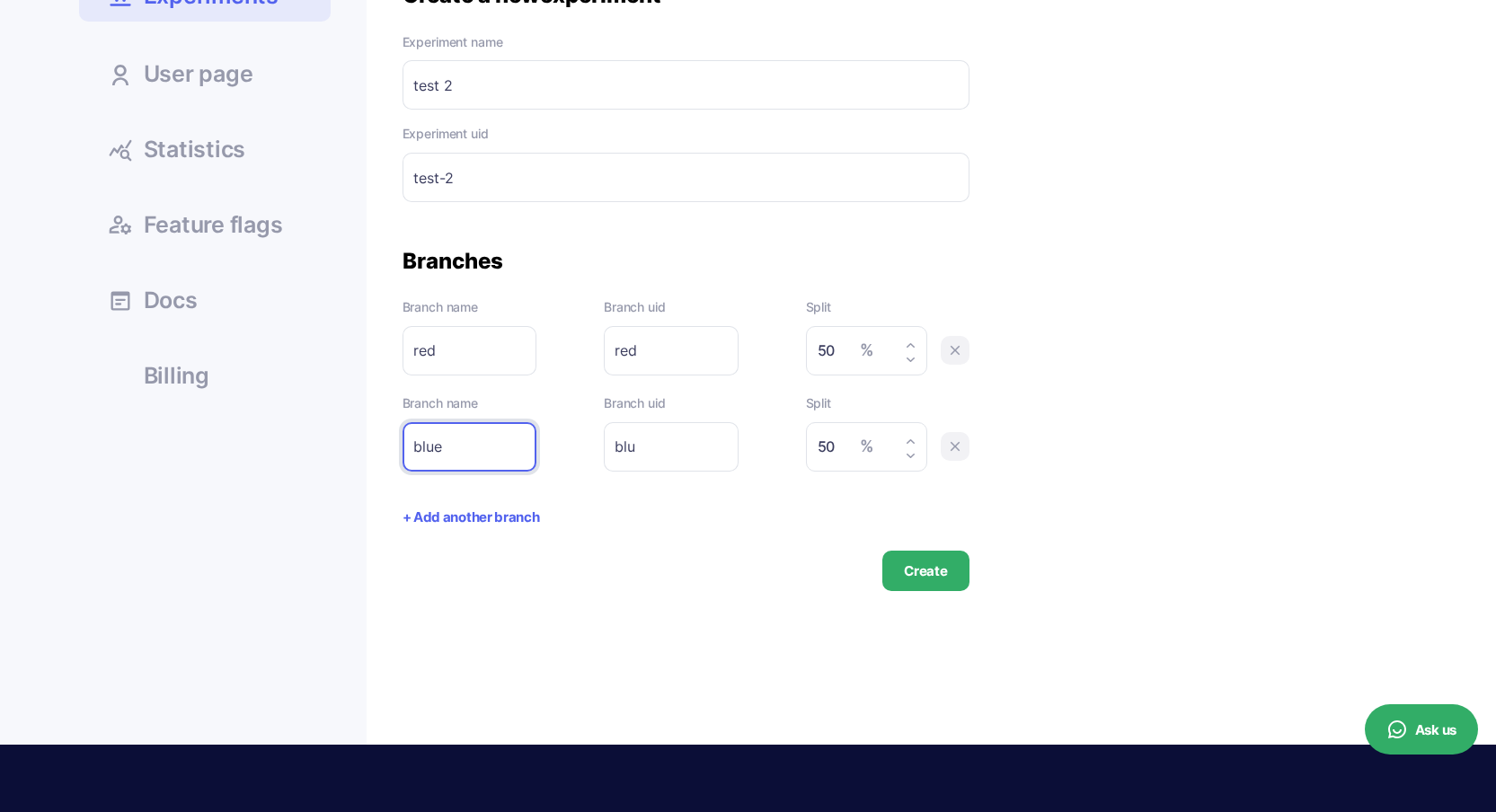
type input "blue"
type input "blue_"
type input "blue"
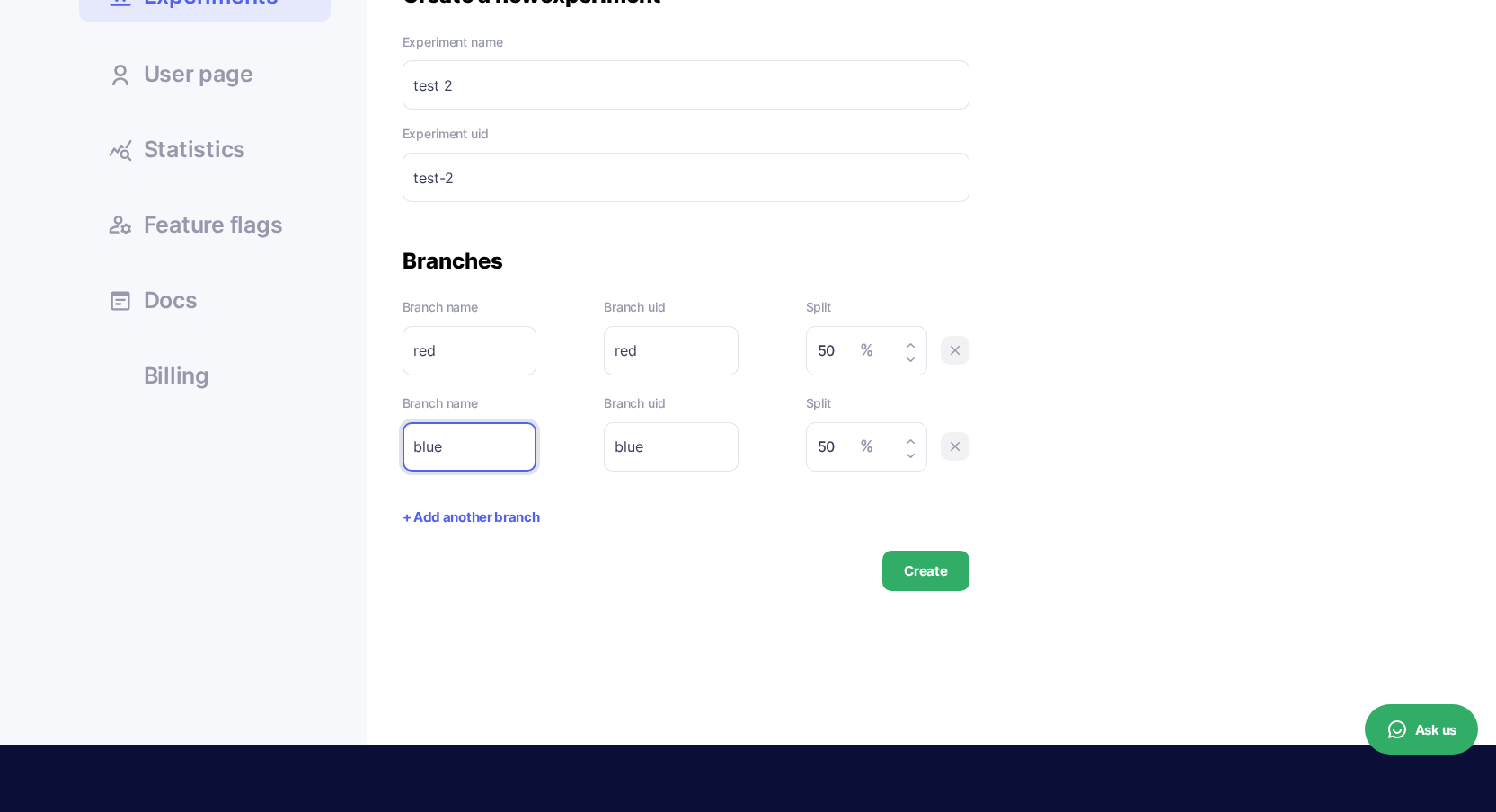
type input "blue"
click at [663, 351] on input "red" at bounding box center [671, 351] width 135 height 49
click at [674, 442] on input "blue" at bounding box center [671, 446] width 135 height 49
click at [1176, 427] on div "Create a new experiment Experiment name test 2 Please enter experiment name. Ex…" at bounding box center [910, 286] width 1015 height 609
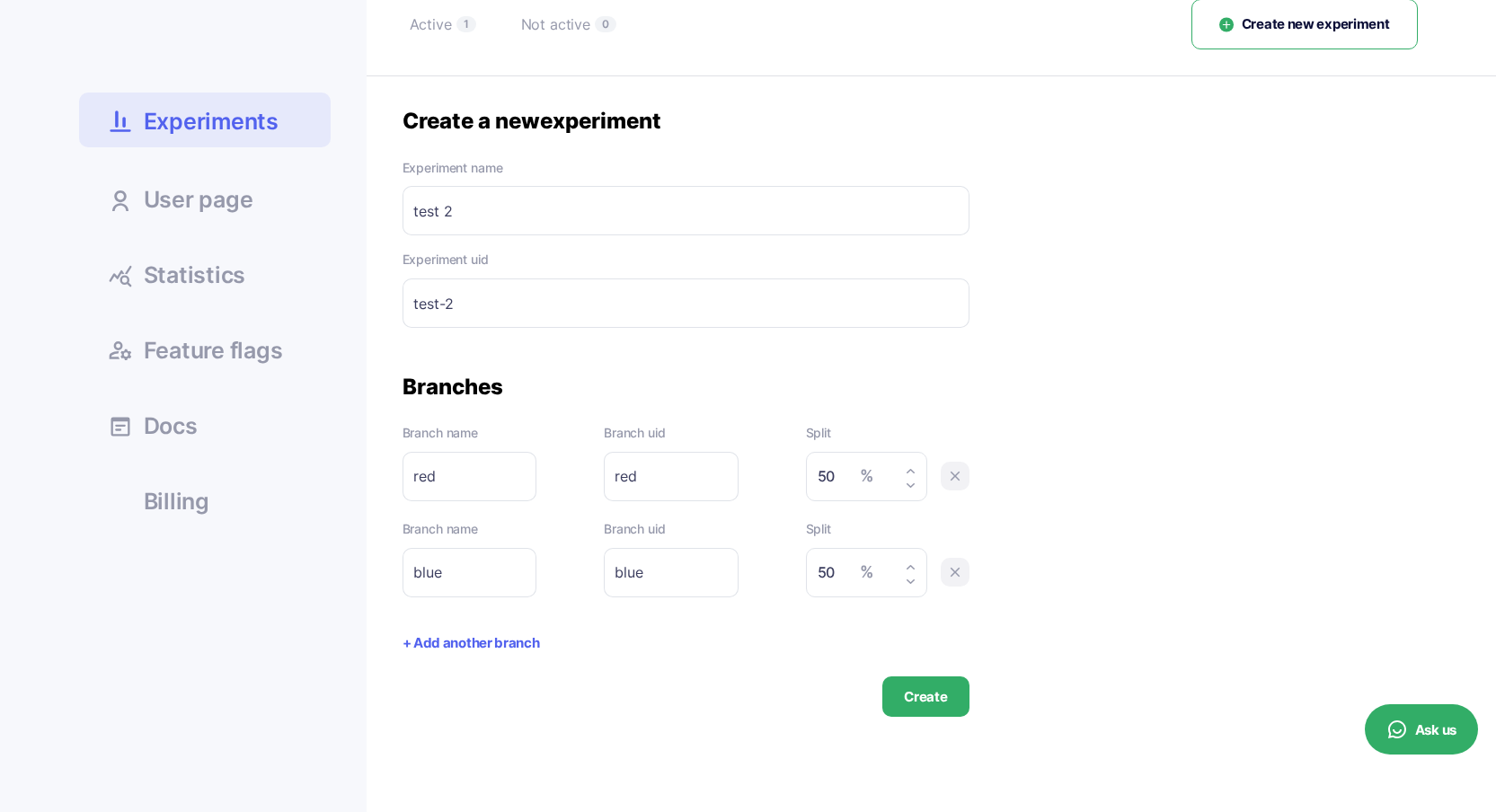
scroll to position [0, 0]
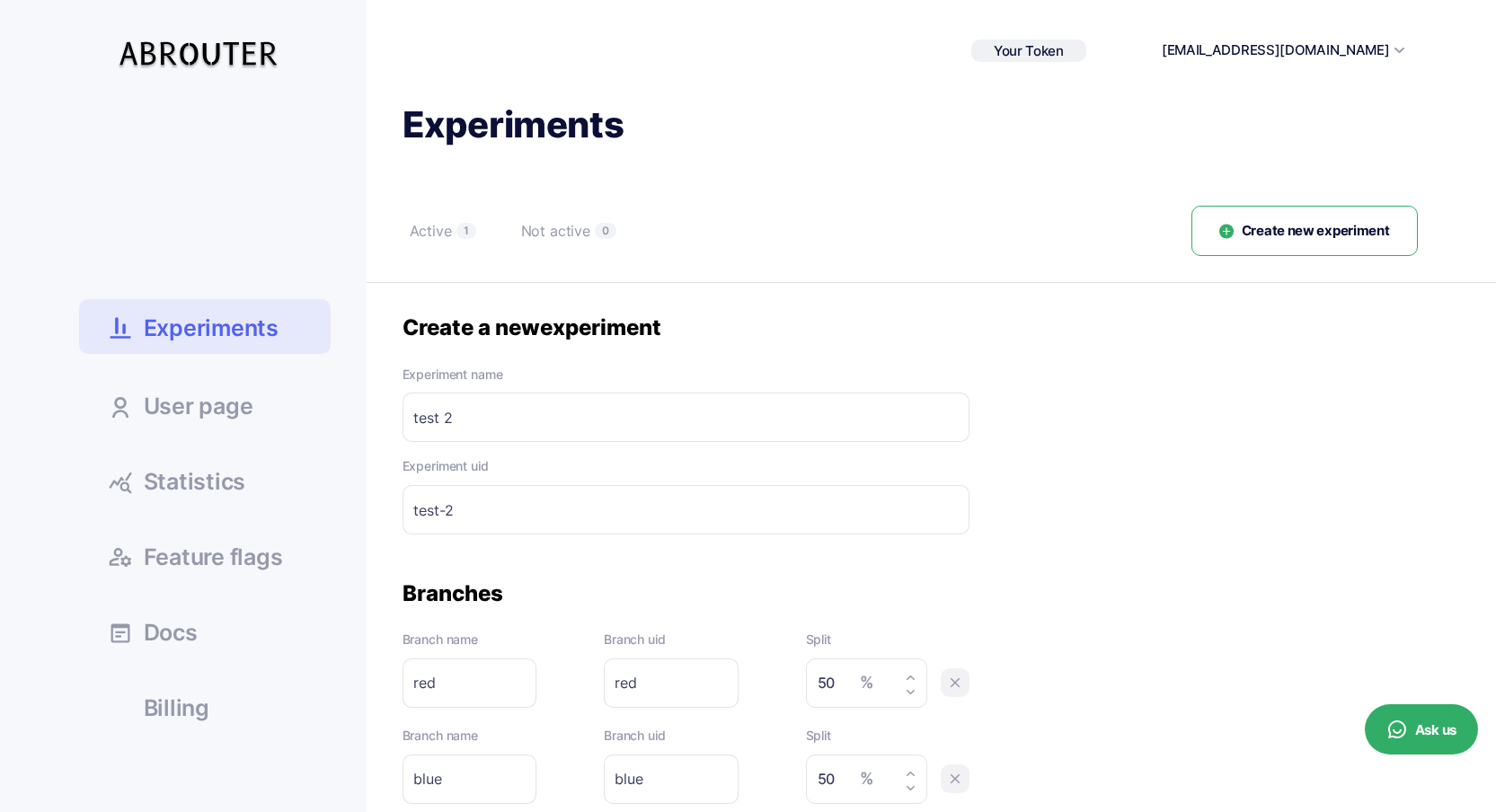
click at [244, 327] on span "Experiments" at bounding box center [210, 328] width 135 height 31
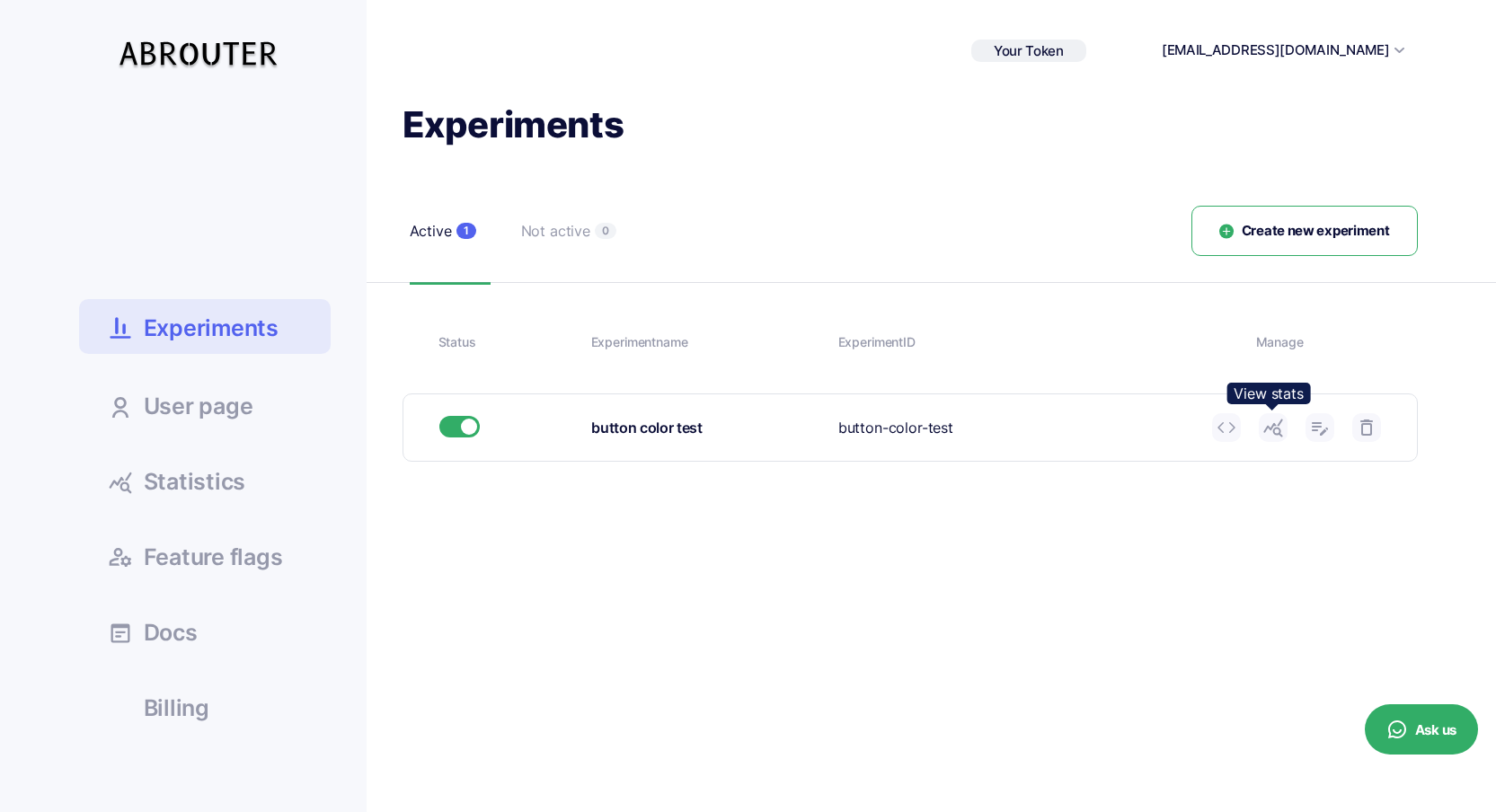
click at [1269, 427] on use at bounding box center [1273, 429] width 19 height 18
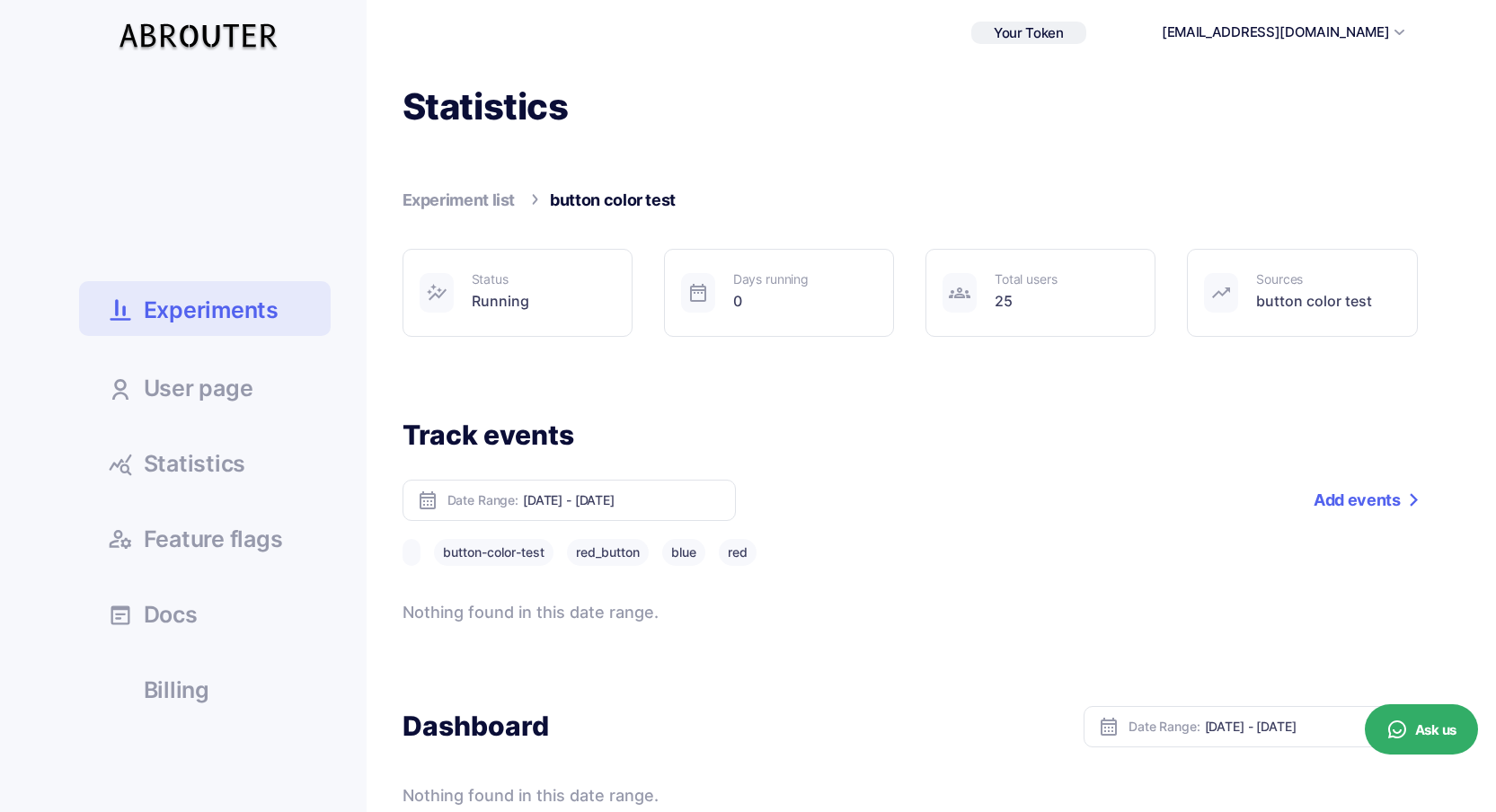
scroll to position [162, 0]
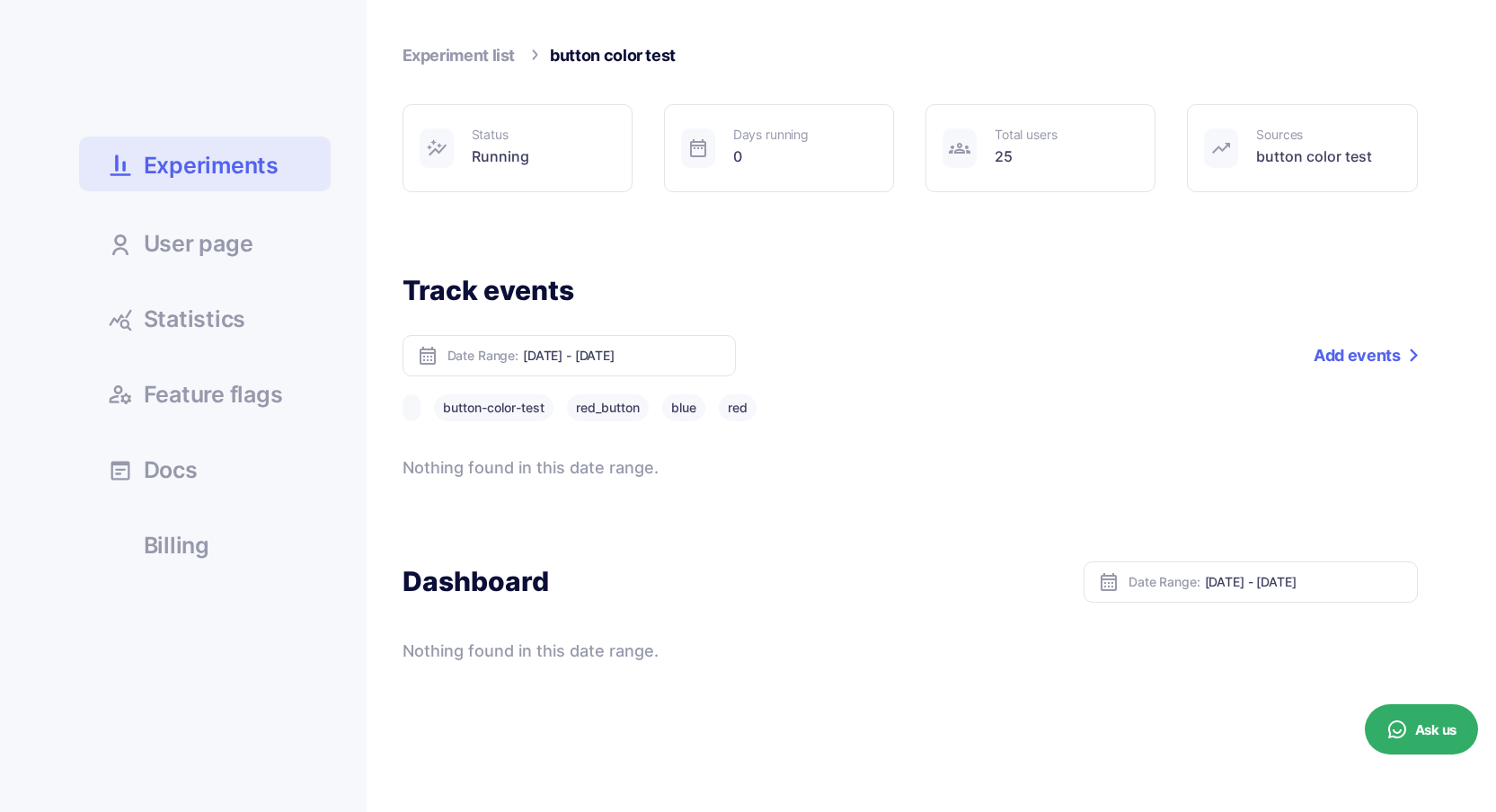
click at [692, 407] on button "blue" at bounding box center [684, 407] width 43 height 27
click at [746, 414] on button "red" at bounding box center [738, 407] width 37 height 27
click at [627, 415] on button "red_button" at bounding box center [608, 407] width 82 height 27
click at [499, 411] on button "button-color-test" at bounding box center [494, 407] width 120 height 27
click at [413, 408] on button at bounding box center [411, 407] width 18 height 27
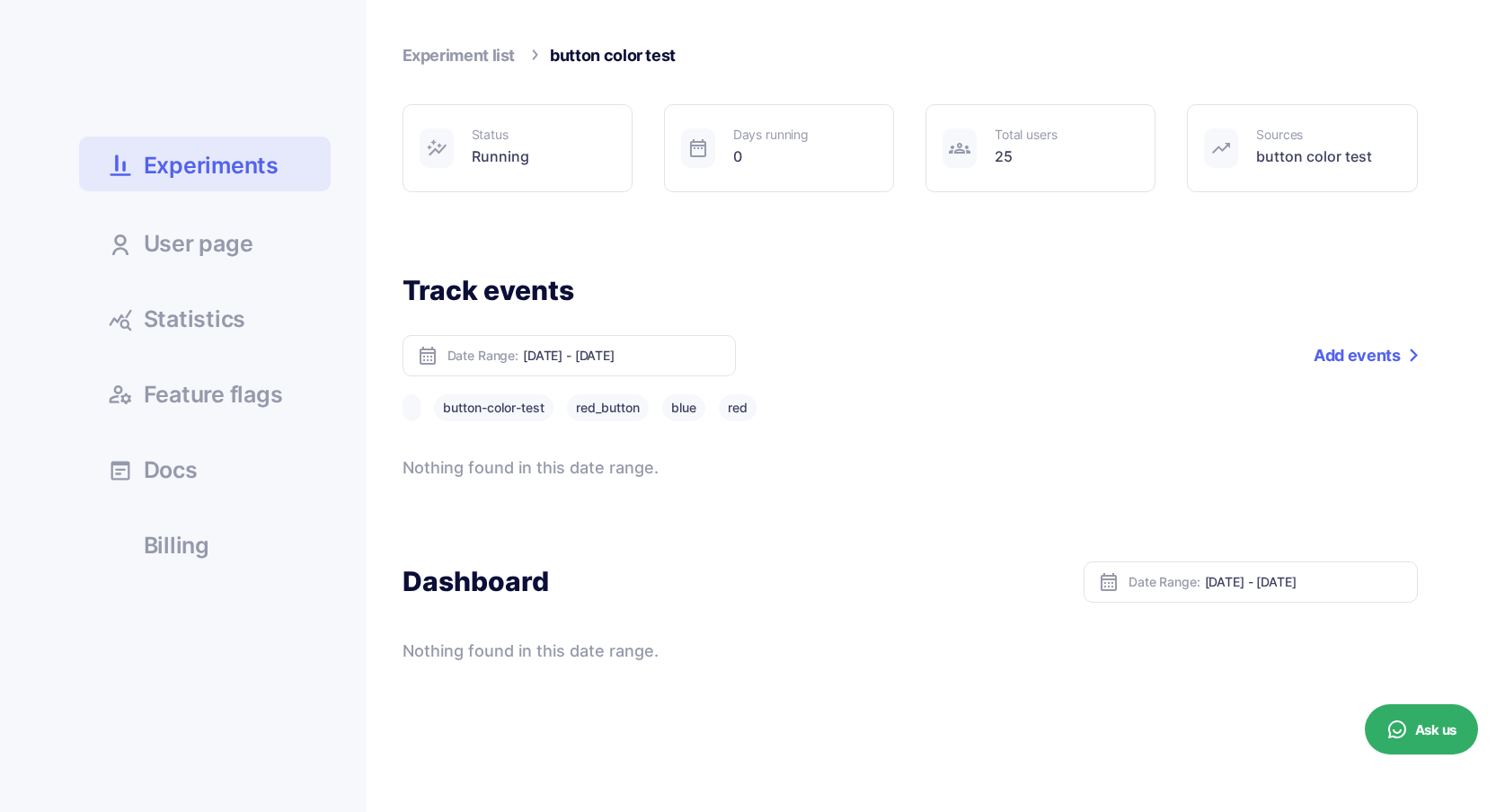
click at [460, 361] on span "Date Range:" at bounding box center [483, 355] width 71 height 13
click at [651, 351] on input "[DATE] - [DATE]" at bounding box center [623, 356] width 199 height 16
click at [609, 415] on li "[DATE]" at bounding box center [587, 412] width 126 height 28
type input "Oct 13, 2025 - Oct 13, 2025"
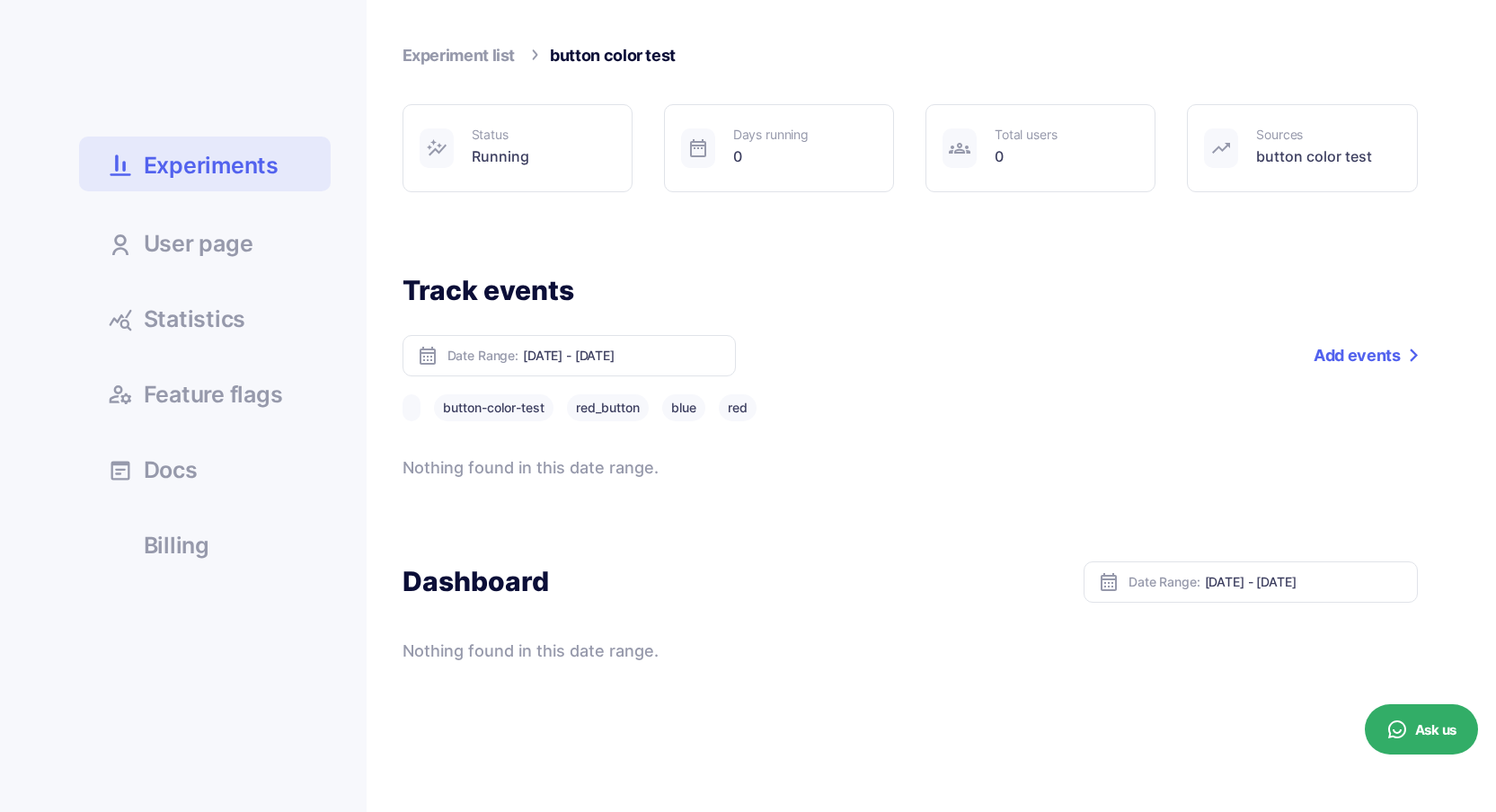
click at [662, 362] on input "Oct 13, 2025 - Oct 13, 2025" at bounding box center [623, 356] width 199 height 16
click at [596, 380] on li "[DATE]" at bounding box center [587, 383] width 126 height 28
type input "Oct 14, 2025 - Oct 14, 2025"
click at [235, 344] on ul "Experiments User page Statistics Docs" at bounding box center [205, 254] width 252 height 629
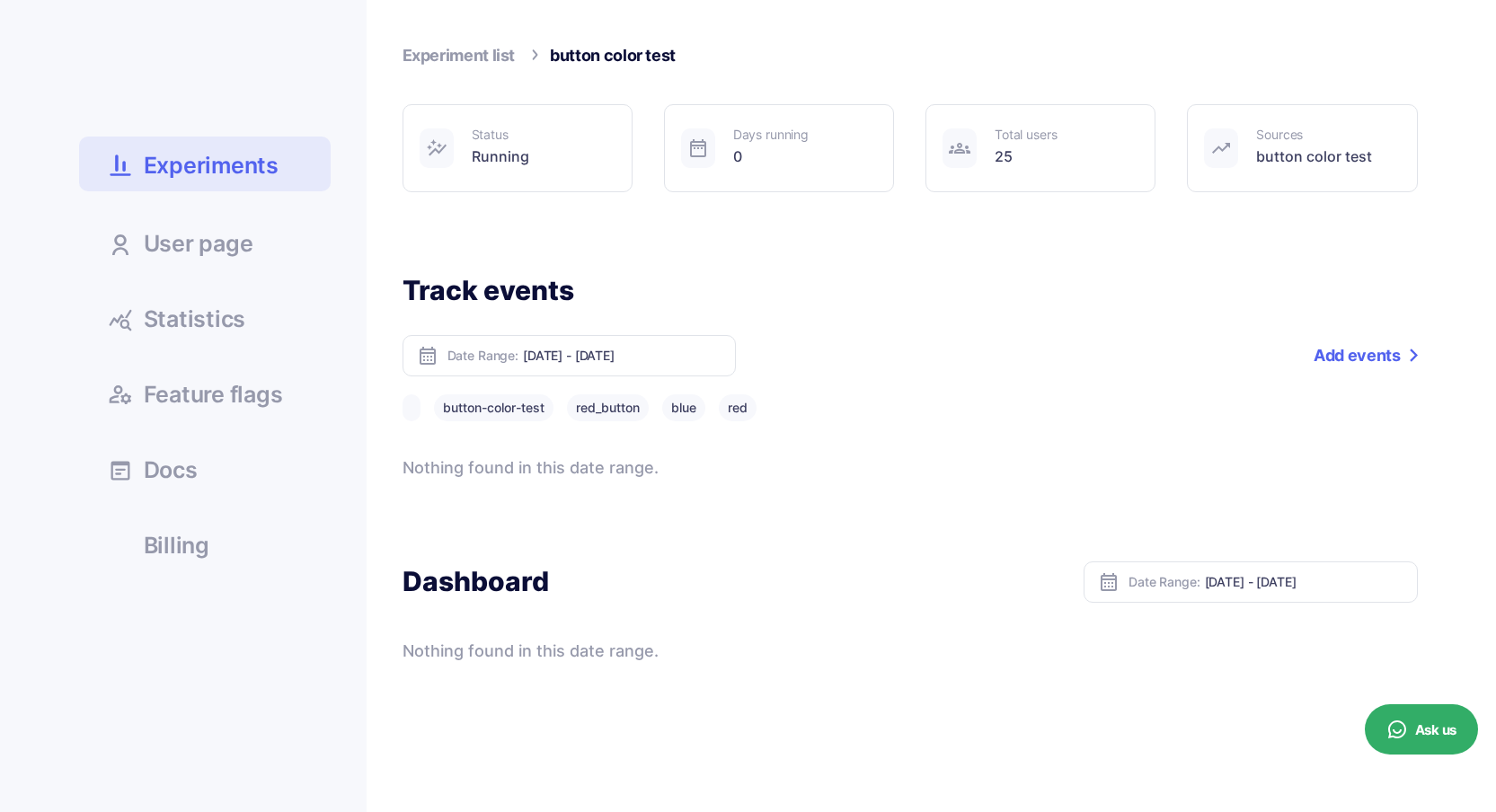
click at [237, 336] on link "Statistics" at bounding box center [205, 318] width 252 height 48
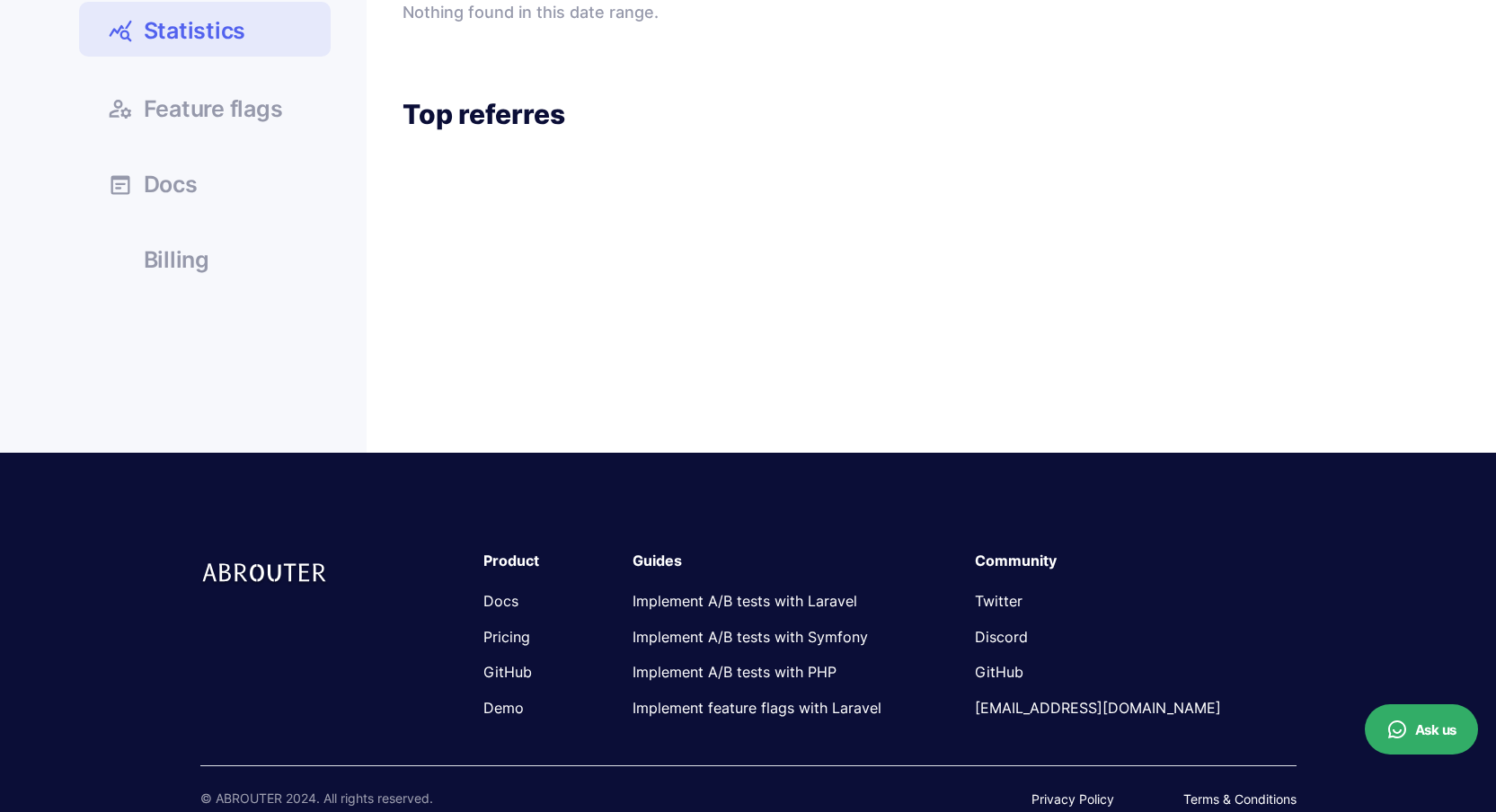
scroll to position [451, 0]
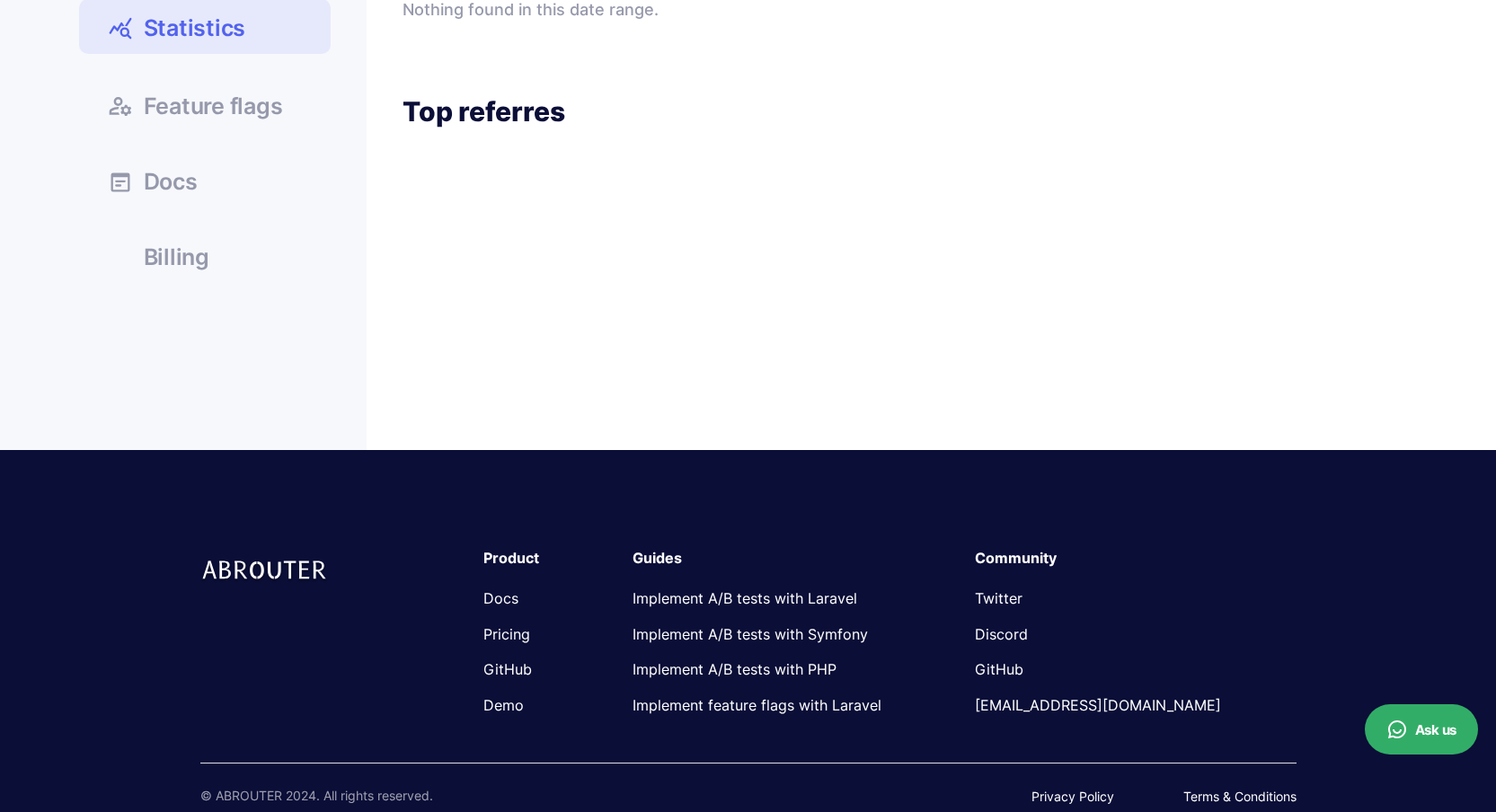
drag, startPoint x: 516, startPoint y: 249, endPoint x: 501, endPoint y: 204, distance: 47.4
click at [502, 107] on div "Top referres" at bounding box center [910, 112] width 1015 height 35
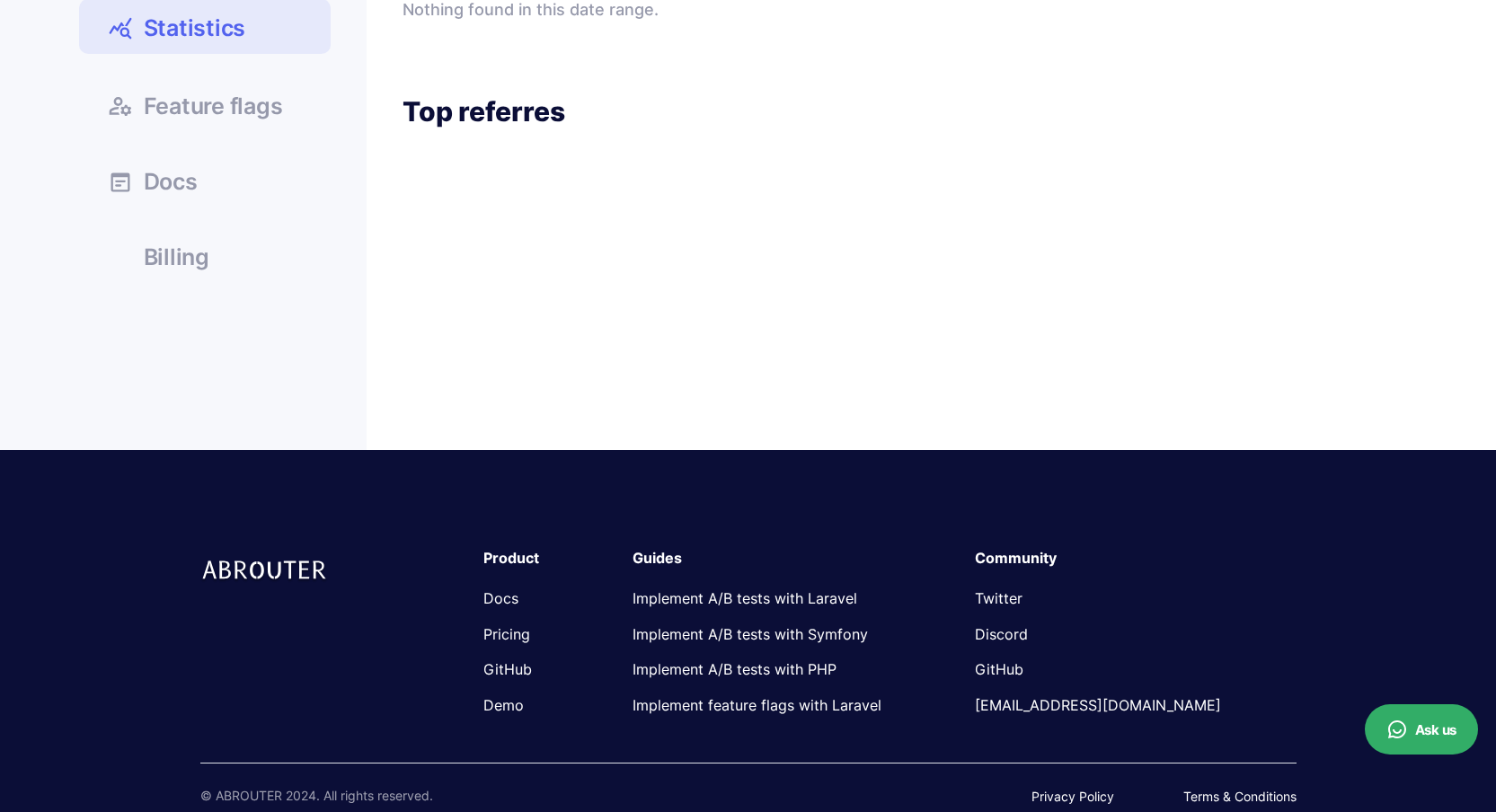
drag, startPoint x: 493, startPoint y: 82, endPoint x: 499, endPoint y: 92, distance: 11.7
click at [490, 70] on div at bounding box center [490, 70] width 0 height 0
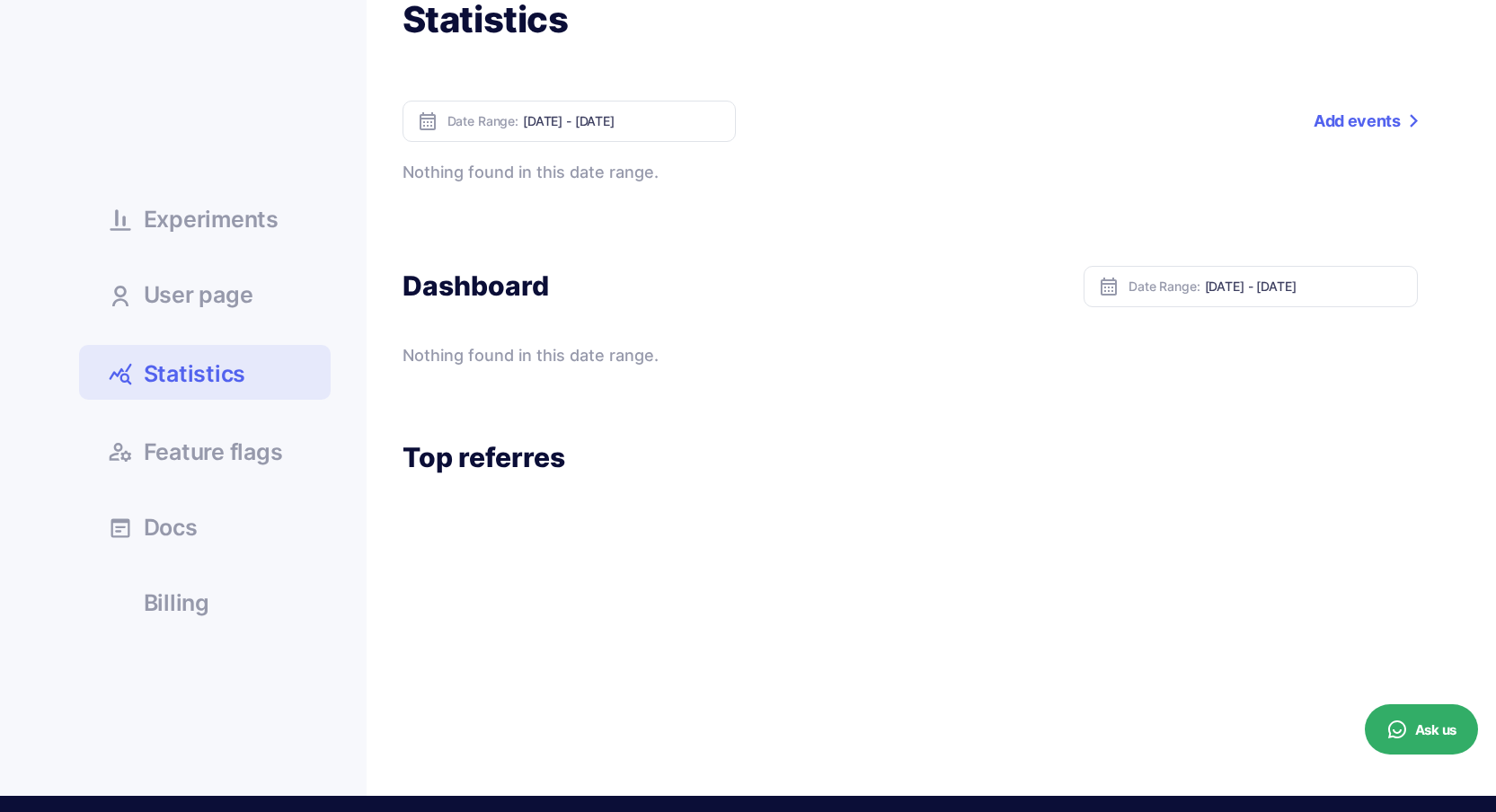
click at [705, 349] on div "Nothing found in this date range." at bounding box center [644, 356] width 485 height 26
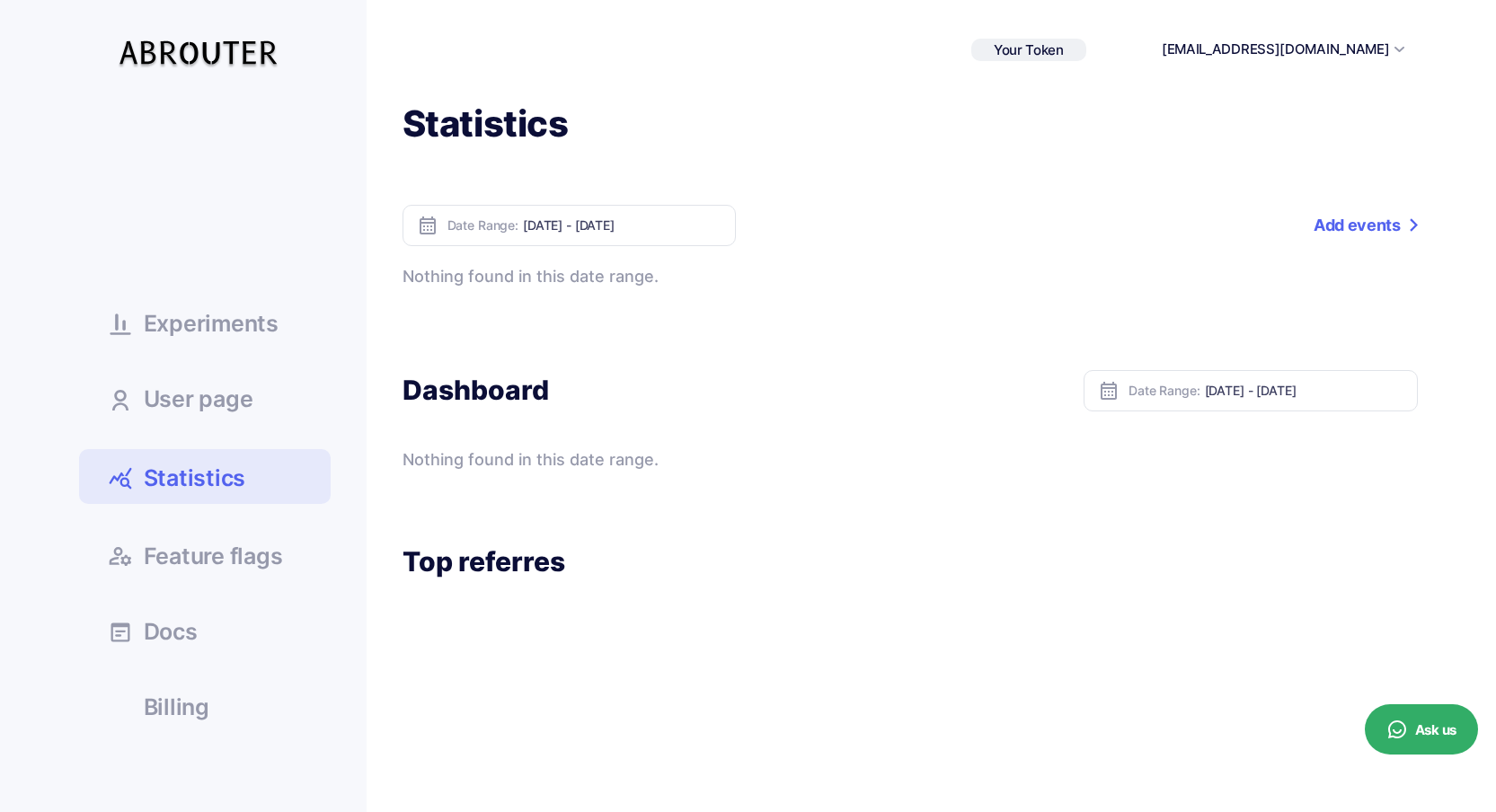
scroll to position [0, 0]
click at [285, 343] on link "Experiments" at bounding box center [205, 322] width 252 height 48
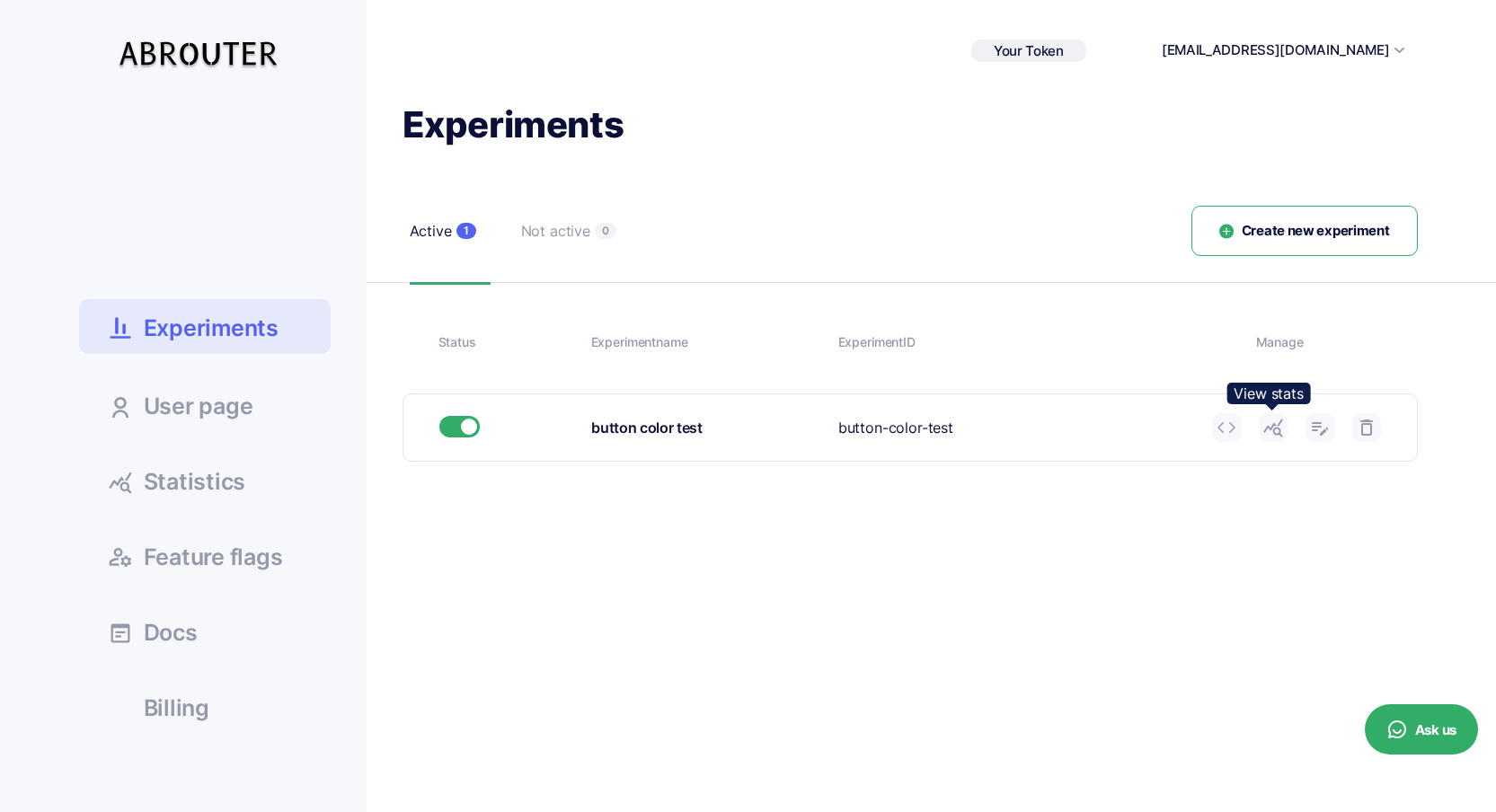
click at [1272, 426] on use at bounding box center [1273, 429] width 19 height 18
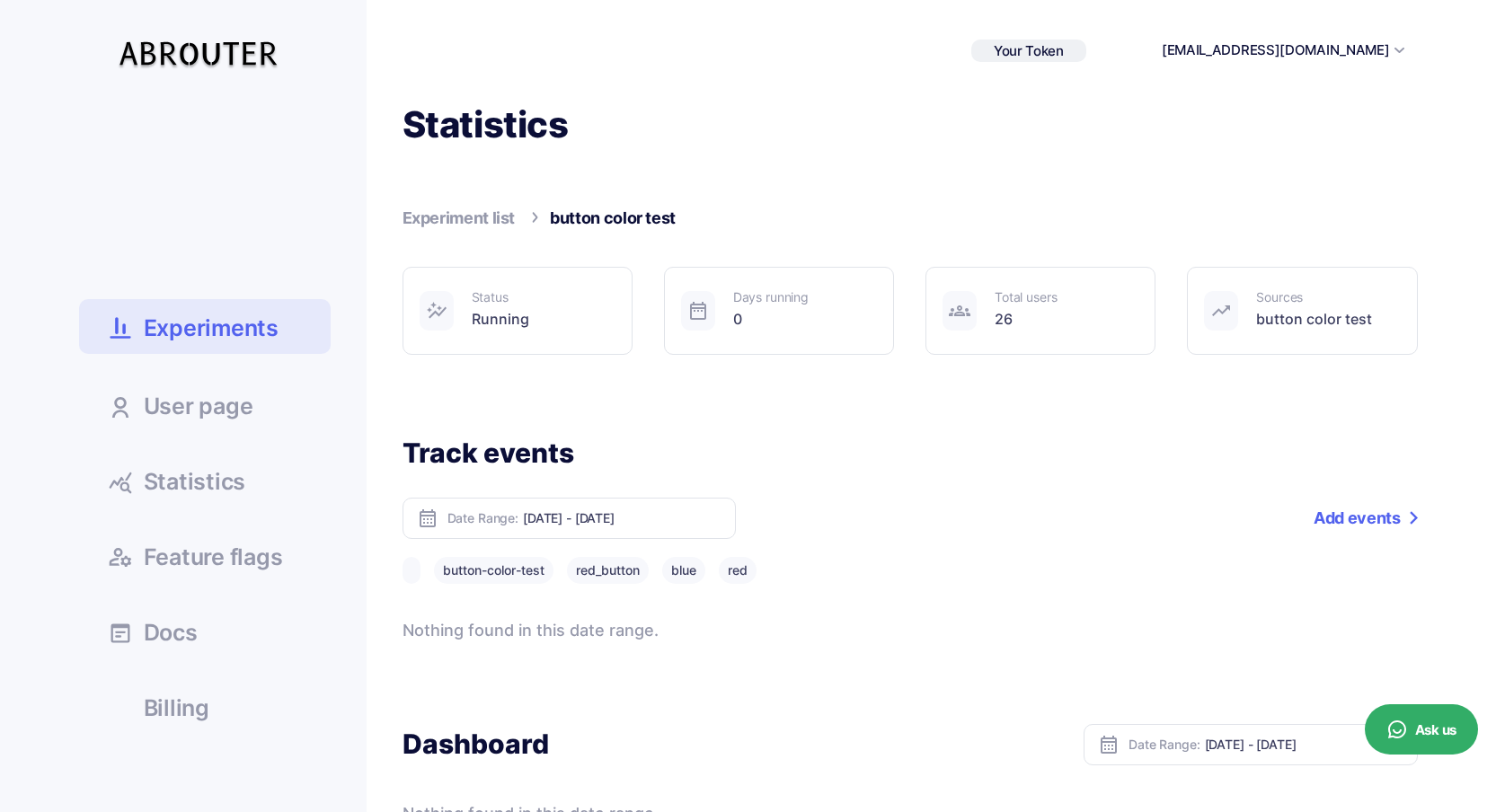
click at [797, 126] on h1 "Statistics" at bounding box center [910, 125] width 1015 height 47
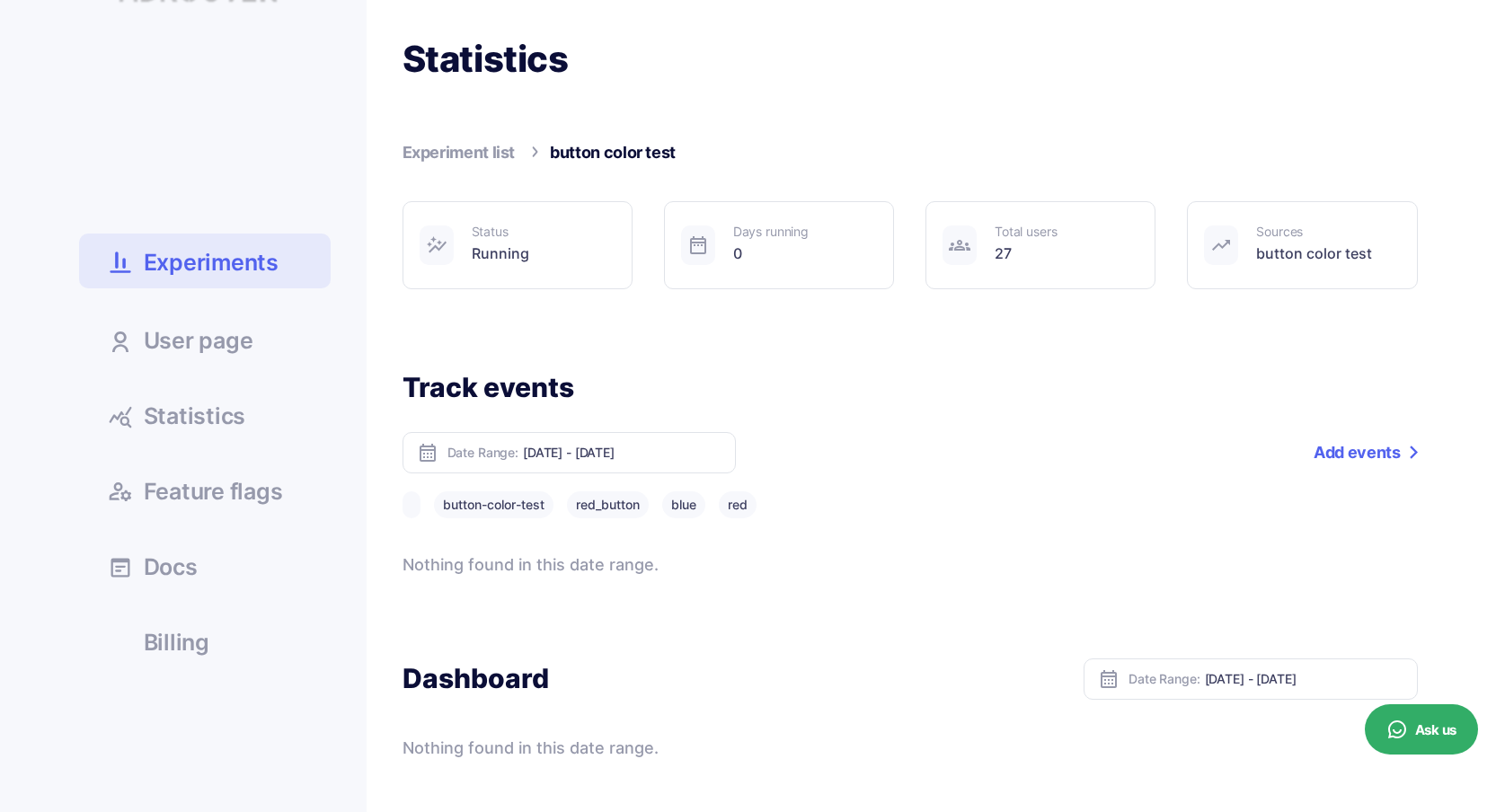
scroll to position [68, 0]
drag, startPoint x: 808, startPoint y: 512, endPoint x: 385, endPoint y: 522, distance: 423.1
click at [385, 522] on div "Statistics Experiment list button color test Status Running Days running 0 27 b…" at bounding box center [892, 396] width 1051 height 725
click at [444, 510] on button "button-color-test" at bounding box center [494, 502] width 120 height 27
click at [412, 509] on button at bounding box center [411, 502] width 18 height 27
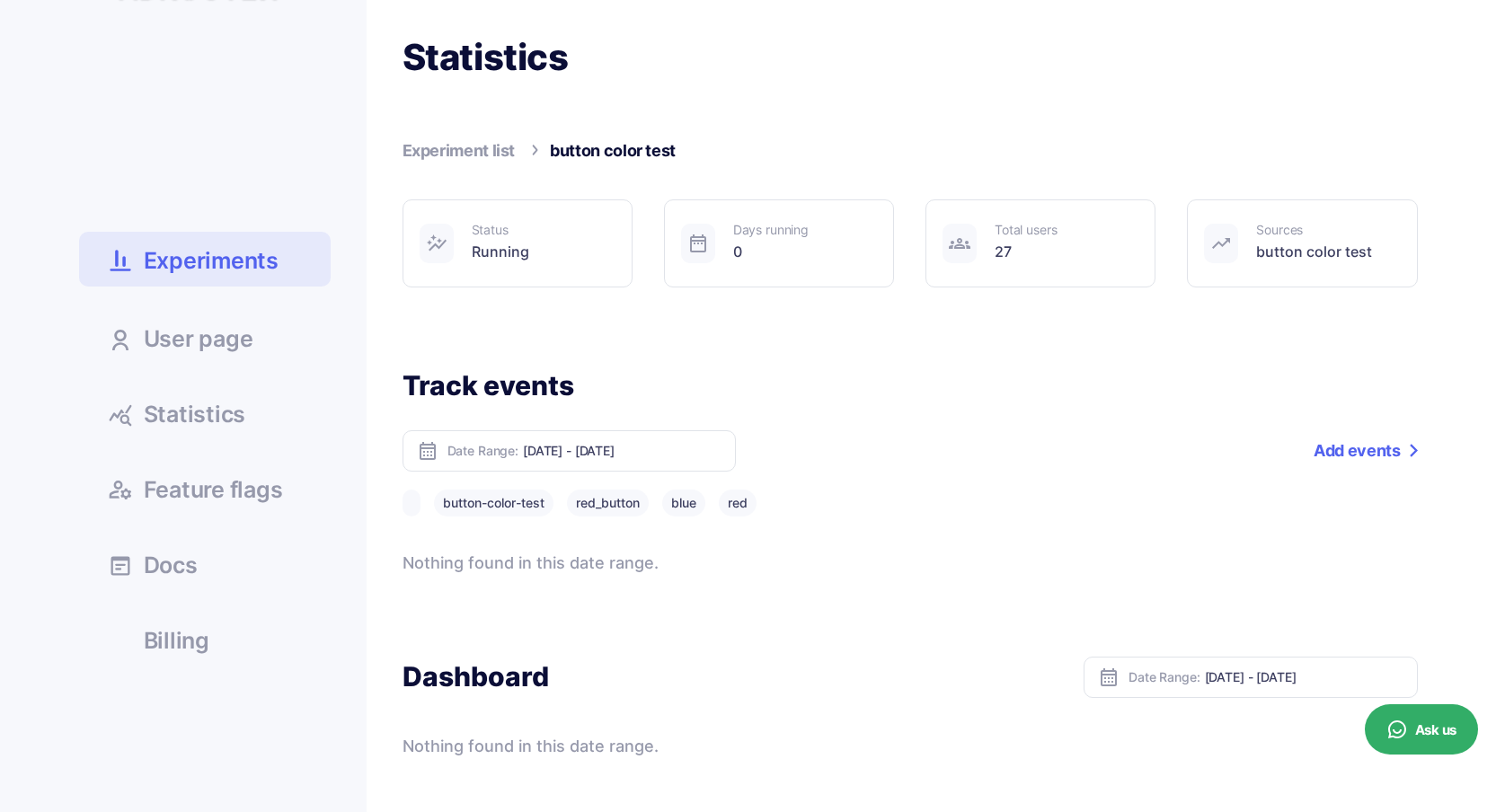
click at [556, 468] on div "Date Range: Oct 08, 2025 - Oct 14, 2025" at bounding box center [568, 451] width 333 height 41
click at [572, 456] on input "Oct 08, 2025 - Oct 14, 2025" at bounding box center [623, 450] width 199 height 16
click at [577, 473] on li "Today" at bounding box center [587, 479] width 126 height 28
type input "Oct 14, 2025 - Oct 14, 2025"
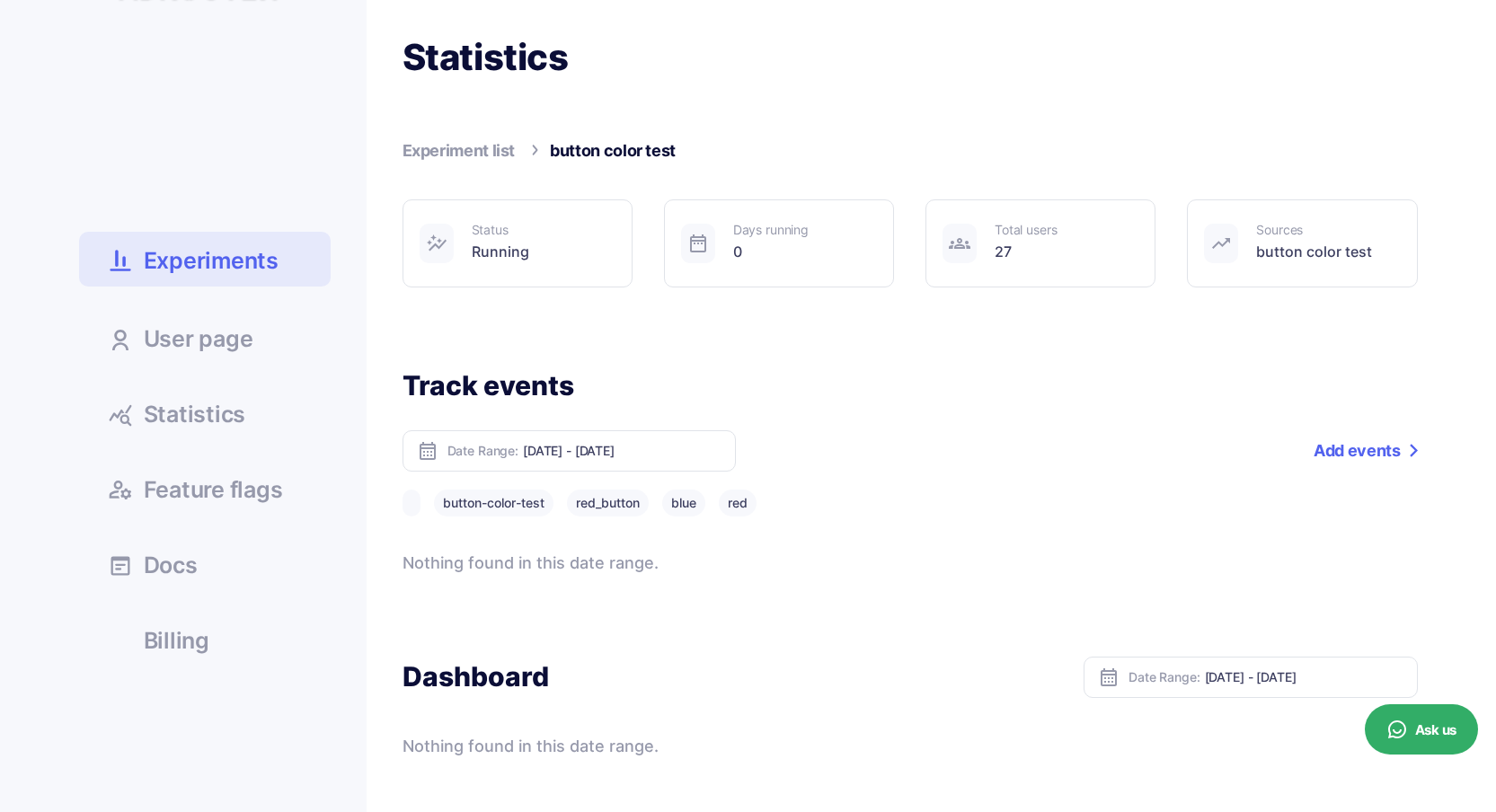
click at [758, 417] on div "Track events Date Range: Oct 14, 2025 - Oct 14, 2025 Add a tag Add events butto…" at bounding box center [910, 472] width 1015 height 207
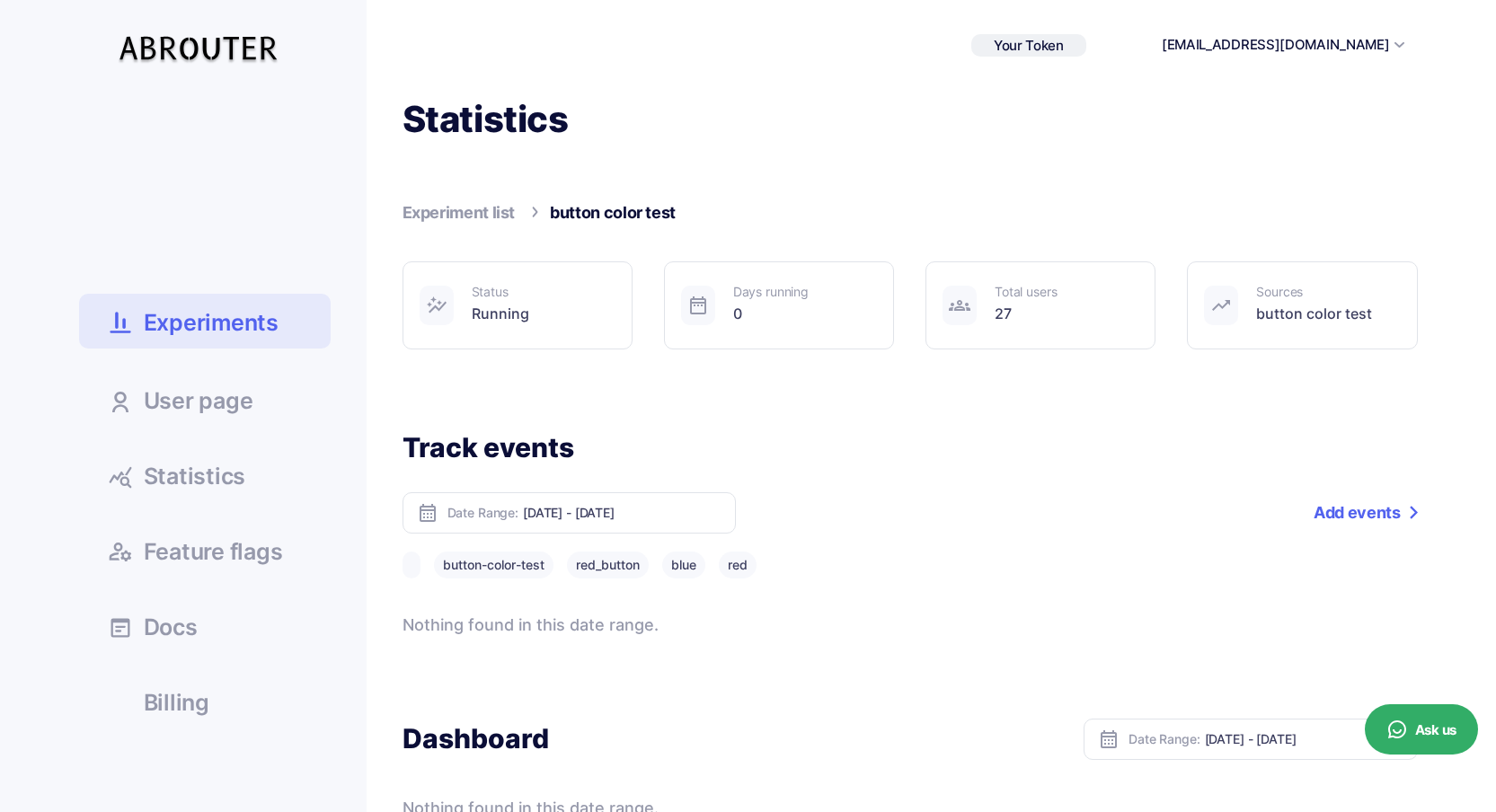
scroll to position [0, 0]
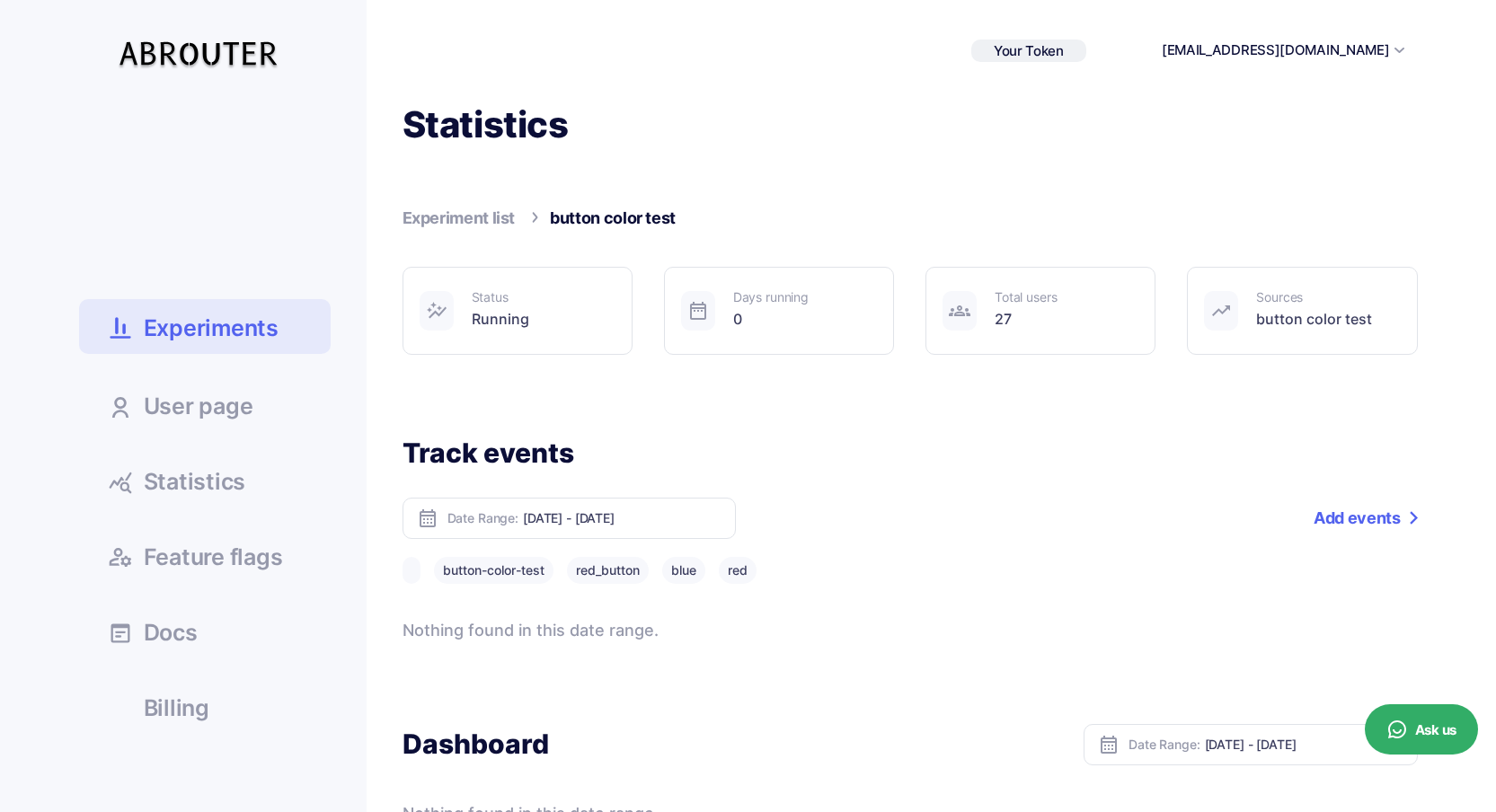
click at [193, 402] on span "User page" at bounding box center [198, 406] width 109 height 23
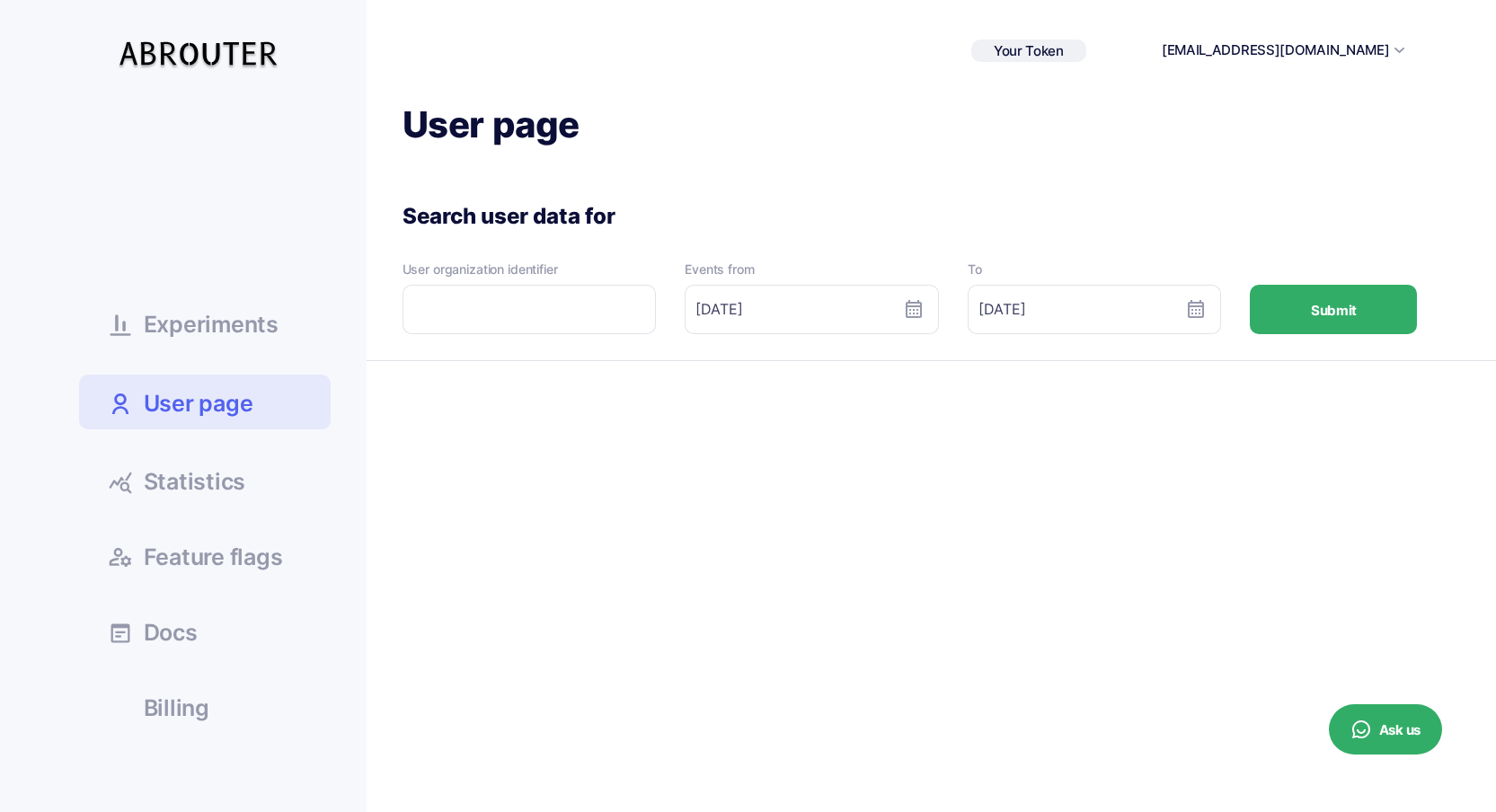
click at [214, 486] on span "Statistics" at bounding box center [195, 482] width 102 height 23
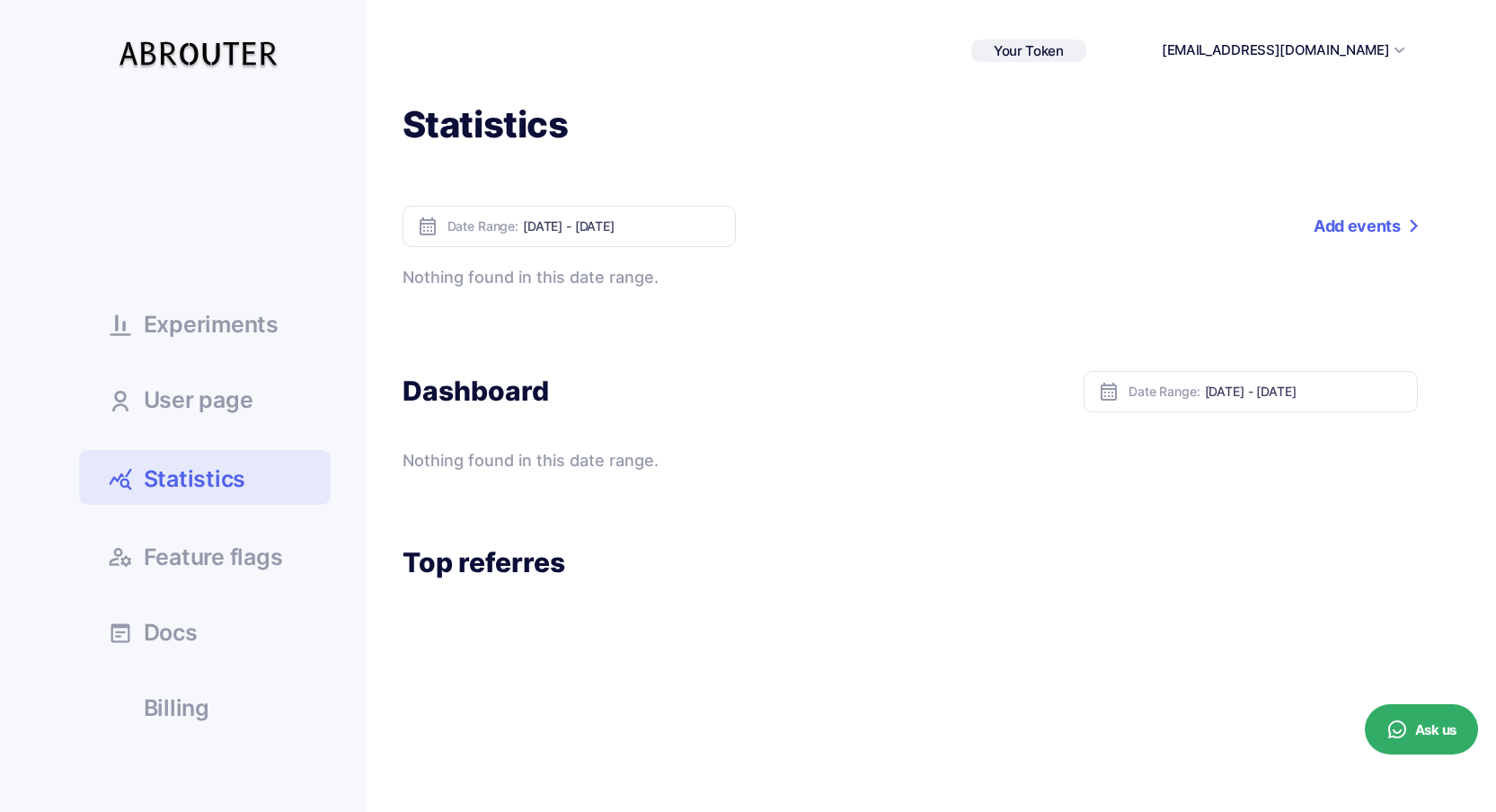
click at [1350, 222] on link "Add events" at bounding box center [1365, 226] width 103 height 41
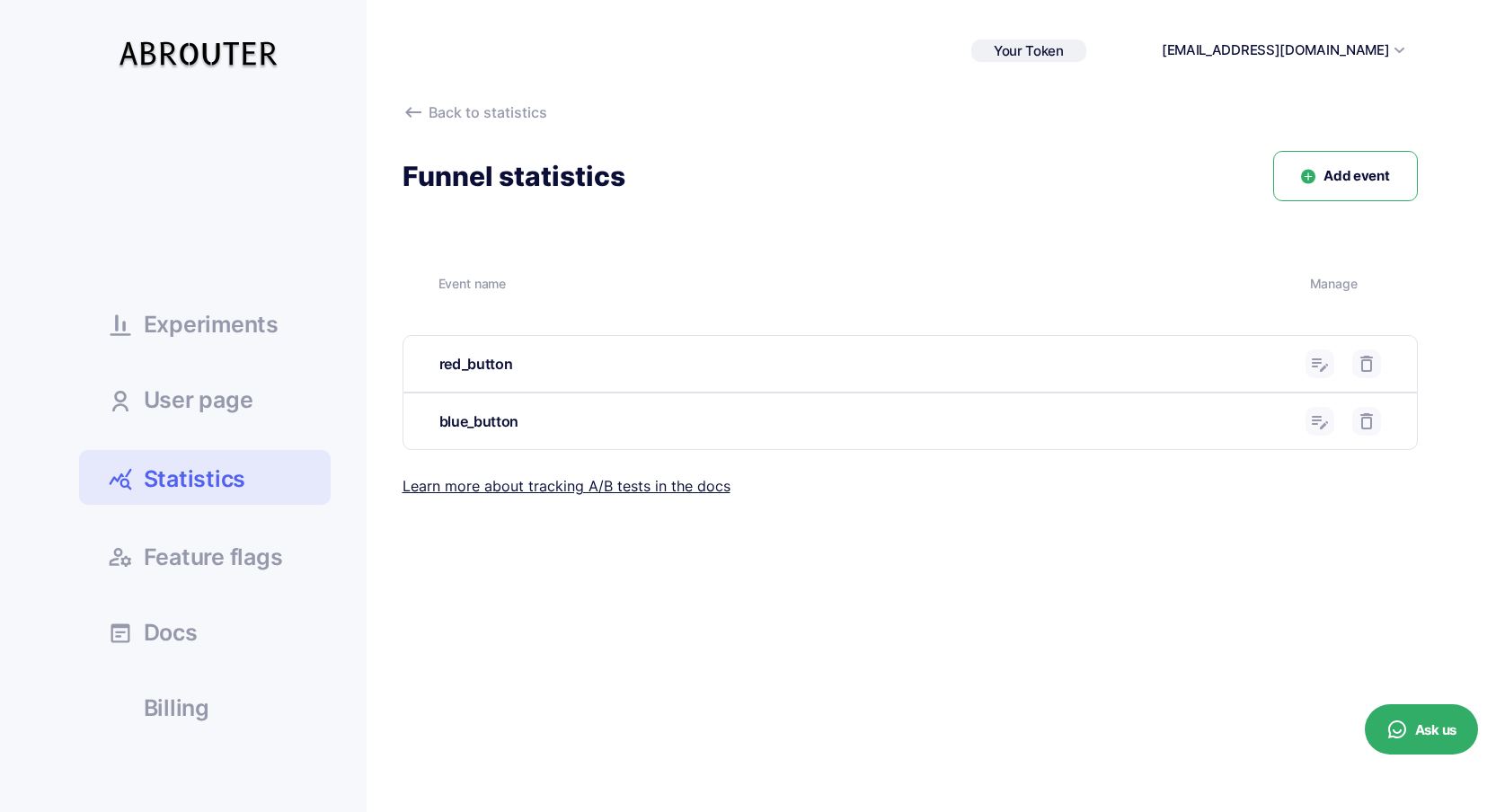
click at [213, 551] on span "Feature flags" at bounding box center [213, 557] width 140 height 23
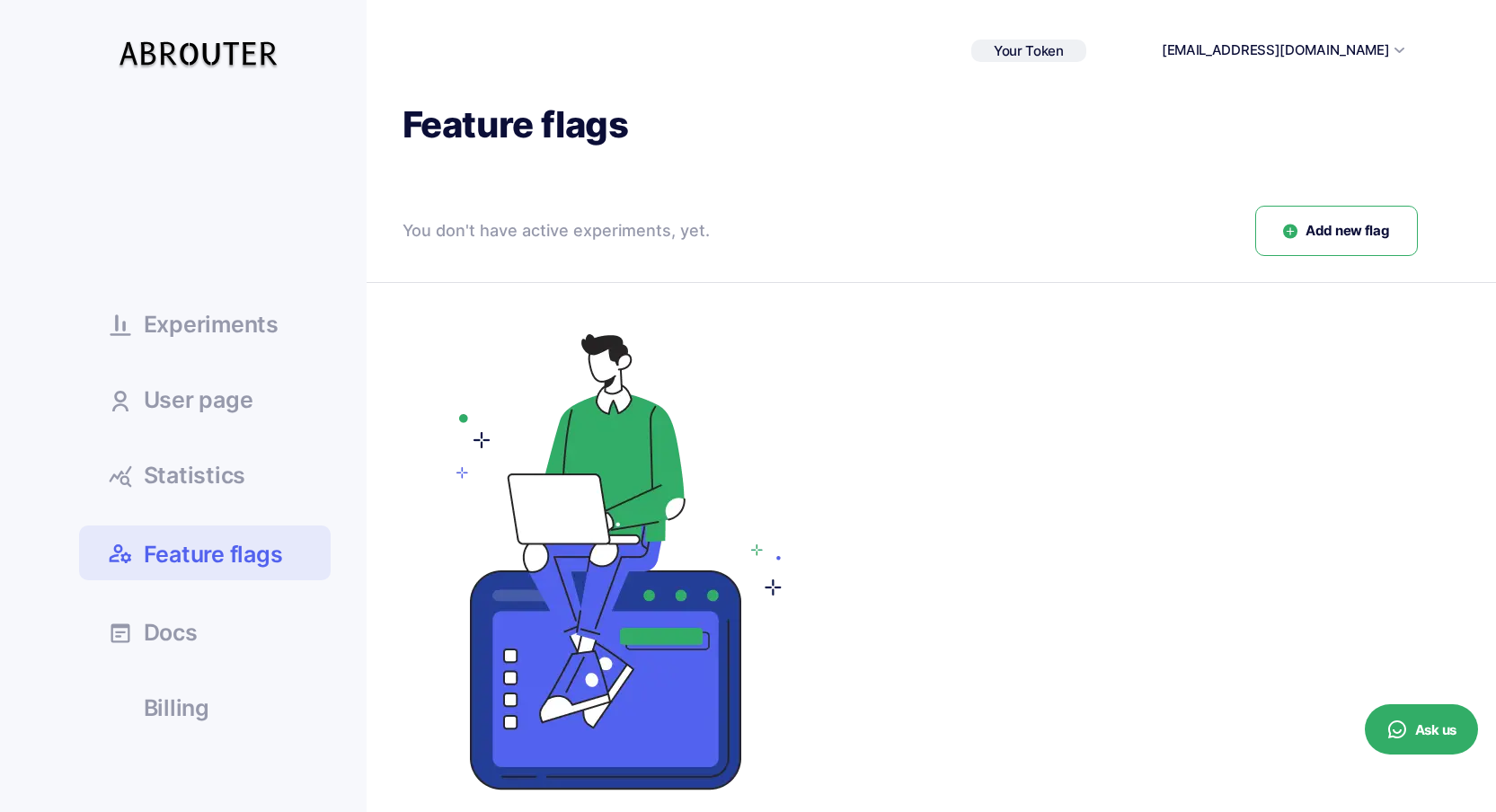
click at [190, 626] on span "Docs" at bounding box center [170, 632] width 54 height 23
click at [217, 492] on link "Statistics" at bounding box center [205, 474] width 252 height 48
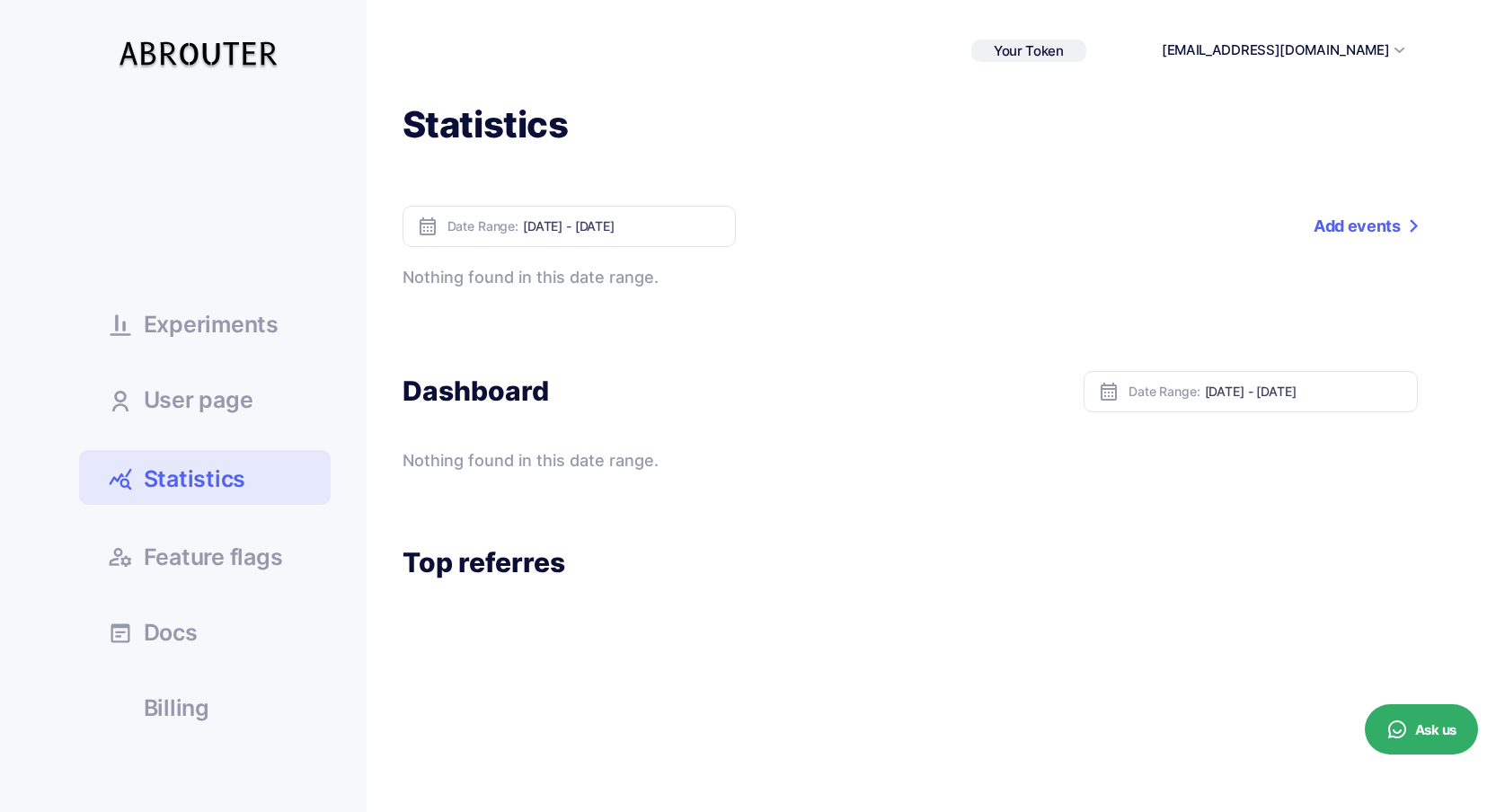
click at [233, 376] on link "User page" at bounding box center [205, 398] width 252 height 48
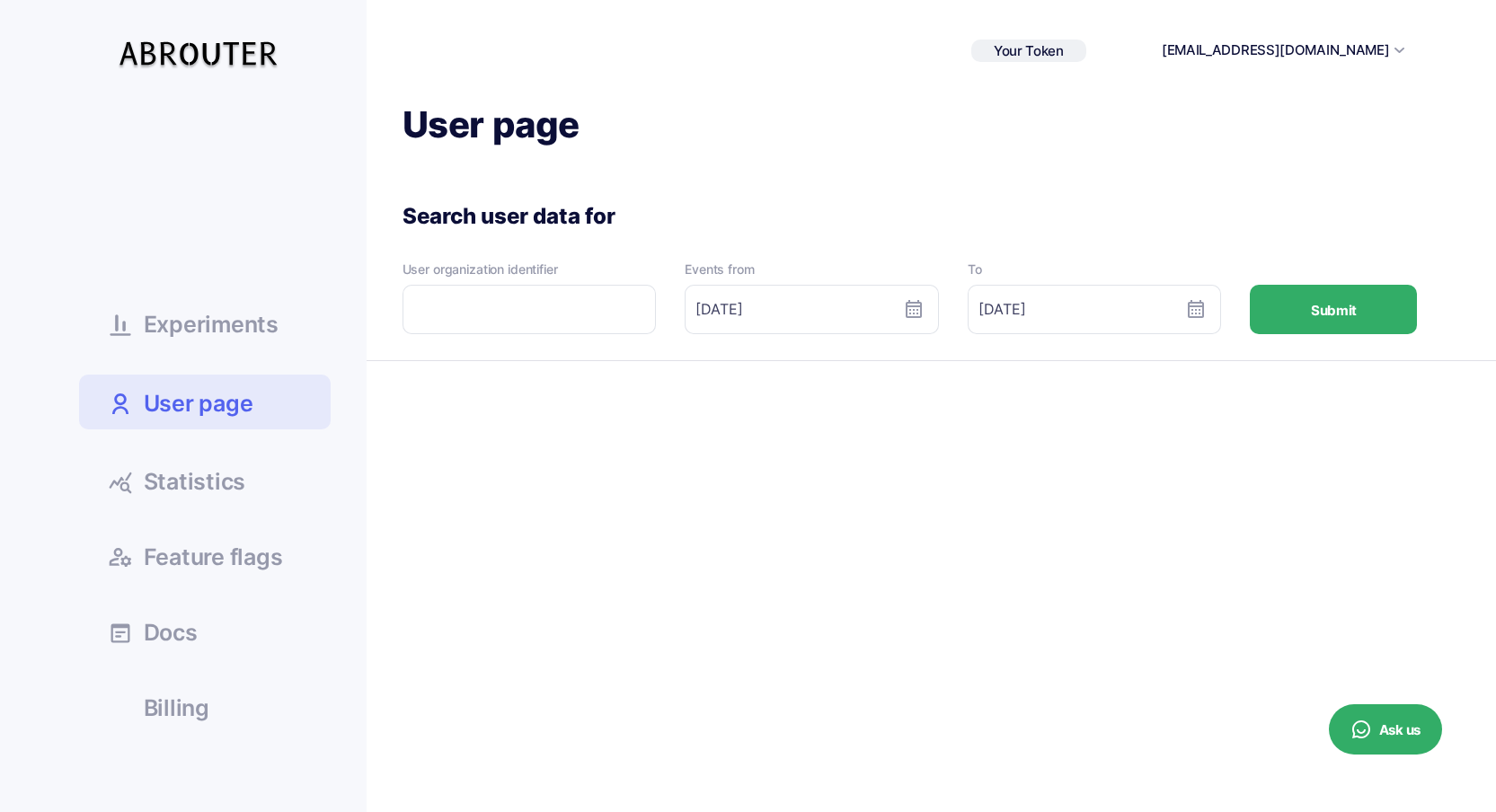
click at [236, 331] on span "Experiments" at bounding box center [210, 324] width 135 height 23
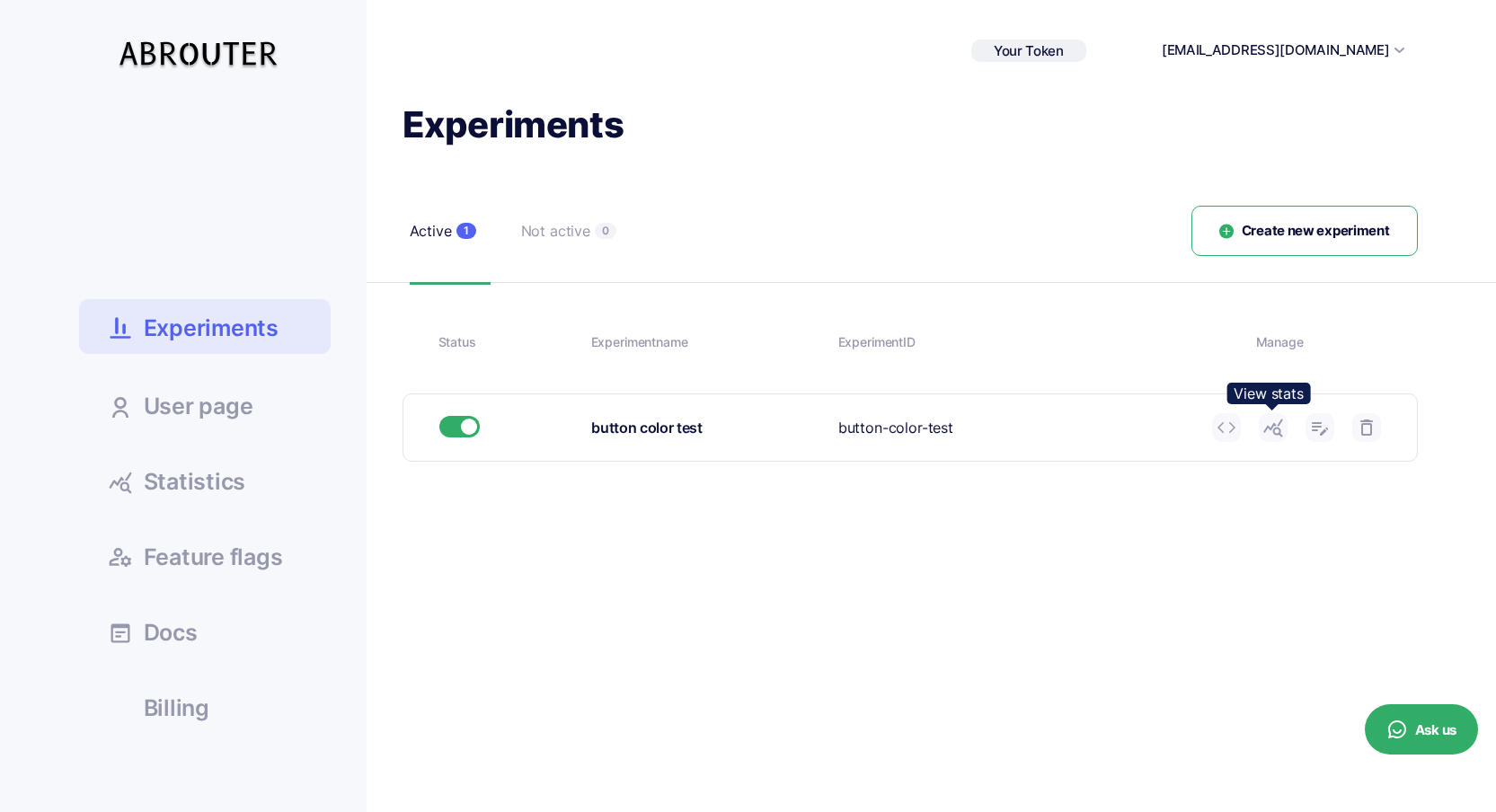
click at [1276, 431] on icon at bounding box center [1274, 428] width 22 height 22
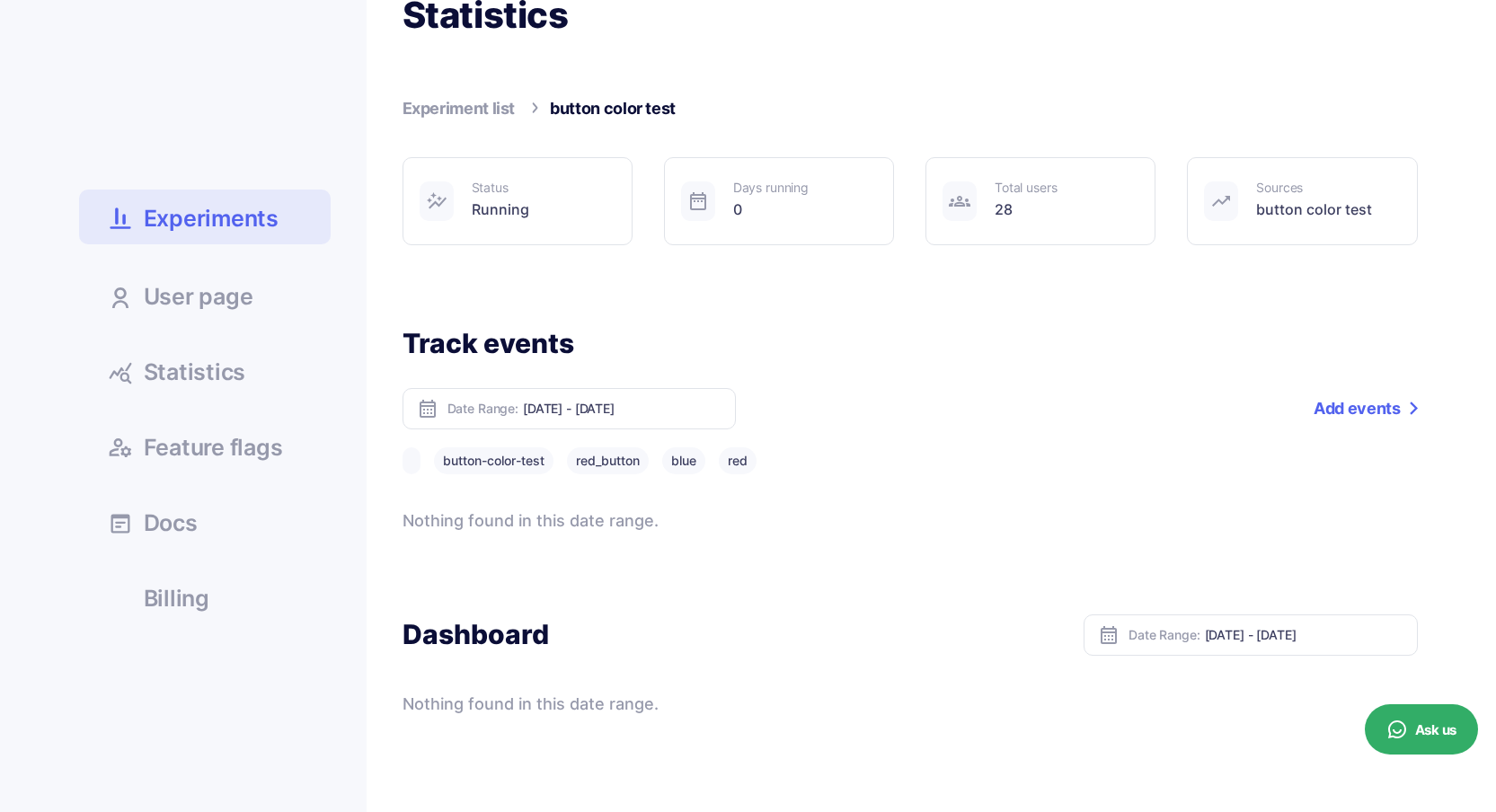
scroll to position [150, 0]
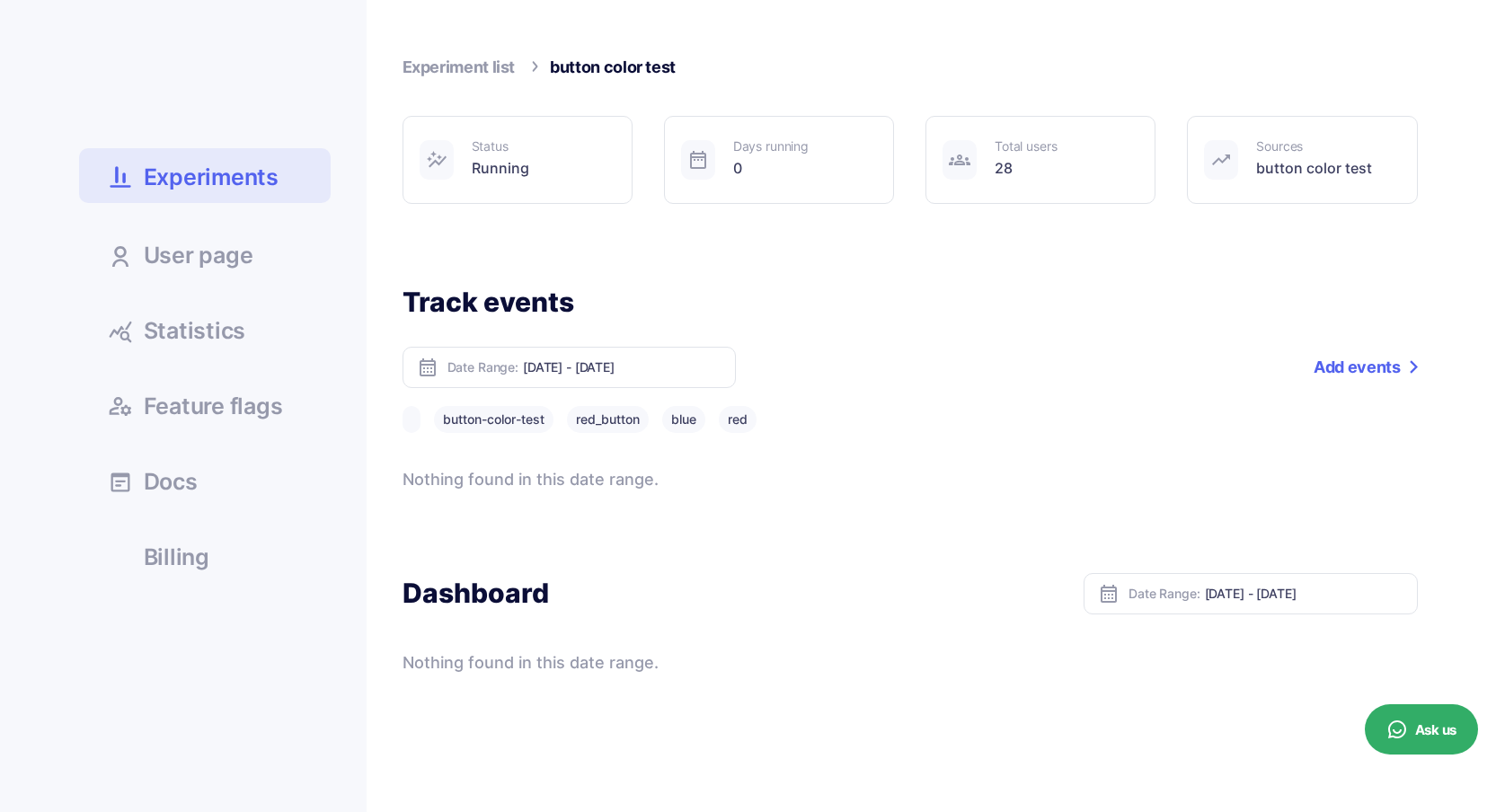
drag, startPoint x: 748, startPoint y: 169, endPoint x: 748, endPoint y: 156, distance: 13.0
click at [752, 162] on div "0" at bounding box center [771, 168] width 76 height 23
click at [684, 157] on div at bounding box center [698, 160] width 34 height 39
drag, startPoint x: 748, startPoint y: 157, endPoint x: 771, endPoint y: 141, distance: 28.0
click at [748, 157] on div "0" at bounding box center [771, 168] width 76 height 23
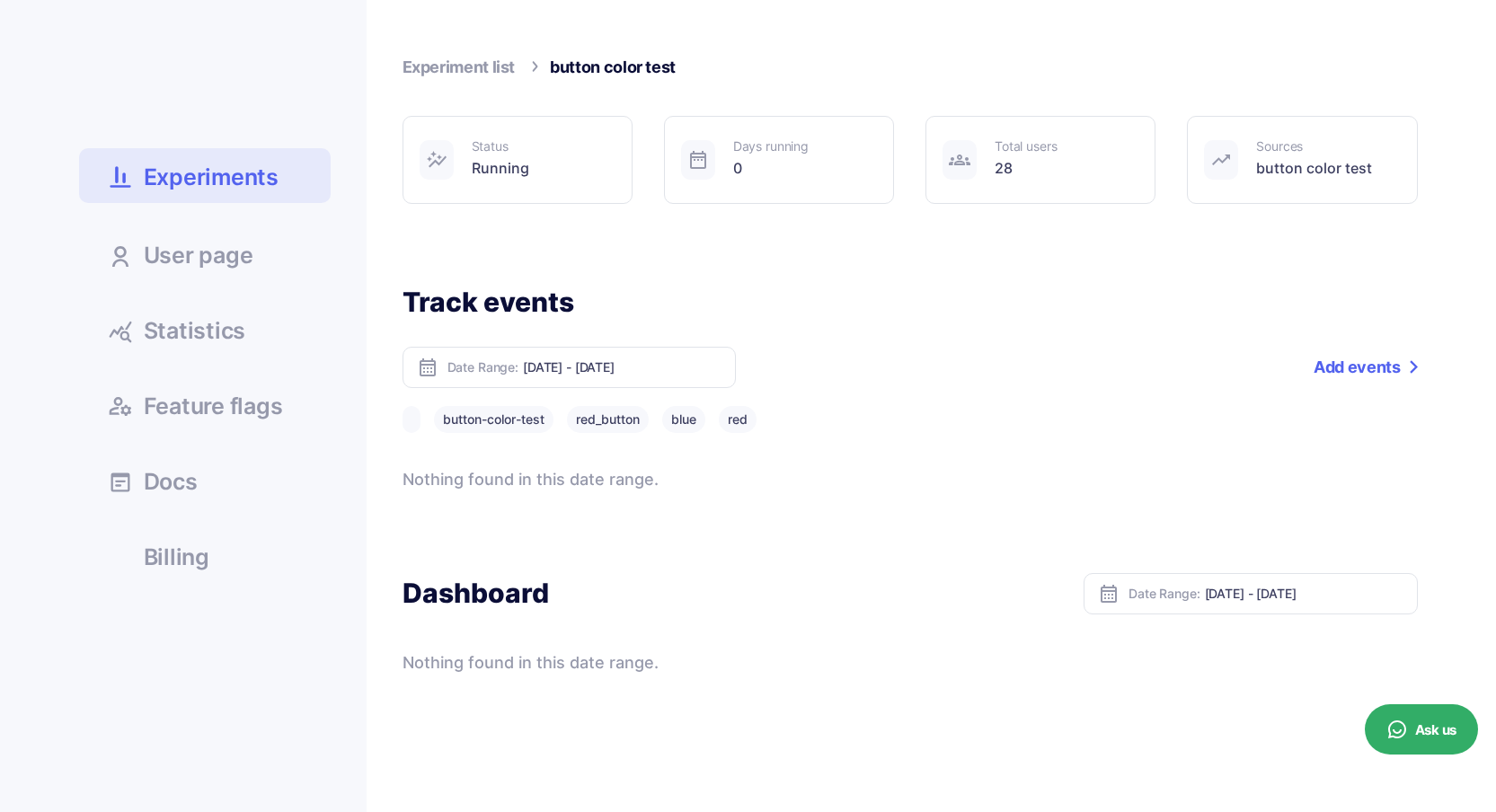
click at [686, 422] on button "blue" at bounding box center [684, 419] width 43 height 27
click at [737, 421] on button "red" at bounding box center [738, 419] width 37 height 27
click at [1346, 367] on link "Add events" at bounding box center [1365, 368] width 103 height 41
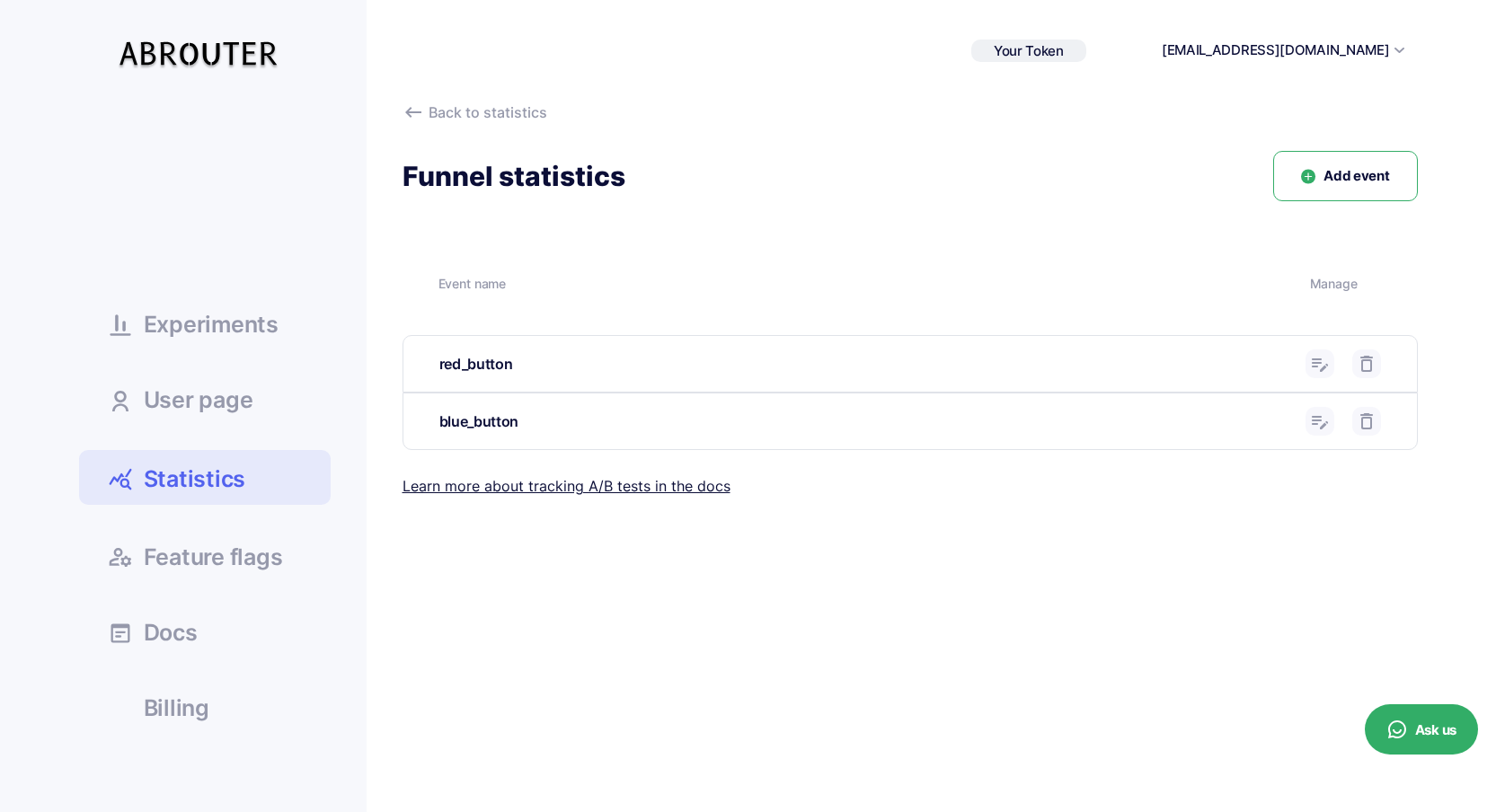
click at [1342, 169] on span "Add event" at bounding box center [1356, 176] width 66 height 21
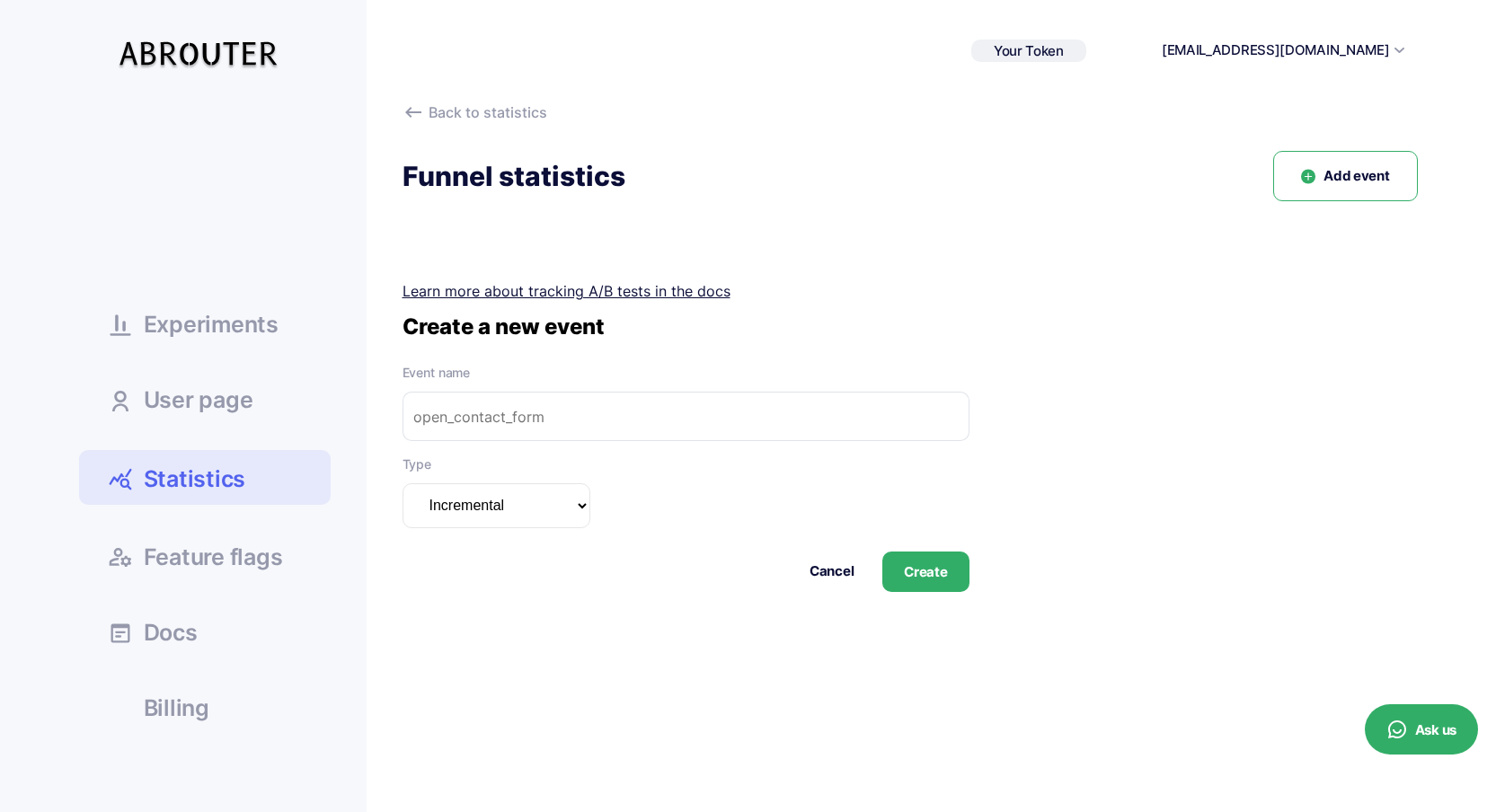
click at [556, 497] on select "Incremental Summarizable Incremental unique" at bounding box center [496, 506] width 188 height 45
click at [402, 484] on select "Incremental Summarizable Incremental unique" at bounding box center [496, 506] width 188 height 45
click at [548, 517] on select "Incremental Summarizable Incremental unique" at bounding box center [496, 506] width 188 height 45
click at [402, 484] on select "Incremental Summarizable Incremental unique" at bounding box center [496, 506] width 188 height 45
click at [546, 511] on select "Incremental Summarizable Incremental unique" at bounding box center [496, 506] width 188 height 45
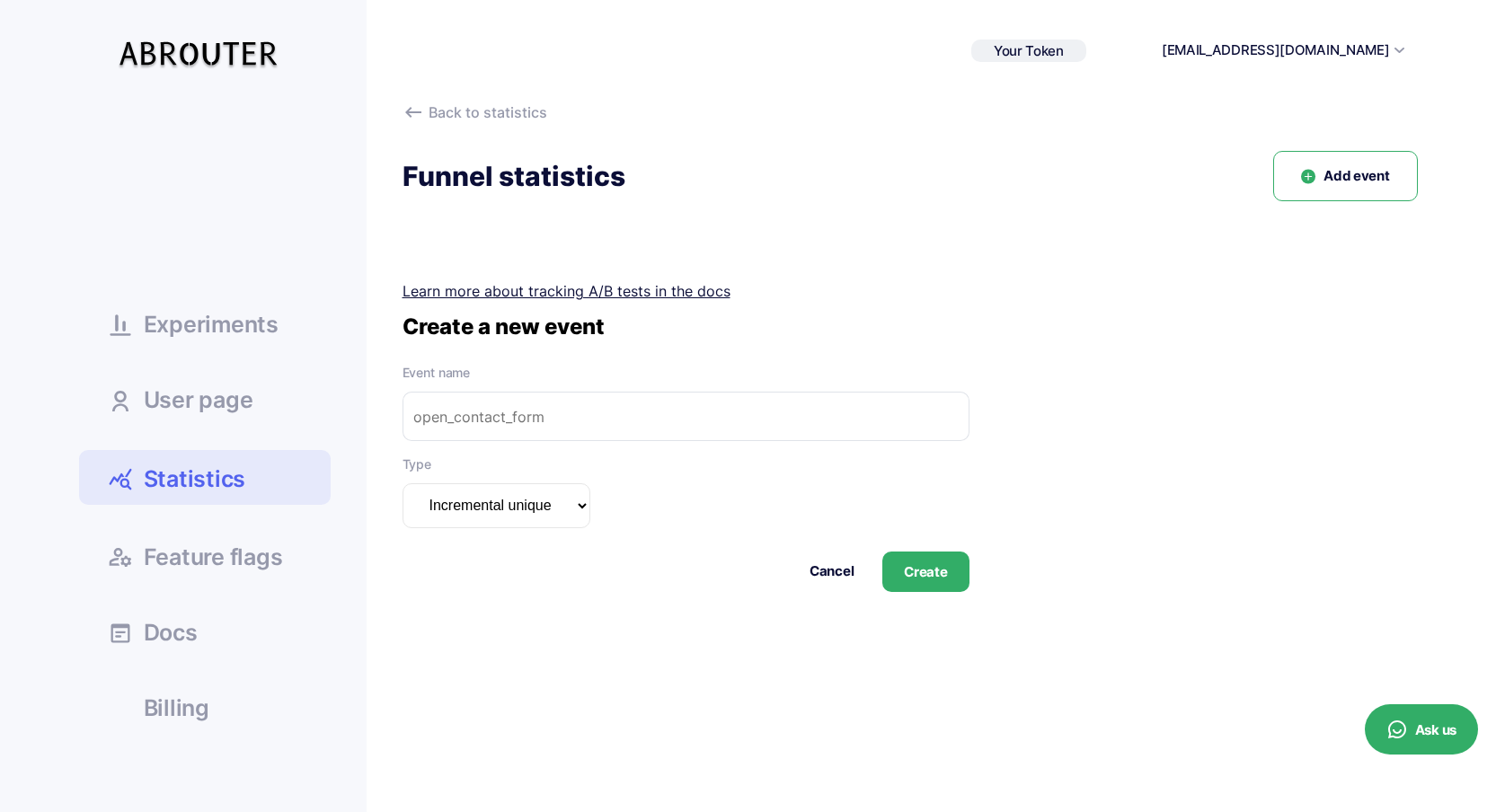
select select "incremental"
click at [402, 484] on select "Incremental Summarizable Incremental unique" at bounding box center [496, 506] width 188 height 45
